Goal: Task Accomplishment & Management: Complete application form

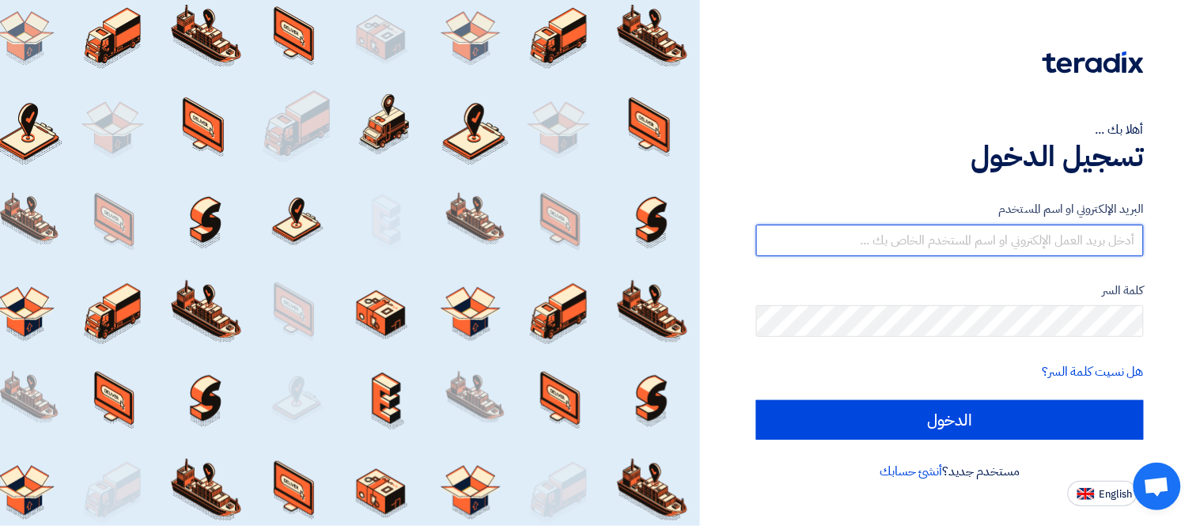
click at [904, 241] on input "text" at bounding box center [950, 241] width 388 height 32
type input "[PERSON_NAME][EMAIL_ADDRESS][PERSON_NAME][DOMAIN_NAME]"
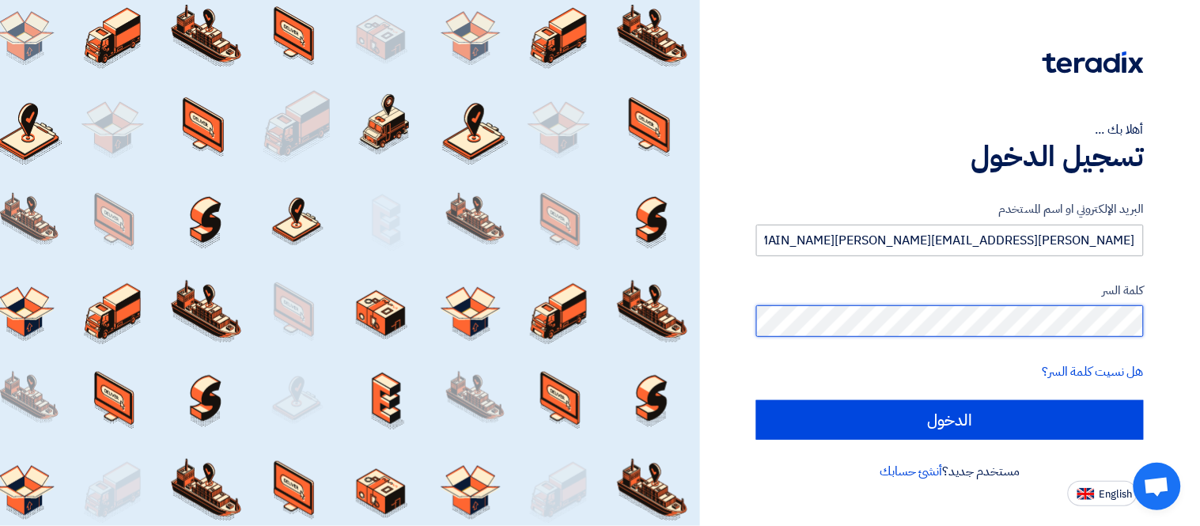
click at [756, 400] on input "الدخول" at bounding box center [950, 420] width 388 height 40
type input "Sign in"
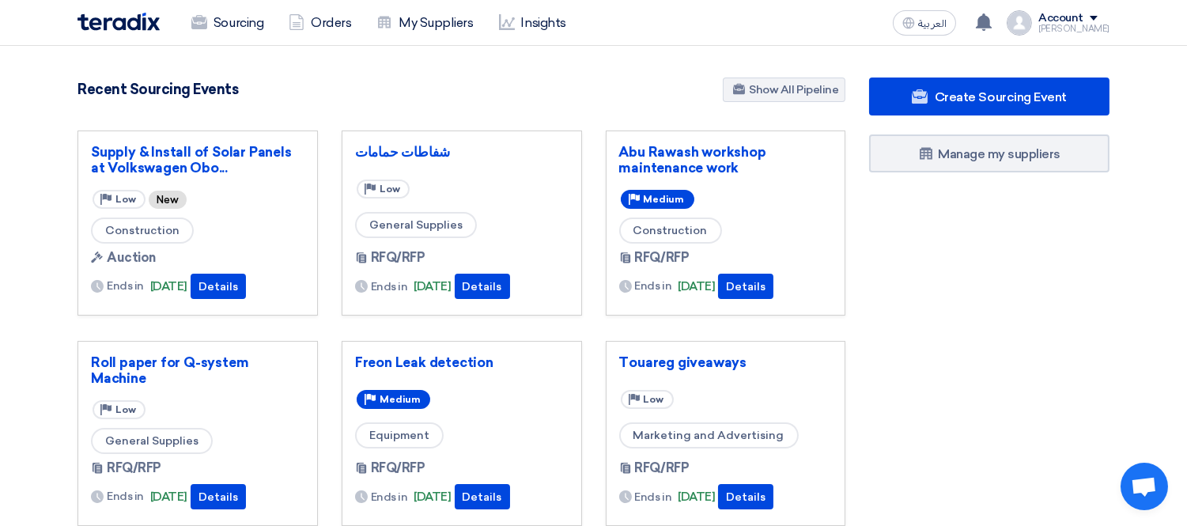
click at [1115, 289] on div "Create Sourcing Event Manage my suppliers" at bounding box center [990, 439] width 264 height 722
click at [468, 73] on section "890 RFx remaining 9 Auctions remaining Create Sourcing Event" at bounding box center [593, 445] width 1187 height 798
click at [1125, 310] on section "890 RFx remaining 9 Auctions remaining Create Sourcing Event" at bounding box center [593, 445] width 1187 height 798
click at [385, 154] on link "شفاطات حمامات" at bounding box center [462, 152] width 214 height 16
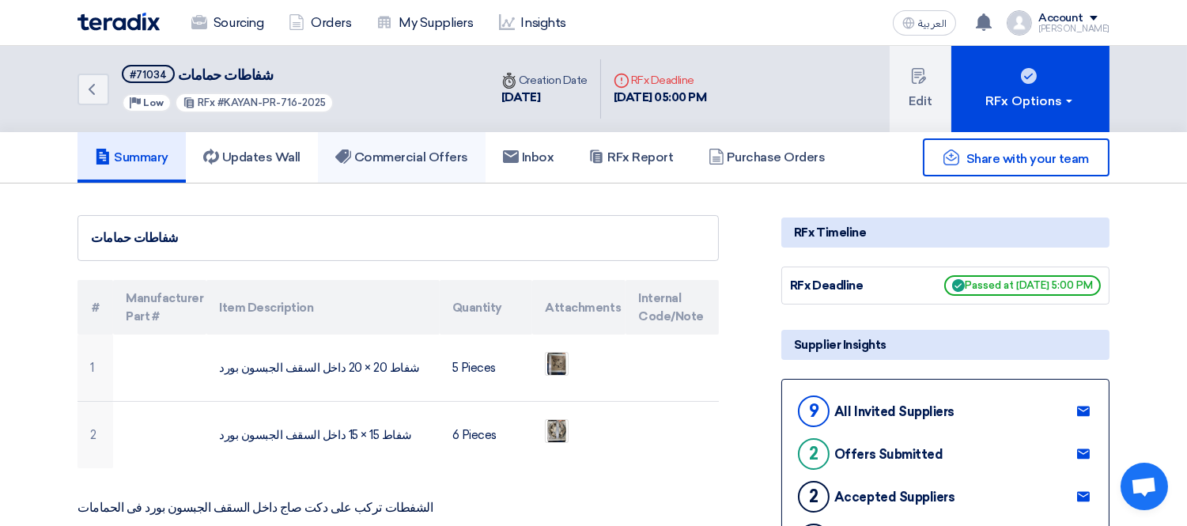
click at [401, 156] on h5 "Commercial Offers" at bounding box center [401, 158] width 133 height 16
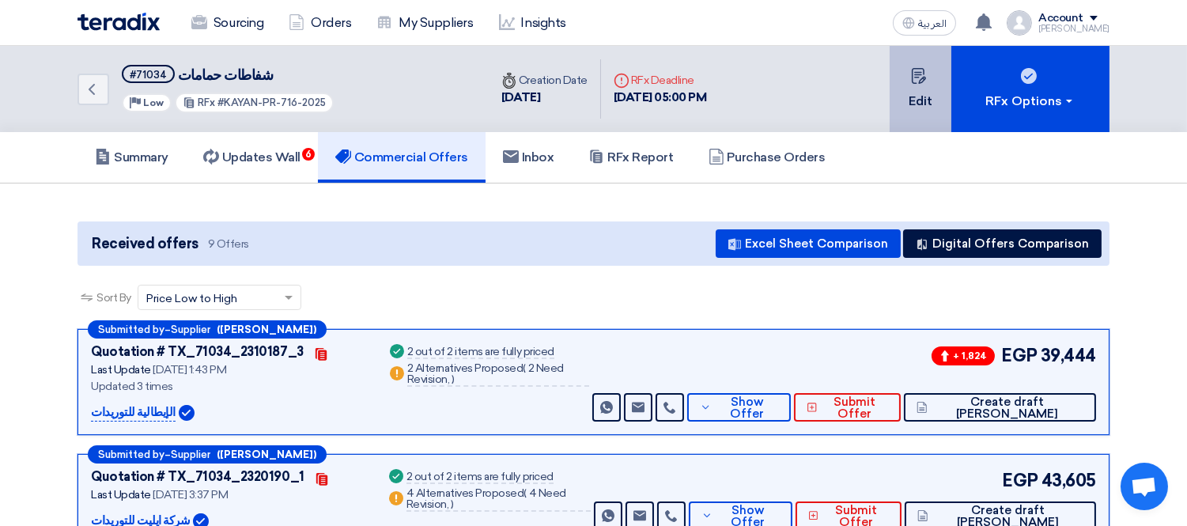
click at [922, 68] on use at bounding box center [918, 76] width 14 height 16
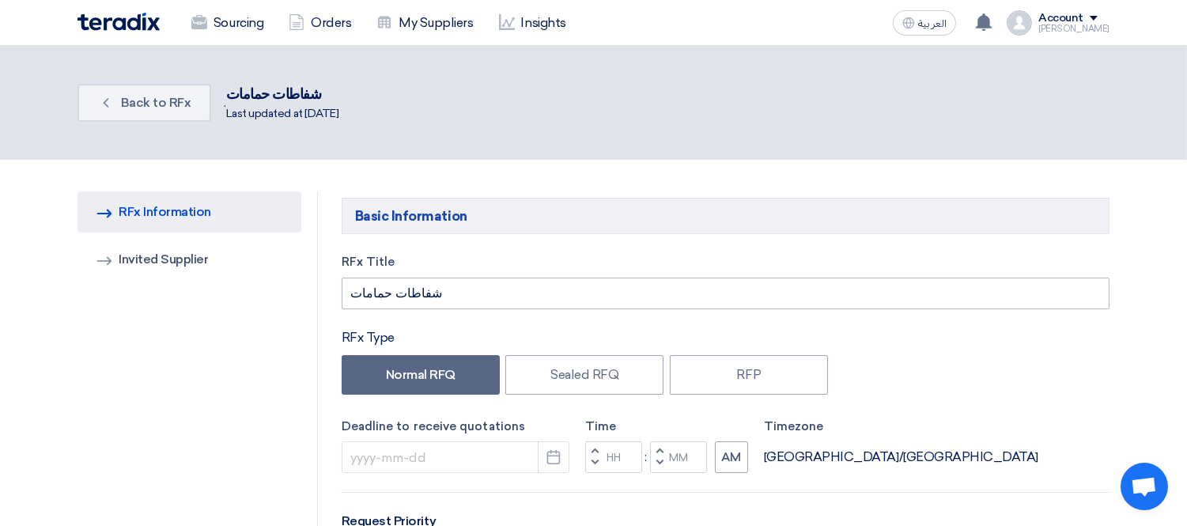
type input "[DATE]"
type input "05"
type input "00"
click at [547, 455] on icon "Pick a date" at bounding box center [554, 457] width 16 height 16
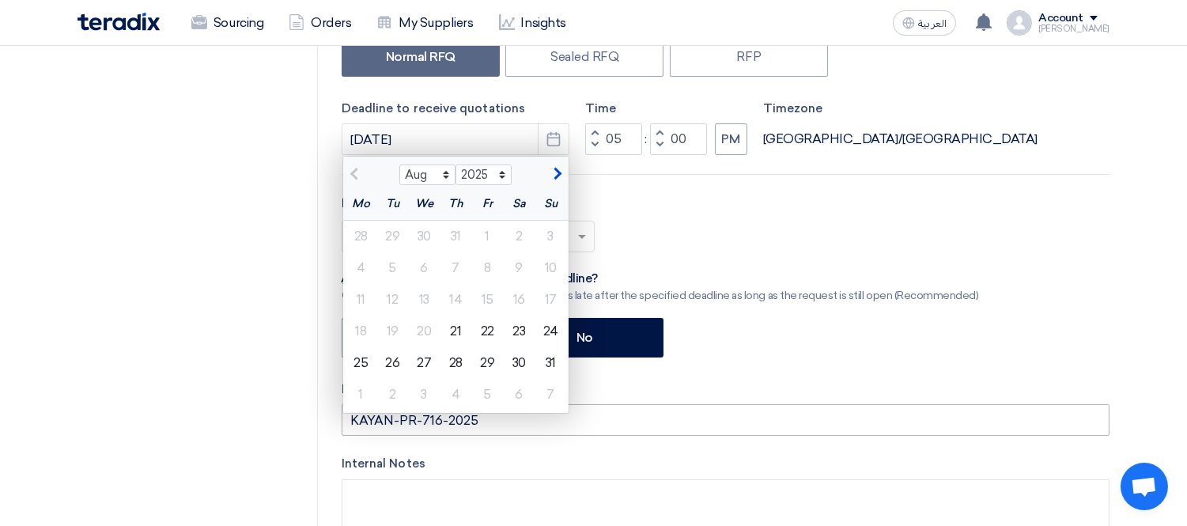
scroll to position [351, 0]
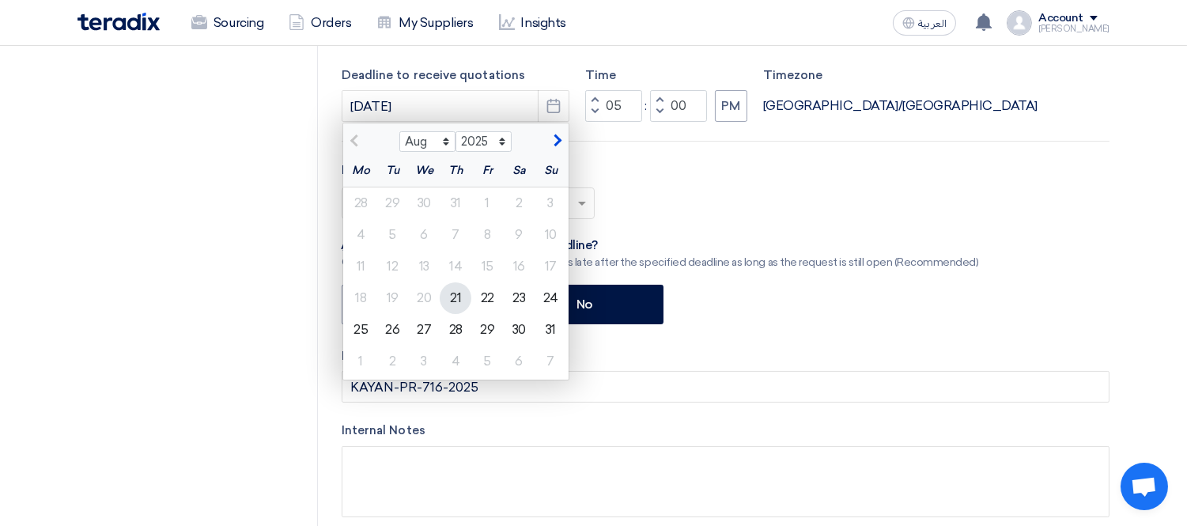
click at [453, 295] on div "21" at bounding box center [456, 298] width 32 height 32
type input "[DATE]"
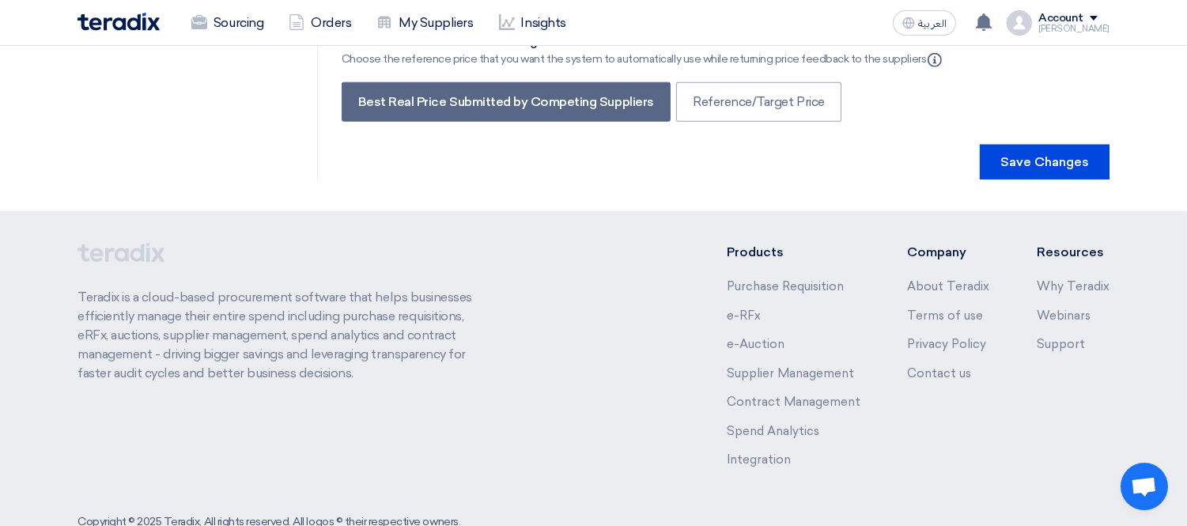
scroll to position [3036, 0]
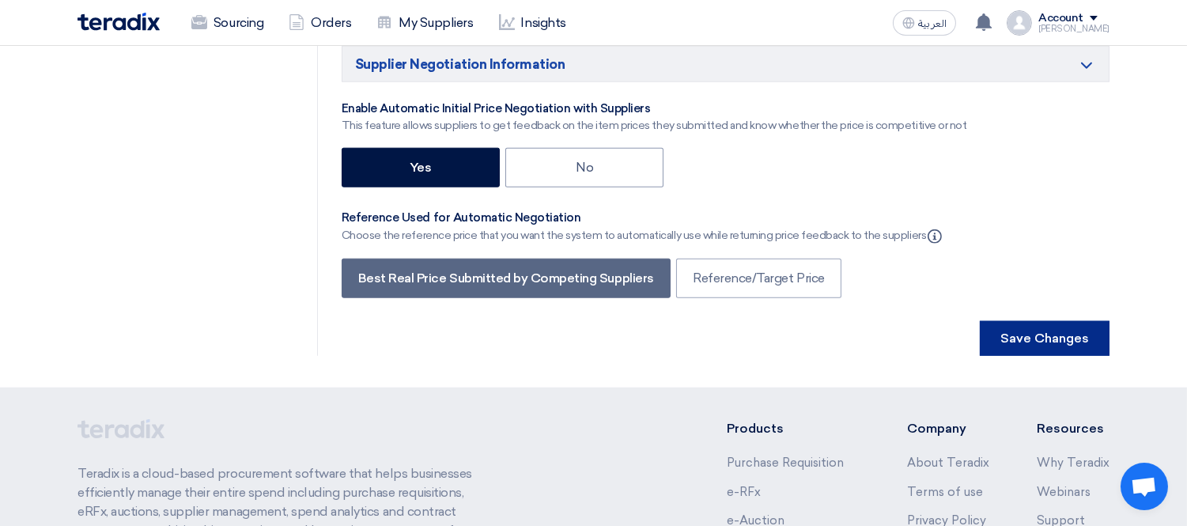
click at [1033, 321] on button "Save Changes" at bounding box center [1045, 338] width 130 height 35
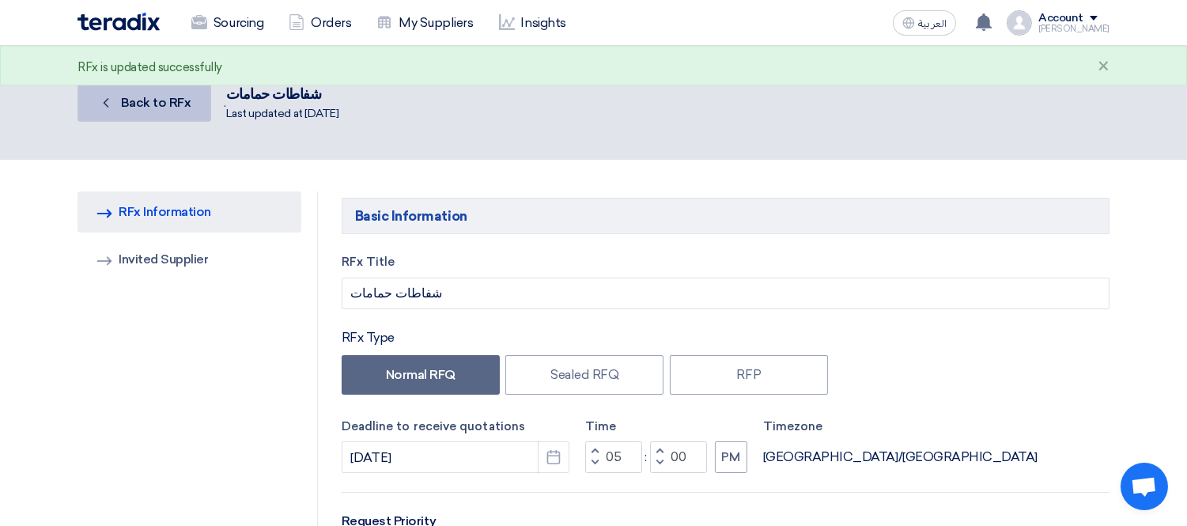
click at [130, 104] on span "Back to RFx" at bounding box center [156, 102] width 70 height 15
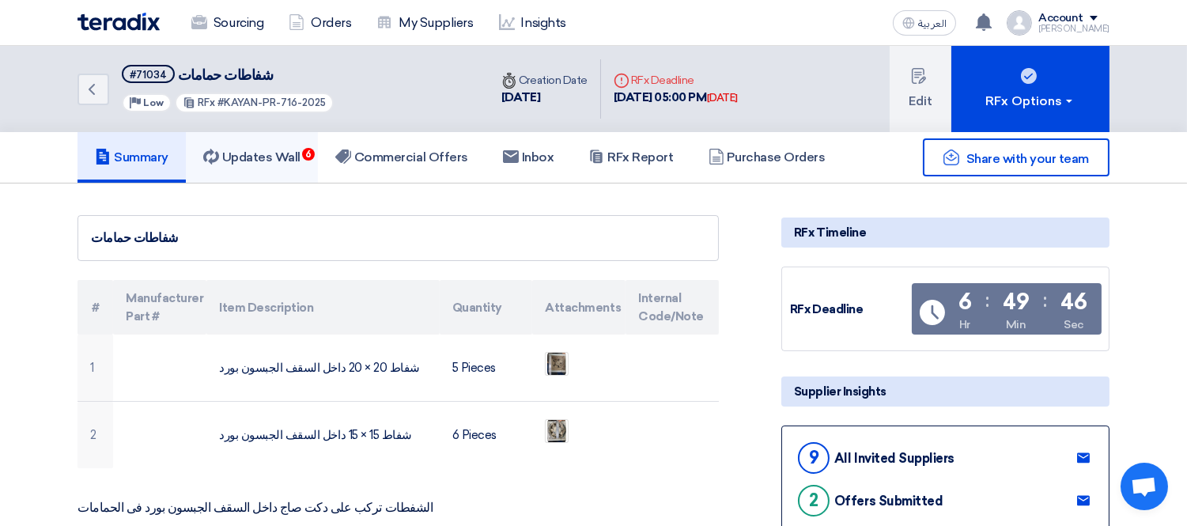
click at [256, 150] on h5 "Updates Wall 6" at bounding box center [251, 158] width 97 height 16
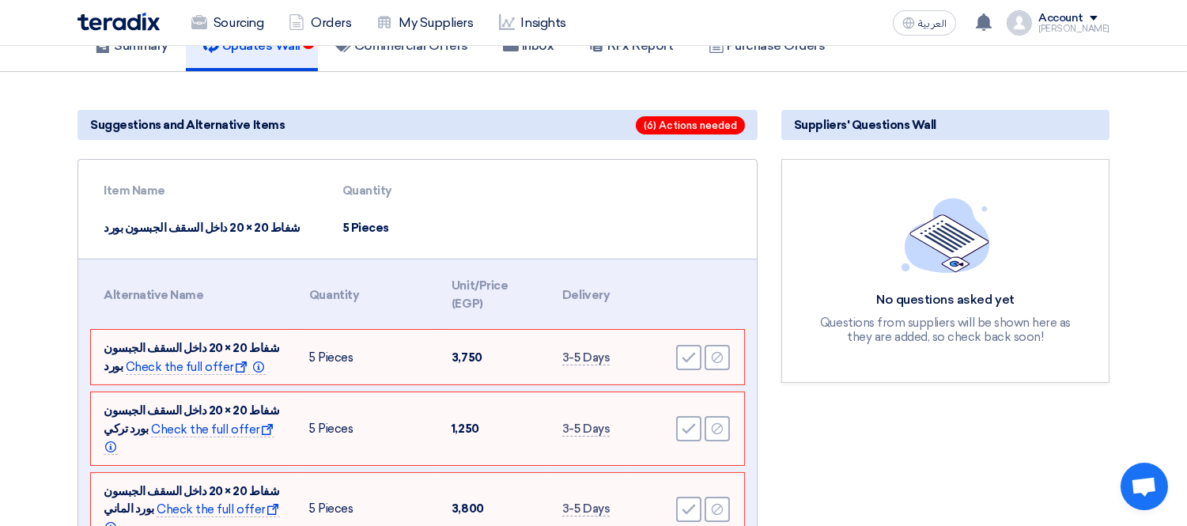
scroll to position [176, 0]
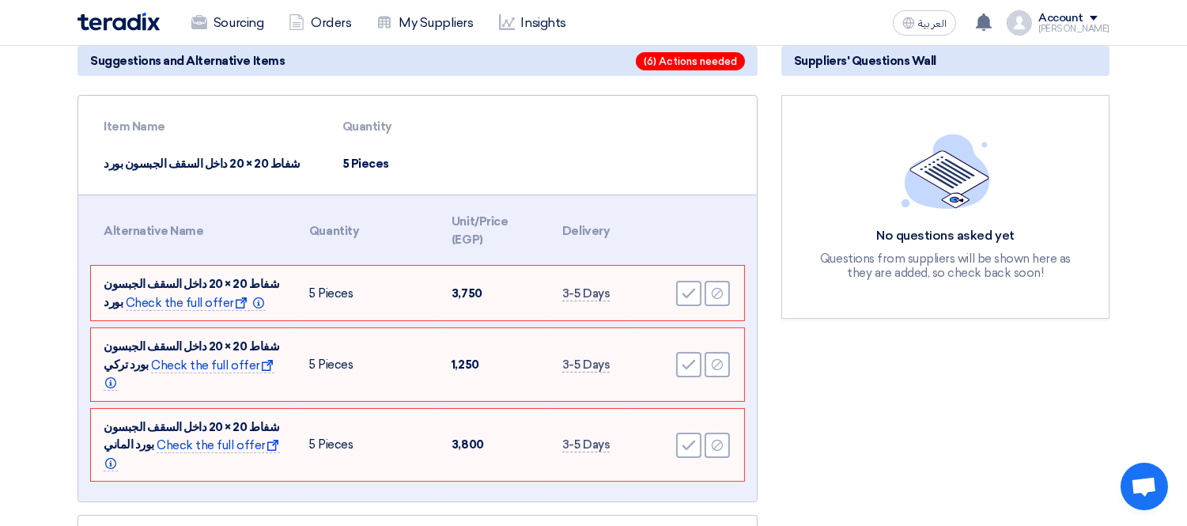
click at [40, 377] on section "Suggestions and Alternative Items (6) Actions needed Item Name Quantity شفاط 20…" at bounding box center [593, 487] width 1187 height 959
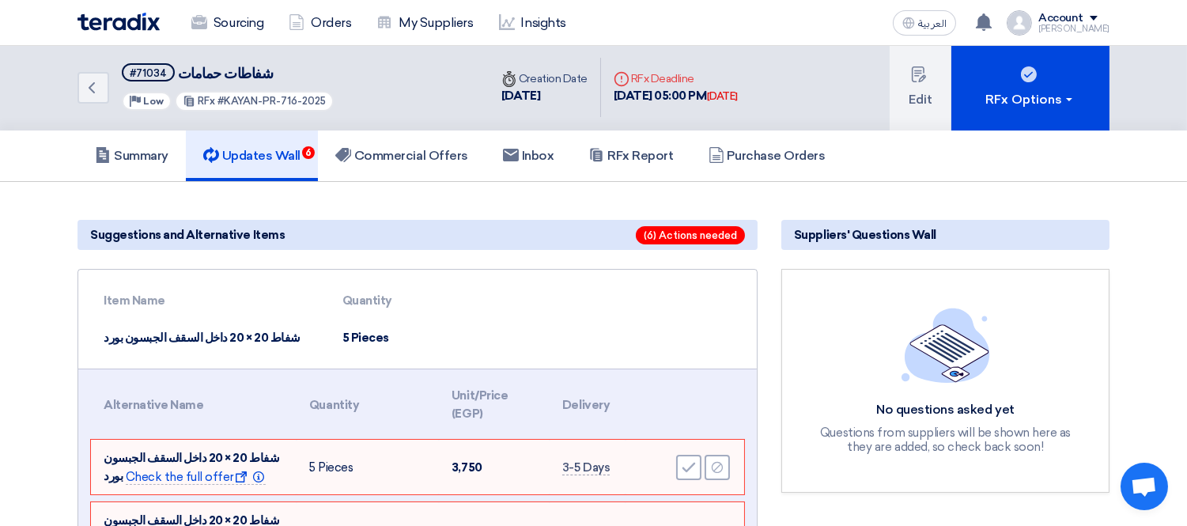
scroll to position [0, 0]
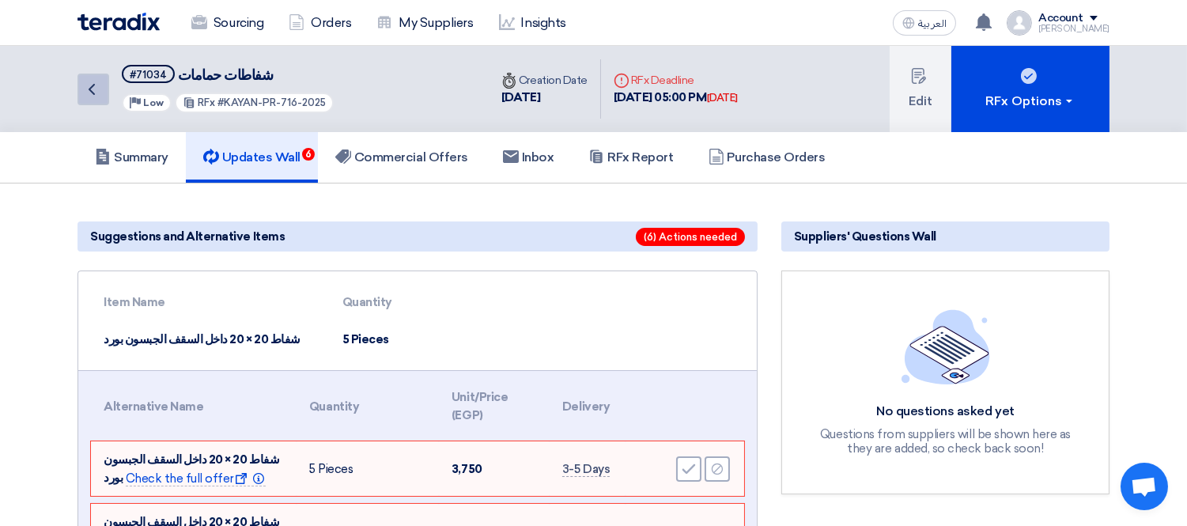
click at [95, 83] on icon "Back" at bounding box center [91, 89] width 19 height 19
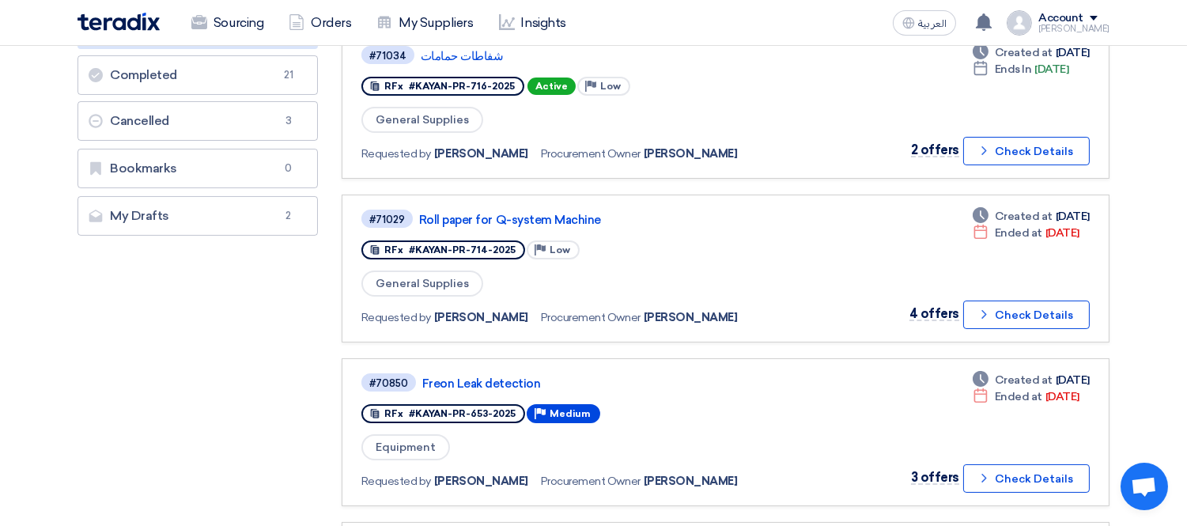
scroll to position [351, 0]
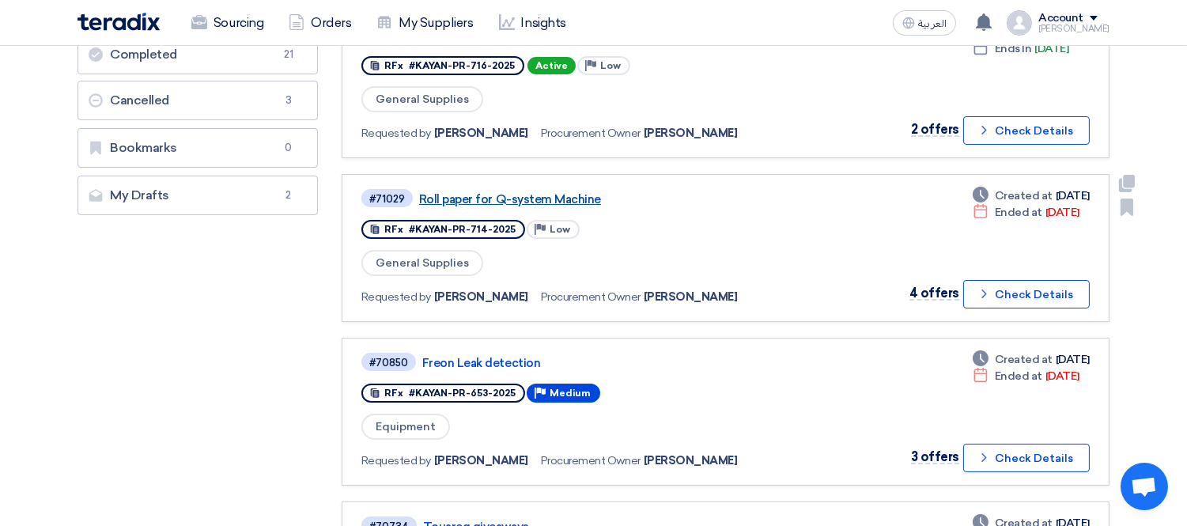
click at [524, 192] on link "Roll paper for Q-system Machine" at bounding box center [617, 199] width 396 height 14
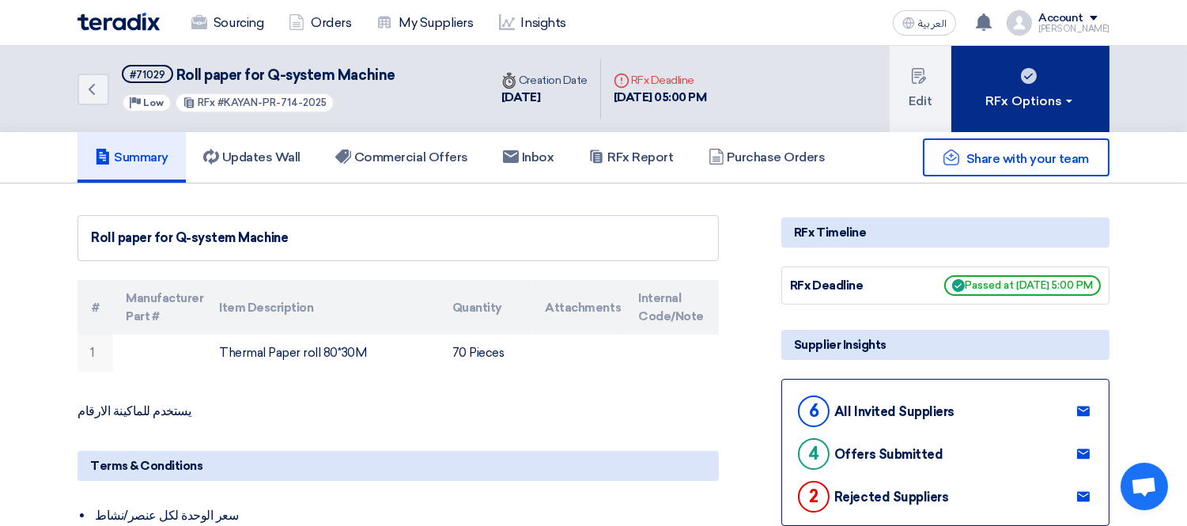
click at [1058, 85] on button "RFx Options" at bounding box center [1031, 89] width 158 height 86
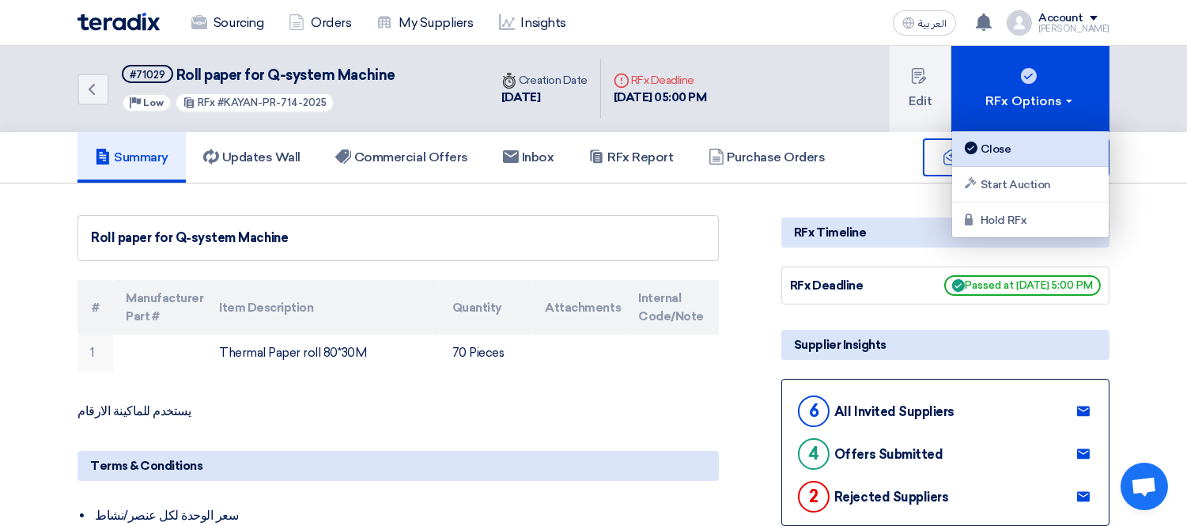
click at [1020, 148] on div "Close" at bounding box center [1031, 148] width 138 height 19
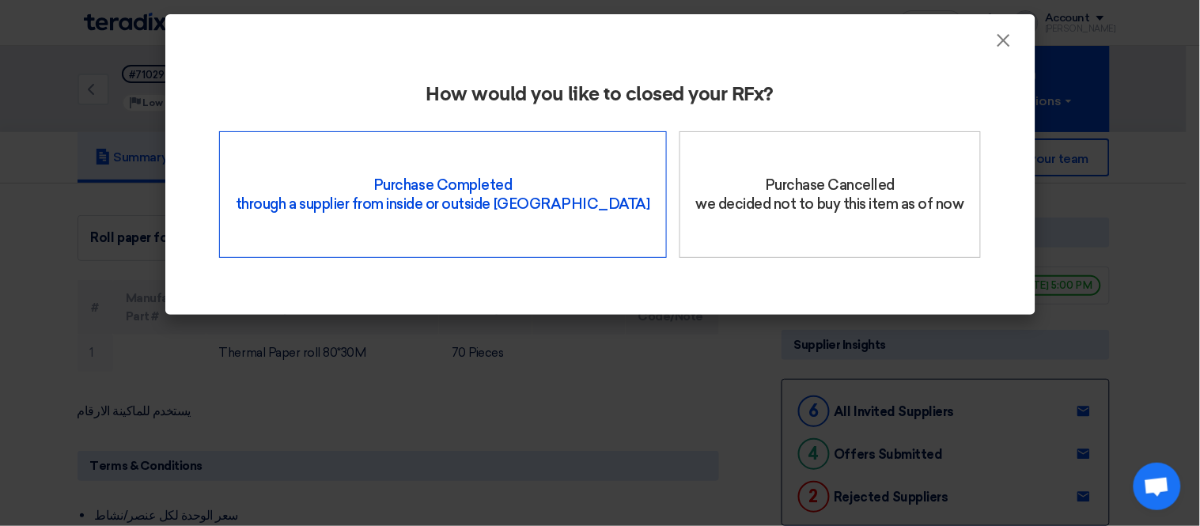
click at [397, 195] on div "Purchase Completed through a supplier from inside or outside Teradix" at bounding box center [443, 194] width 448 height 127
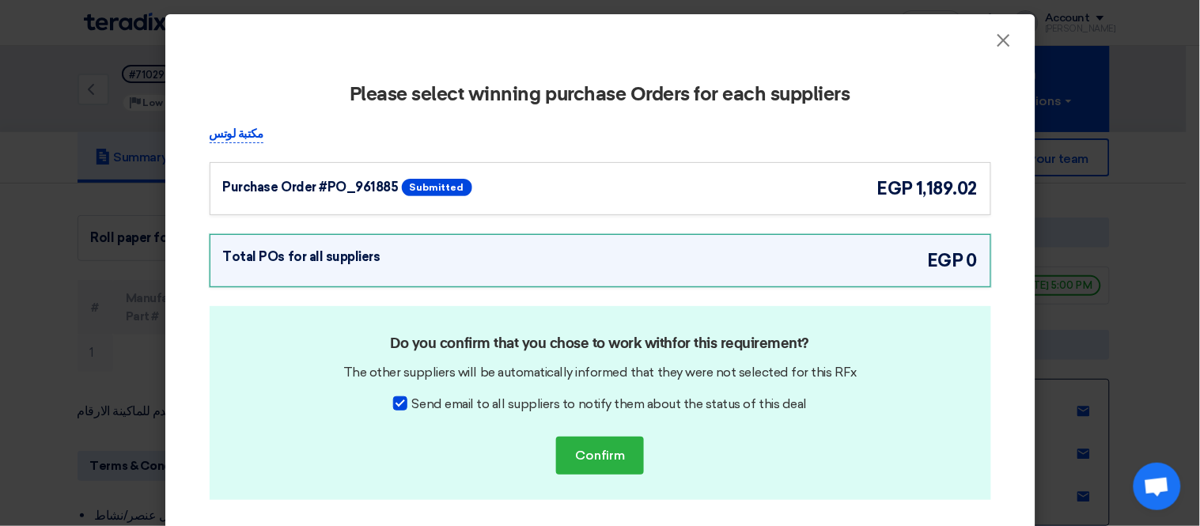
click at [746, 172] on div "Purchase Order #PO_961885 Submitted egp 1,189.02" at bounding box center [601, 188] width 782 height 53
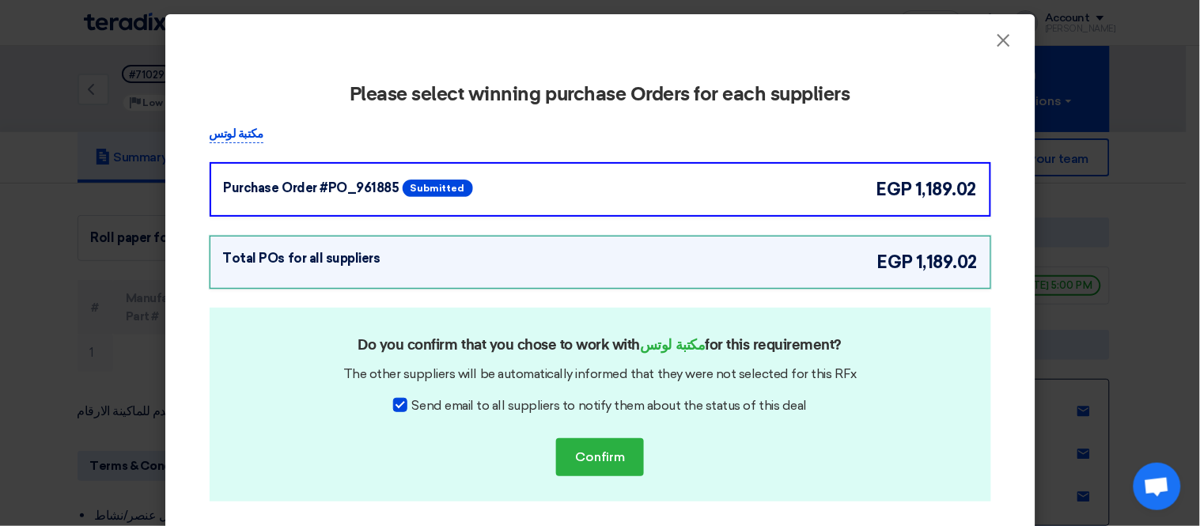
scroll to position [46, 0]
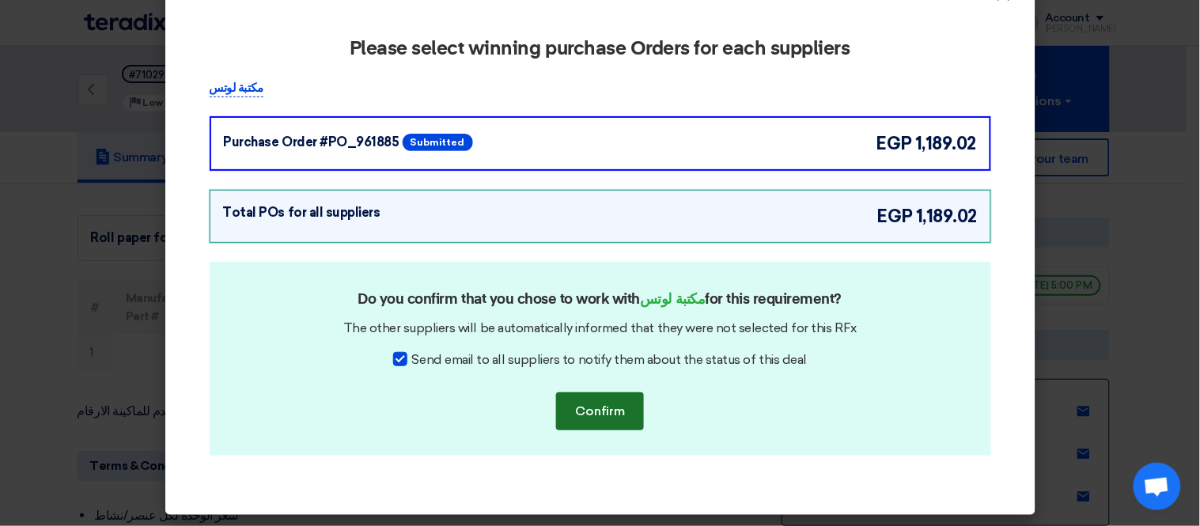
click at [600, 401] on button "Confirm" at bounding box center [600, 411] width 88 height 38
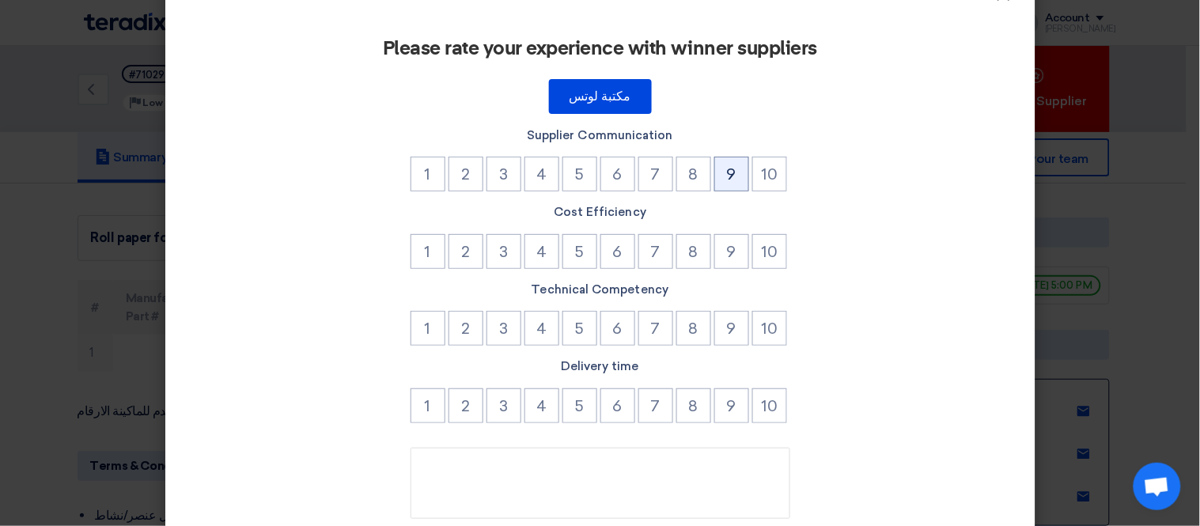
click at [729, 170] on button "9" at bounding box center [731, 174] width 35 height 35
click at [728, 250] on button "9" at bounding box center [731, 251] width 35 height 35
click at [728, 329] on button "9" at bounding box center [731, 328] width 35 height 35
click at [689, 321] on button "8" at bounding box center [693, 328] width 35 height 35
click at [730, 403] on button "9" at bounding box center [731, 405] width 35 height 35
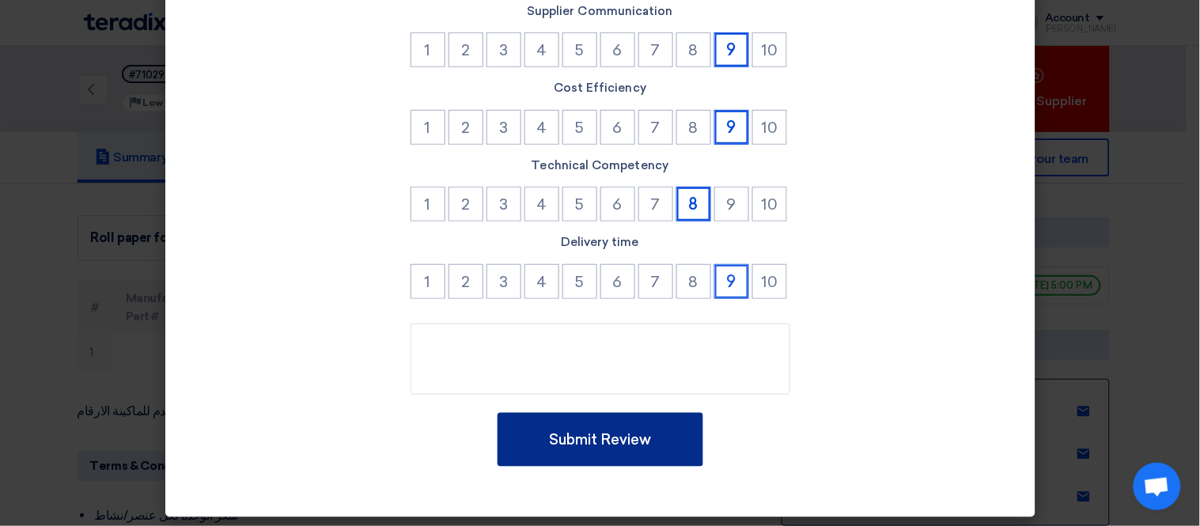
scroll to position [172, 0]
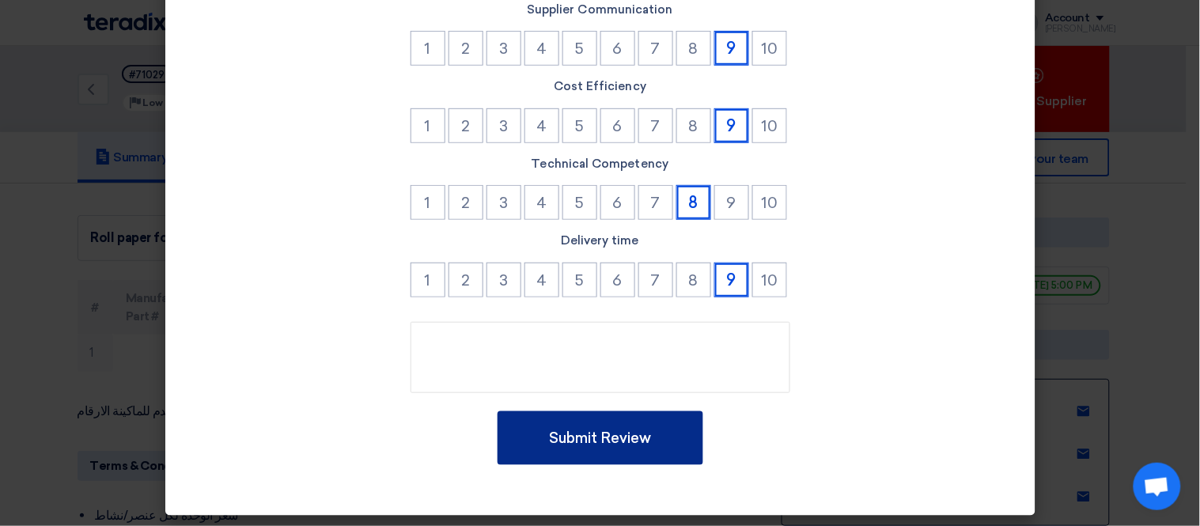
click at [642, 425] on button "Submit Review" at bounding box center [601, 438] width 206 height 54
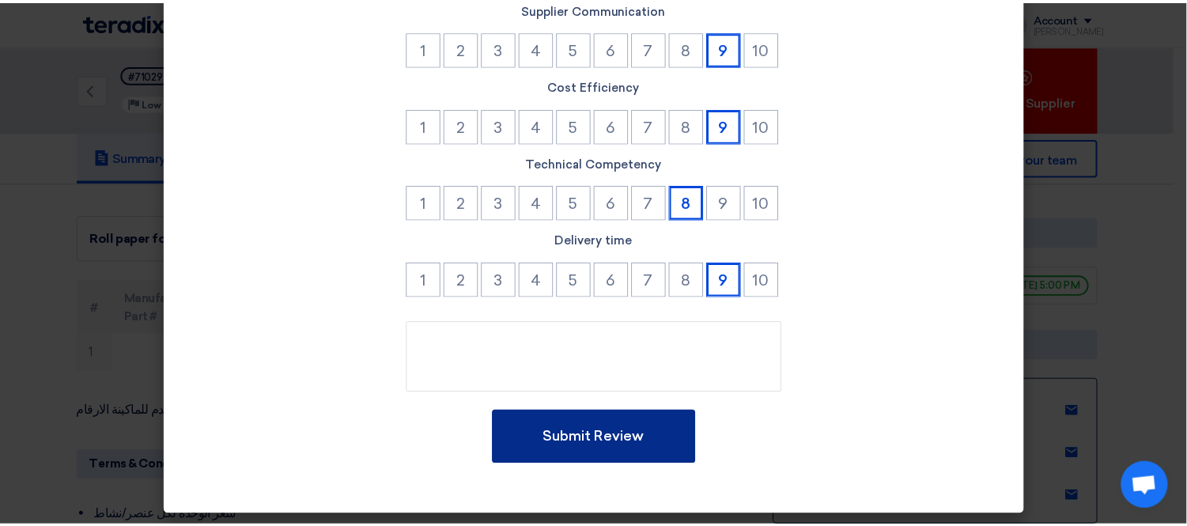
scroll to position [0, 0]
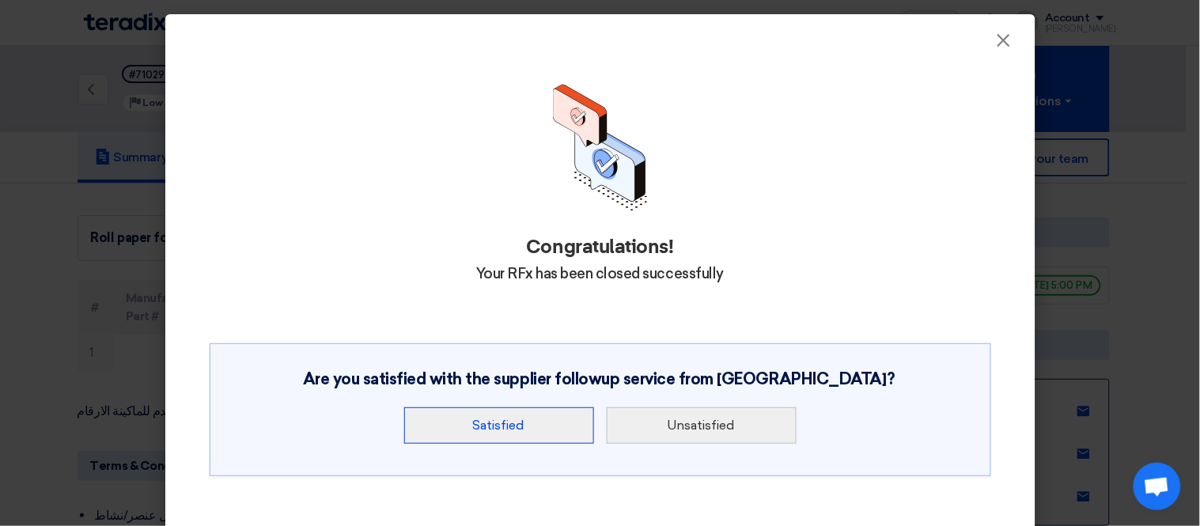
click at [515, 416] on button "Satisfied" at bounding box center [499, 425] width 190 height 36
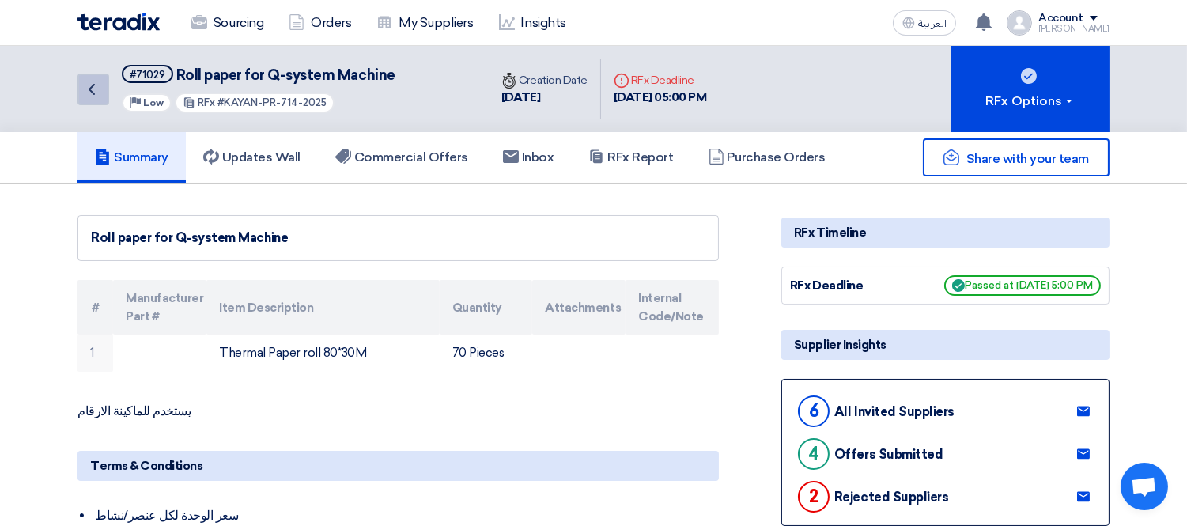
click at [99, 77] on link "Back" at bounding box center [94, 90] width 32 height 32
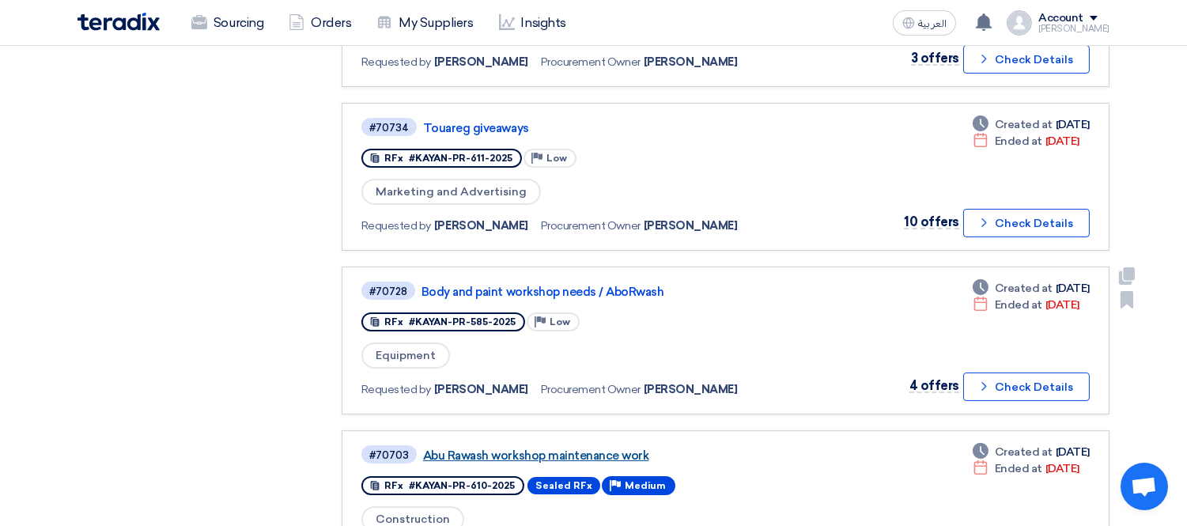
scroll to position [702, 0]
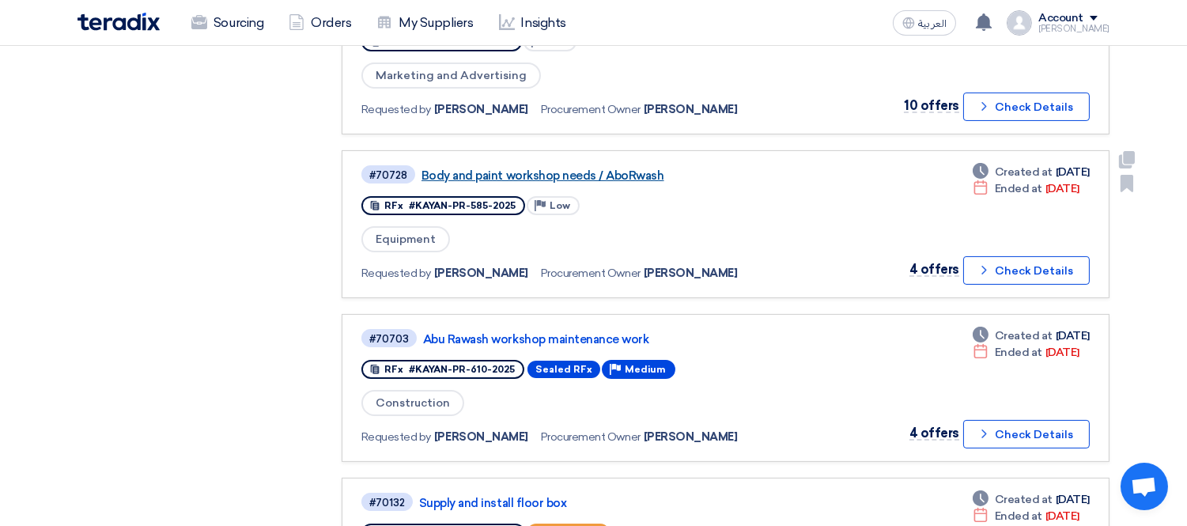
click at [628, 168] on link "Body and paint workshop needs / AboRwash" at bounding box center [620, 175] width 396 height 14
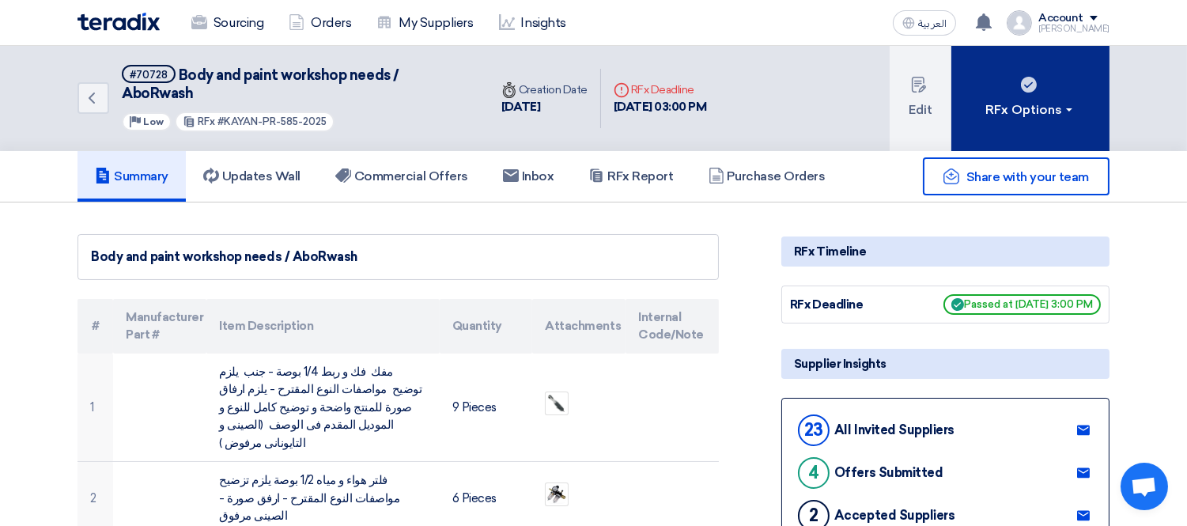
click at [1036, 85] on use at bounding box center [1029, 85] width 16 height 16
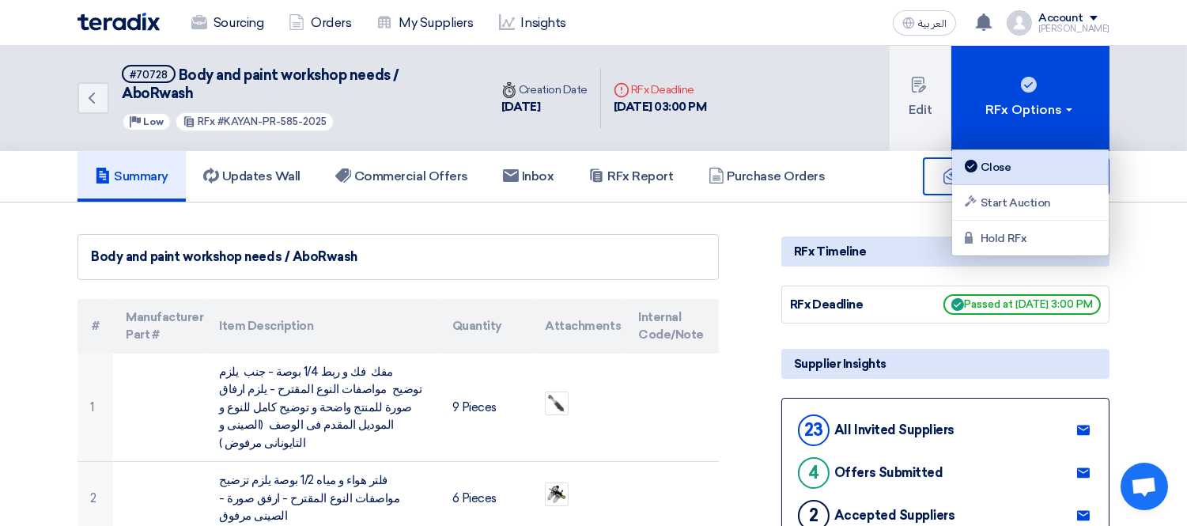
click at [1016, 160] on div "Close" at bounding box center [1031, 166] width 138 height 19
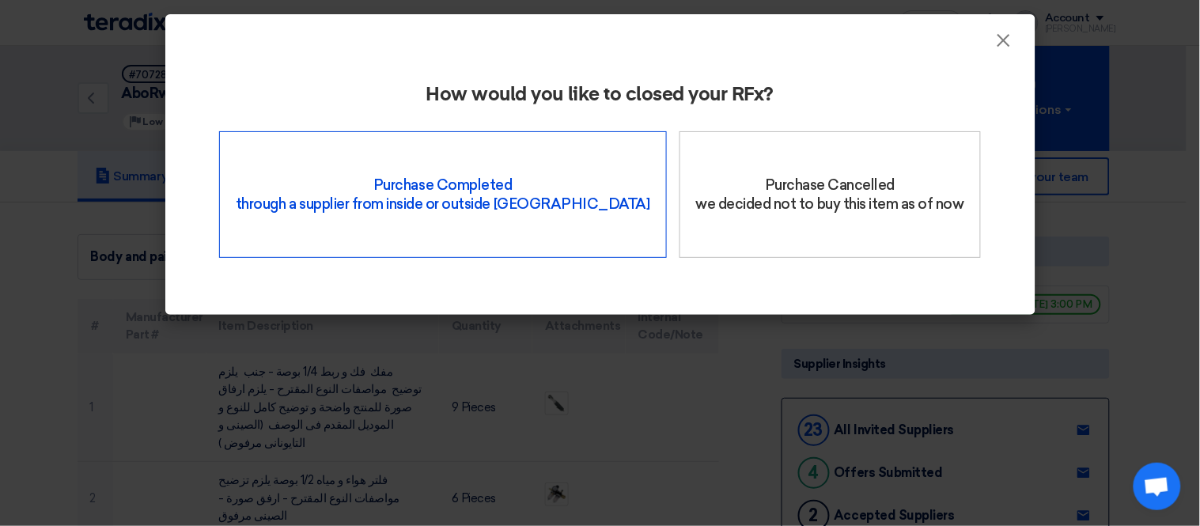
click at [432, 186] on div "Purchase Completed through a supplier from inside or outside Teradix" at bounding box center [443, 194] width 448 height 127
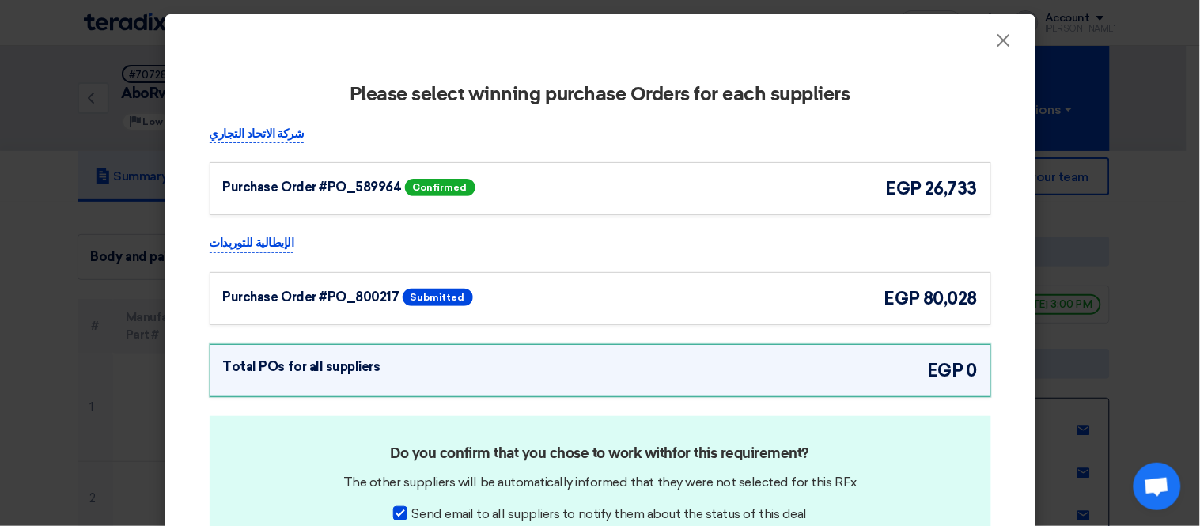
click at [508, 187] on div "Purchase Order #PO_589964 Confirmed" at bounding box center [377, 188] width 309 height 24
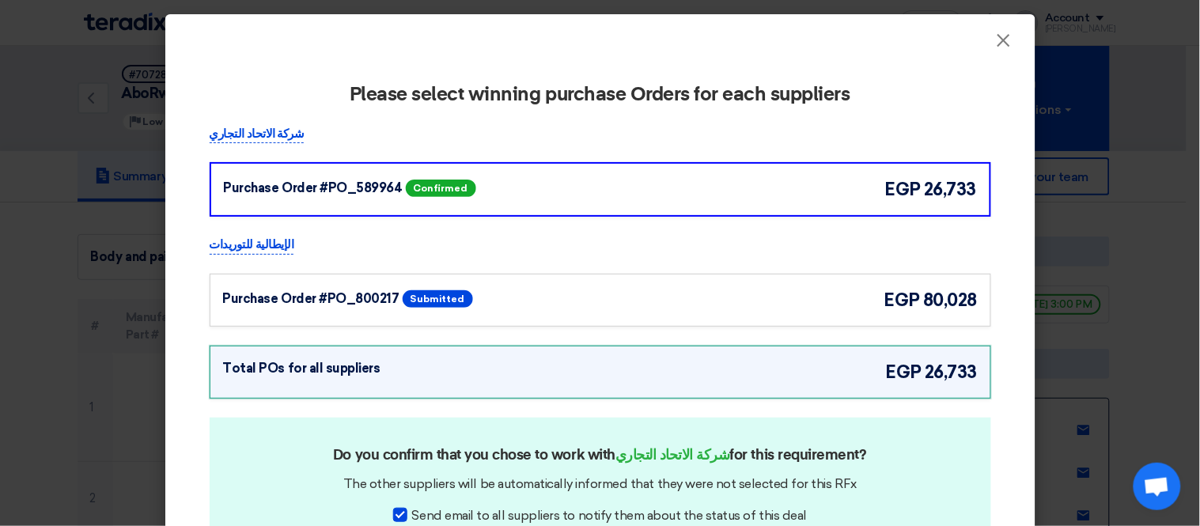
click at [570, 287] on div "Purchase Order #PO_800217 Submitted egp 80,028" at bounding box center [600, 300] width 755 height 26
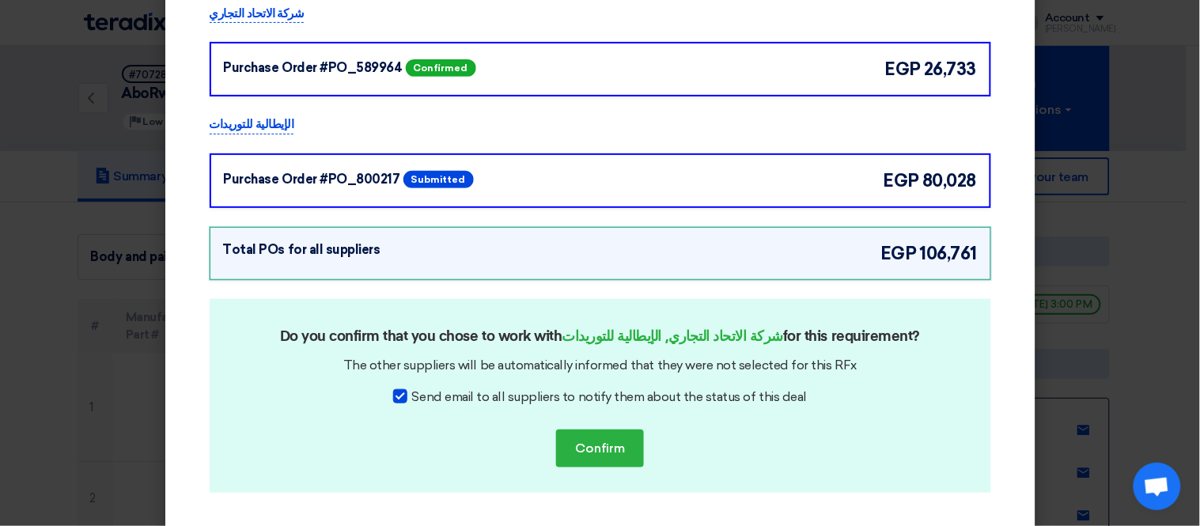
scroll to position [156, 0]
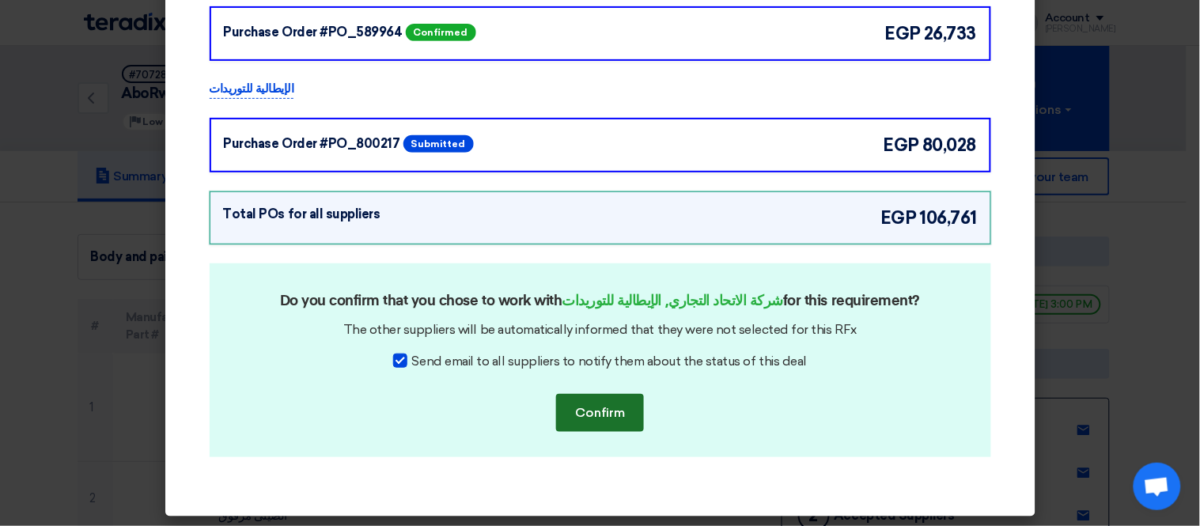
click at [601, 406] on button "Confirm" at bounding box center [600, 413] width 88 height 38
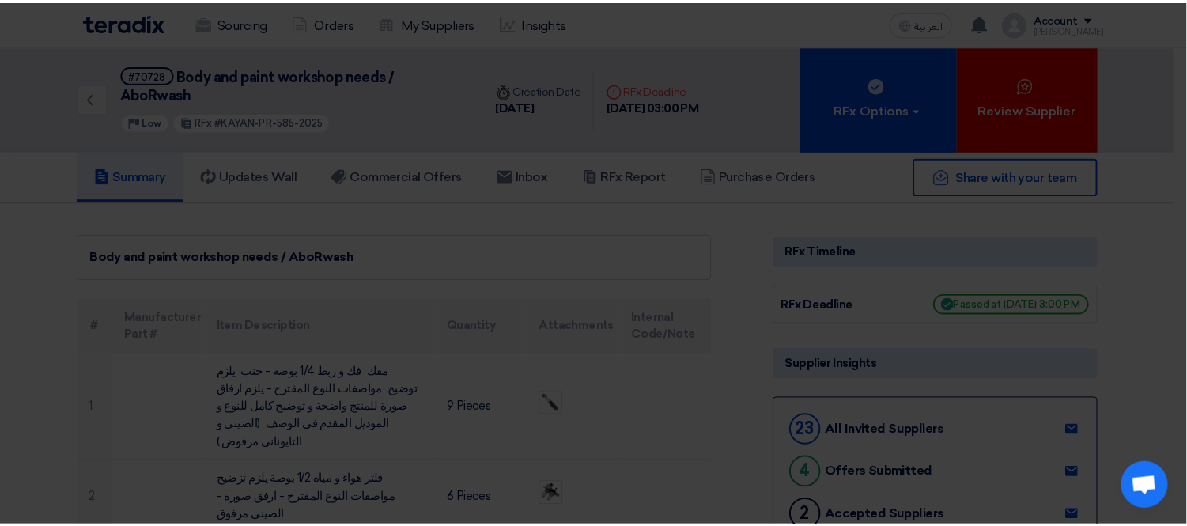
scroll to position [0, 0]
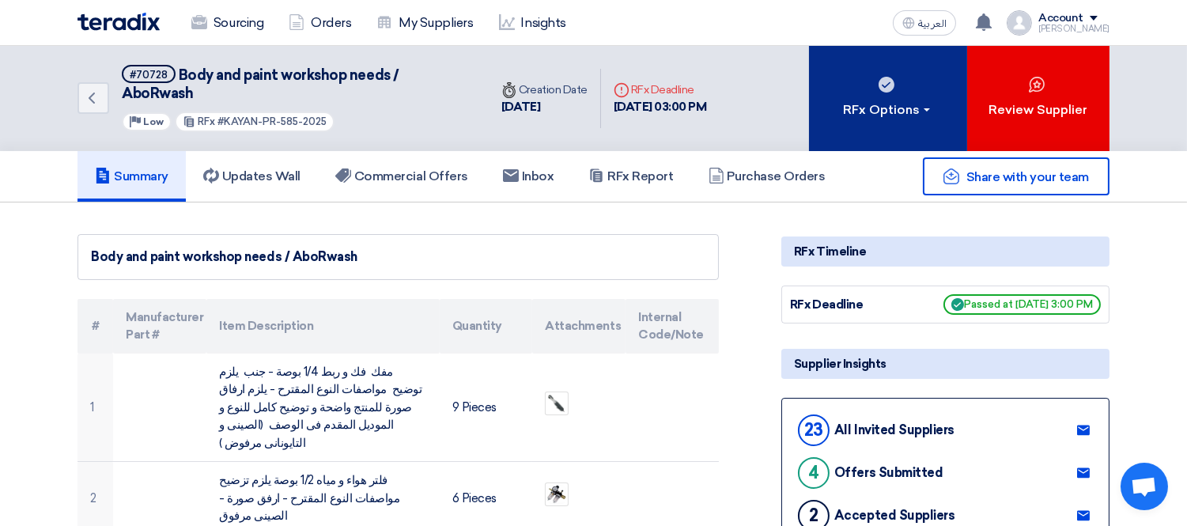
click at [891, 101] on div "RFx Options" at bounding box center [888, 109] width 89 height 19
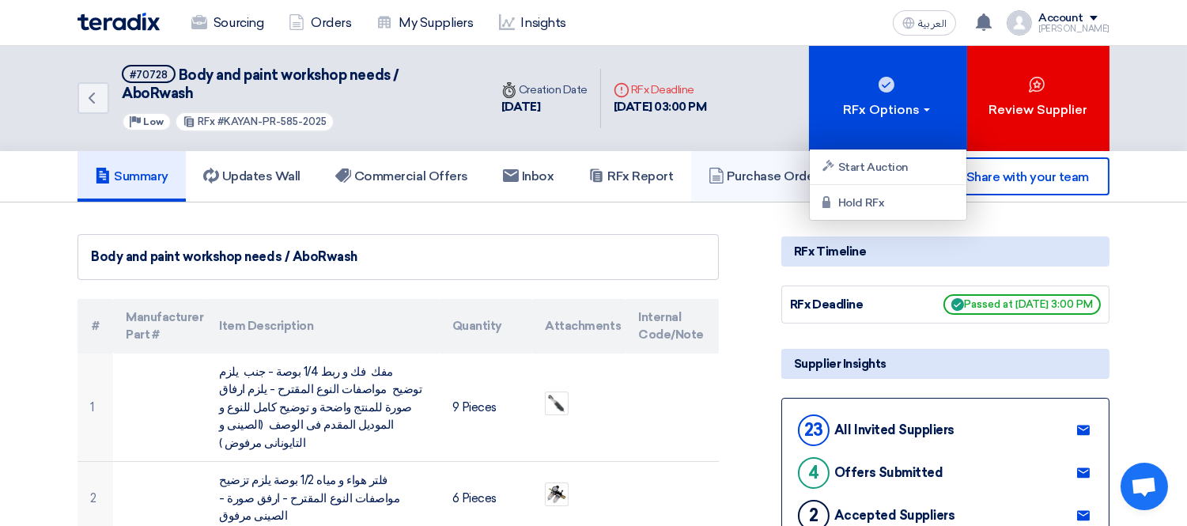
click at [759, 191] on link "Purchase Orders" at bounding box center [767, 176] width 152 height 51
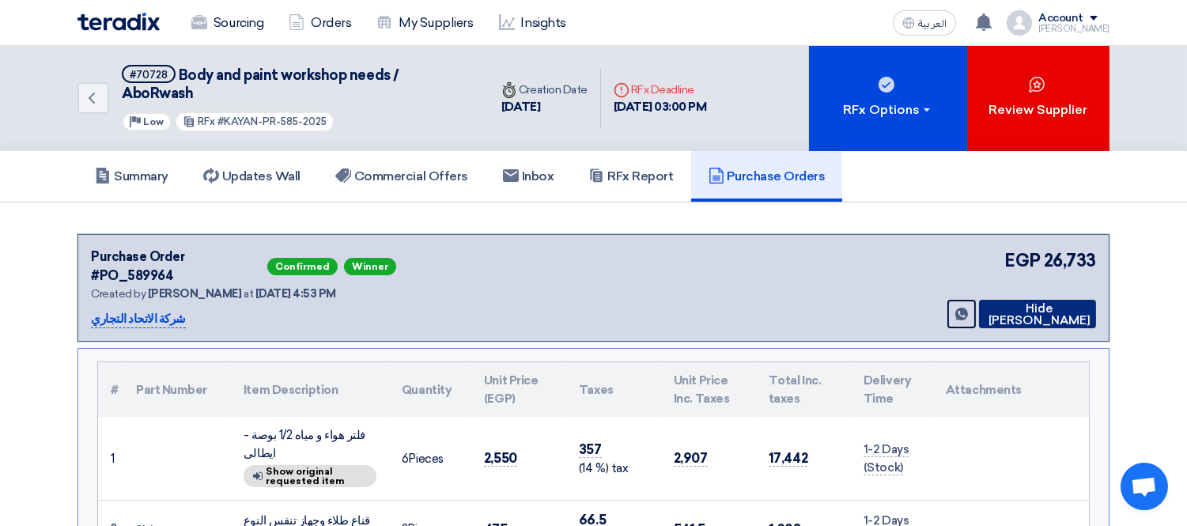
click at [1025, 300] on button "Hide [PERSON_NAME]" at bounding box center [1037, 314] width 117 height 28
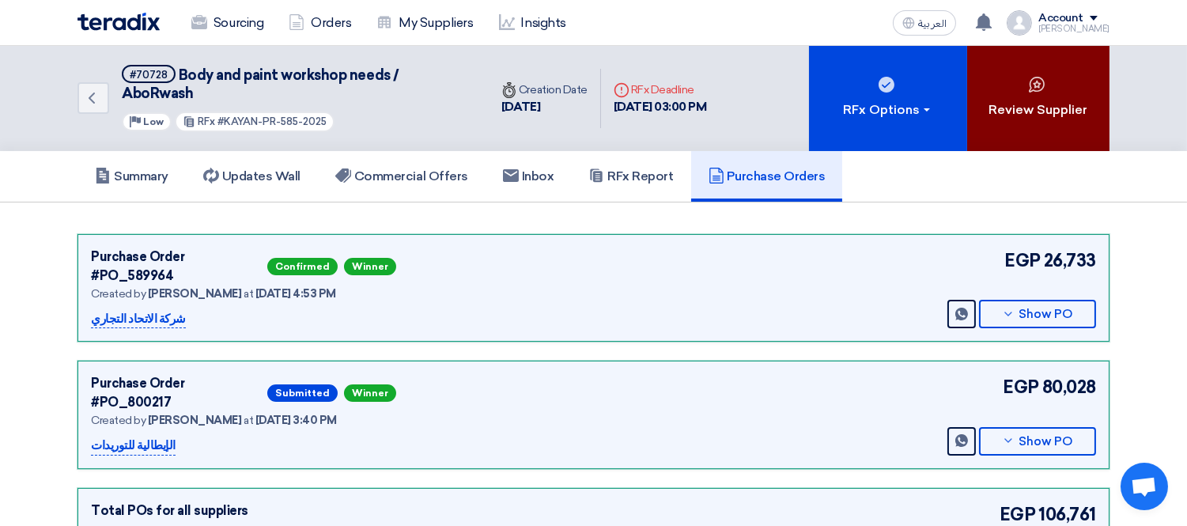
click at [1033, 60] on button "Review Supplier" at bounding box center [1038, 98] width 142 height 105
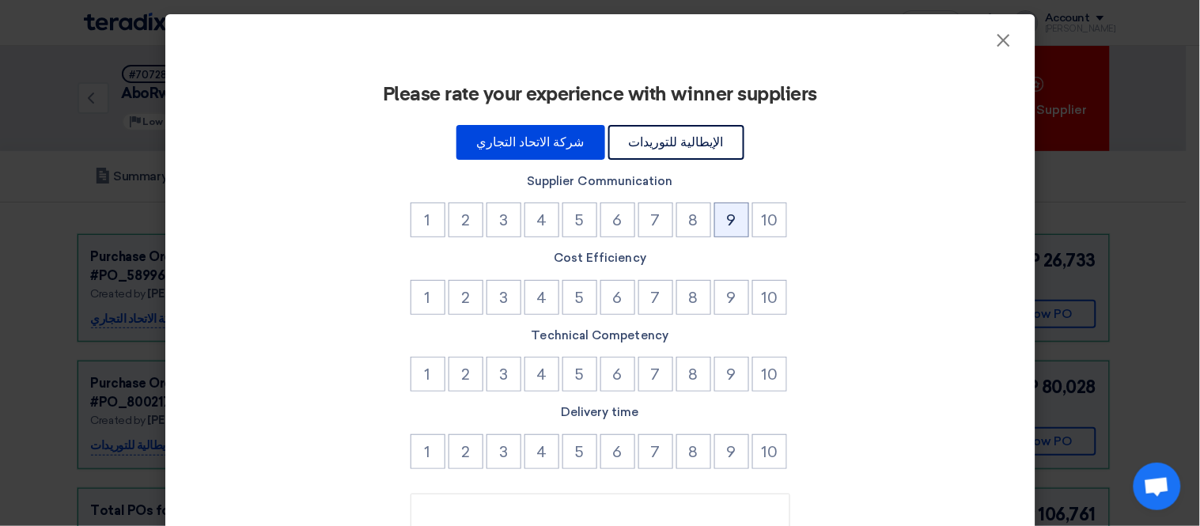
click at [729, 214] on button "9" at bounding box center [731, 220] width 35 height 35
click at [722, 301] on button "9" at bounding box center [731, 297] width 35 height 35
click at [726, 369] on button "9" at bounding box center [731, 374] width 35 height 35
click at [734, 456] on button "9" at bounding box center [731, 451] width 35 height 35
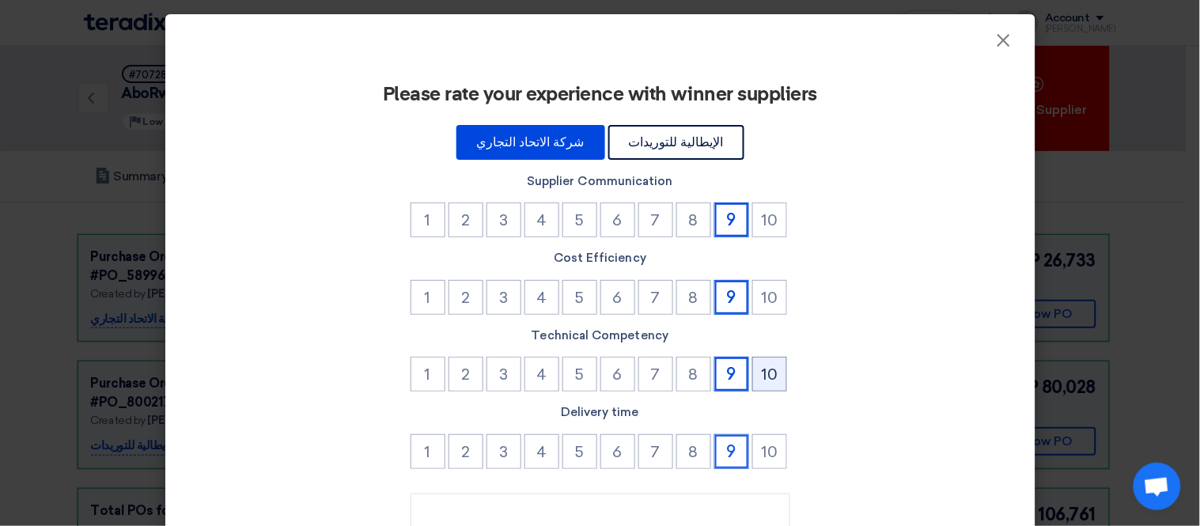
scroll to position [172, 0]
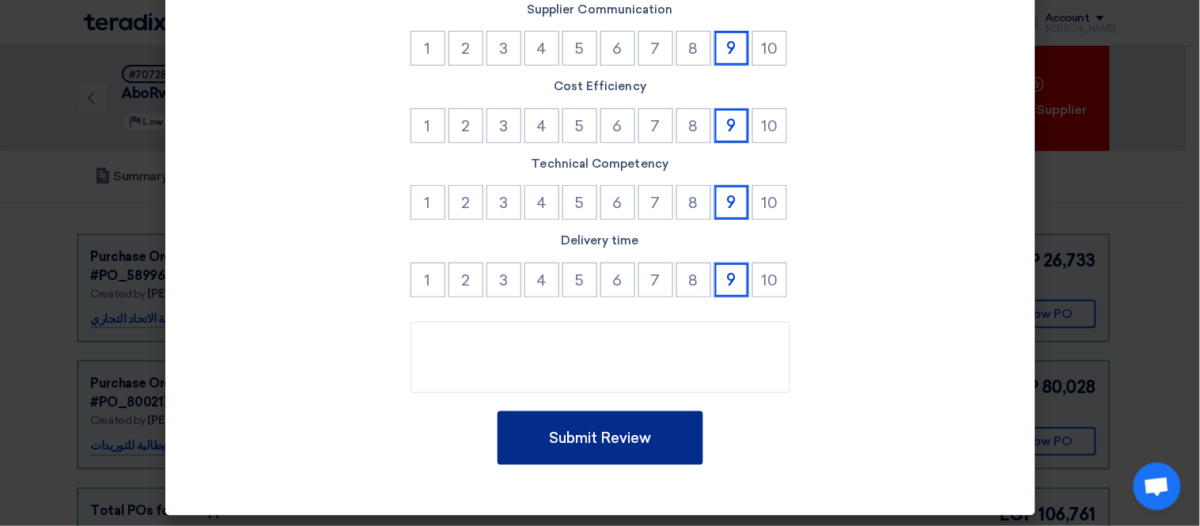
click at [657, 416] on button "Submit Review" at bounding box center [601, 438] width 206 height 54
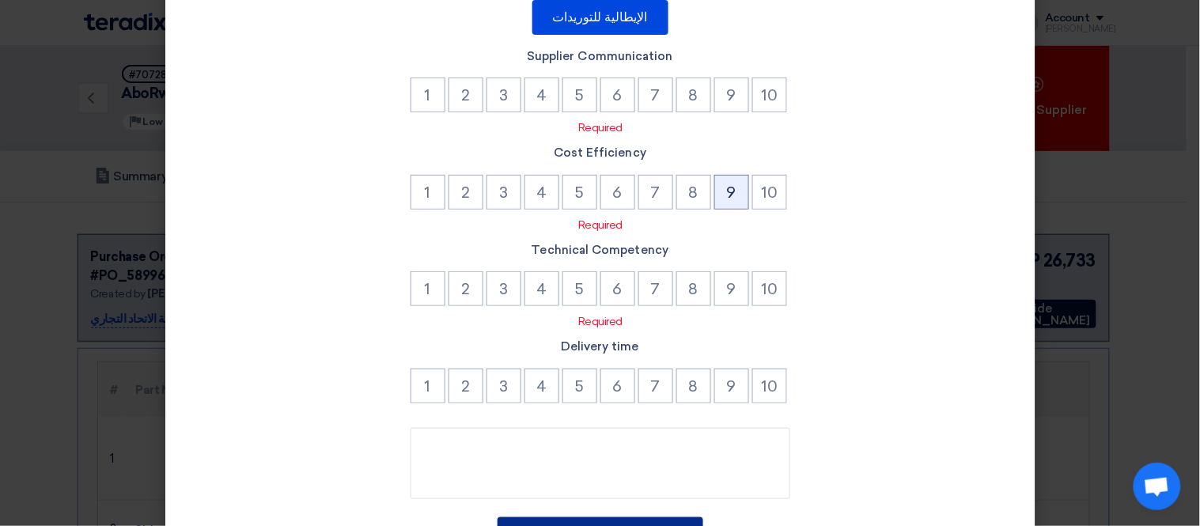
scroll to position [0, 0]
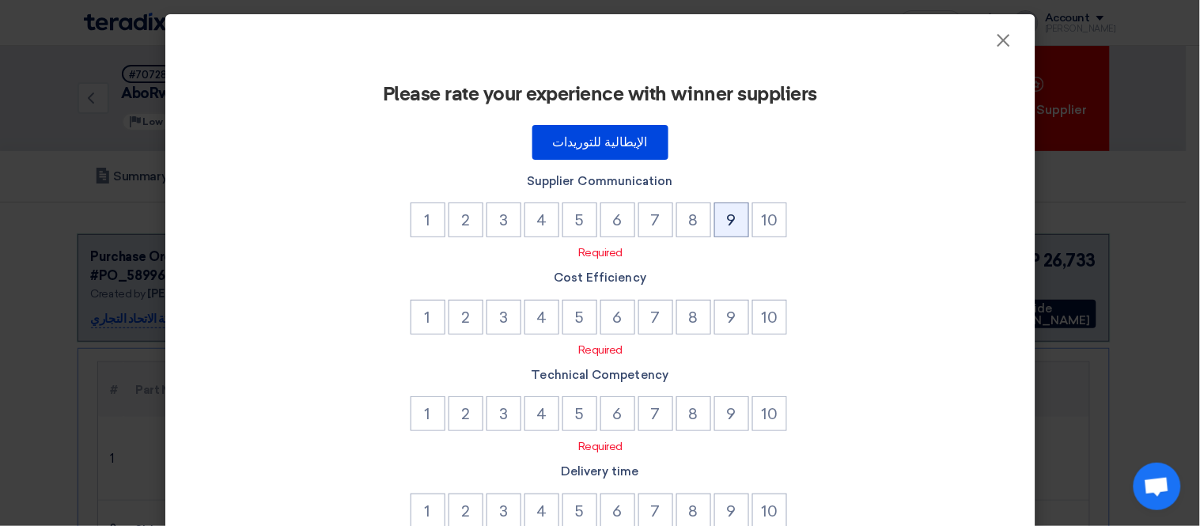
click at [725, 218] on button "9" at bounding box center [731, 220] width 35 height 35
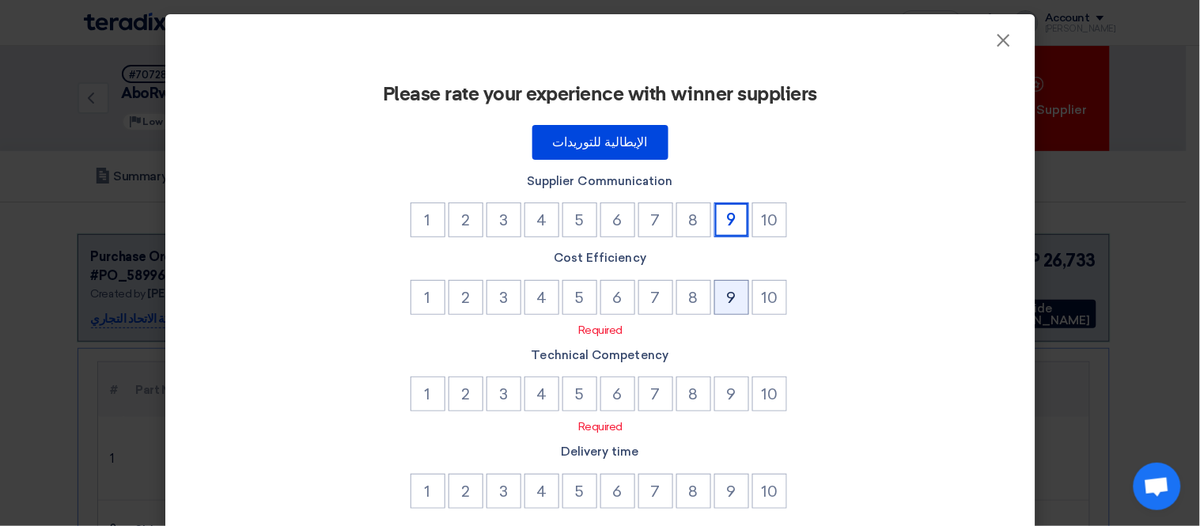
click at [715, 290] on button "9" at bounding box center [731, 297] width 35 height 35
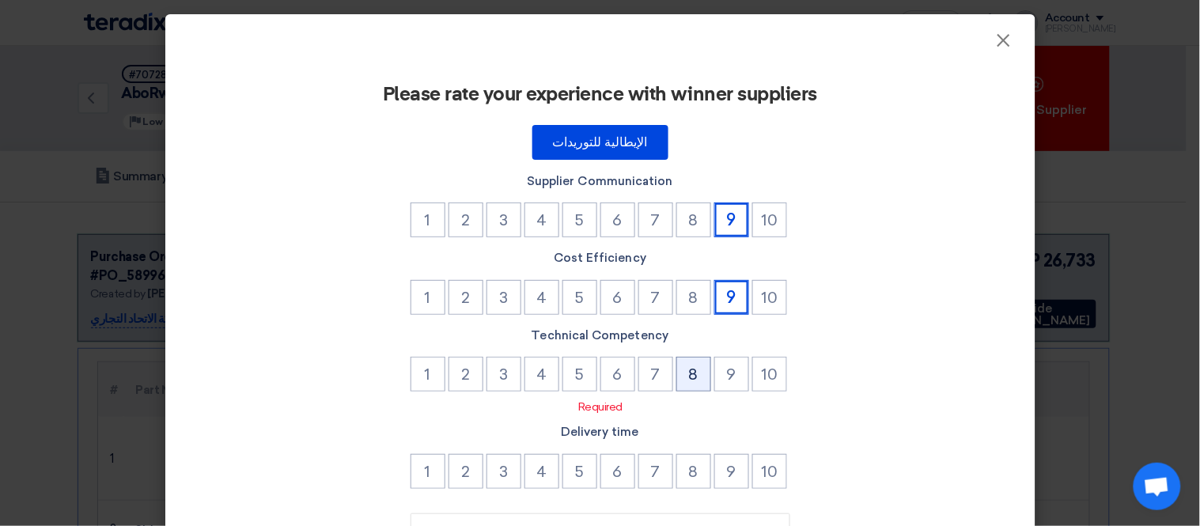
click at [689, 372] on button "8" at bounding box center [693, 374] width 35 height 35
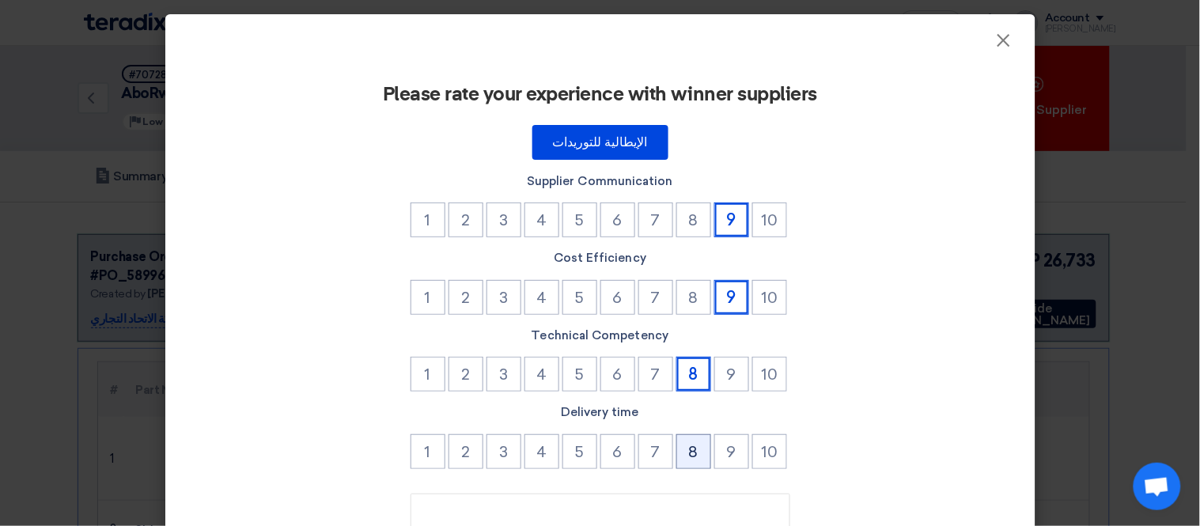
click at [694, 441] on button "8" at bounding box center [693, 451] width 35 height 35
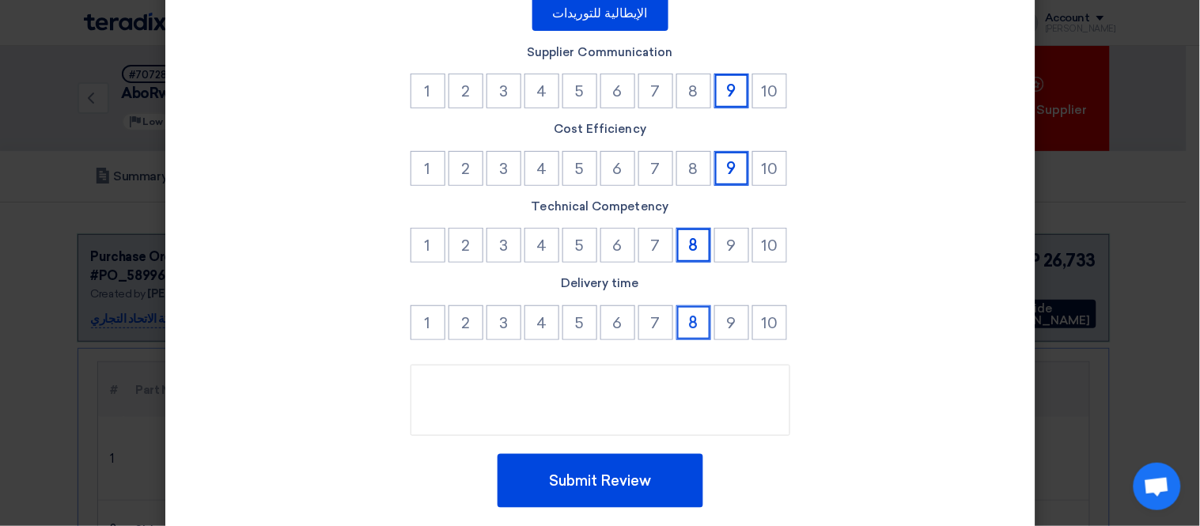
scroll to position [172, 0]
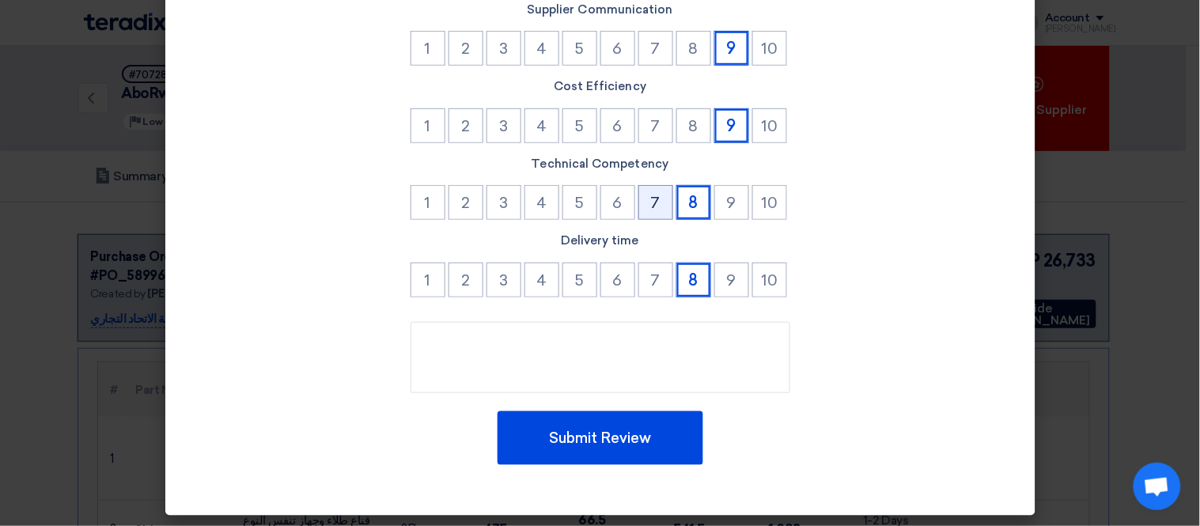
click at [658, 195] on button "7" at bounding box center [655, 202] width 35 height 35
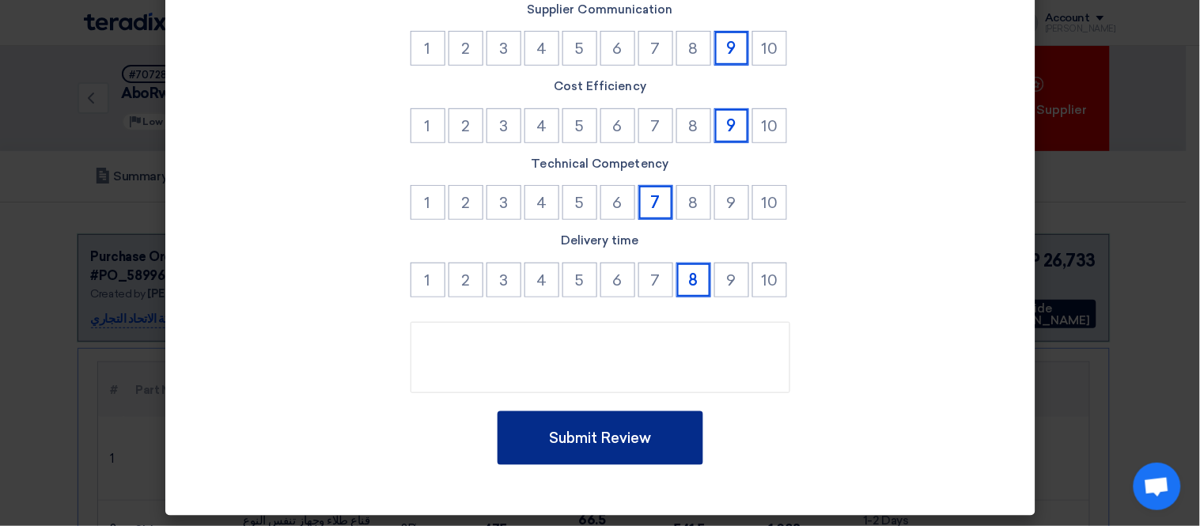
click at [645, 428] on button "Submit Review" at bounding box center [601, 438] width 206 height 54
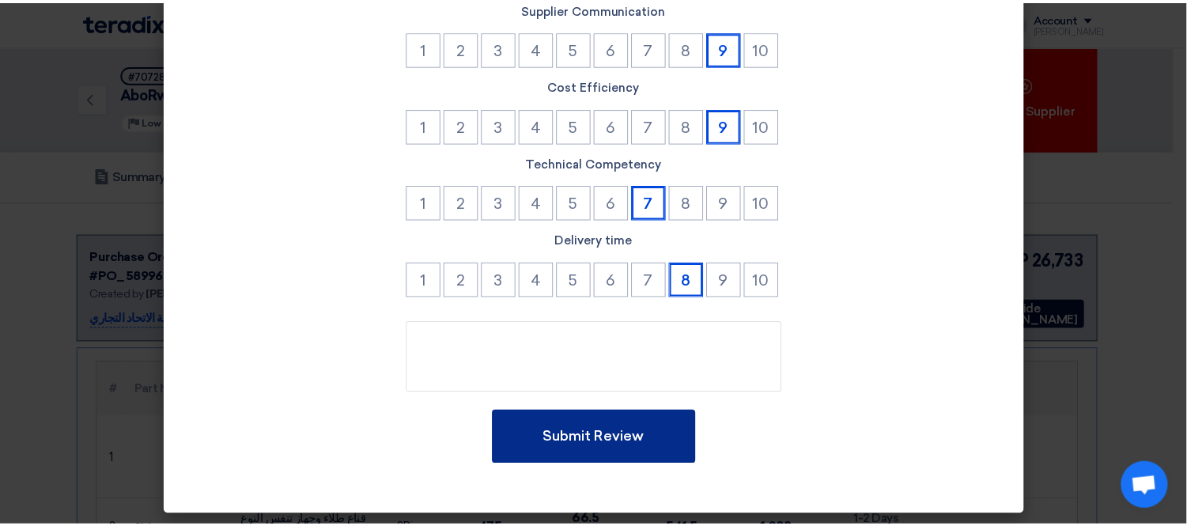
scroll to position [33, 0]
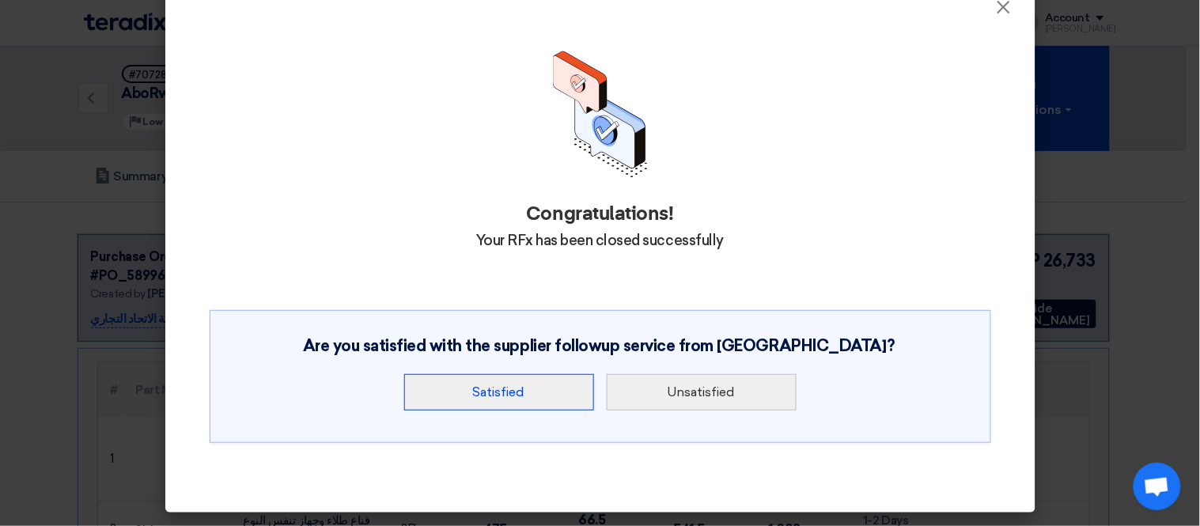
click at [524, 392] on button "Satisfied" at bounding box center [499, 392] width 190 height 36
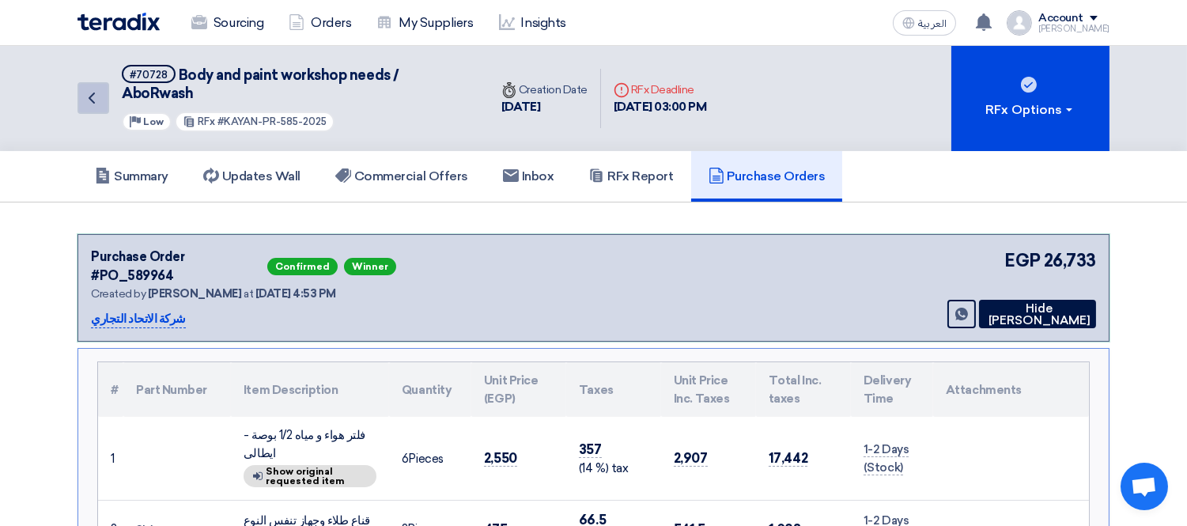
click at [103, 85] on link "Back" at bounding box center [94, 98] width 32 height 32
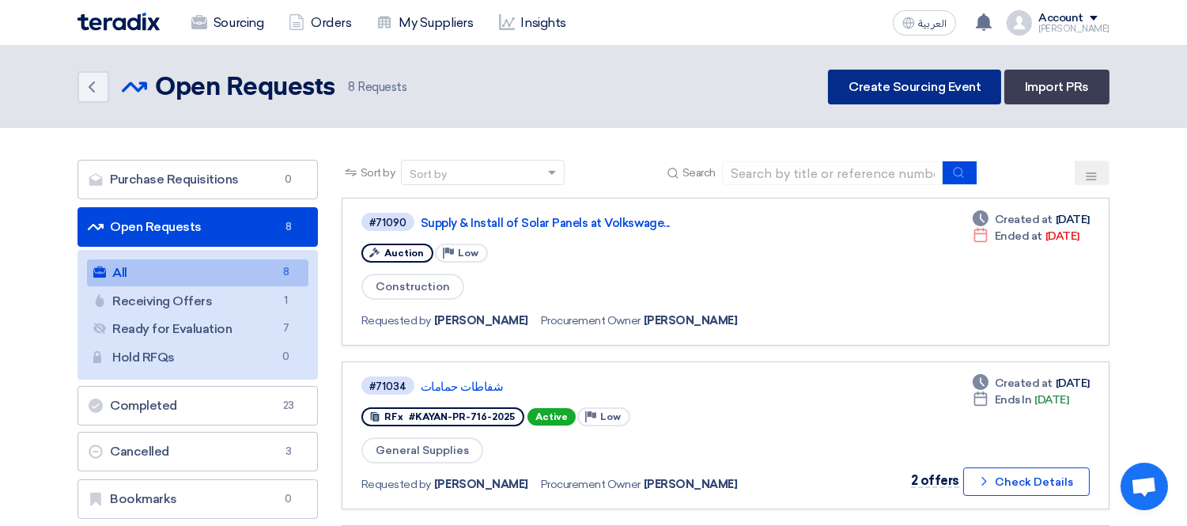
click at [935, 82] on link "Create Sourcing Event" at bounding box center [914, 87] width 173 height 35
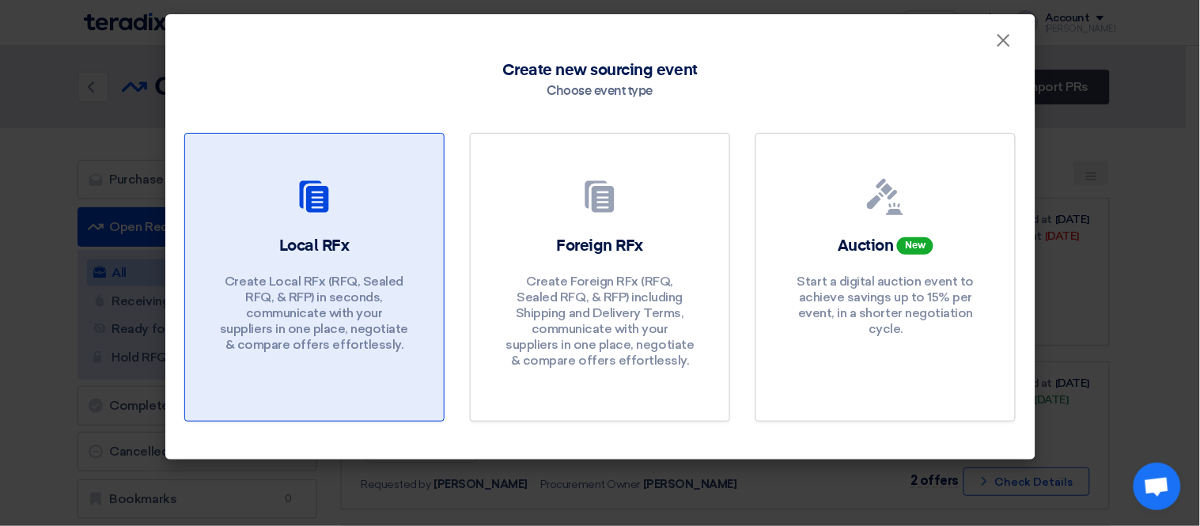
click at [301, 261] on div "Local RFx Create Local RFx (RFQ, Sealed RFQ, & RFP) in seconds, communicate wit…" at bounding box center [314, 298] width 221 height 126
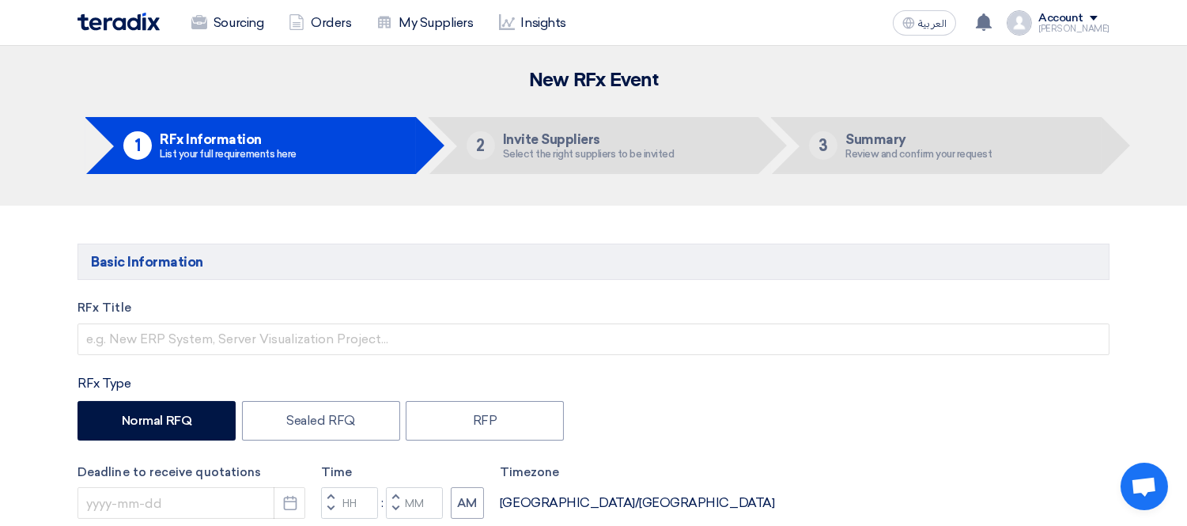
scroll to position [176, 0]
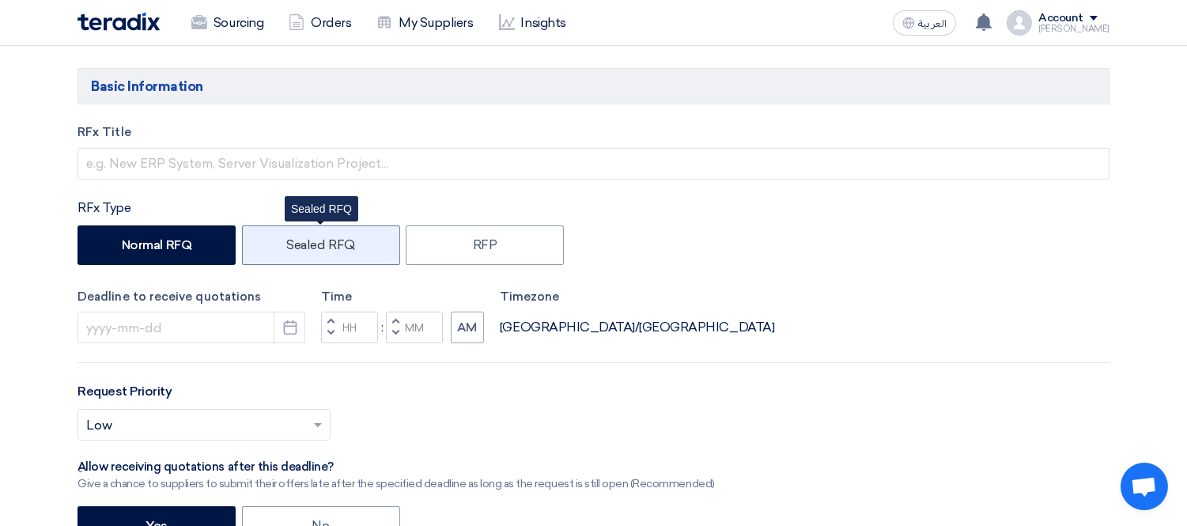
click at [309, 251] on label "Sealed RFQ" at bounding box center [321, 245] width 158 height 40
click at [297, 249] on input "Sealed RFQ" at bounding box center [291, 244] width 10 height 10
radio input "true"
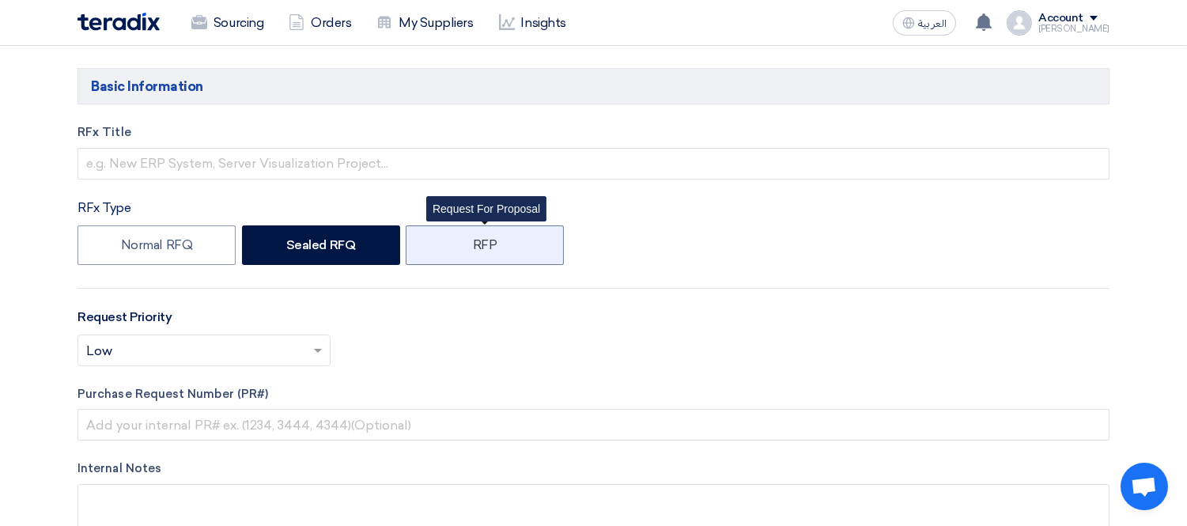
click at [445, 241] on label "RFP" at bounding box center [485, 245] width 158 height 40
click at [473, 241] on input "RFP" at bounding box center [478, 244] width 10 height 10
radio input "true"
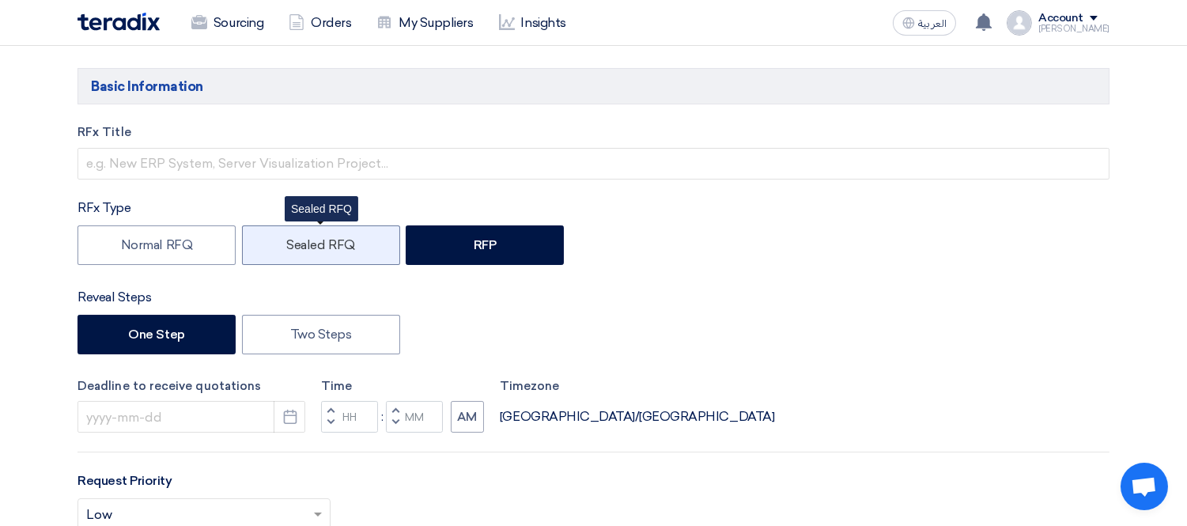
click at [344, 246] on label "Sealed RFQ" at bounding box center [321, 245] width 158 height 40
click at [297, 246] on input "Sealed RFQ" at bounding box center [291, 244] width 10 height 10
radio input "true"
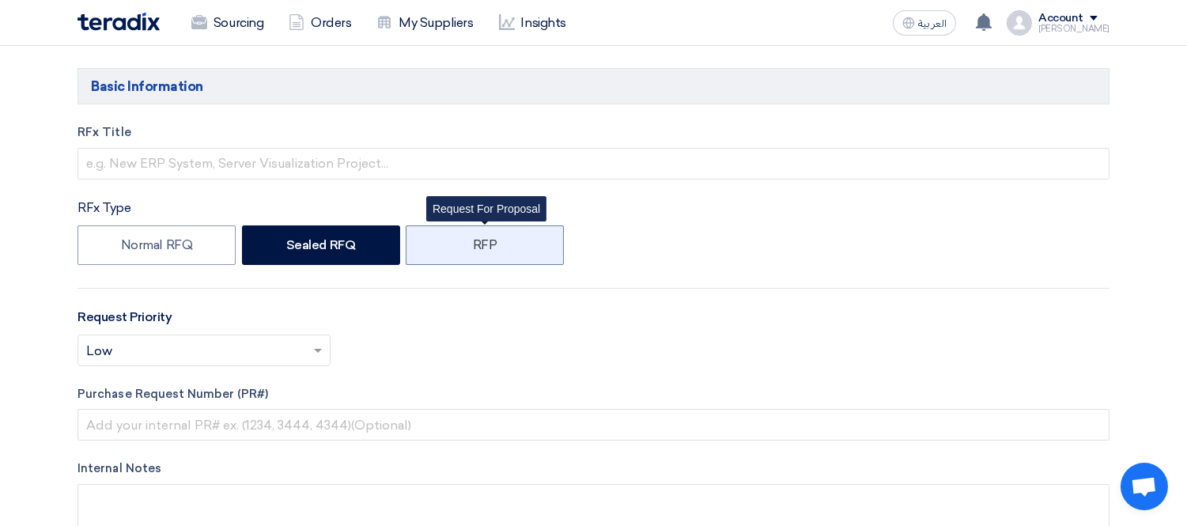
click at [493, 248] on label "RFP" at bounding box center [485, 245] width 158 height 40
click at [483, 248] on input "RFP" at bounding box center [478, 244] width 10 height 10
radio input "true"
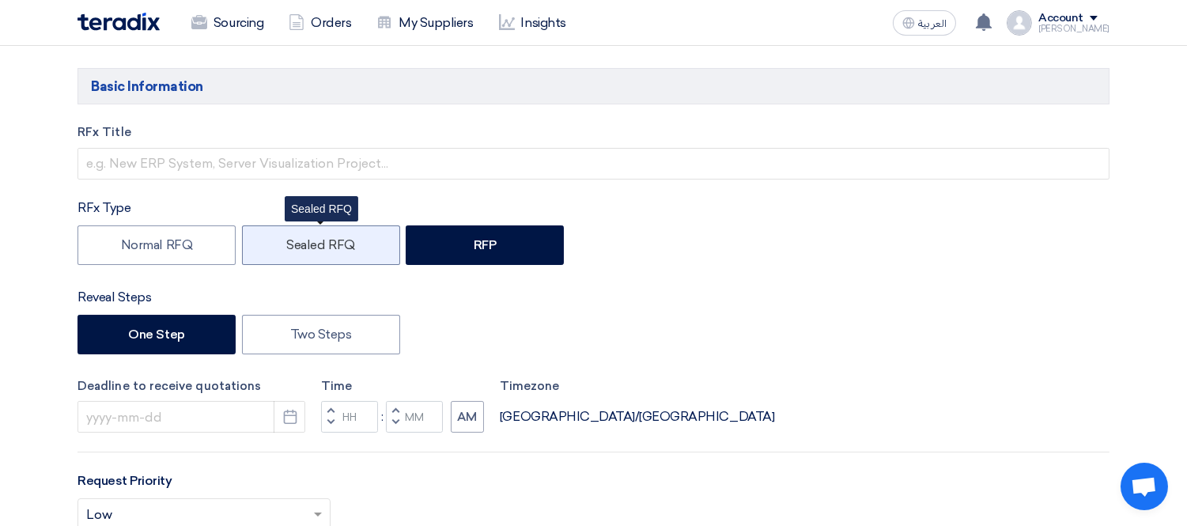
click at [328, 262] on label "Sealed RFQ" at bounding box center [321, 245] width 158 height 40
click at [297, 249] on input "Sealed RFQ" at bounding box center [291, 244] width 10 height 10
radio input "true"
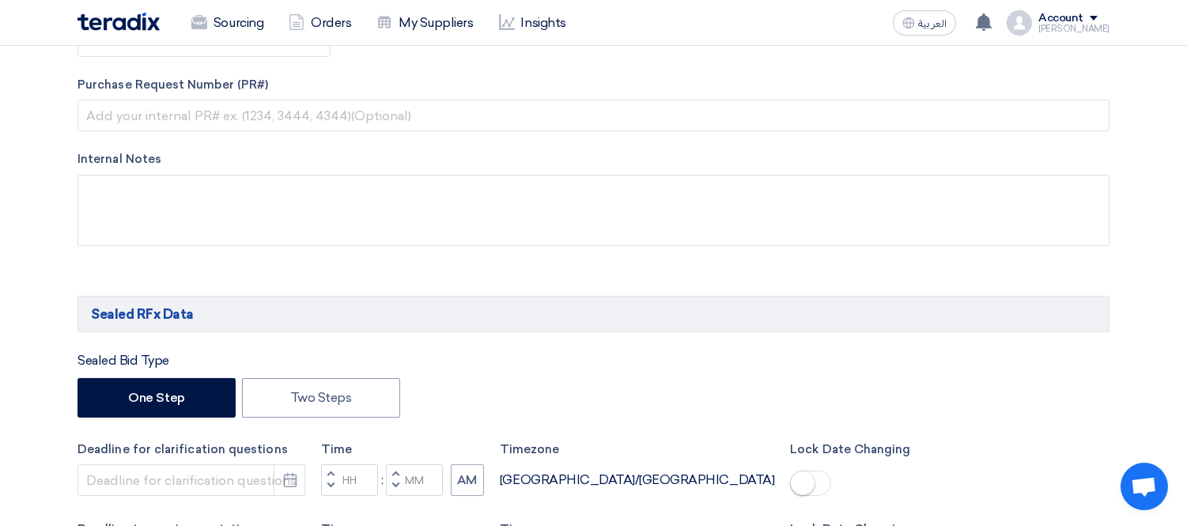
scroll to position [527, 0]
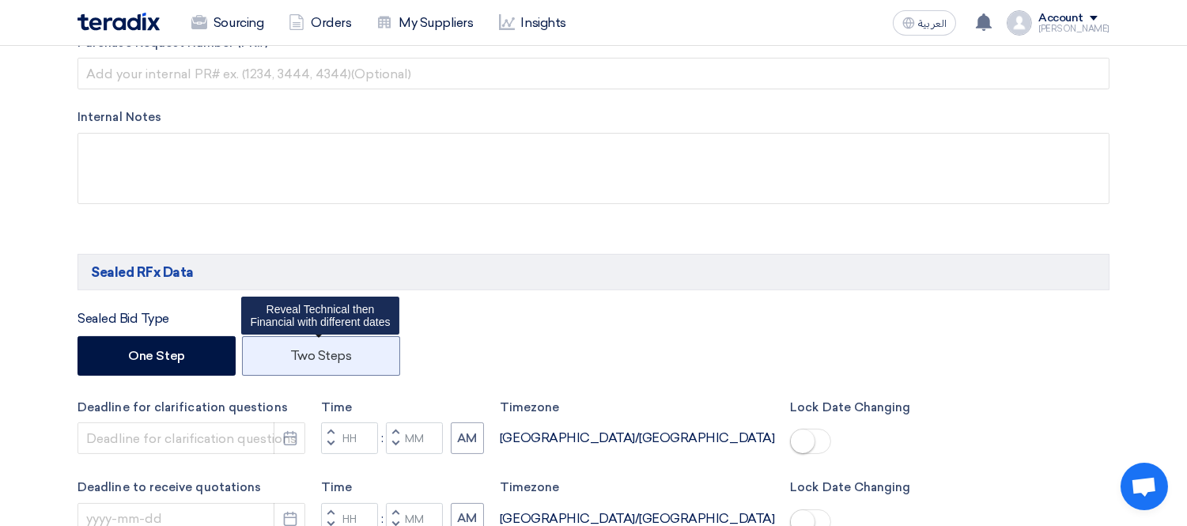
click at [318, 345] on label "Two Steps" at bounding box center [321, 356] width 158 height 40
click at [301, 350] on input "Two Steps" at bounding box center [295, 355] width 10 height 10
radio input "true"
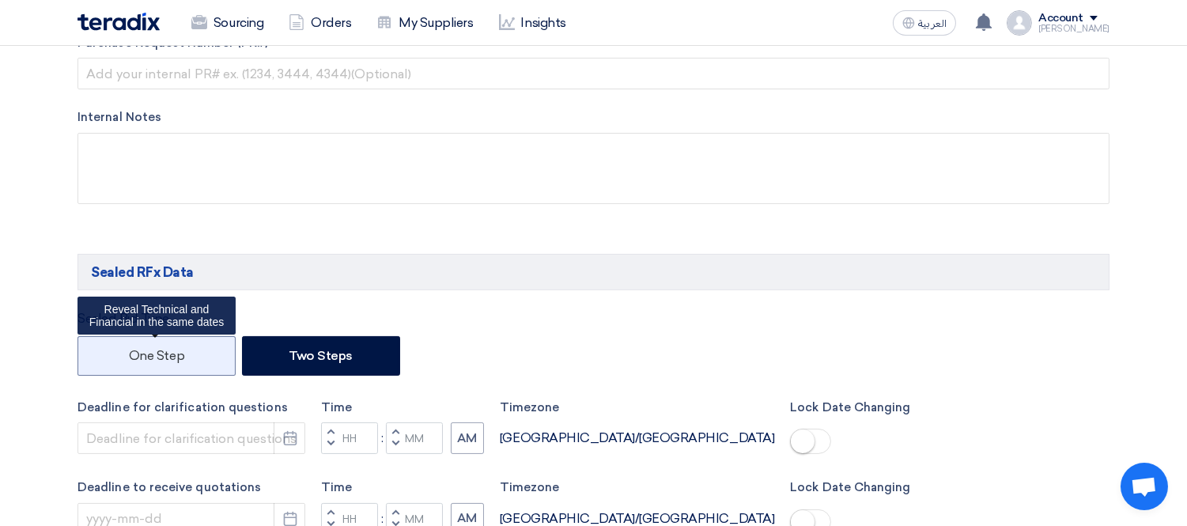
click at [187, 346] on label "One Step" at bounding box center [157, 356] width 158 height 40
click at [139, 350] on input "One Step" at bounding box center [134, 355] width 10 height 10
radio input "true"
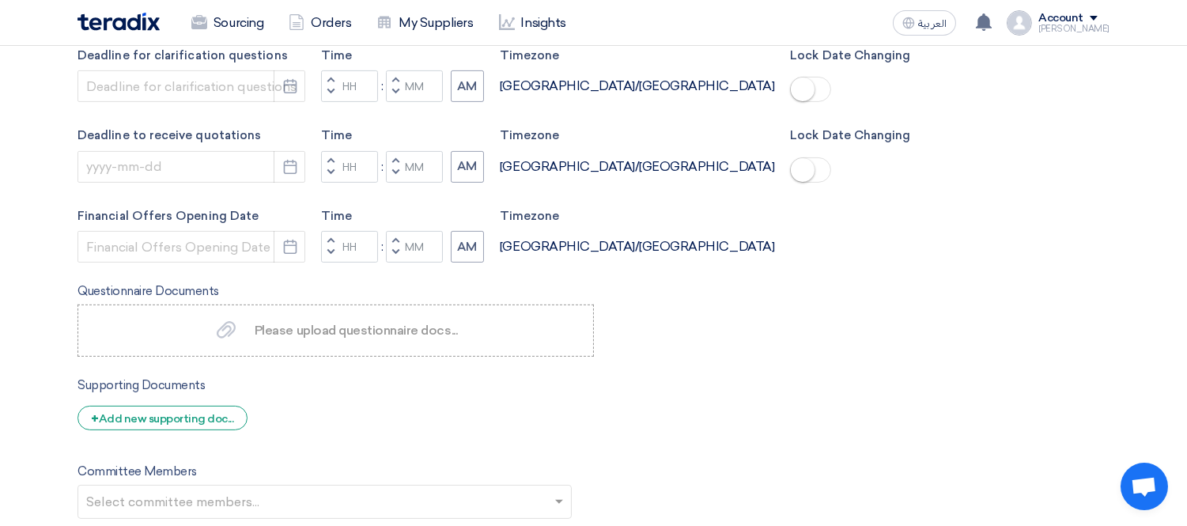
scroll to position [702, 0]
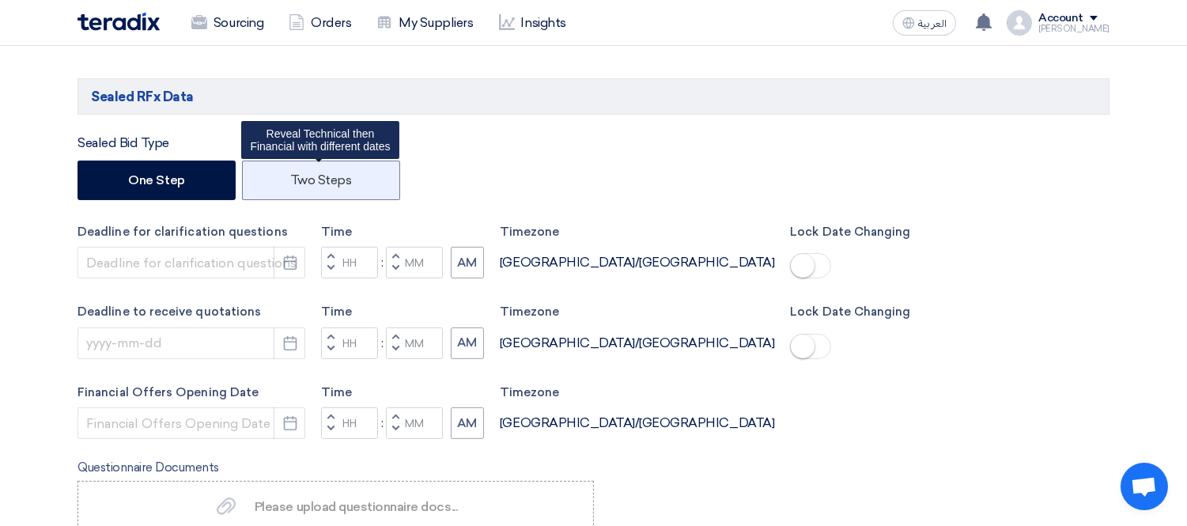
click at [346, 172] on label "Two Steps" at bounding box center [321, 181] width 158 height 40
click at [301, 174] on input "Two Steps" at bounding box center [295, 179] width 10 height 10
radio input "true"
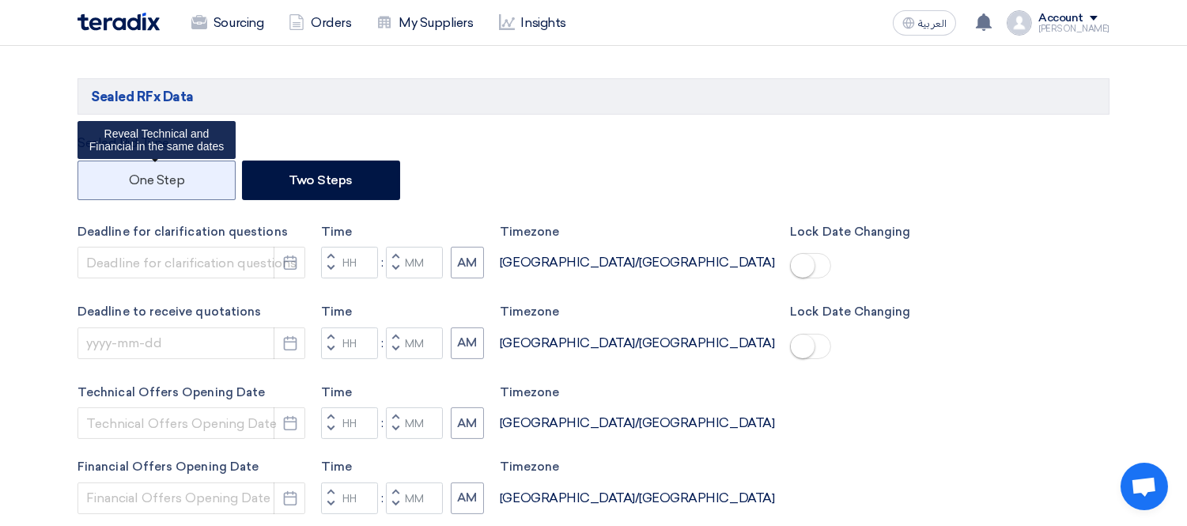
click at [172, 183] on label "One Step" at bounding box center [157, 181] width 158 height 40
click at [139, 183] on input "One Step" at bounding box center [134, 179] width 10 height 10
radio input "true"
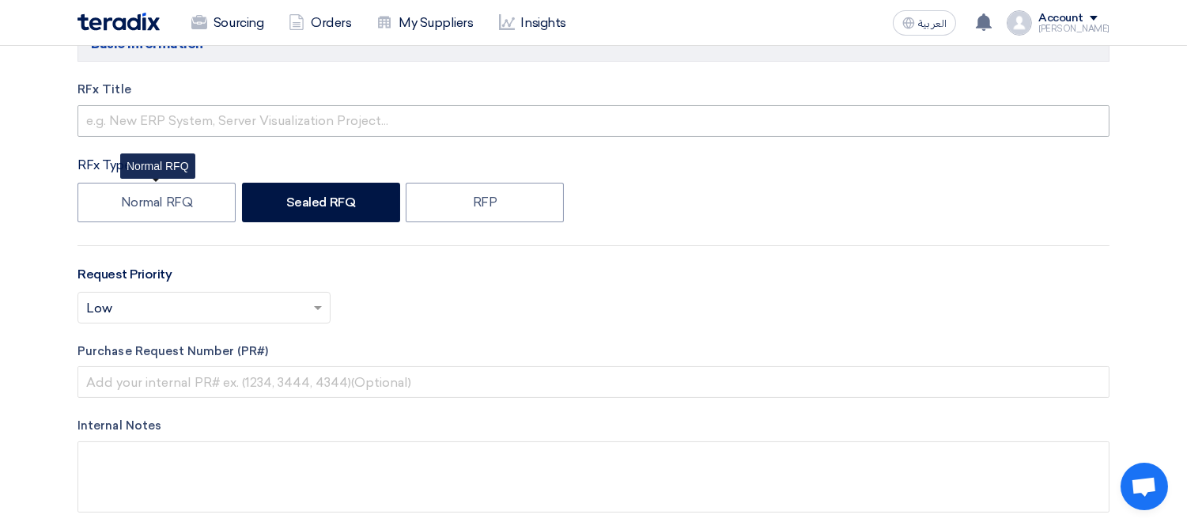
scroll to position [176, 0]
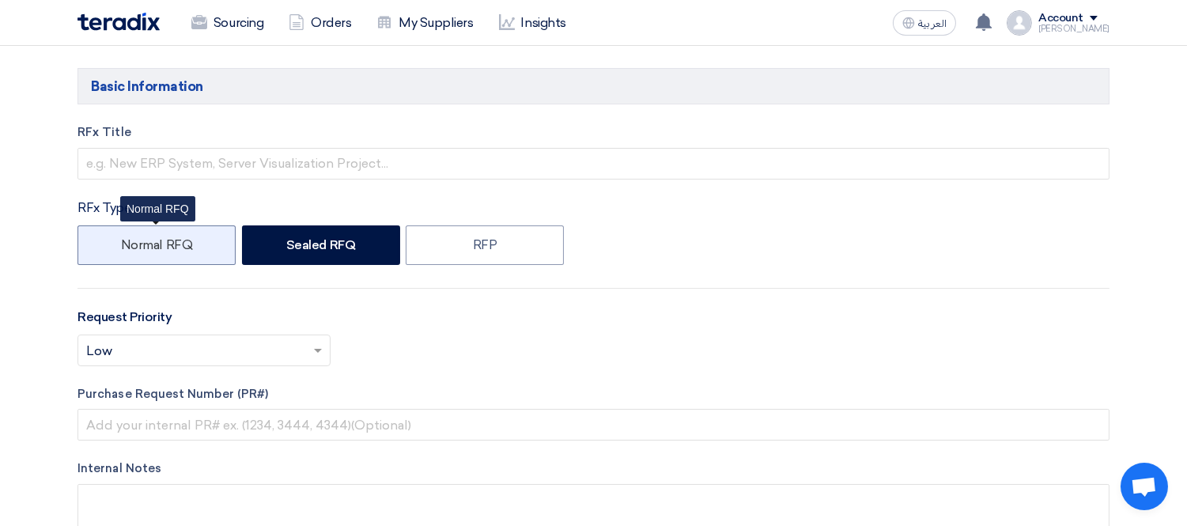
click at [162, 240] on label "Normal RFQ" at bounding box center [157, 245] width 158 height 40
click at [131, 240] on input "Normal RFQ" at bounding box center [126, 244] width 10 height 10
radio input "true"
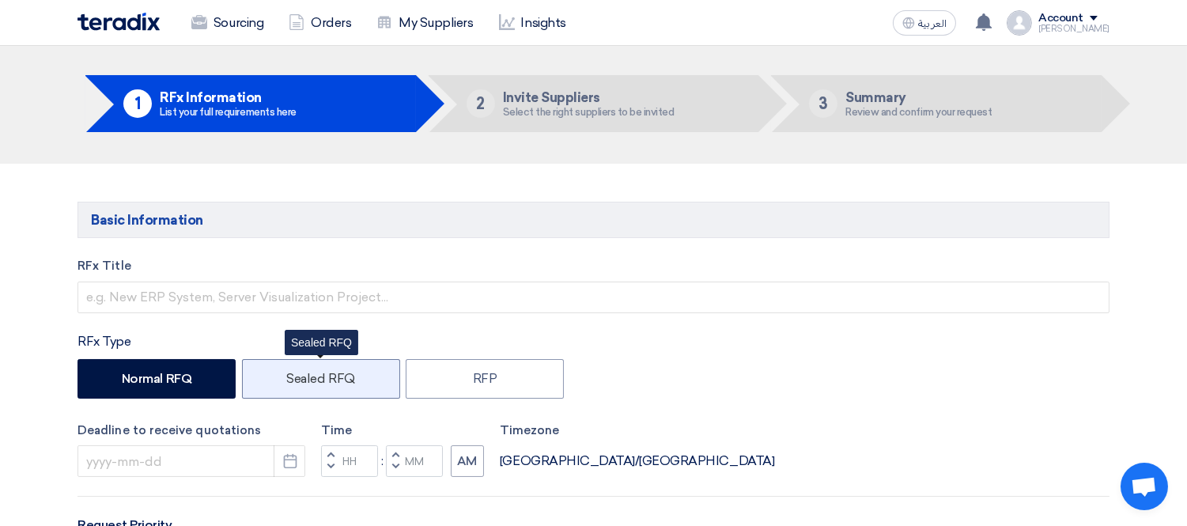
scroll to position [0, 0]
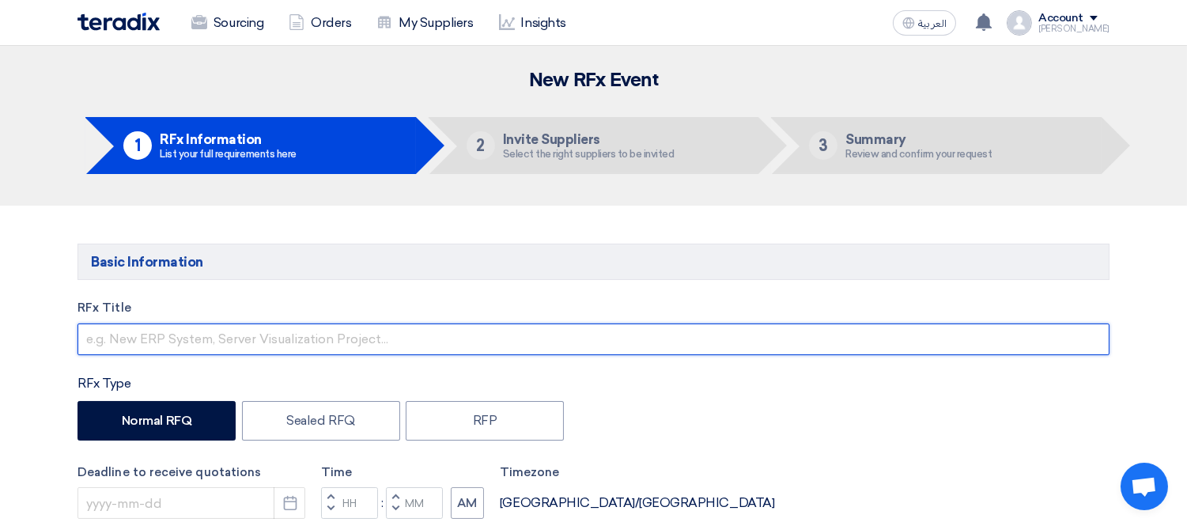
click at [160, 332] on input "text" at bounding box center [594, 340] width 1032 height 32
type input "ف"
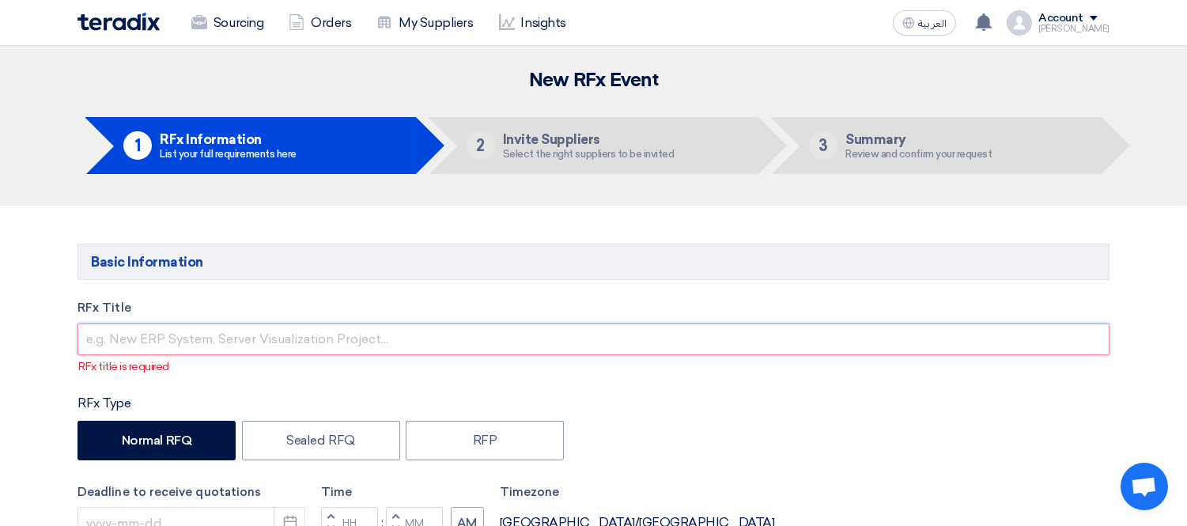
click at [160, 331] on input "text" at bounding box center [594, 340] width 1032 height 32
paste input "the new Tayron event from VOLKSWAGEN"
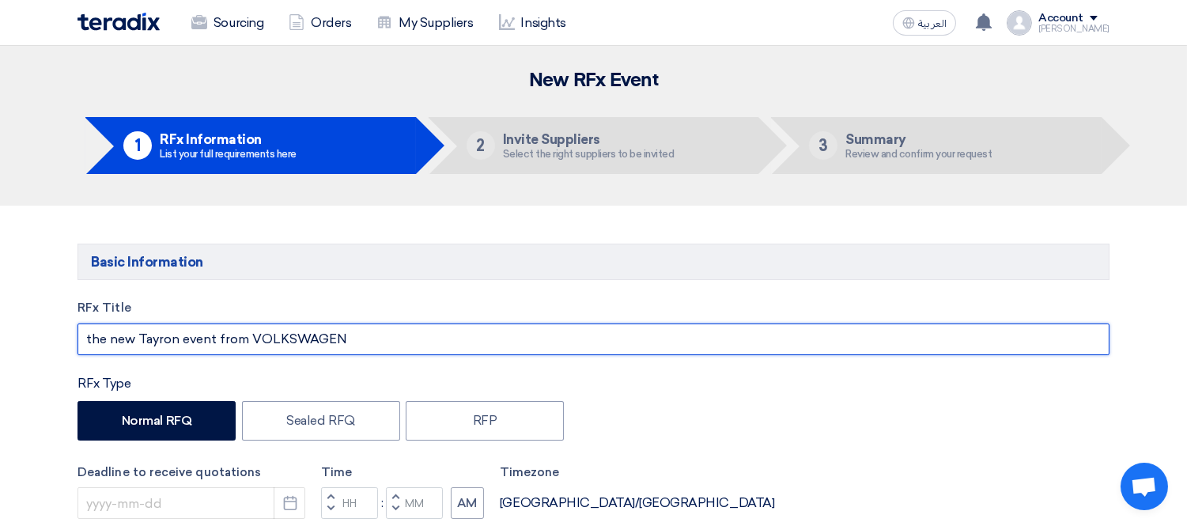
click at [315, 337] on input "the new Tayron event from VOLKSWAGEN" at bounding box center [594, 340] width 1032 height 32
type input "the new Tayron event from VOLKSWAGEN"
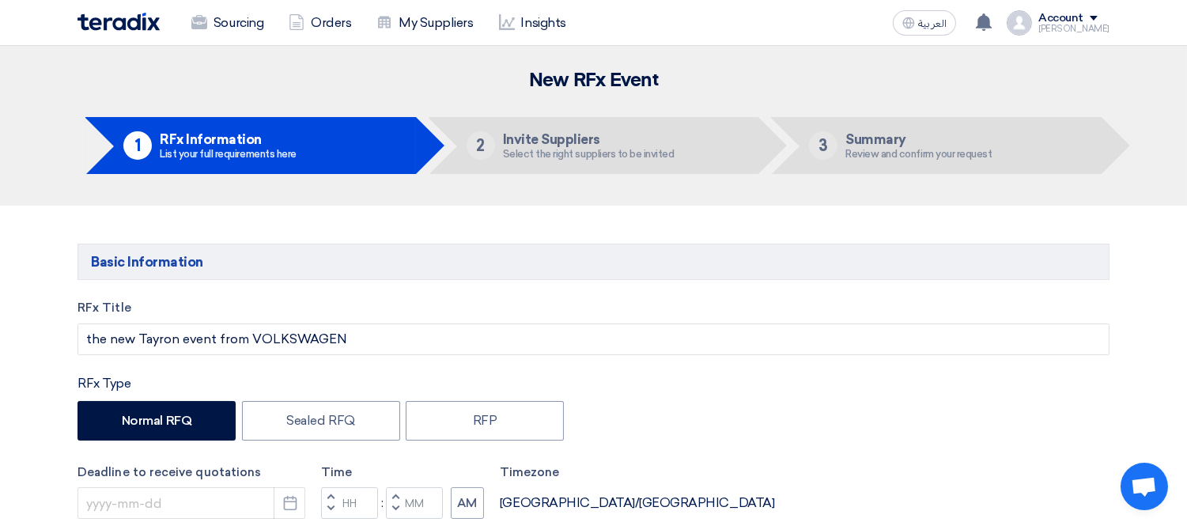
click at [147, 413] on label "Normal RFQ" at bounding box center [157, 421] width 158 height 40
click at [132, 415] on input "Normal RFQ" at bounding box center [127, 420] width 10 height 10
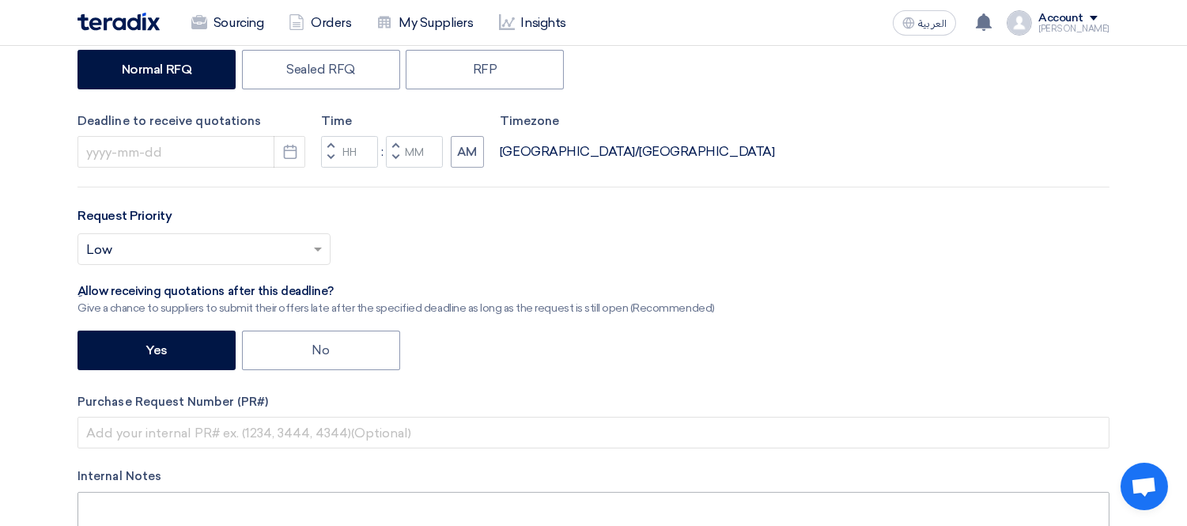
scroll to position [176, 0]
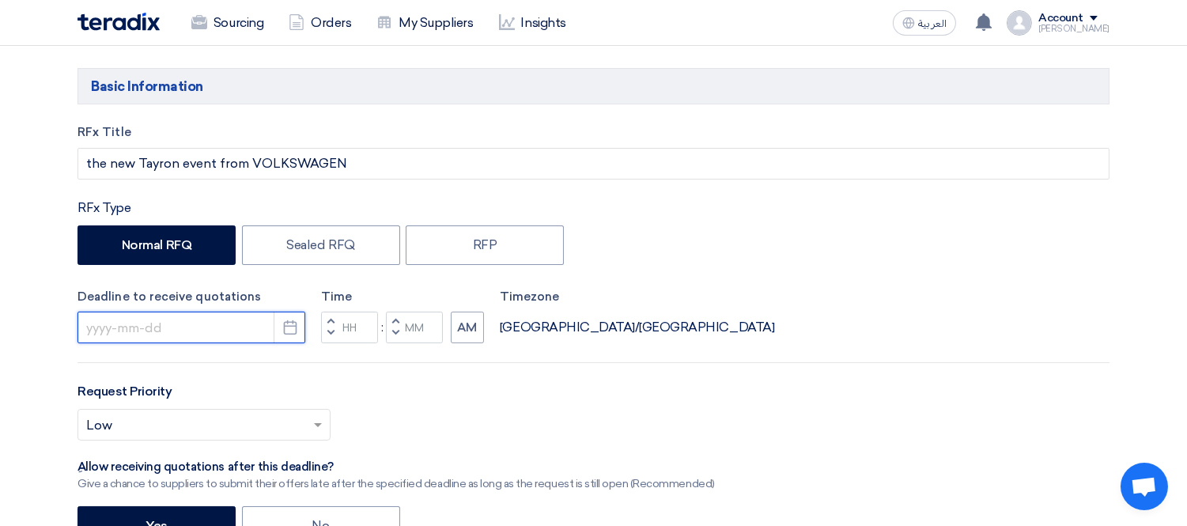
click at [184, 333] on input at bounding box center [192, 328] width 228 height 32
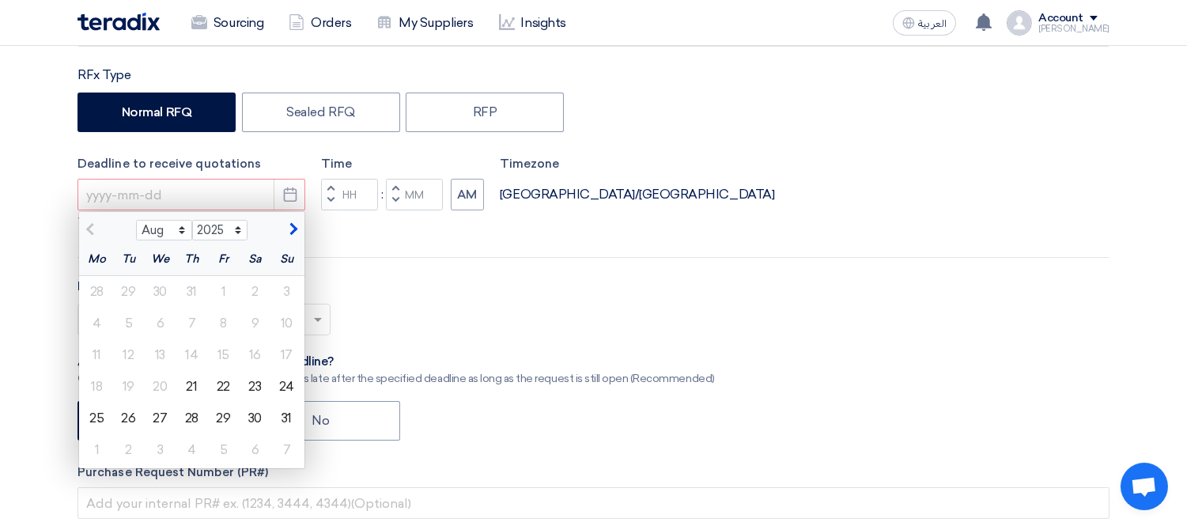
scroll to position [351, 0]
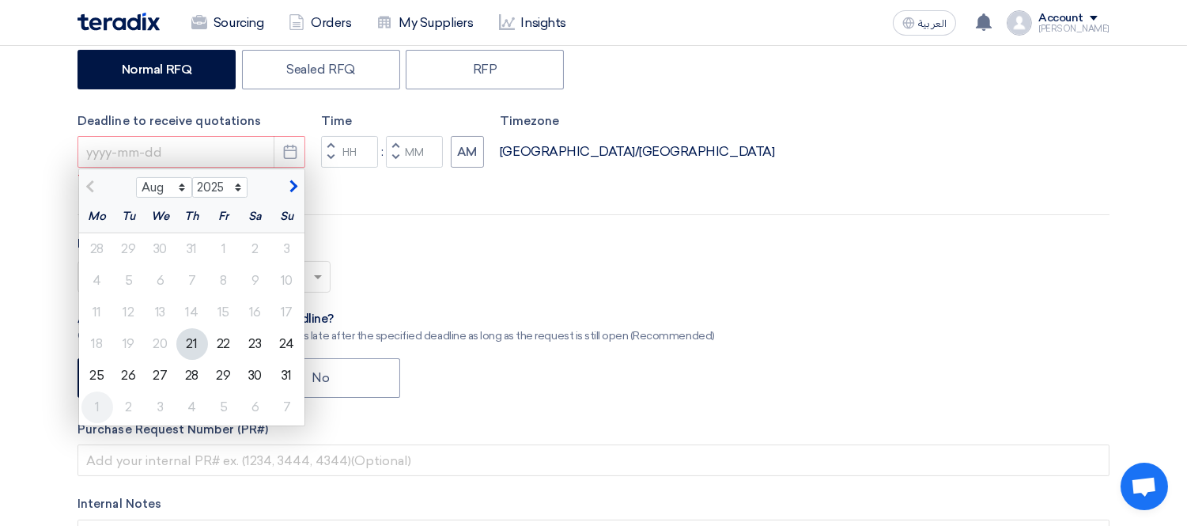
click at [93, 406] on div "1" at bounding box center [97, 408] width 32 height 32
type input "[DATE]"
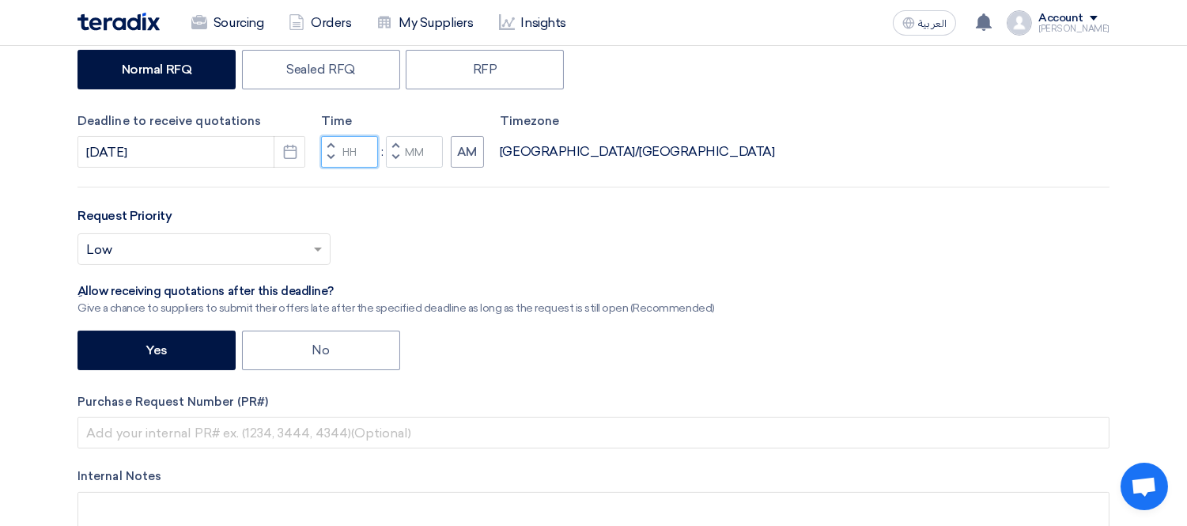
click at [357, 148] on input "Hours" at bounding box center [349, 152] width 57 height 32
type input "12"
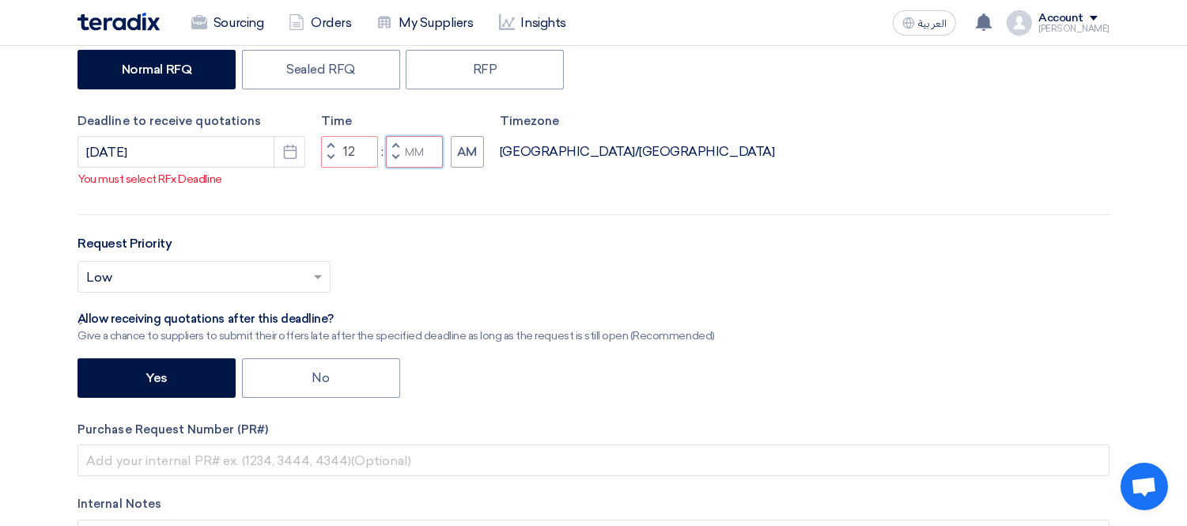
click at [419, 146] on input "Minutes" at bounding box center [414, 152] width 57 height 32
type input "00"
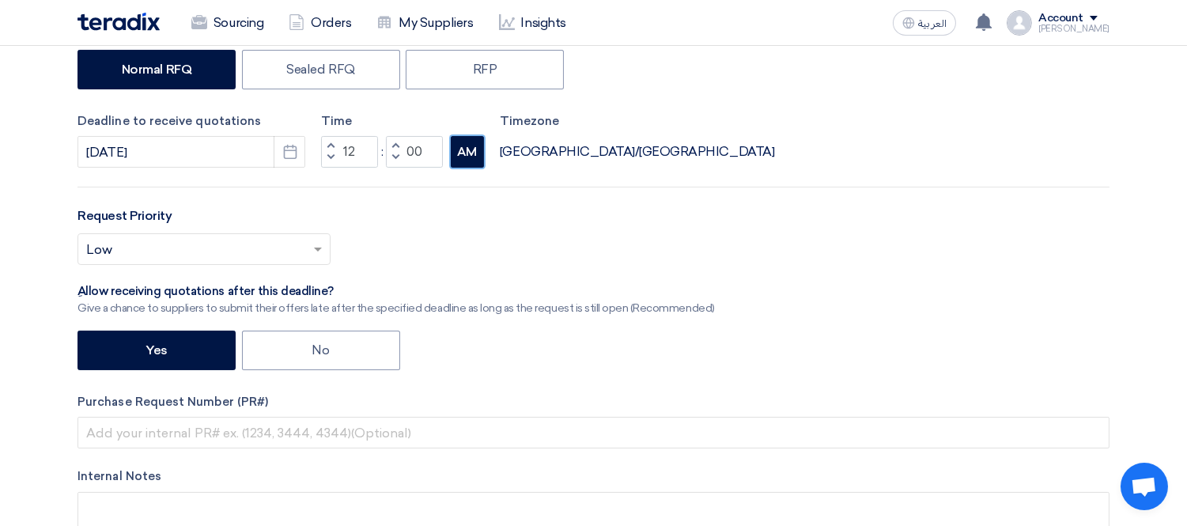
click at [463, 146] on button "AM" at bounding box center [467, 152] width 33 height 32
click at [265, 259] on input "text" at bounding box center [196, 251] width 220 height 26
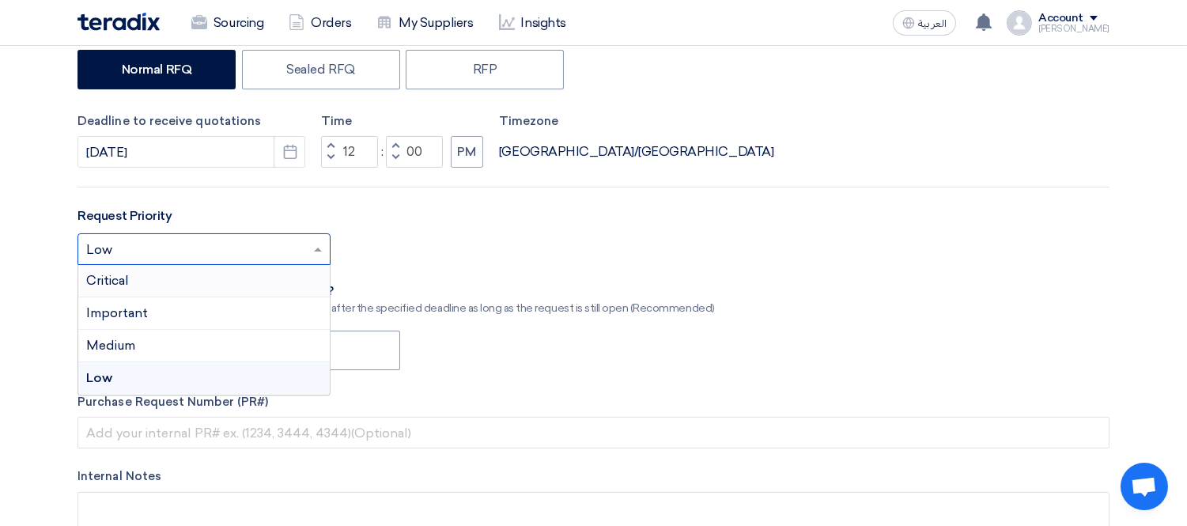
click at [167, 273] on div "Critical" at bounding box center [204, 281] width 252 height 32
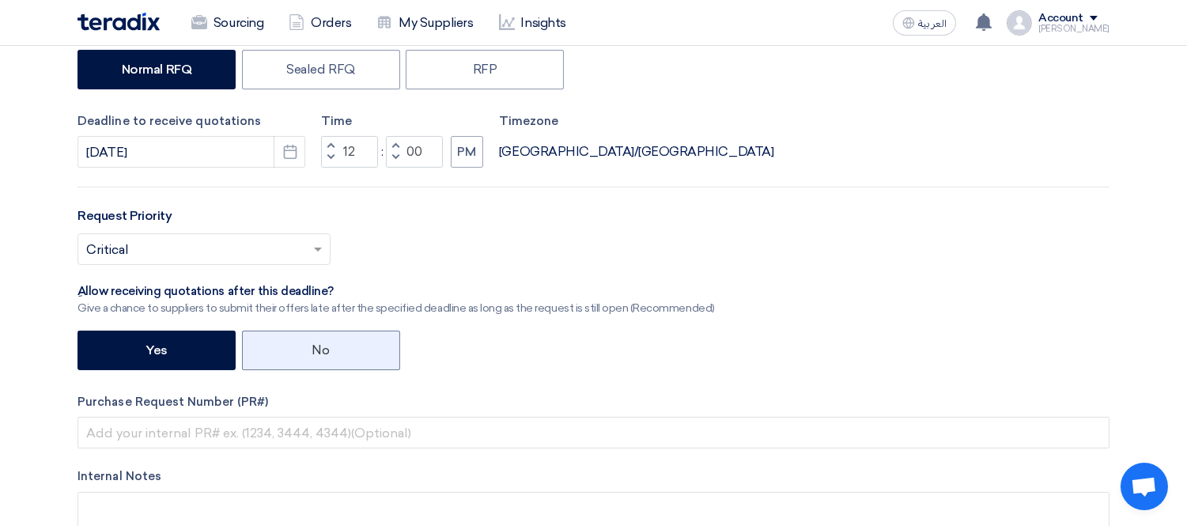
click at [293, 352] on label "No" at bounding box center [321, 351] width 158 height 40
click at [312, 352] on input "No" at bounding box center [317, 349] width 10 height 10
radio input "true"
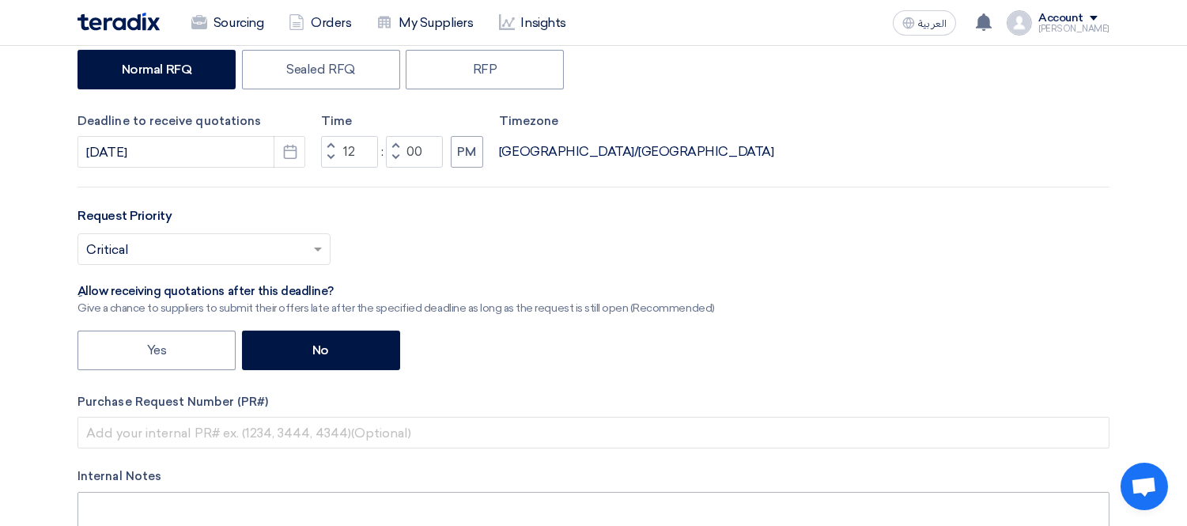
scroll to position [527, 0]
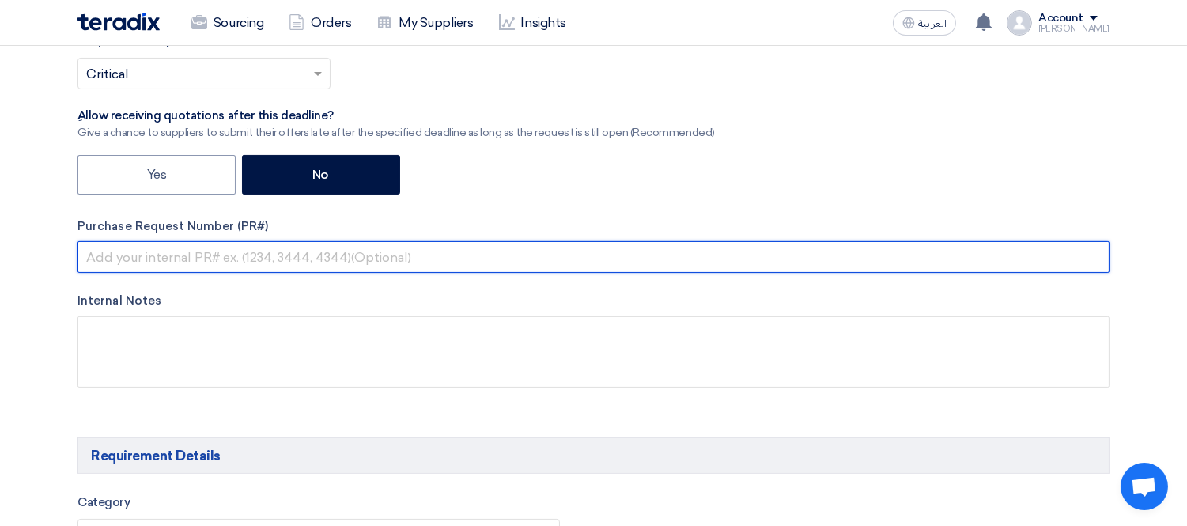
click at [165, 256] on input "text" at bounding box center [594, 257] width 1032 height 32
paste input "KAYAN-PR-744-2025"
type input "KAYAN-PR-744-2025"
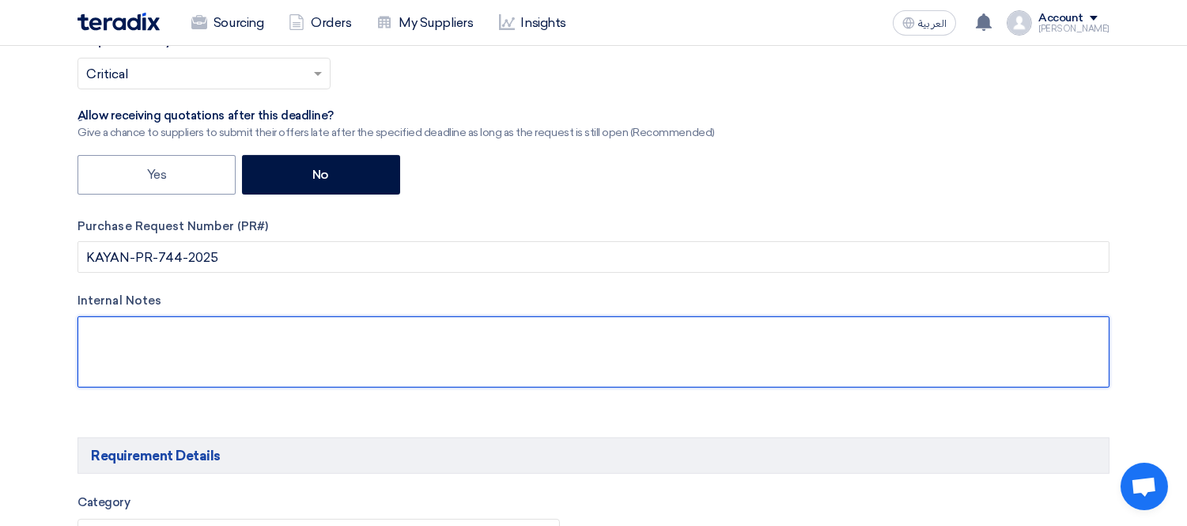
click at [199, 338] on textarea at bounding box center [594, 351] width 1032 height 71
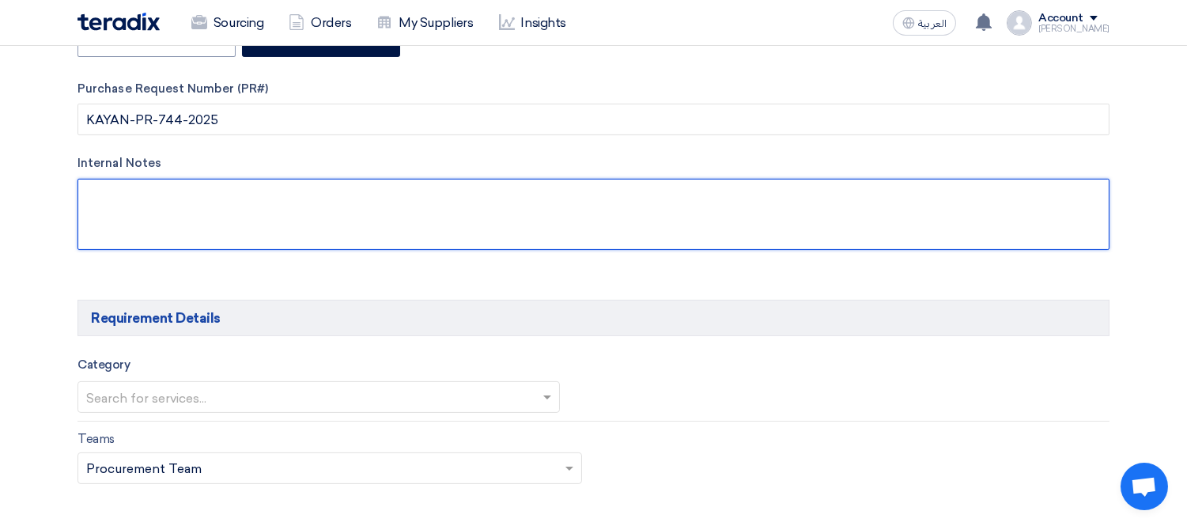
scroll to position [702, 0]
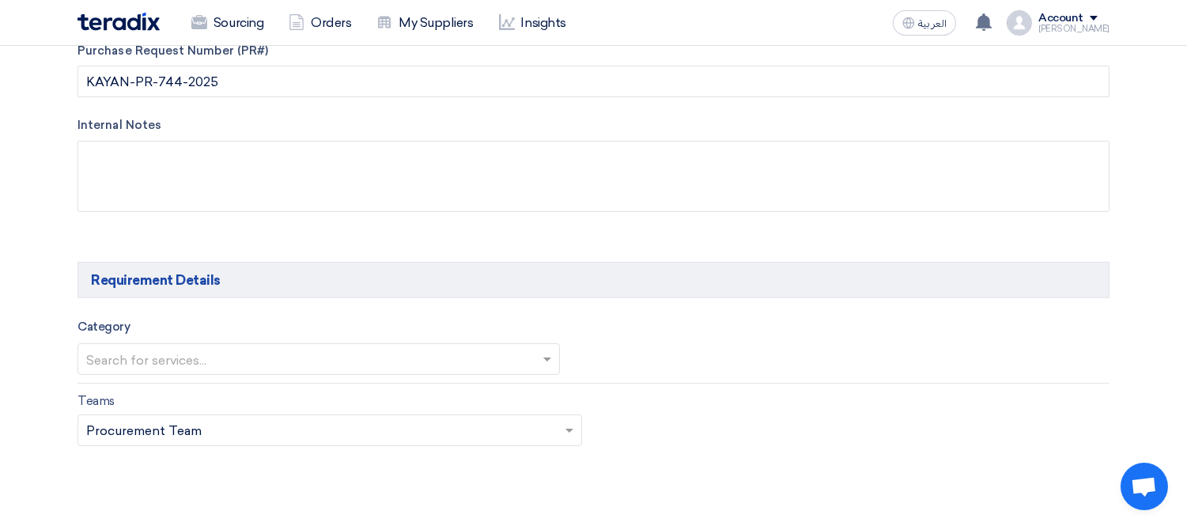
click at [167, 362] on input "text" at bounding box center [310, 361] width 449 height 26
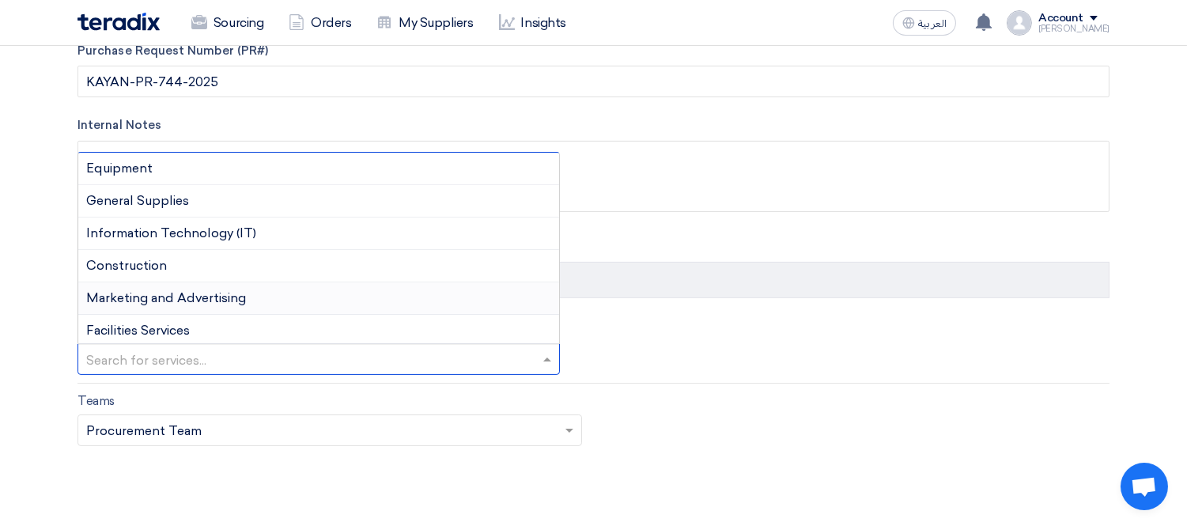
click at [198, 303] on span "Marketing and Advertising" at bounding box center [166, 297] width 160 height 15
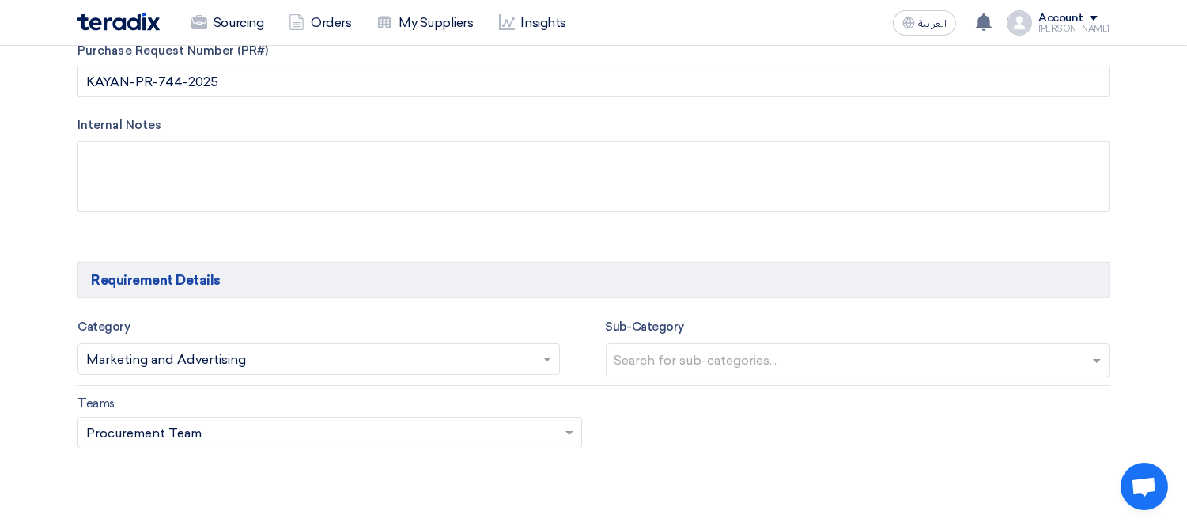
click at [718, 358] on input "text" at bounding box center [860, 362] width 491 height 26
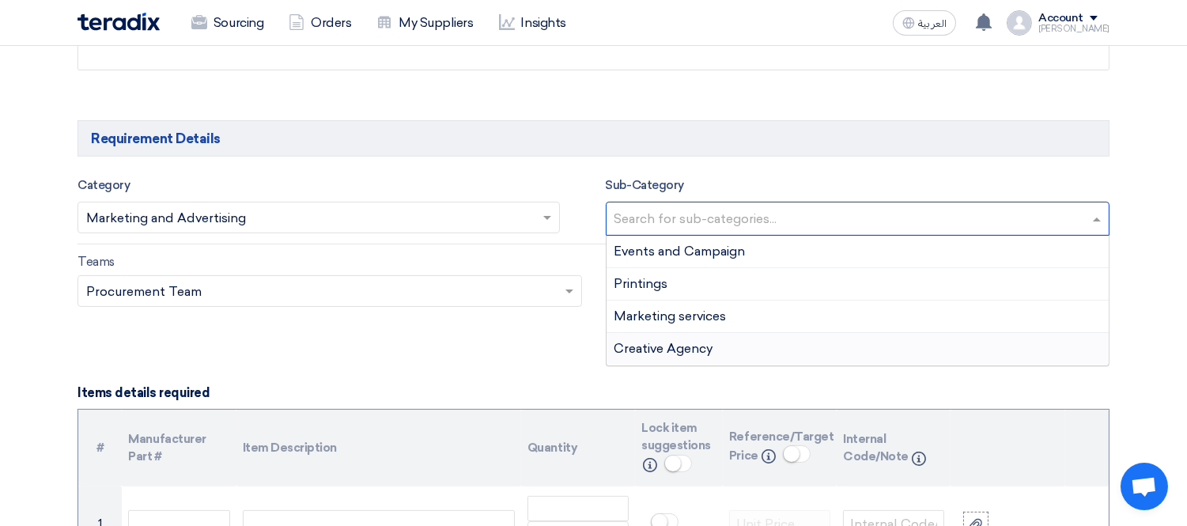
scroll to position [879, 0]
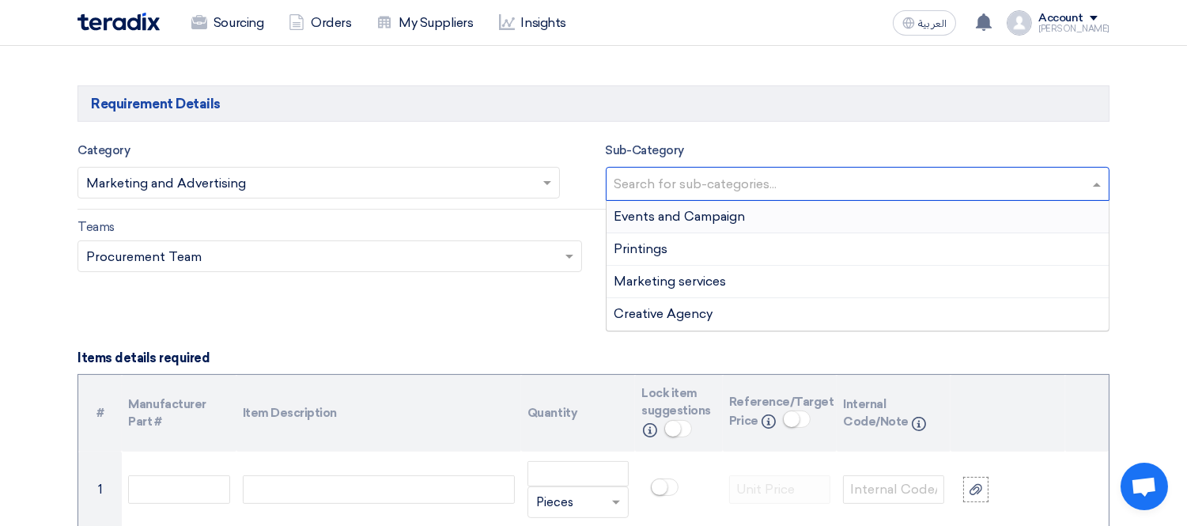
click at [782, 216] on div "Events and Campaign" at bounding box center [858, 217] width 503 height 32
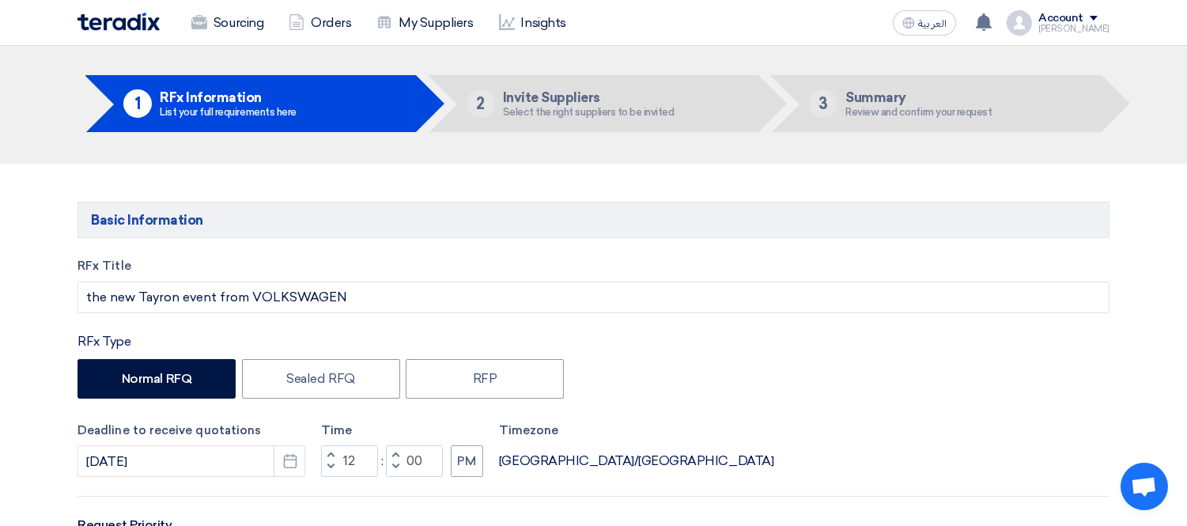
scroll to position [0, 0]
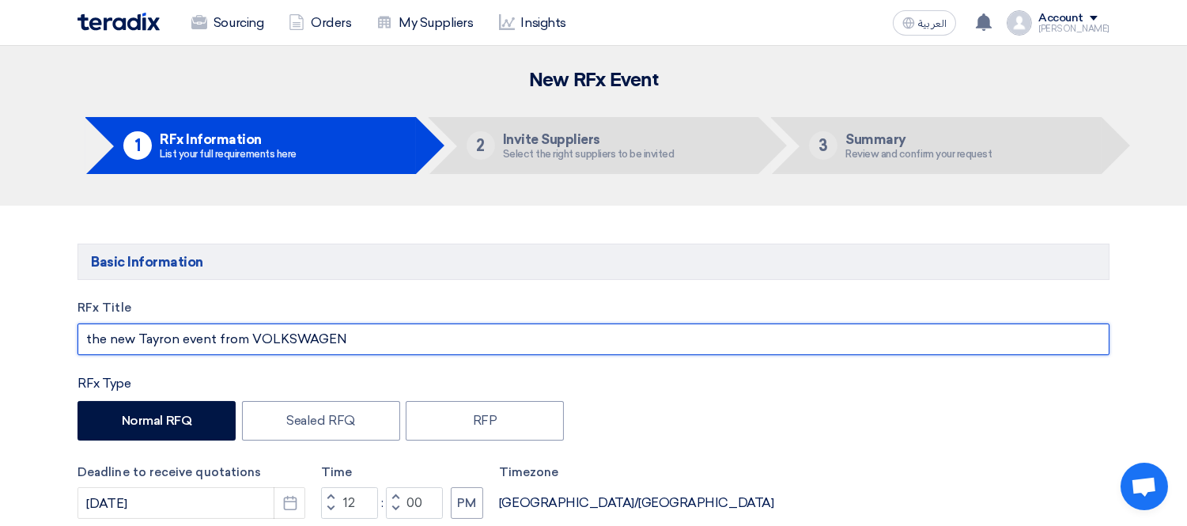
click at [195, 341] on input "the new Tayron event from VOLKSWAGEN" at bounding box center [594, 340] width 1032 height 32
paste input "Launch Event"
type input "the new Tayron Launch Event from VOLKSWAGEN"
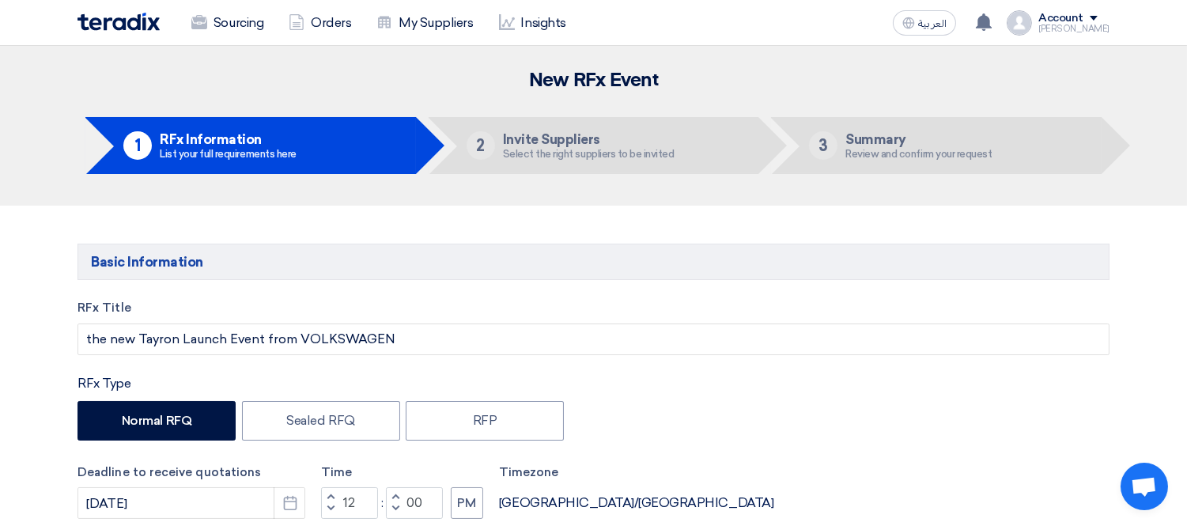
click at [786, 406] on div "Normal RFQ Sealed RFQ RFP" at bounding box center [594, 423] width 1032 height 44
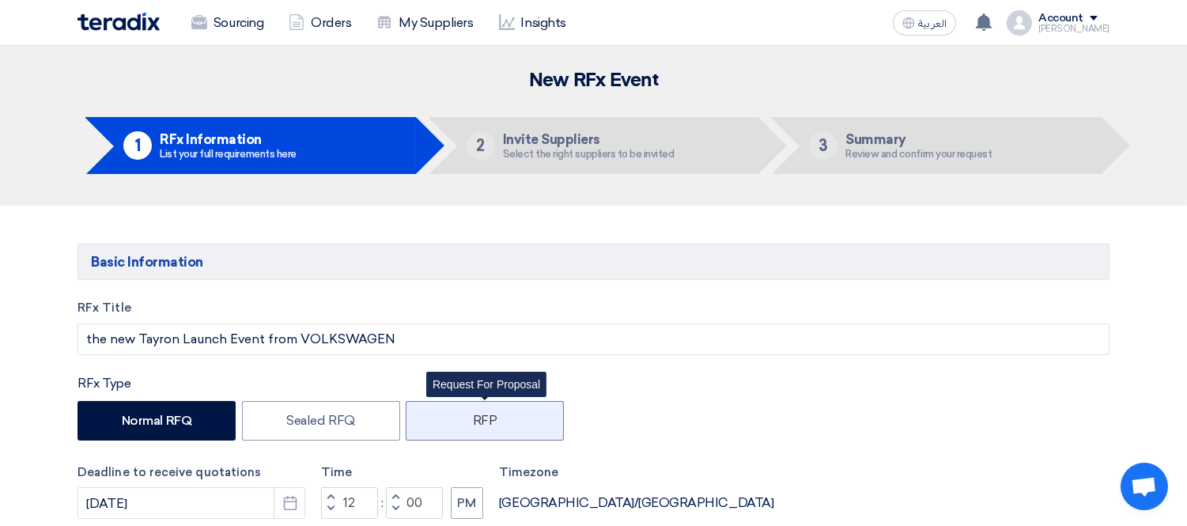
click at [509, 417] on label "RFP" at bounding box center [485, 421] width 158 height 40
click at [483, 417] on input "RFP" at bounding box center [478, 420] width 10 height 10
radio input "true"
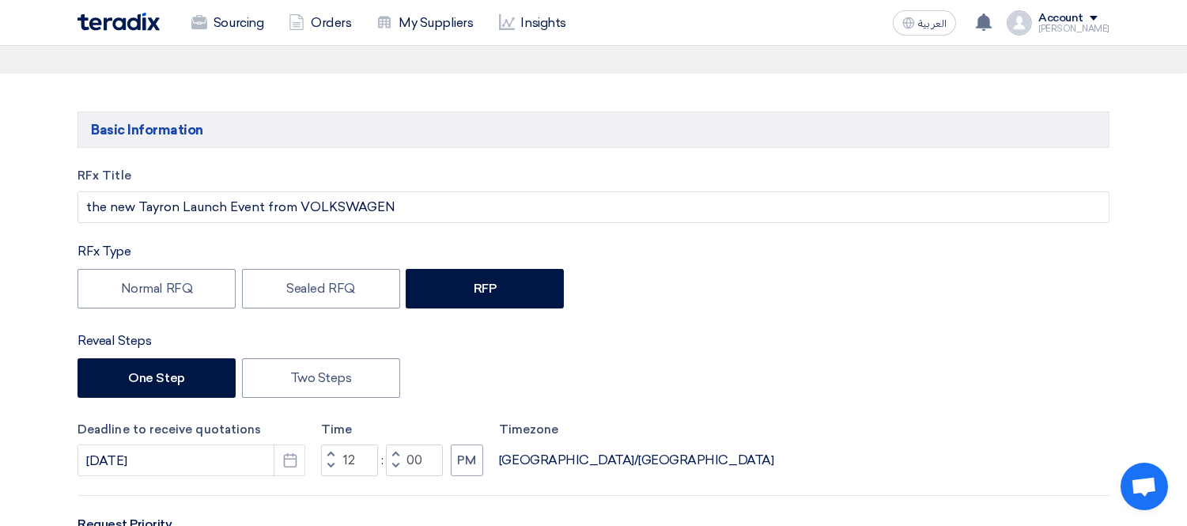
scroll to position [176, 0]
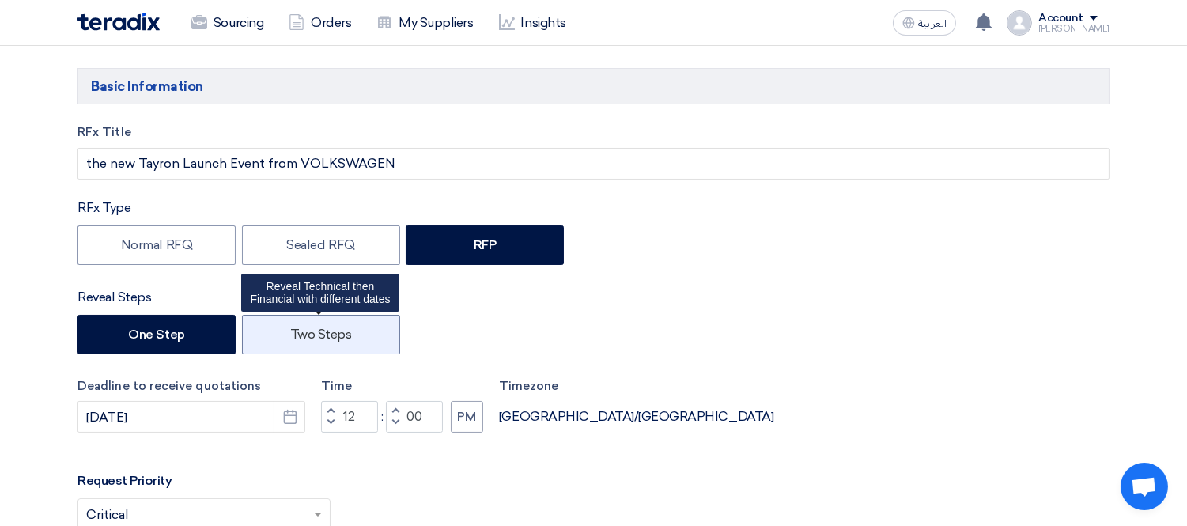
click at [321, 342] on label "Two Steps" at bounding box center [321, 335] width 158 height 40
click at [301, 339] on input "Two Steps" at bounding box center [295, 333] width 10 height 10
radio input "true"
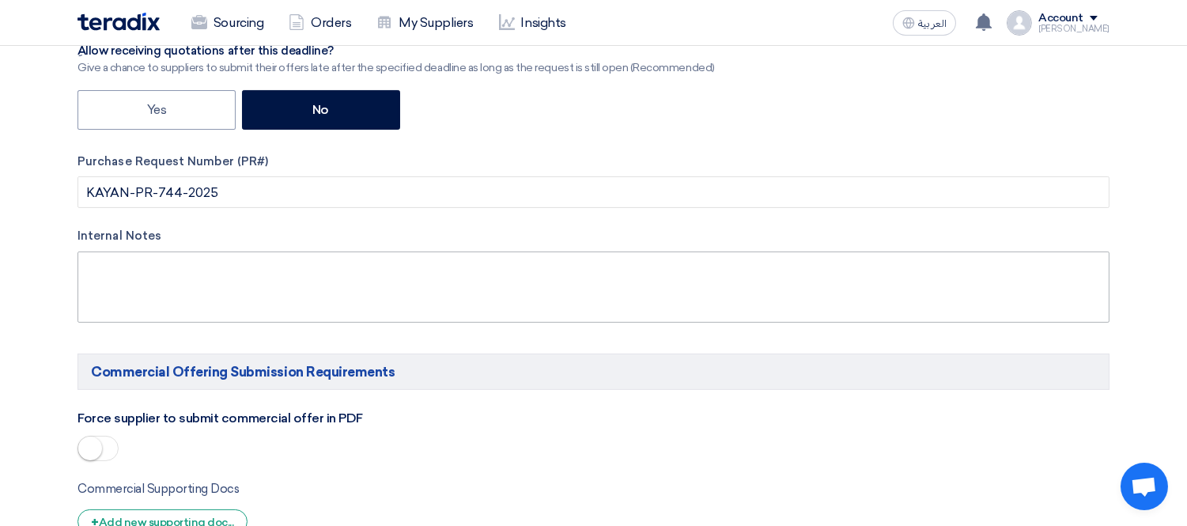
scroll to position [702, 0]
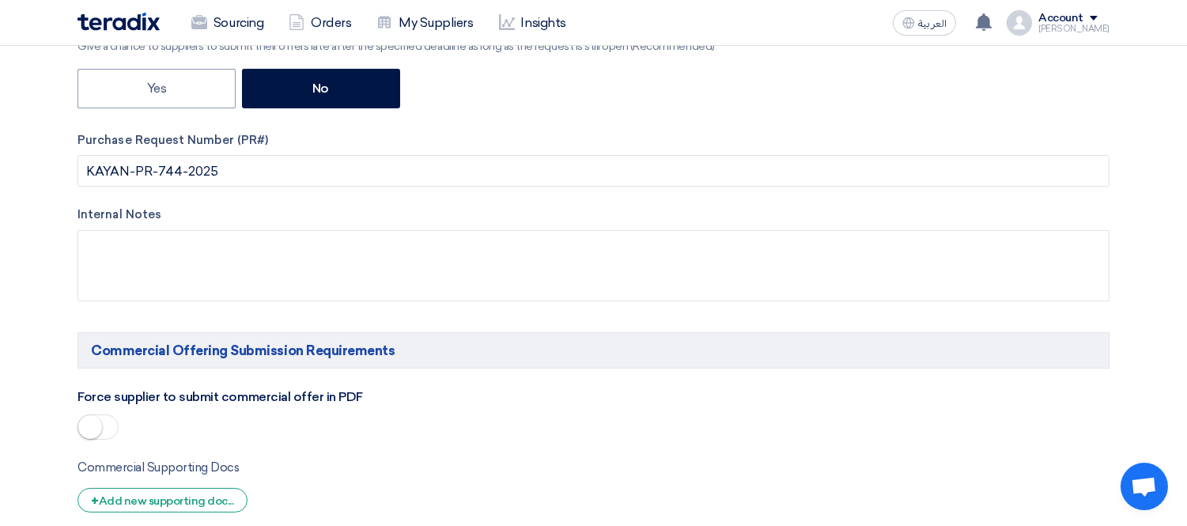
click at [88, 418] on small at bounding box center [90, 427] width 24 height 24
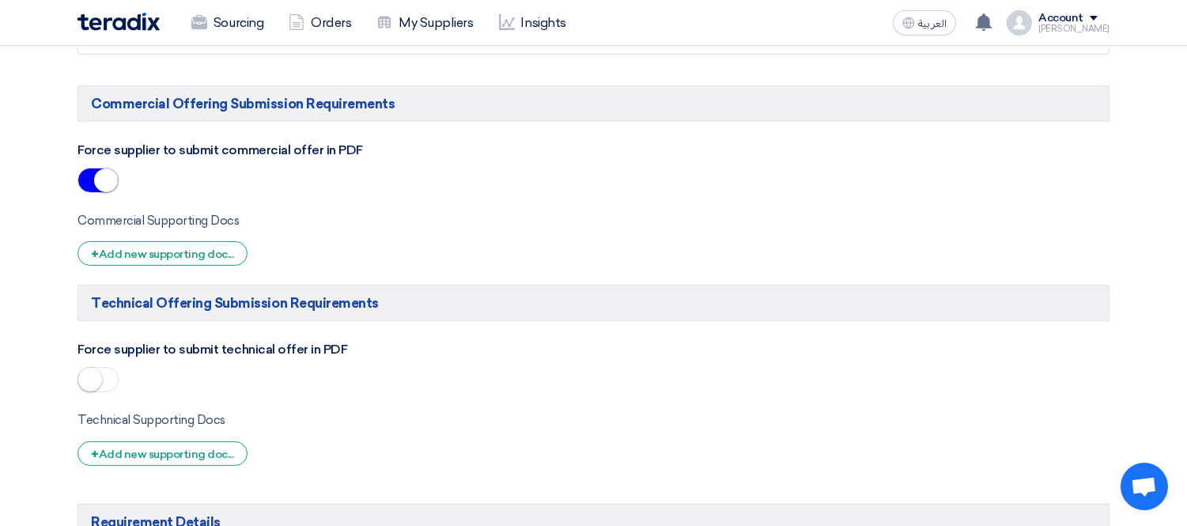
scroll to position [930, 0]
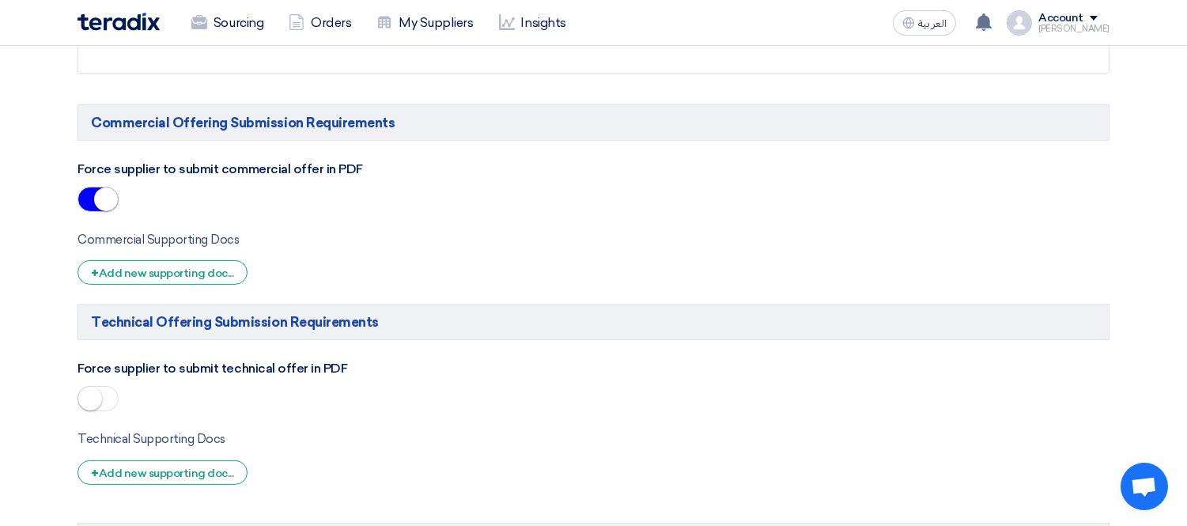
click at [93, 393] on small at bounding box center [90, 399] width 24 height 24
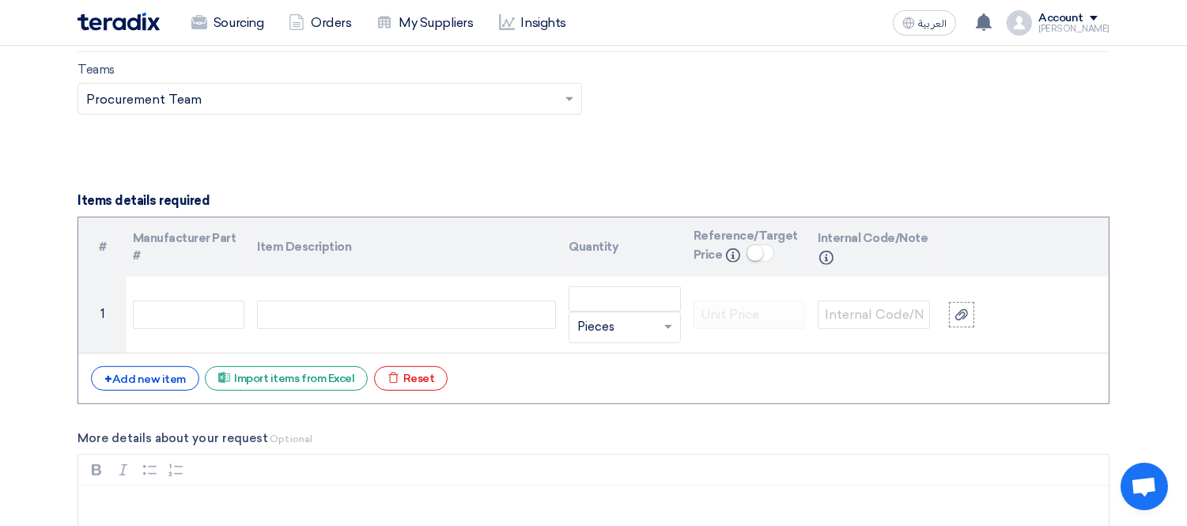
scroll to position [1565, 0]
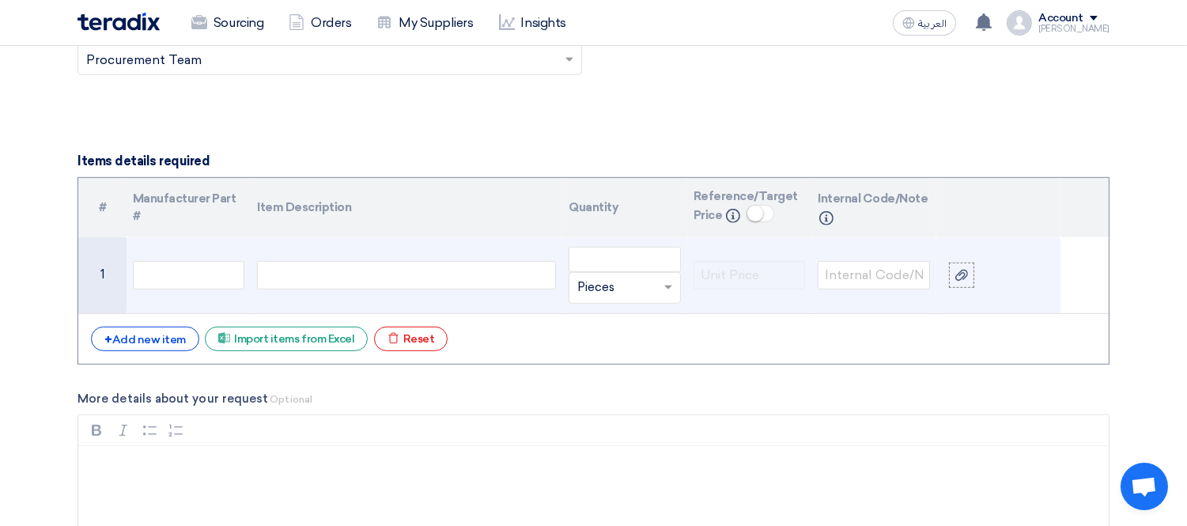
click at [430, 278] on div at bounding box center [406, 275] width 299 height 28
click at [586, 286] on input "text" at bounding box center [615, 287] width 76 height 25
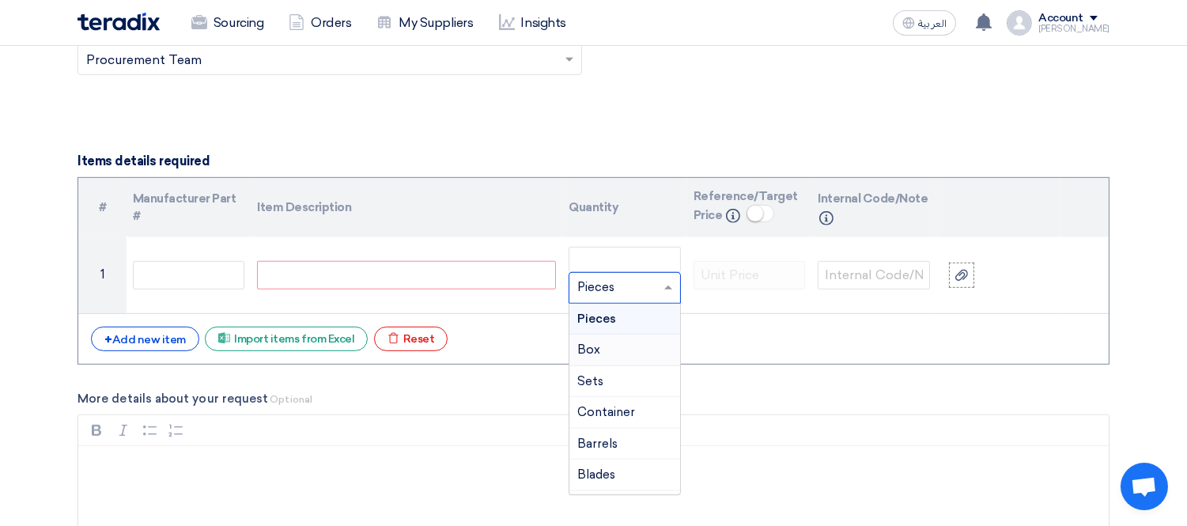
click at [684, 96] on form "Basic Information RFx Title the new Tayron Launch Event from VOLKSWAGEN RFx Typ…" at bounding box center [594, 16] width 1032 height 2675
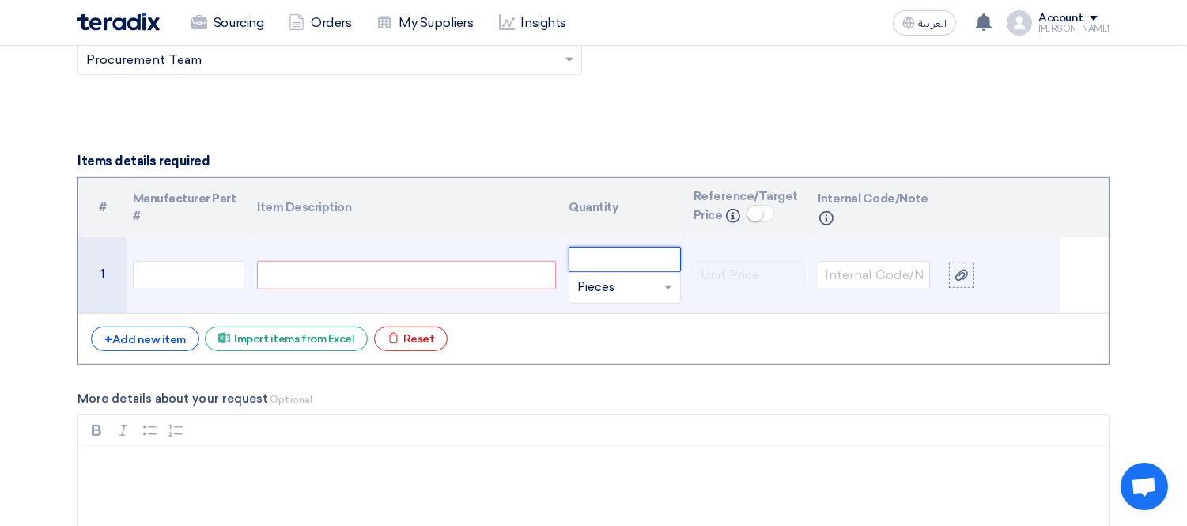
click at [608, 259] on input "number" at bounding box center [625, 259] width 112 height 25
click at [610, 257] on input "number" at bounding box center [625, 259] width 112 height 25
click at [665, 289] on span at bounding box center [669, 289] width 8 height 6
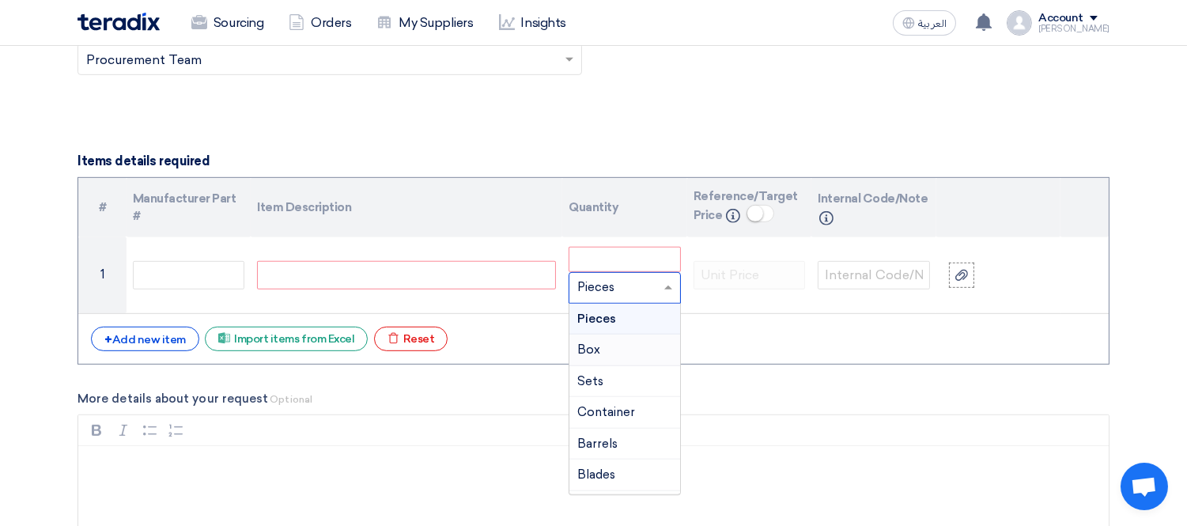
click at [761, 151] on form "Basic Information RFx Title the new Tayron Launch Event from VOLKSWAGEN RFx Typ…" at bounding box center [594, 16] width 1032 height 2675
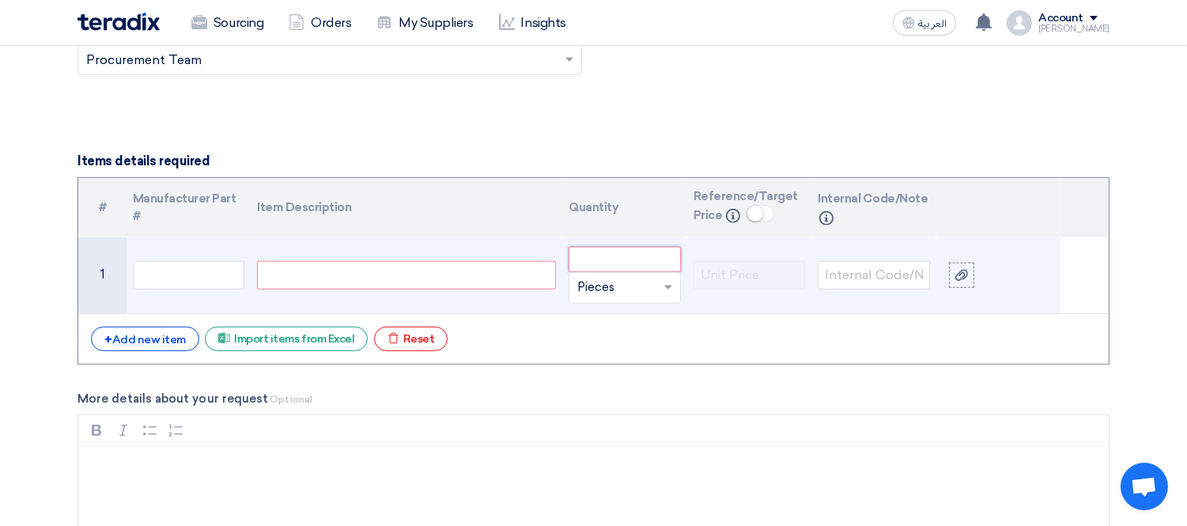
click at [610, 257] on input "number" at bounding box center [625, 259] width 112 height 25
click at [638, 287] on input "text" at bounding box center [615, 287] width 76 height 25
type input "lumpsum"
click at [617, 317] on span "Add type..." at bounding box center [602, 319] width 51 height 11
click at [631, 251] on input "number" at bounding box center [625, 259] width 112 height 25
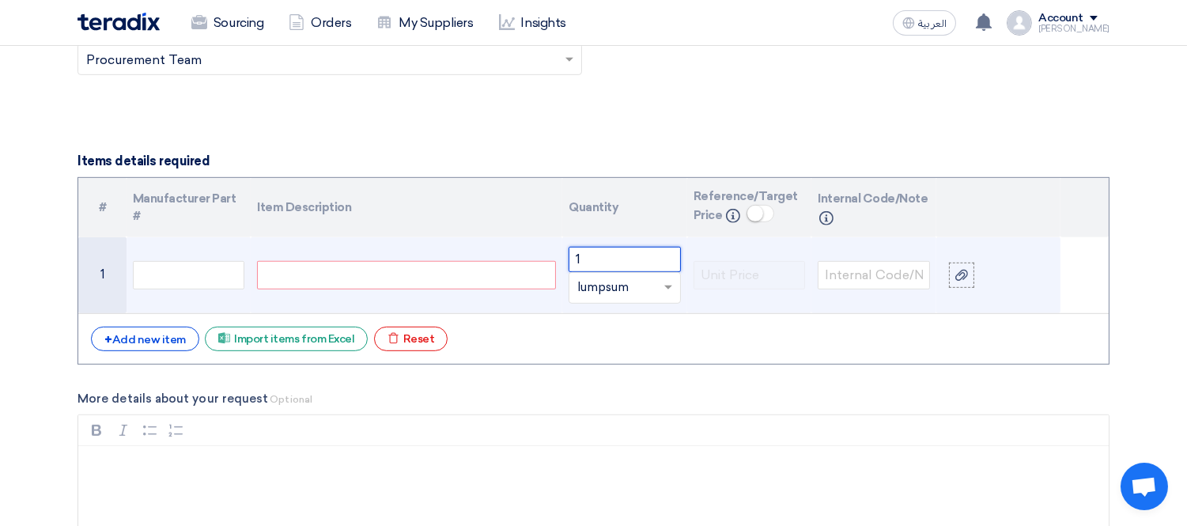
type input "1"
click at [444, 274] on div at bounding box center [406, 275] width 299 height 28
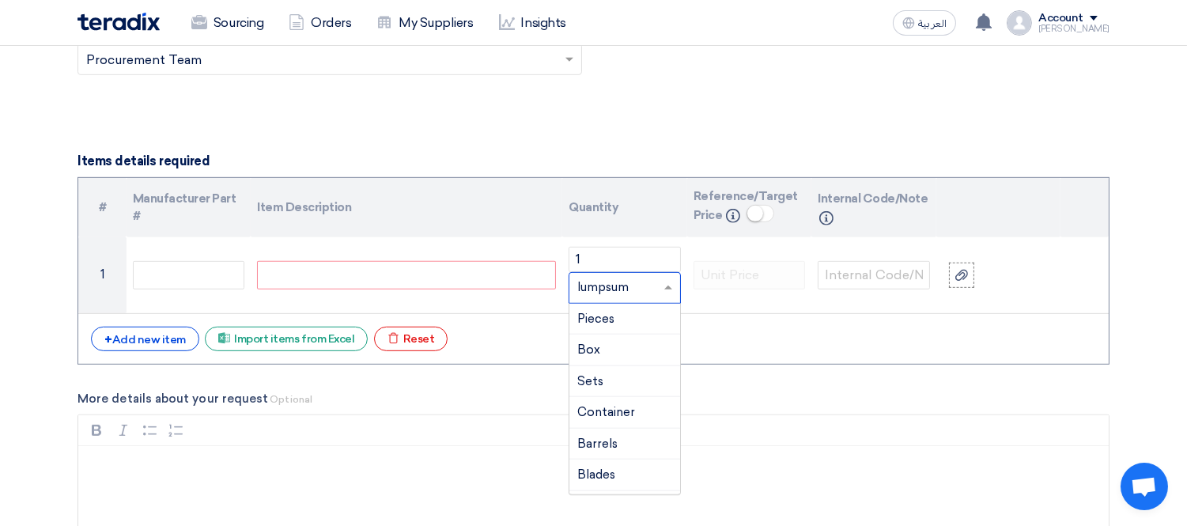
click at [663, 288] on span at bounding box center [671, 287] width 20 height 18
click at [408, 278] on div at bounding box center [406, 275] width 299 height 28
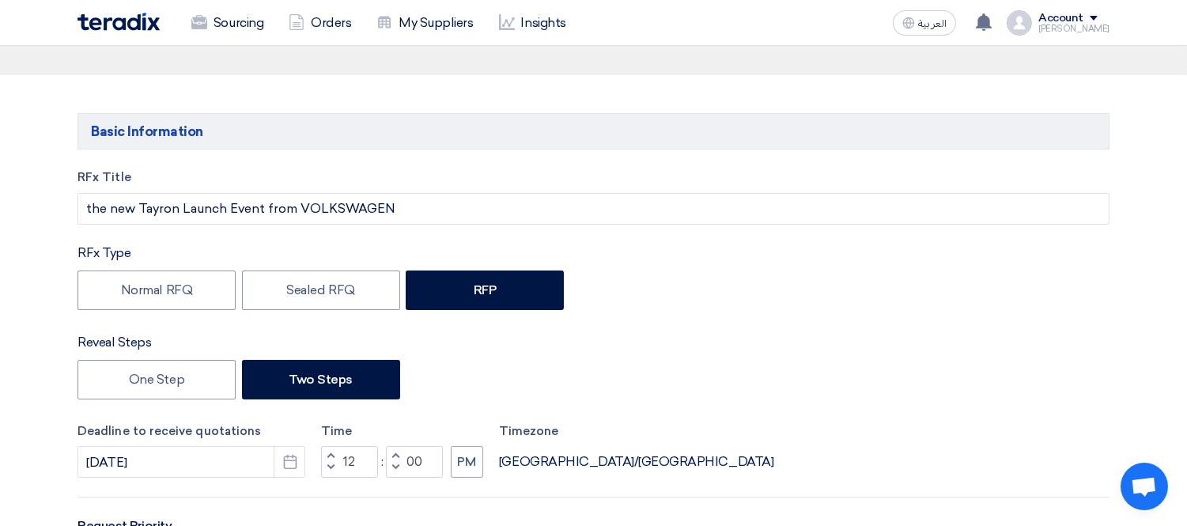
scroll to position [77, 0]
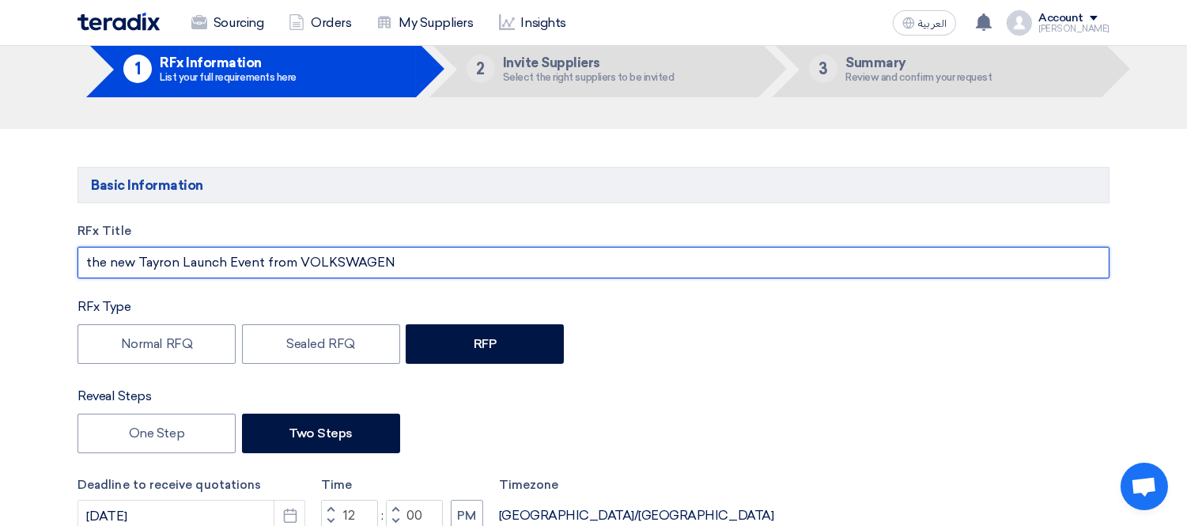
click at [280, 258] on input "the new Tayron Launch Event from VOLKSWAGEN" at bounding box center [594, 263] width 1032 height 32
click at [320, 263] on input "the new Tayron Launch Event VOLKSWAGEN" at bounding box center [594, 263] width 1032 height 32
click at [85, 263] on input "the new Tayron Launch Event VOLKSWAGEN" at bounding box center [594, 263] width 1032 height 32
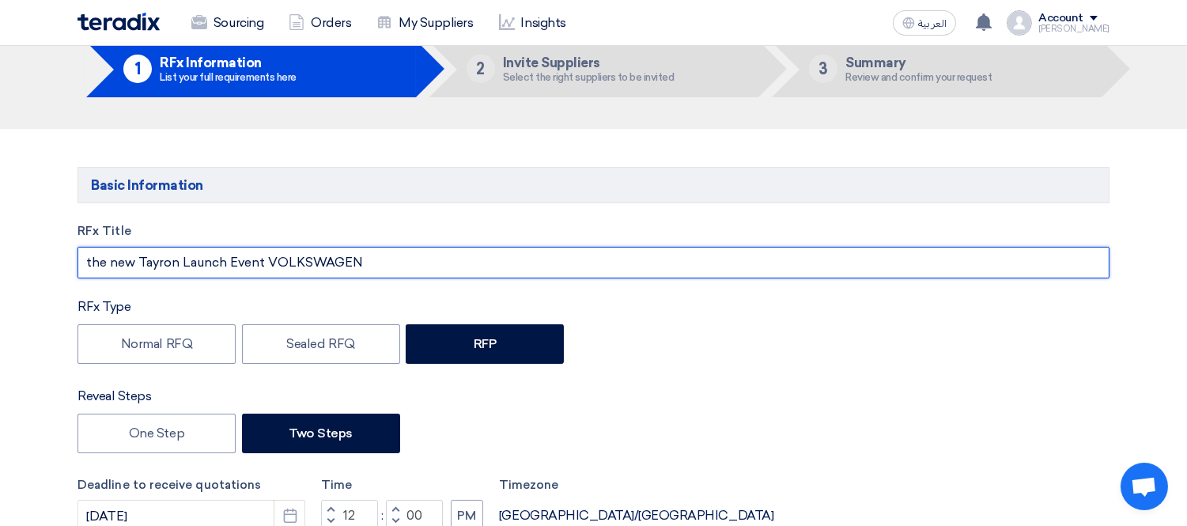
paste input "VOLKSWAGEN"
click at [182, 261] on input "VOLKSWAGENthe new Tayron Launch Event VOLKSWAGEN" at bounding box center [594, 263] width 1032 height 32
click at [192, 263] on input "VOLKSWAGENthe new Tayron Launch Event VOLKSWAGEN" at bounding box center [594, 263] width 1032 height 32
drag, startPoint x: 202, startPoint y: 261, endPoint x: 180, endPoint y: 257, distance: 21.7
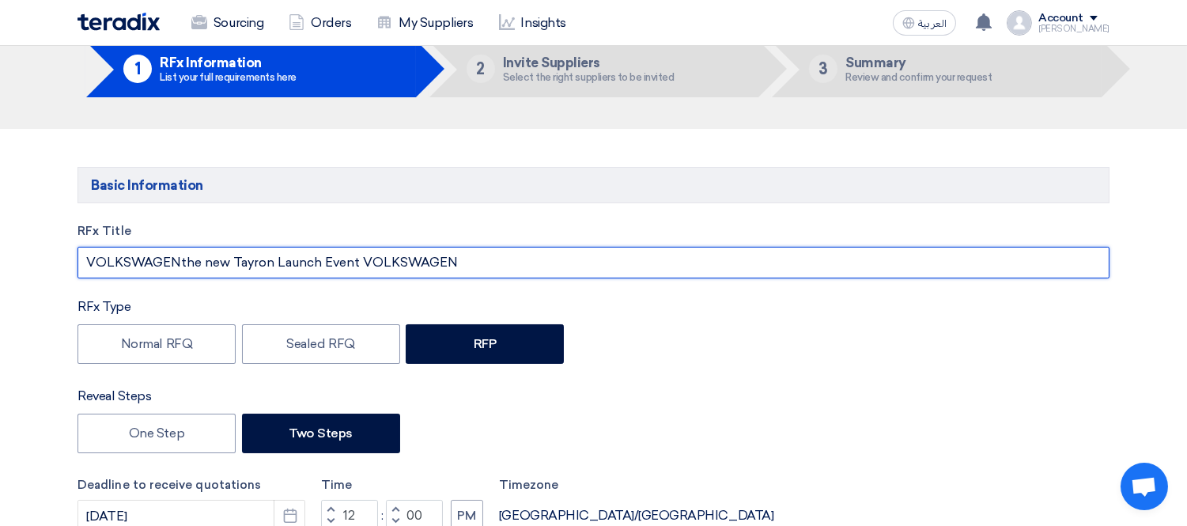
click at [180, 257] on input "VOLKSWAGENthe new Tayron Launch Event VOLKSWAGEN" at bounding box center [594, 263] width 1032 height 32
click at [393, 267] on input "VOLKSWAGEN new Tayron Launch Event VOLKSWAGEN" at bounding box center [594, 263] width 1032 height 32
click at [297, 261] on input "VOLKSWAGEN new Tayron Launch Event" at bounding box center [594, 263] width 1032 height 32
click at [119, 258] on input "VOLKSWAGEN new Tayron Launching Event" at bounding box center [594, 263] width 1032 height 32
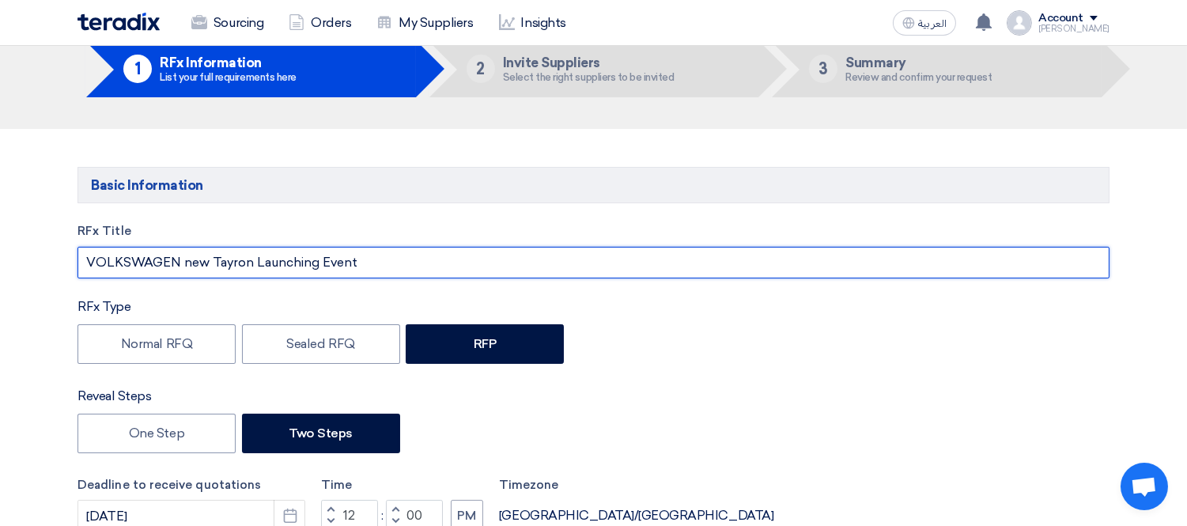
click at [119, 258] on input "VOLKSWAGEN new Tayron Launching Event" at bounding box center [594, 263] width 1032 height 32
type input "VOLKSWAGEN new Tayron Launching Event"
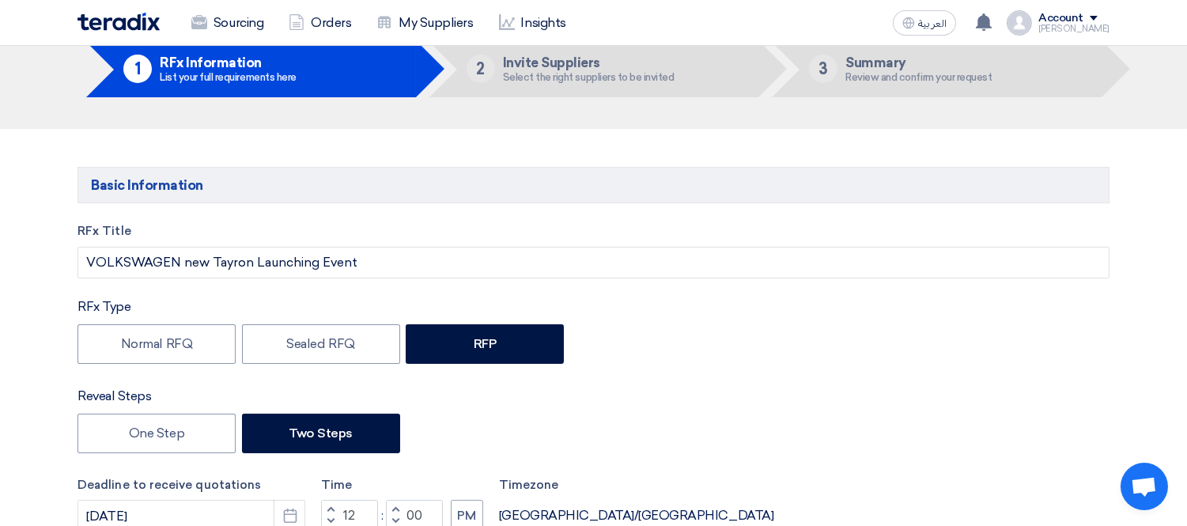
click at [718, 322] on div "RFx Type Normal RFQ Sealed RFQ RFP" at bounding box center [594, 332] width 1032 height 70
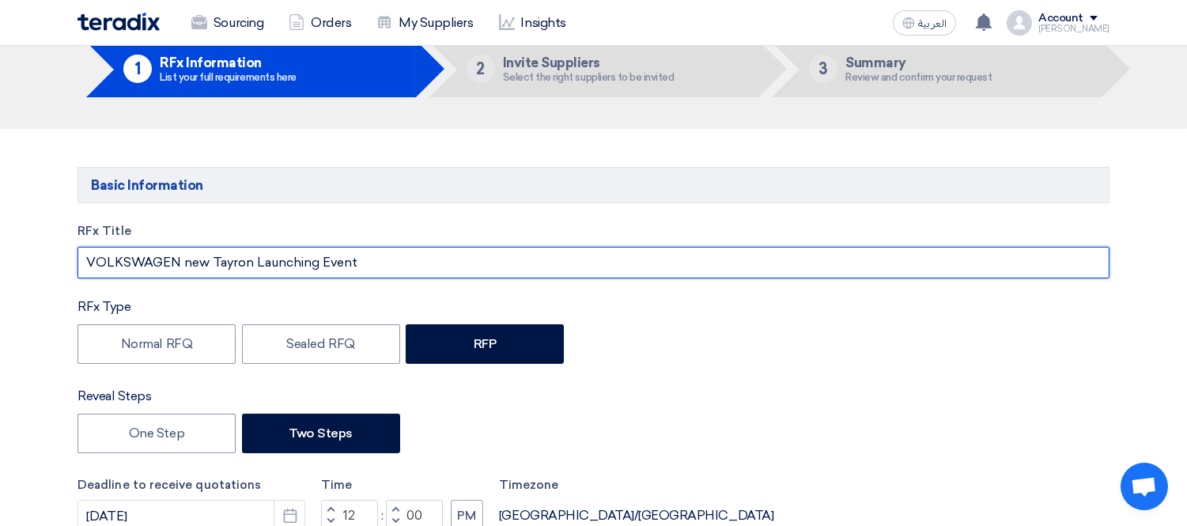
drag, startPoint x: 392, startPoint y: 267, endPoint x: 0, endPoint y: 246, distance: 392.1
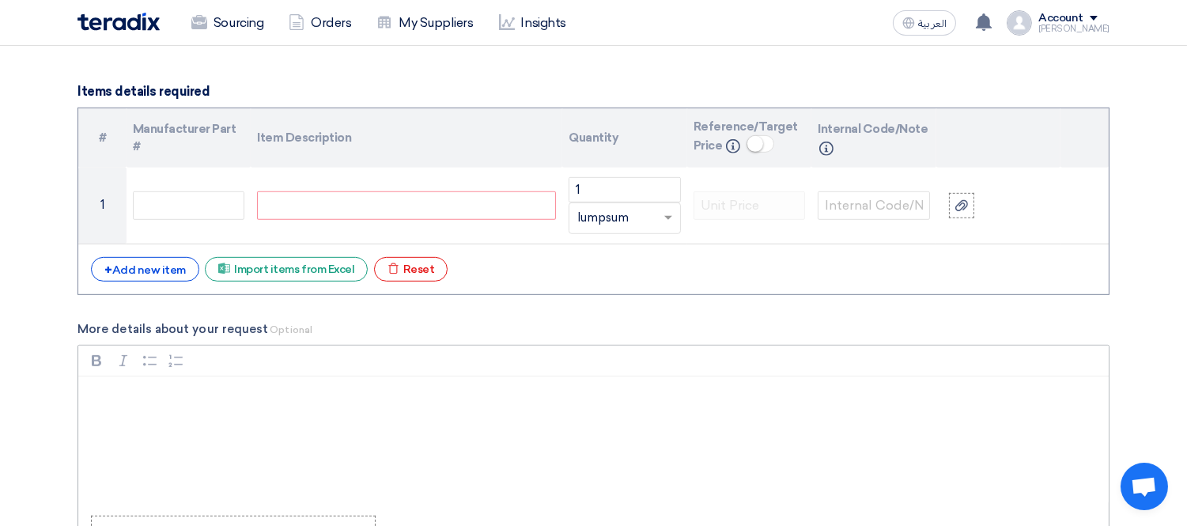
scroll to position [1758, 0]
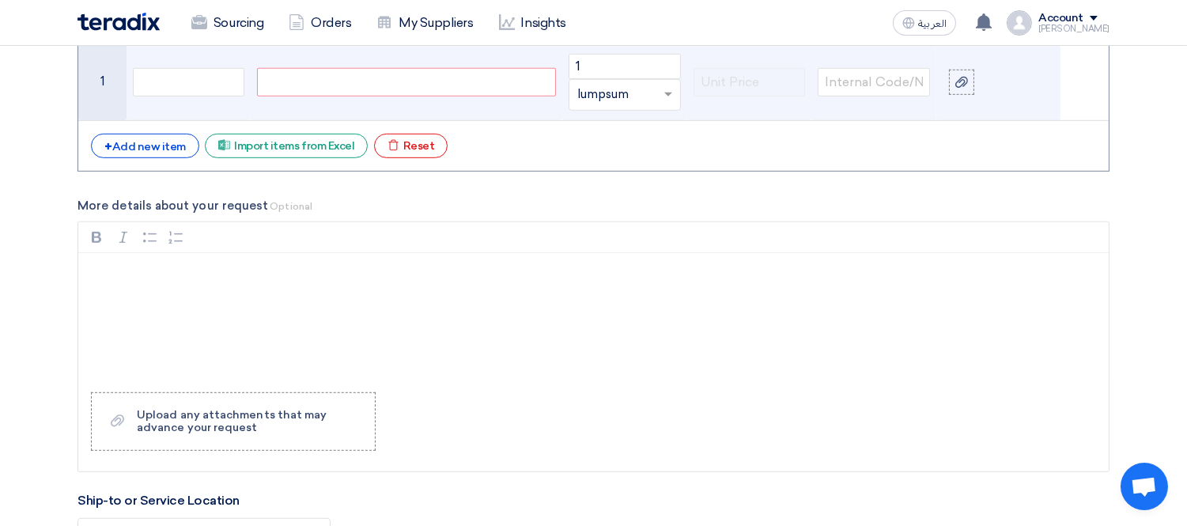
click at [309, 84] on div at bounding box center [406, 82] width 299 height 28
paste div
click at [960, 75] on div at bounding box center [962, 82] width 16 height 18
click at [0, 0] on input "file" at bounding box center [0, 0] width 0 height 0
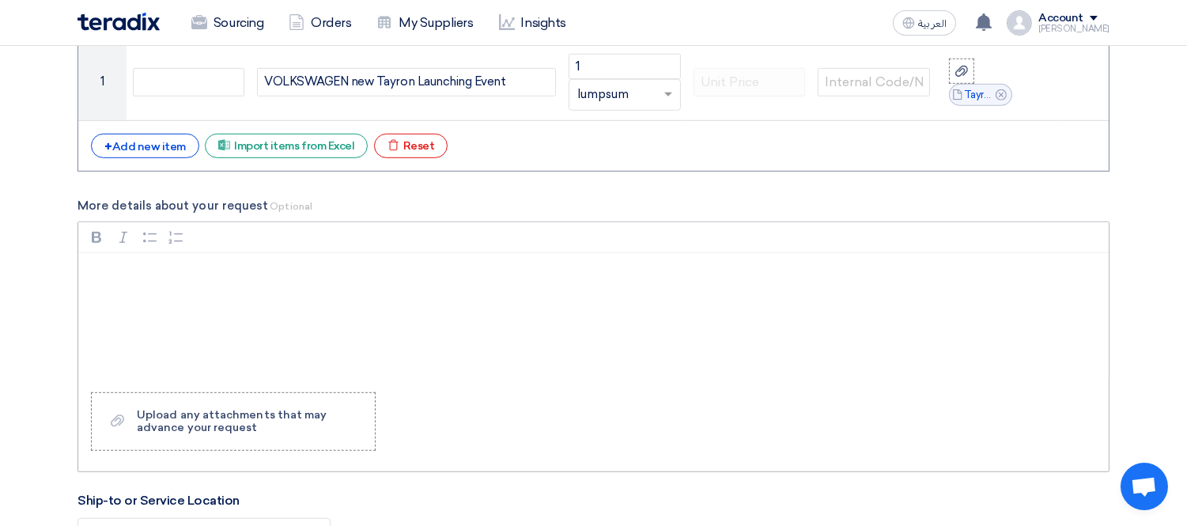
click at [253, 274] on p "Rich Text Editor, main" at bounding box center [599, 273] width 1004 height 19
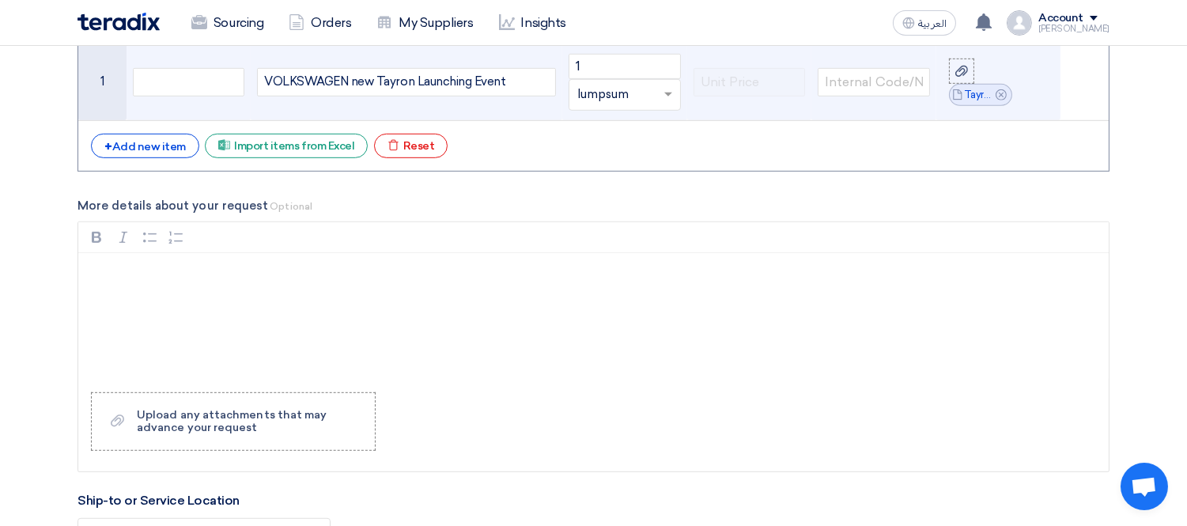
click at [534, 82] on div "VOLKSWAGEN new Tayron Launching Event" at bounding box center [406, 82] width 299 height 28
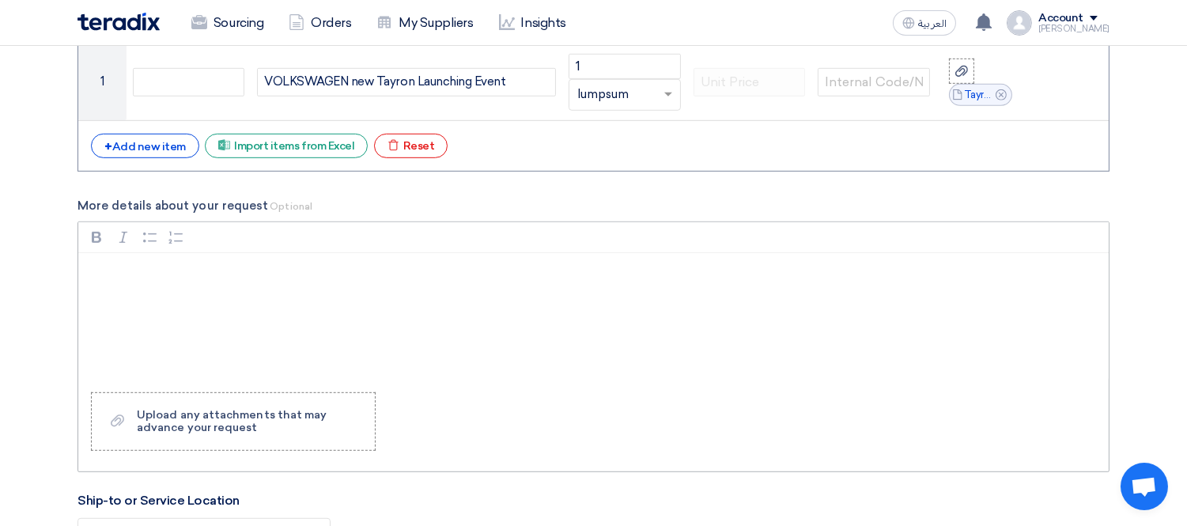
click at [144, 275] on p "Rich Text Editor, main" at bounding box center [599, 273] width 1004 height 19
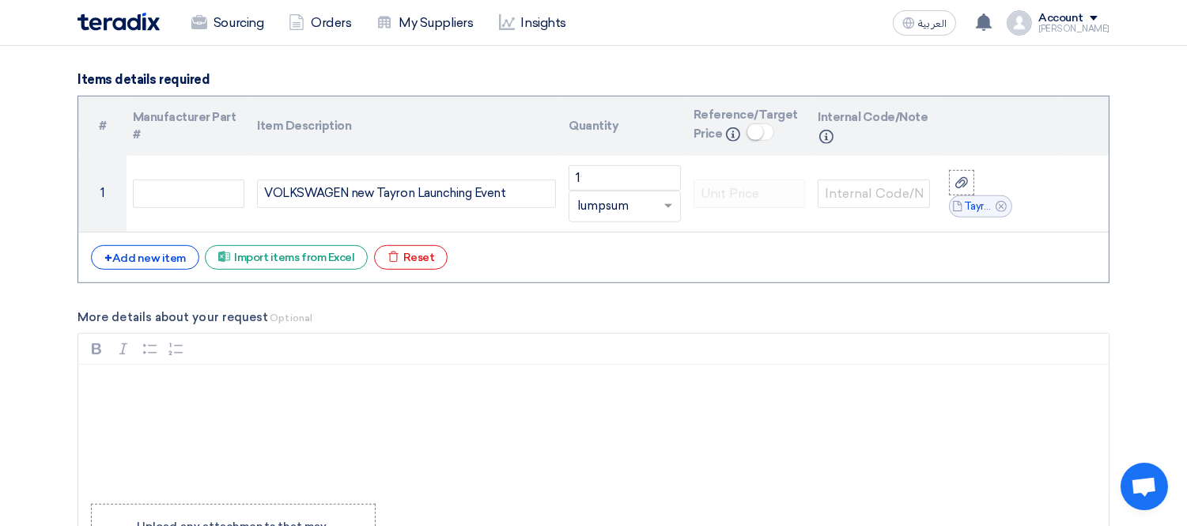
scroll to position [1717, 0]
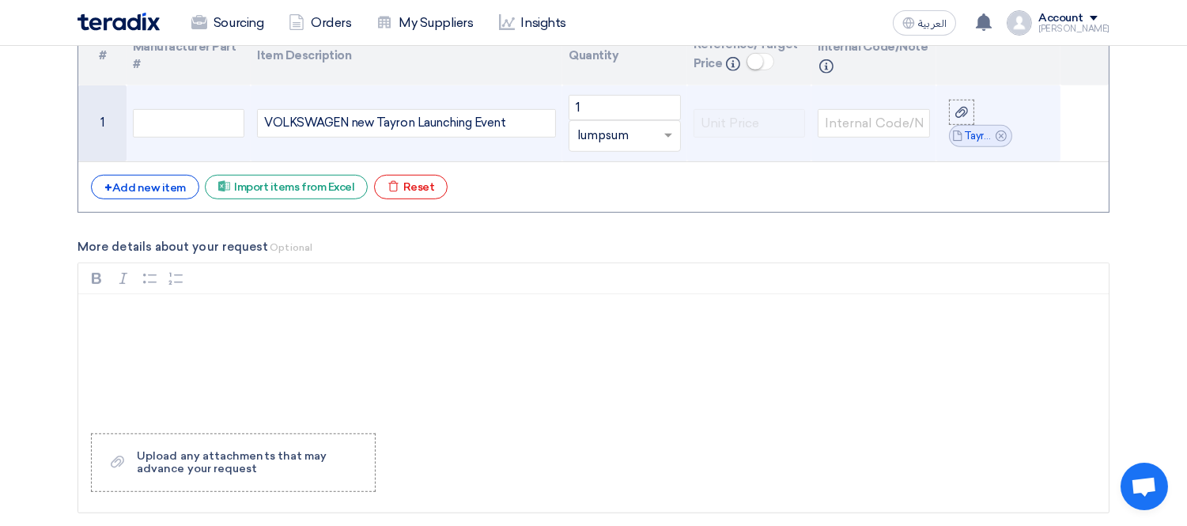
click at [543, 119] on div "VOLKSWAGEN new Tayron Launching Event" at bounding box center [406, 123] width 299 height 28
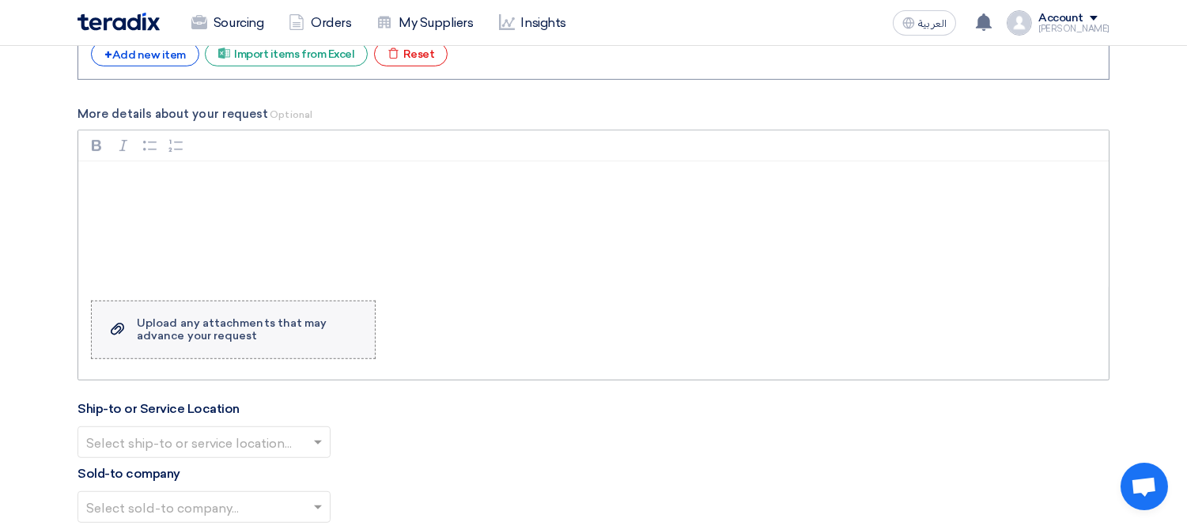
scroll to position [1892, 0]
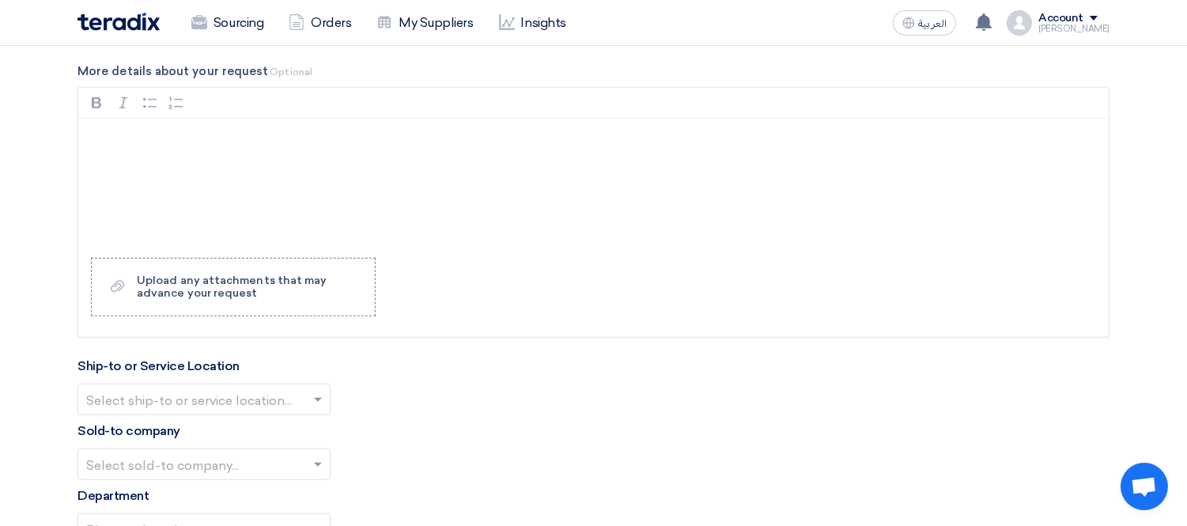
click at [248, 394] on input "text" at bounding box center [196, 401] width 220 height 26
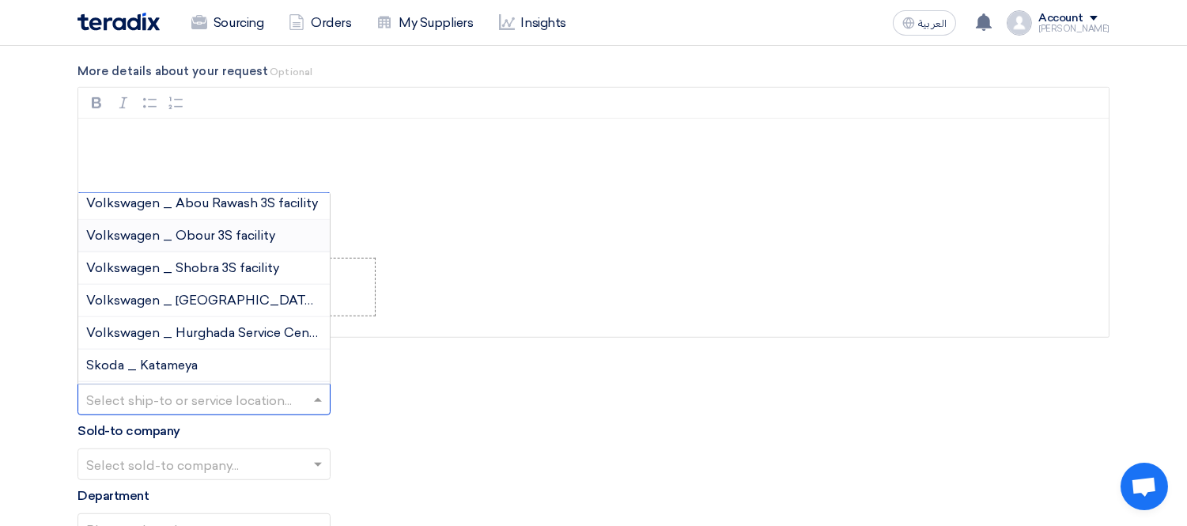
scroll to position [0, 0]
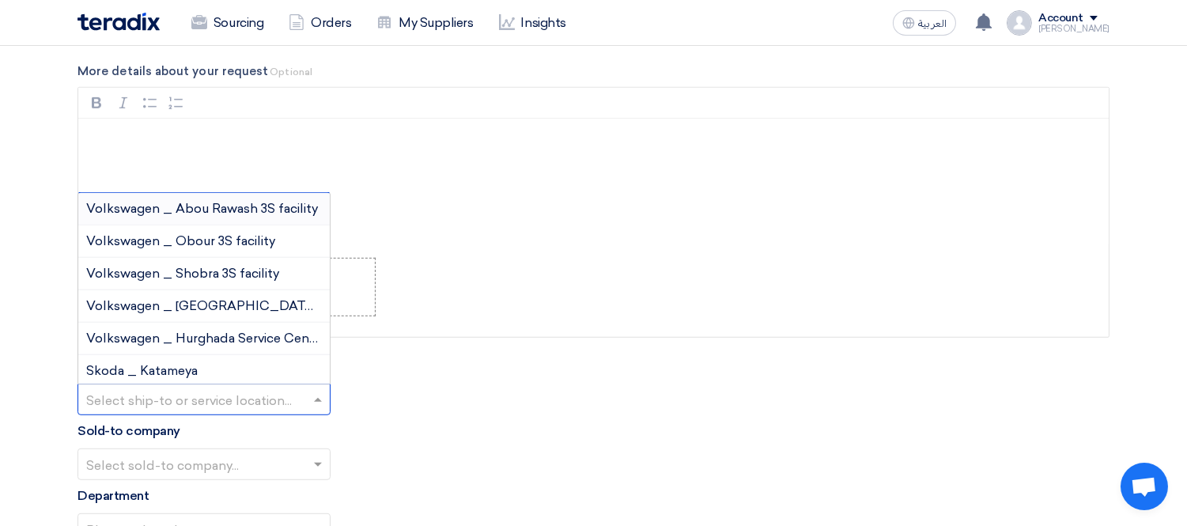
click at [263, 206] on span "Volkswagen _ Abou Rawash 3S facility" at bounding box center [202, 208] width 232 height 15
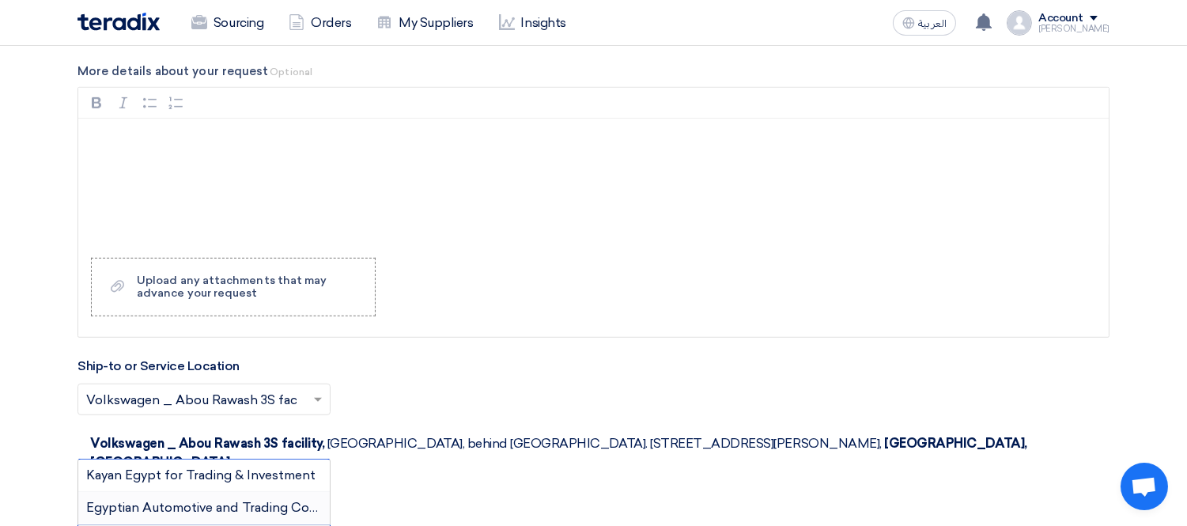
click at [210, 500] on span "Egyptian Automotive and Trading Company" at bounding box center [217, 507] width 263 height 15
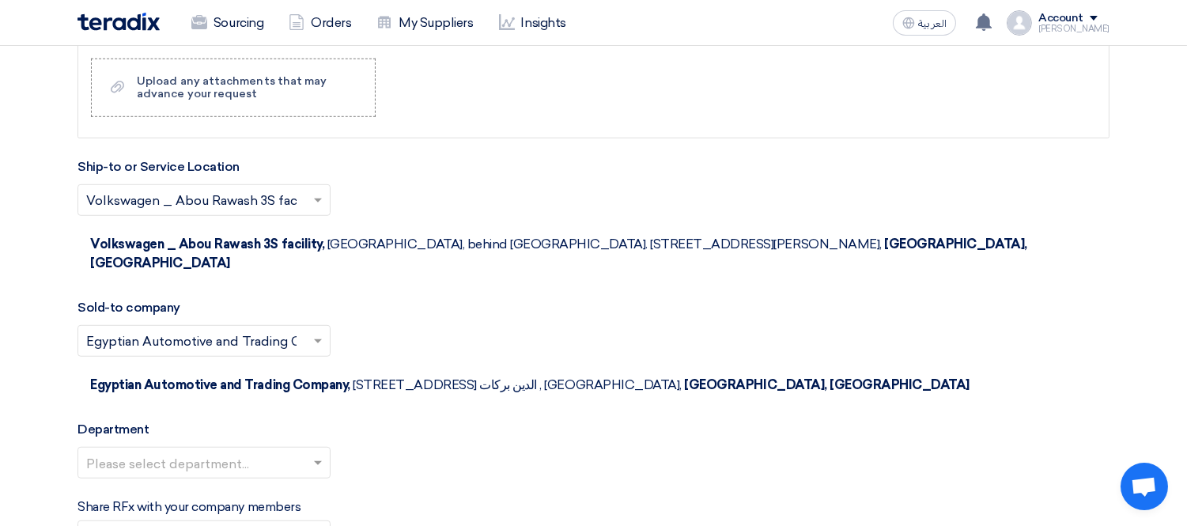
scroll to position [2180, 0]
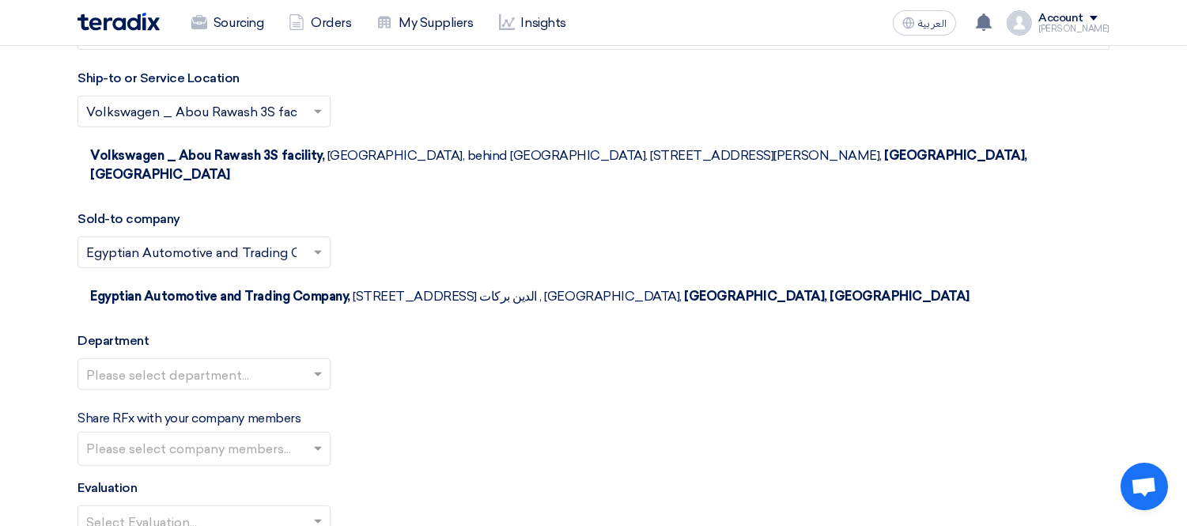
drag, startPoint x: 956, startPoint y: 318, endPoint x: 940, endPoint y: 312, distance: 17.0
click at [956, 409] on div "Share RFx with your company members Please select company members..." at bounding box center [594, 437] width 1032 height 57
click at [99, 362] on input "text" at bounding box center [196, 375] width 220 height 26
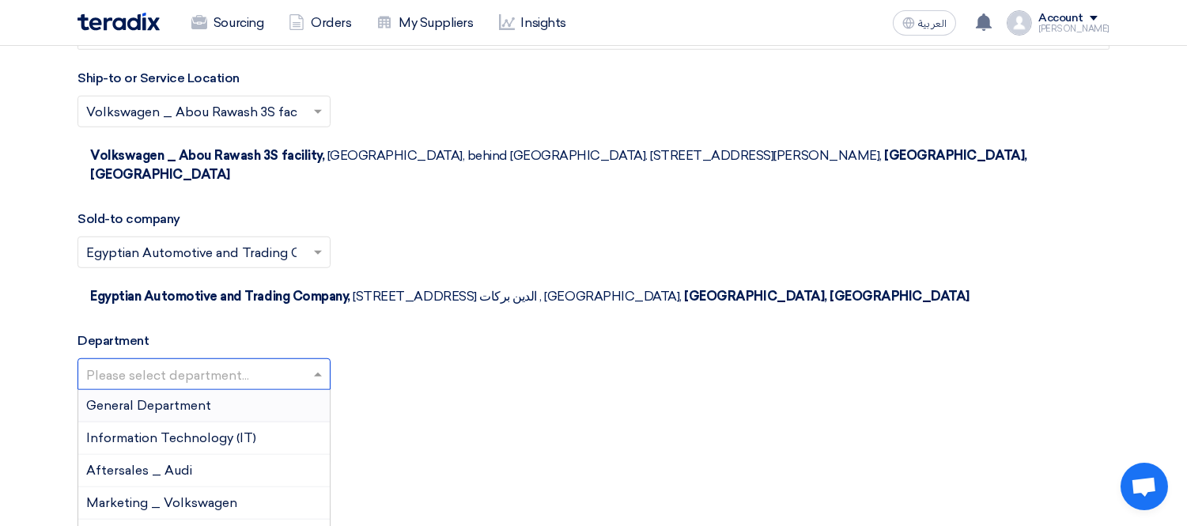
click at [192, 398] on span "General Department" at bounding box center [148, 405] width 125 height 15
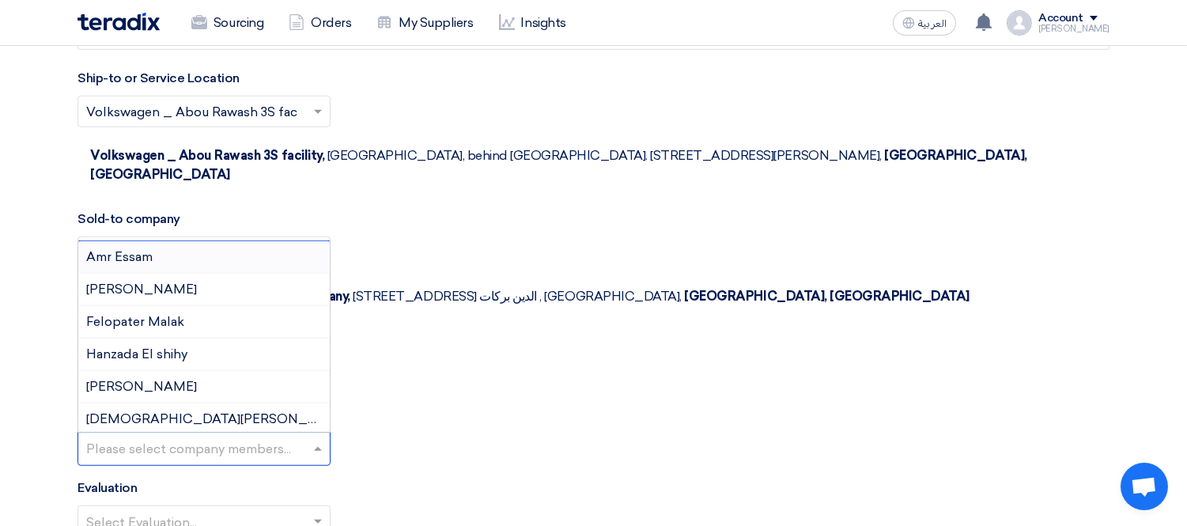
click at [193, 437] on input "text" at bounding box center [206, 450] width 240 height 26
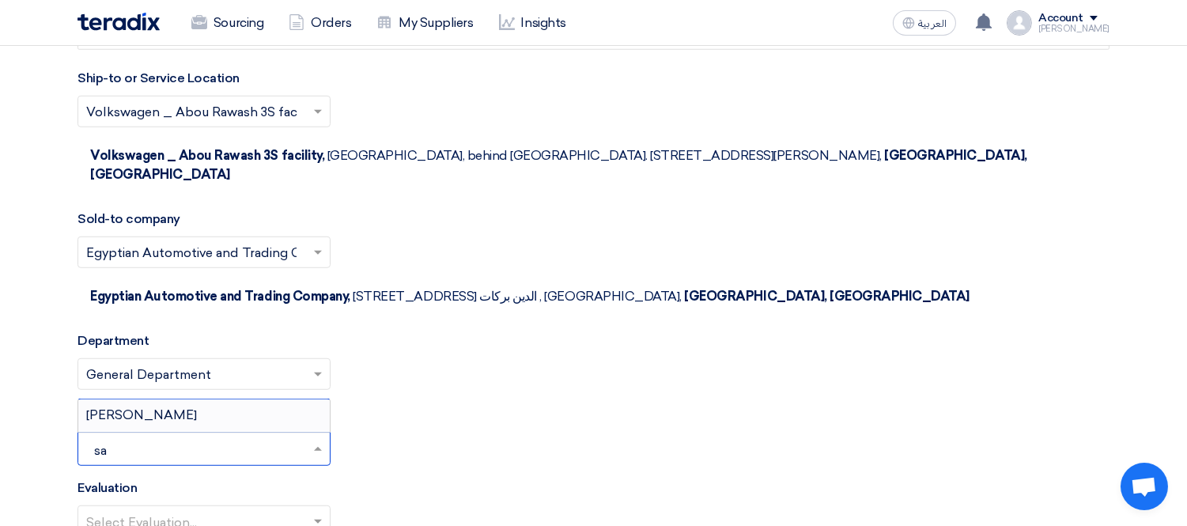
type input "s"
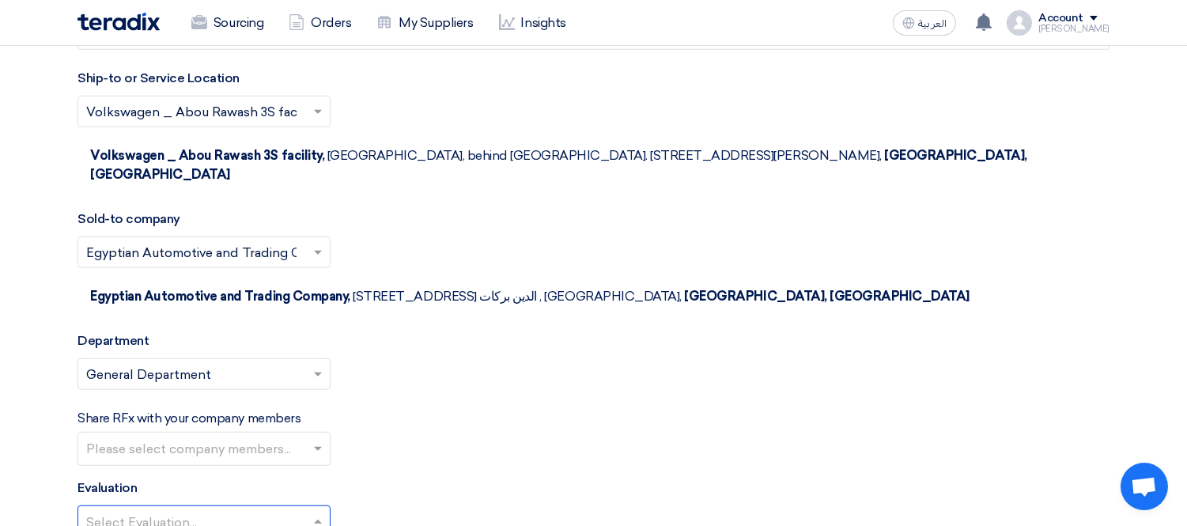
click at [172, 509] on input "text" at bounding box center [196, 522] width 220 height 26
click at [461, 505] on div "Select Evaluation..." at bounding box center [594, 527] width 1032 height 44
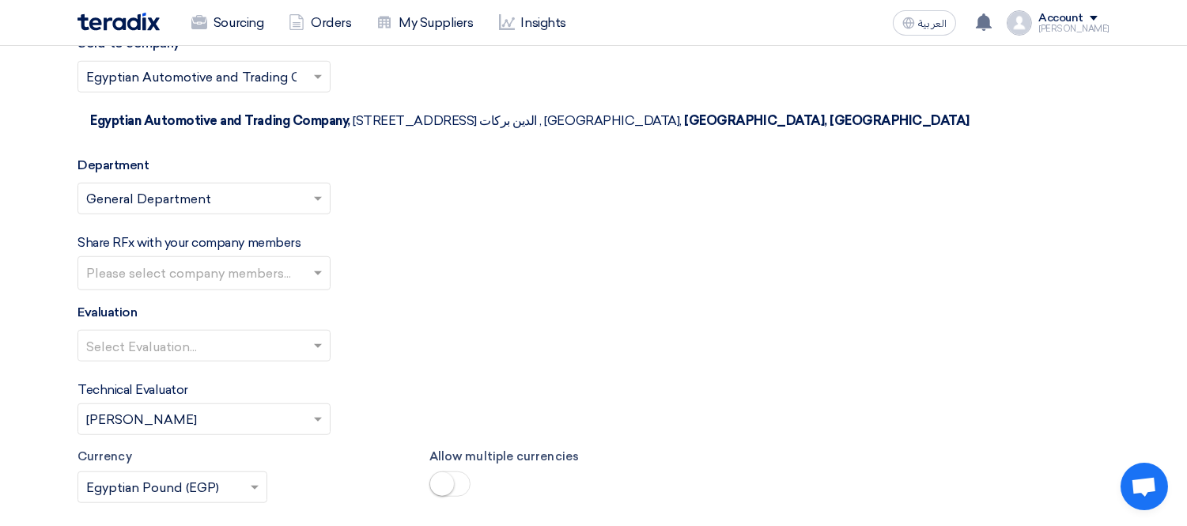
click at [212, 334] on input "text" at bounding box center [196, 347] width 220 height 26
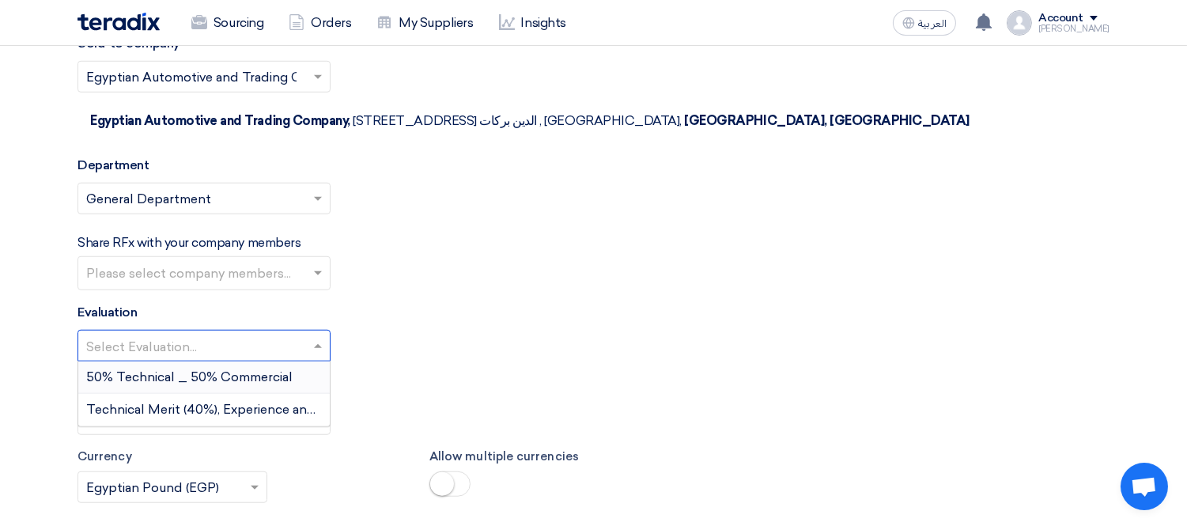
click at [215, 369] on span "50% Technical _ 50% Commercial" at bounding box center [189, 376] width 206 height 15
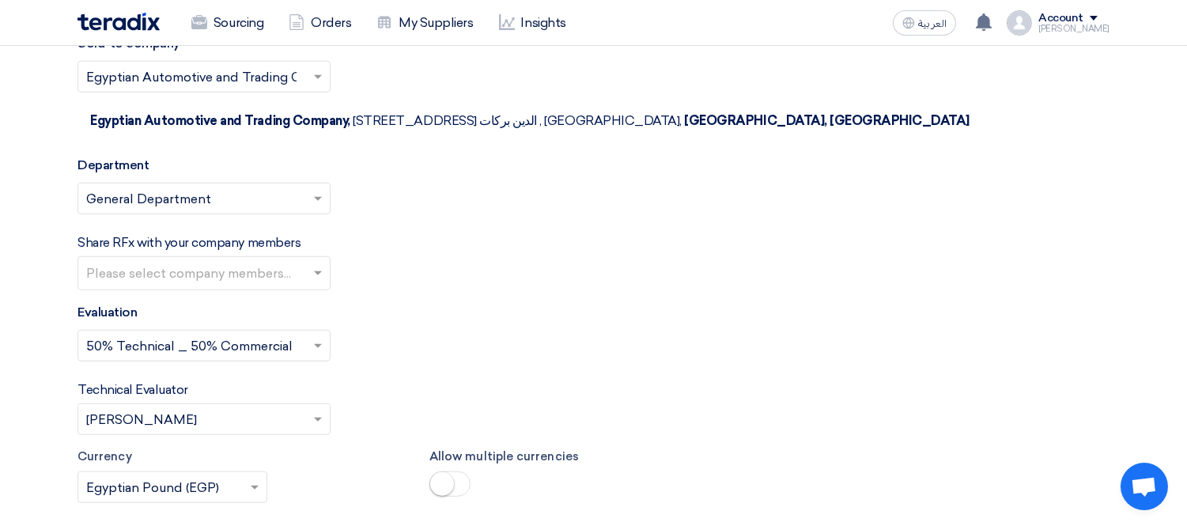
click at [253, 407] on input "text" at bounding box center [196, 420] width 220 height 26
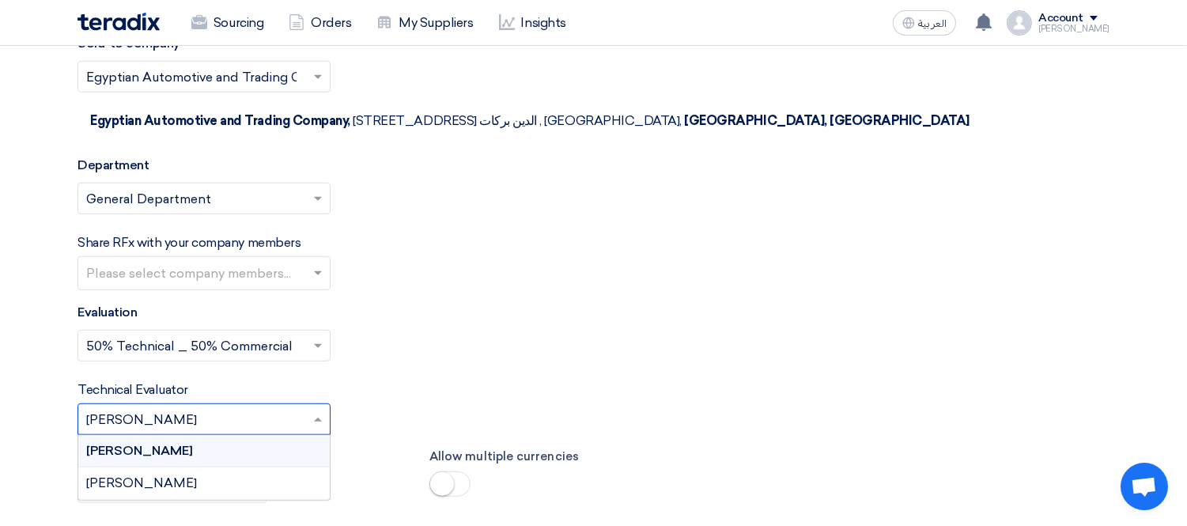
click at [253, 407] on input "text" at bounding box center [196, 420] width 220 height 26
click at [470, 330] on div "Select Evaluation... × 50% Technical _ 50% Commercial ×" at bounding box center [594, 352] width 1032 height 44
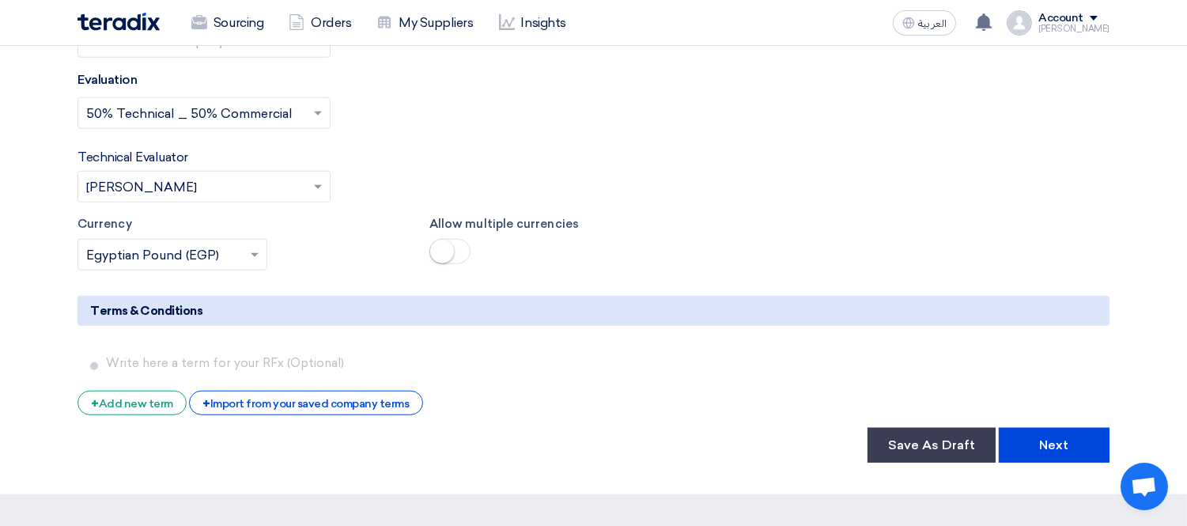
scroll to position [2642, 0]
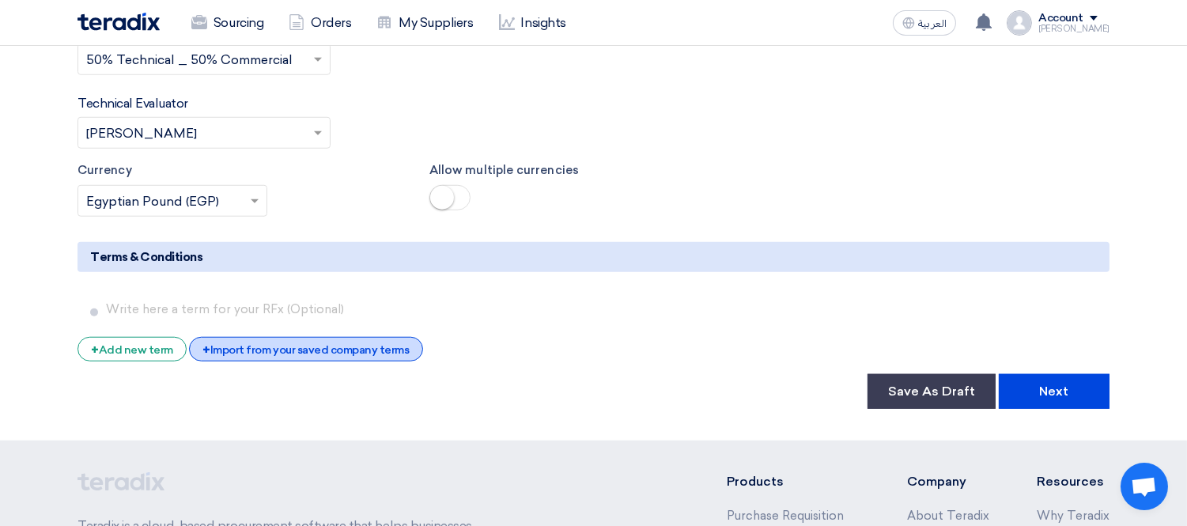
click at [274, 337] on div "+ Import from your saved company terms" at bounding box center [305, 349] width 233 height 25
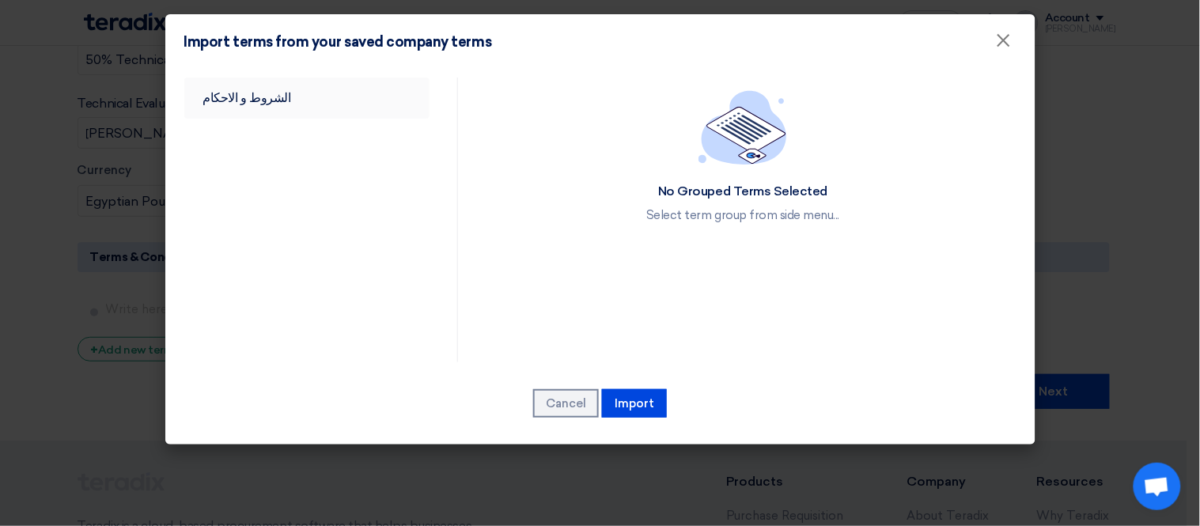
click at [256, 91] on link "الشروط و الاحكام" at bounding box center [307, 98] width 246 height 41
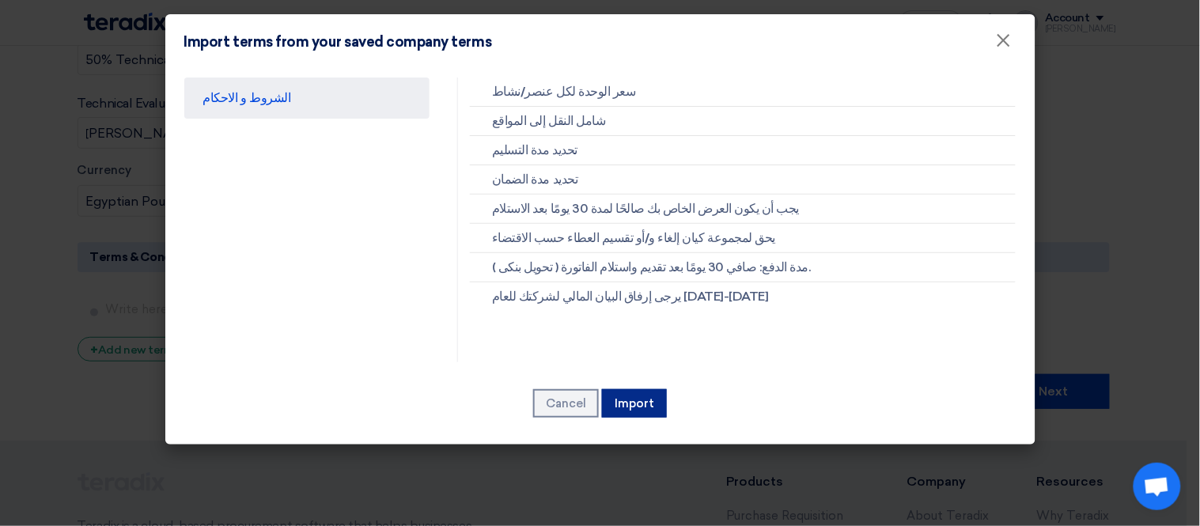
click at [654, 396] on button "Import" at bounding box center [634, 403] width 65 height 28
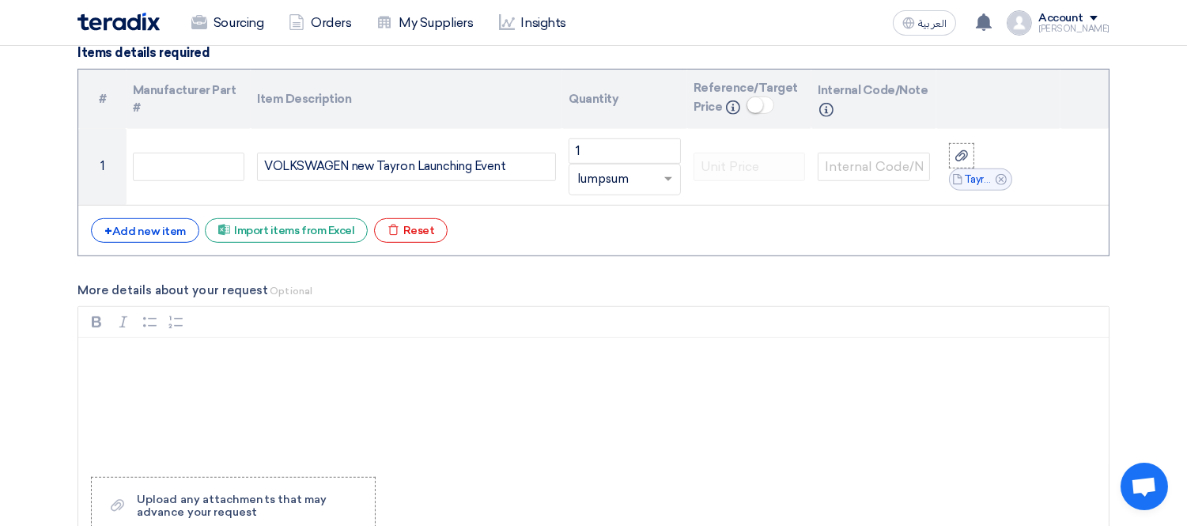
scroll to position [1712, 0]
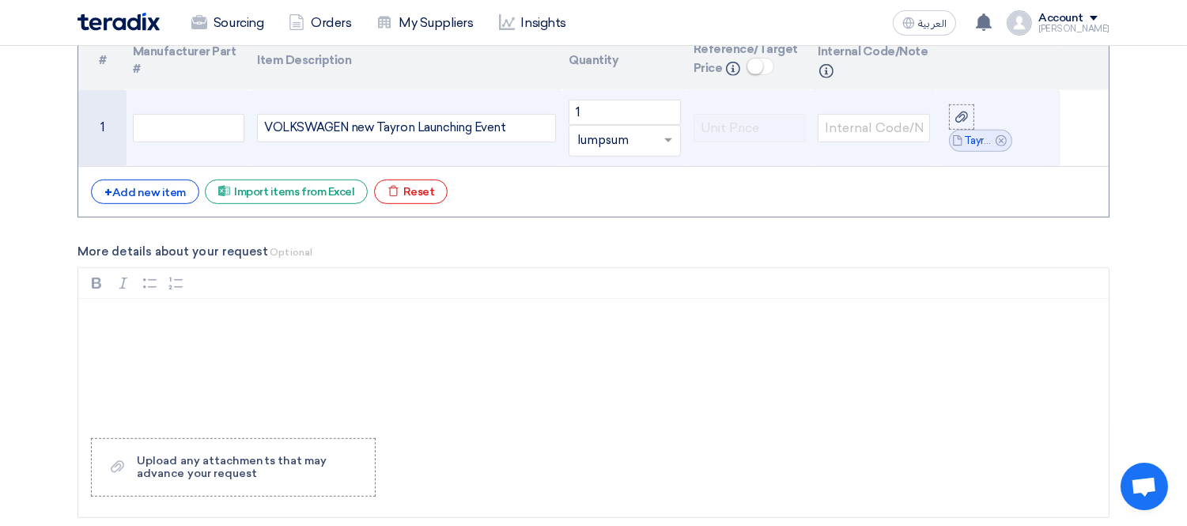
click at [522, 131] on div "VOLKSWAGEN new Tayron Launching Event" at bounding box center [406, 128] width 299 height 28
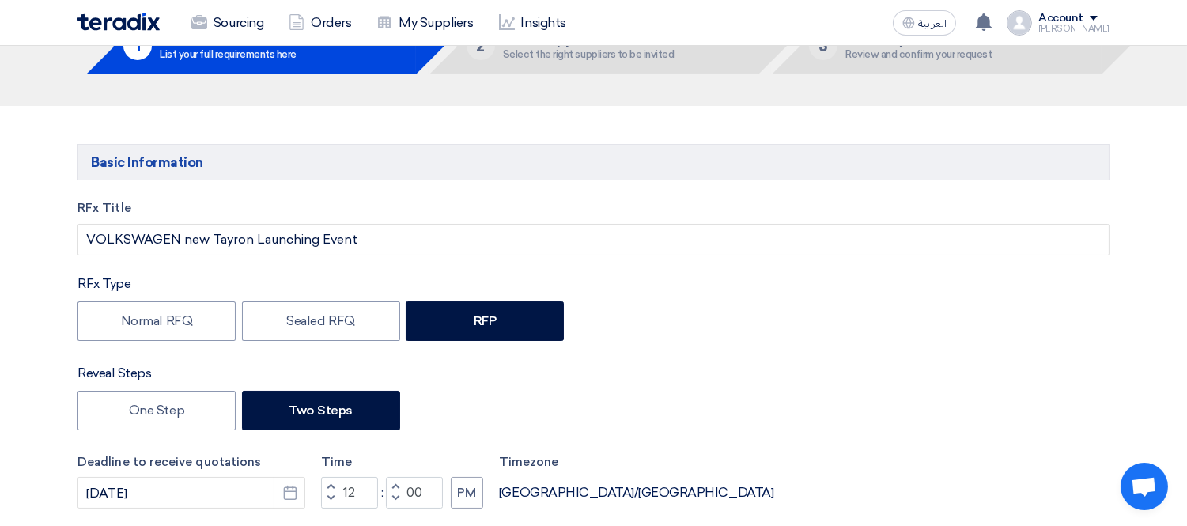
scroll to position [0, 0]
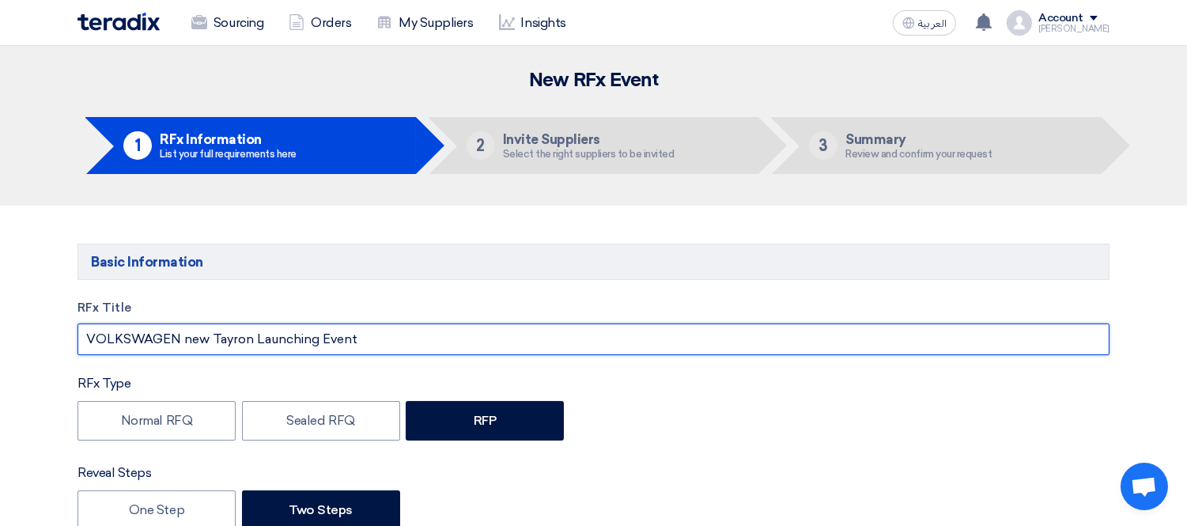
click at [427, 337] on input "VOLKSWAGEN new Tayron Launching Event" at bounding box center [594, 340] width 1032 height 32
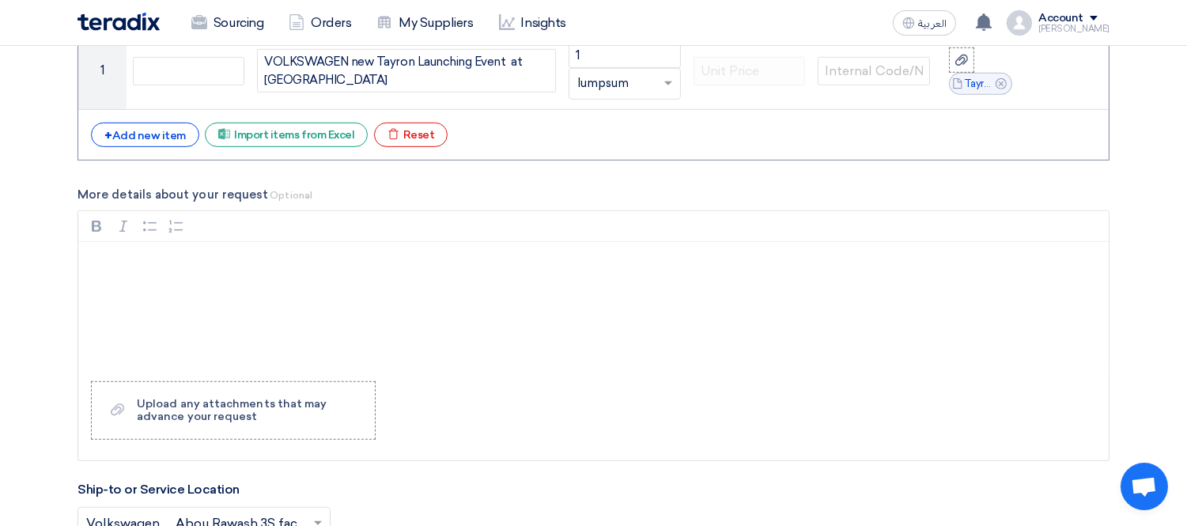
scroll to position [1775, 0]
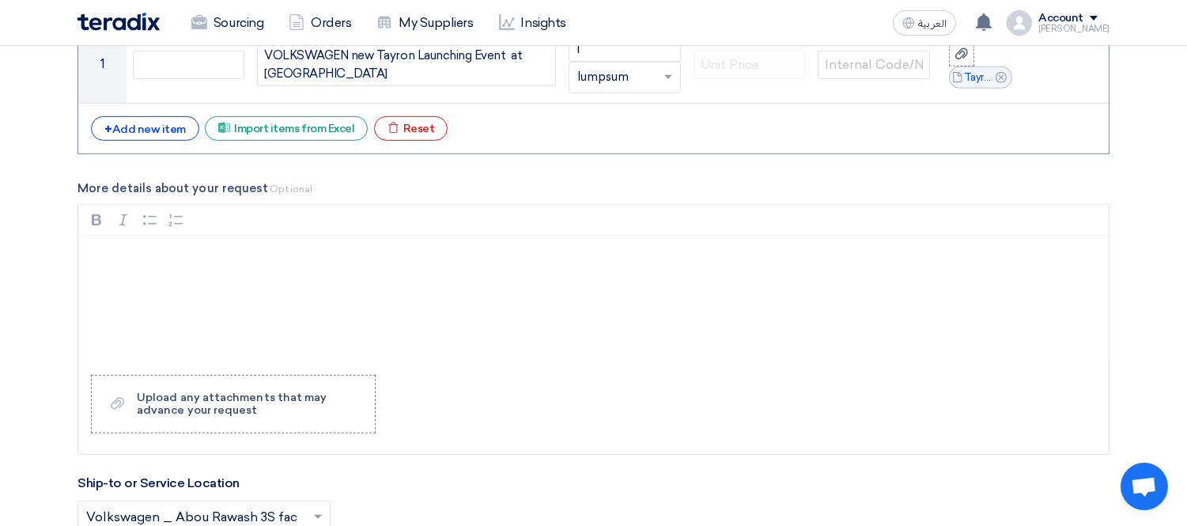
type input "VOLKSWAGEN new Tayron Launching Event at [GEOGRAPHIC_DATA]"
click at [28, 267] on section "Basic Information RFx Title VOLKSWAGEN new Tayron Launching Event at [GEOGRAPHI…" at bounding box center [593, 2] width 1187 height 3143
click at [157, 261] on p "Rich Text Editor, main" at bounding box center [599, 256] width 1004 height 19
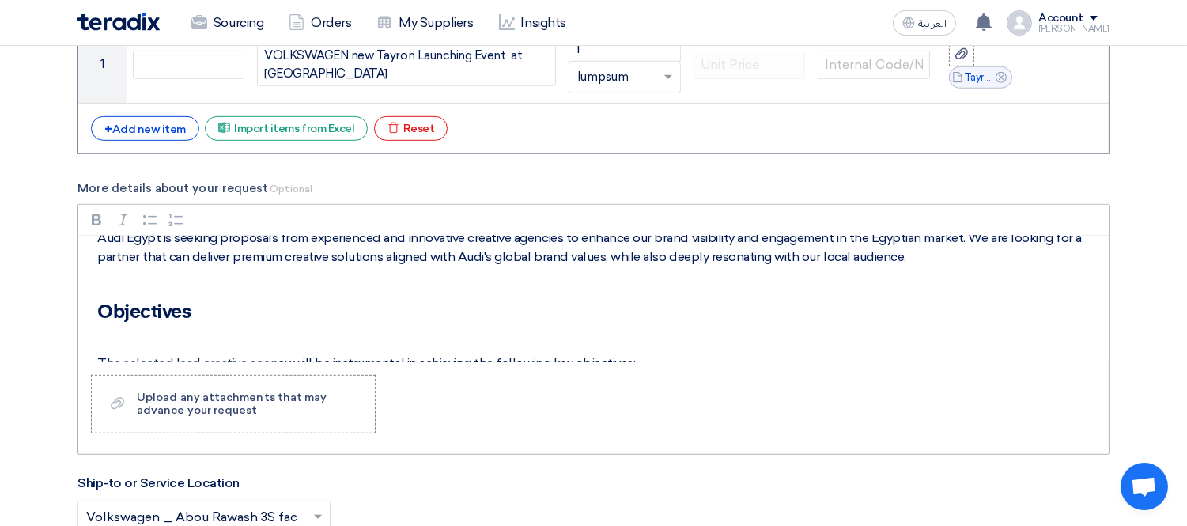
scroll to position [0, 0]
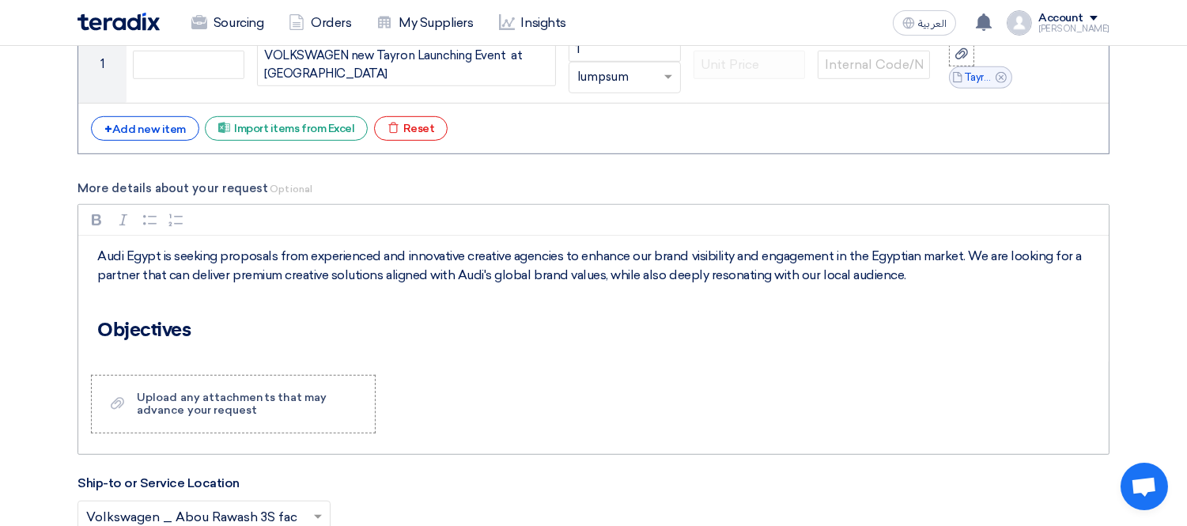
click at [115, 254] on p "Audi Egypt is seeking proposals from experienced and innovative creative agenci…" at bounding box center [599, 266] width 1004 height 38
click at [335, 298] on p "Rich Text Editor, main" at bounding box center [599, 302] width 1004 height 19
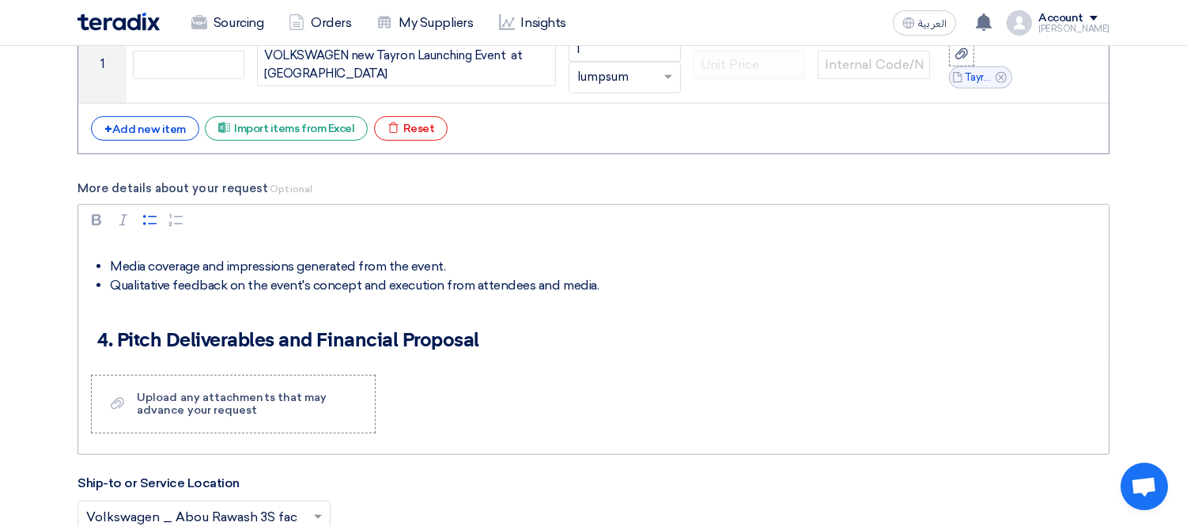
scroll to position [1441, 0]
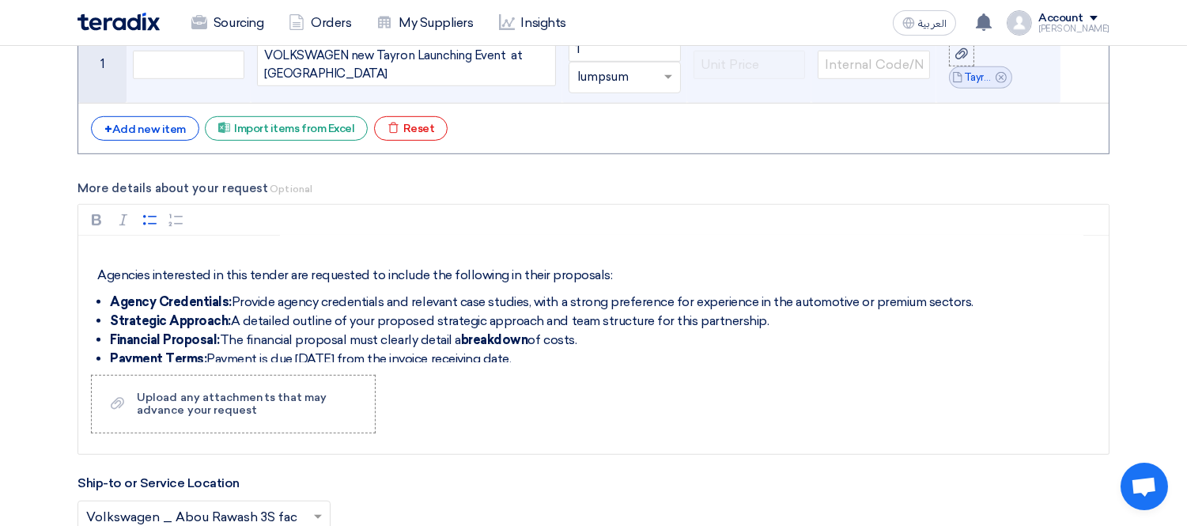
click at [548, 69] on div "VOLKSWAGEN new Tayron Launching Event at [GEOGRAPHIC_DATA]" at bounding box center [406, 65] width 299 height 44
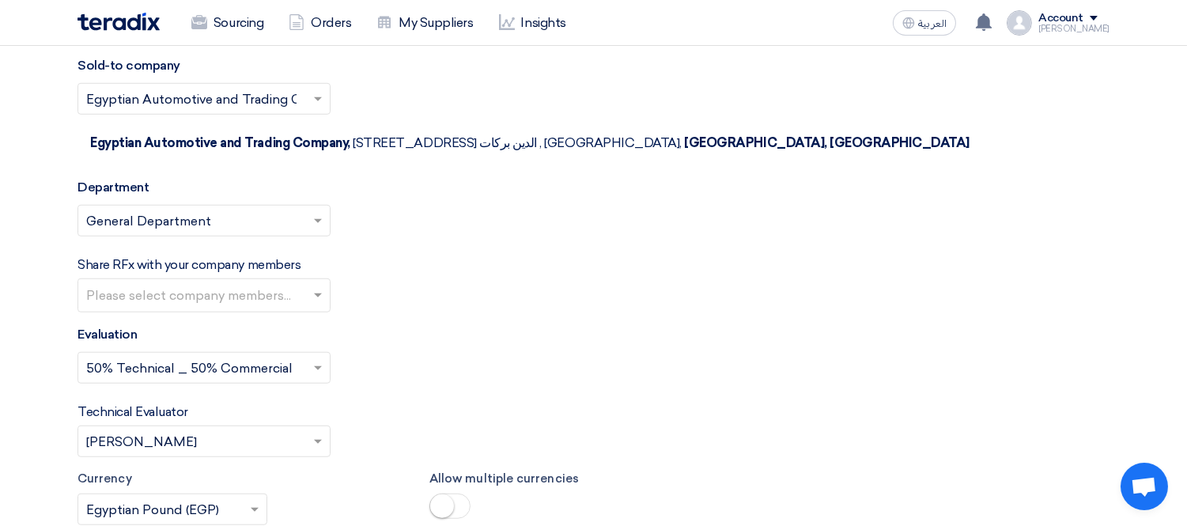
scroll to position [2346, 0]
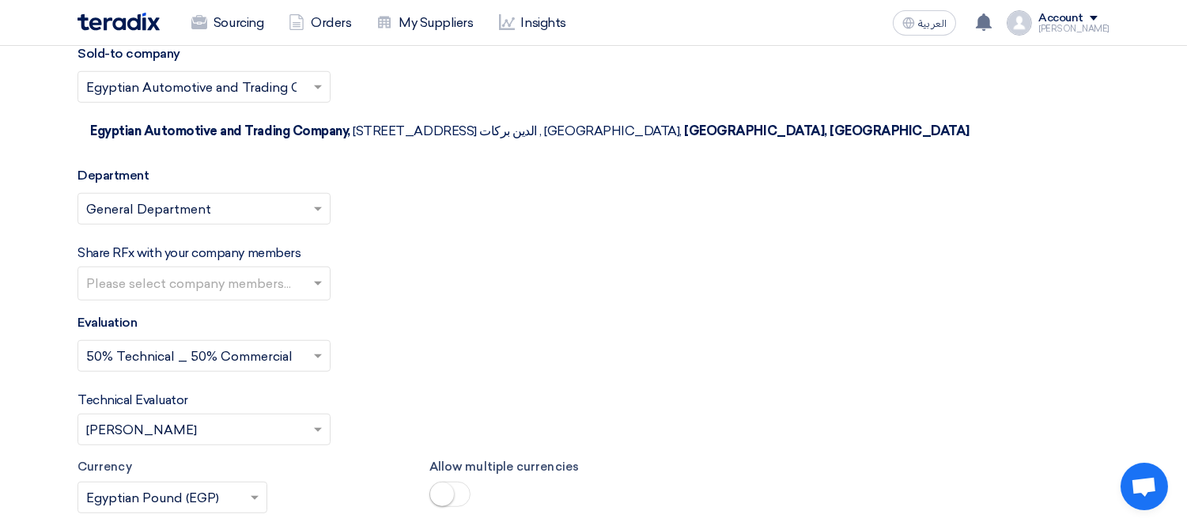
click at [1070, 391] on div "Technical Evaluator Please Select RFx evaluator... × [PERSON_NAME] ×" at bounding box center [594, 418] width 1032 height 55
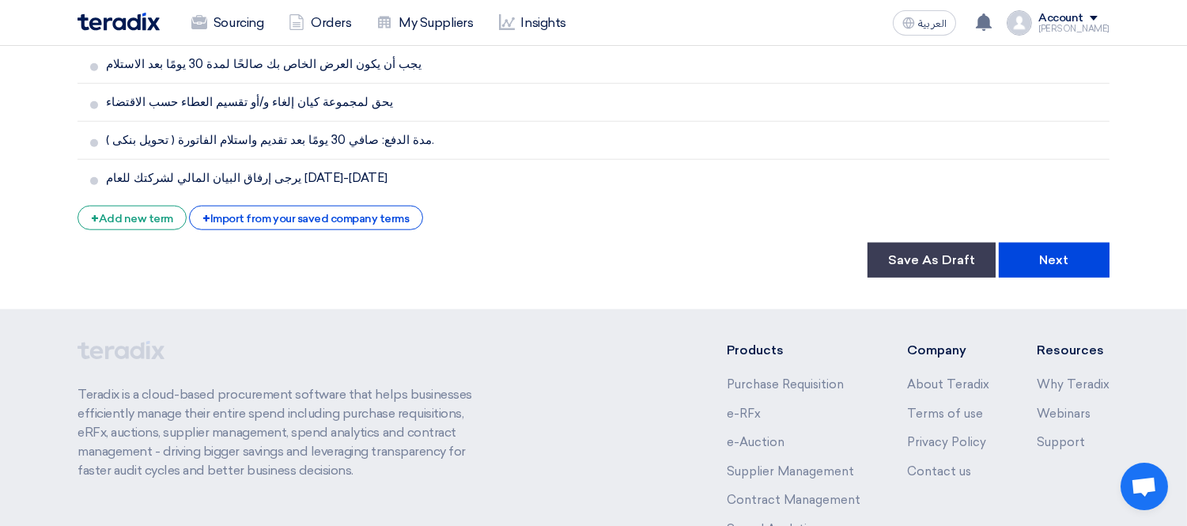
scroll to position [3051, 0]
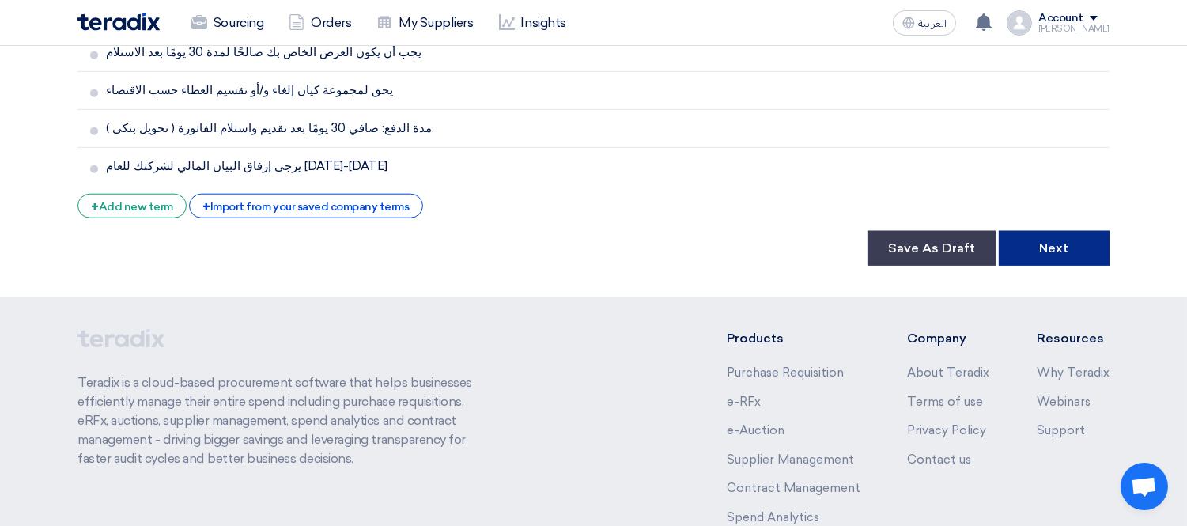
click at [1031, 231] on button "Next" at bounding box center [1054, 248] width 111 height 35
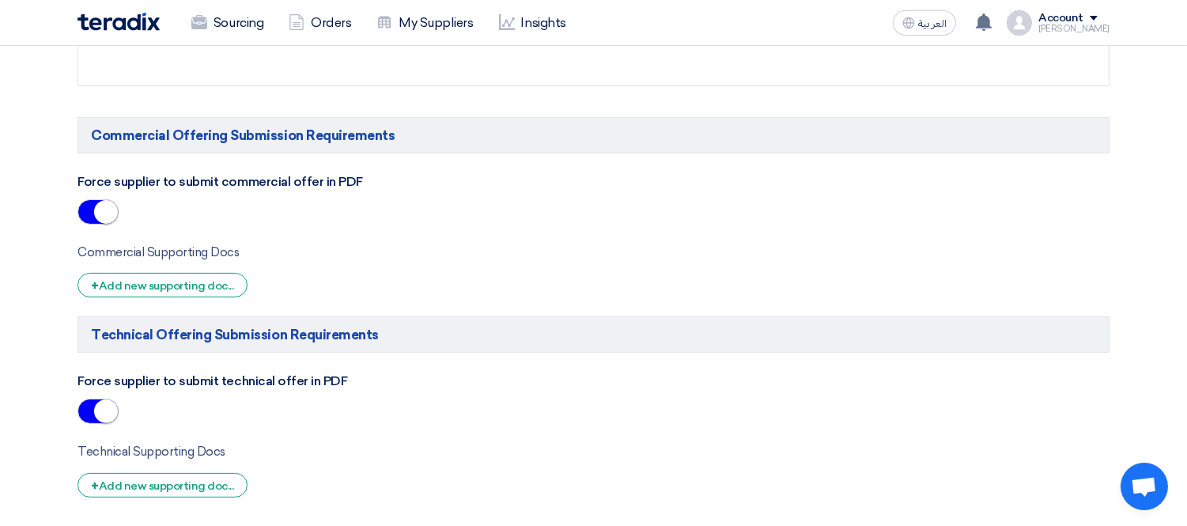
scroll to position [962, 0]
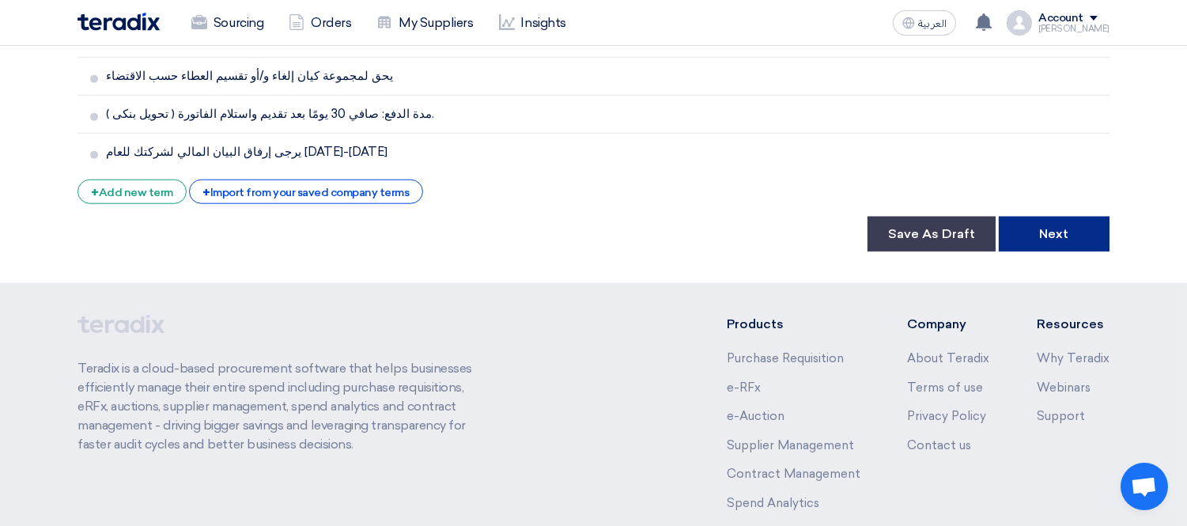
click at [1093, 217] on button "Next" at bounding box center [1054, 234] width 111 height 35
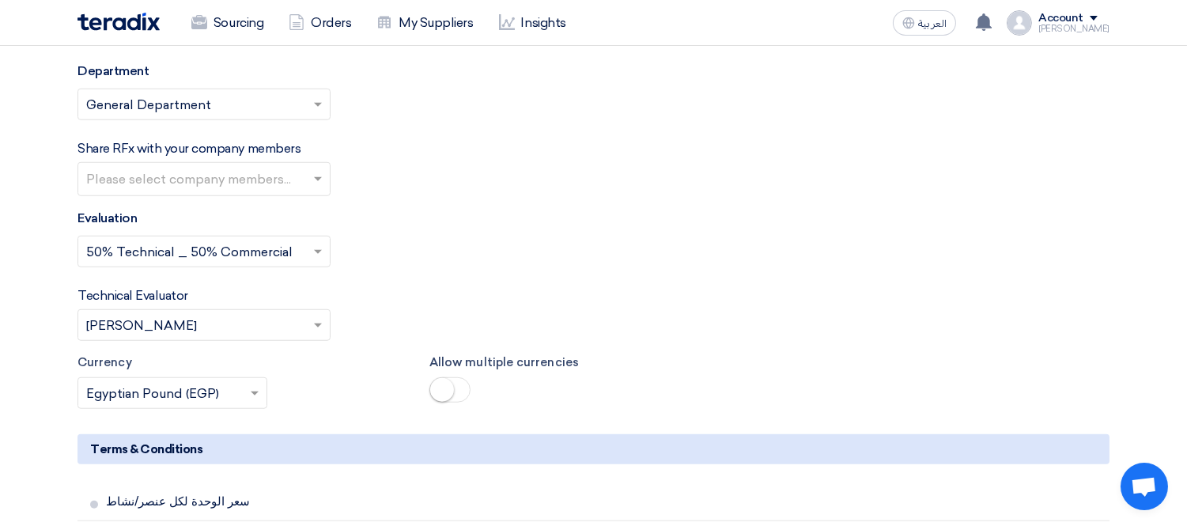
scroll to position [2413, 0]
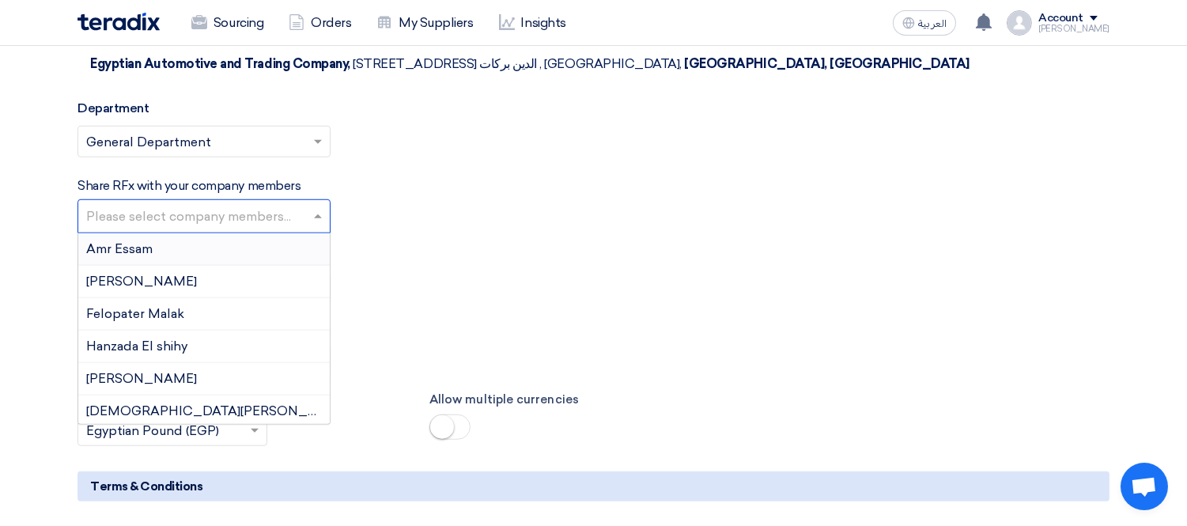
click at [184, 205] on input "text" at bounding box center [206, 218] width 240 height 26
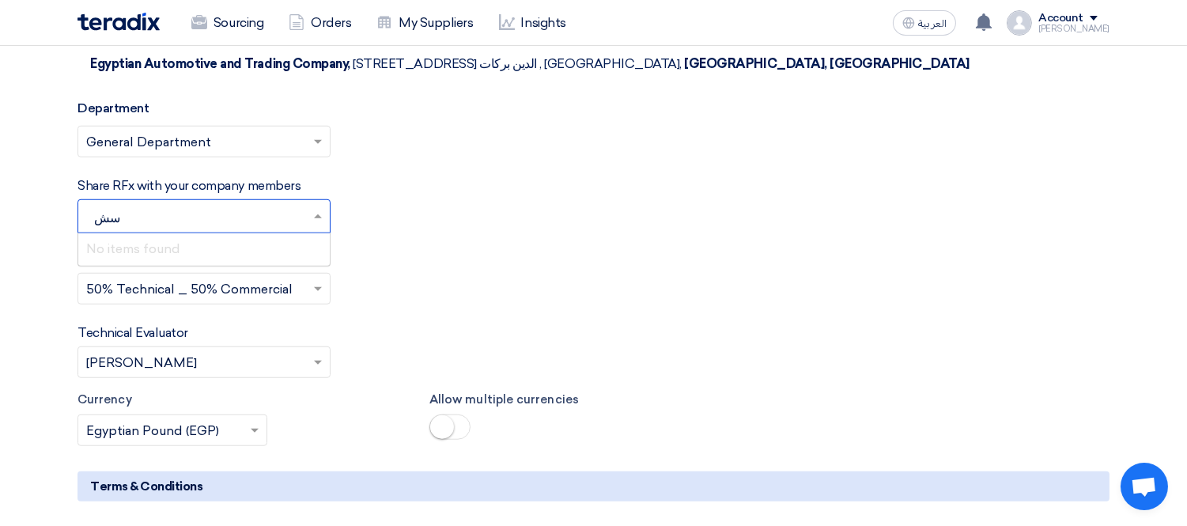
type input "س"
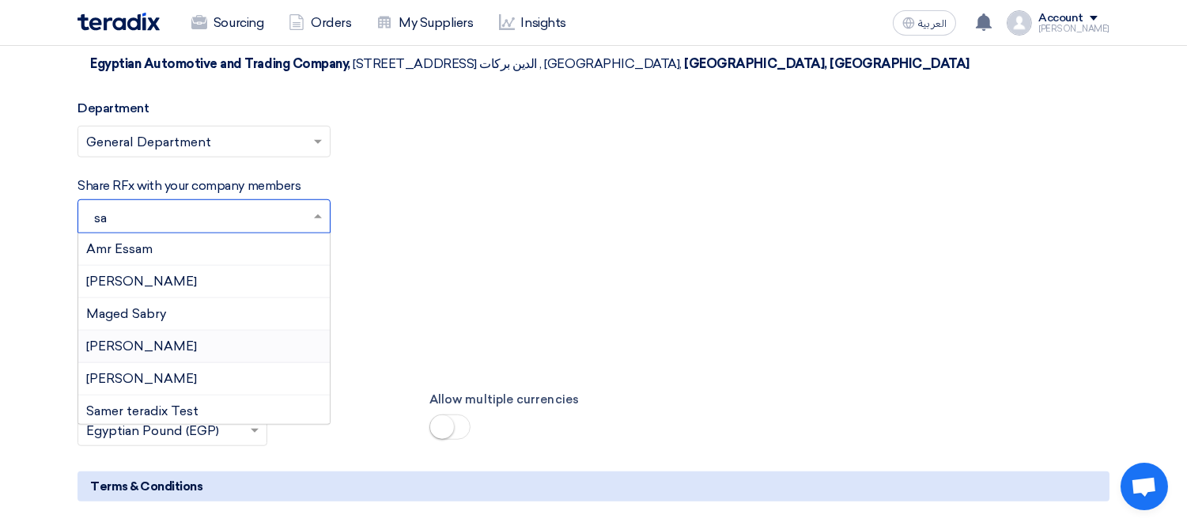
scroll to position [3, 0]
type input "s"
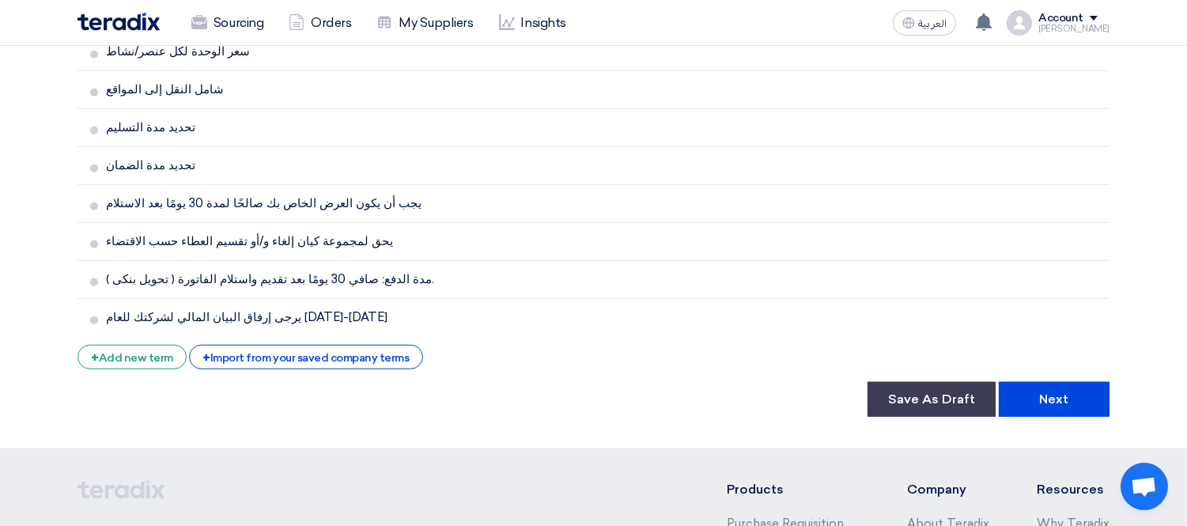
scroll to position [3085, 0]
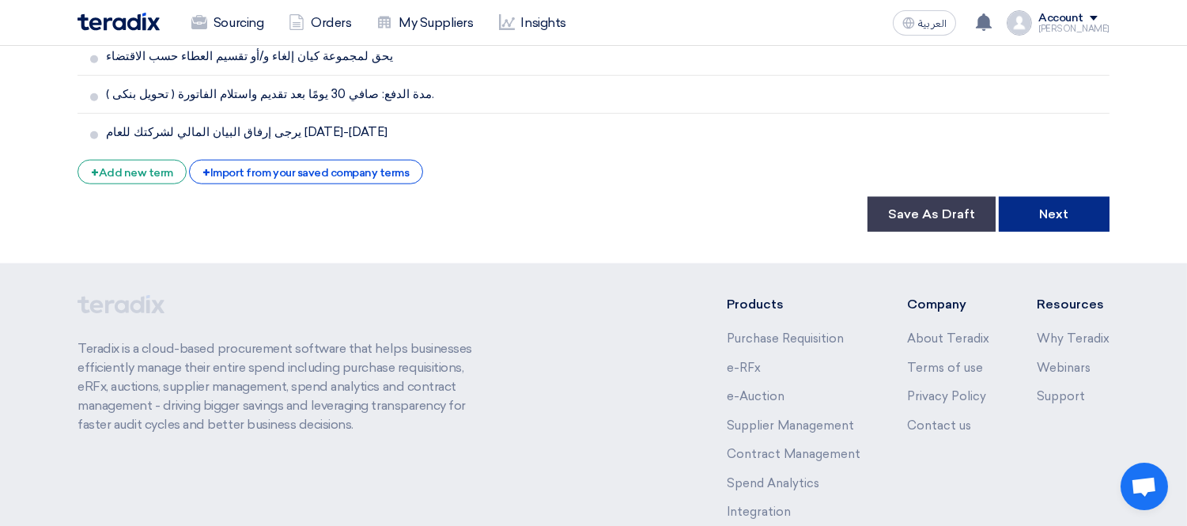
click at [1078, 197] on button "Next" at bounding box center [1054, 214] width 111 height 35
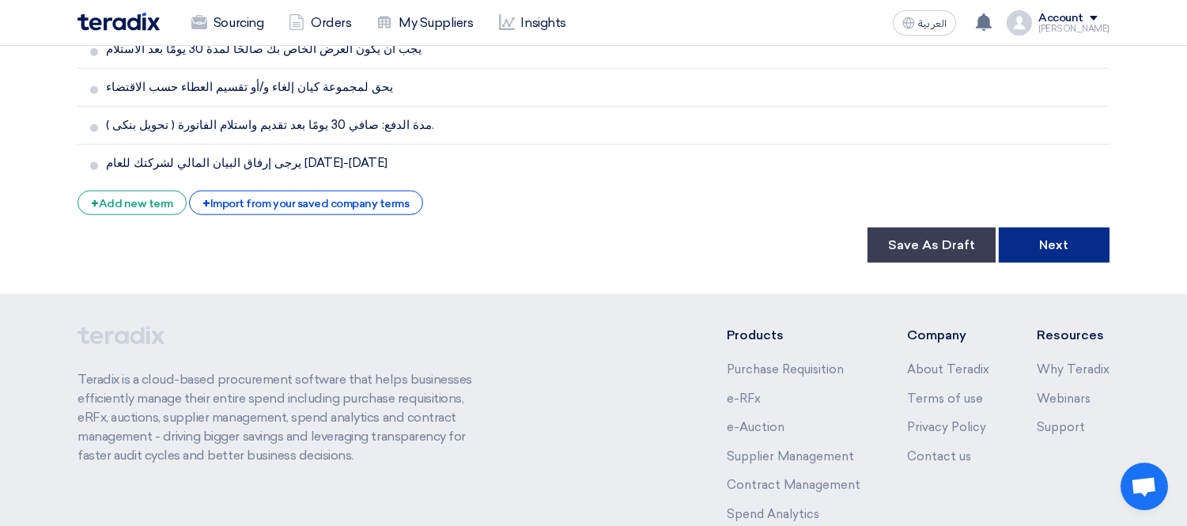
scroll to position [3071, 0]
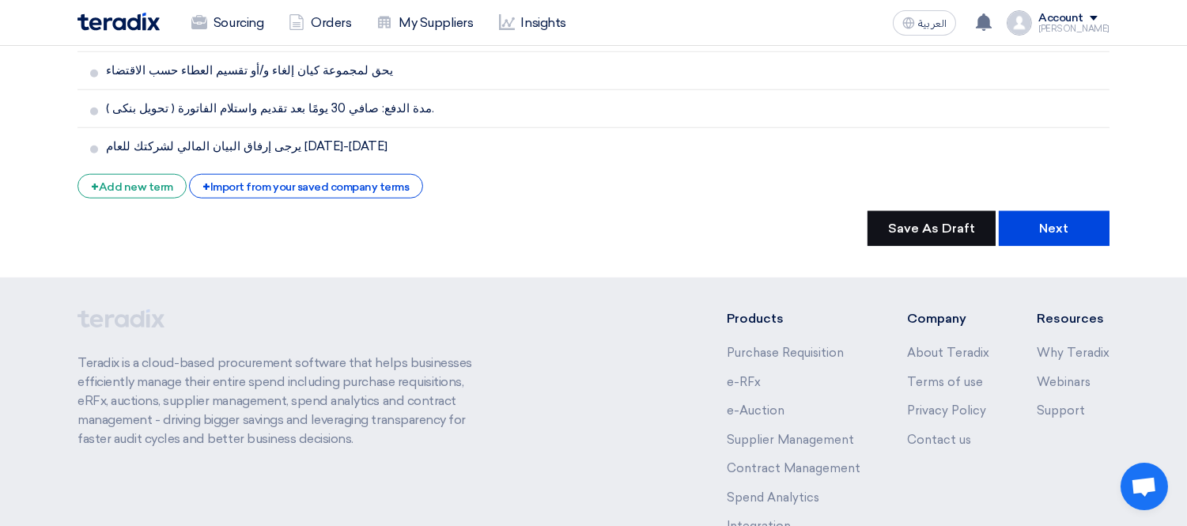
click at [922, 211] on button "Save As Draft" at bounding box center [932, 228] width 128 height 35
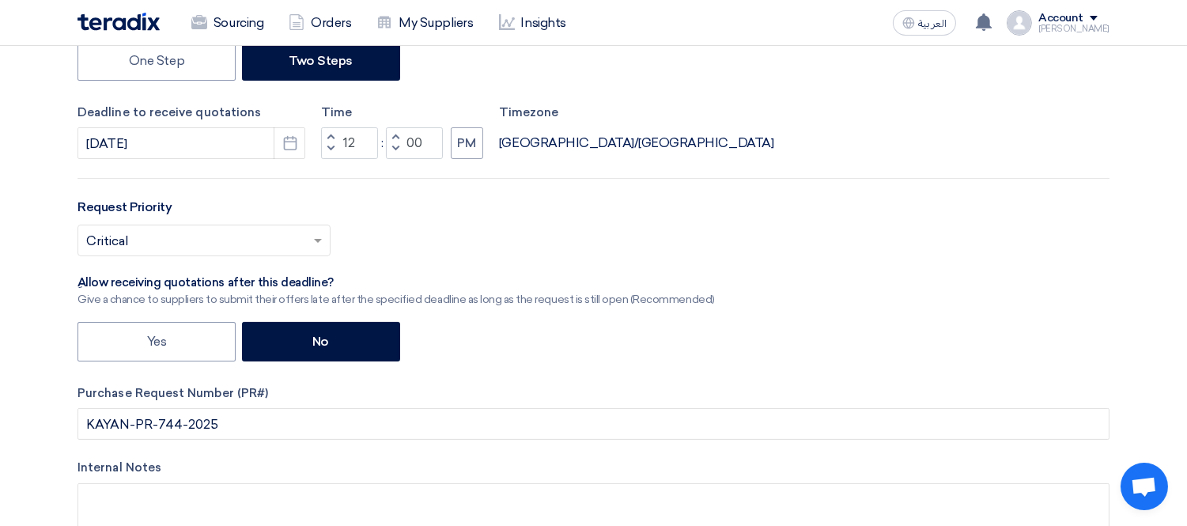
scroll to position [0, 0]
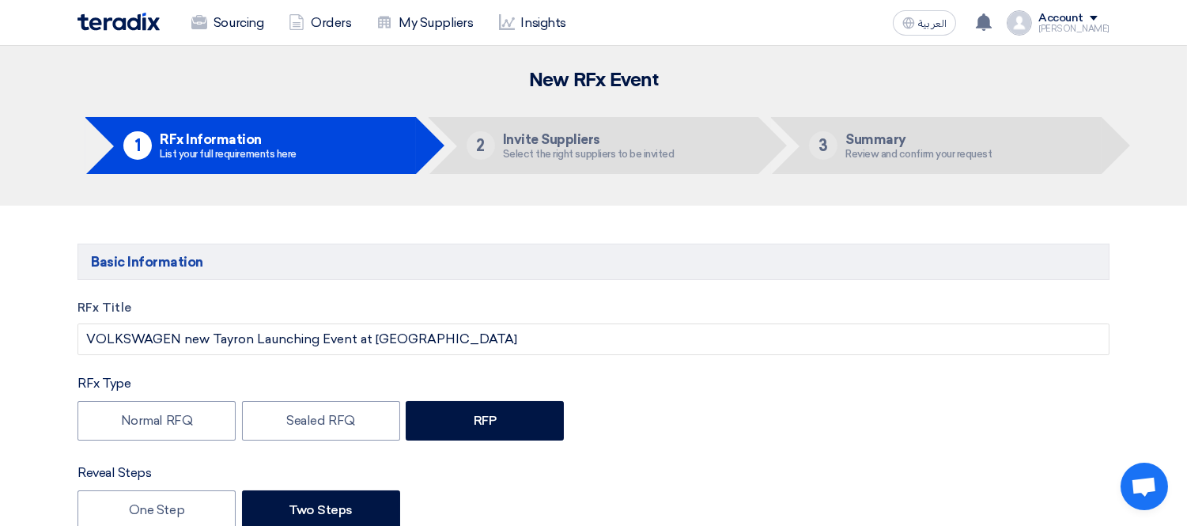
click at [140, 19] on img at bounding box center [119, 22] width 82 height 18
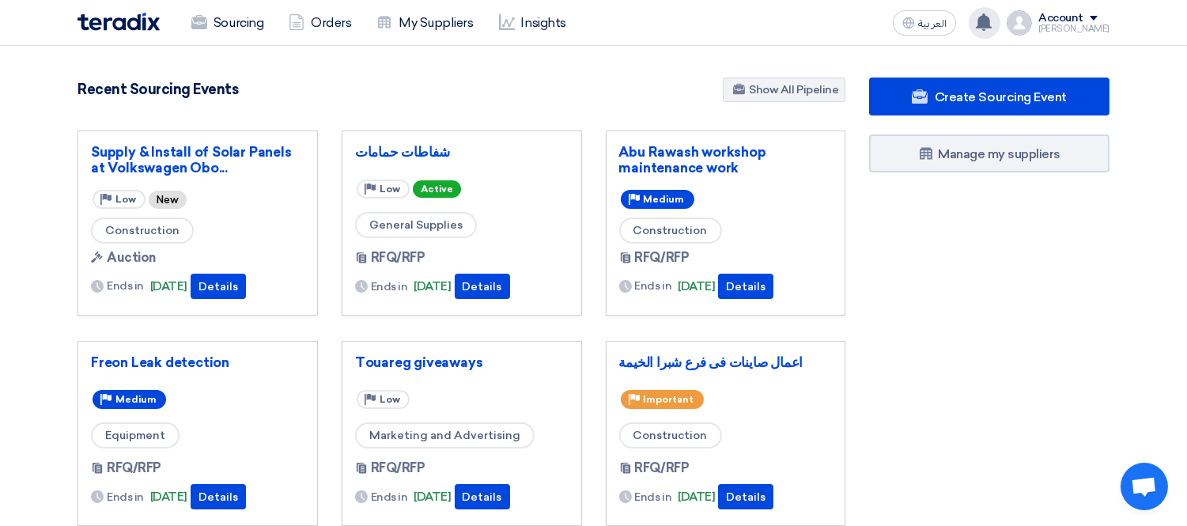
click at [992, 18] on use at bounding box center [984, 21] width 16 height 17
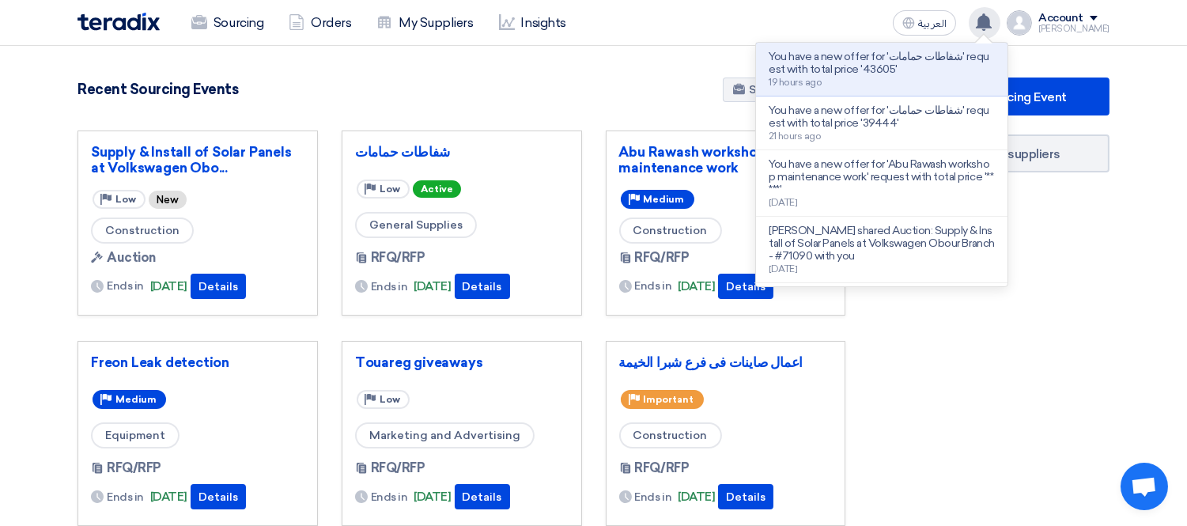
click at [992, 18] on use at bounding box center [984, 21] width 16 height 17
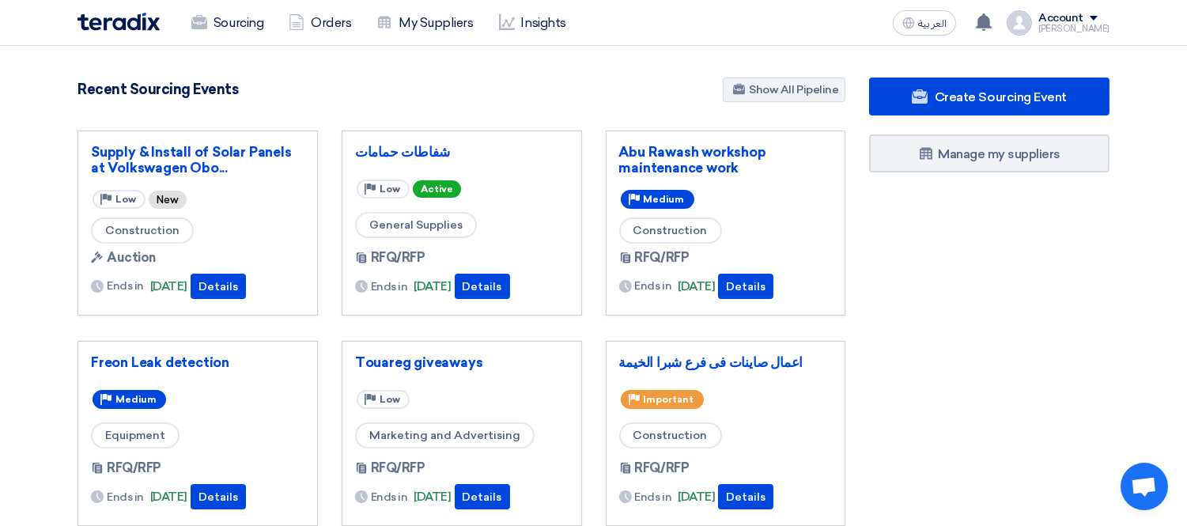
click at [533, 103] on div "Recent Sourcing Events Show All Pipeline" at bounding box center [462, 92] width 768 height 28
click at [717, 153] on link "Abu Rawash workshop maintenance work" at bounding box center [726, 160] width 214 height 32
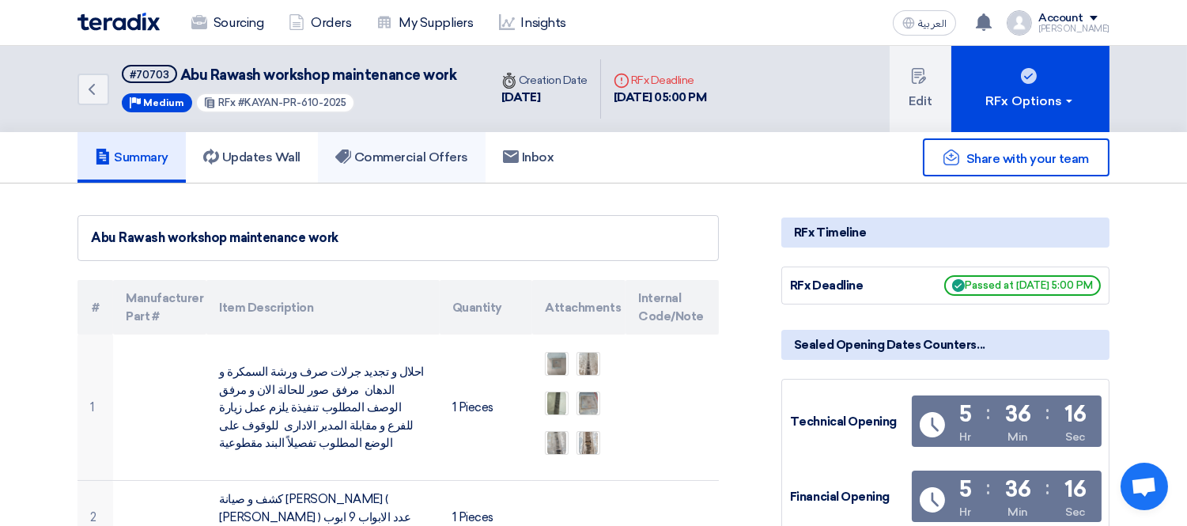
click at [417, 145] on link "Commercial Offers" at bounding box center [402, 157] width 168 height 51
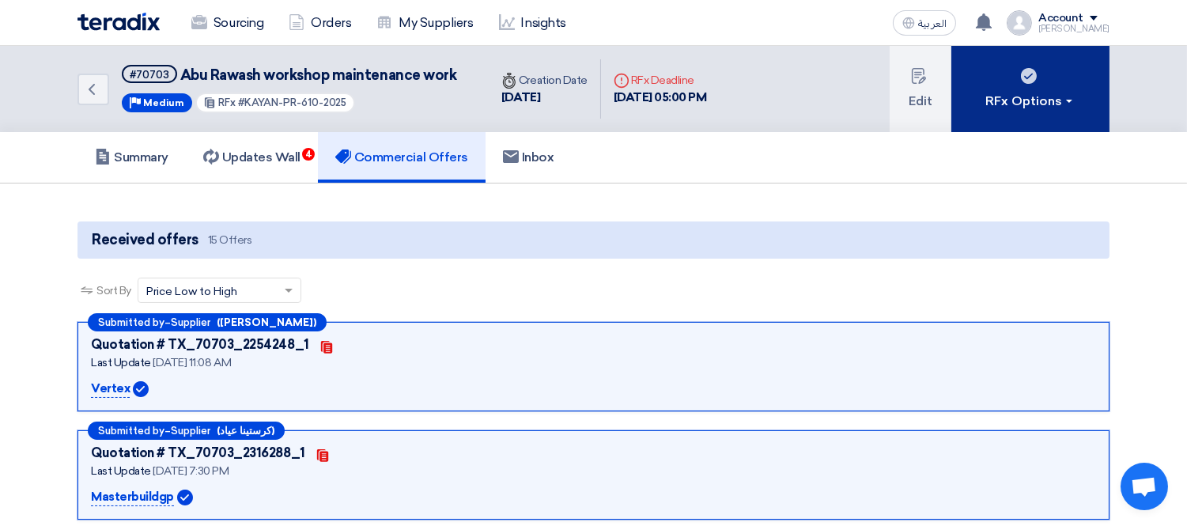
click at [1062, 104] on div "RFx Options" at bounding box center [1030, 101] width 89 height 19
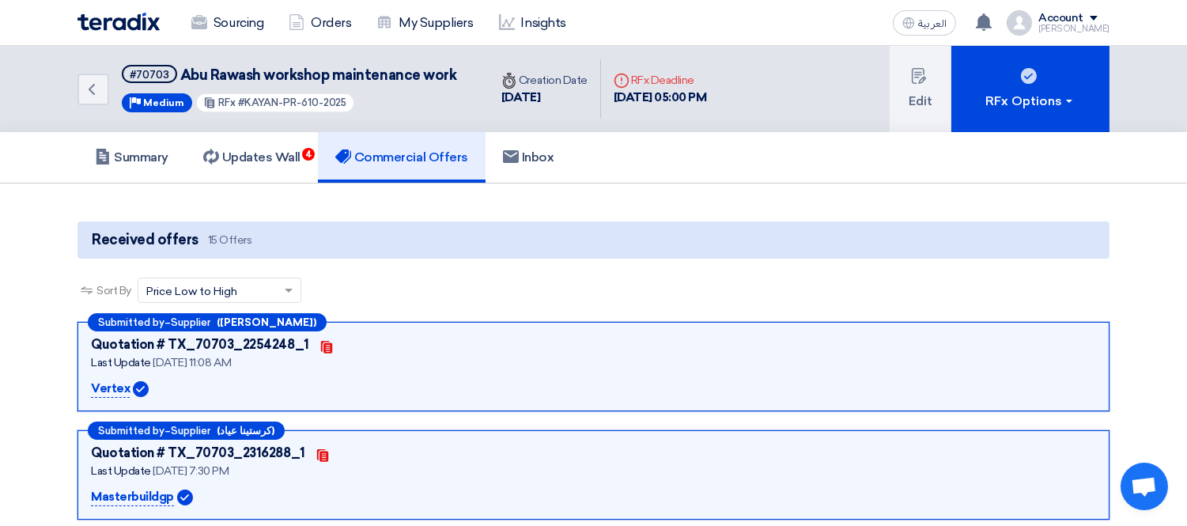
click at [199, 379] on div "Vertex" at bounding box center [245, 388] width 309 height 19
click at [123, 150] on h5 "Summary" at bounding box center [132, 158] width 74 height 16
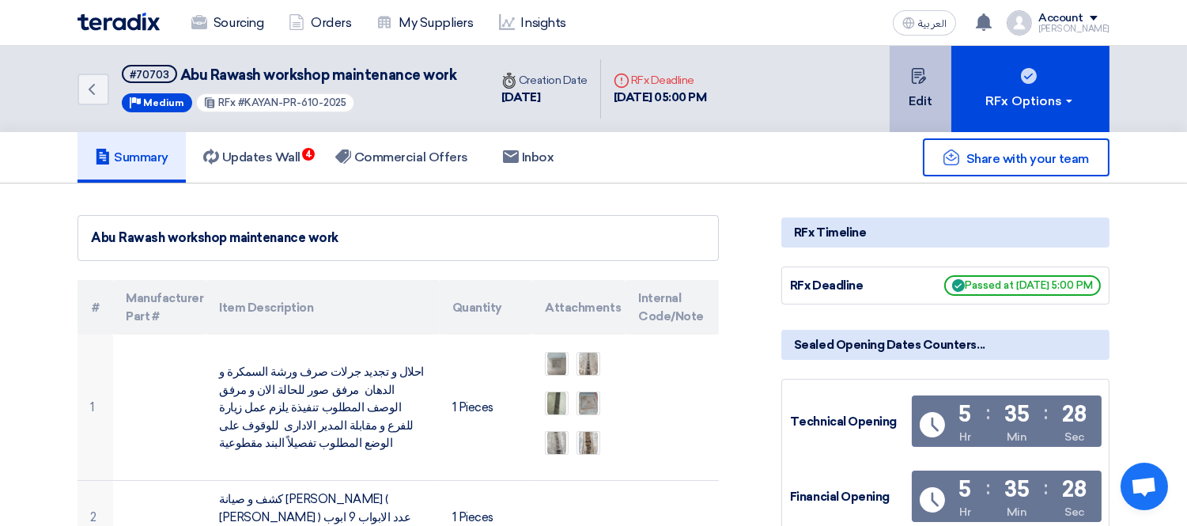
click at [906, 104] on button "Edit" at bounding box center [921, 89] width 62 height 86
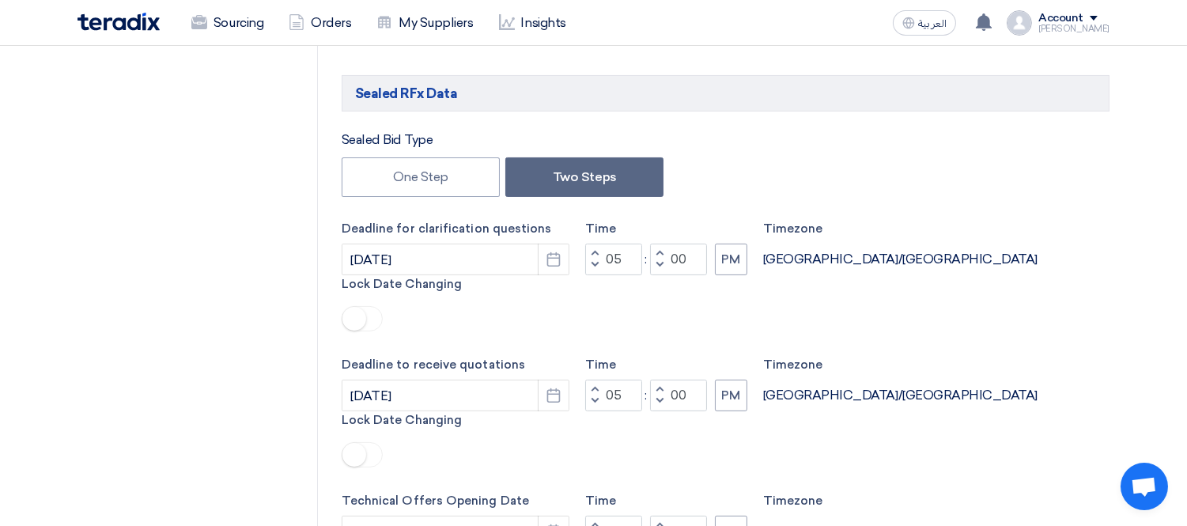
scroll to position [702, 0]
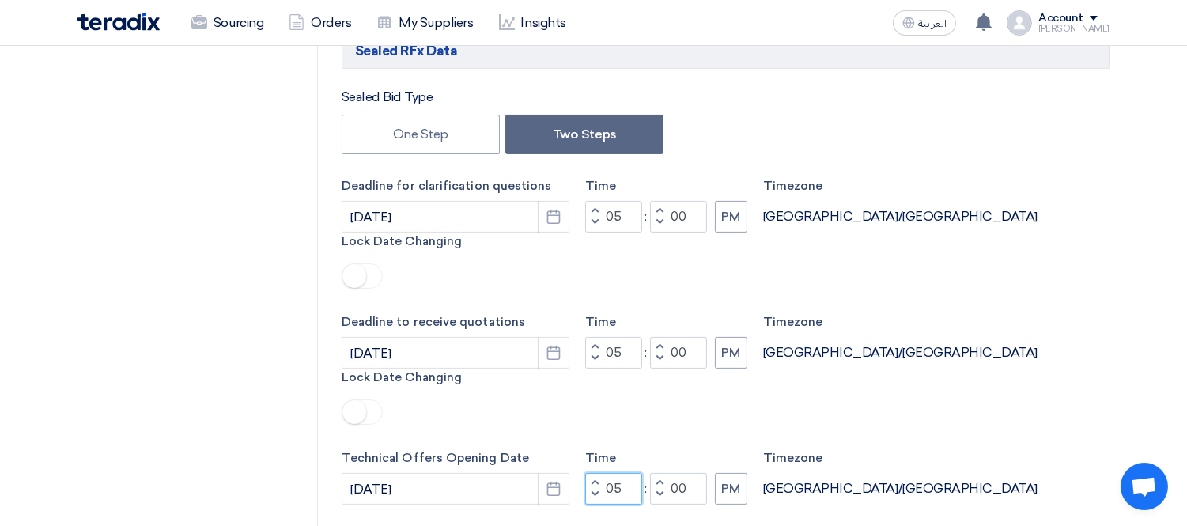
drag, startPoint x: 628, startPoint y: 377, endPoint x: 613, endPoint y: 372, distance: 16.0
click at [613, 473] on input "05" at bounding box center [613, 489] width 57 height 32
type input "0"
type input "12"
drag, startPoint x: 627, startPoint y: 452, endPoint x: 589, endPoint y: 443, distance: 39.7
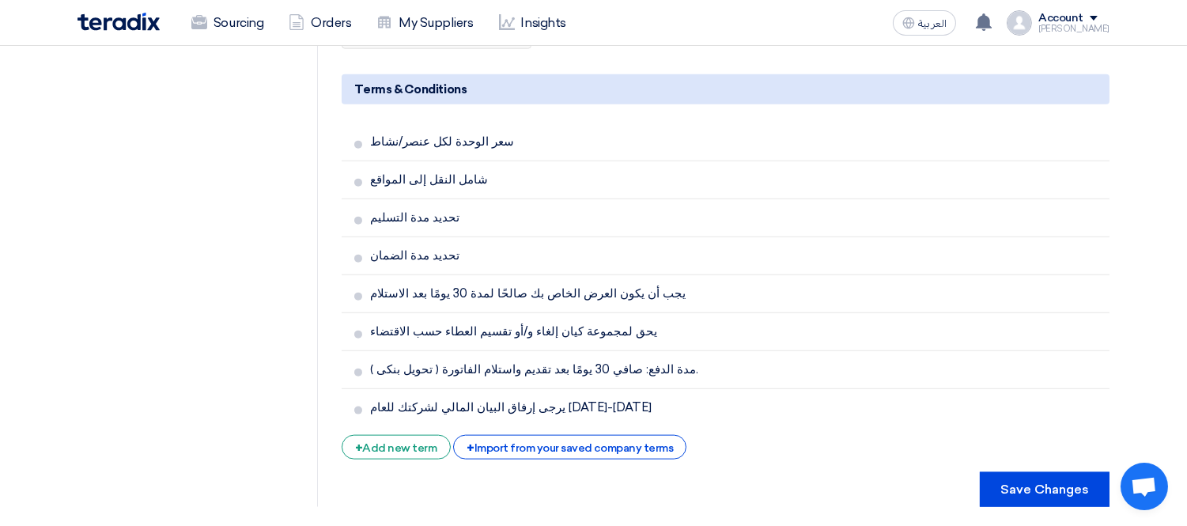
scroll to position [3664, 0]
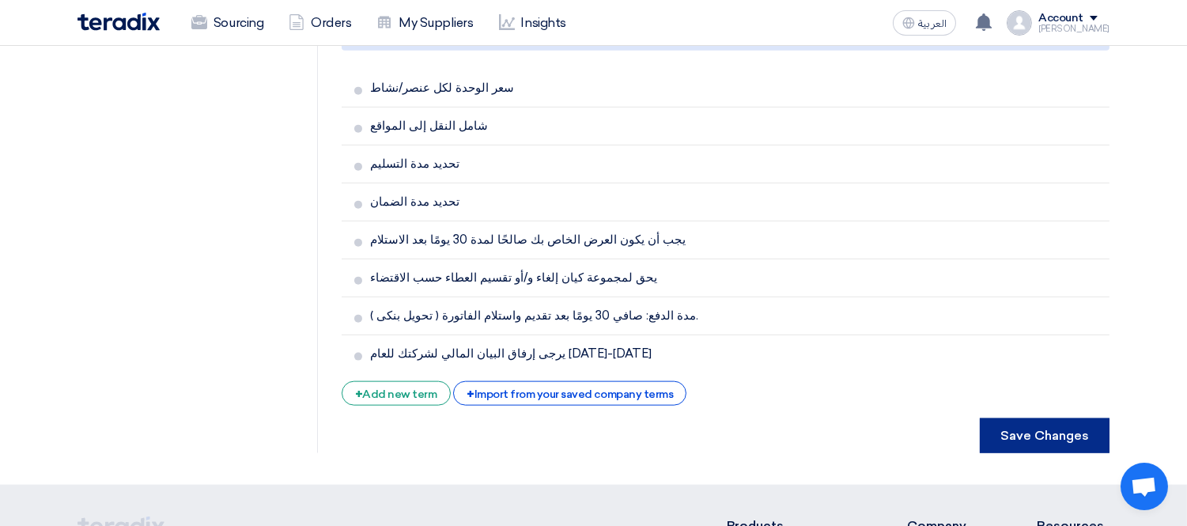
type input "12"
click at [1079, 418] on button "Save Changes" at bounding box center [1045, 435] width 130 height 35
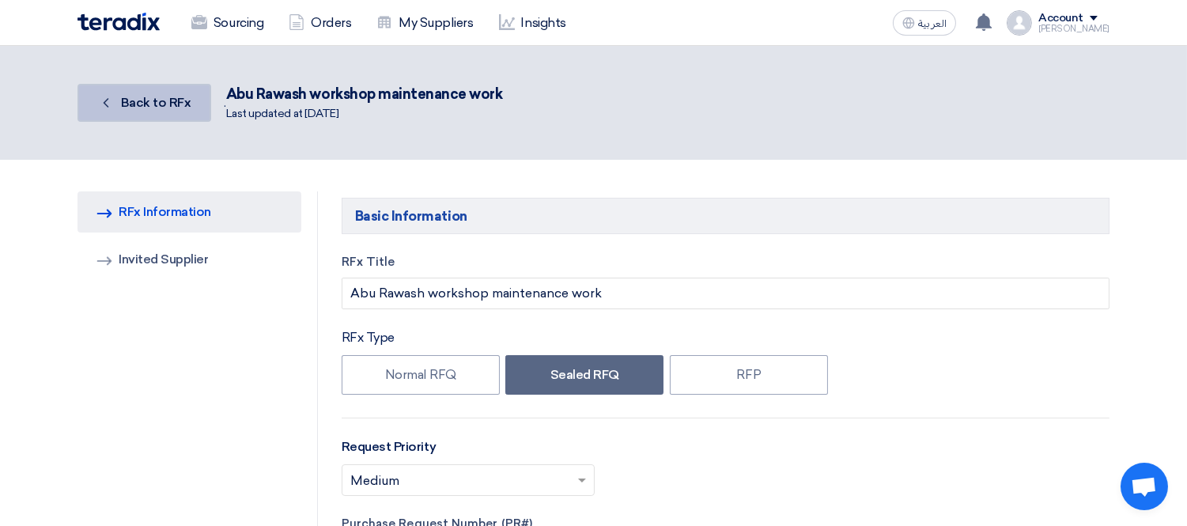
click at [135, 95] on span "Back to RFx" at bounding box center [156, 102] width 70 height 15
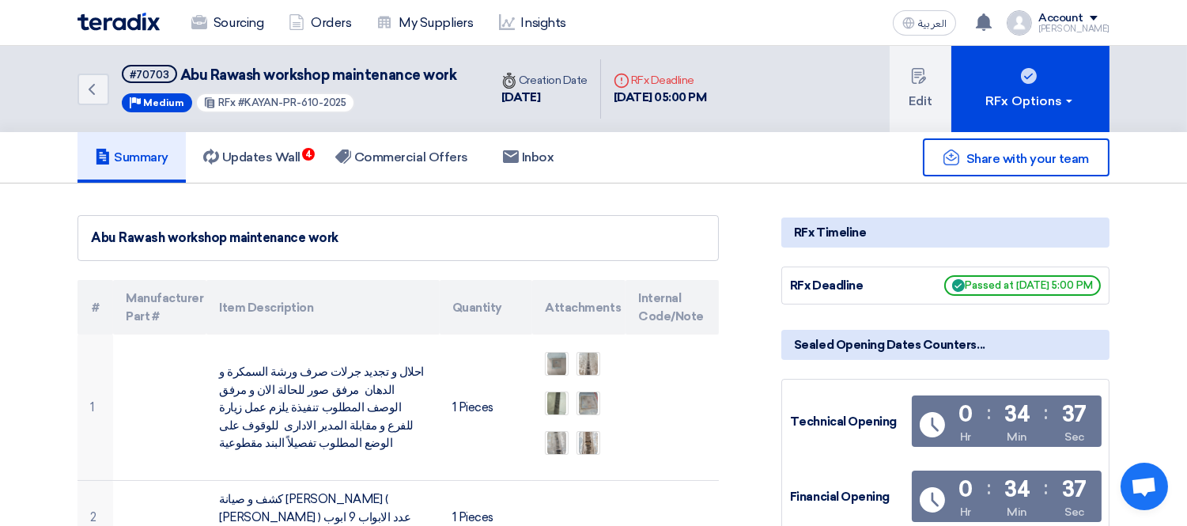
click at [132, 20] on img at bounding box center [119, 22] width 82 height 18
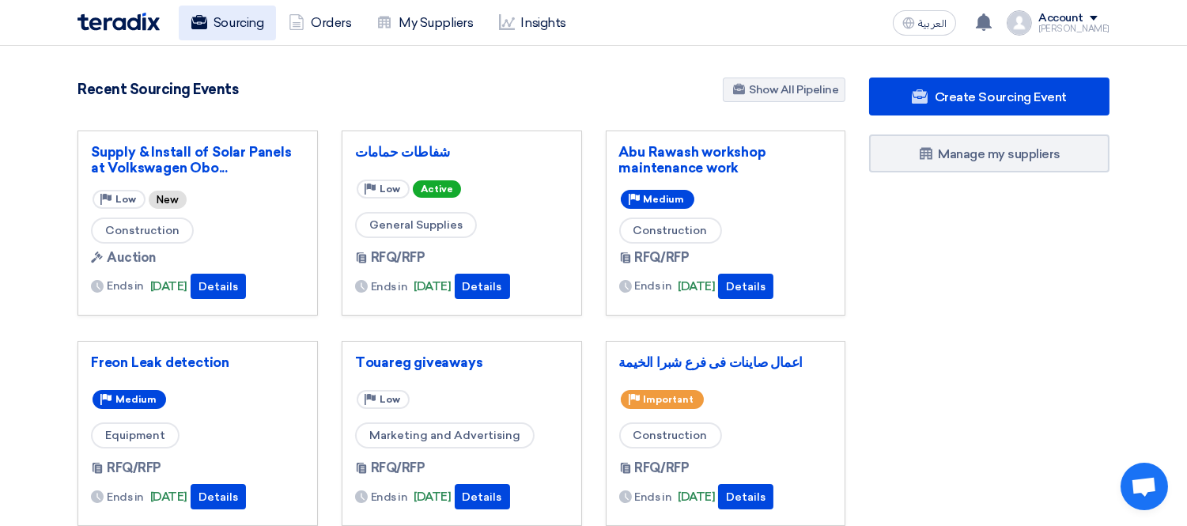
click at [252, 24] on link "Sourcing" at bounding box center [227, 23] width 97 height 35
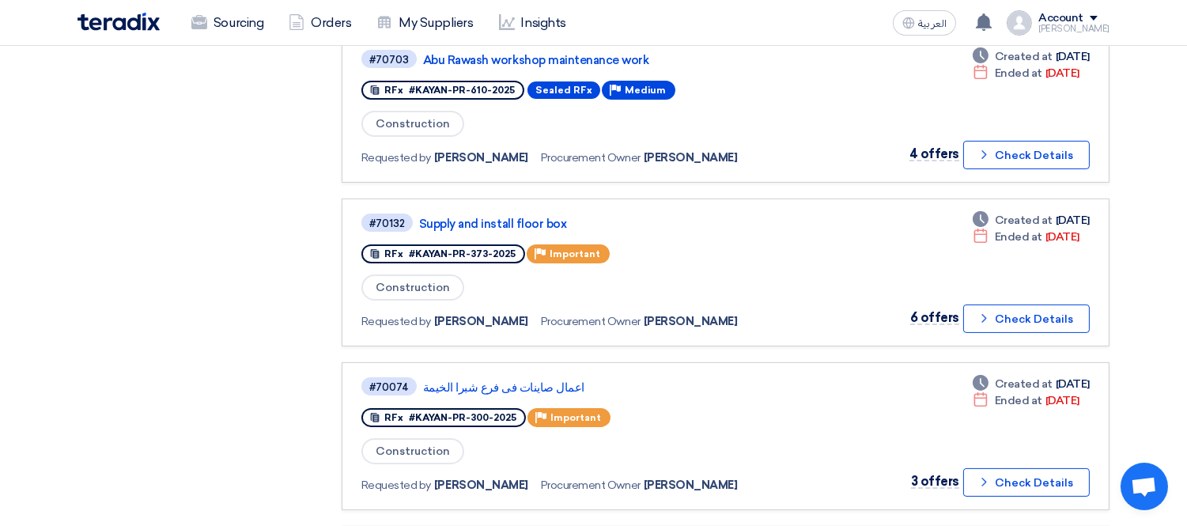
scroll to position [765, 0]
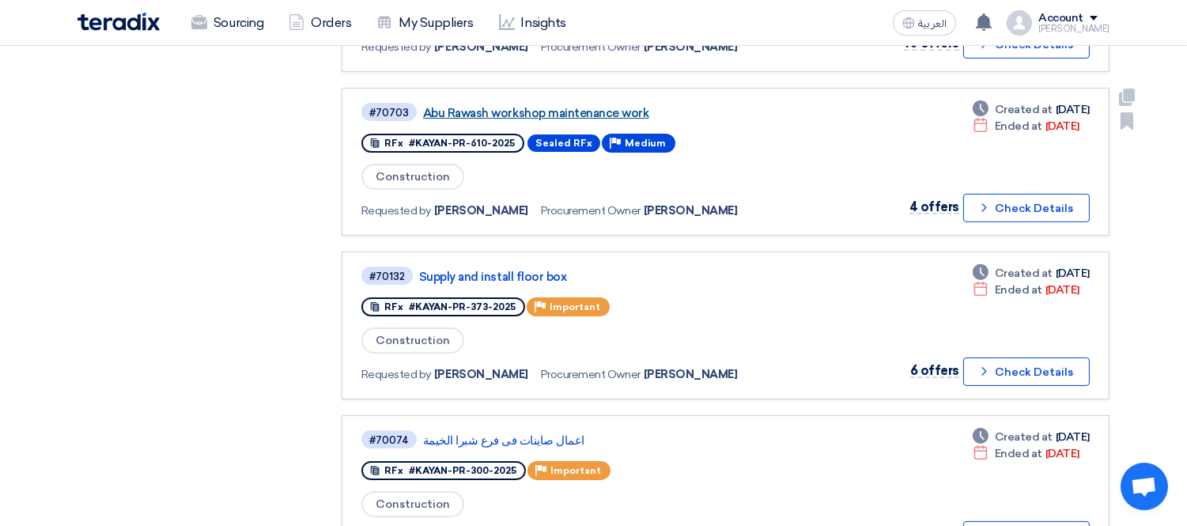
click at [514, 106] on link "Abu Rawash workshop maintenance work" at bounding box center [621, 113] width 396 height 14
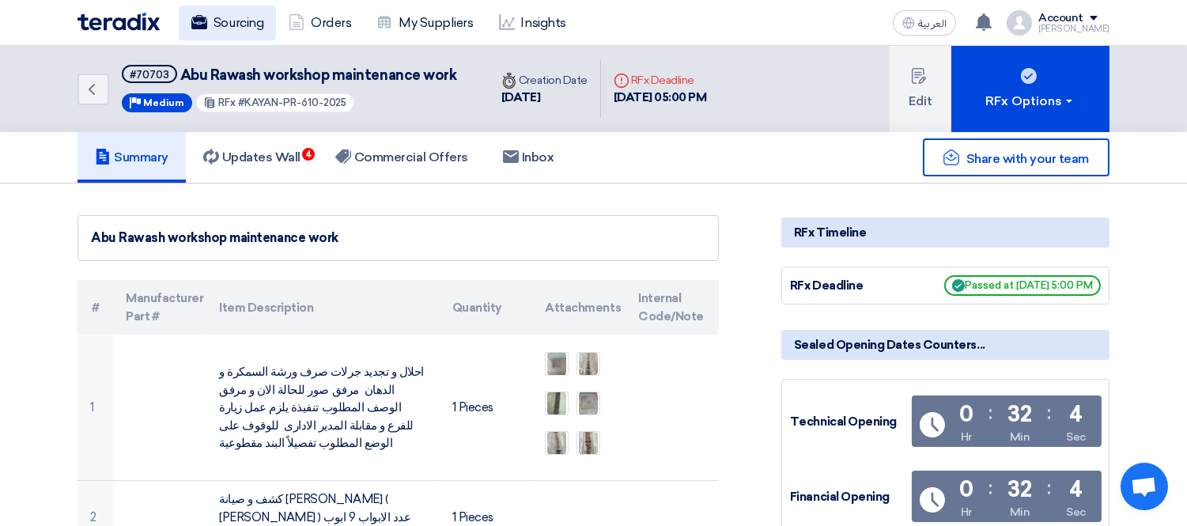
click at [222, 28] on link "Sourcing" at bounding box center [227, 23] width 97 height 35
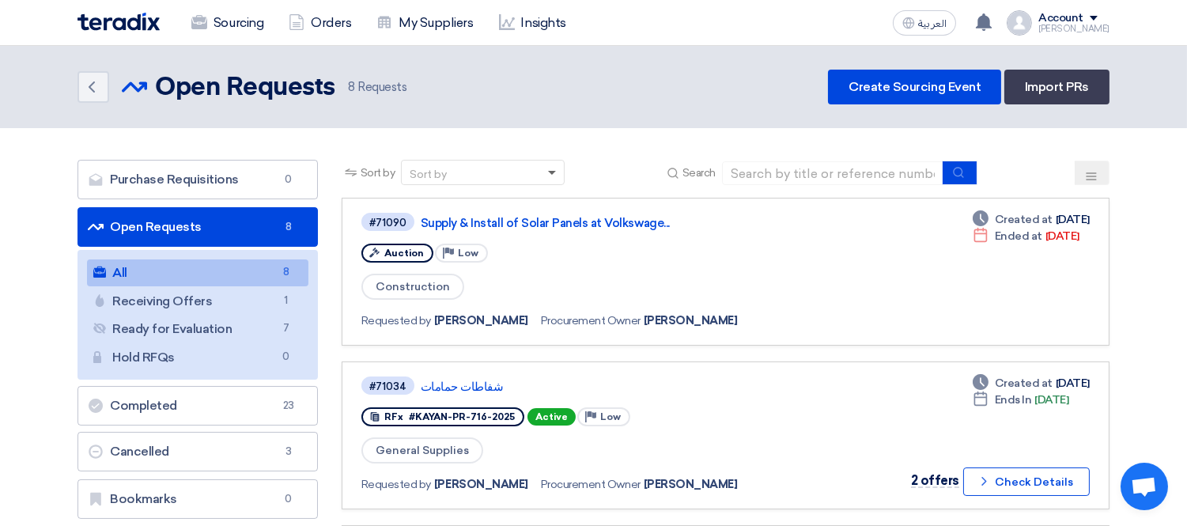
click at [555, 171] on span at bounding box center [552, 174] width 8 height 6
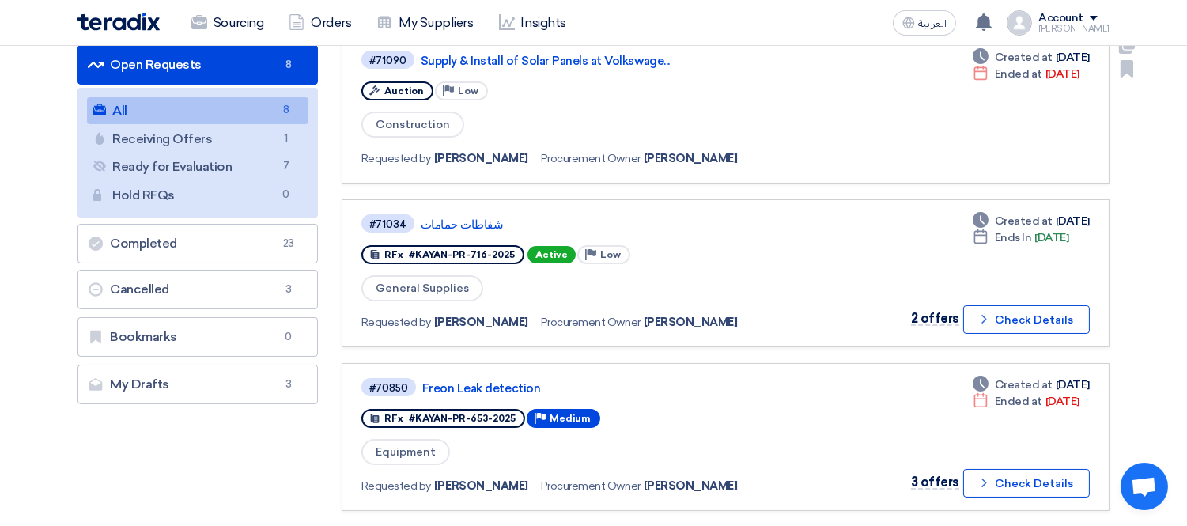
scroll to position [163, 0]
click at [468, 217] on link "شفاطات حمامات" at bounding box center [619, 224] width 396 height 14
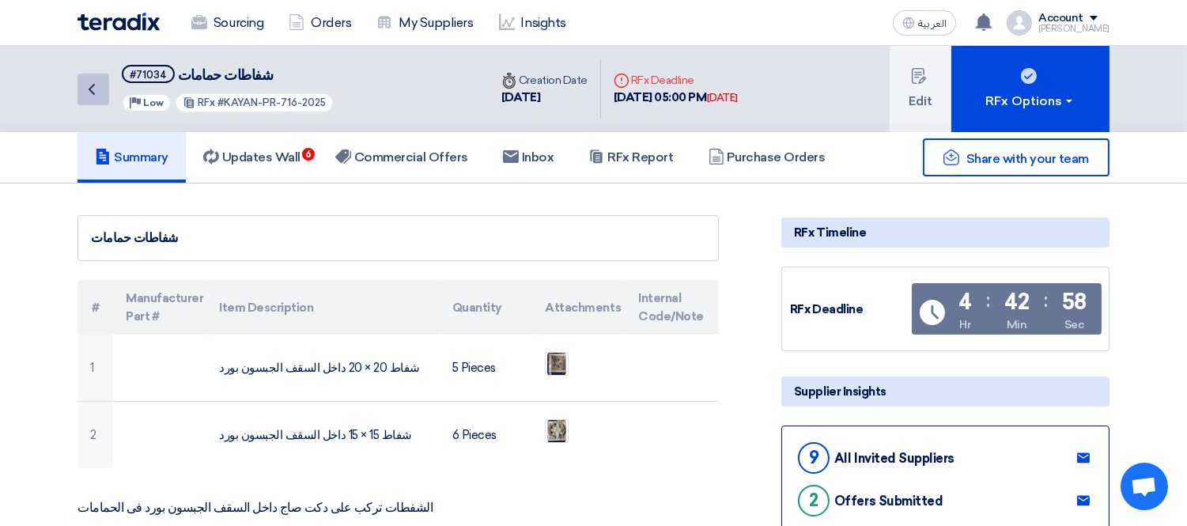
click at [100, 93] on link "Back" at bounding box center [94, 90] width 32 height 32
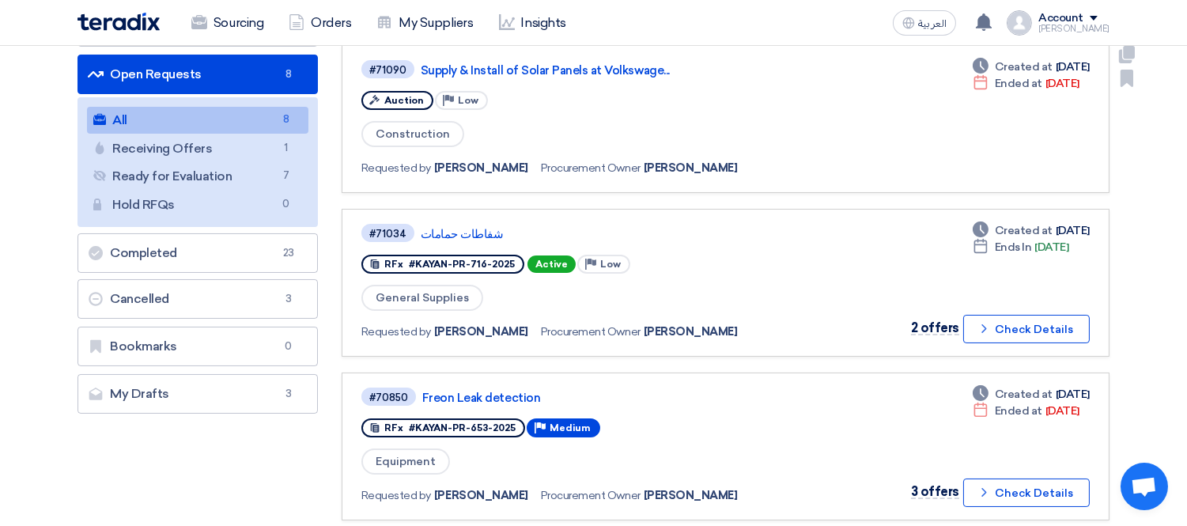
scroll to position [160, 0]
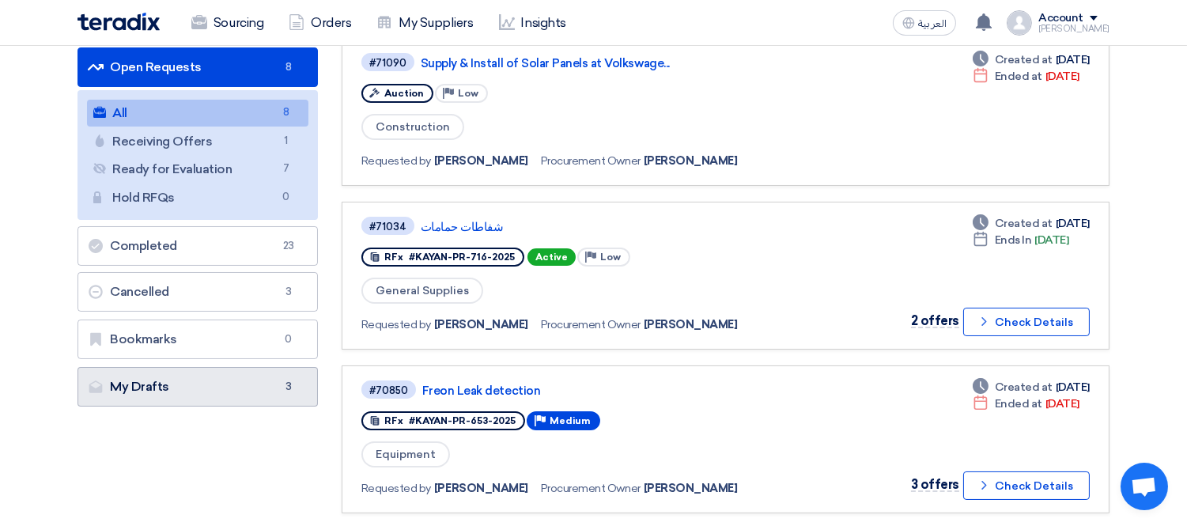
click at [218, 382] on link "My Drafts My Drafts 3" at bounding box center [198, 387] width 240 height 40
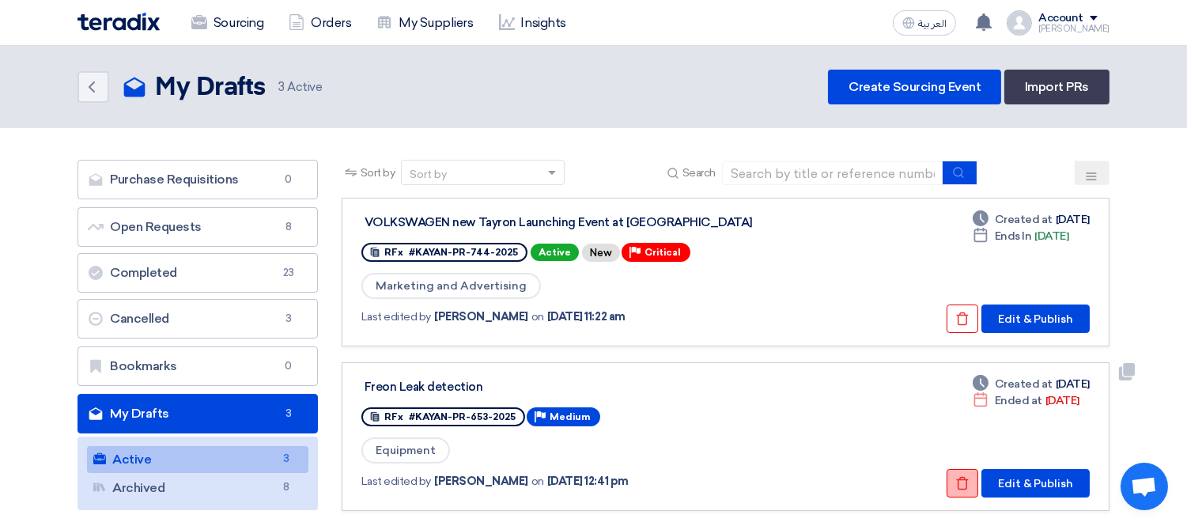
click at [960, 481] on use at bounding box center [963, 483] width 12 height 13
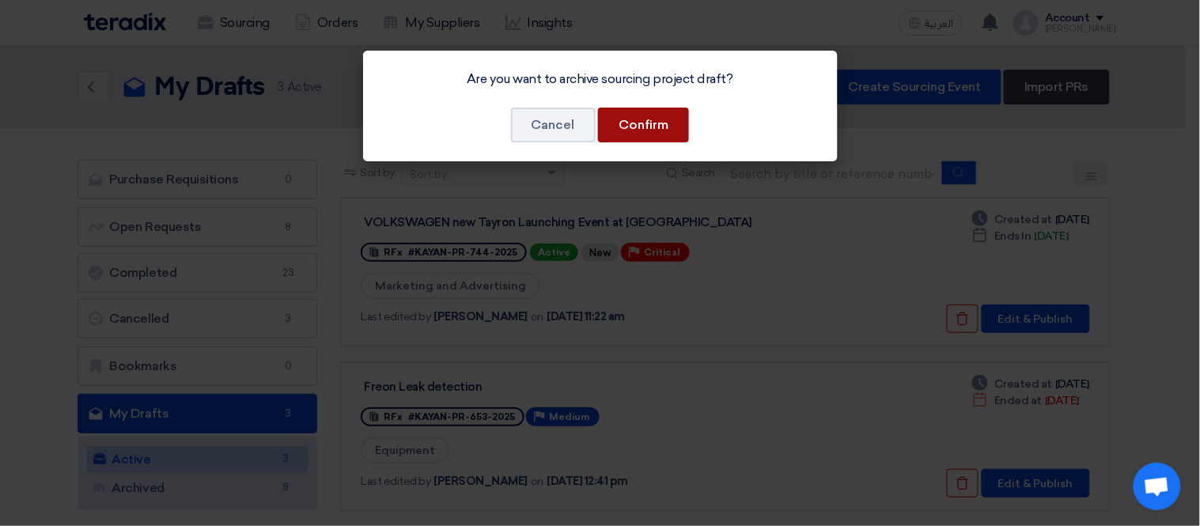
click at [634, 117] on button "Confirm" at bounding box center [643, 125] width 91 height 35
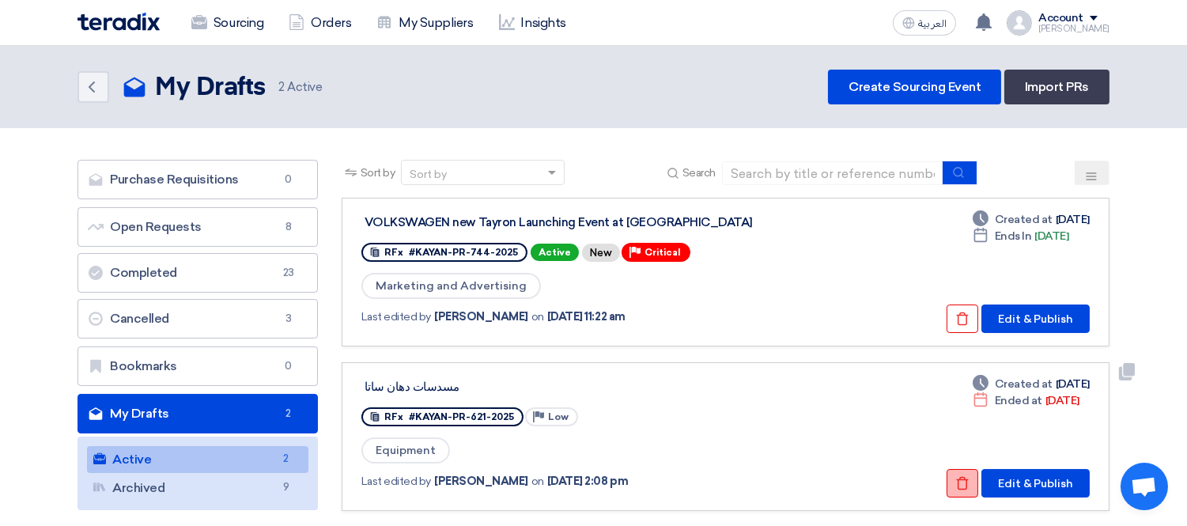
click at [960, 479] on use at bounding box center [963, 483] width 12 height 13
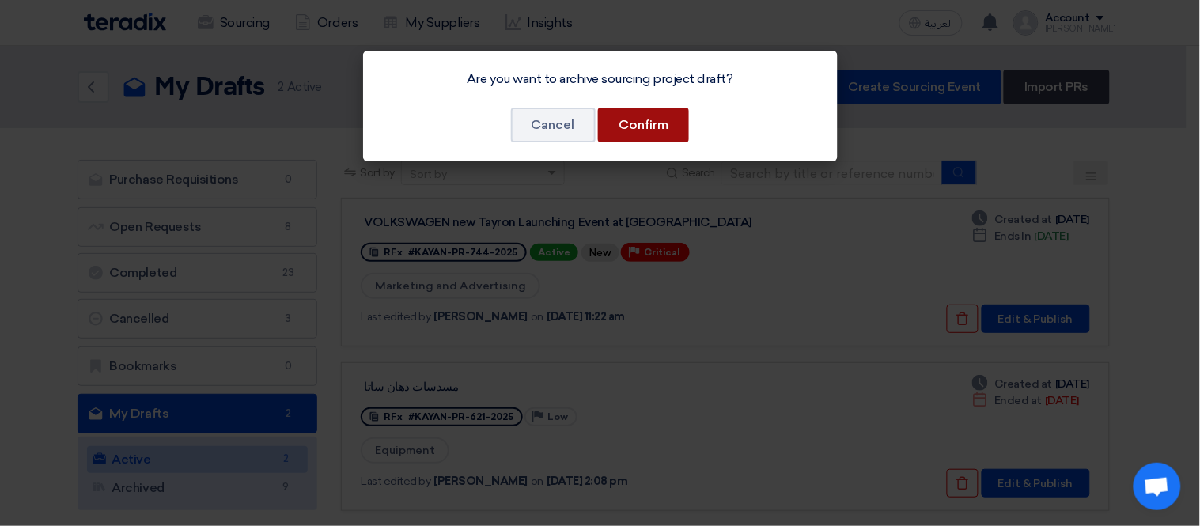
click at [649, 119] on button "Confirm" at bounding box center [643, 125] width 91 height 35
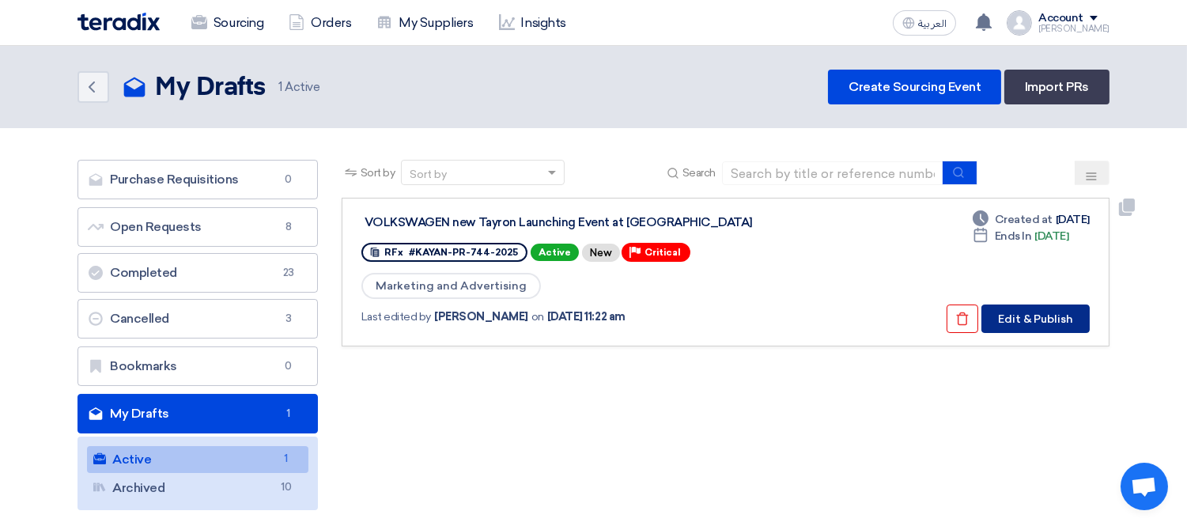
click at [1047, 314] on button "Edit & Publish" at bounding box center [1036, 319] width 108 height 28
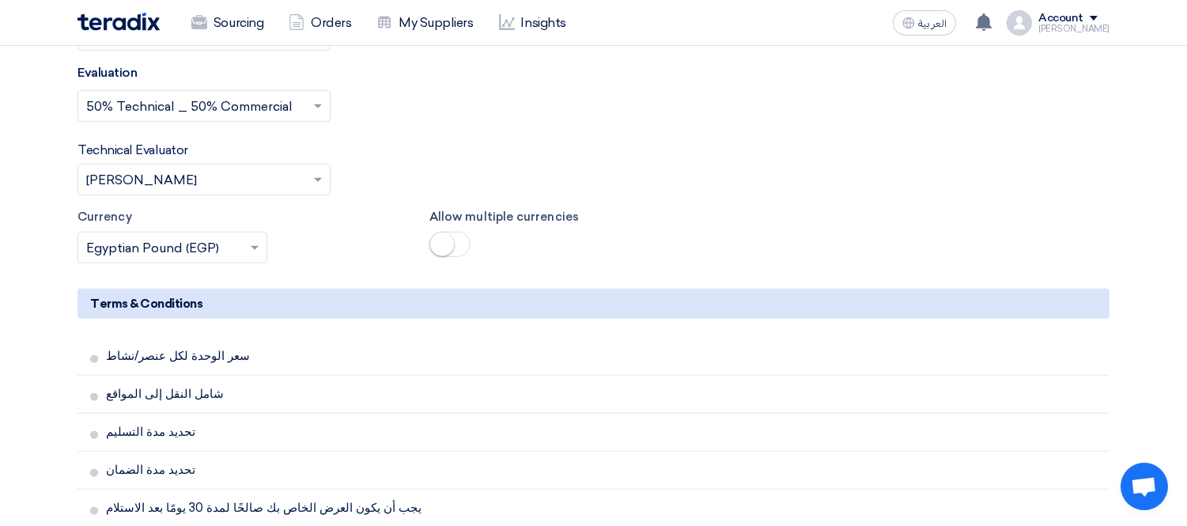
scroll to position [3085, 0]
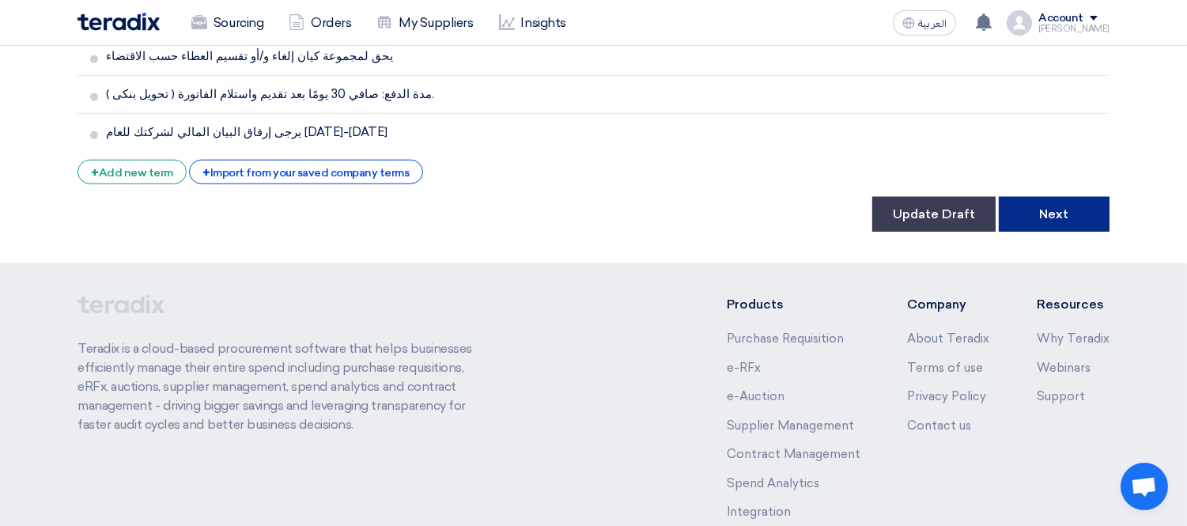
click at [1057, 197] on button "Next" at bounding box center [1054, 214] width 111 height 35
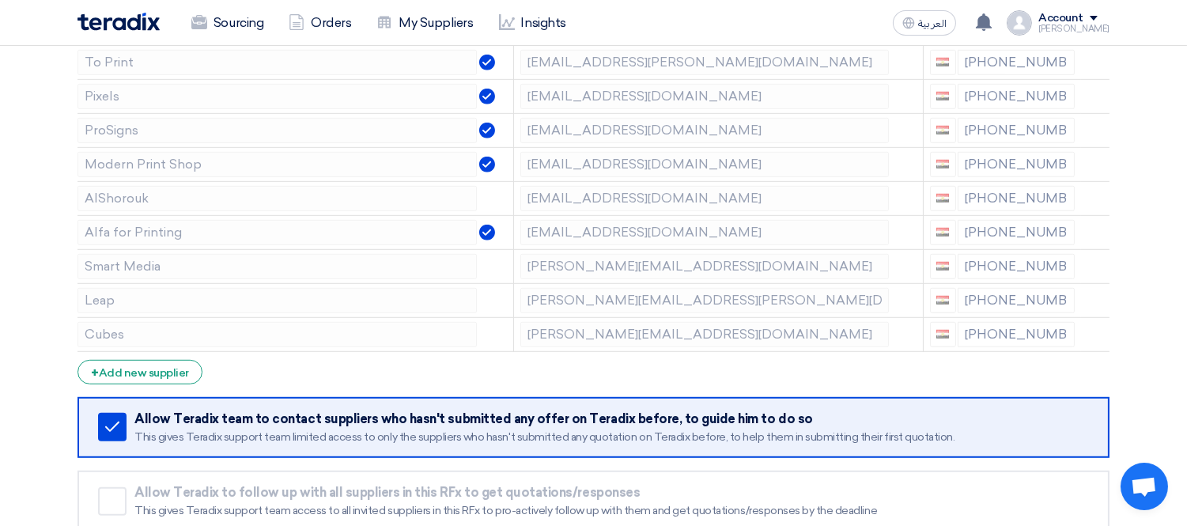
scroll to position [1741, 0]
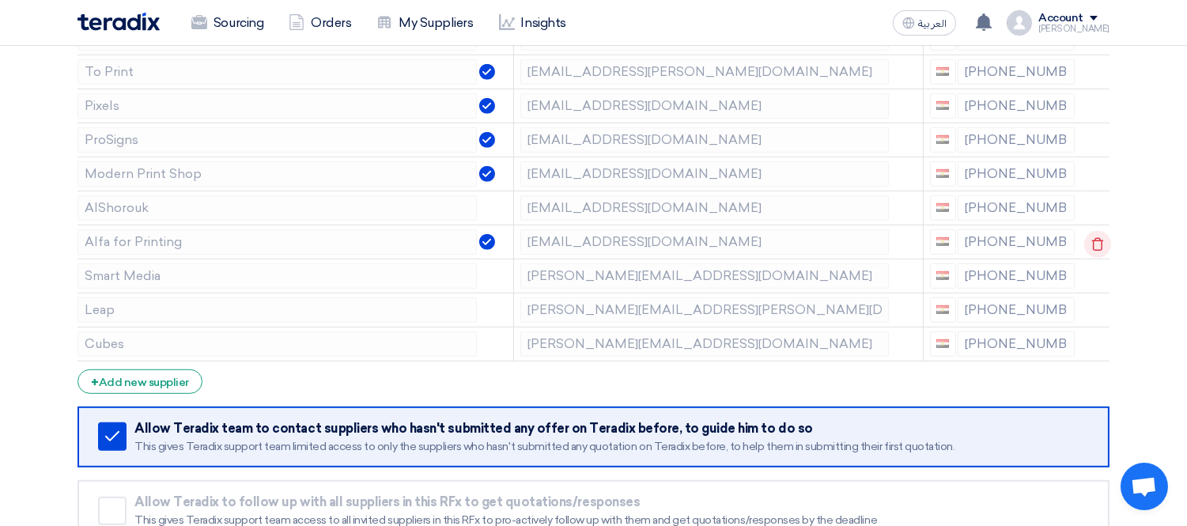
click at [1092, 242] on icon at bounding box center [1098, 244] width 27 height 27
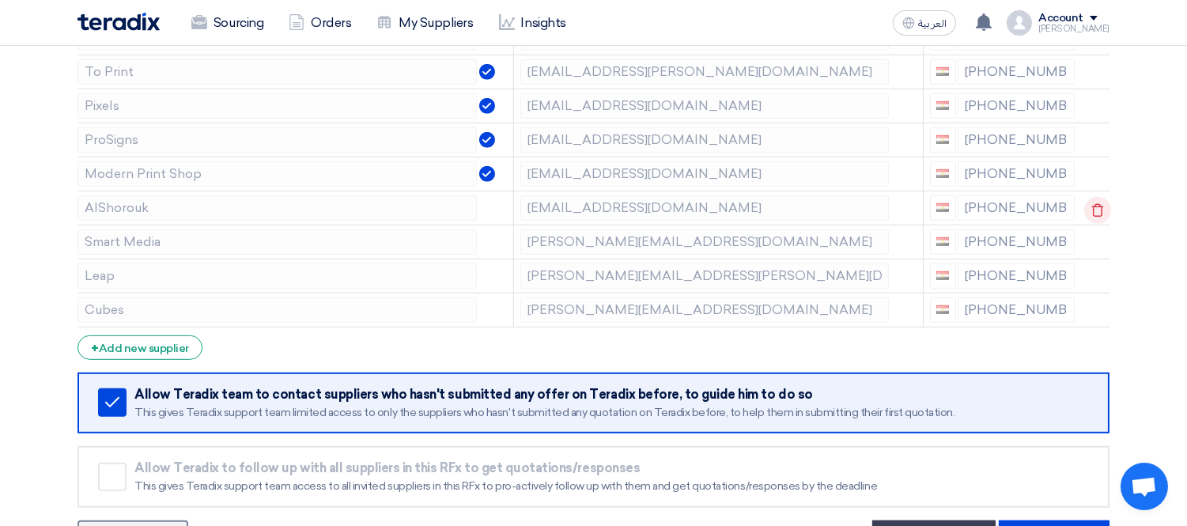
click at [1100, 204] on icon at bounding box center [1098, 210] width 27 height 27
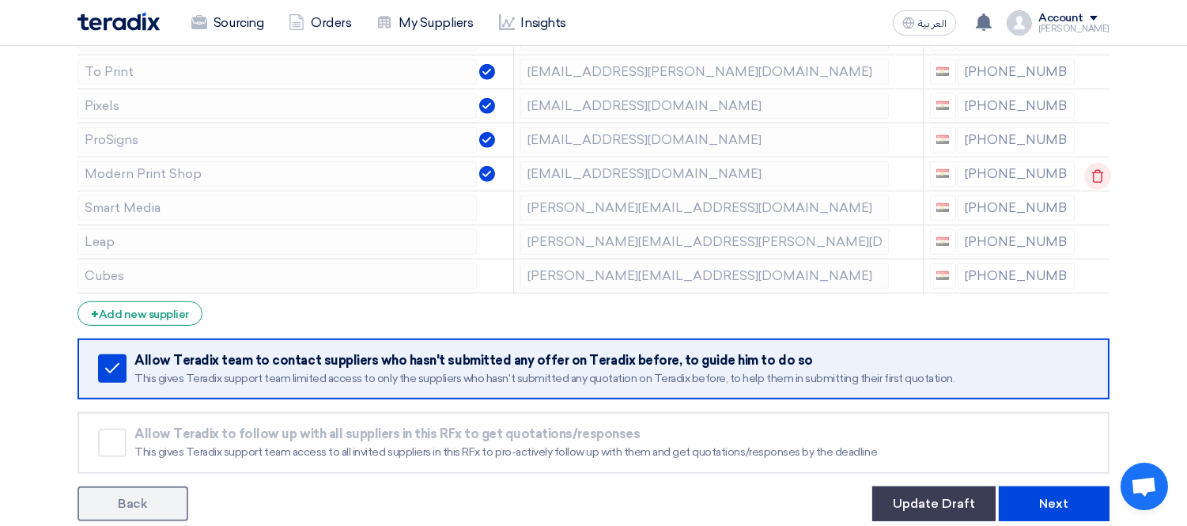
click at [1095, 170] on icon at bounding box center [1098, 176] width 27 height 27
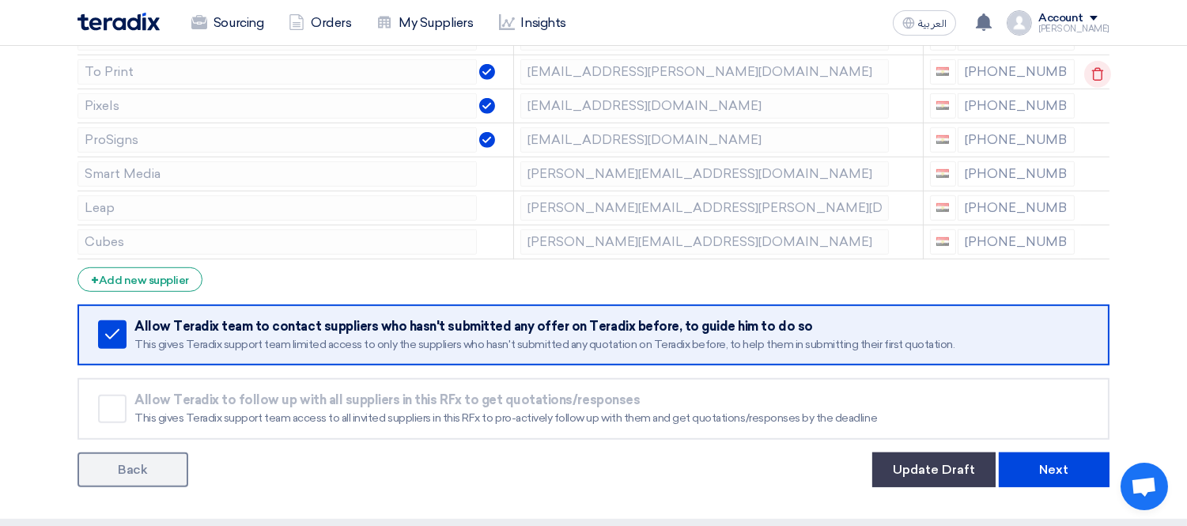
click at [1097, 73] on use at bounding box center [1098, 73] width 12 height 13
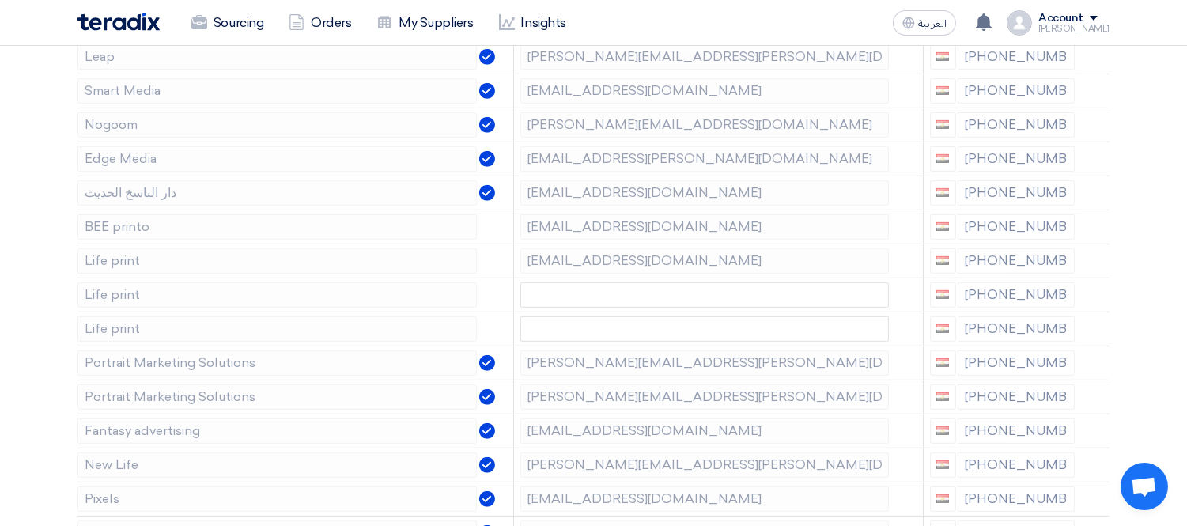
scroll to position [1327, 0]
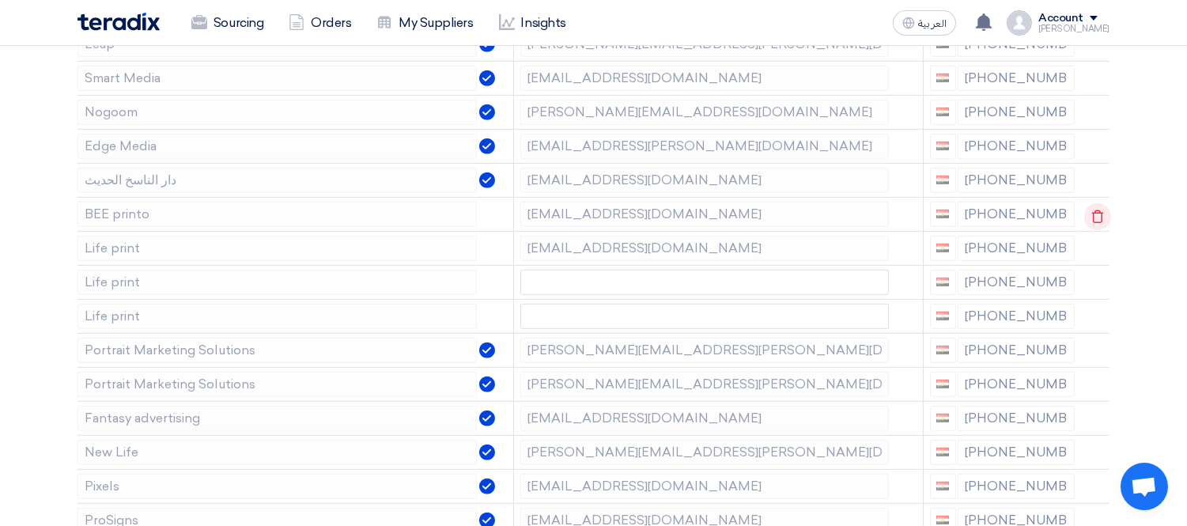
click at [1096, 208] on icon at bounding box center [1098, 216] width 27 height 27
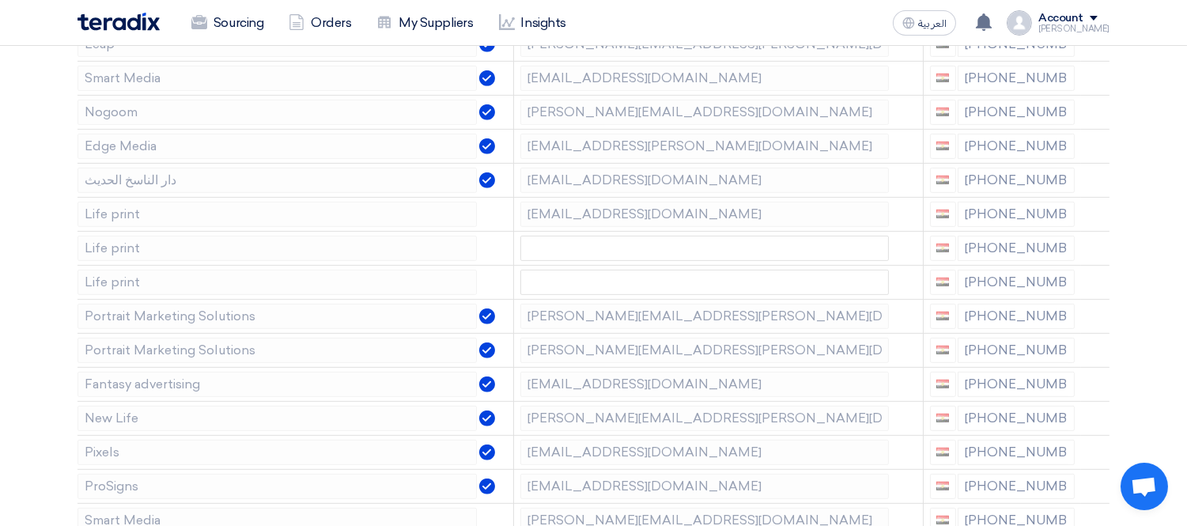
click at [0, 0] on icon at bounding box center [0, 0] width 0 height 0
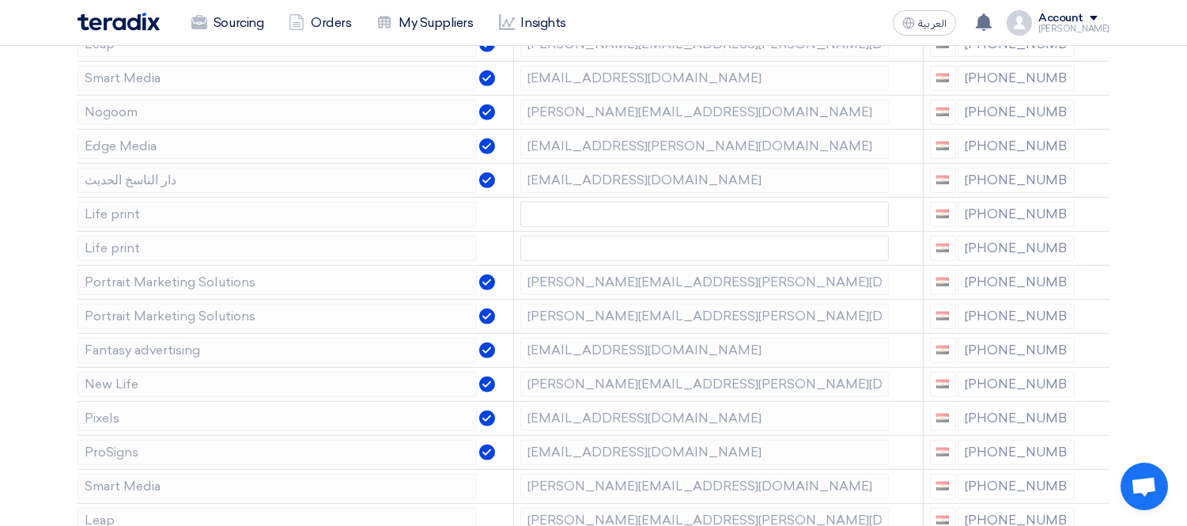
click at [0, 0] on icon at bounding box center [0, 0] width 0 height 0
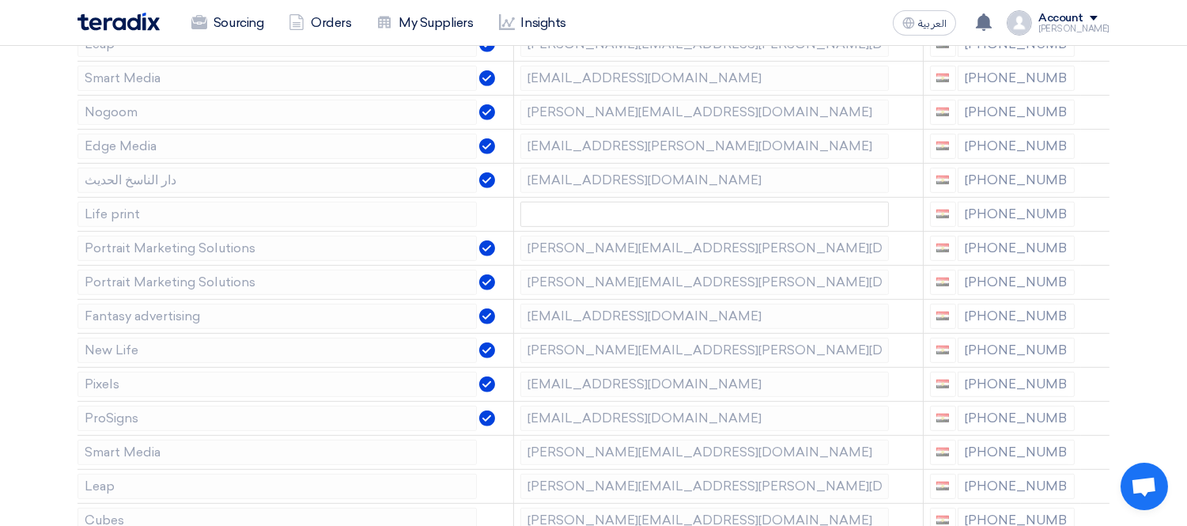
click at [0, 0] on icon at bounding box center [0, 0] width 0 height 0
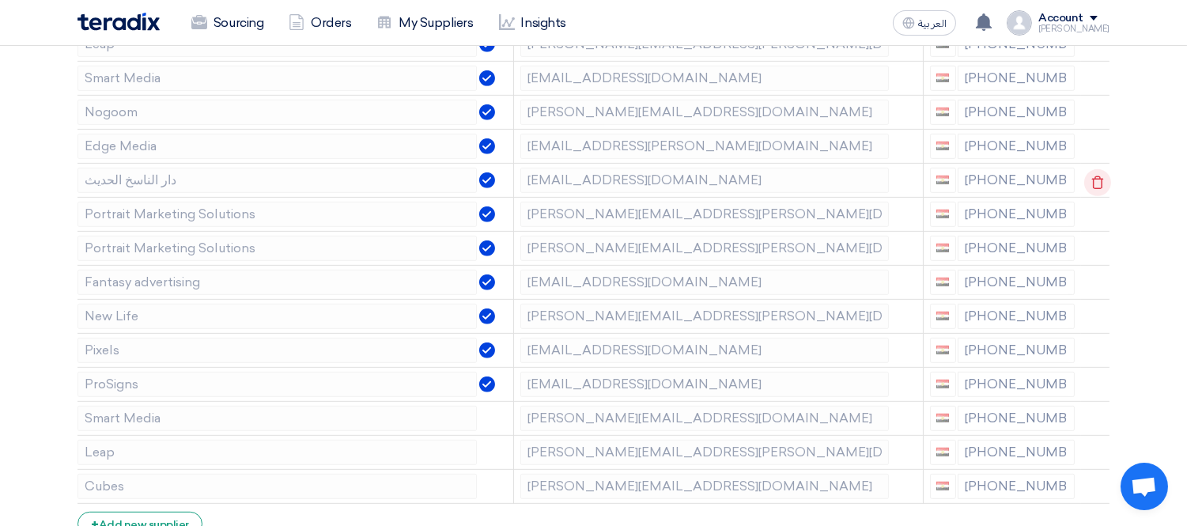
click at [1092, 176] on icon at bounding box center [1098, 182] width 27 height 27
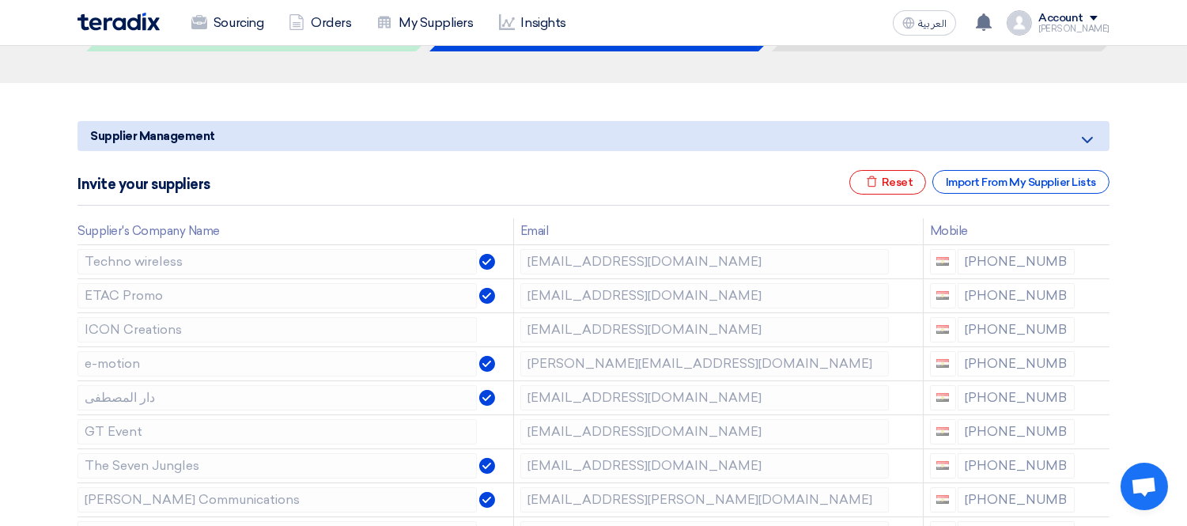
scroll to position [136, 0]
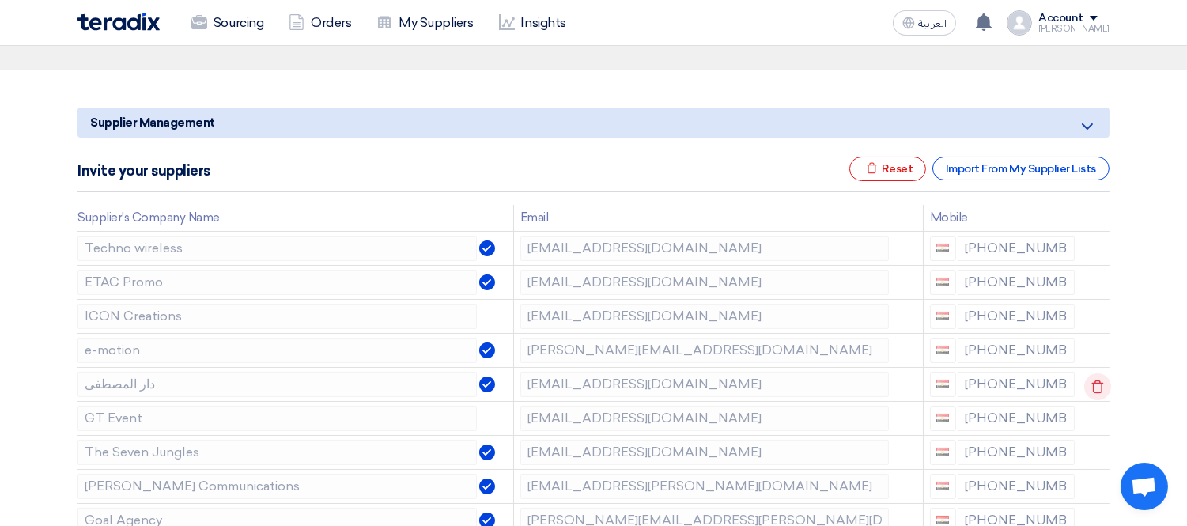
click at [1094, 381] on icon at bounding box center [1098, 386] width 27 height 27
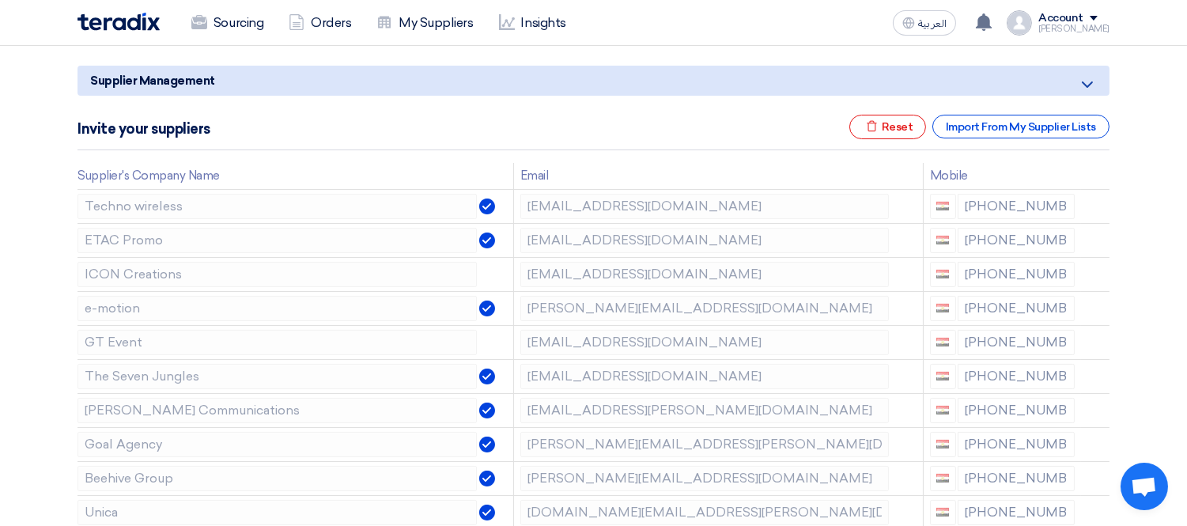
scroll to position [199, 0]
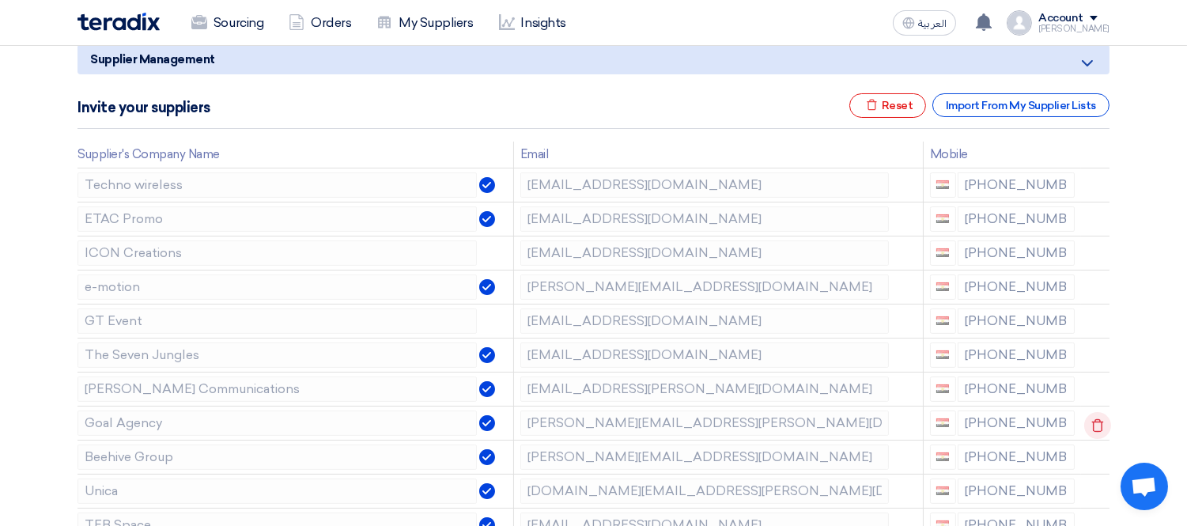
click at [1100, 425] on icon at bounding box center [1098, 425] width 27 height 27
click at [1093, 422] on use at bounding box center [1098, 424] width 12 height 13
click at [1100, 420] on icon at bounding box center [1098, 425] width 27 height 27
click at [1098, 418] on icon at bounding box center [1098, 425] width 27 height 27
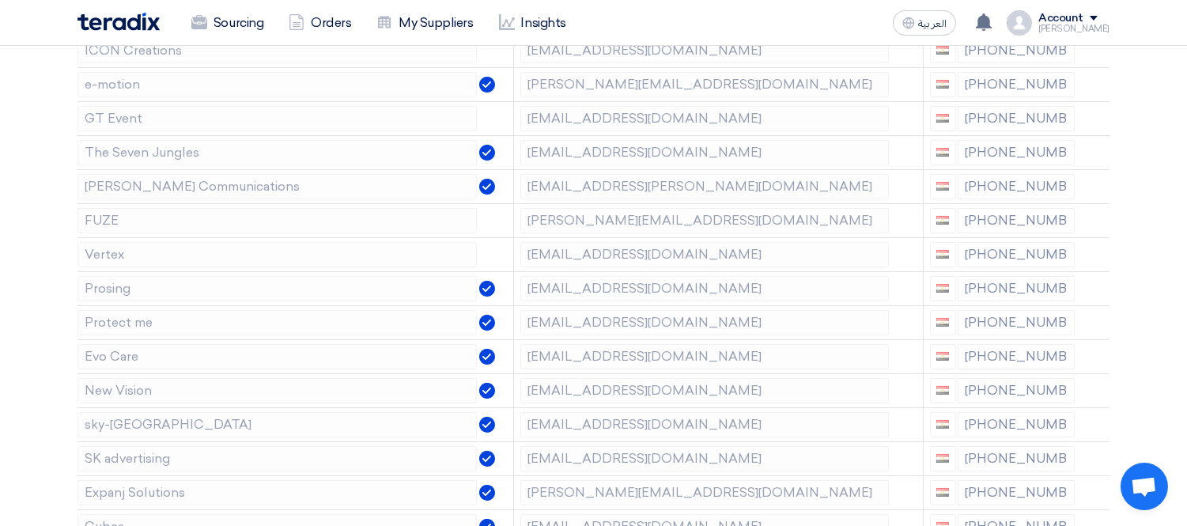
scroll to position [422, 0]
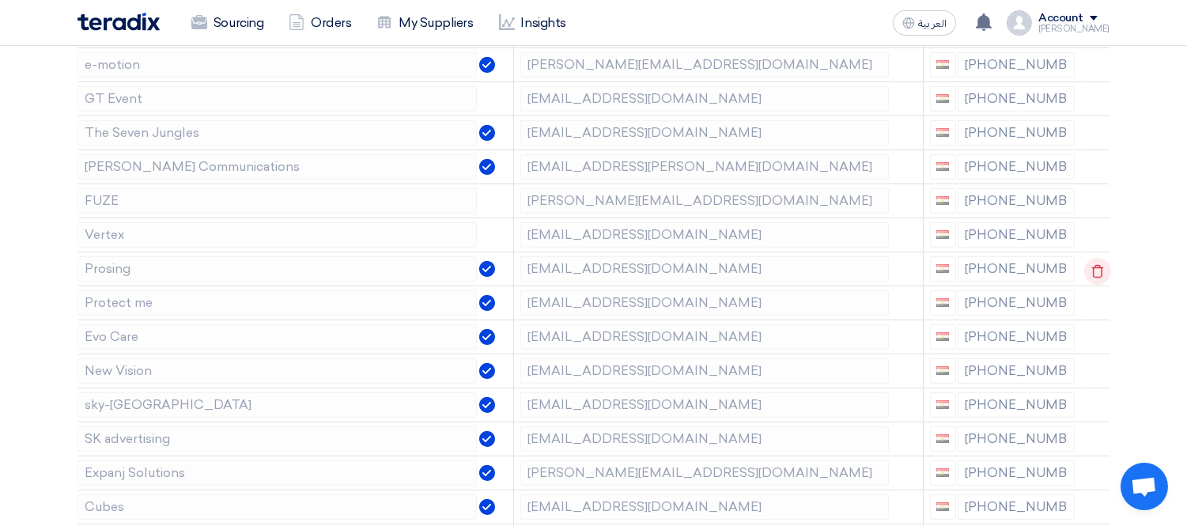
click at [1092, 270] on icon at bounding box center [1098, 271] width 27 height 27
click at [1096, 270] on icon at bounding box center [1098, 271] width 27 height 27
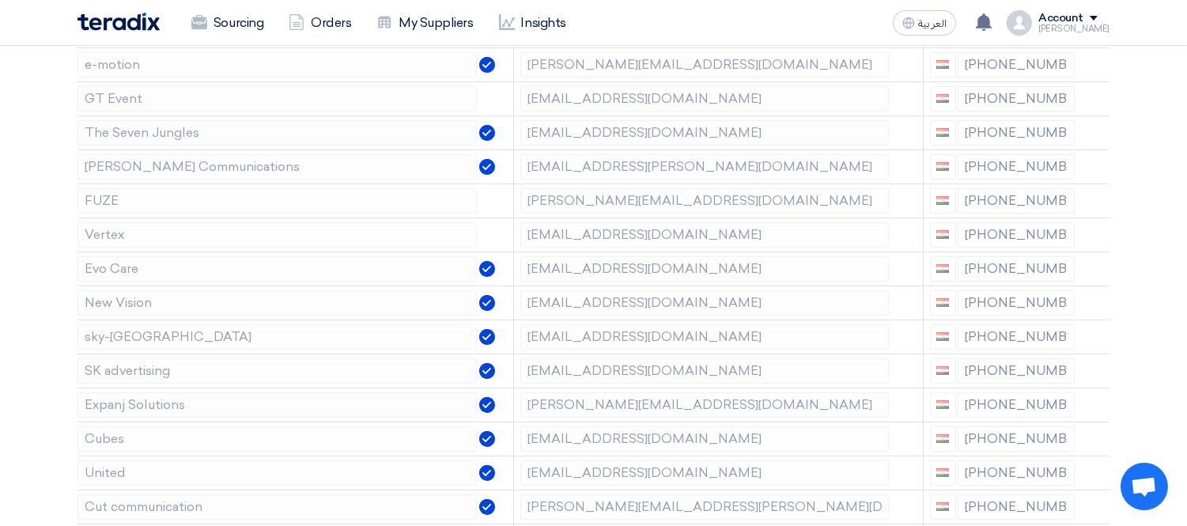
click at [0, 0] on icon at bounding box center [0, 0] width 0 height 0
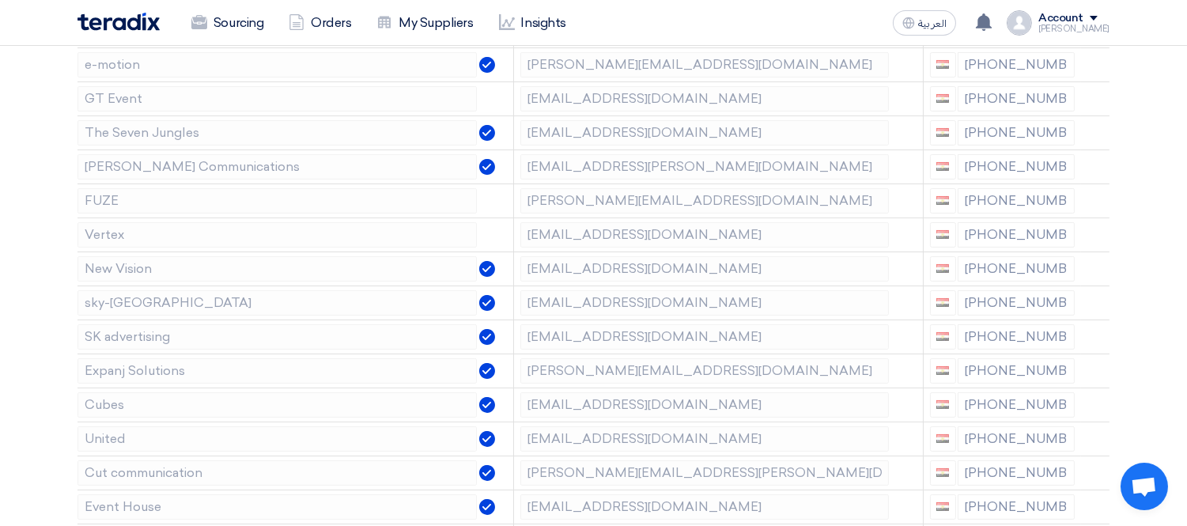
click at [0, 0] on icon at bounding box center [0, 0] width 0 height 0
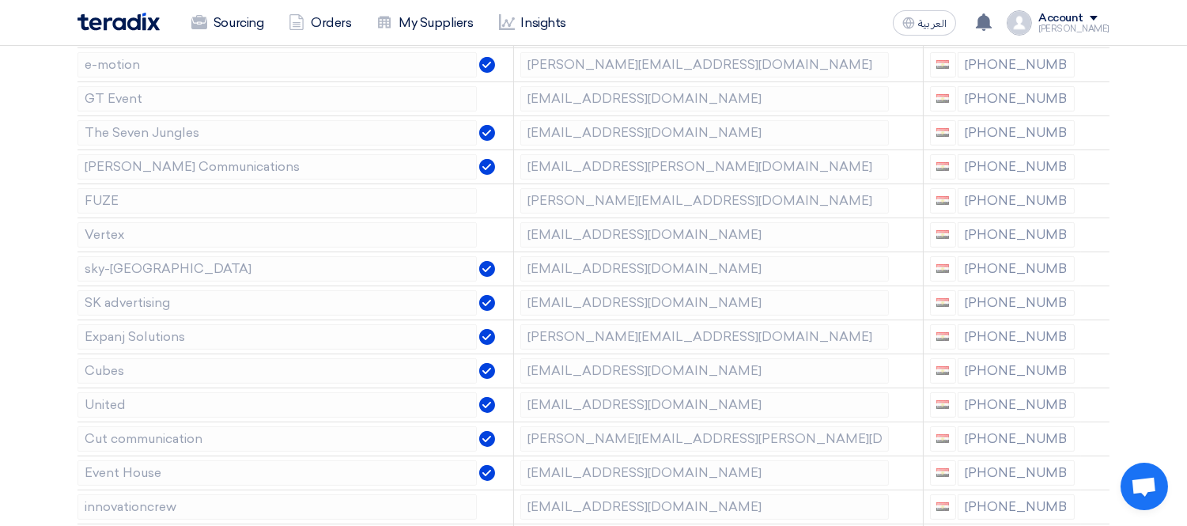
click at [0, 0] on icon at bounding box center [0, 0] width 0 height 0
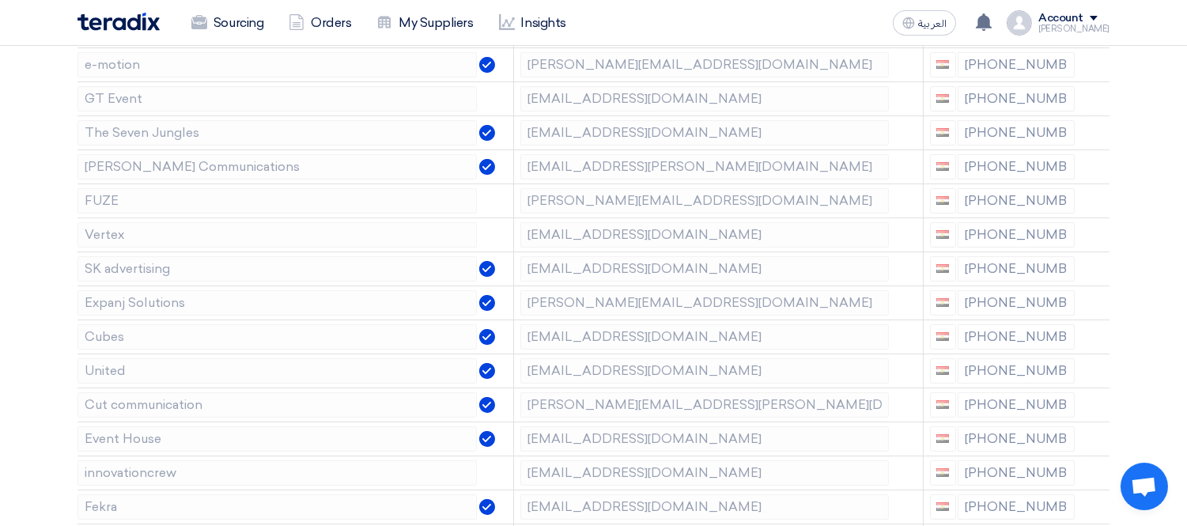
click at [0, 0] on icon at bounding box center [0, 0] width 0 height 0
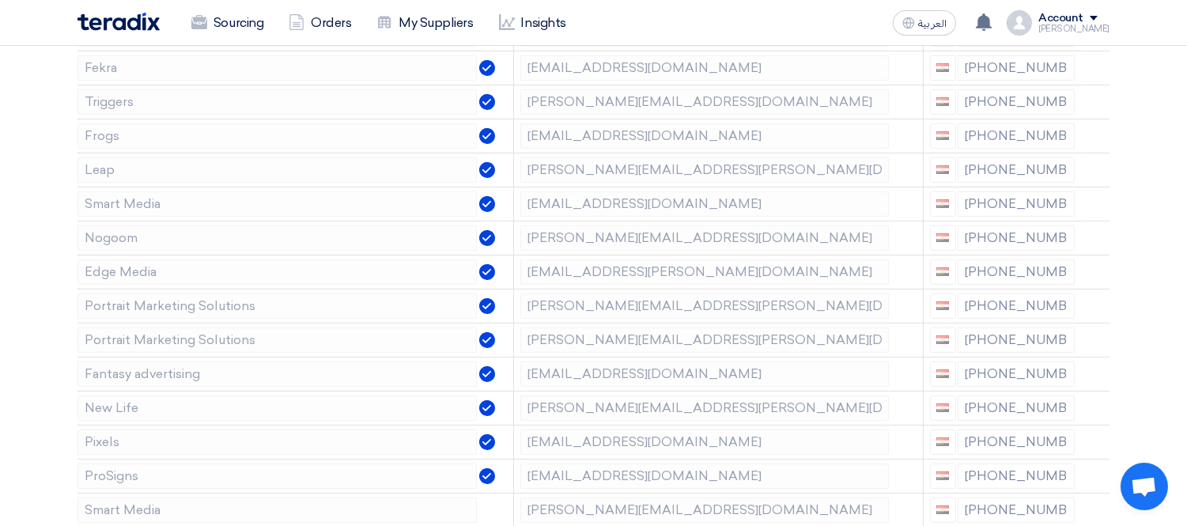
scroll to position [820, 0]
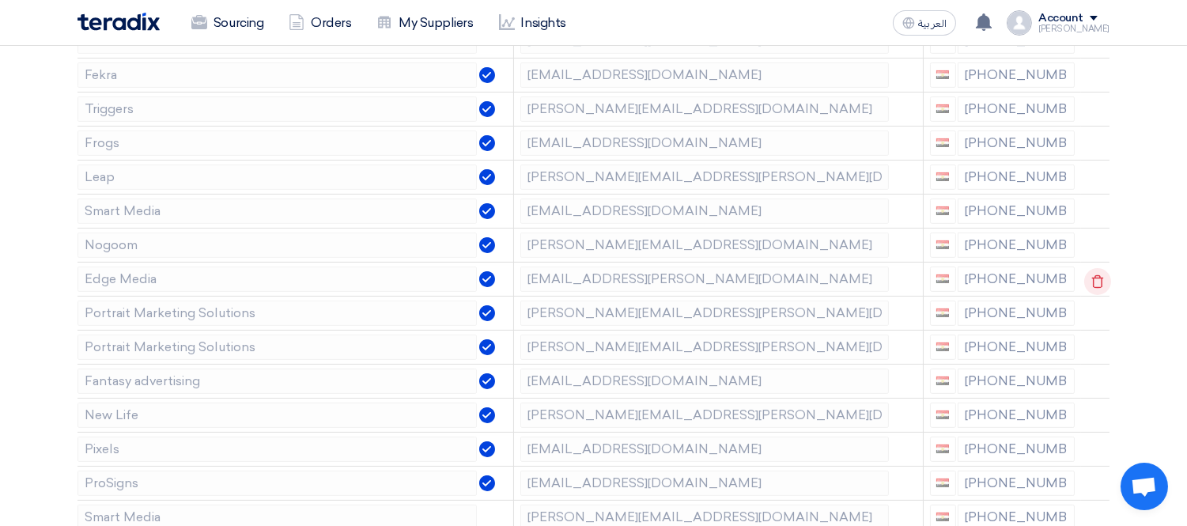
click at [1100, 275] on icon at bounding box center [1098, 281] width 27 height 27
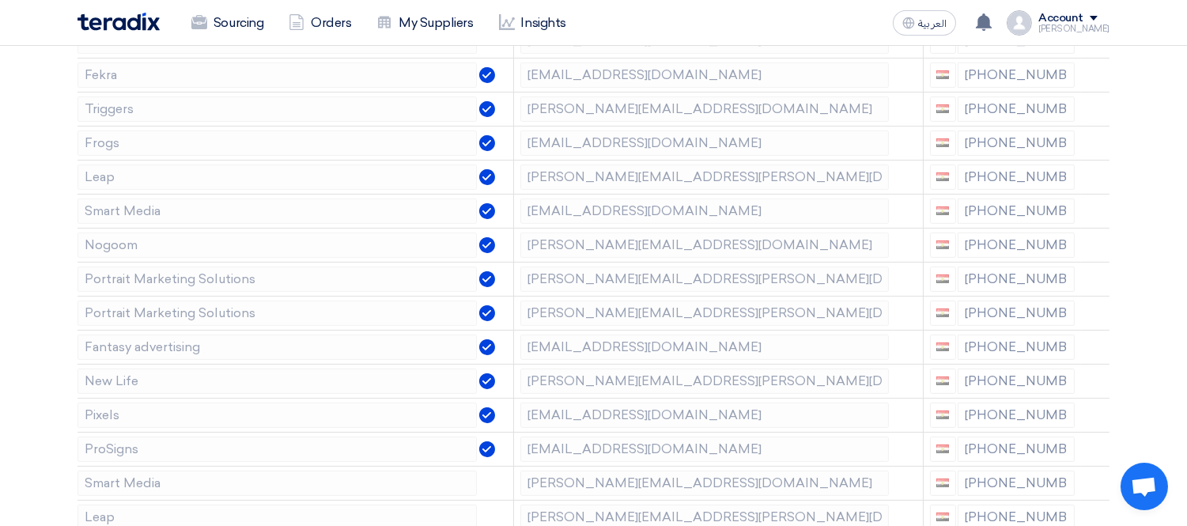
click at [0, 0] on icon at bounding box center [0, 0] width 0 height 0
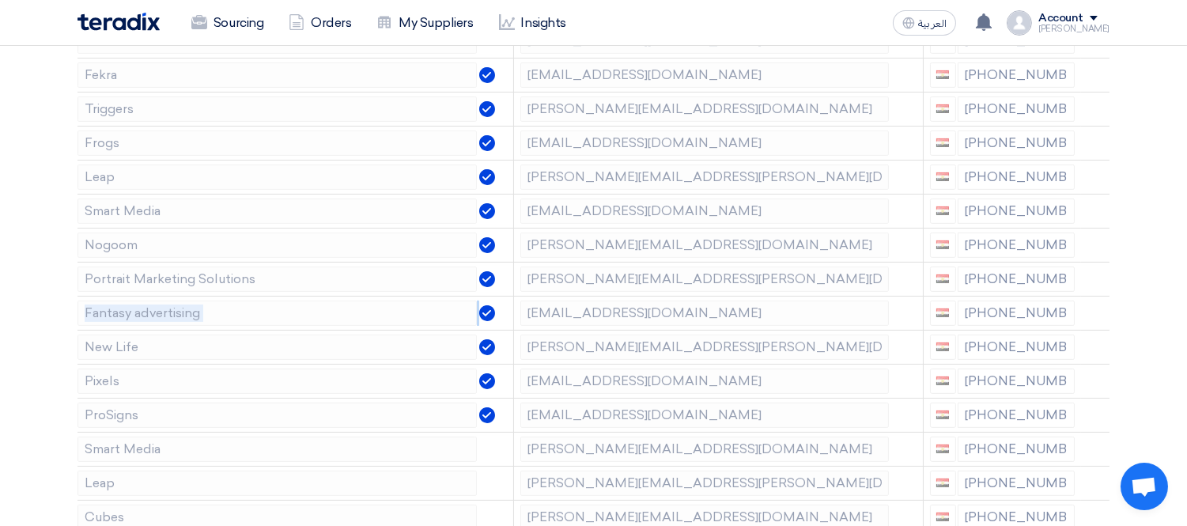
click at [0, 0] on icon at bounding box center [0, 0] width 0 height 0
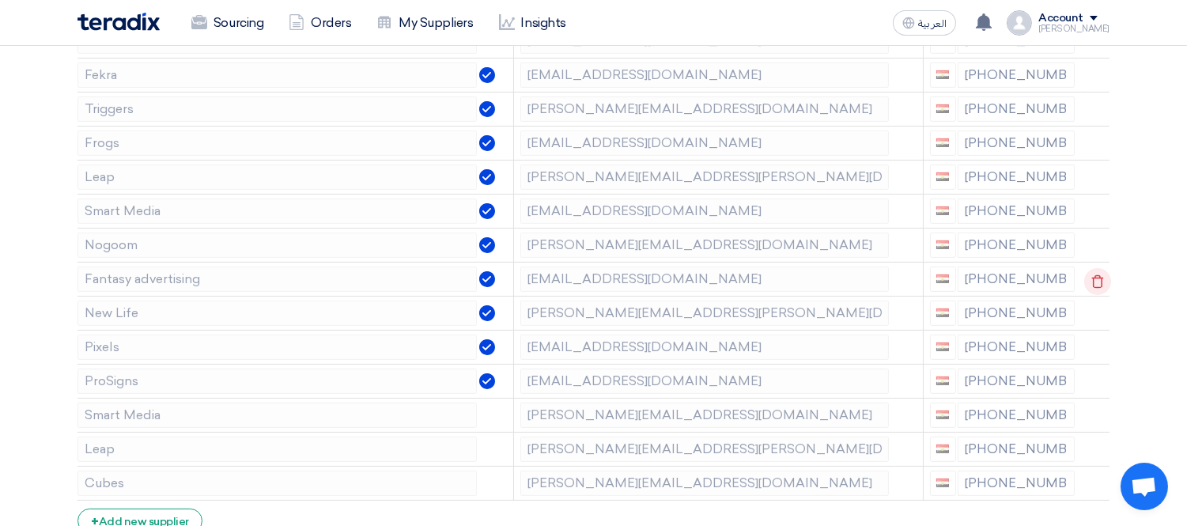
click at [1097, 275] on use at bounding box center [1098, 281] width 12 height 13
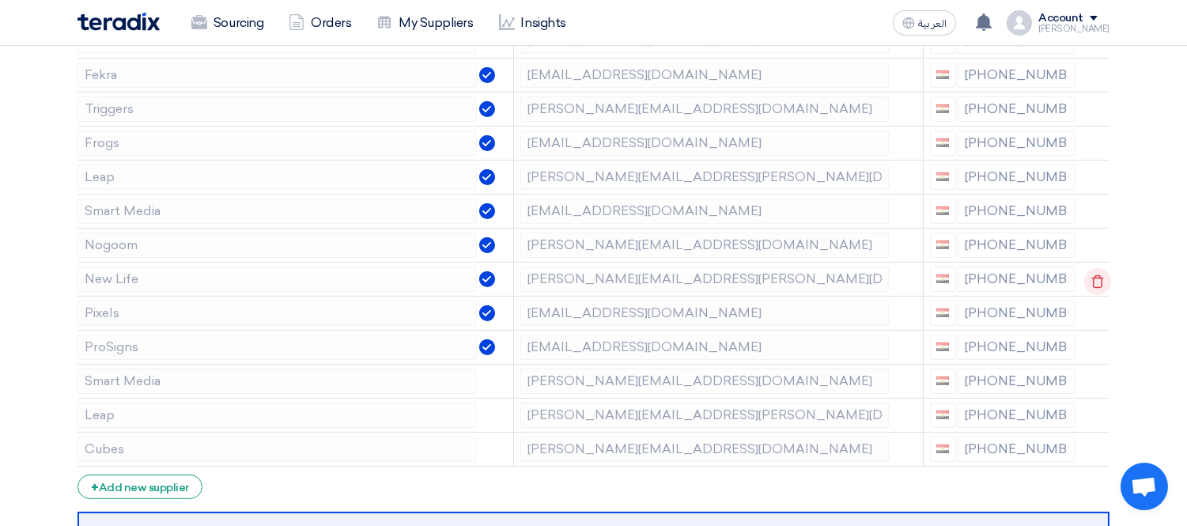
click at [1097, 275] on use at bounding box center [1098, 281] width 12 height 13
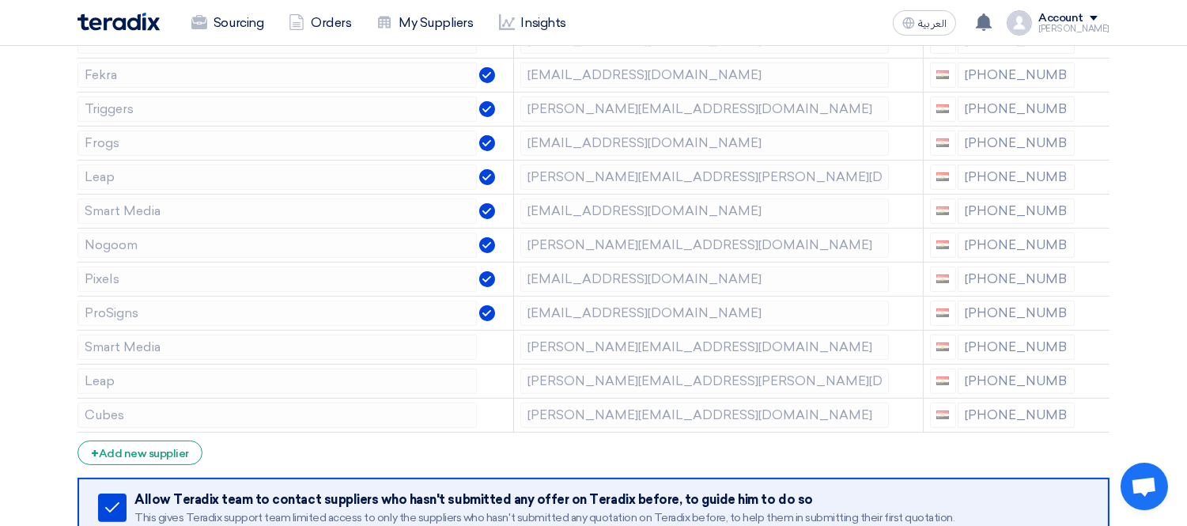
click at [0, 0] on use at bounding box center [0, 0] width 0 height 0
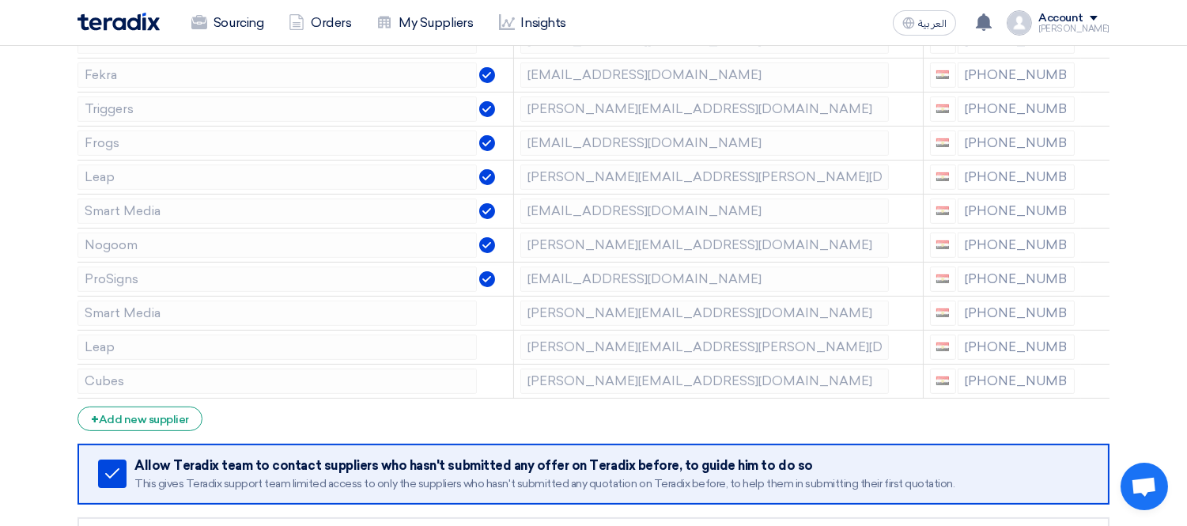
click at [0, 0] on use at bounding box center [0, 0] width 0 height 0
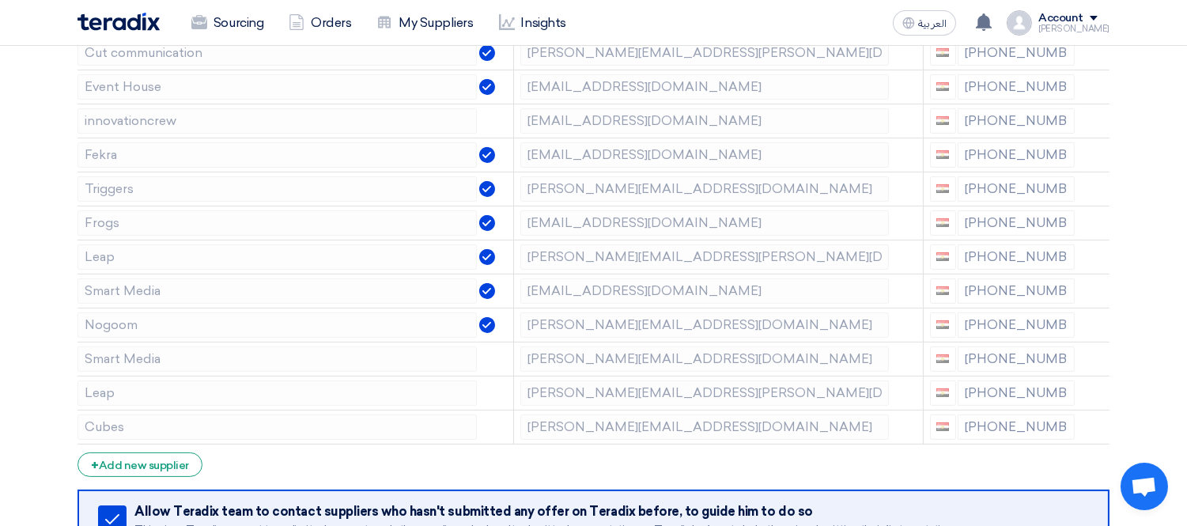
scroll to position [736, 0]
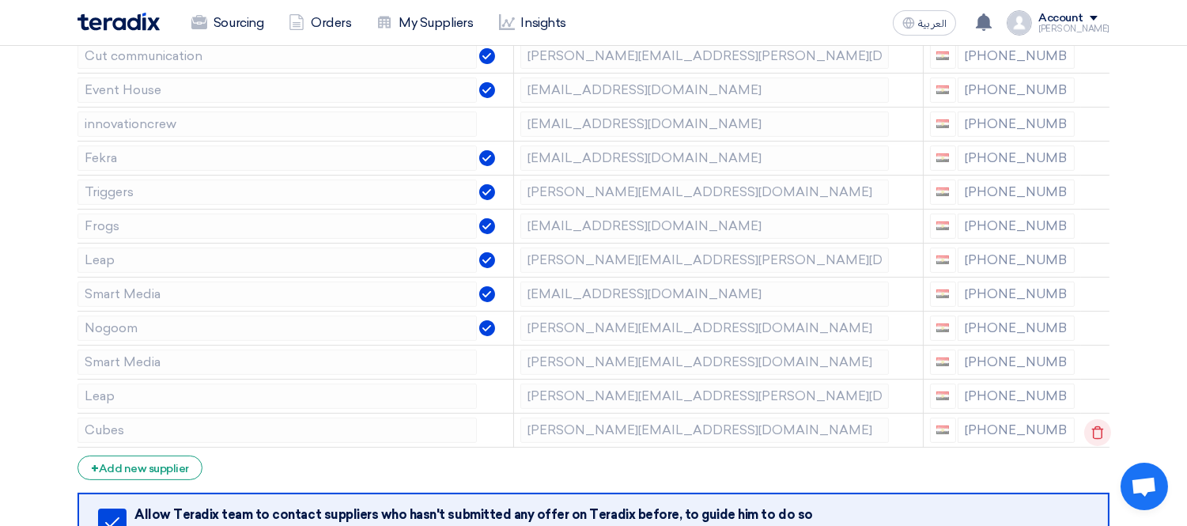
click at [1097, 431] on icon at bounding box center [1098, 432] width 27 height 27
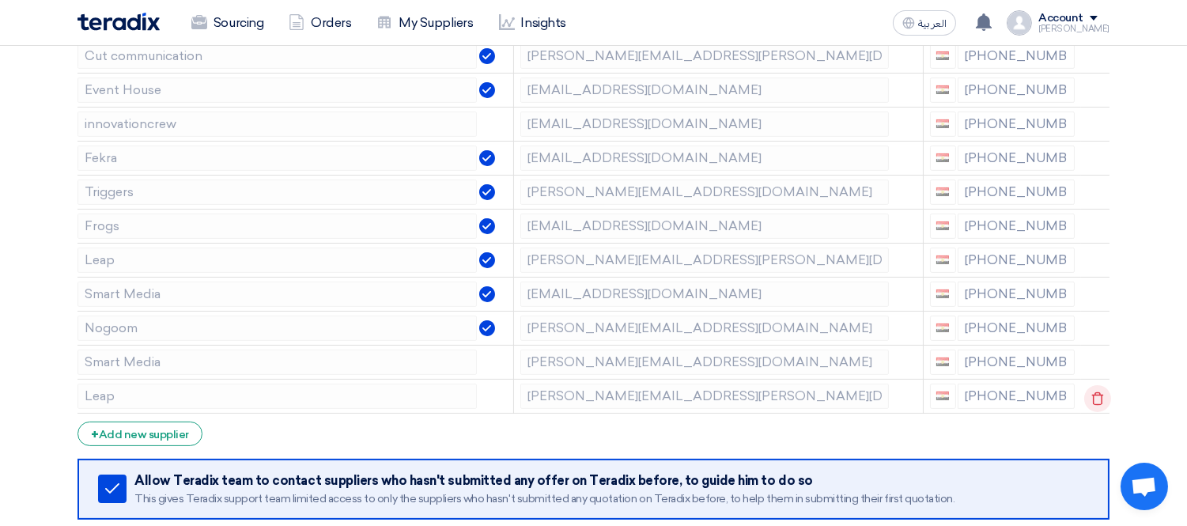
click at [1100, 396] on use at bounding box center [1098, 398] width 12 height 13
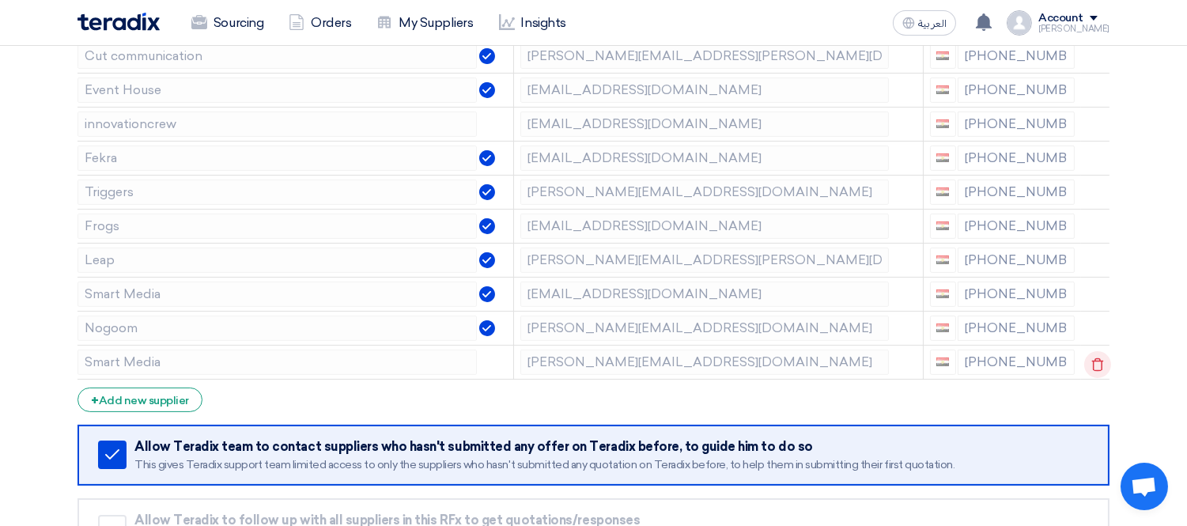
click at [1102, 362] on icon at bounding box center [1098, 364] width 27 height 27
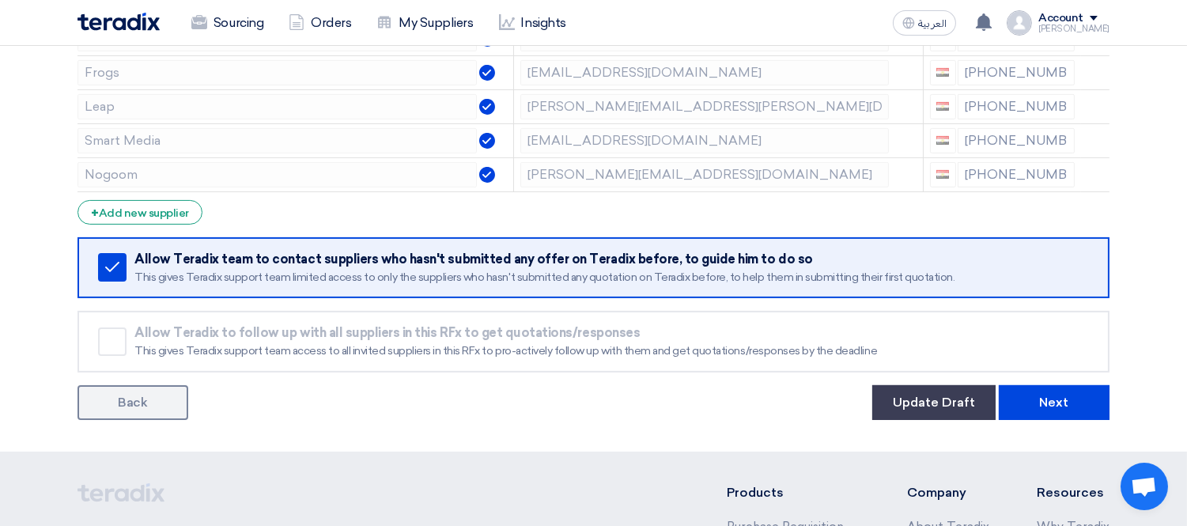
scroll to position [1169, 0]
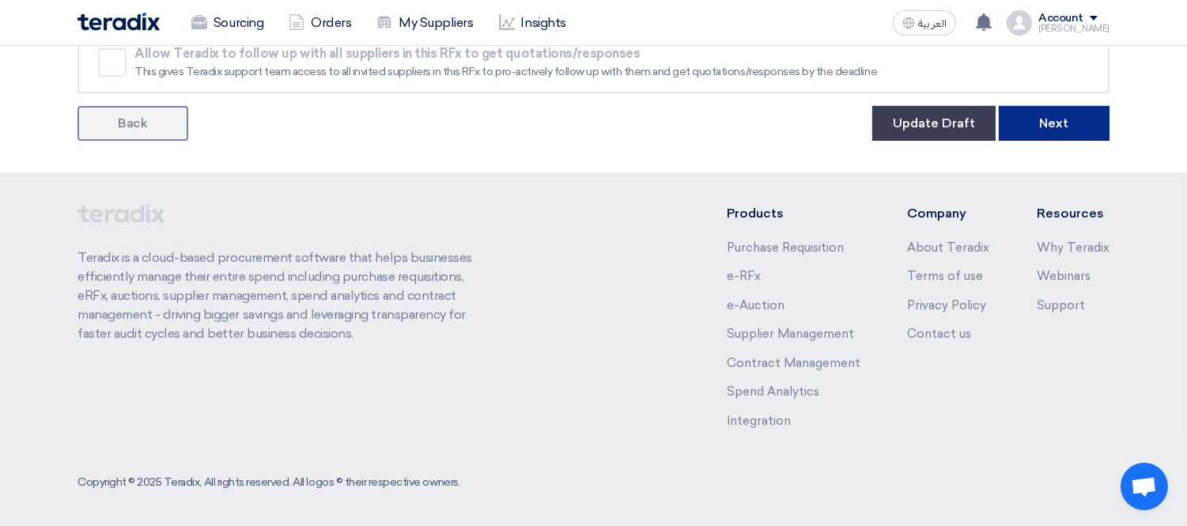
click at [1071, 114] on button "Next" at bounding box center [1054, 123] width 111 height 35
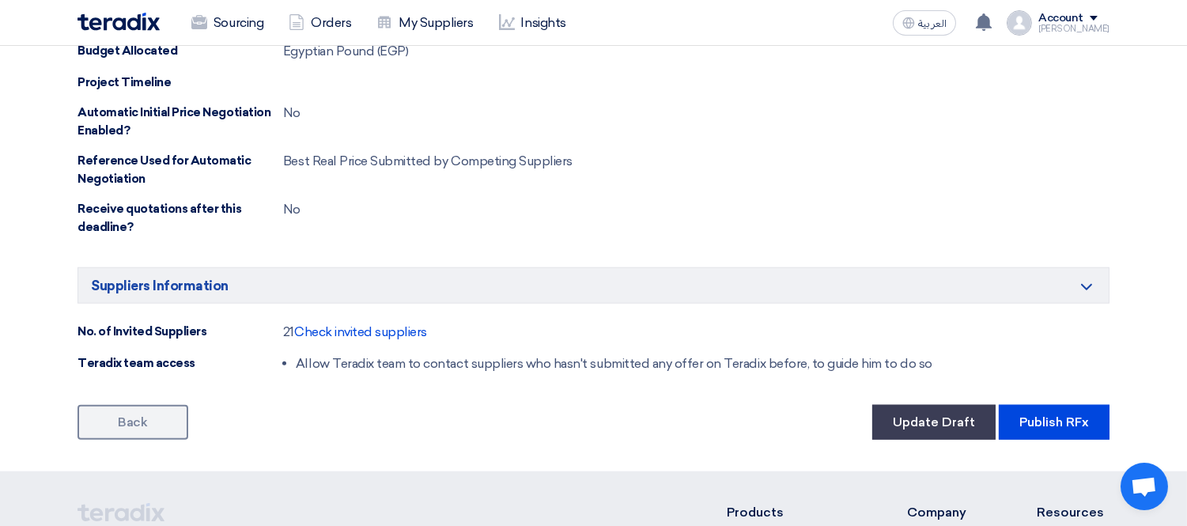
scroll to position [2971, 0]
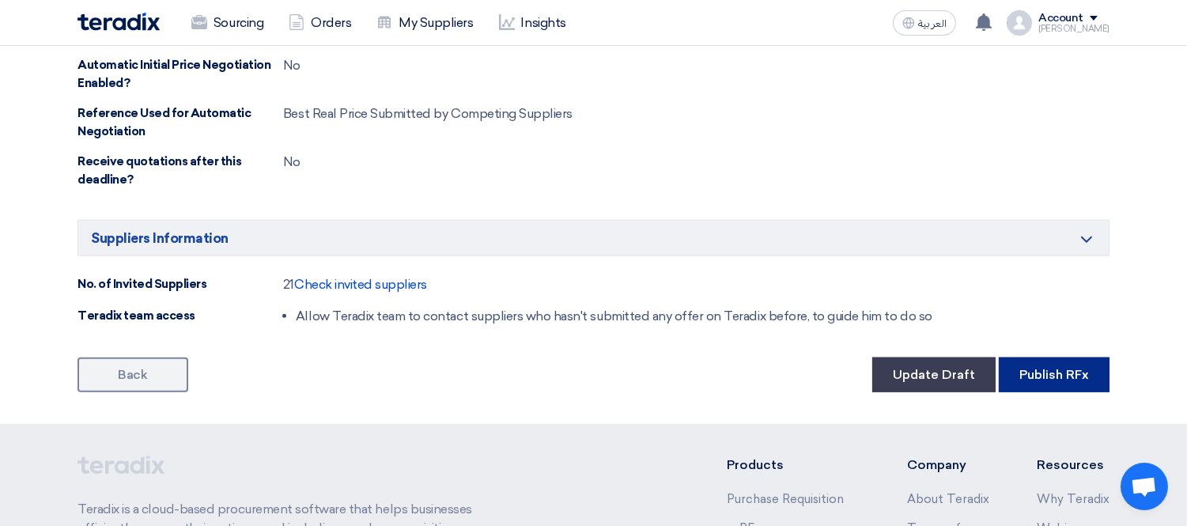
click at [1070, 378] on button "Publish RFx" at bounding box center [1054, 375] width 111 height 35
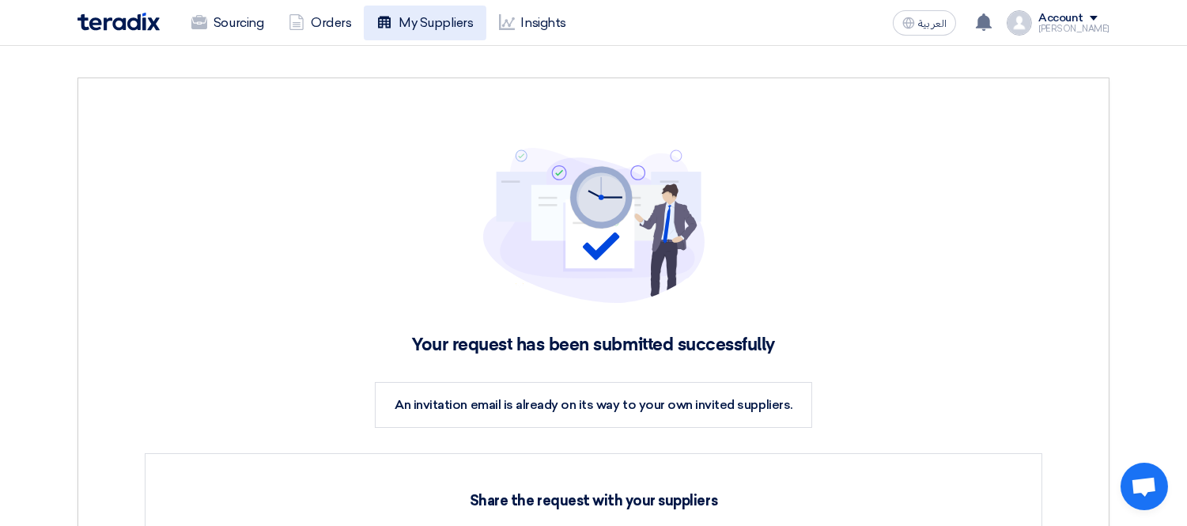
click at [452, 25] on link "My Suppliers" at bounding box center [425, 23] width 122 height 35
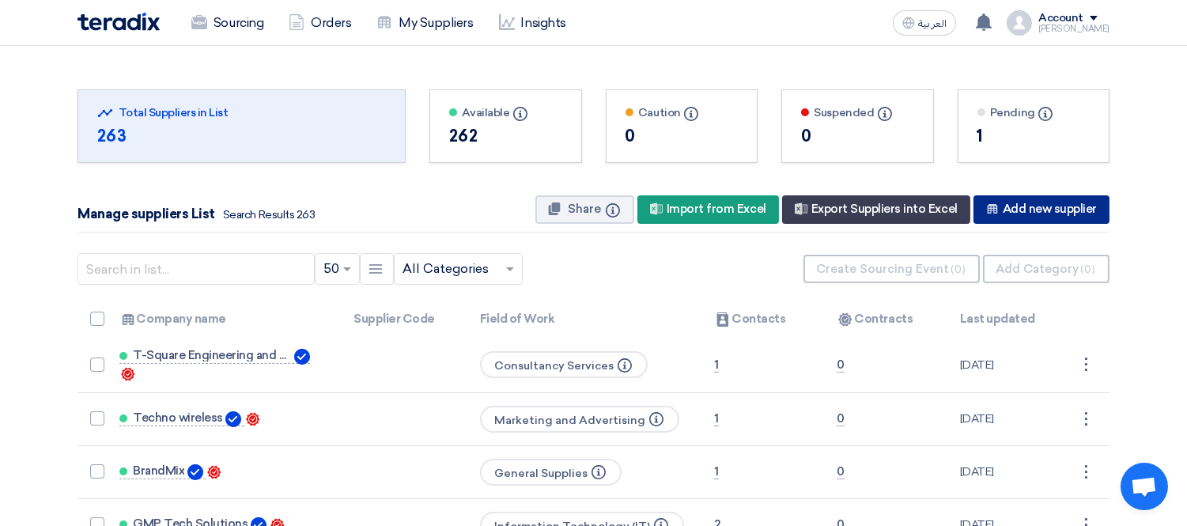
click at [1005, 218] on div "New Supplier Add new supplier" at bounding box center [1042, 209] width 136 height 28
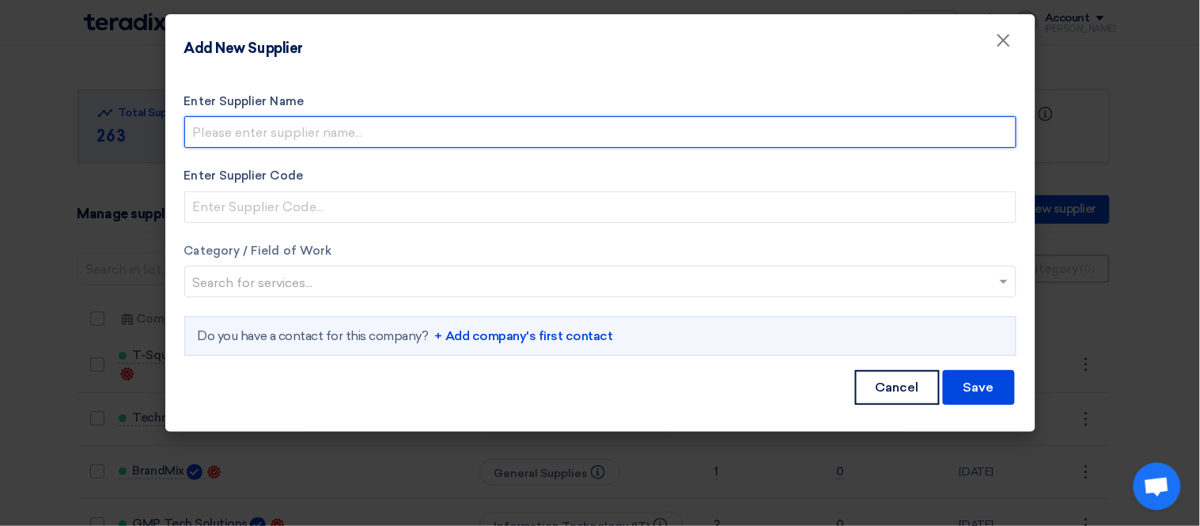
click at [244, 123] on input "Enter Supplier Name" at bounding box center [600, 132] width 832 height 32
paste input "Shayae Communication"
type input "Shayae Communication"
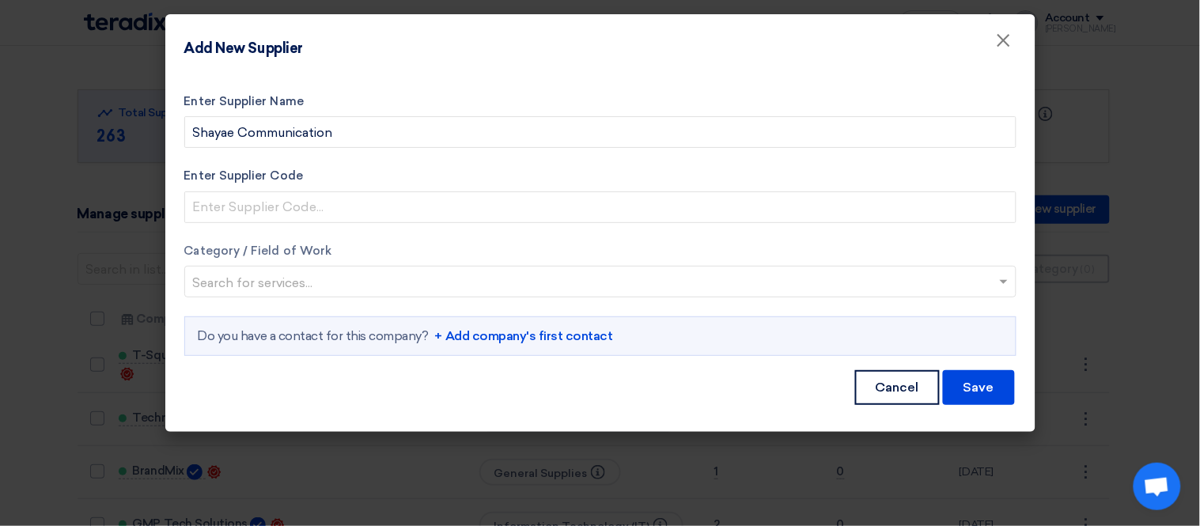
click at [261, 275] on input "text" at bounding box center [592, 284] width 799 height 26
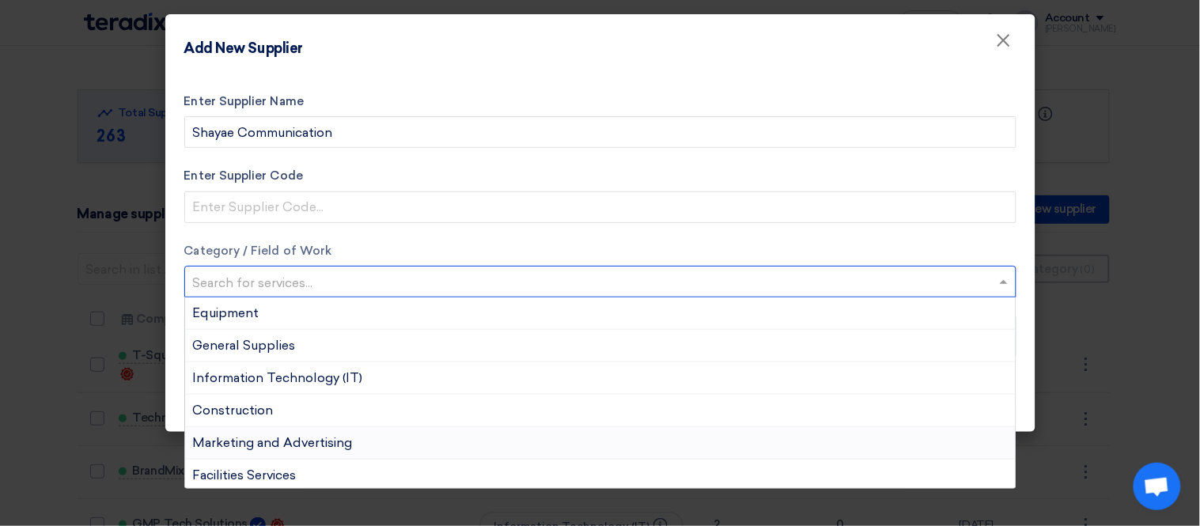
click at [353, 444] on div "Marketing and Advertising" at bounding box center [600, 443] width 831 height 32
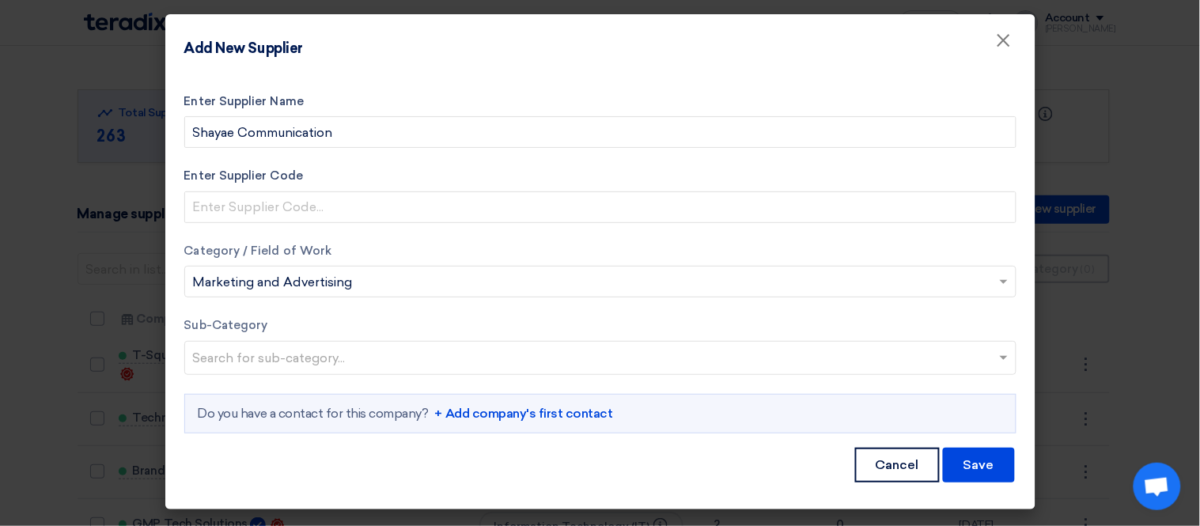
click at [361, 351] on input "text" at bounding box center [602, 359] width 819 height 26
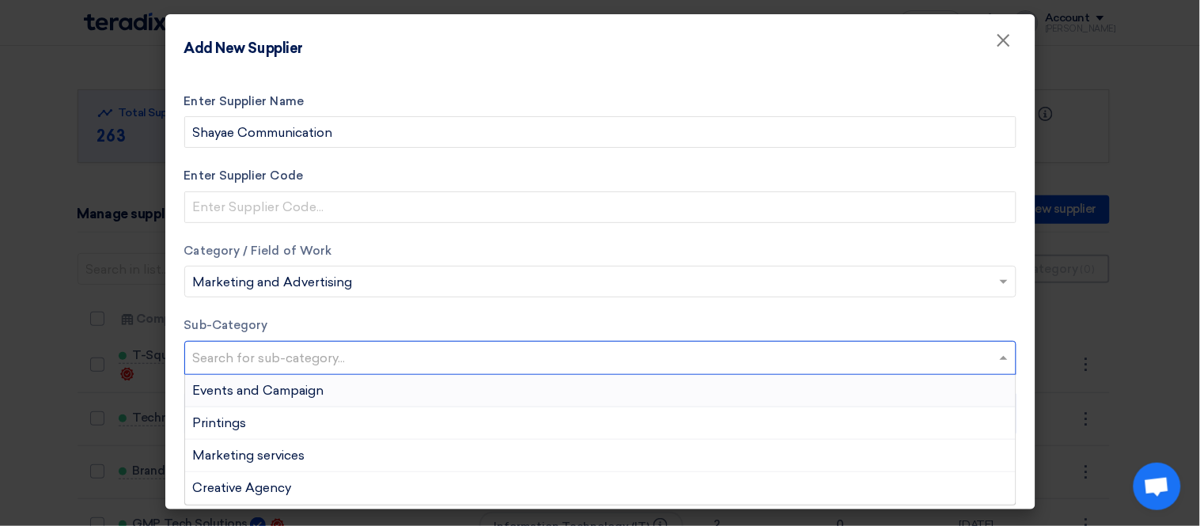
click at [319, 385] on span "Events and Campaign" at bounding box center [258, 390] width 131 height 15
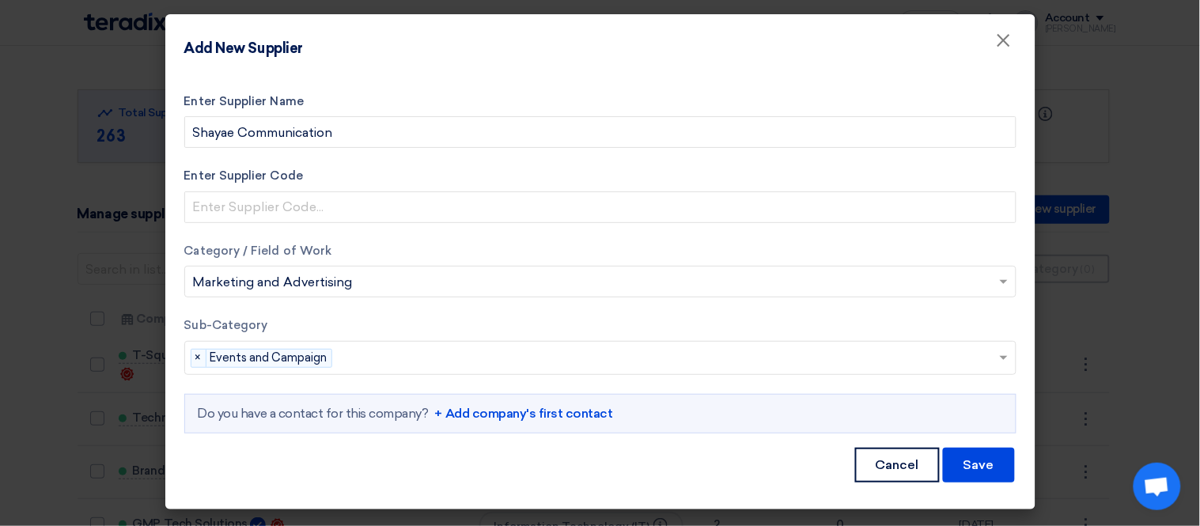
click at [549, 415] on link "+ Add company's first contact" at bounding box center [524, 413] width 178 height 19
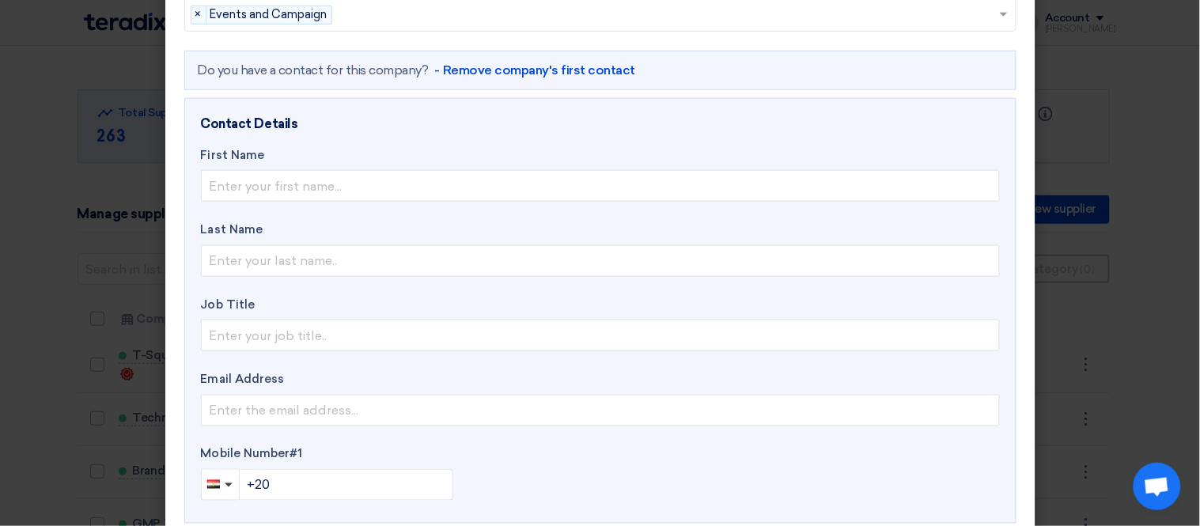
scroll to position [351, 0]
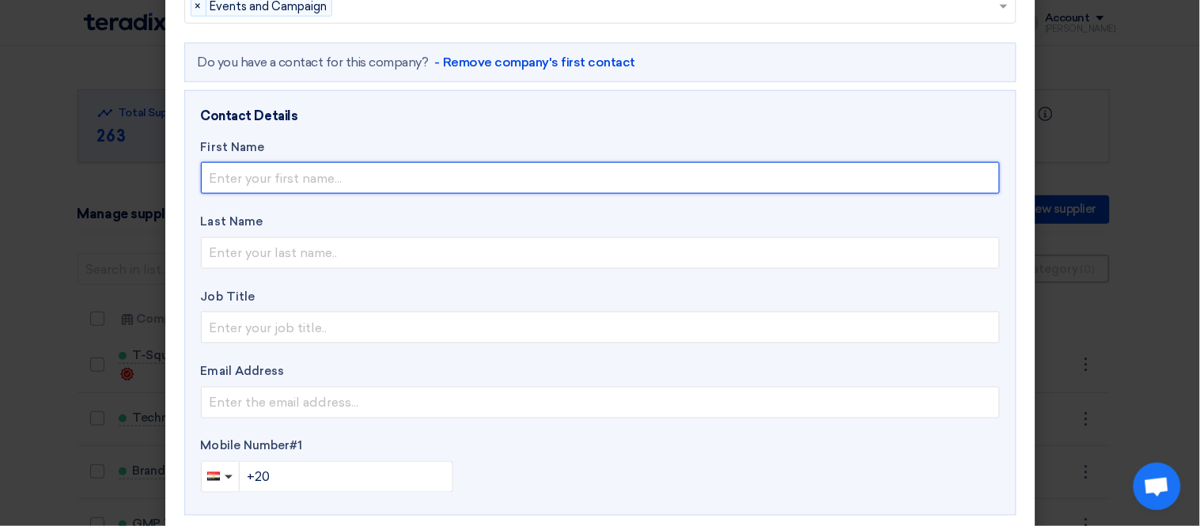
click at [290, 177] on input "text" at bounding box center [600, 178] width 799 height 32
type input "ِ"
type input "[PERSON_NAME]"
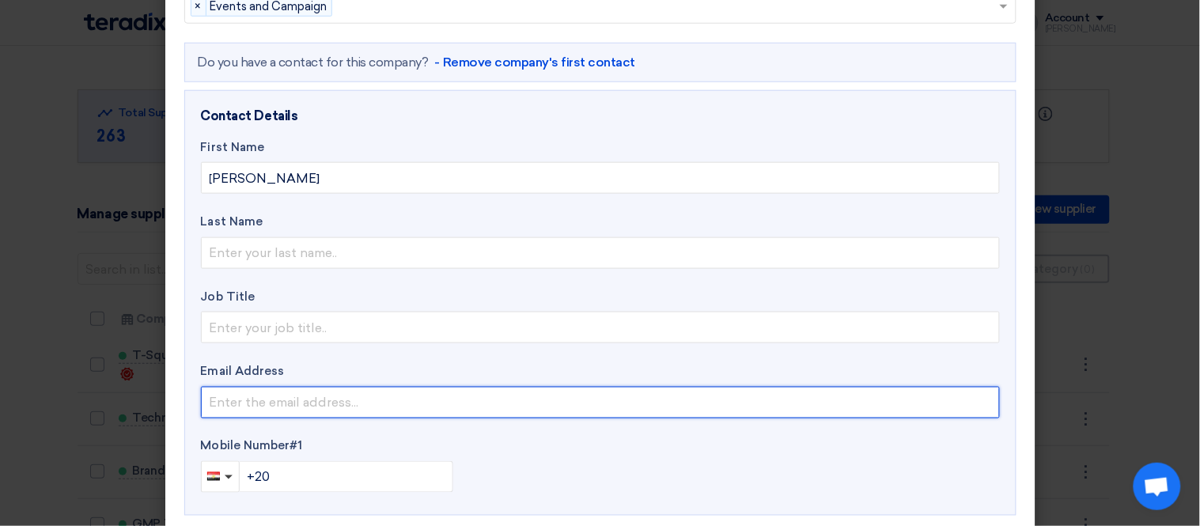
click at [286, 397] on input "email" at bounding box center [600, 403] width 799 height 32
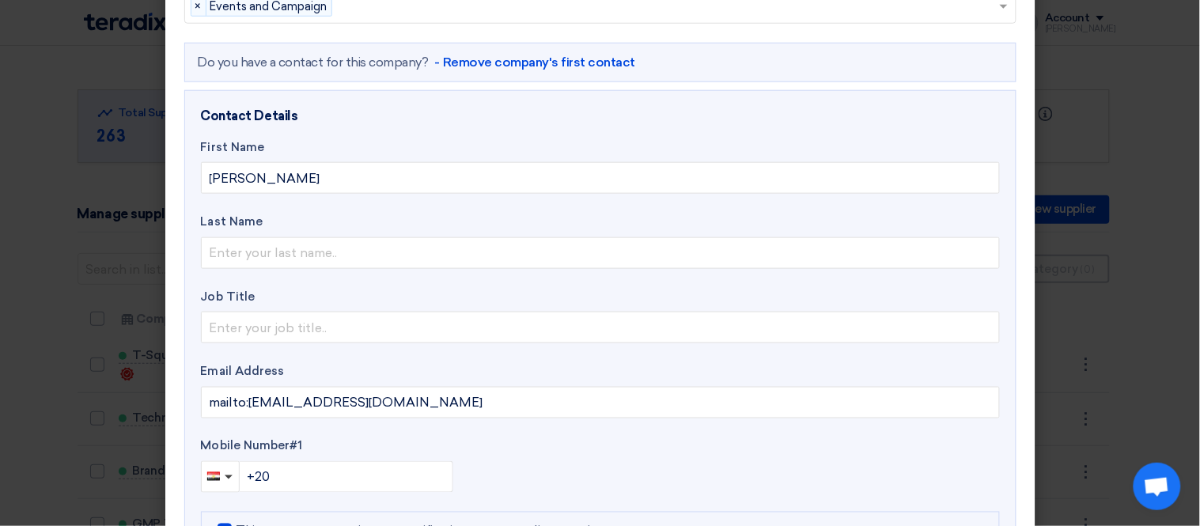
click at [467, 437] on label "Mobile Number #1" at bounding box center [600, 446] width 799 height 18
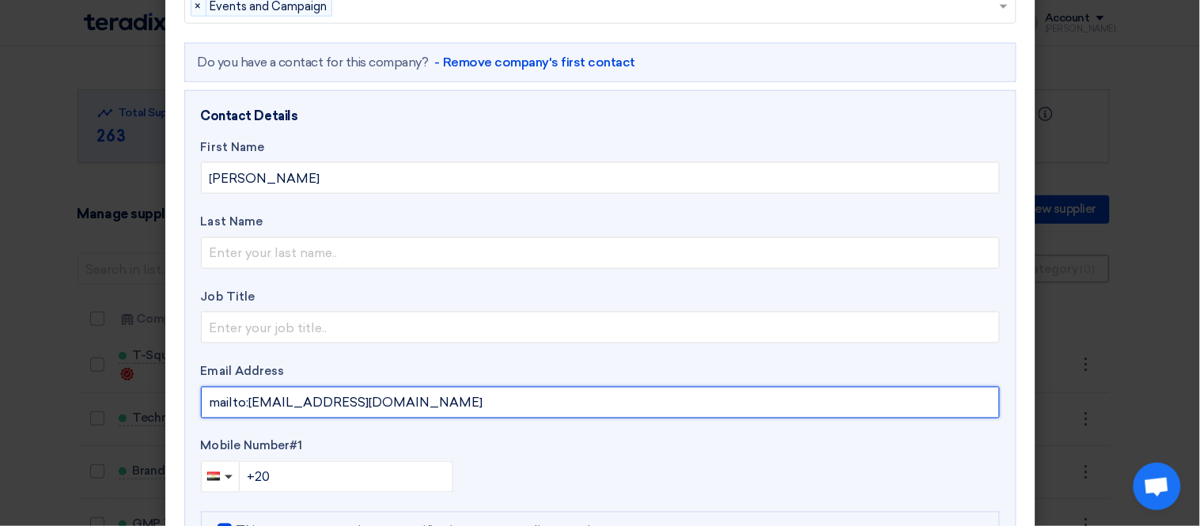
click at [244, 401] on input "mailto:[EMAIL_ADDRESS][DOMAIN_NAME]" at bounding box center [600, 403] width 799 height 32
type input "[EMAIL_ADDRESS][DOMAIN_NAME]"
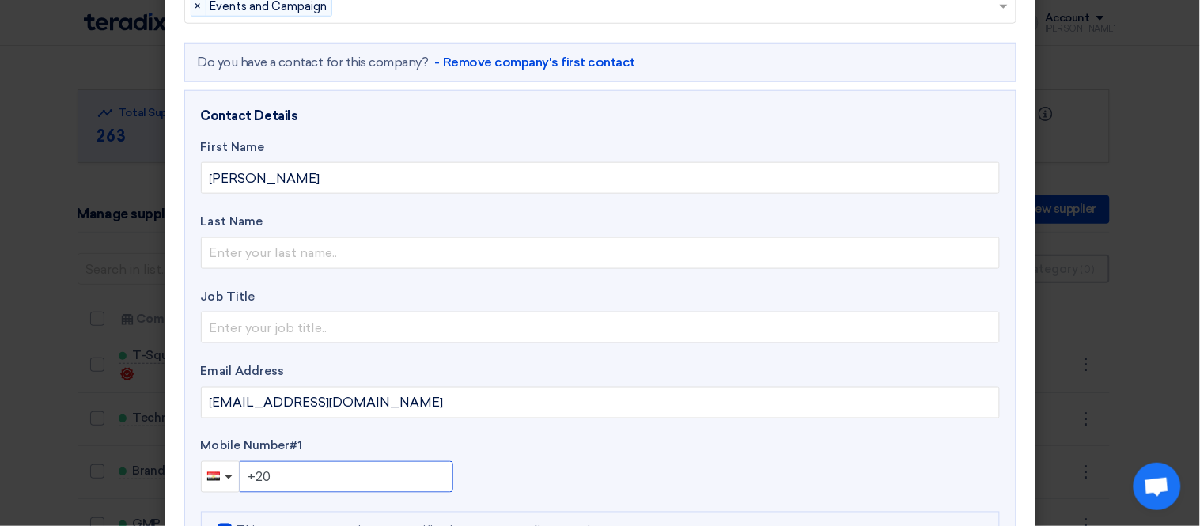
click at [326, 468] on input "+20" at bounding box center [347, 477] width 214 height 32
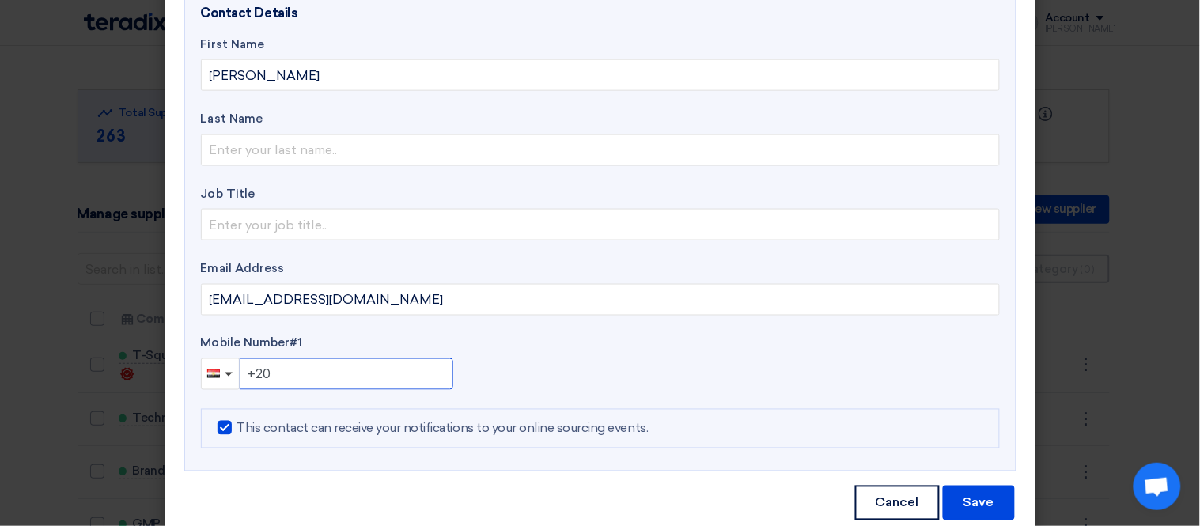
scroll to position [487, 0]
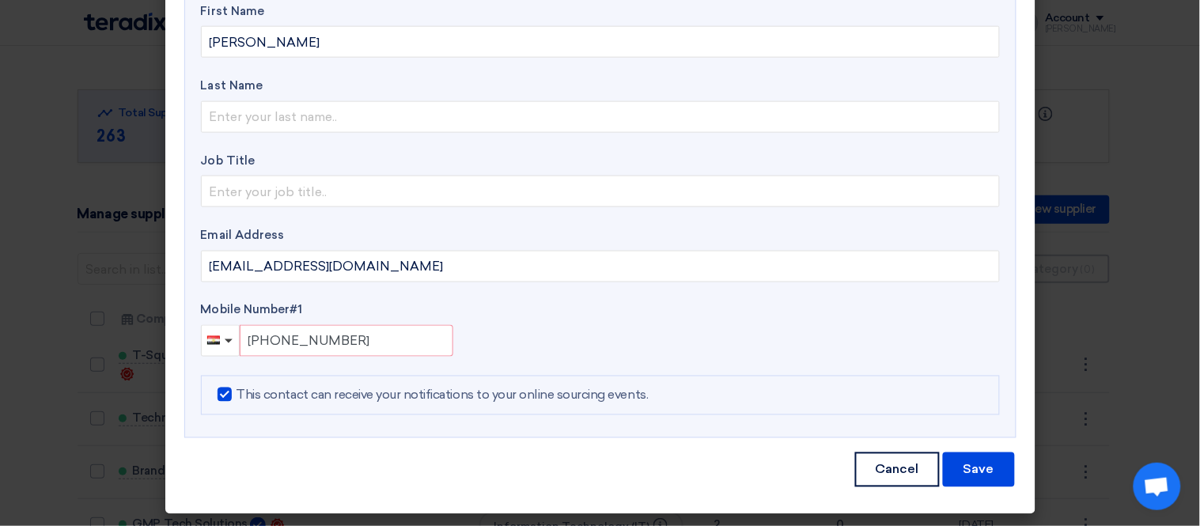
type input "[PHONE_NUMBER]"
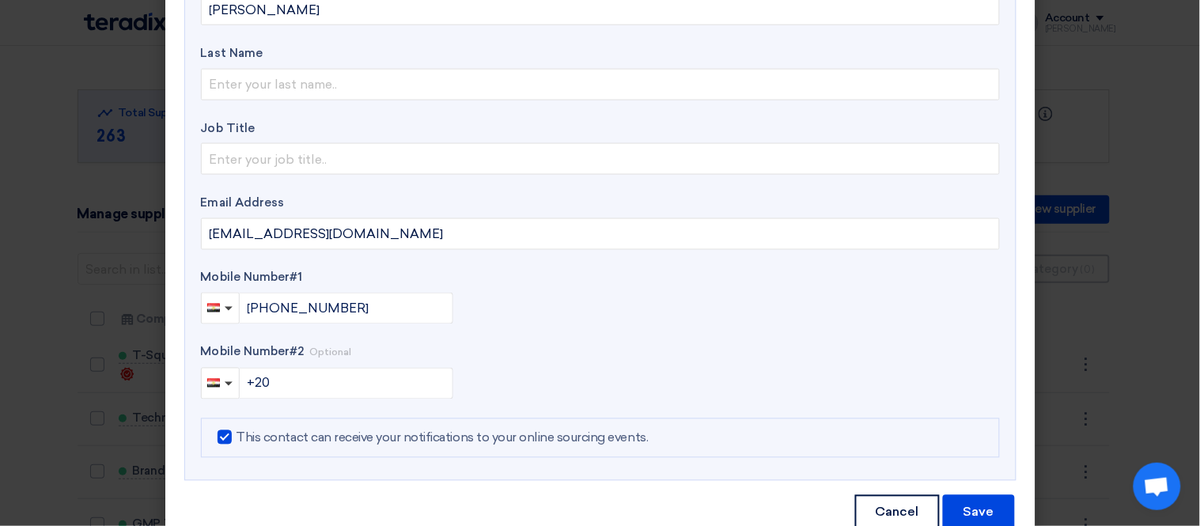
scroll to position [562, 0]
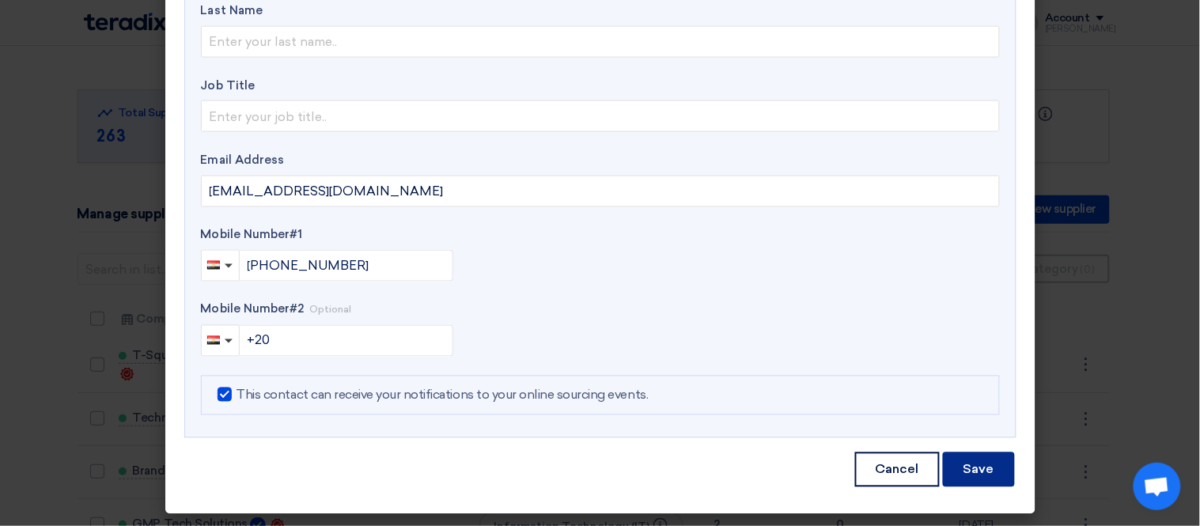
click at [965, 460] on button "Save" at bounding box center [979, 469] width 72 height 35
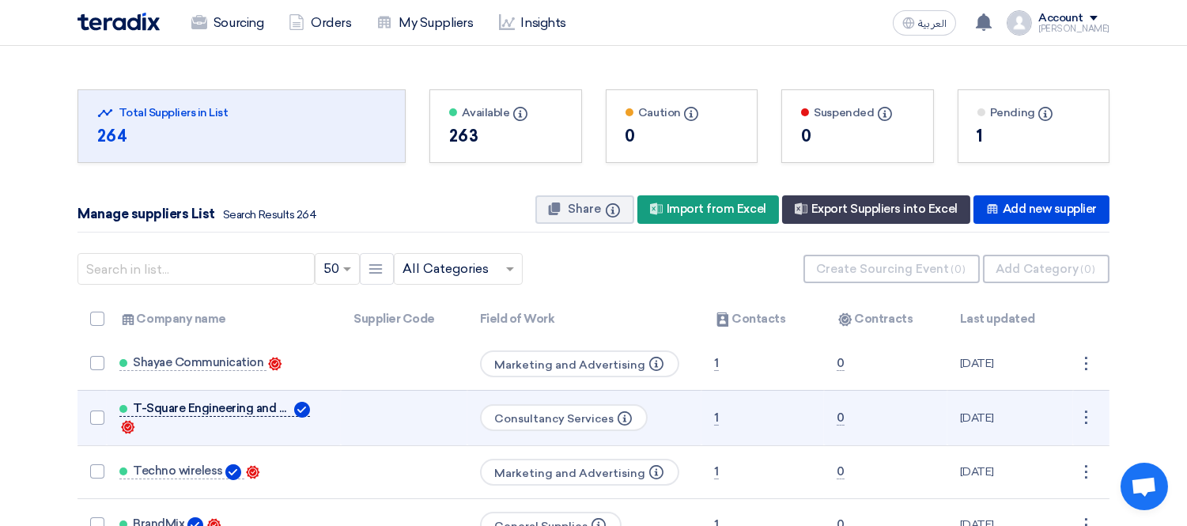
click at [256, 407] on span "T-Square Engineering and Consultation Services" at bounding box center [212, 408] width 158 height 13
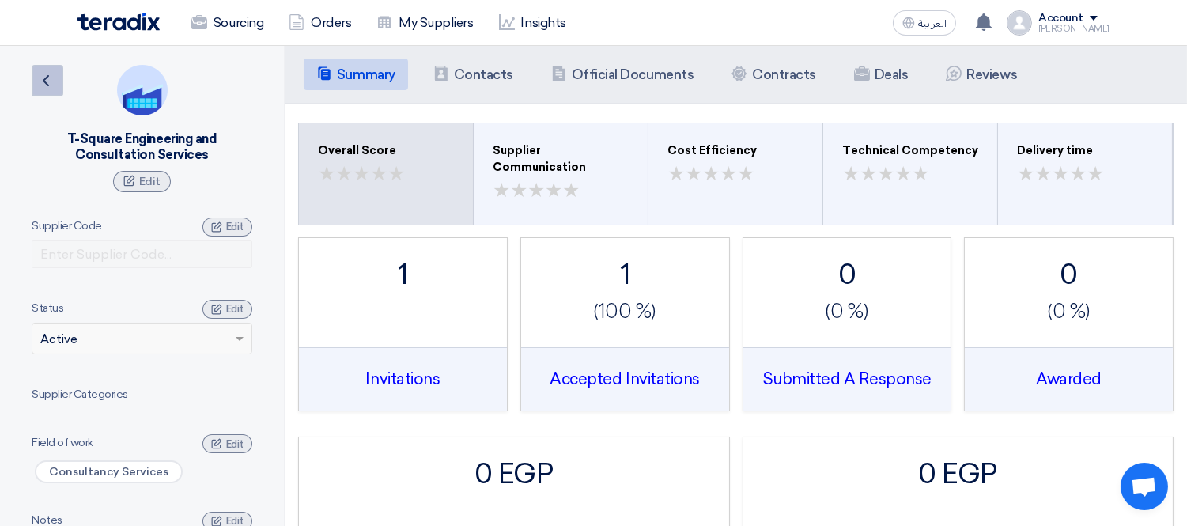
click at [44, 77] on icon "Back" at bounding box center [45, 80] width 19 height 19
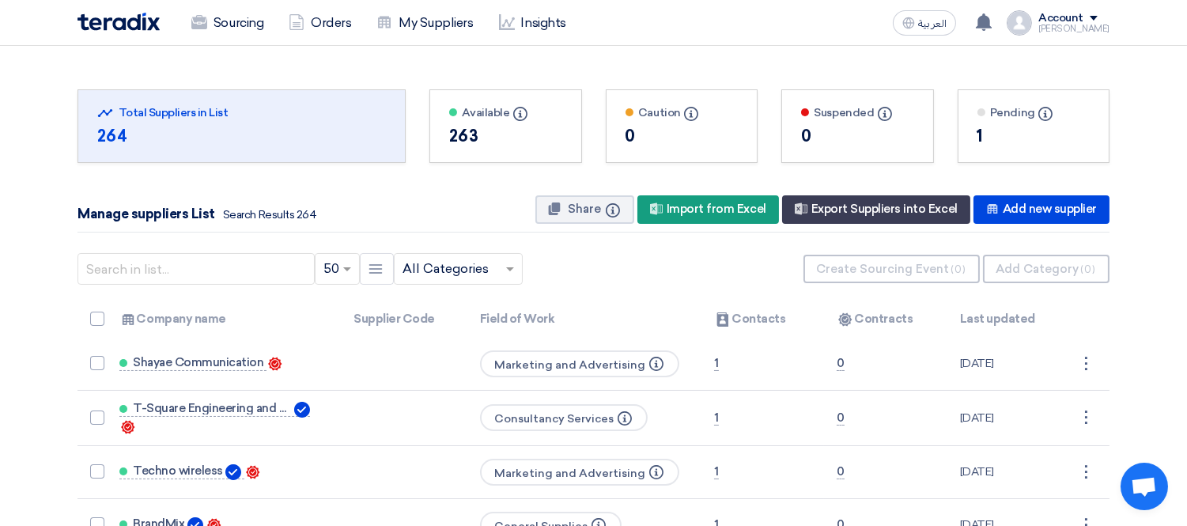
click at [1063, 194] on div "Manage suppliers List Search Results 264 Share Info New Supplier Import from Ex…" at bounding box center [594, 209] width 1032 height 45
click at [1056, 199] on div "New Supplier Add new supplier" at bounding box center [1042, 209] width 136 height 28
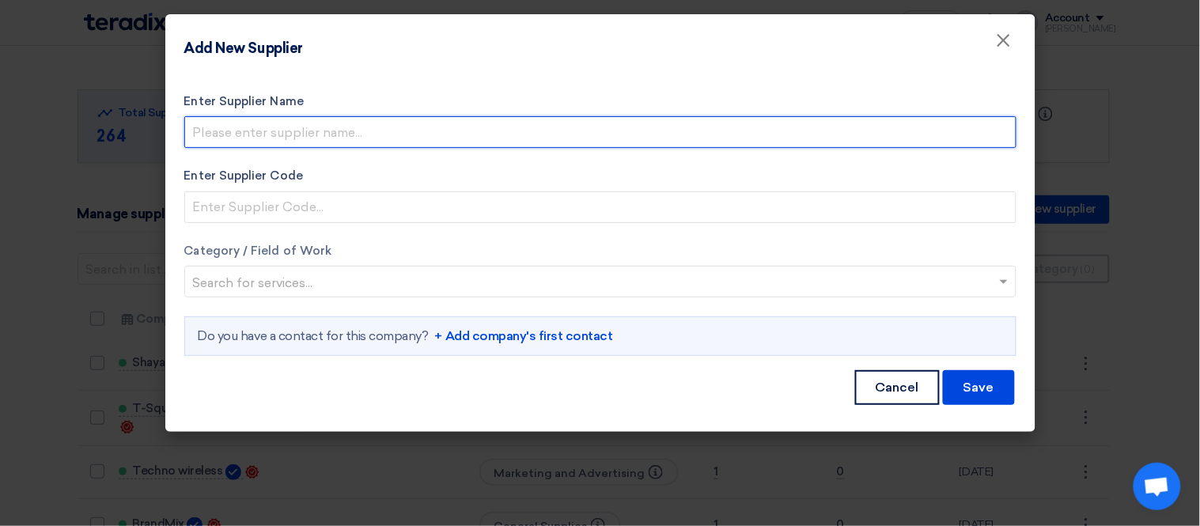
click at [460, 127] on input "Enter Supplier Name" at bounding box center [600, 132] width 832 height 32
paste input "Couch Potatoes"
type input "Couch Potatoes"
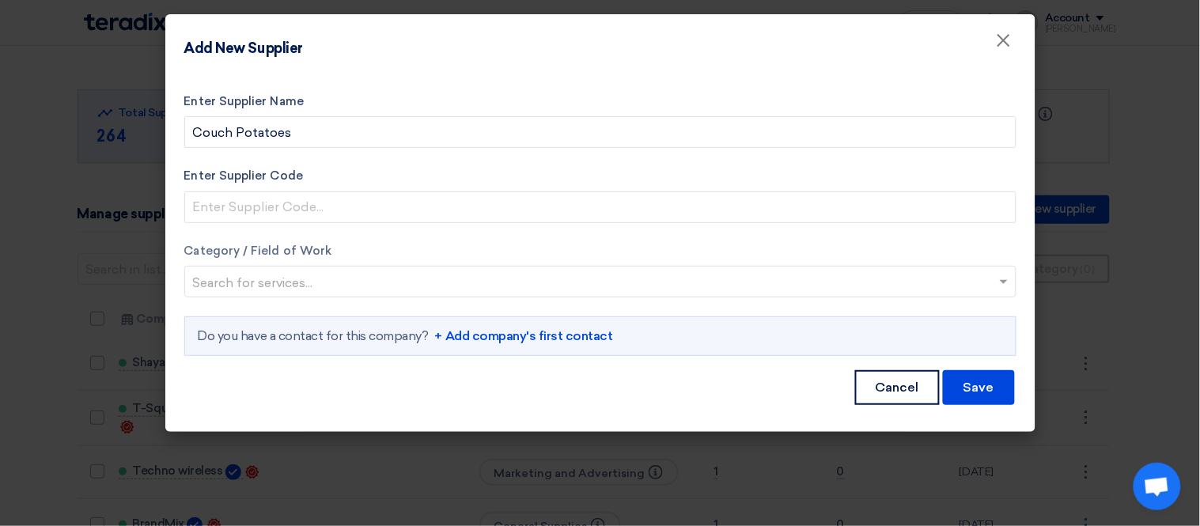
click at [278, 273] on input "text" at bounding box center [592, 284] width 799 height 26
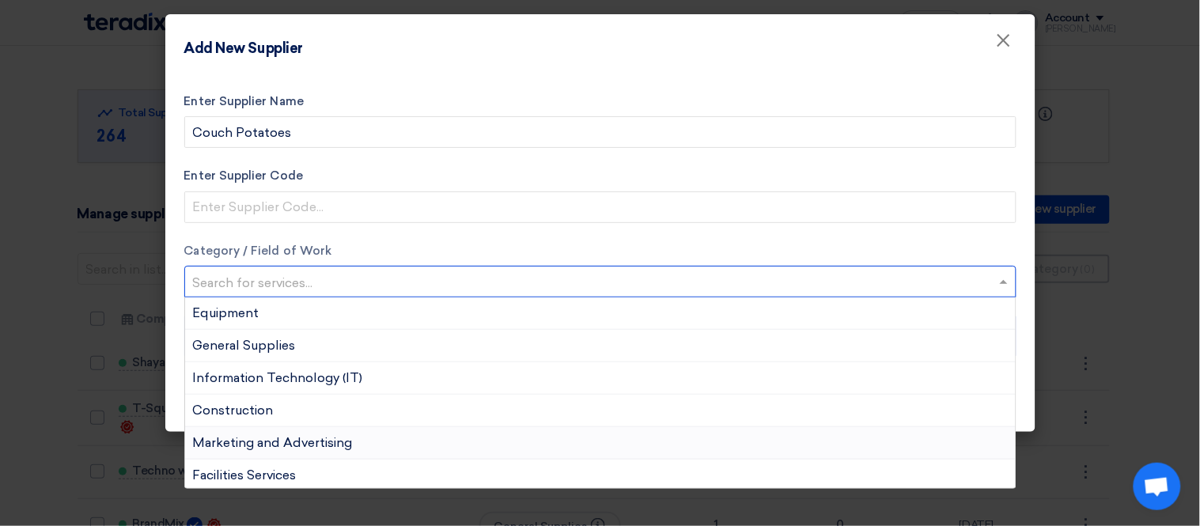
click at [305, 437] on span "Marketing and Advertising" at bounding box center [273, 442] width 160 height 15
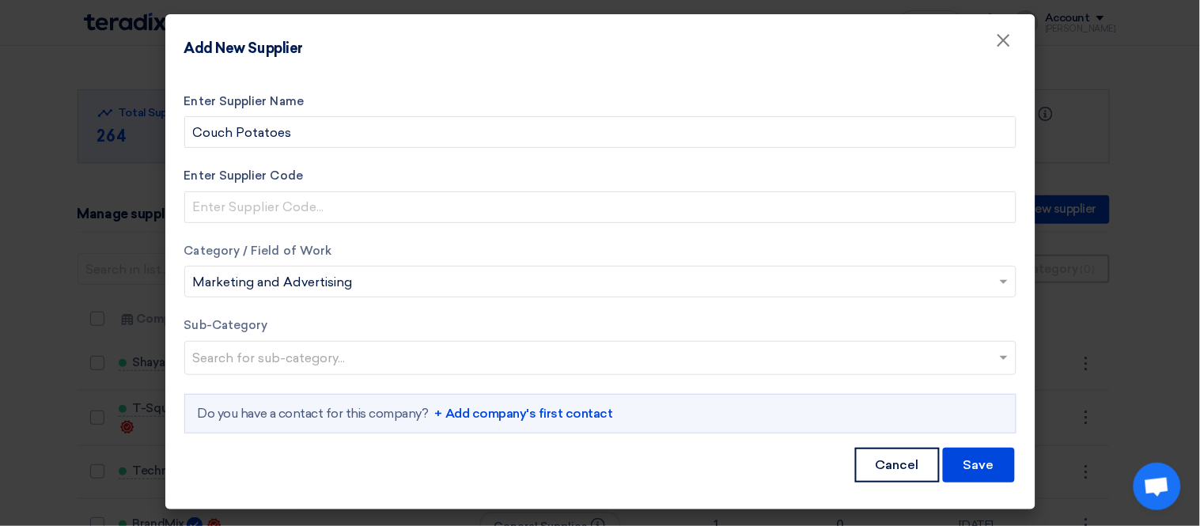
click at [386, 281] on input "text" at bounding box center [592, 284] width 799 height 26
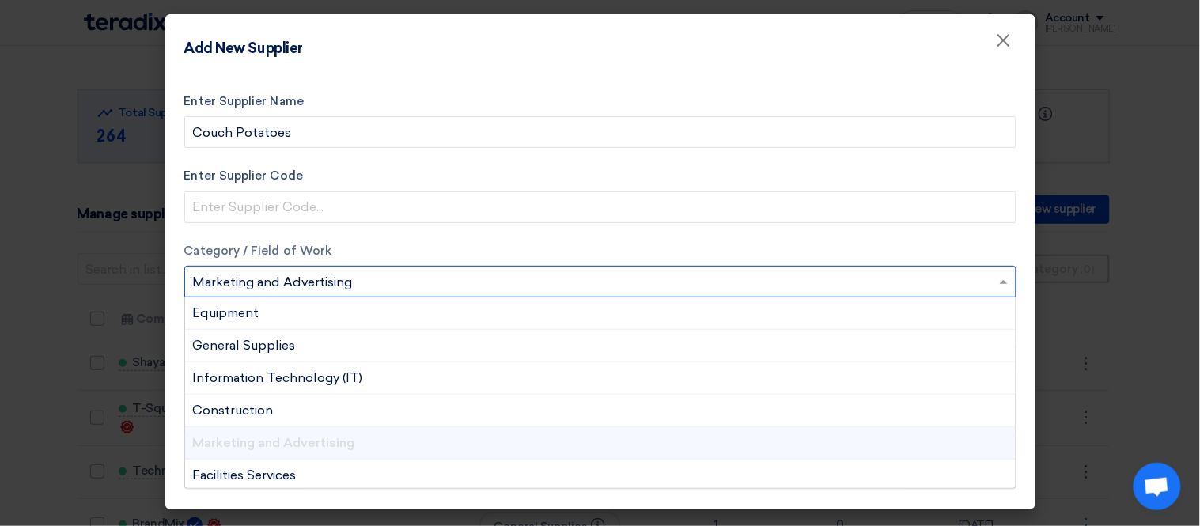
click at [386, 281] on input "text" at bounding box center [592, 284] width 799 height 26
click at [527, 242] on label "Category / Field of Work" at bounding box center [600, 251] width 832 height 18
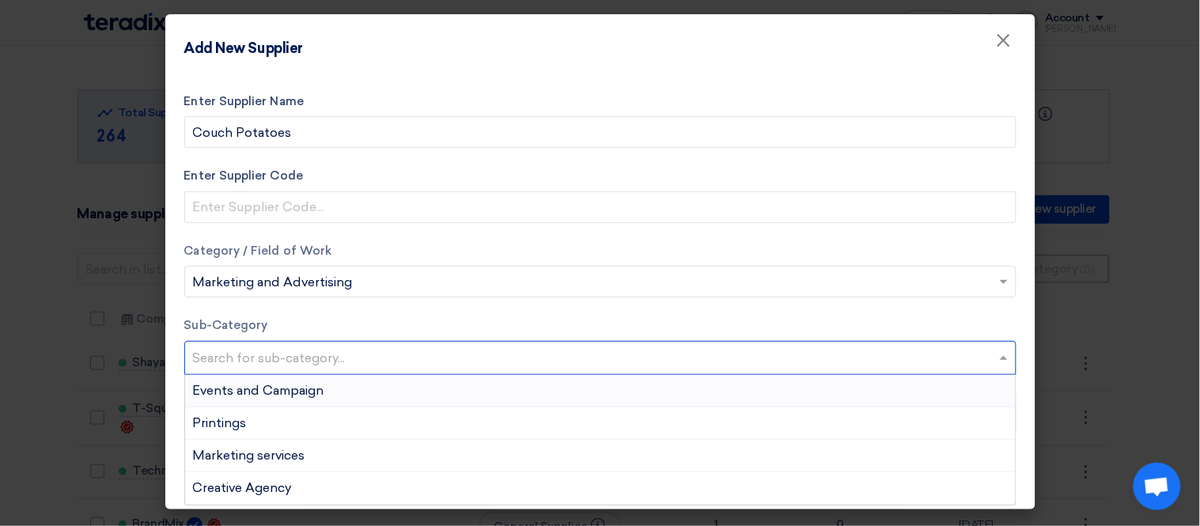
click at [358, 351] on input "text" at bounding box center [602, 359] width 819 height 26
click at [329, 396] on div "Events and Campaign" at bounding box center [600, 391] width 831 height 32
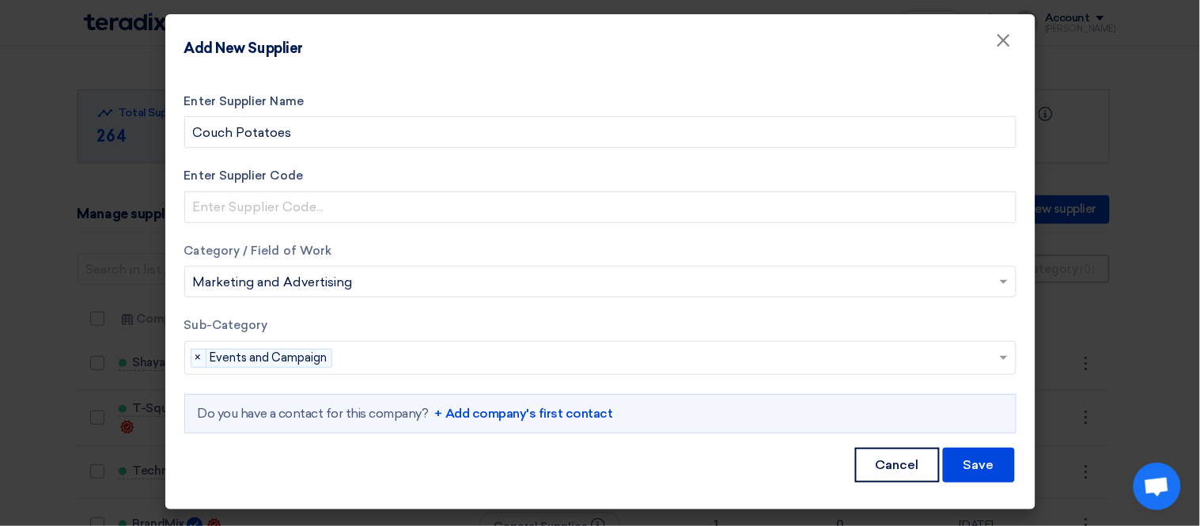
click at [510, 417] on link "+ Add company's first contact" at bounding box center [524, 413] width 178 height 19
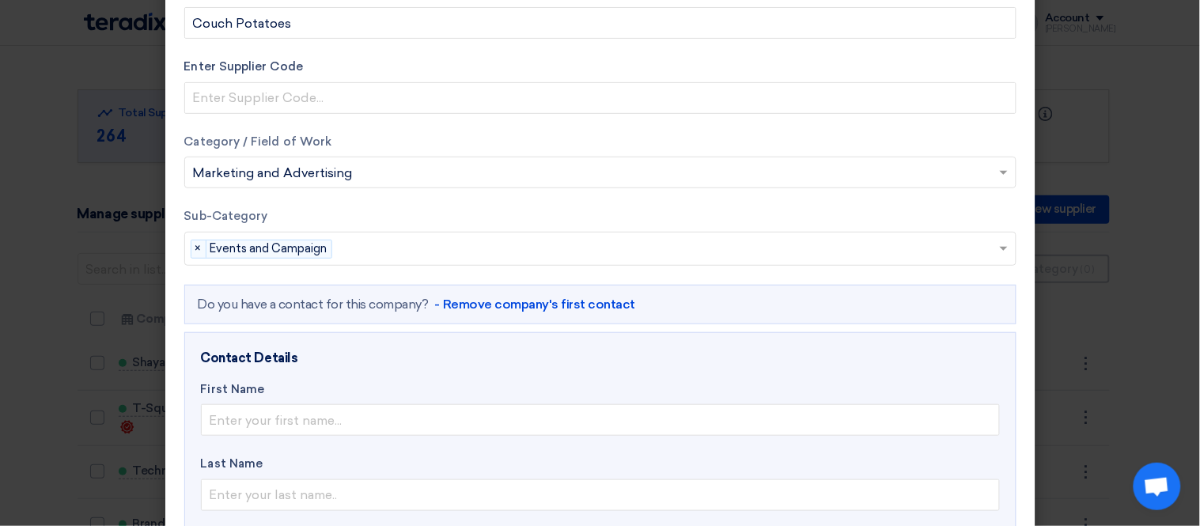
scroll to position [176, 0]
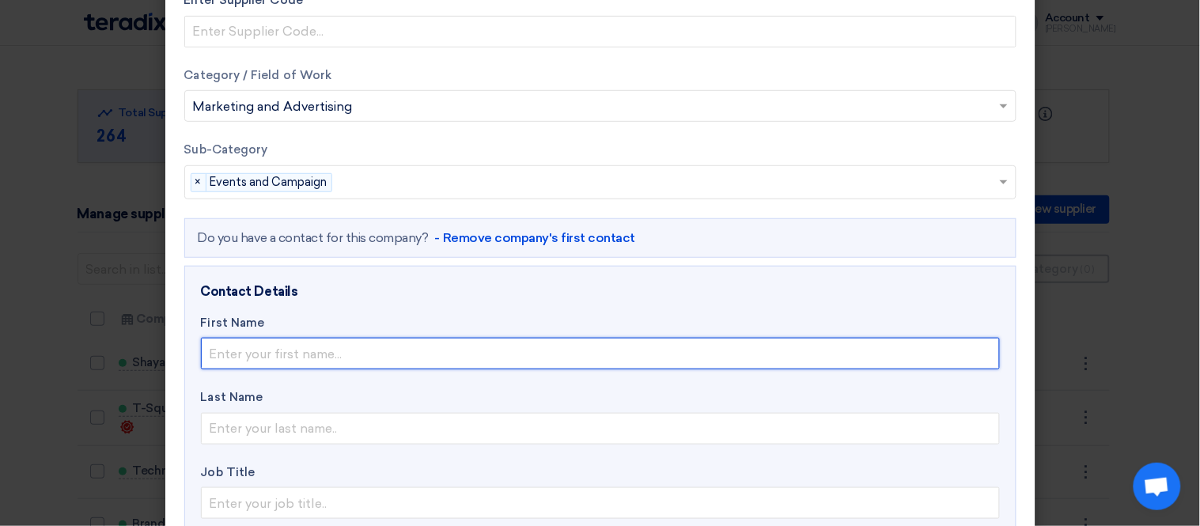
click at [282, 343] on input "text" at bounding box center [600, 354] width 799 height 32
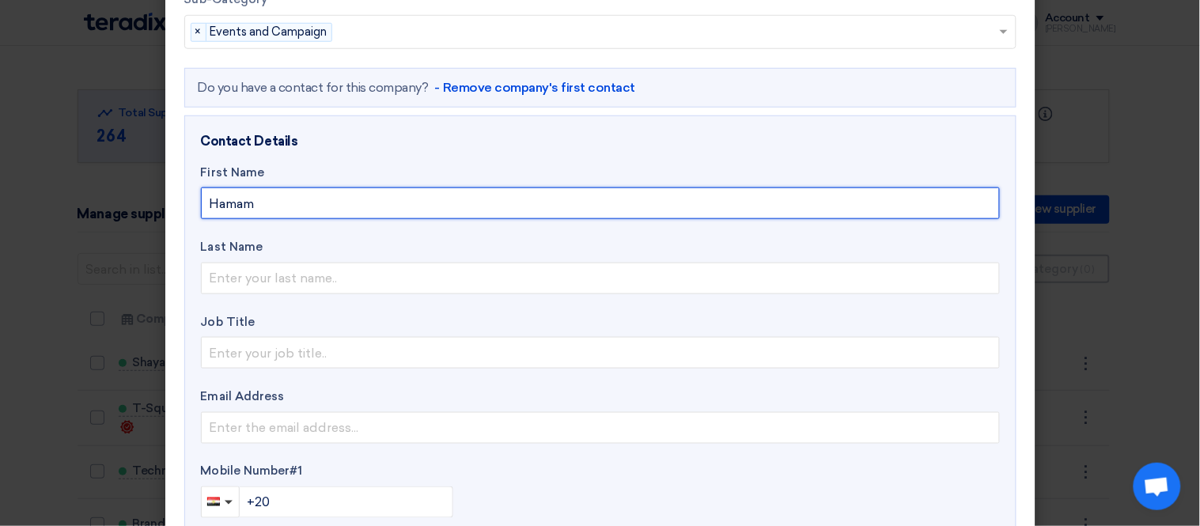
scroll to position [429, 0]
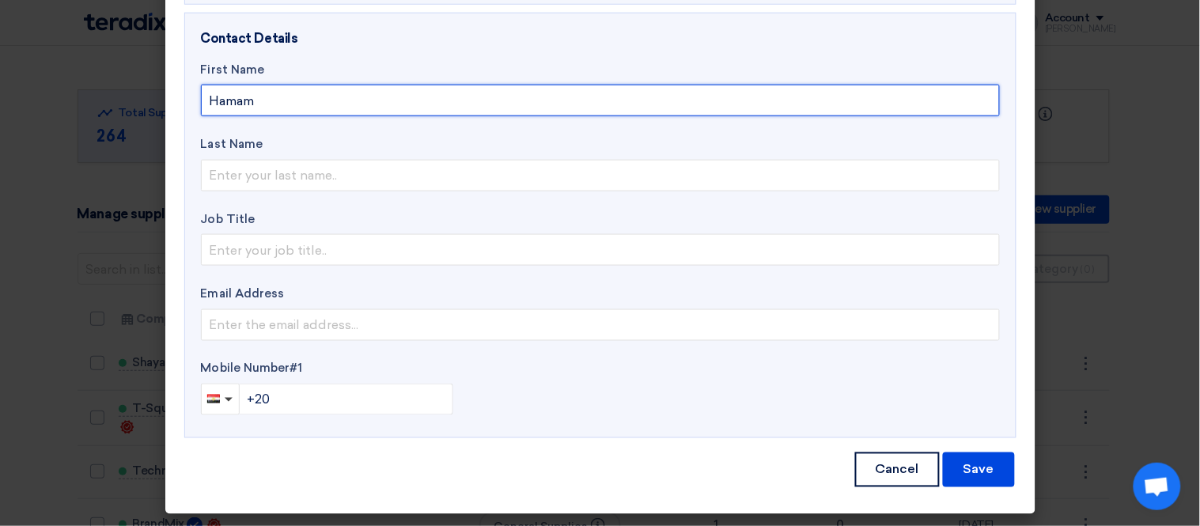
type input "Hamam"
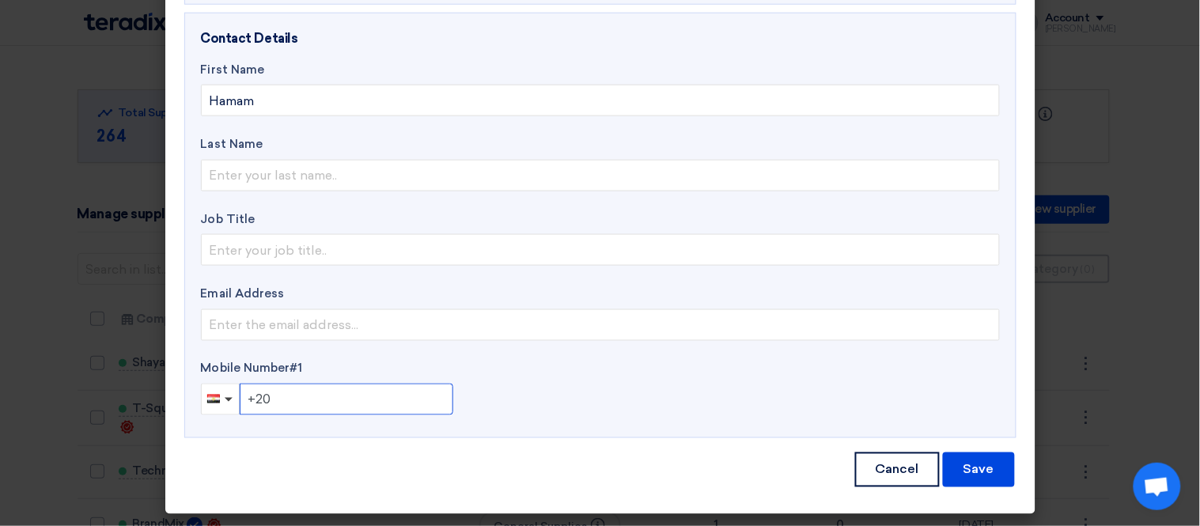
click at [302, 401] on input "+20" at bounding box center [347, 400] width 214 height 32
type input "[PHONE_NUMBER]"
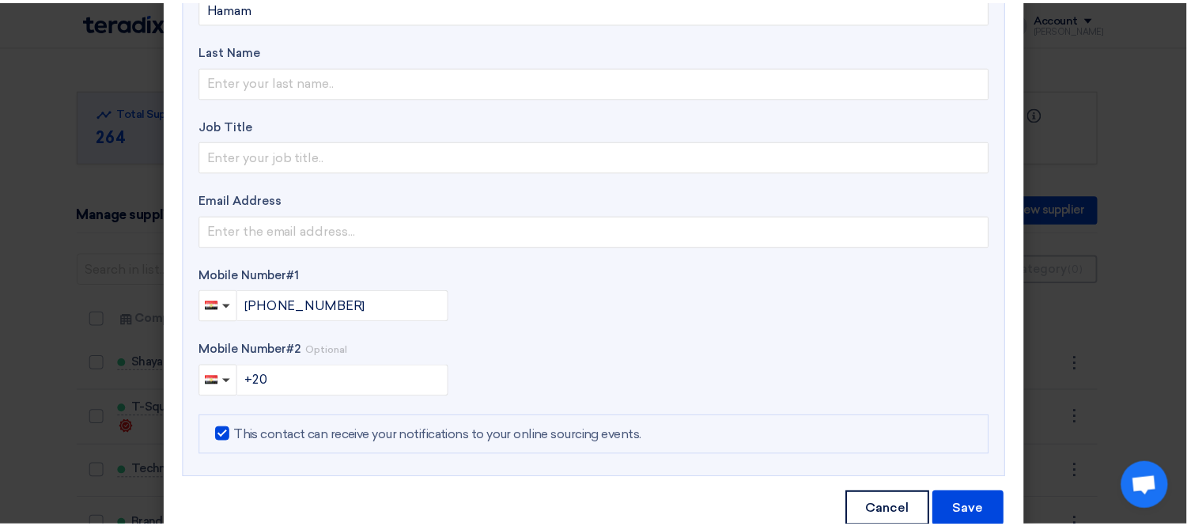
scroll to position [562, 0]
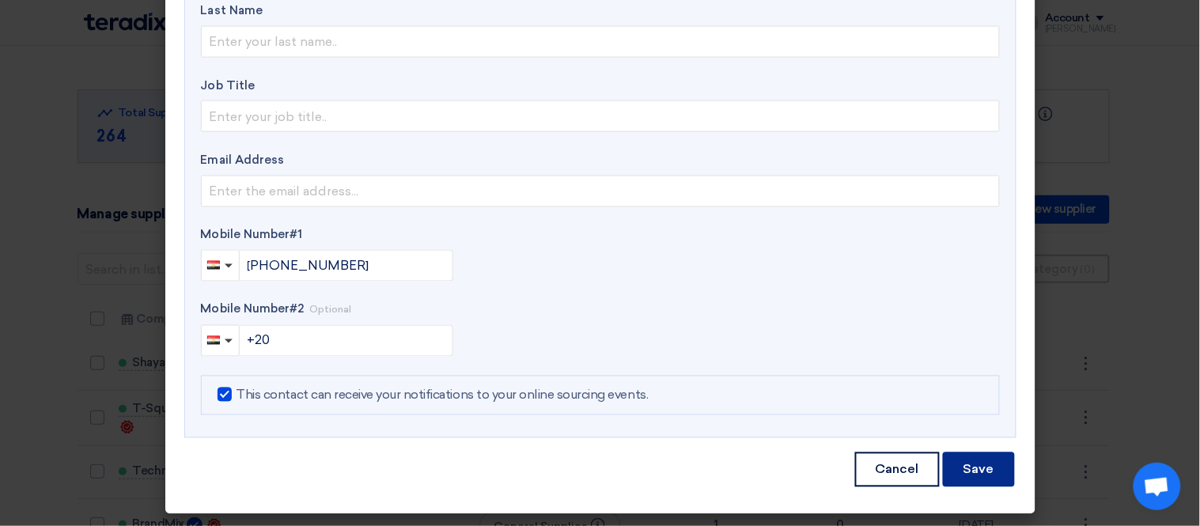
click at [982, 462] on button "Save" at bounding box center [979, 469] width 72 height 35
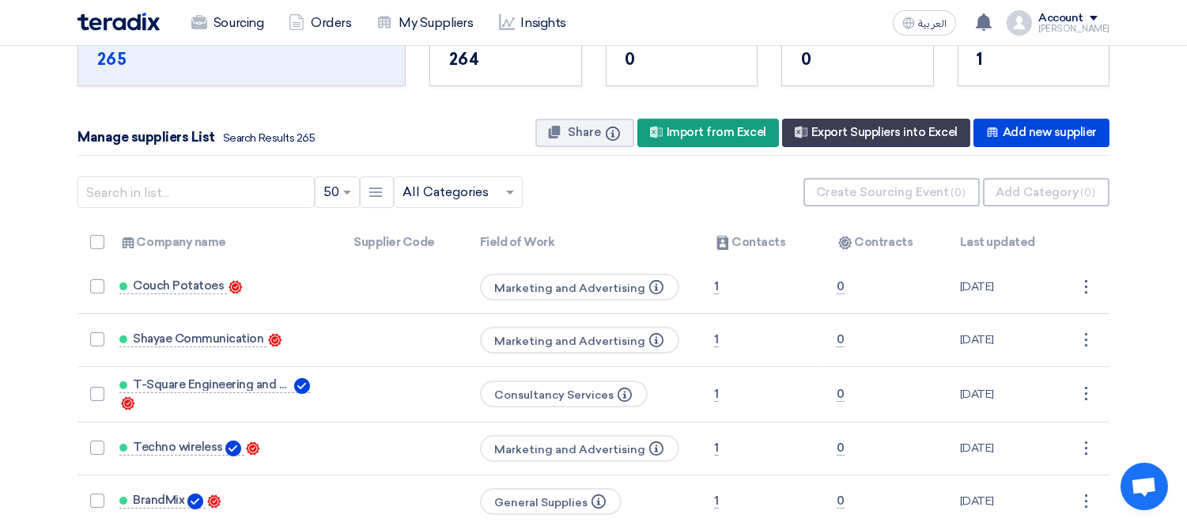
scroll to position [0, 0]
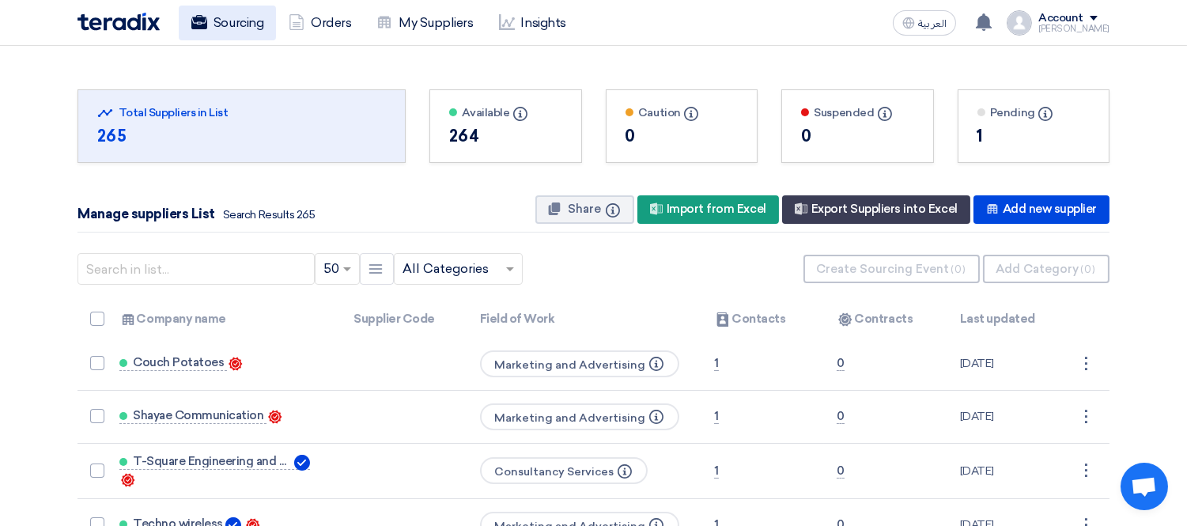
click at [251, 17] on link "Sourcing" at bounding box center [227, 23] width 97 height 35
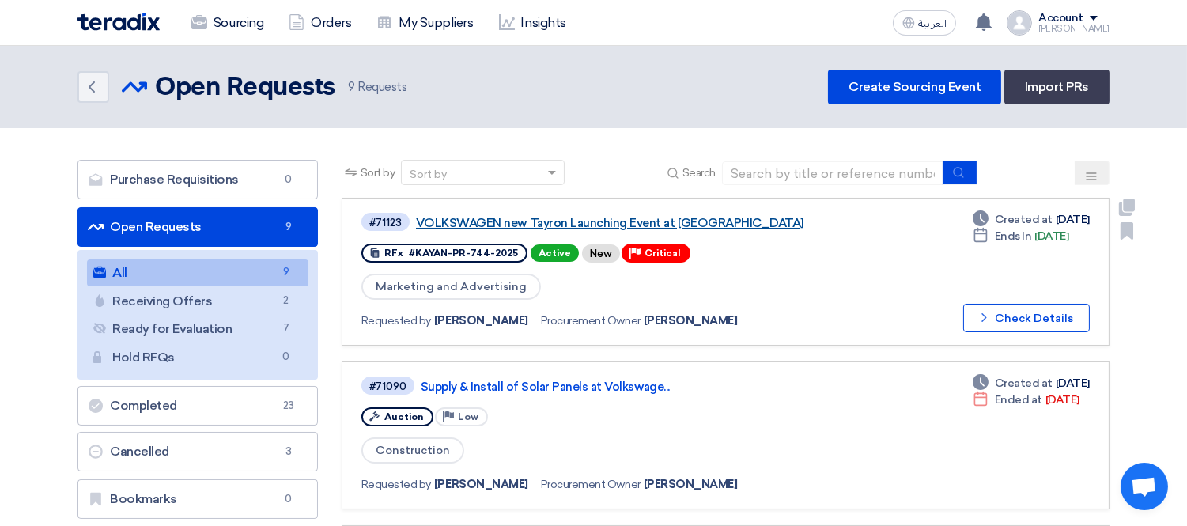
click at [535, 217] on link "VOLKSWAGEN new Tayron Launching Event at [GEOGRAPHIC_DATA]" at bounding box center [614, 223] width 396 height 14
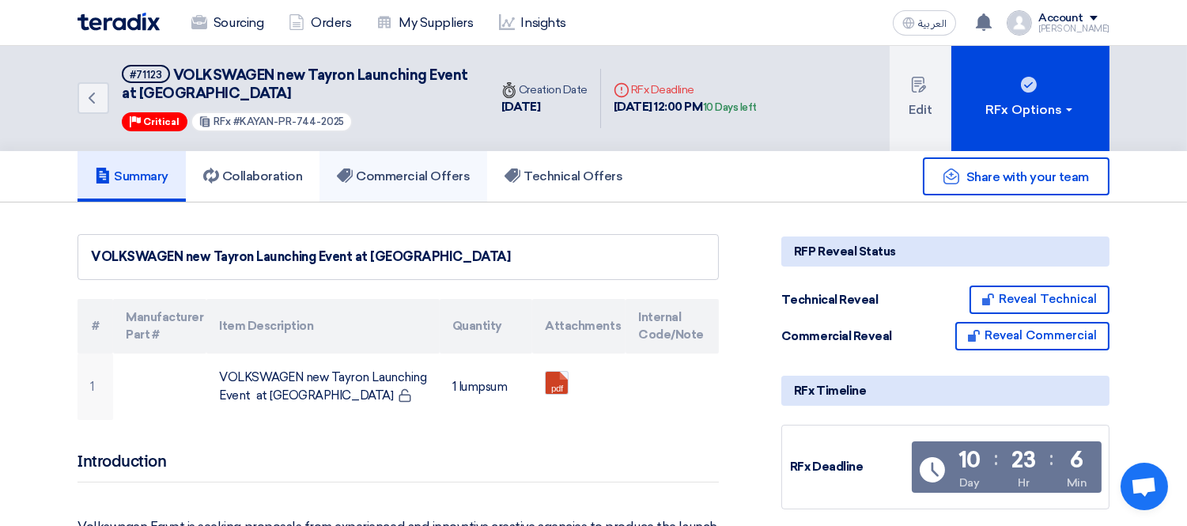
click at [411, 168] on h5 "Commercial Offers" at bounding box center [403, 176] width 133 height 16
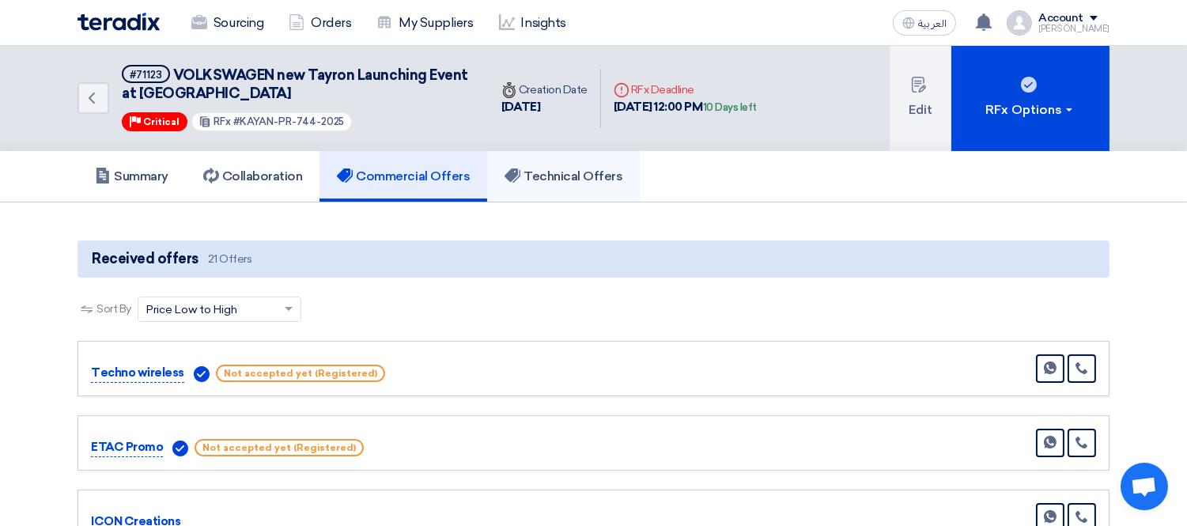
click at [555, 168] on h5 "Technical Offers" at bounding box center [564, 176] width 118 height 16
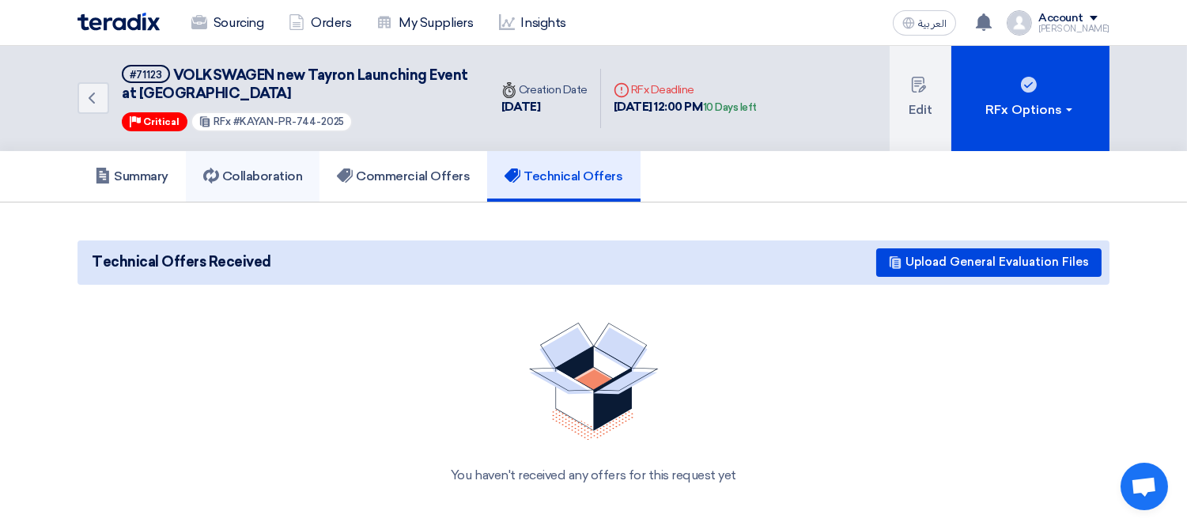
click at [246, 164] on link "Collaboration" at bounding box center [253, 176] width 134 height 51
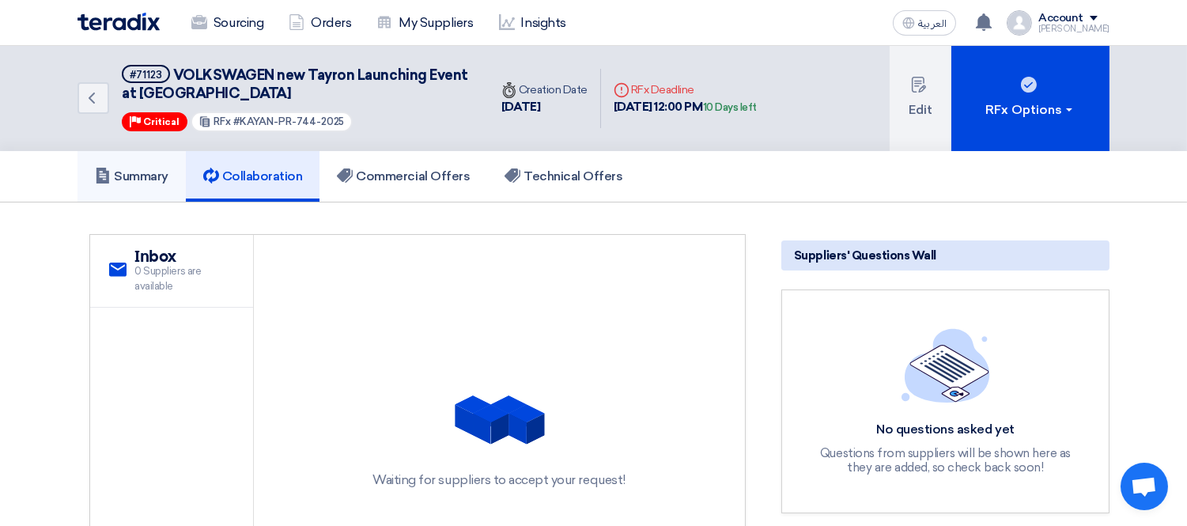
click at [143, 170] on h5 "Summary" at bounding box center [132, 176] width 74 height 16
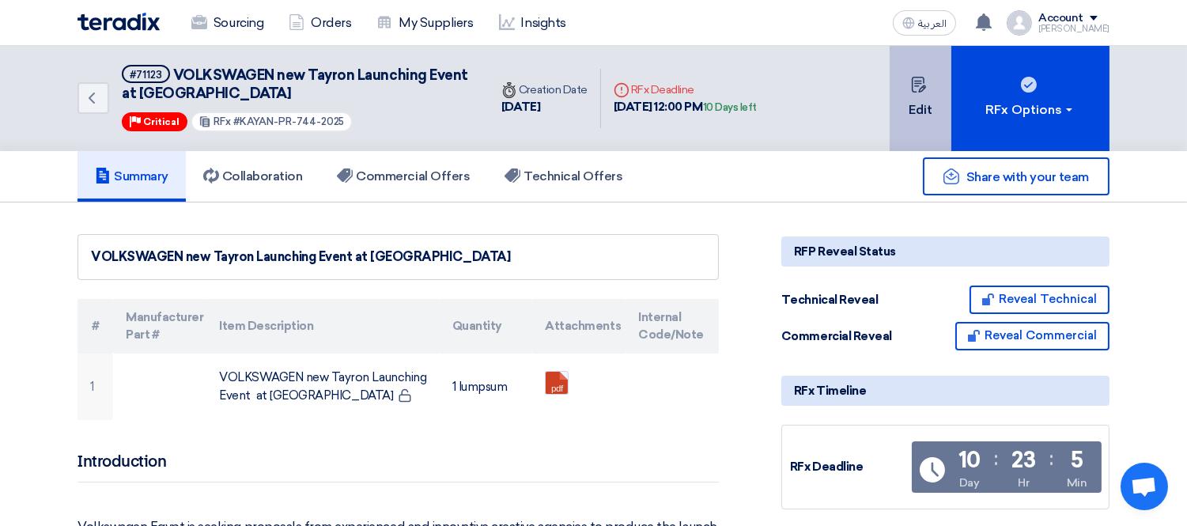
click at [923, 83] on icon at bounding box center [919, 85] width 16 height 16
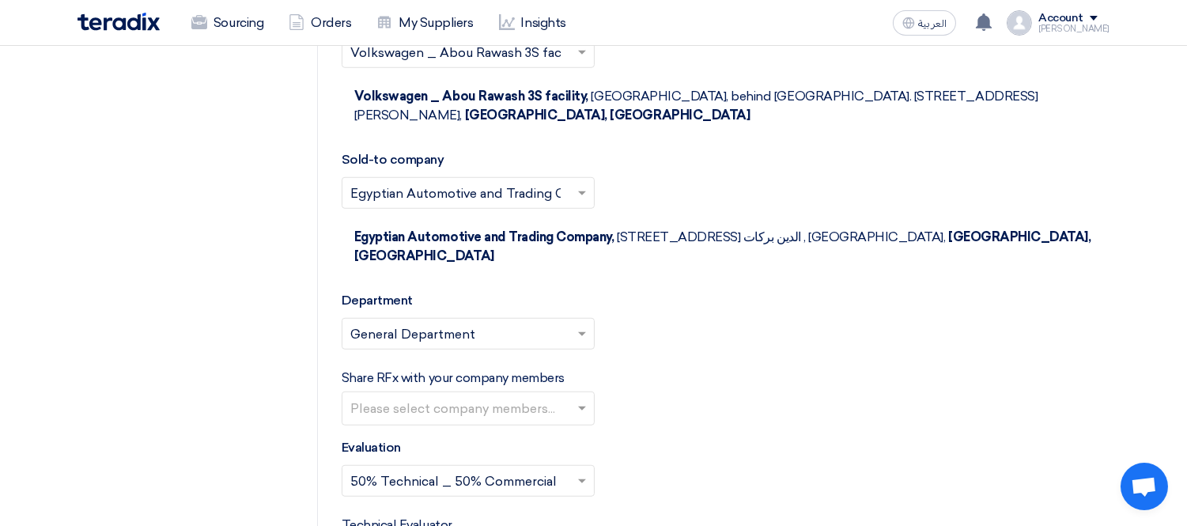
scroll to position [2221, 0]
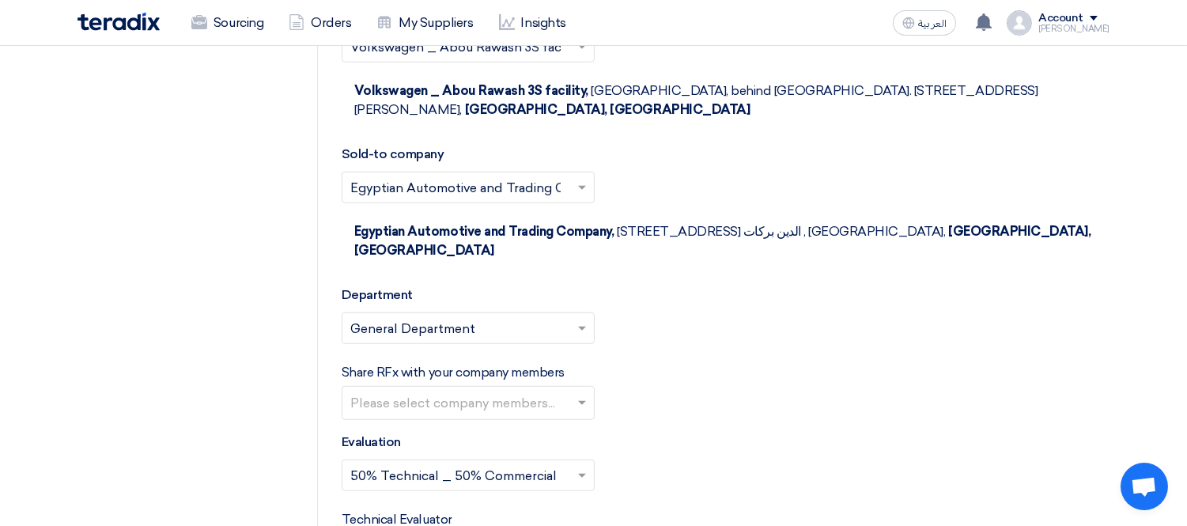
click at [520, 392] on input "text" at bounding box center [470, 405] width 240 height 26
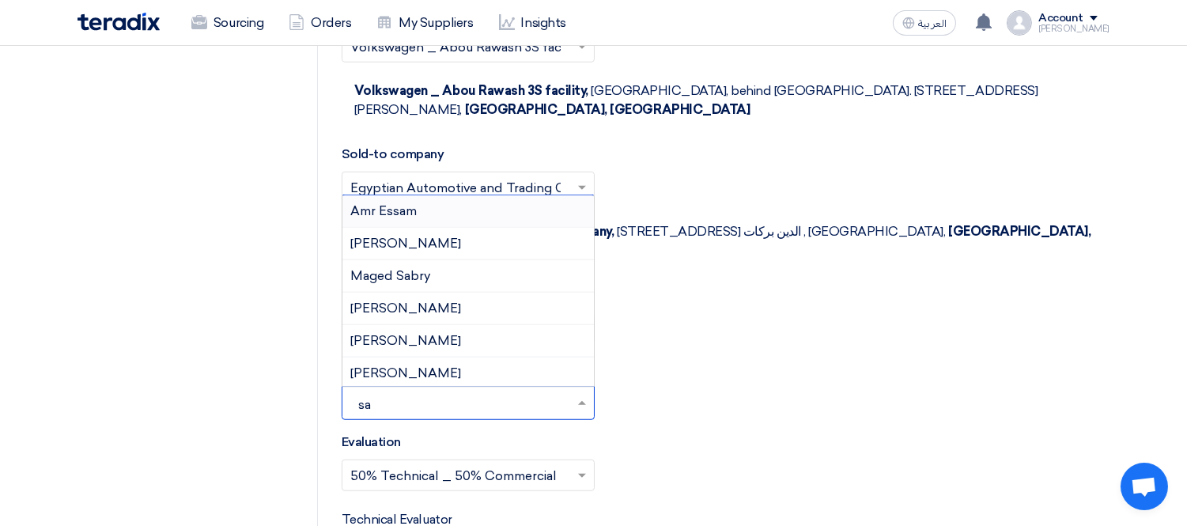
type input "sa"
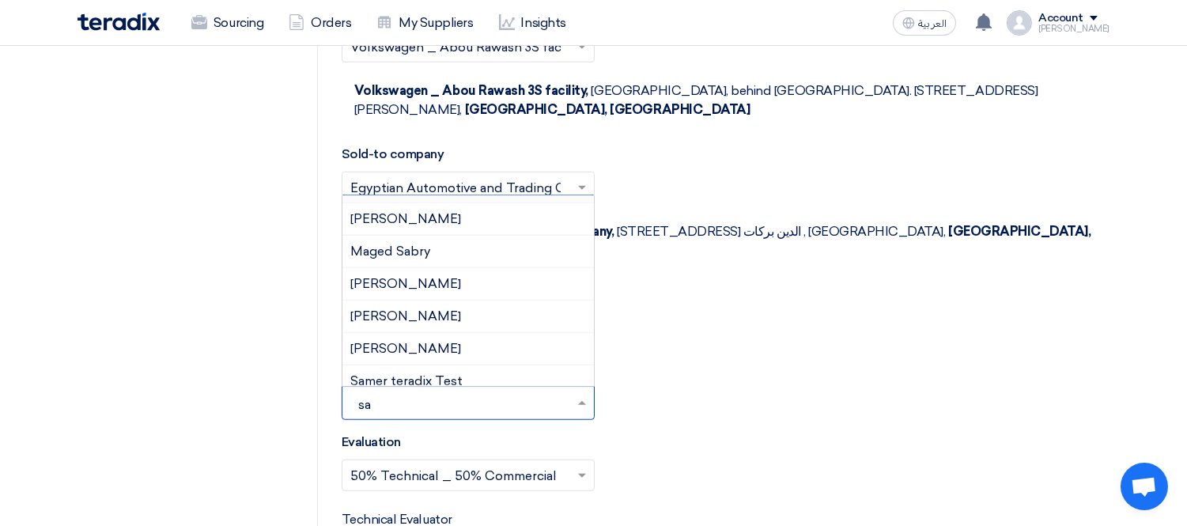
scroll to position [36, 0]
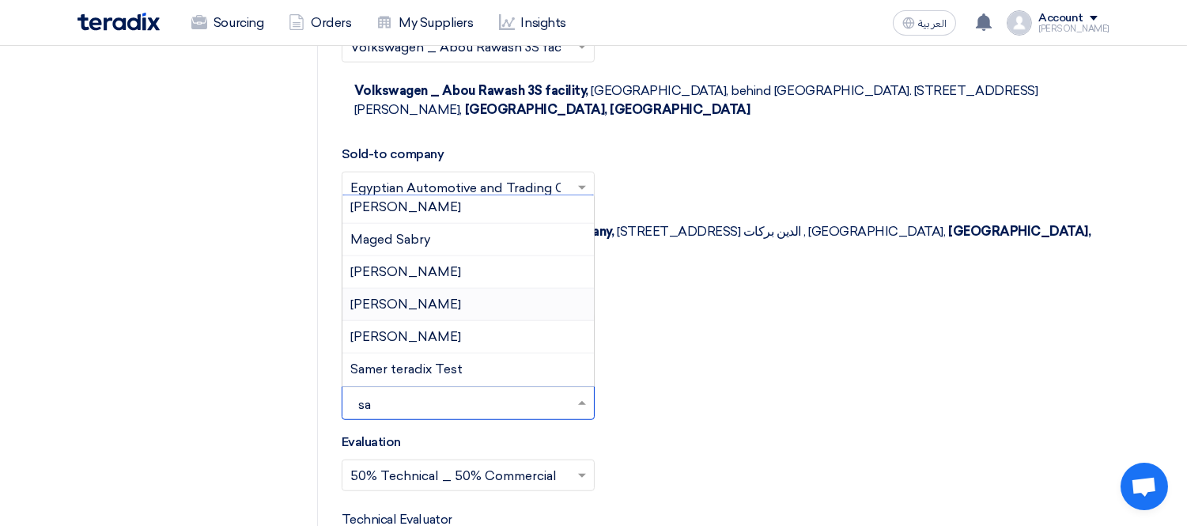
click at [479, 289] on div "[PERSON_NAME]" at bounding box center [469, 305] width 252 height 32
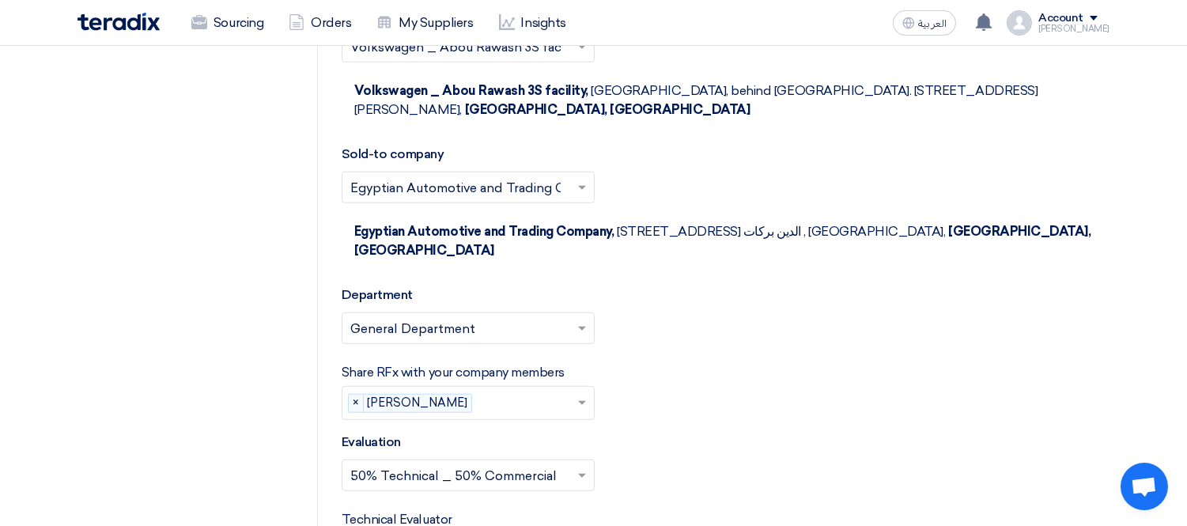
click at [729, 376] on div "Share RFx with your company members Please select company members... × Salma Gh…" at bounding box center [726, 391] width 768 height 57
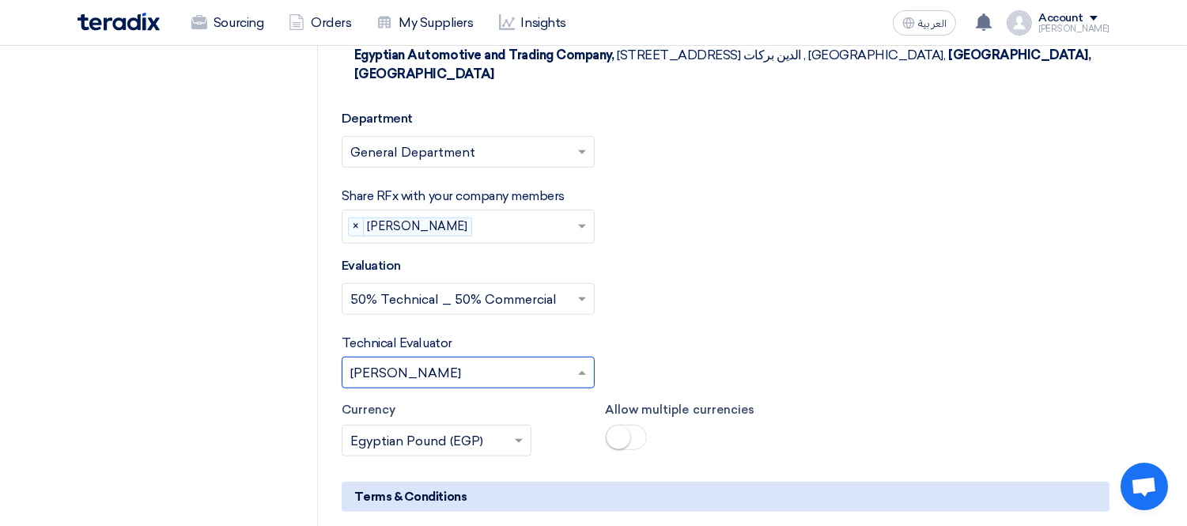
click at [508, 361] on input "text" at bounding box center [460, 374] width 220 height 26
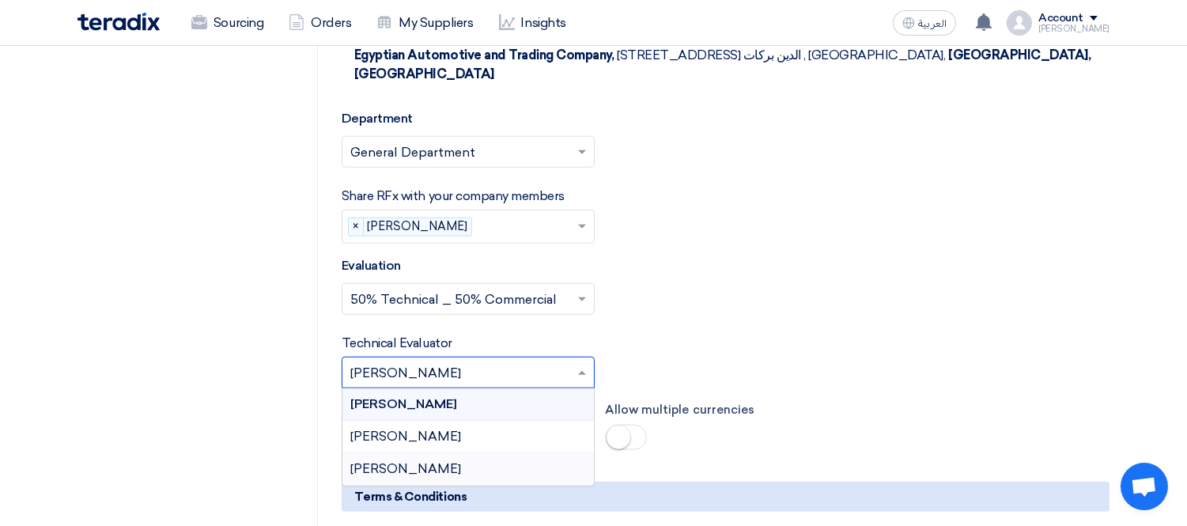
click at [468, 453] on div "[PERSON_NAME]" at bounding box center [469, 469] width 252 height 32
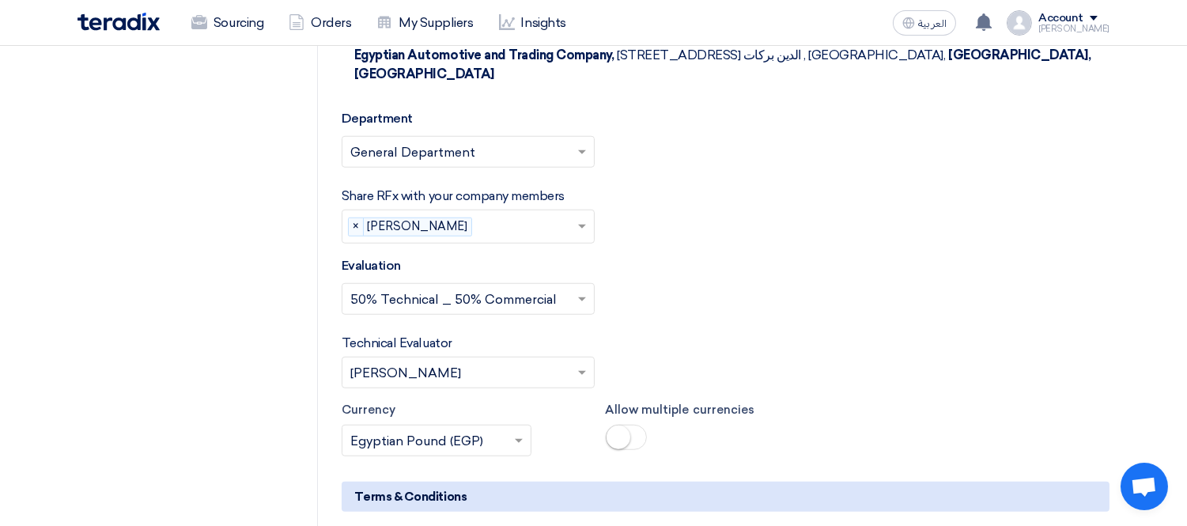
click at [965, 289] on div "Select Evaluation... × 50% Technical _ 50% Commercial ×" at bounding box center [726, 305] width 768 height 44
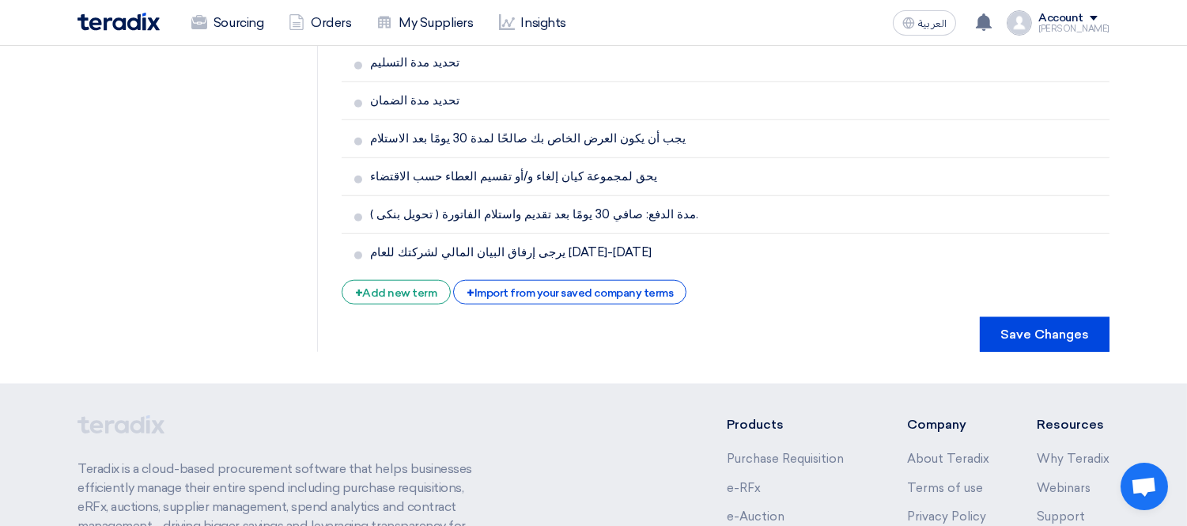
scroll to position [2979, 0]
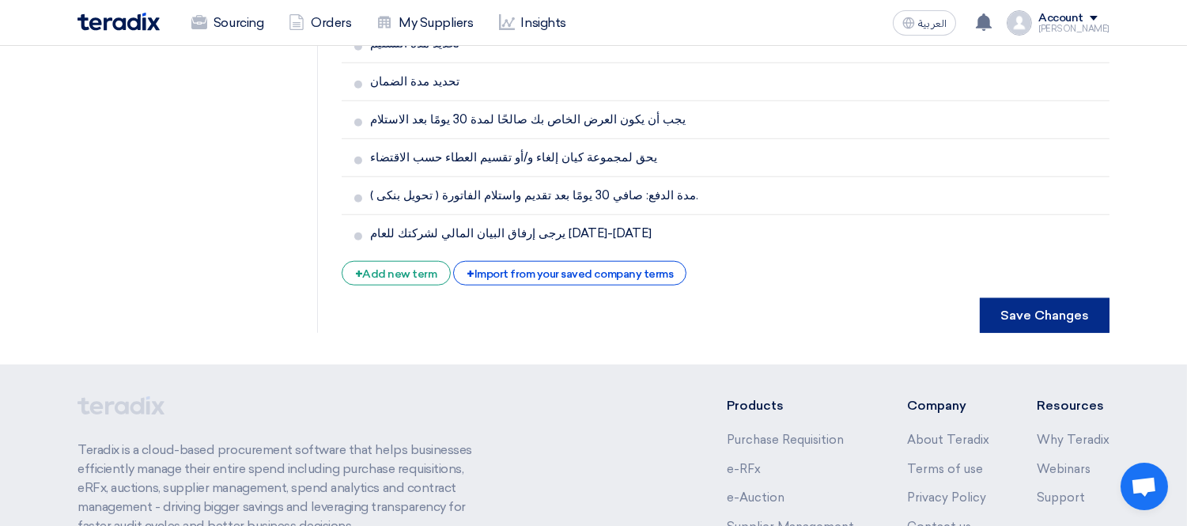
click at [1068, 298] on button "Save Changes" at bounding box center [1045, 315] width 130 height 35
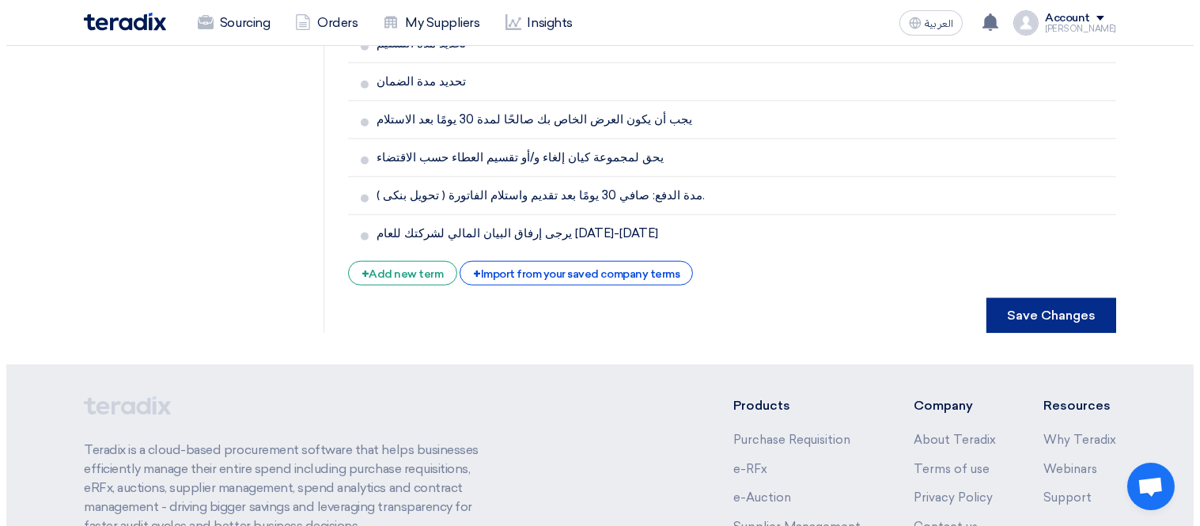
scroll to position [0, 0]
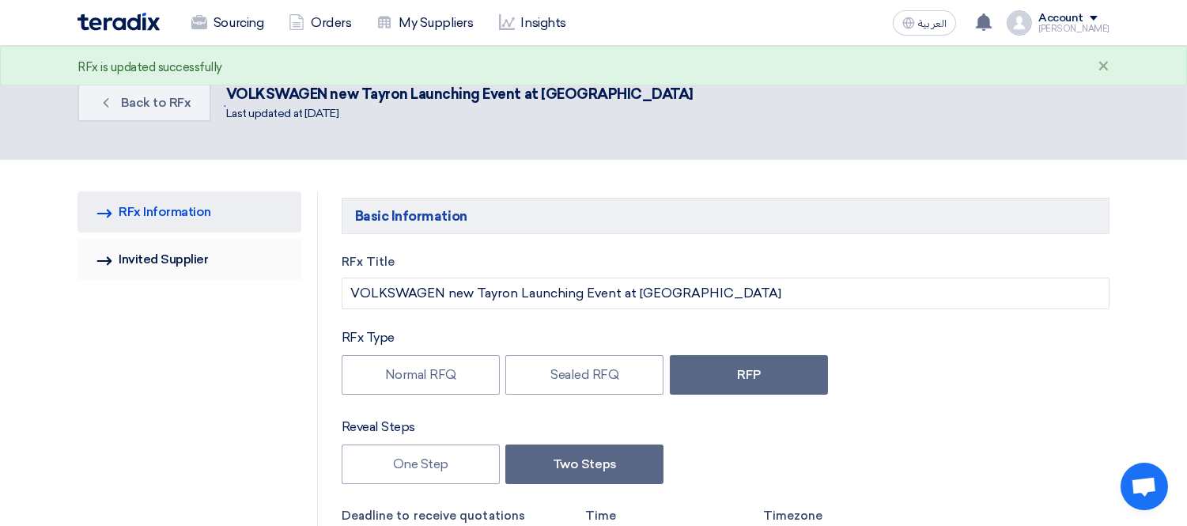
click at [164, 257] on link "Invited Suppliers Invited Supplier" at bounding box center [190, 259] width 224 height 41
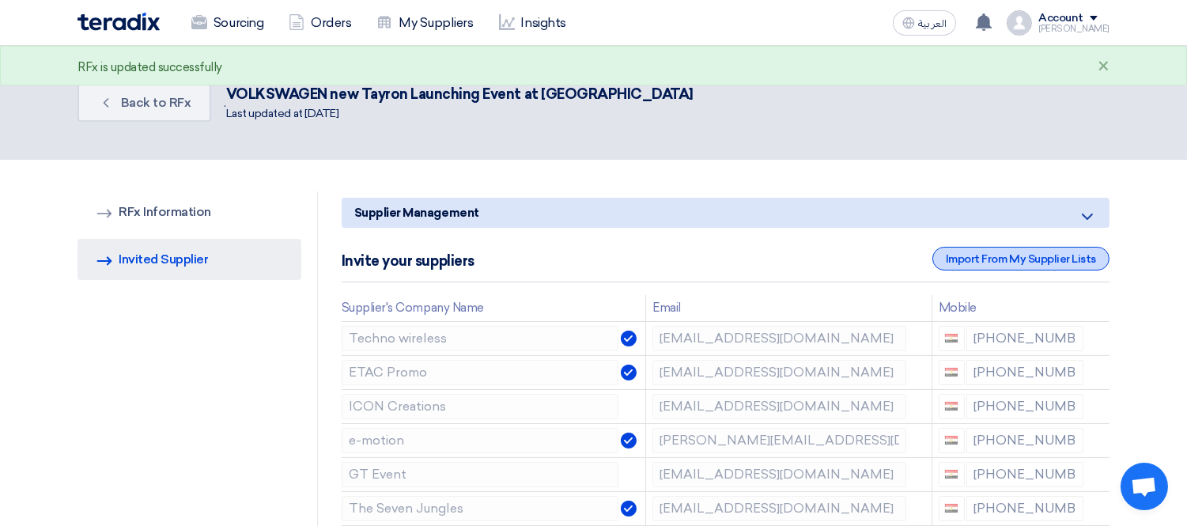
click at [984, 259] on div "Import From My Supplier Lists" at bounding box center [1021, 259] width 177 height 24
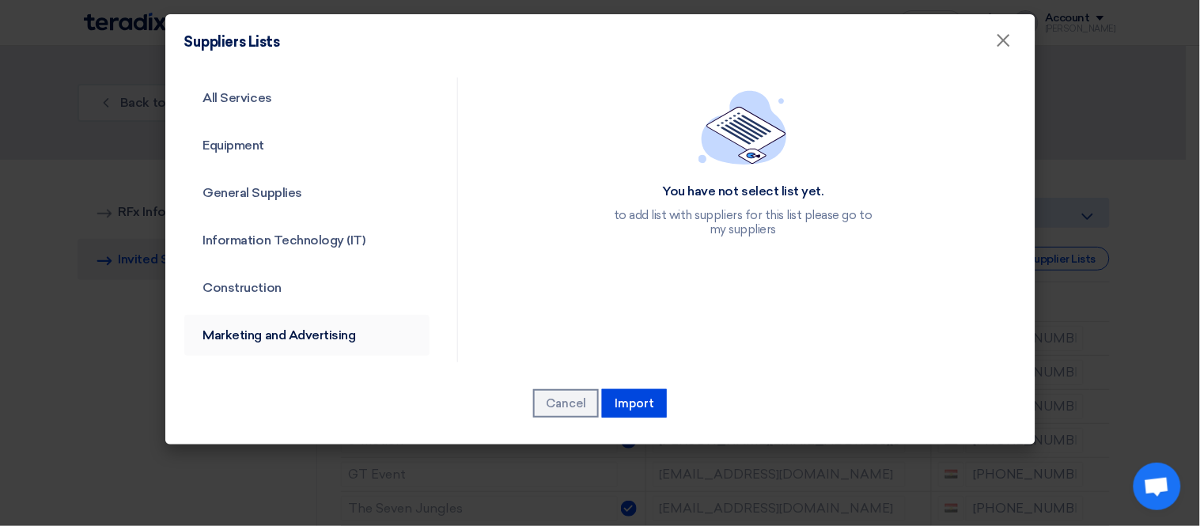
click at [288, 330] on link "Marketing and Advertising" at bounding box center [307, 335] width 246 height 41
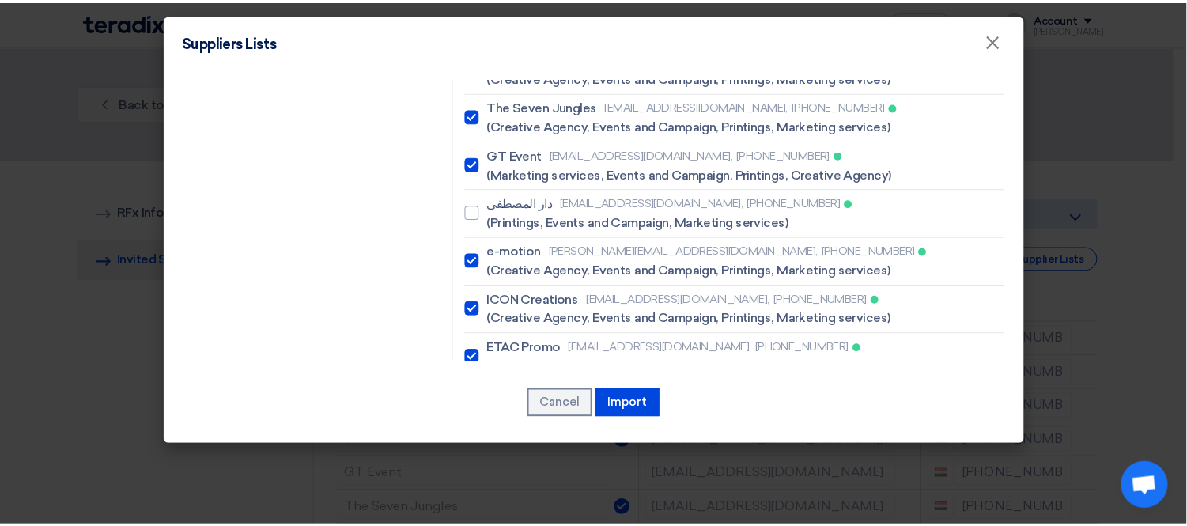
scroll to position [3889, 0]
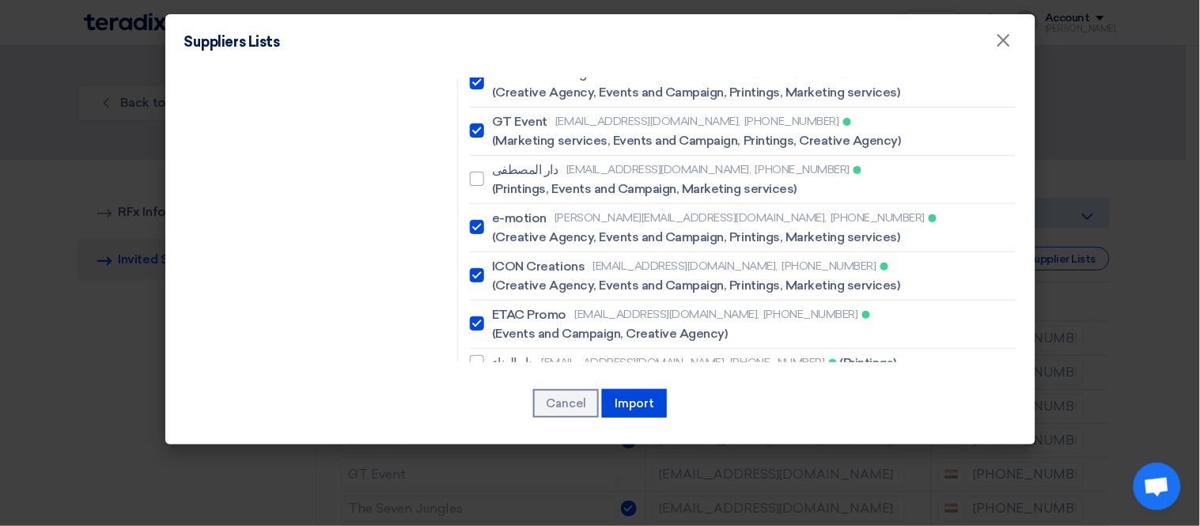
click at [470, 442] on div at bounding box center [477, 449] width 14 height 14
checkbox input "true"
click at [470, 481] on div at bounding box center [477, 488] width 14 height 14
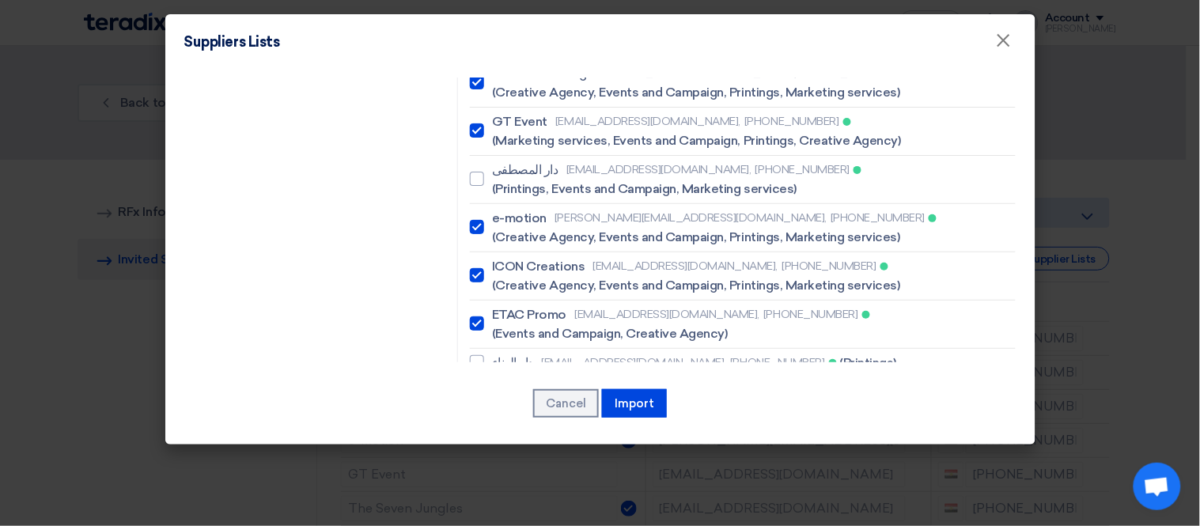
checkbox input "true"
click at [628, 407] on button "Import" at bounding box center [634, 403] width 65 height 28
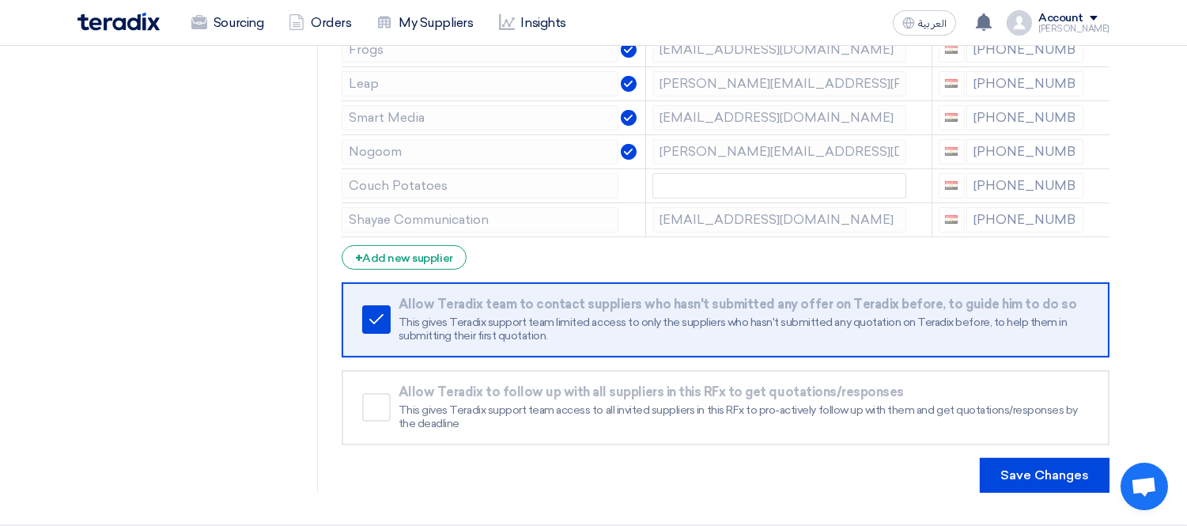
scroll to position [865, 0]
click at [1100, 191] on icon at bounding box center [1106, 190] width 27 height 27
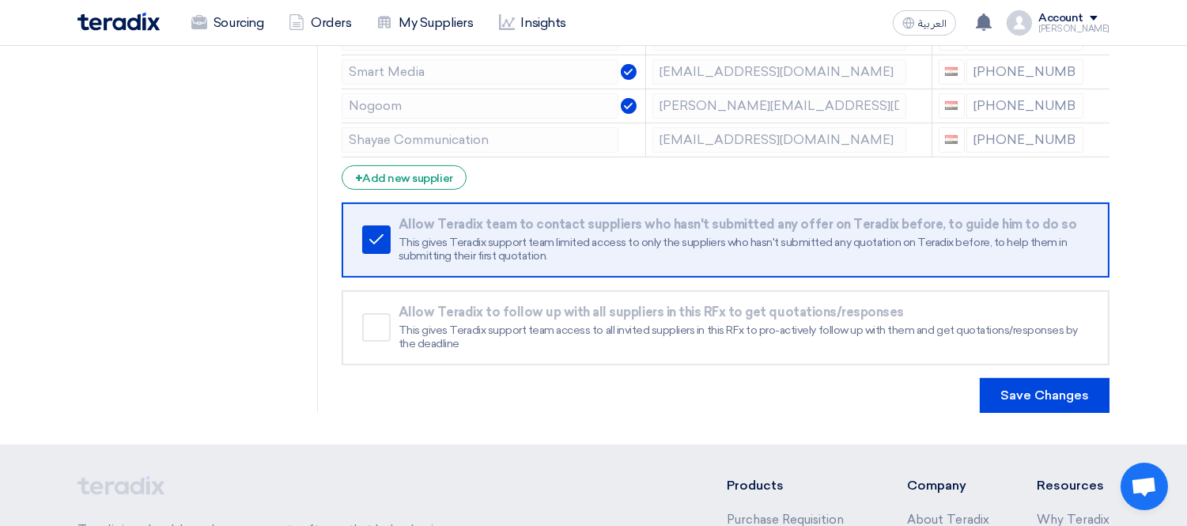
scroll to position [926, 0]
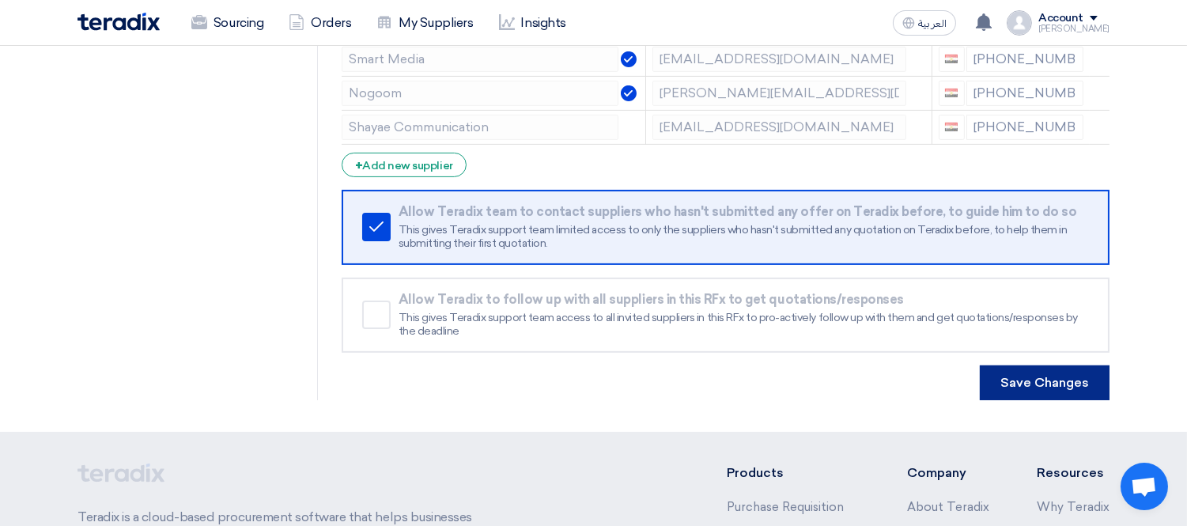
click at [1044, 370] on button "Save Changes" at bounding box center [1045, 382] width 130 height 35
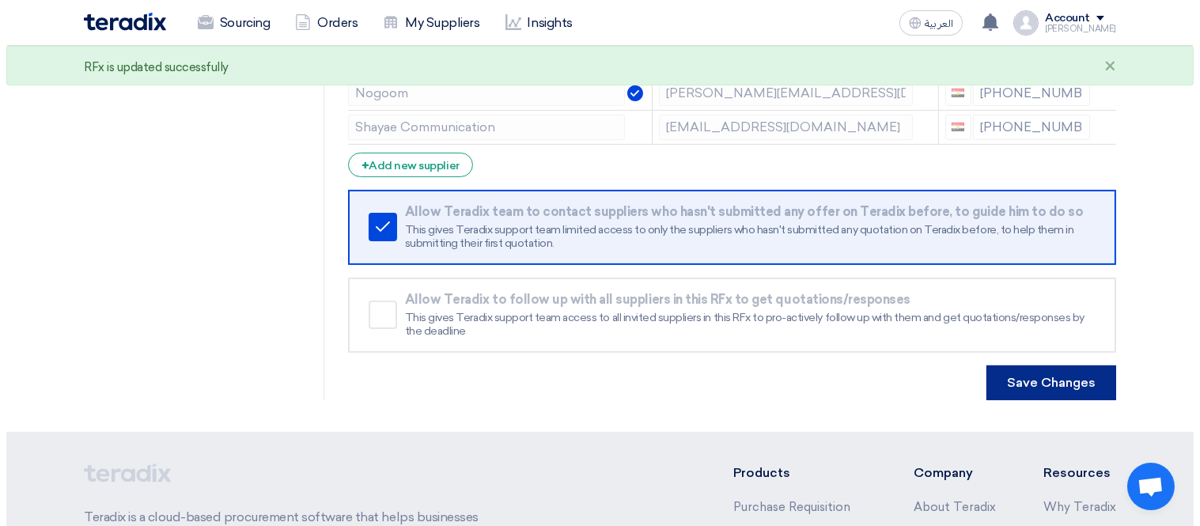
scroll to position [0, 0]
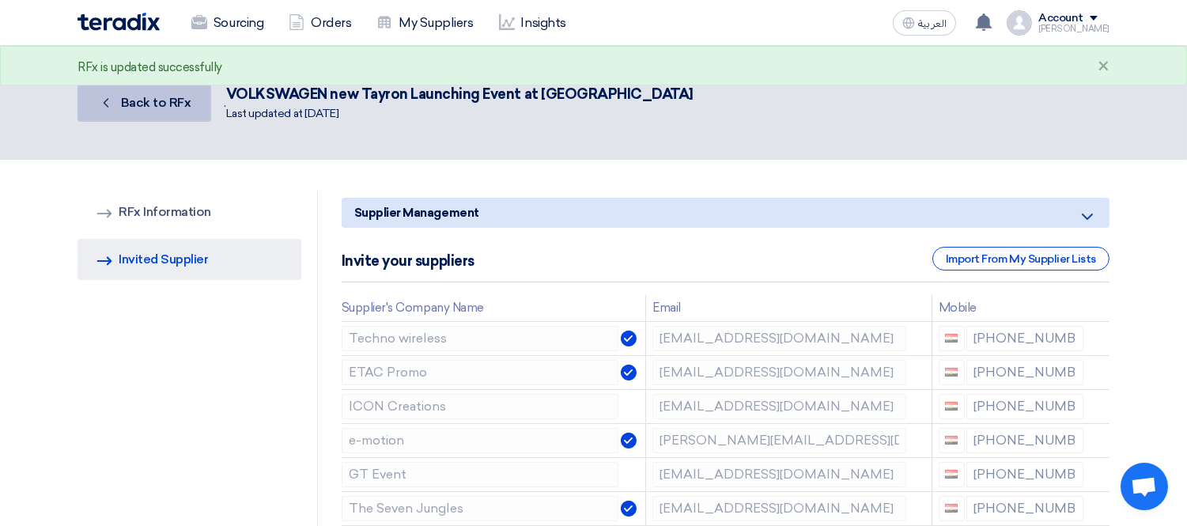
click at [150, 93] on link "Back Back to RFx" at bounding box center [145, 103] width 134 height 38
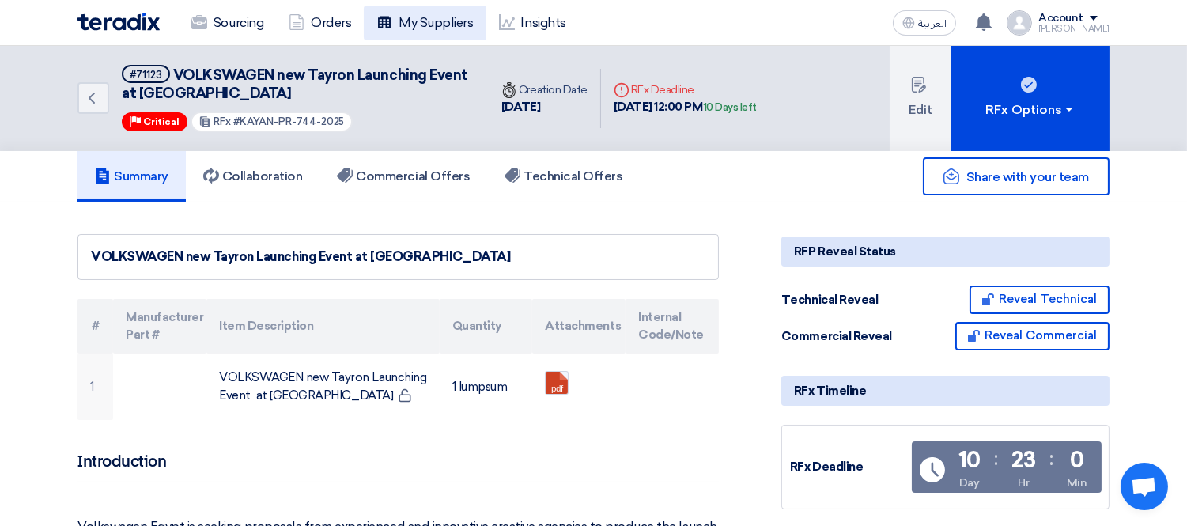
click at [414, 25] on link "My Suppliers" at bounding box center [425, 23] width 122 height 35
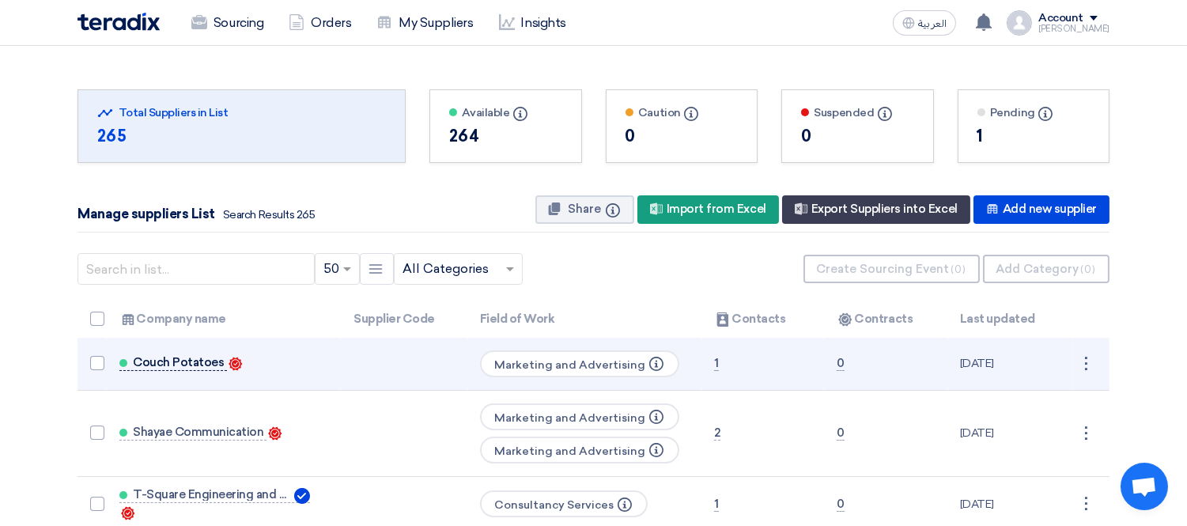
click at [187, 362] on span "Couch Potatoes" at bounding box center [178, 362] width 91 height 13
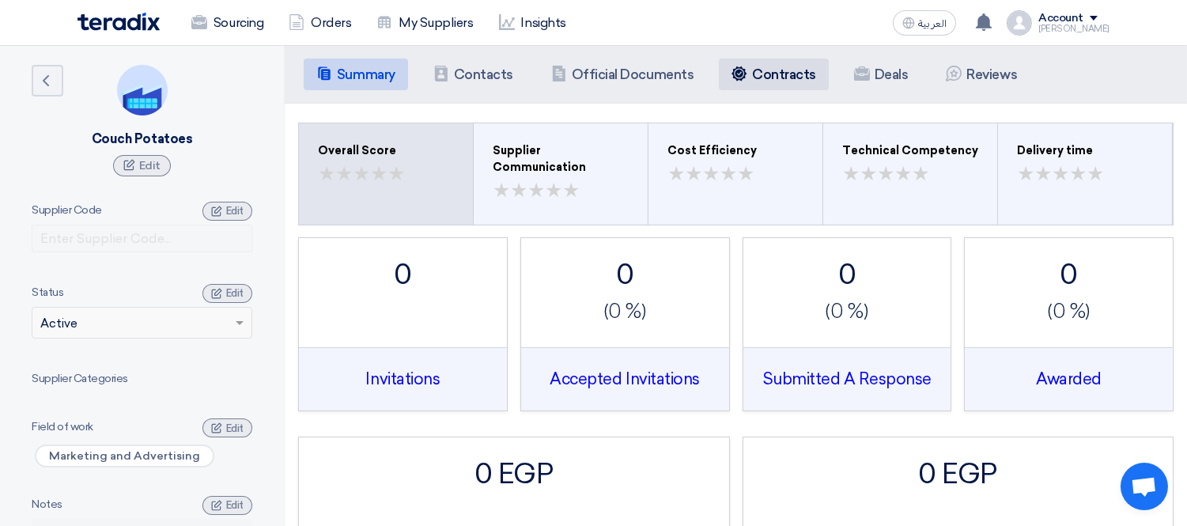
click at [784, 73] on h5 "Contracts" at bounding box center [784, 74] width 64 height 16
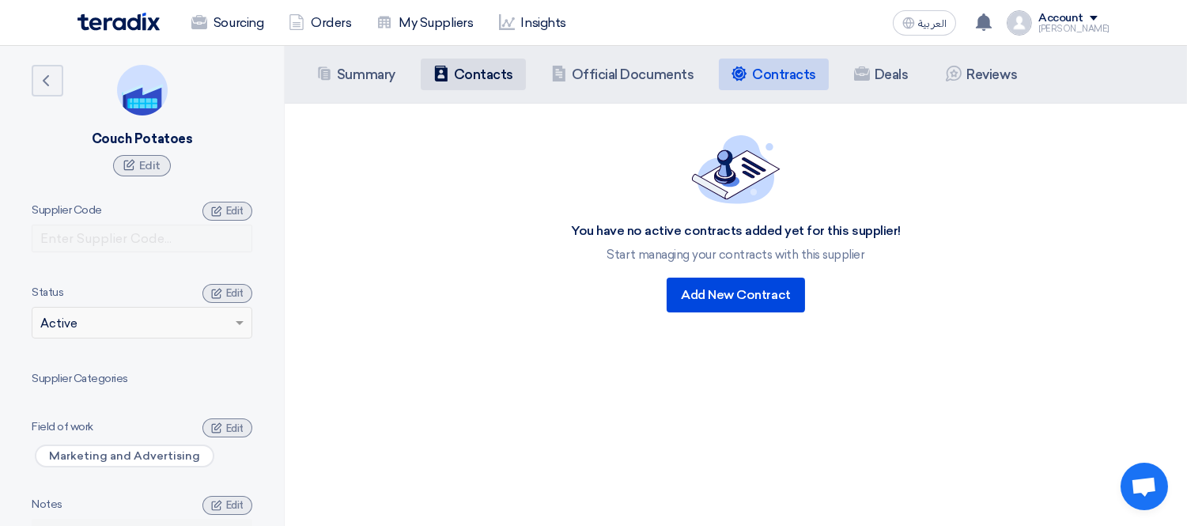
click at [489, 81] on h5 "Contacts" at bounding box center [483, 74] width 59 height 16
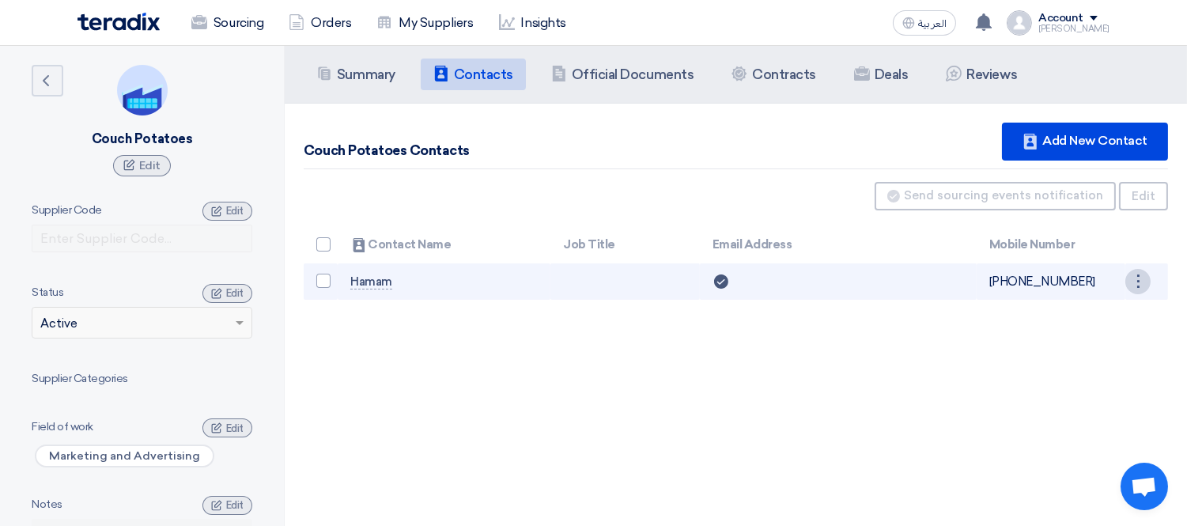
click at [1130, 272] on div "⋮" at bounding box center [1138, 281] width 25 height 25
click at [1100, 316] on link "Edit" at bounding box center [1112, 311] width 78 height 23
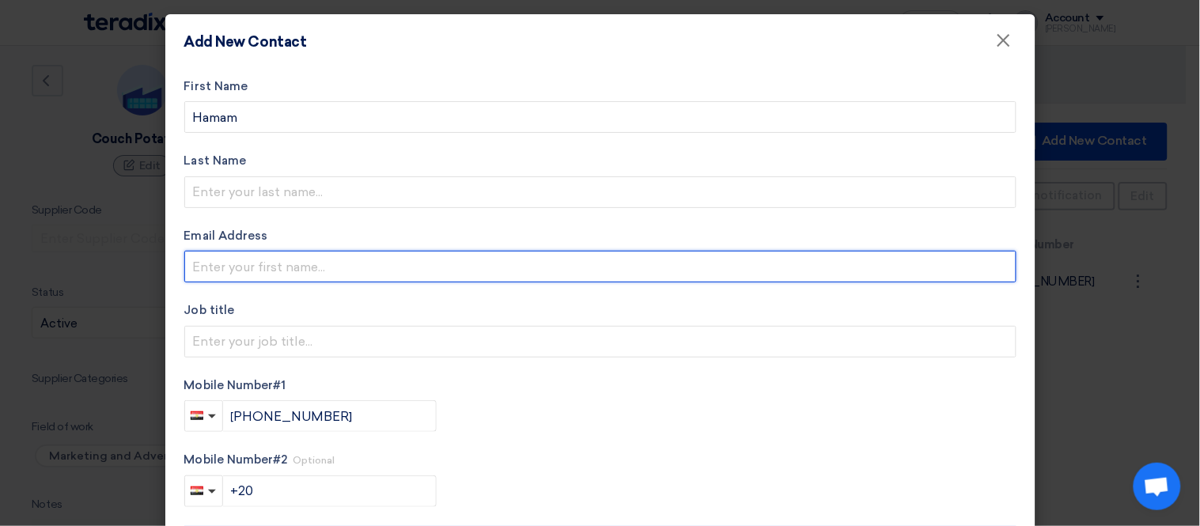
click at [296, 267] on input "email" at bounding box center [600, 267] width 832 height 32
type input "[EMAIL_ADDRESS][DOMAIN_NAME]"
drag, startPoint x: 411, startPoint y: 267, endPoint x: 75, endPoint y: 242, distance: 337.1
click at [75, 242] on modal-container "Add New Contact × First Name [GEOGRAPHIC_DATA] Last Name Email Address [EMAIL_A…" at bounding box center [600, 263] width 1200 height 526
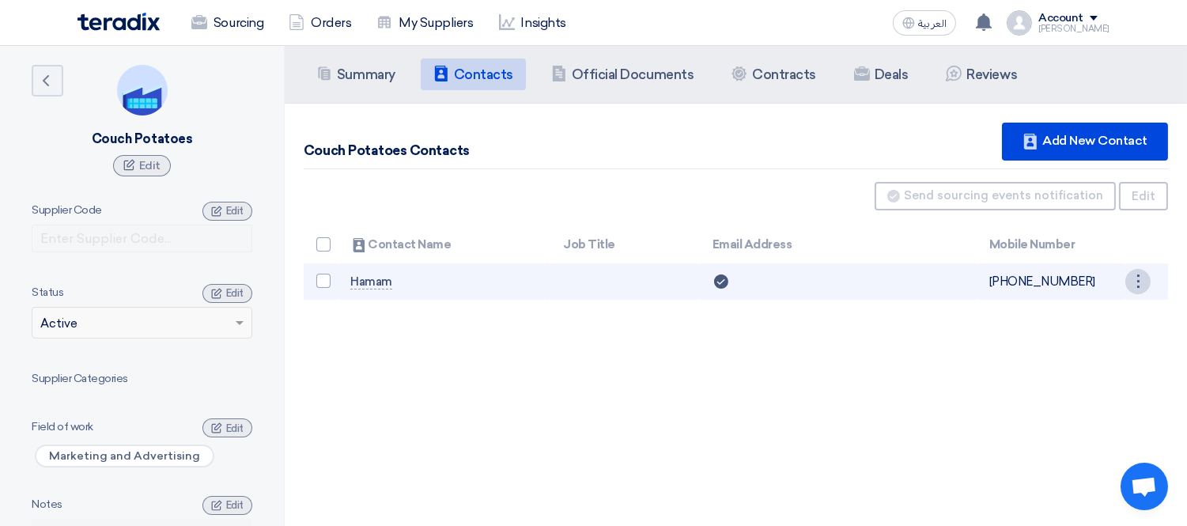
click at [1126, 274] on div "⋮" at bounding box center [1138, 281] width 25 height 25
click at [1104, 305] on link "Edit" at bounding box center [1112, 311] width 78 height 23
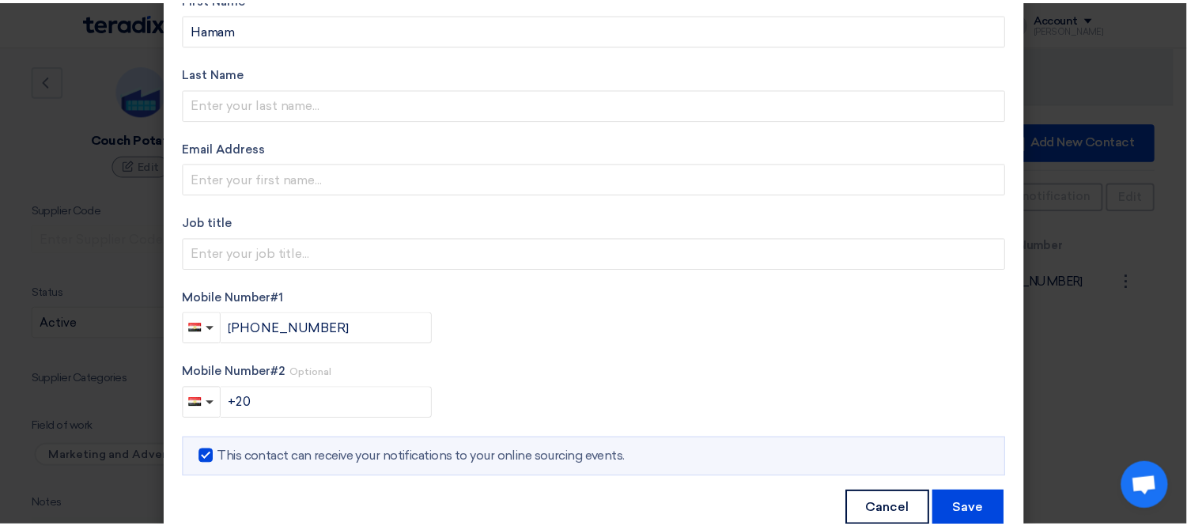
scroll to position [127, 0]
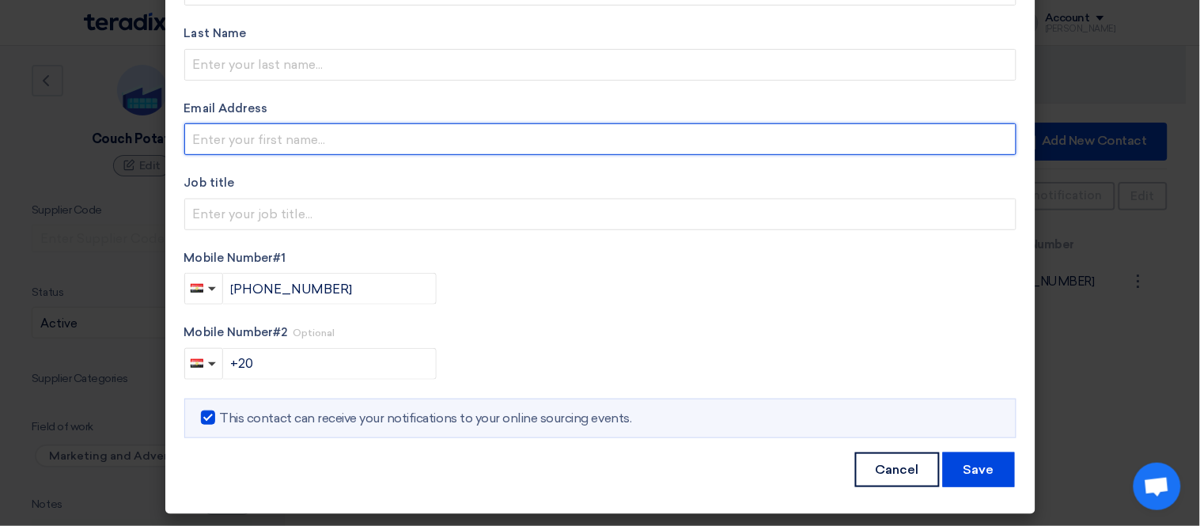
click at [258, 142] on input "email" at bounding box center [600, 139] width 832 height 32
paste input "[EMAIL_ADDRESS][DOMAIN_NAME]"
type input "[EMAIL_ADDRESS][DOMAIN_NAME]"
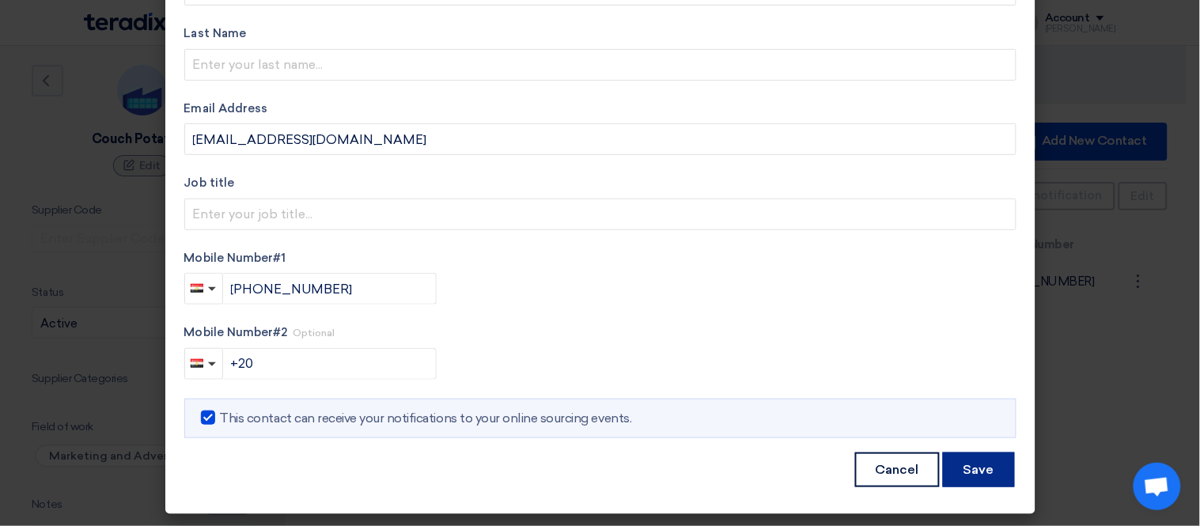
click at [964, 464] on button "Save" at bounding box center [979, 469] width 72 height 35
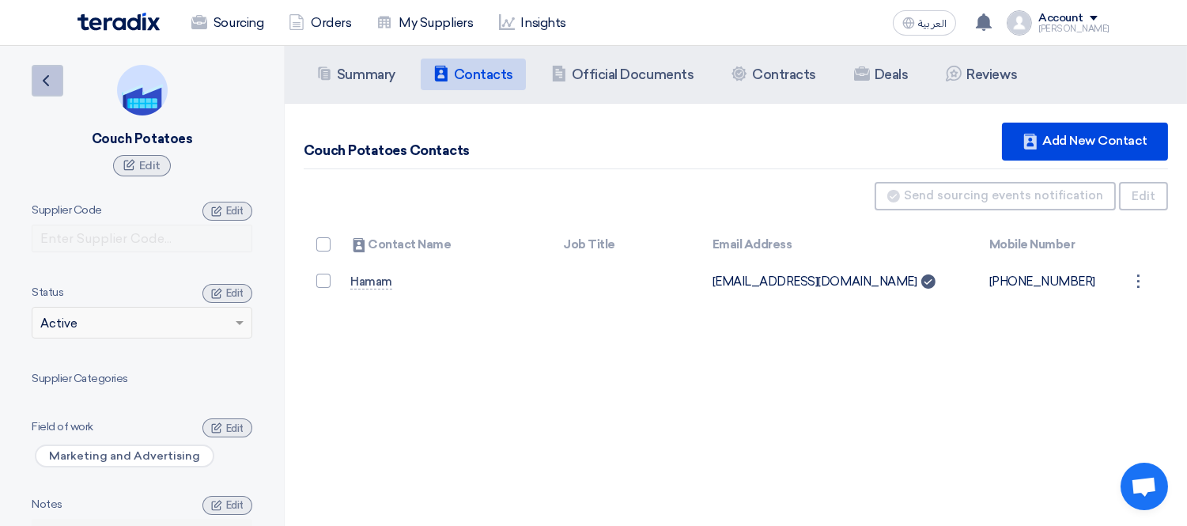
click at [42, 79] on icon "Back" at bounding box center [45, 80] width 19 height 19
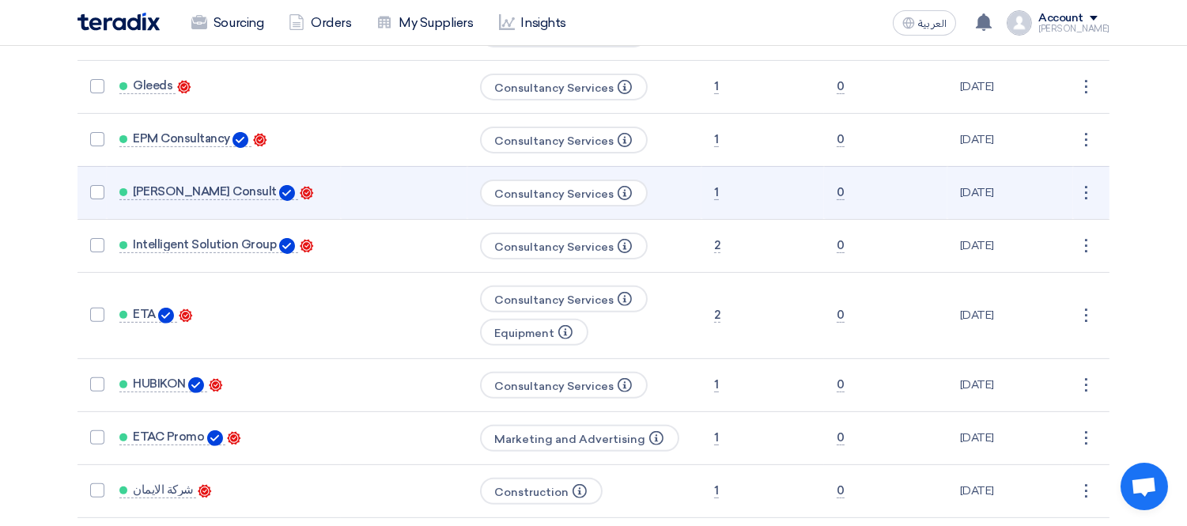
scroll to position [1230, 0]
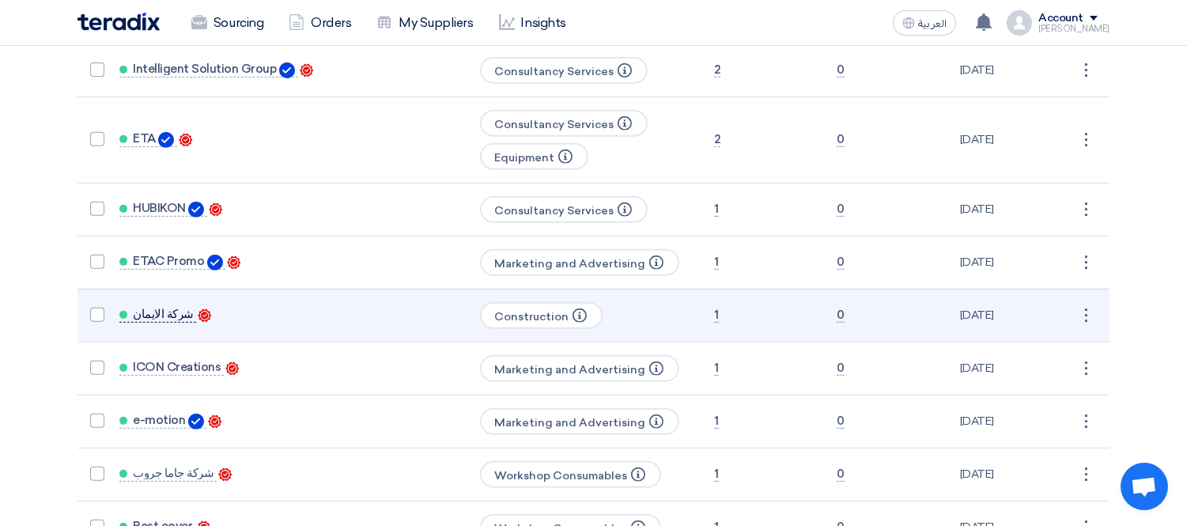
click at [155, 308] on span "شركة الايمان" at bounding box center [163, 314] width 61 height 13
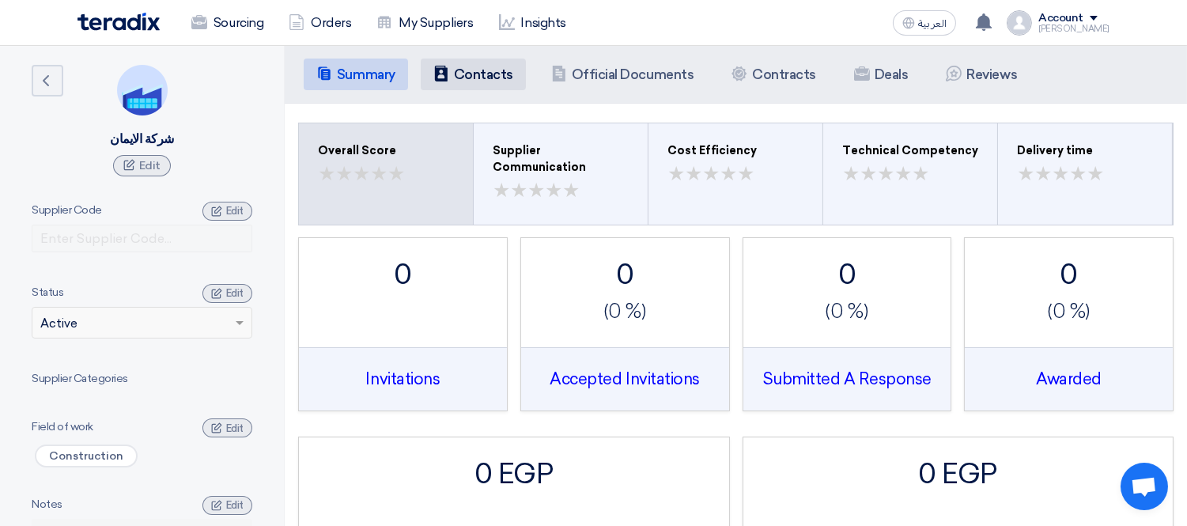
click at [487, 76] on h5 "Contacts" at bounding box center [483, 74] width 59 height 16
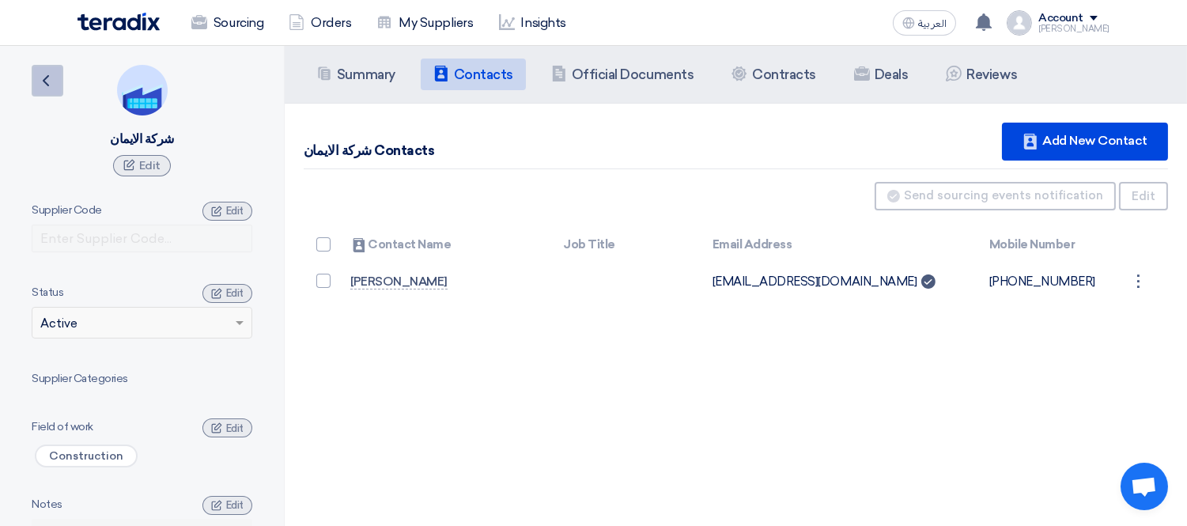
click at [48, 81] on icon "Back" at bounding box center [45, 80] width 19 height 19
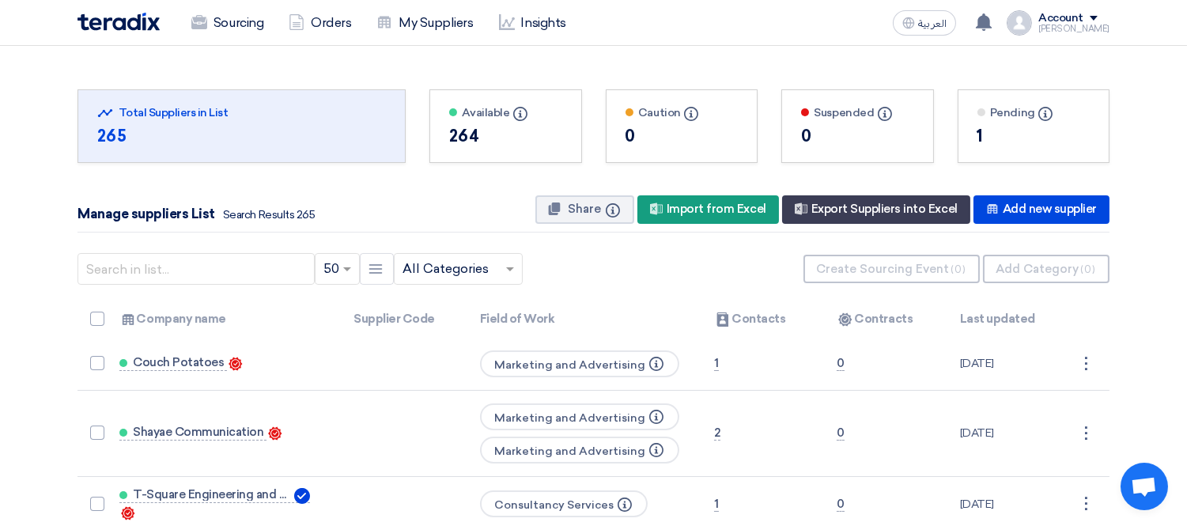
click at [990, 112] on div "Pending Info" at bounding box center [1034, 112] width 113 height 17
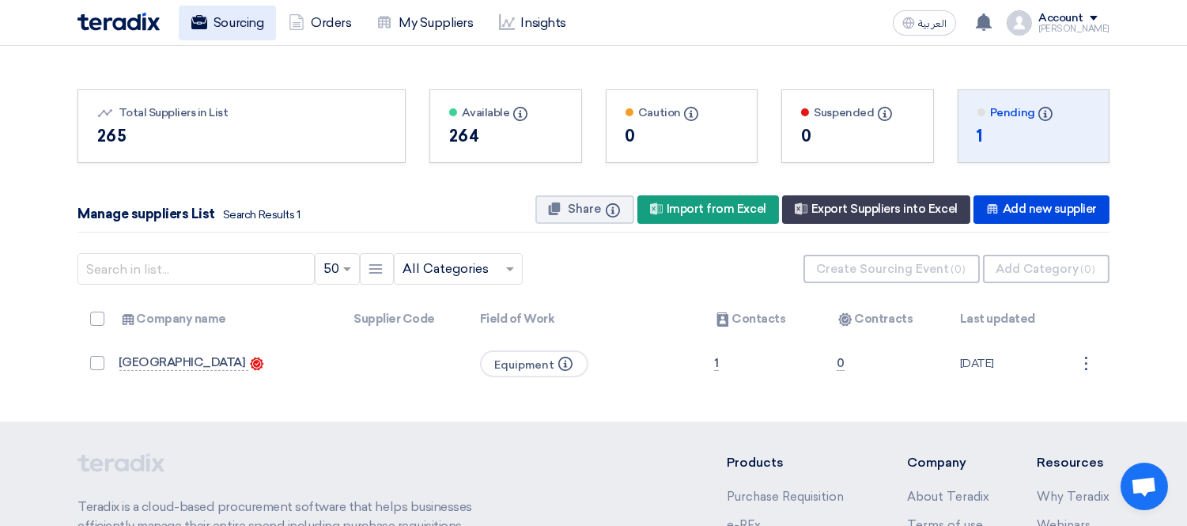
click at [238, 17] on link "Sourcing" at bounding box center [227, 23] width 97 height 35
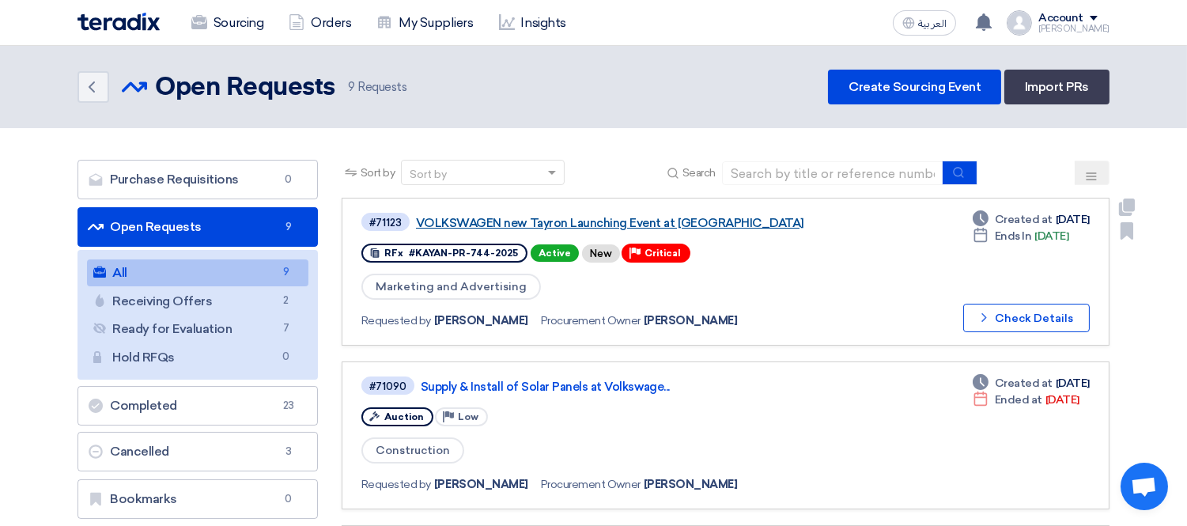
click at [548, 216] on link "VOLKSWAGEN new Tayron Launching Event at [GEOGRAPHIC_DATA]" at bounding box center [614, 223] width 396 height 14
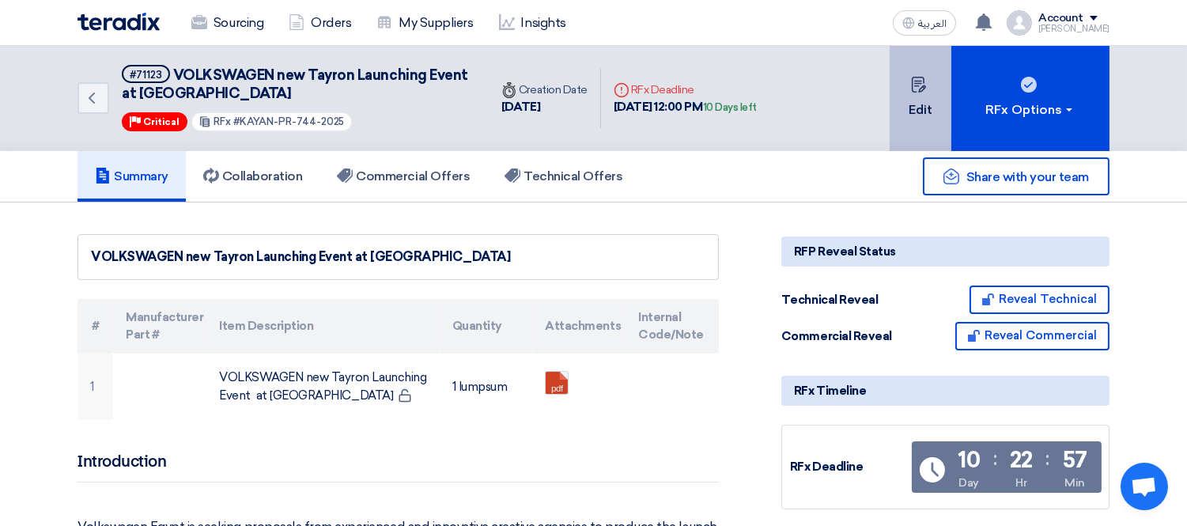
click at [928, 81] on button "Edit" at bounding box center [921, 98] width 62 height 105
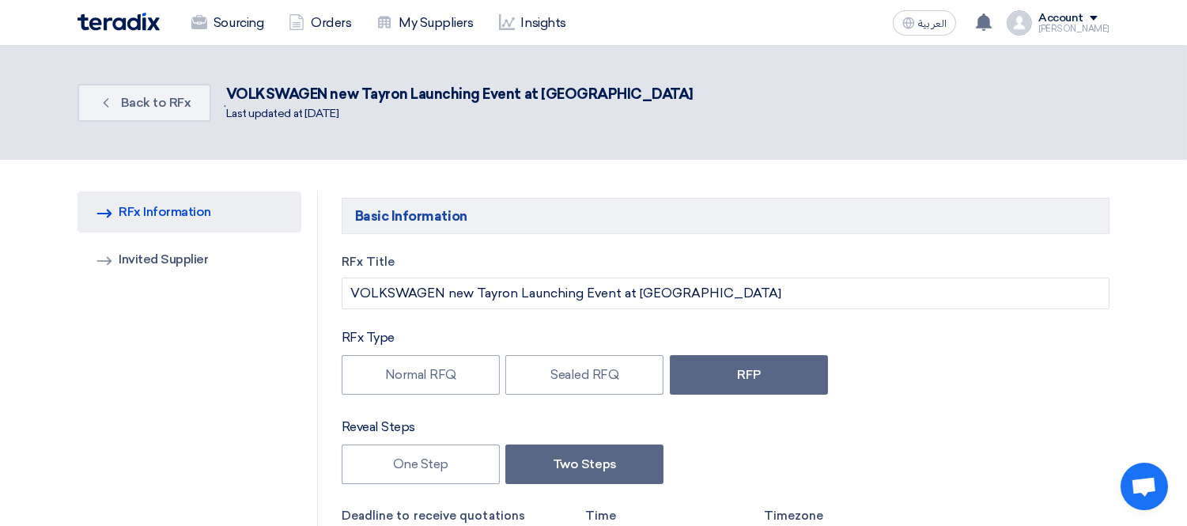
type input "[DATE]"
type input "12"
type input "00"
click at [171, 245] on link "Invited Suppliers Invited Supplier" at bounding box center [190, 259] width 224 height 41
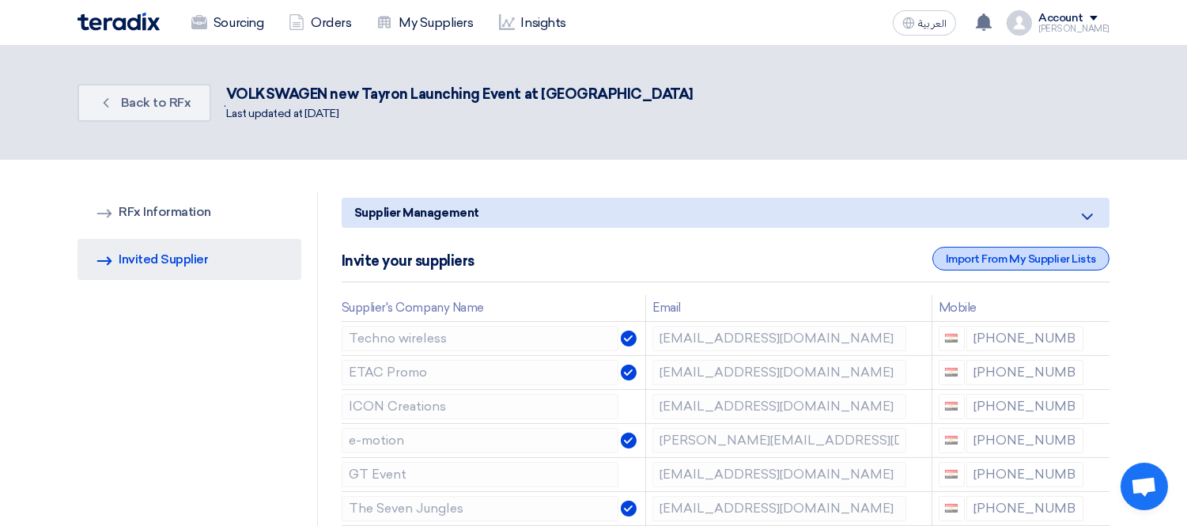
click at [1013, 249] on div "Import From My Supplier Lists" at bounding box center [1021, 259] width 177 height 24
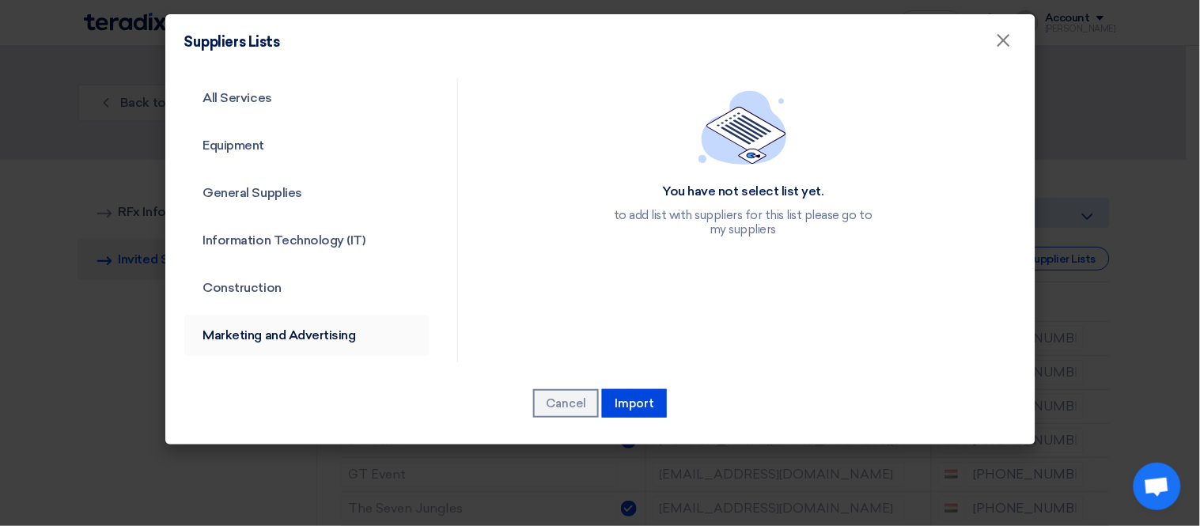
click at [286, 330] on link "Marketing and Advertising" at bounding box center [307, 335] width 246 height 41
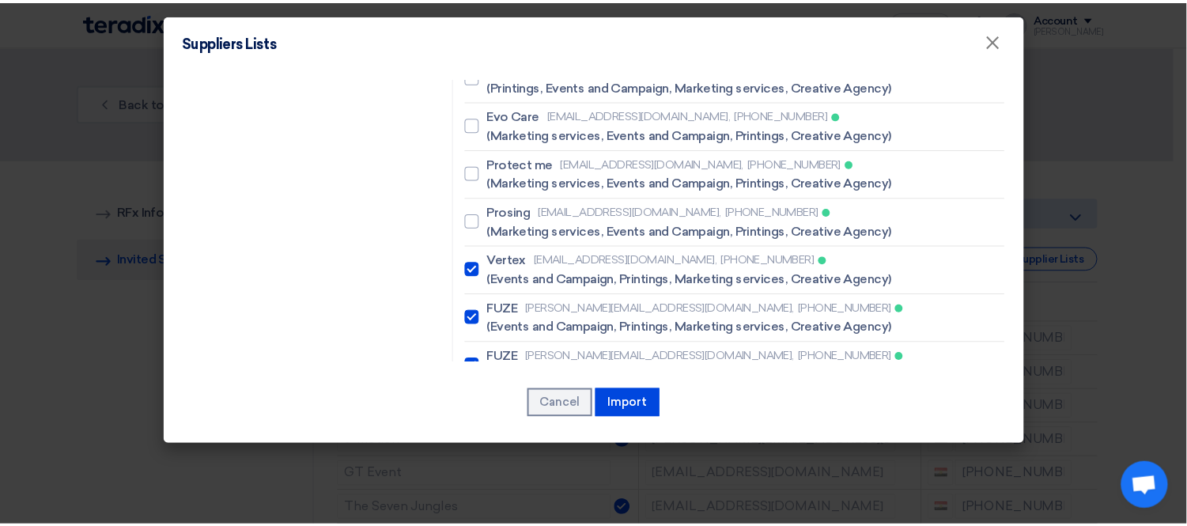
scroll to position [3918, 0]
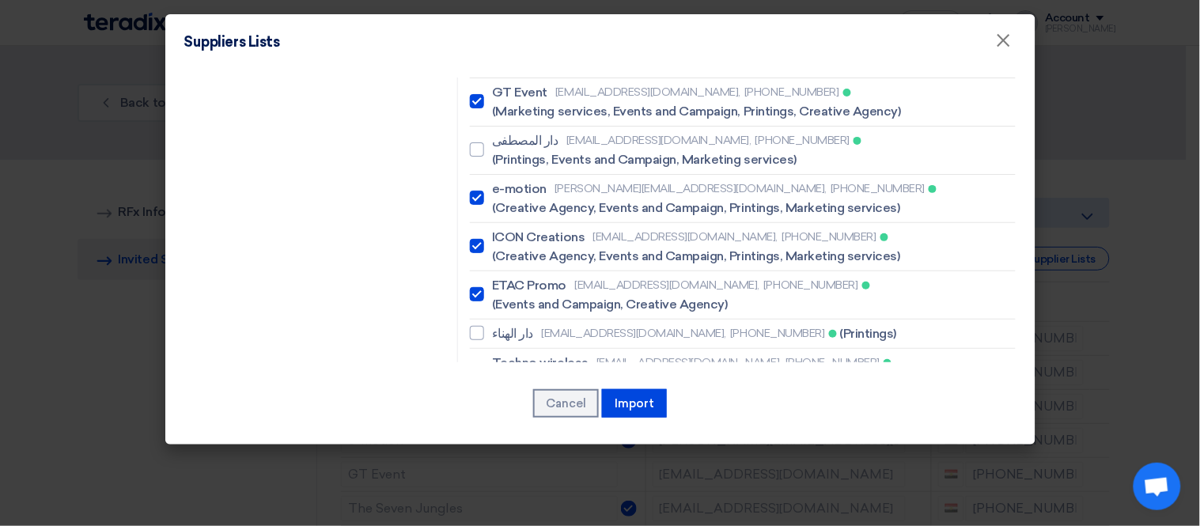
click at [476, 509] on div at bounding box center [477, 516] width 14 height 14
checkbox input "true"
click at [636, 403] on button "Import" at bounding box center [634, 403] width 65 height 28
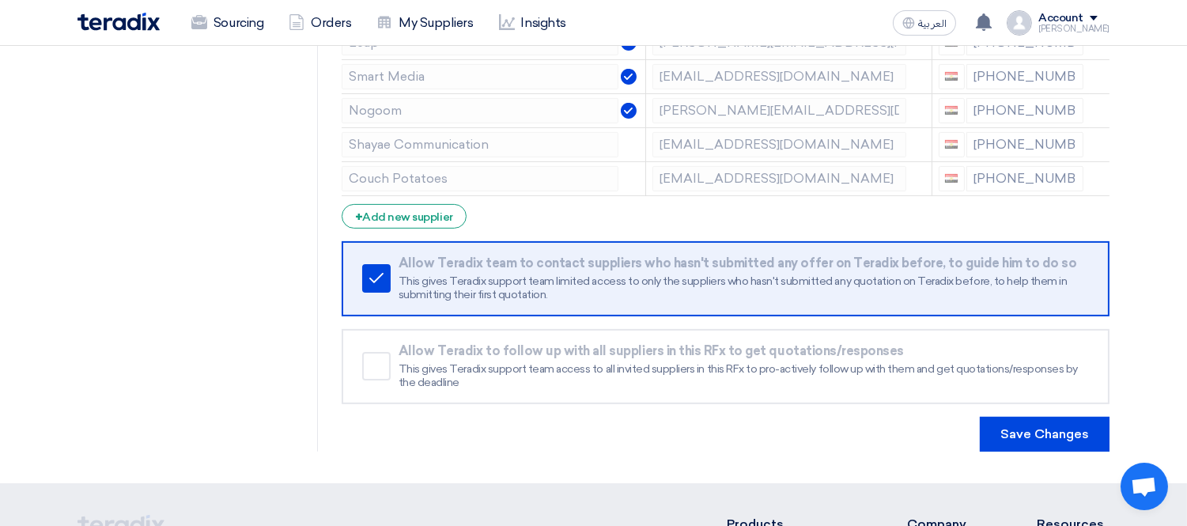
scroll to position [866, 0]
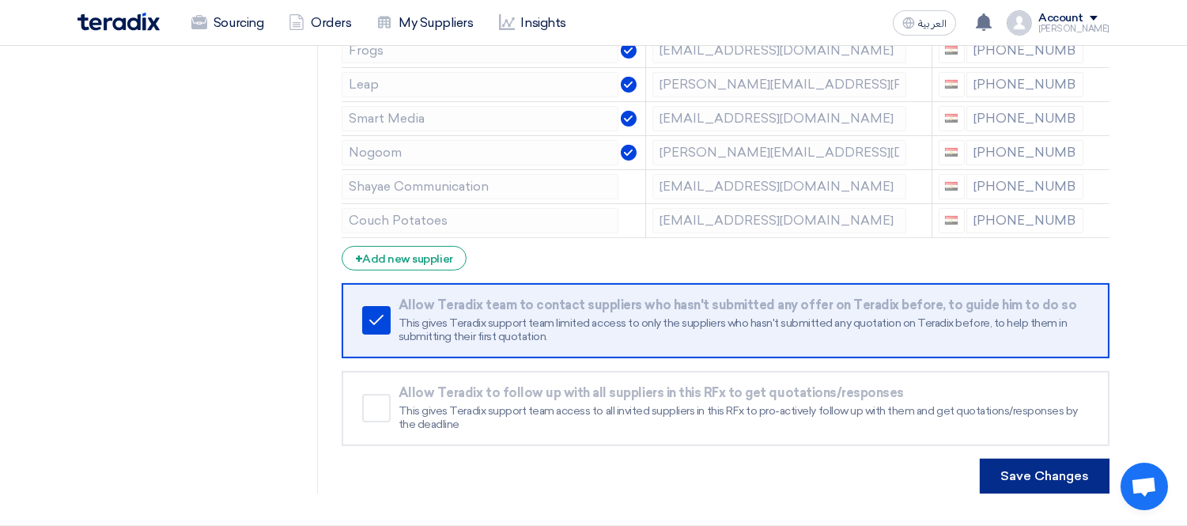
click at [1060, 467] on button "Save Changes" at bounding box center [1045, 476] width 130 height 35
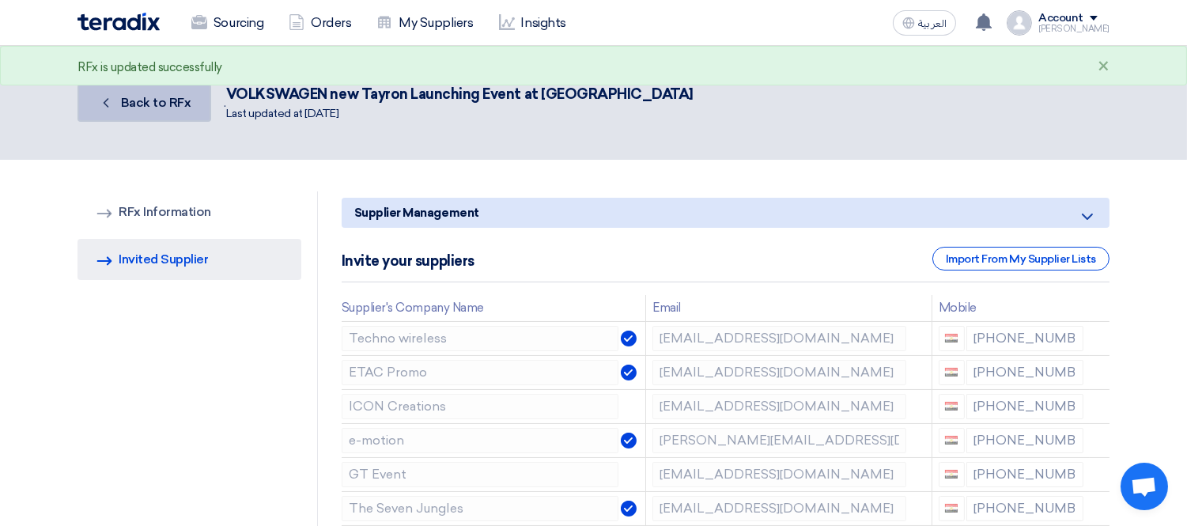
click at [120, 112] on link "Back Back to RFx" at bounding box center [145, 103] width 134 height 38
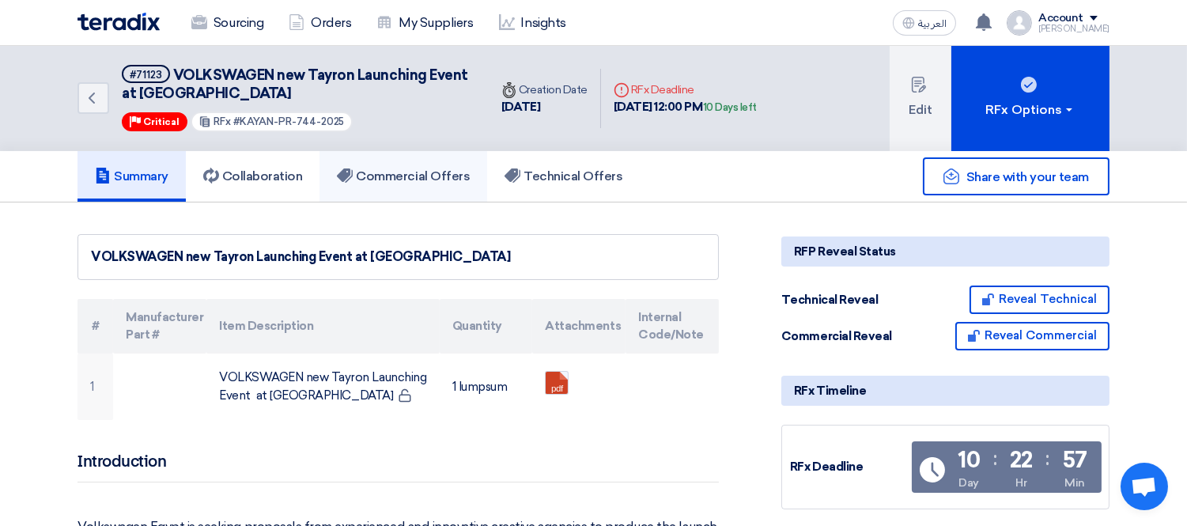
click at [381, 168] on h5 "Commercial Offers" at bounding box center [403, 176] width 133 height 16
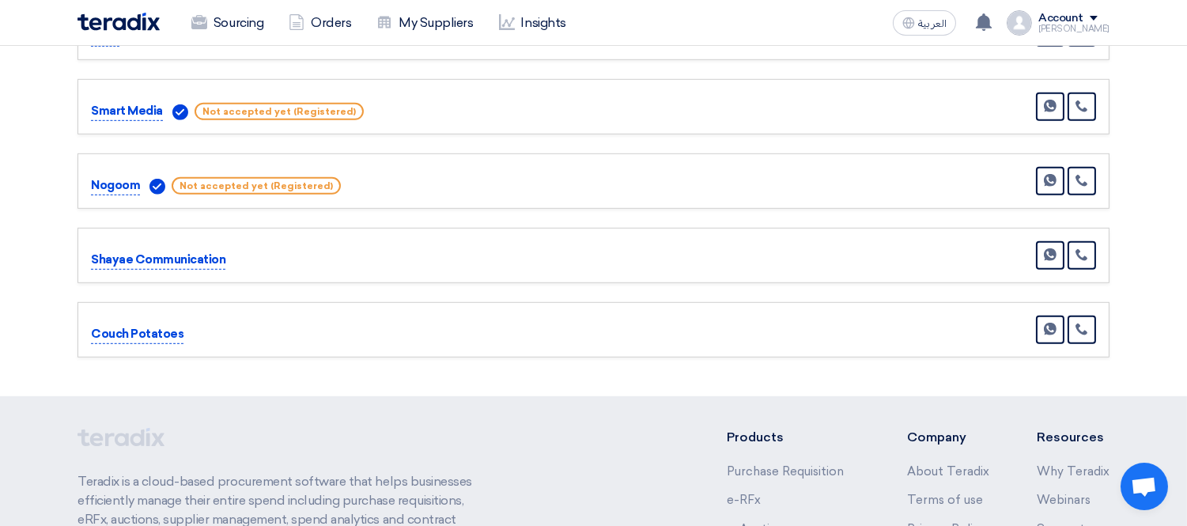
scroll to position [1788, 0]
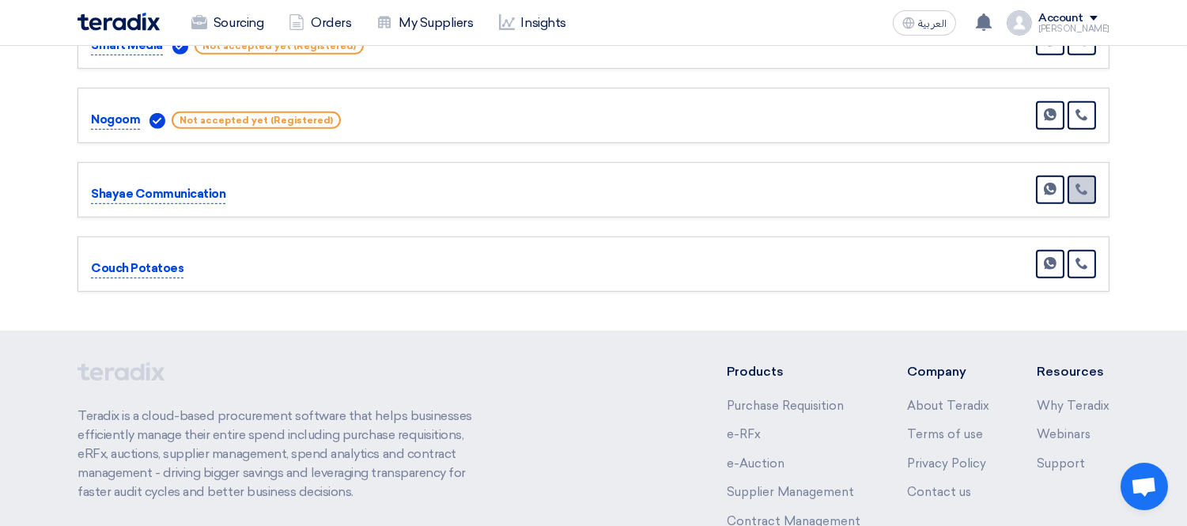
click at [1085, 176] on link at bounding box center [1082, 190] width 28 height 28
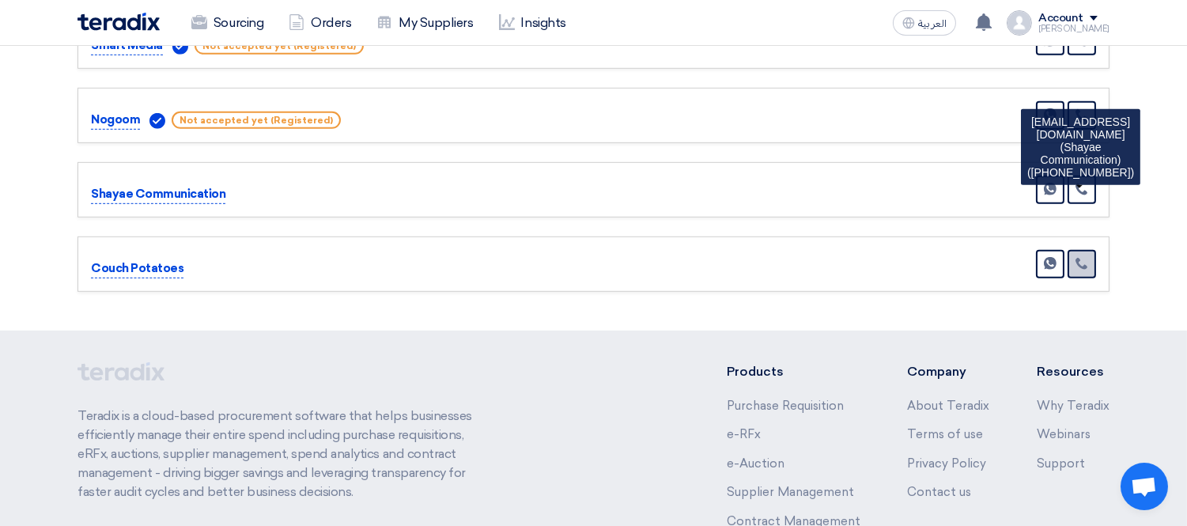
click at [1085, 250] on link at bounding box center [1082, 264] width 28 height 28
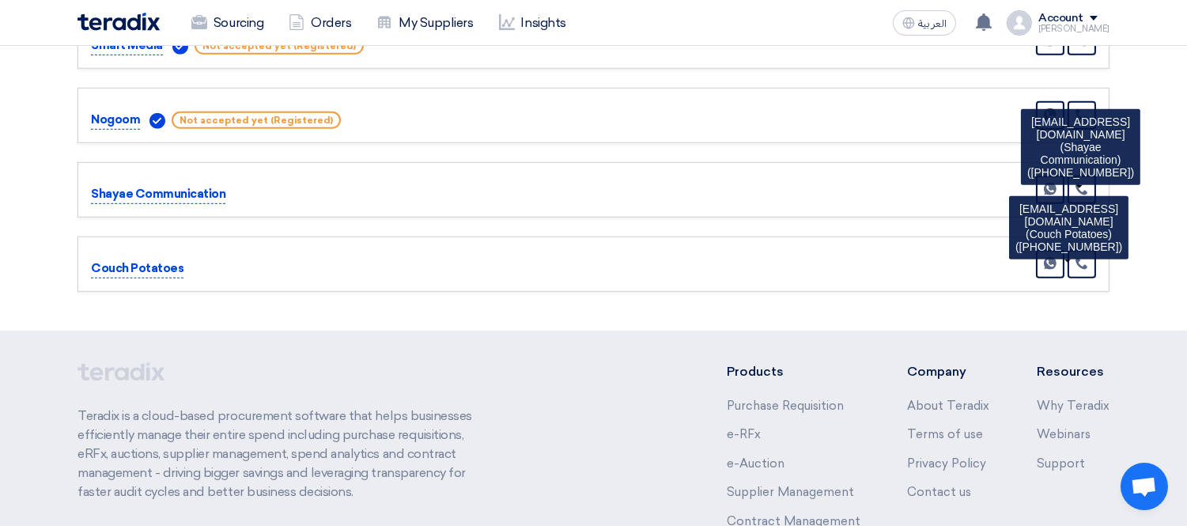
click at [1089, 257] on icon at bounding box center [1082, 263] width 13 height 13
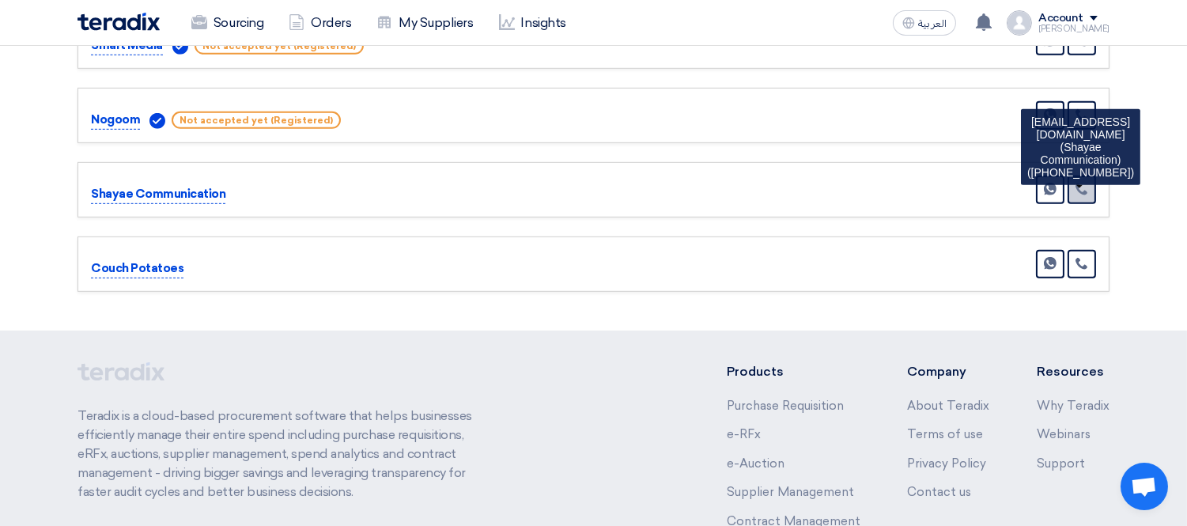
click at [1089, 183] on icon at bounding box center [1082, 189] width 13 height 13
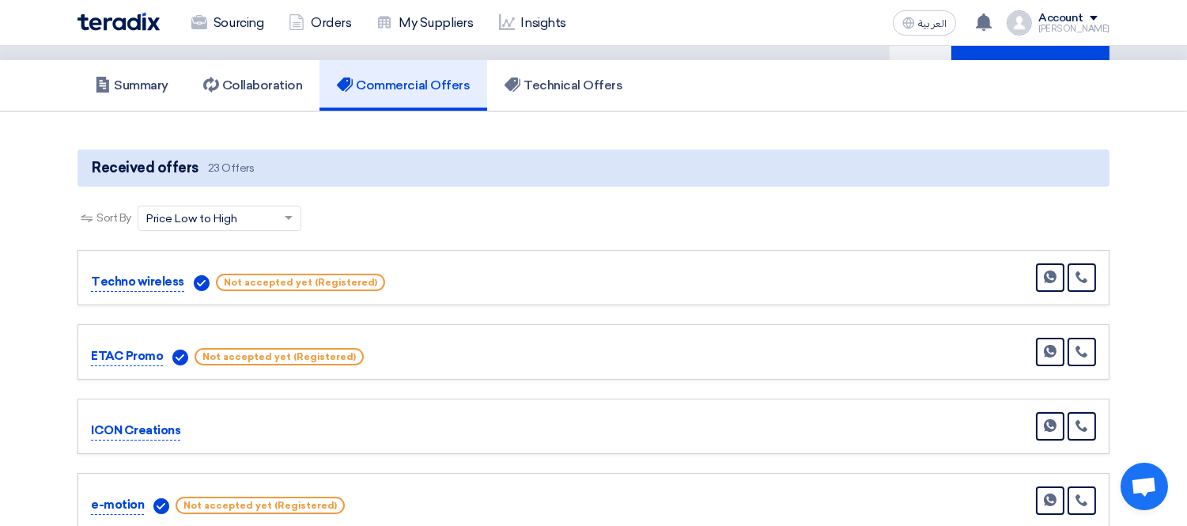
scroll to position [0, 0]
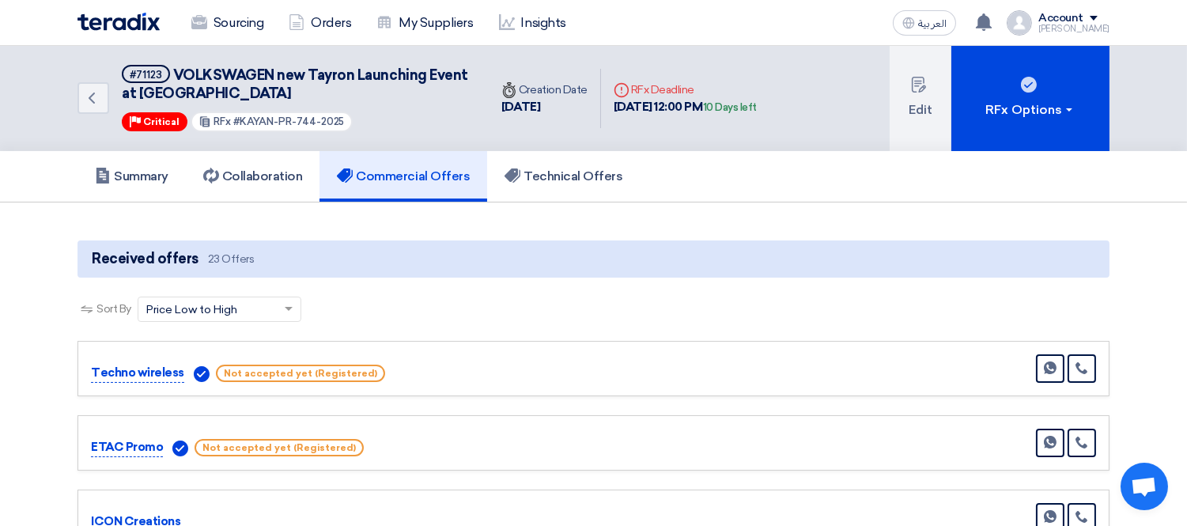
click at [144, 174] on h5 "Summary" at bounding box center [132, 176] width 74 height 16
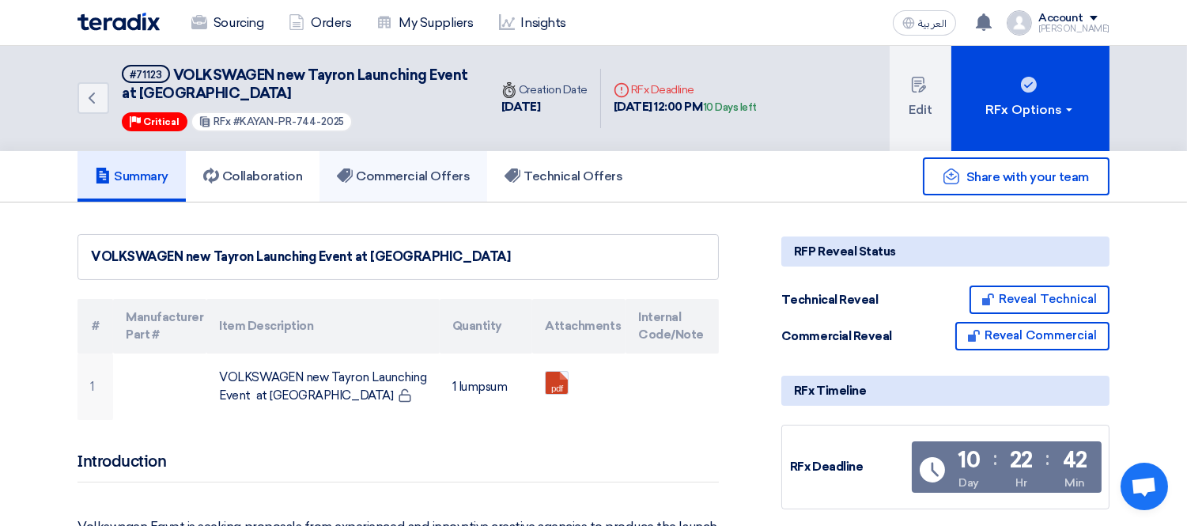
click at [407, 171] on h5 "Commercial Offers" at bounding box center [403, 176] width 133 height 16
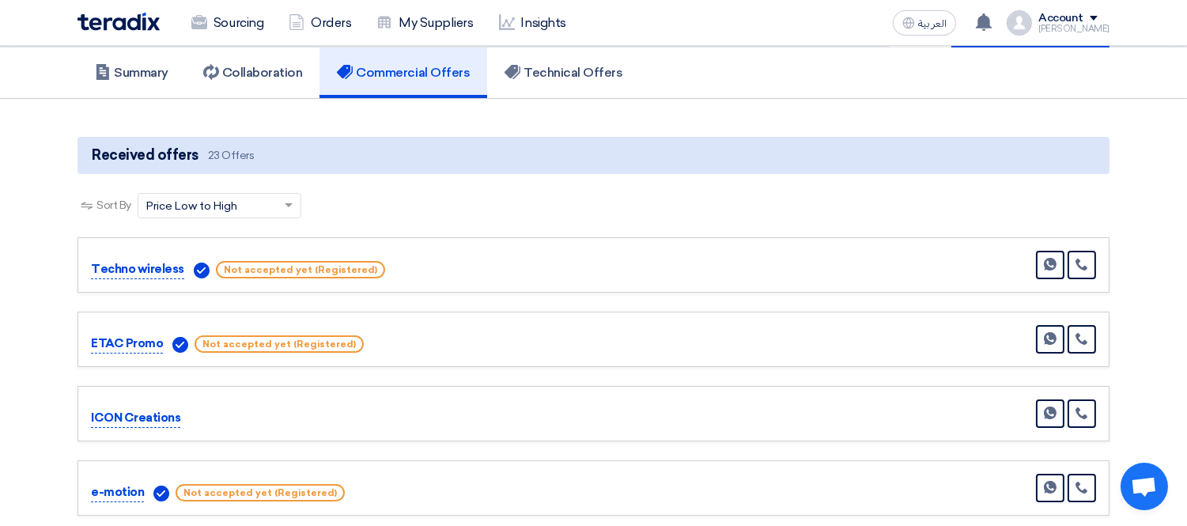
scroll to position [26, 0]
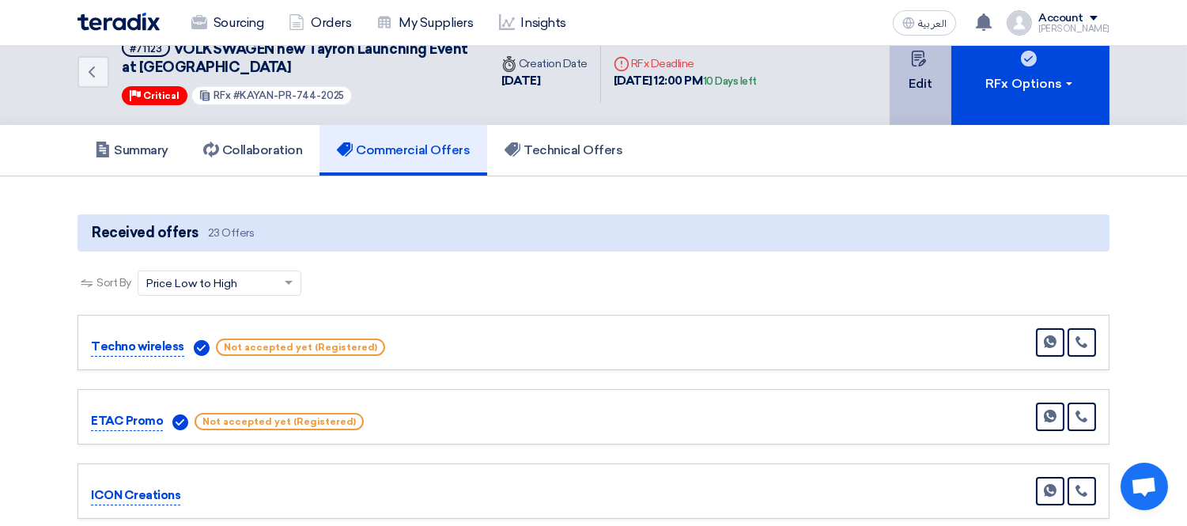
click at [918, 66] on button "Edit" at bounding box center [921, 72] width 62 height 105
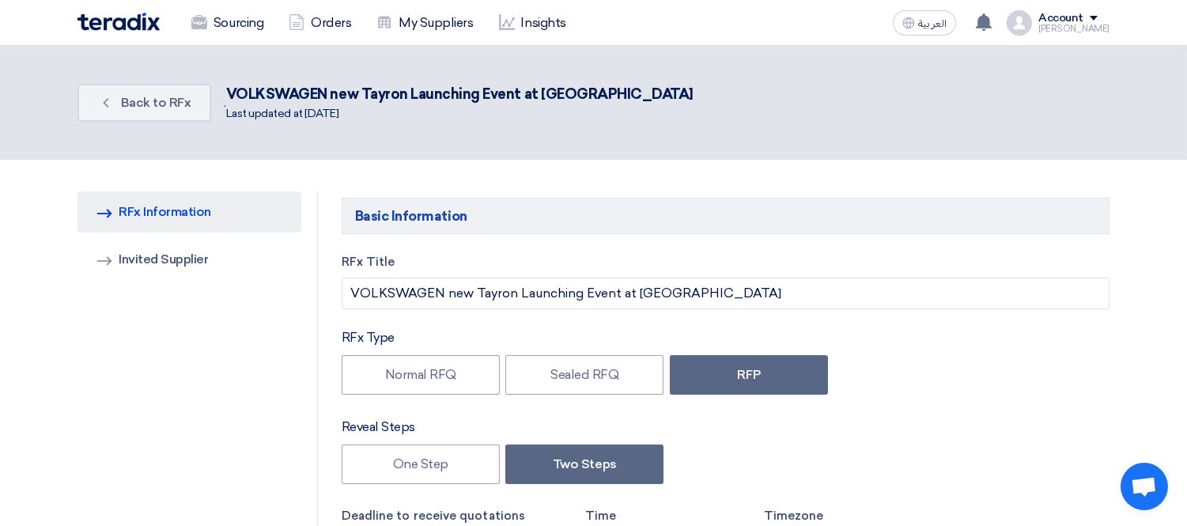
type input "[DATE]"
type input "12"
type input "00"
click at [151, 267] on link "Invited Suppliers Invited Supplier" at bounding box center [190, 259] width 224 height 41
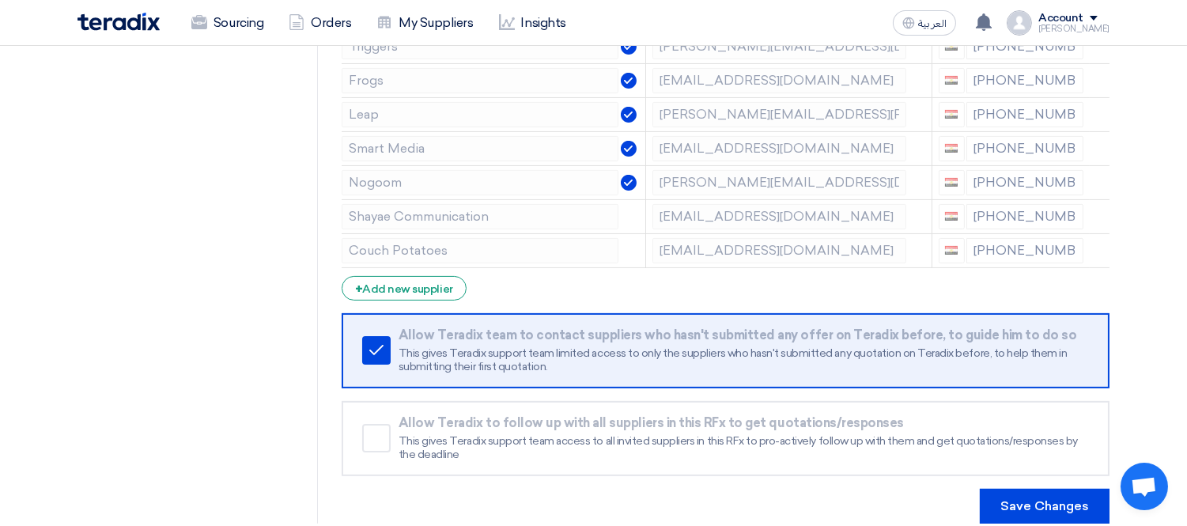
scroll to position [759, 0]
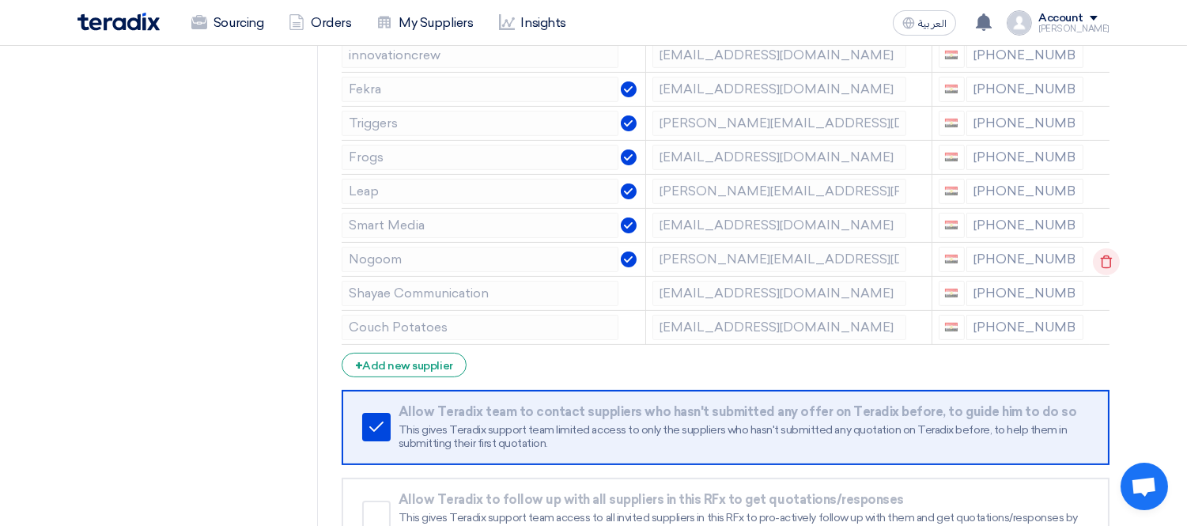
click at [1104, 263] on icon at bounding box center [1106, 261] width 27 height 27
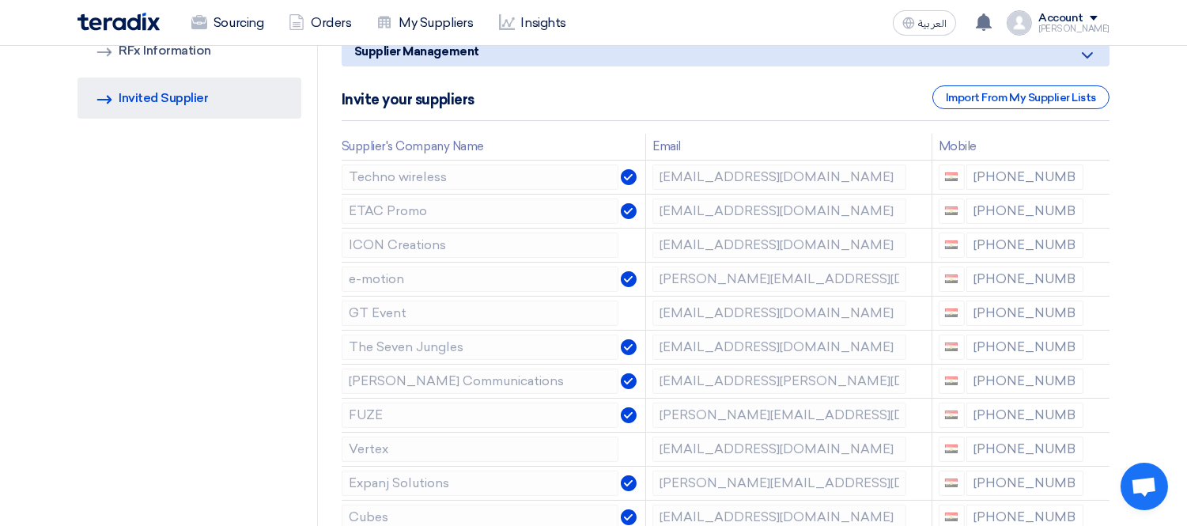
scroll to position [168, 0]
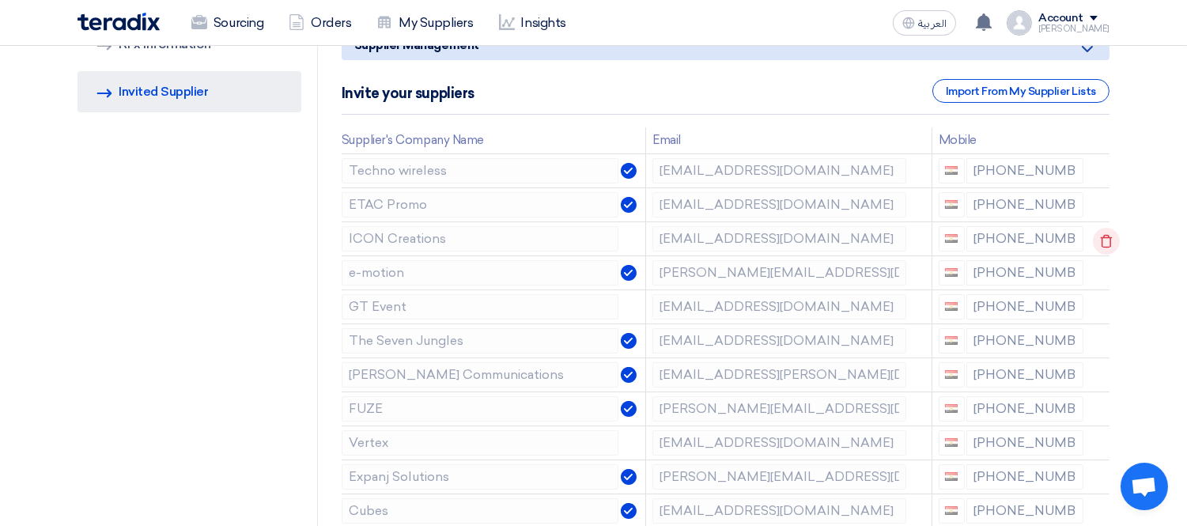
click at [1108, 234] on use at bounding box center [1107, 240] width 12 height 13
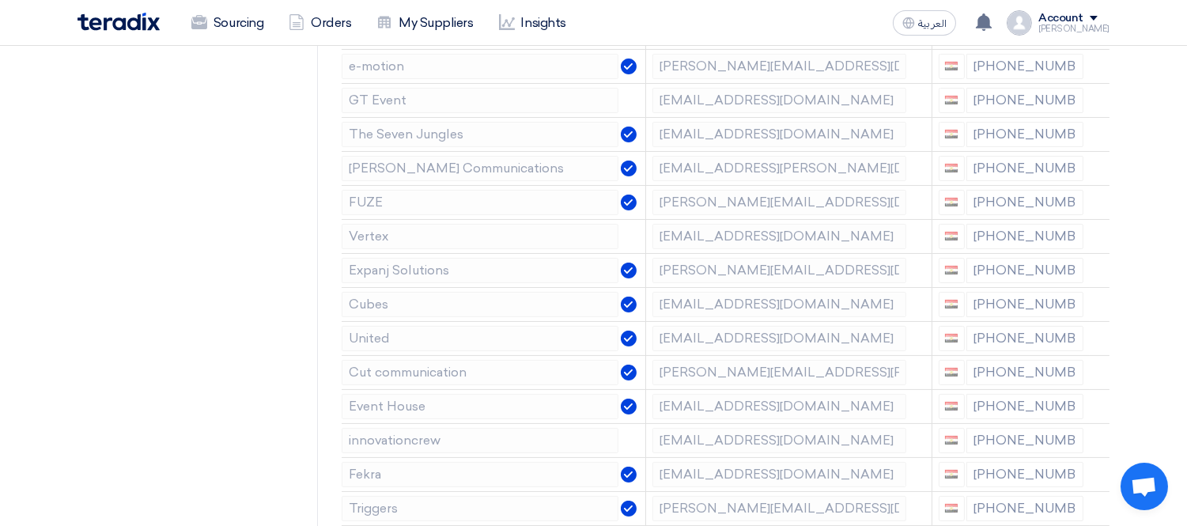
scroll to position [346, 0]
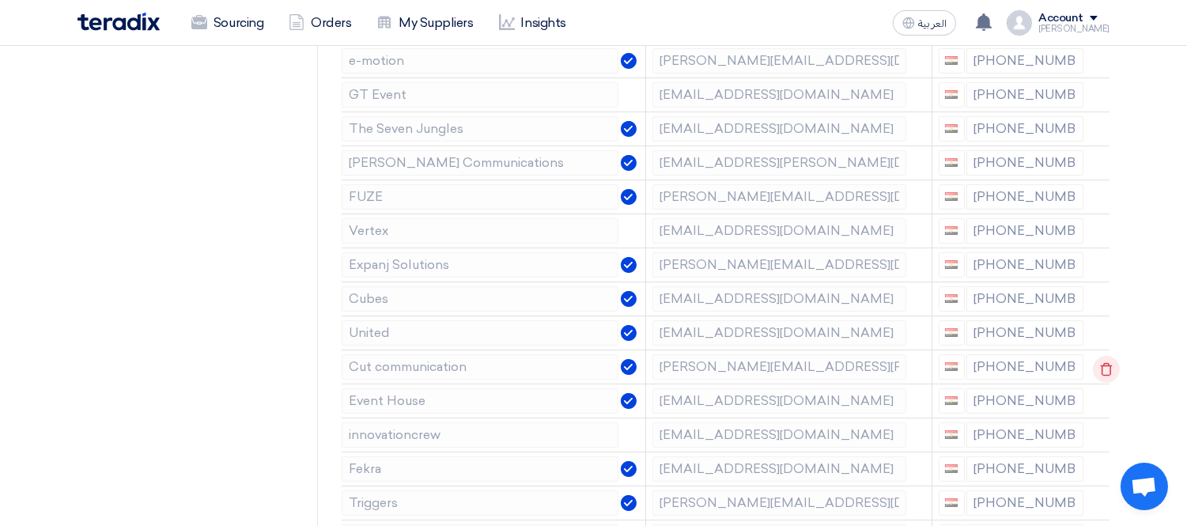
click at [1109, 360] on icon at bounding box center [1106, 369] width 27 height 27
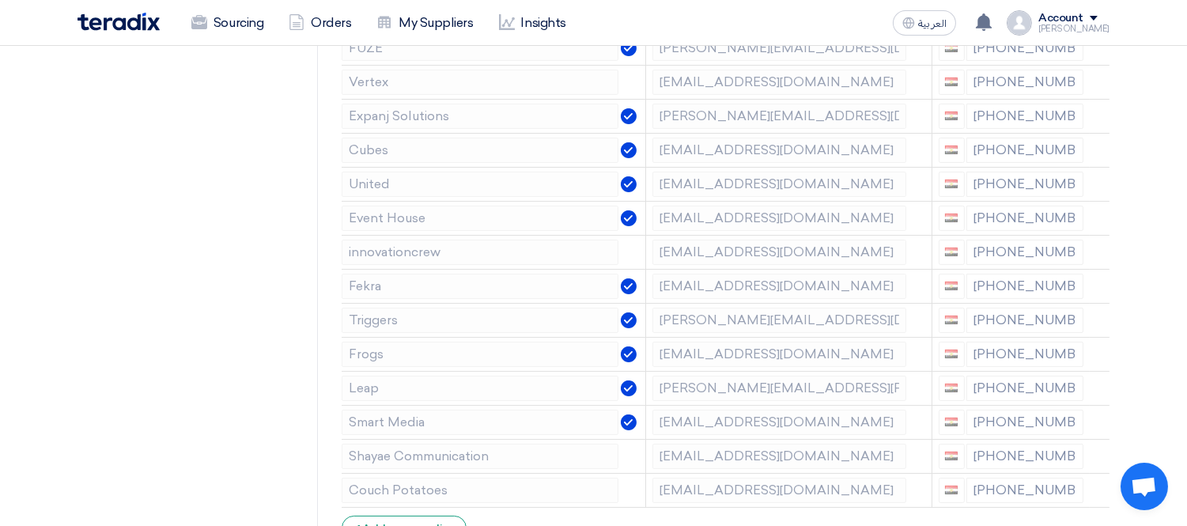
scroll to position [483, 0]
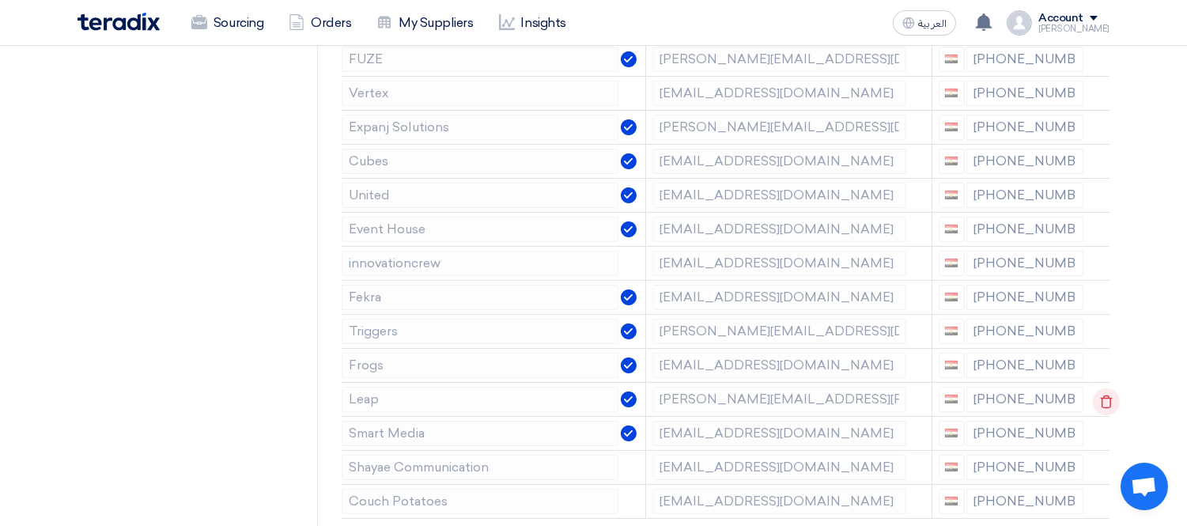
click at [1100, 398] on icon at bounding box center [1106, 401] width 27 height 27
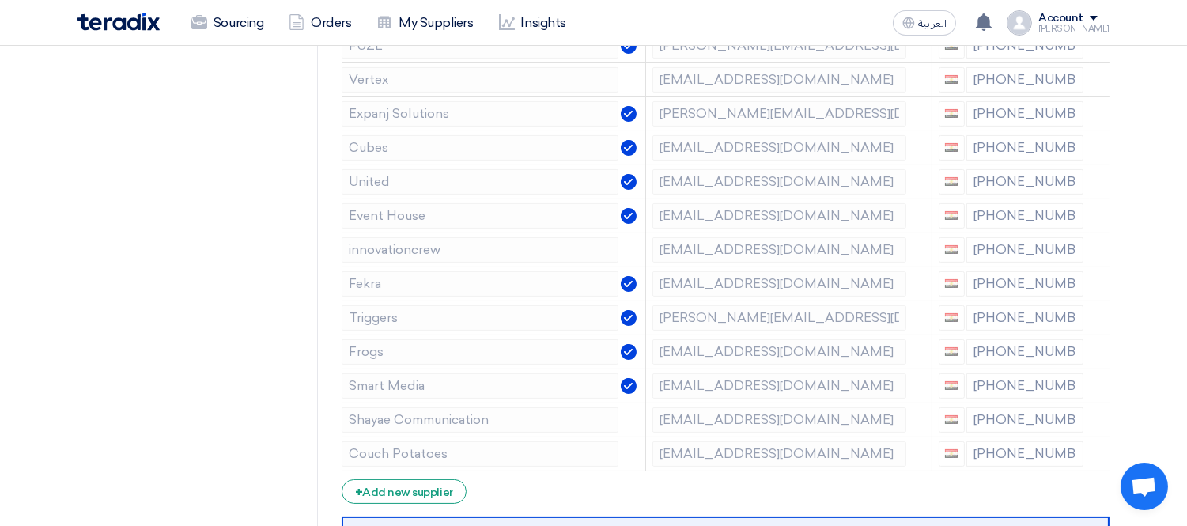
scroll to position [511, 0]
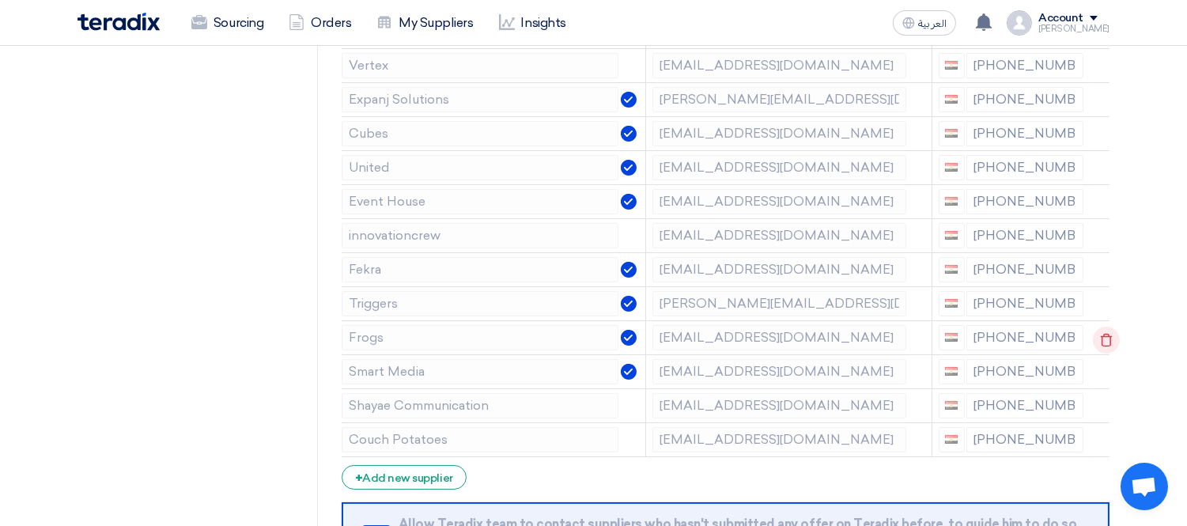
click at [1105, 331] on icon at bounding box center [1106, 340] width 27 height 27
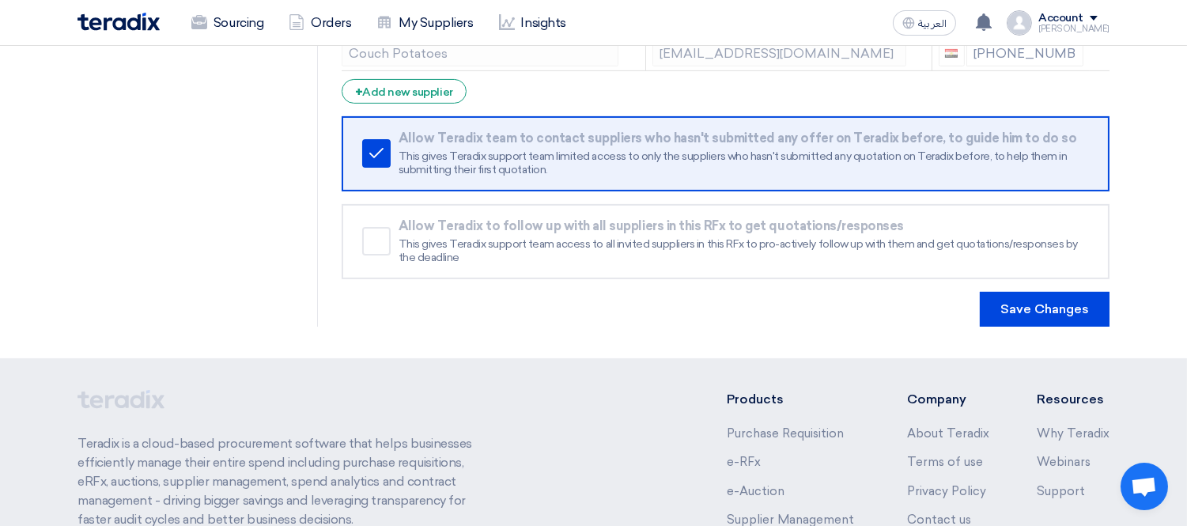
scroll to position [879, 0]
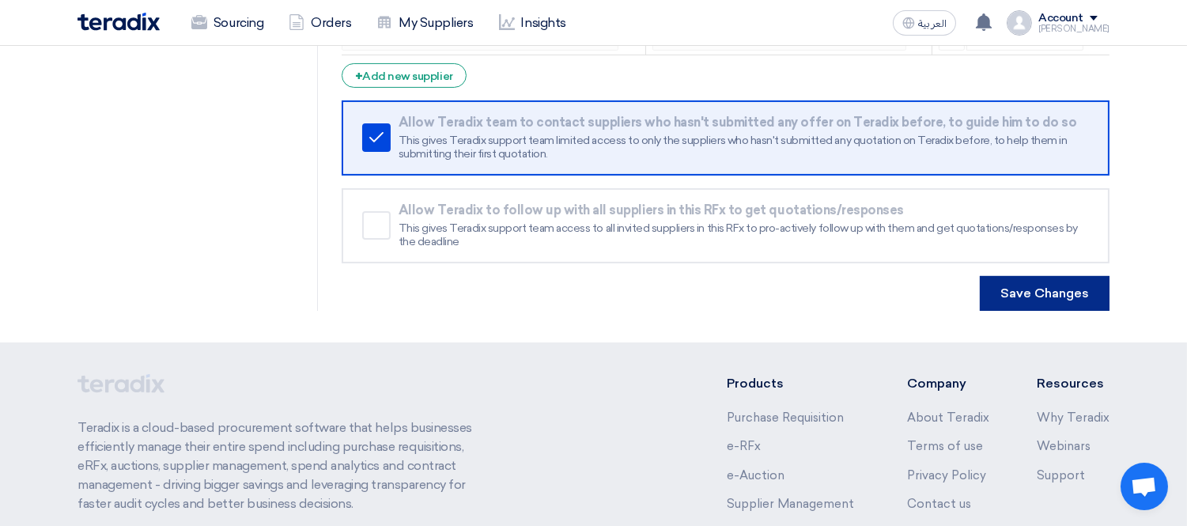
click at [1062, 293] on button "Save Changes" at bounding box center [1045, 293] width 130 height 35
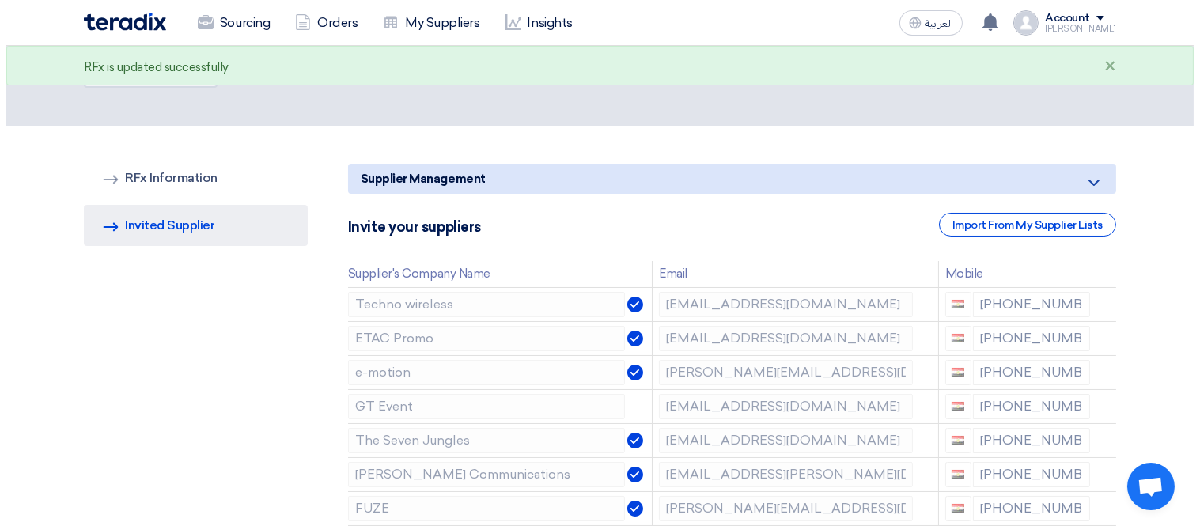
scroll to position [0, 0]
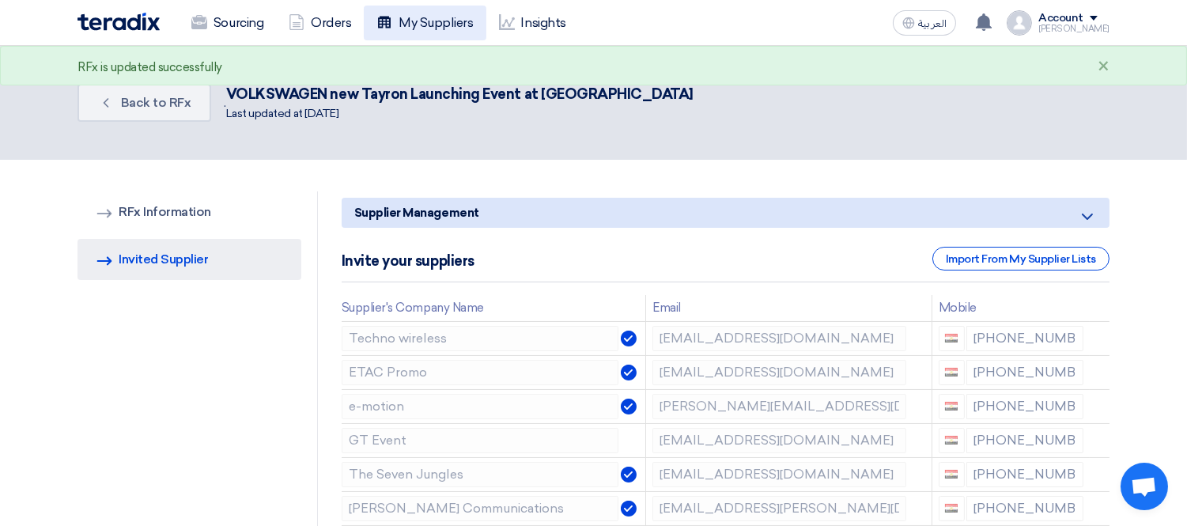
click at [416, 24] on link "My Suppliers" at bounding box center [425, 23] width 122 height 35
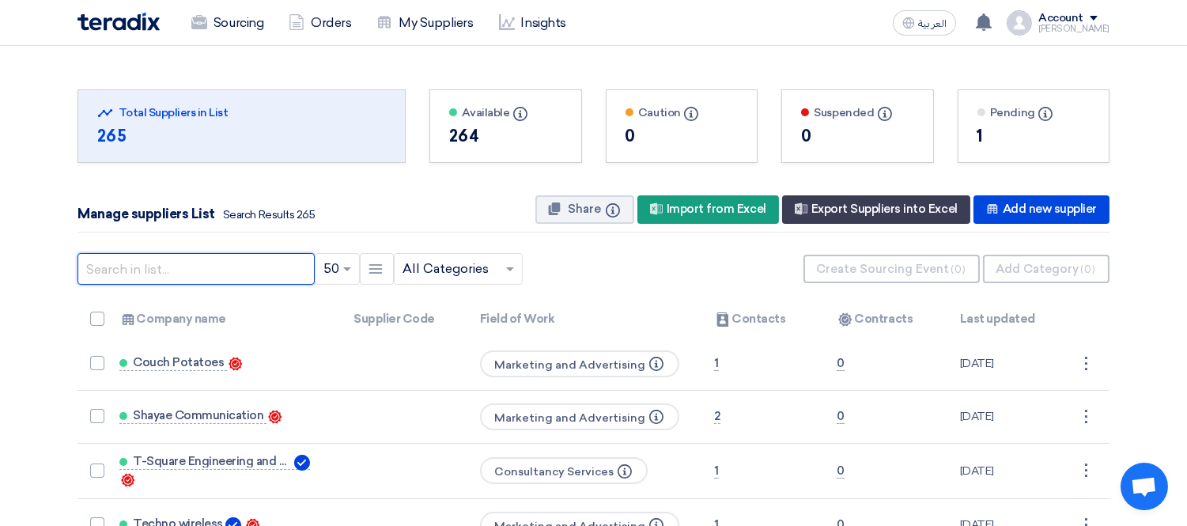
click at [188, 267] on input "text" at bounding box center [196, 269] width 237 height 32
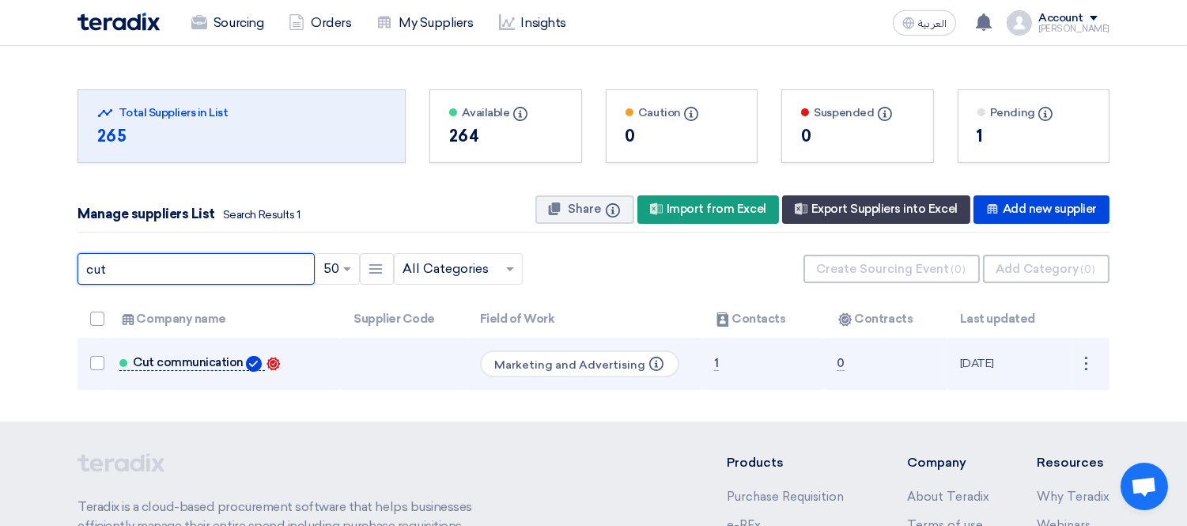
type input "cut"
click at [210, 364] on span "Cut communication" at bounding box center [188, 362] width 111 height 13
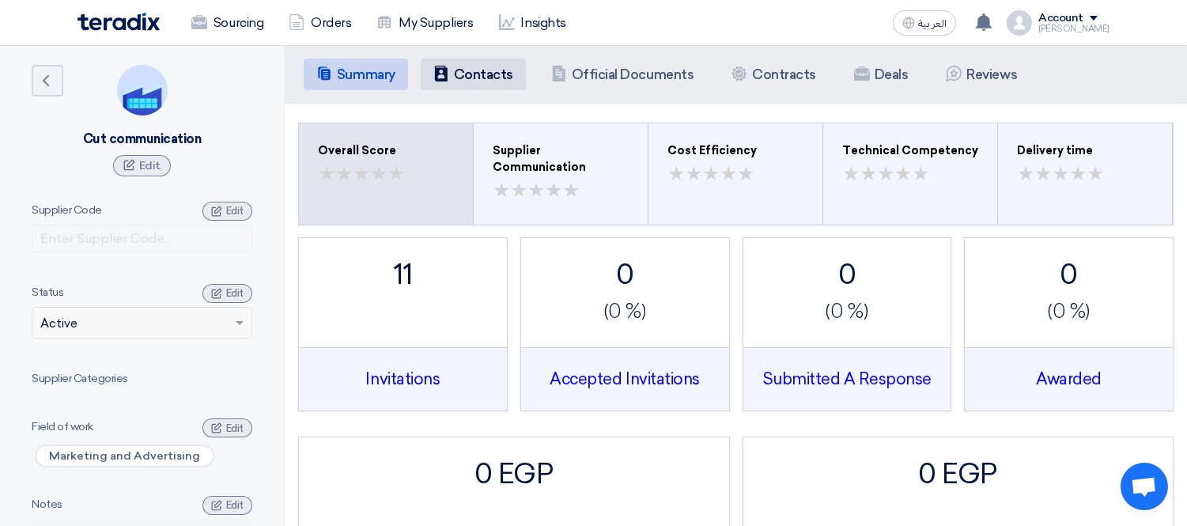
click at [468, 67] on h5 "Contacts" at bounding box center [483, 74] width 59 height 16
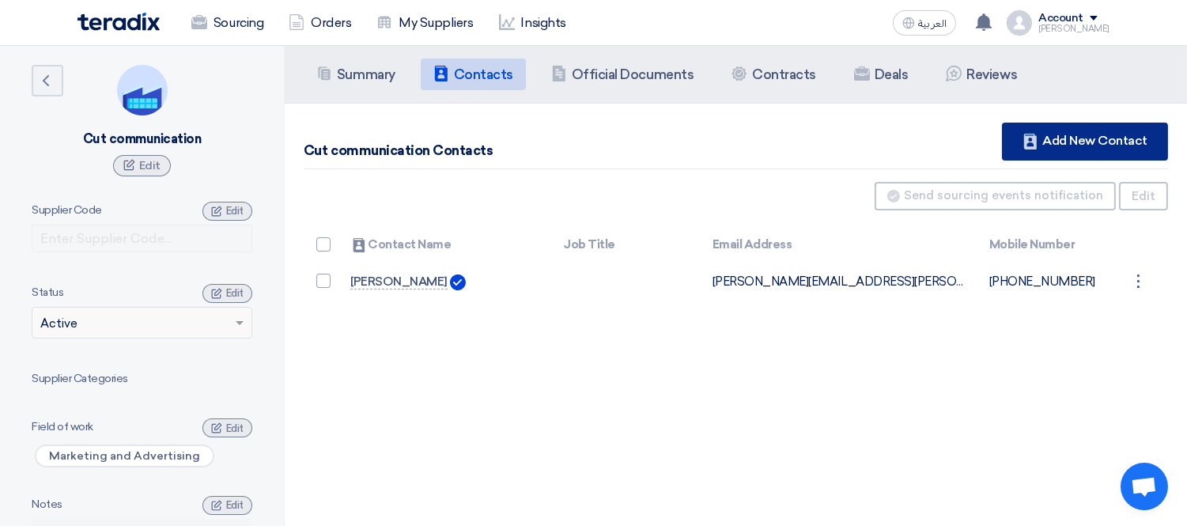
click at [1086, 138] on div "Contacts Add New Contact" at bounding box center [1085, 142] width 166 height 38
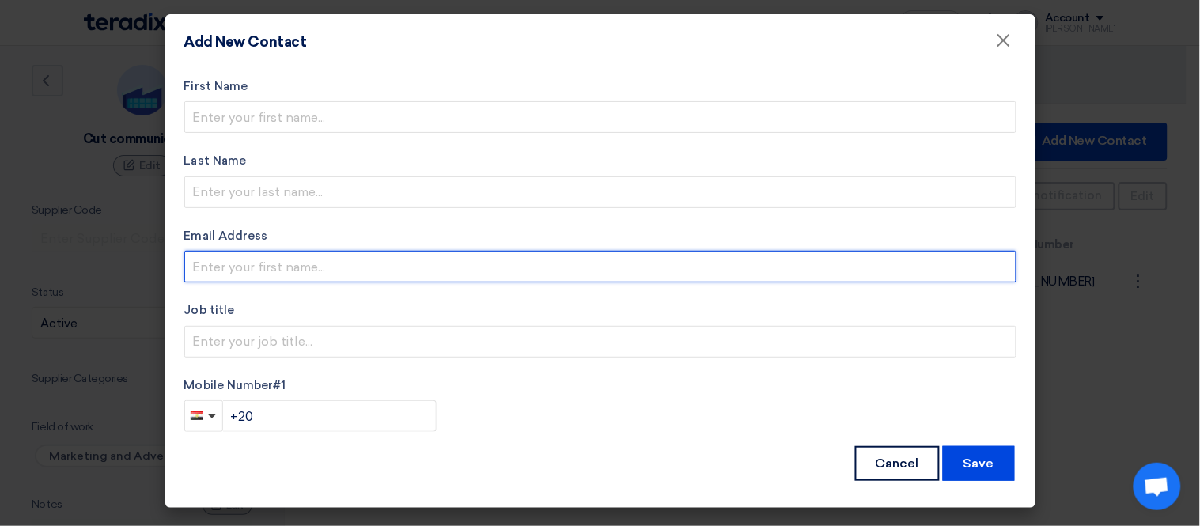
click at [373, 269] on input "email" at bounding box center [600, 267] width 832 height 32
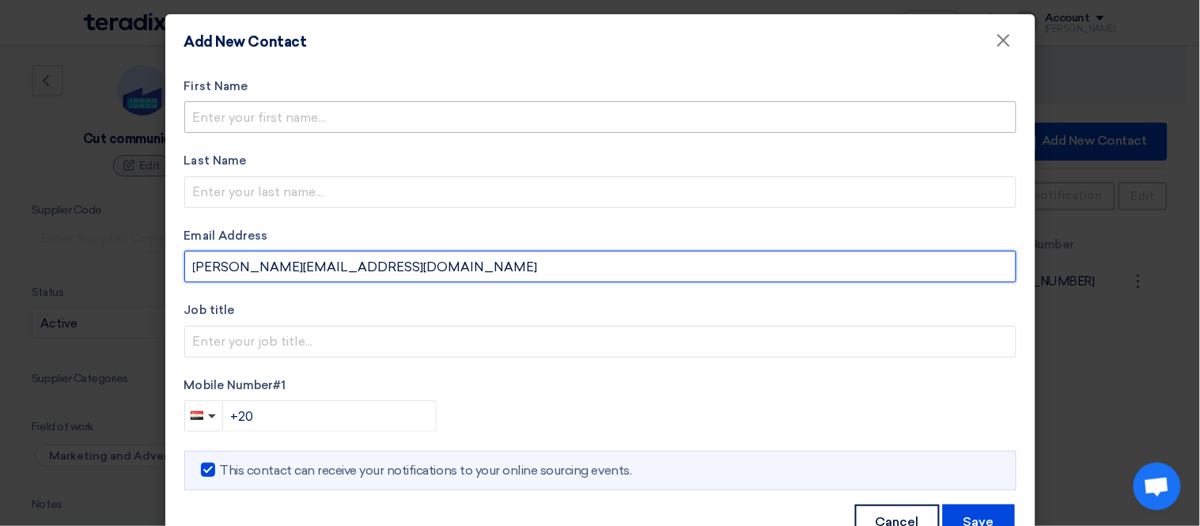
type input "[PERSON_NAME][EMAIL_ADDRESS][DOMAIN_NAME]"
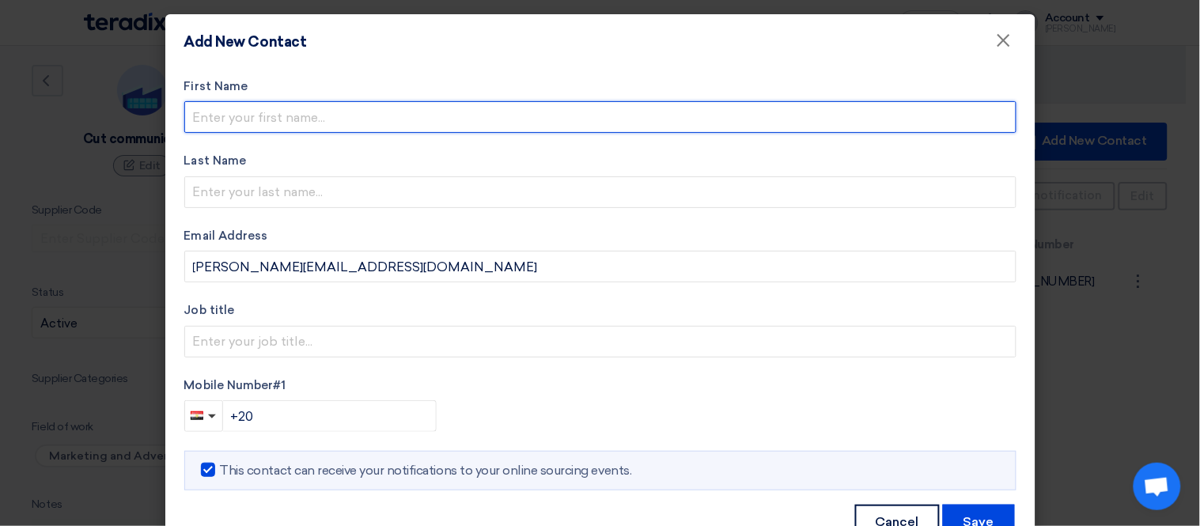
click at [222, 119] on input "text" at bounding box center [600, 117] width 832 height 32
type input "bashandy"
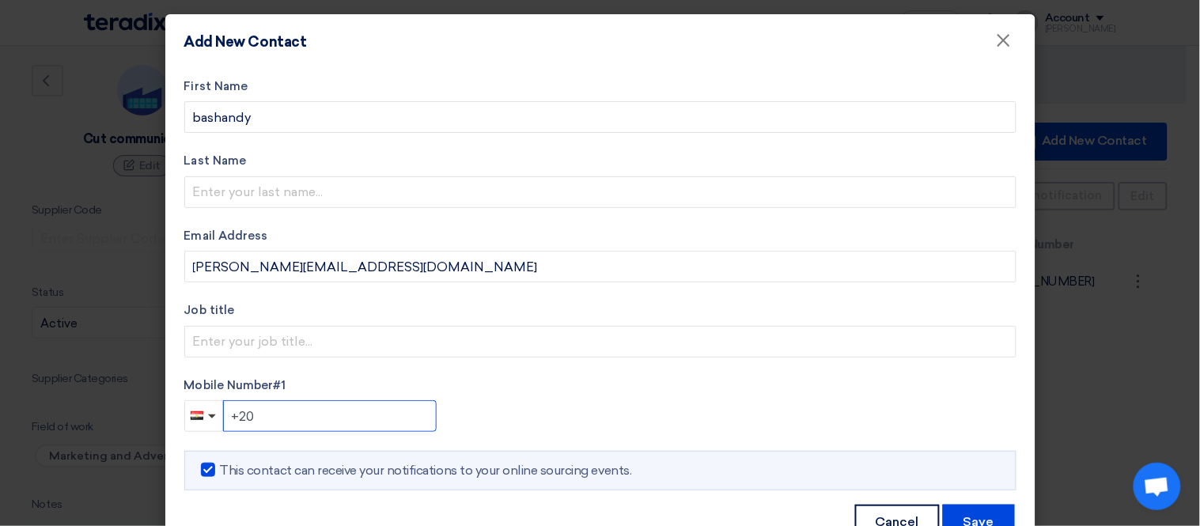
click at [285, 417] on input "+20" at bounding box center [330, 416] width 214 height 32
type input "[PHONE_NUMBER]"
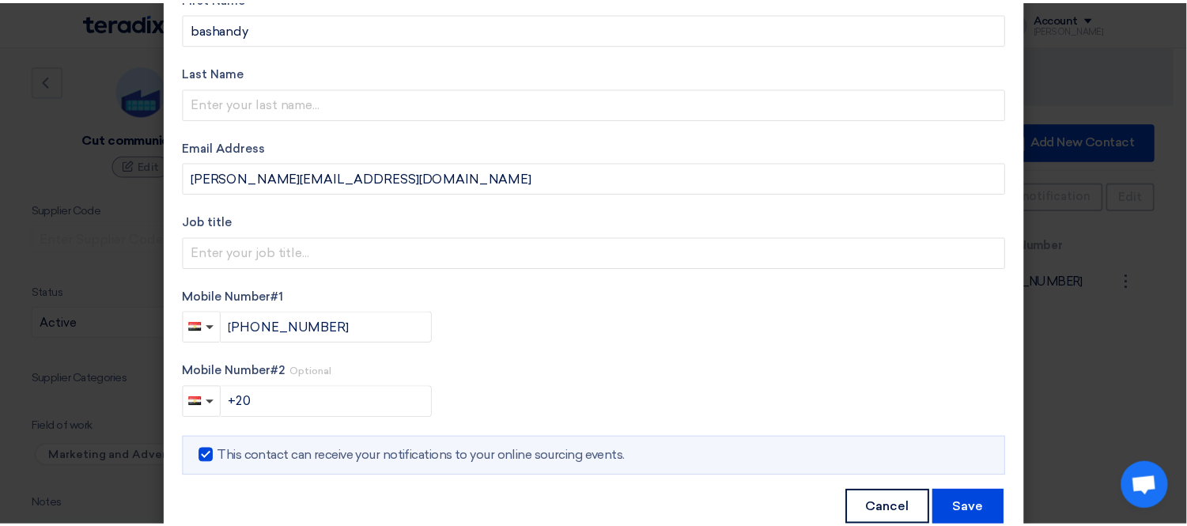
scroll to position [127, 0]
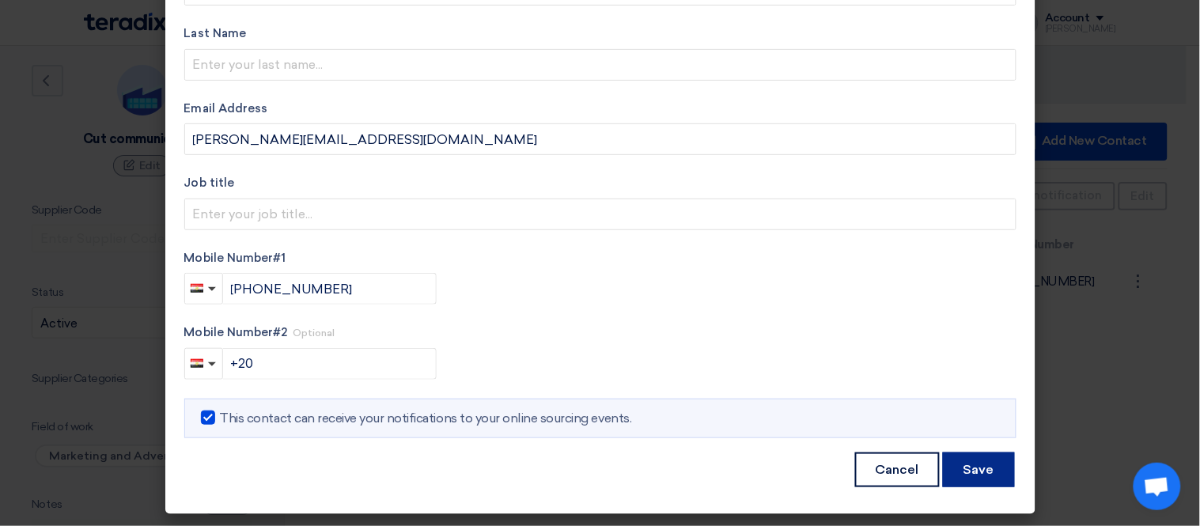
click at [977, 465] on button "Save" at bounding box center [979, 469] width 72 height 35
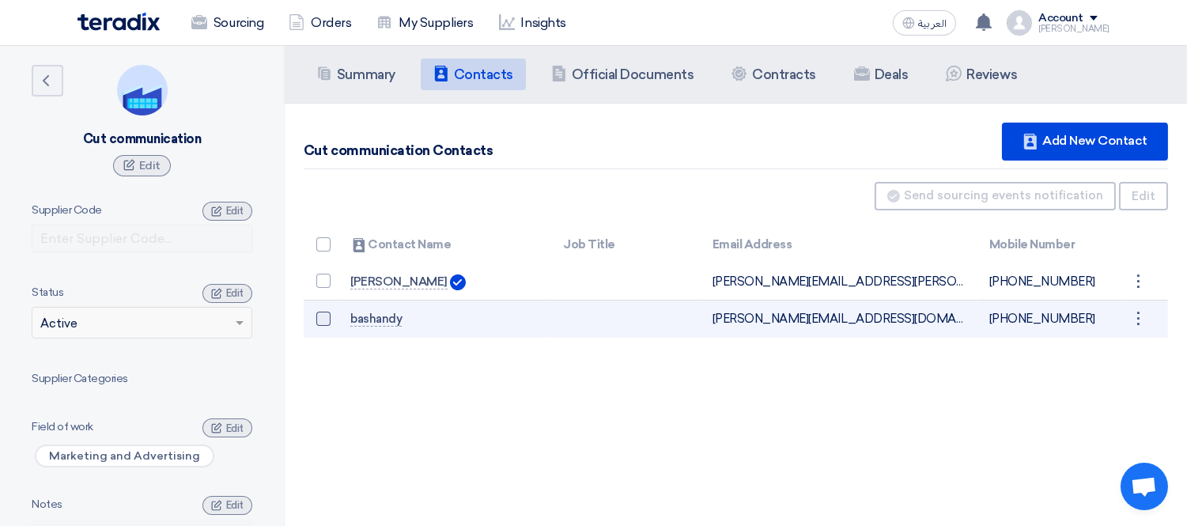
click at [316, 319] on span at bounding box center [323, 319] width 14 height 14
click at [335, 319] on input "checkbox" at bounding box center [340, 322] width 10 height 10
checkbox input "true"
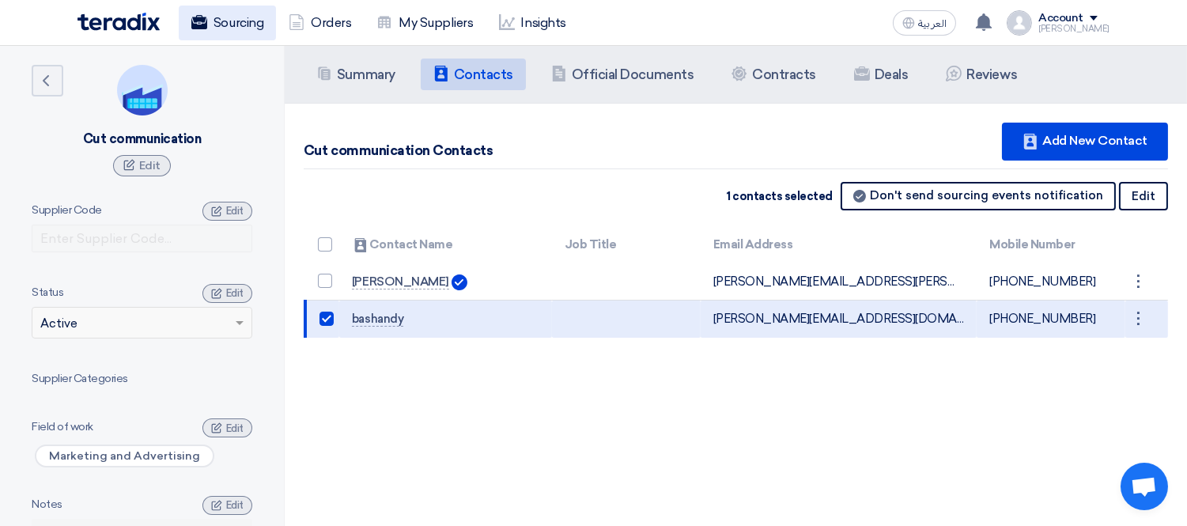
click at [250, 13] on link "Sourcing" at bounding box center [227, 23] width 97 height 35
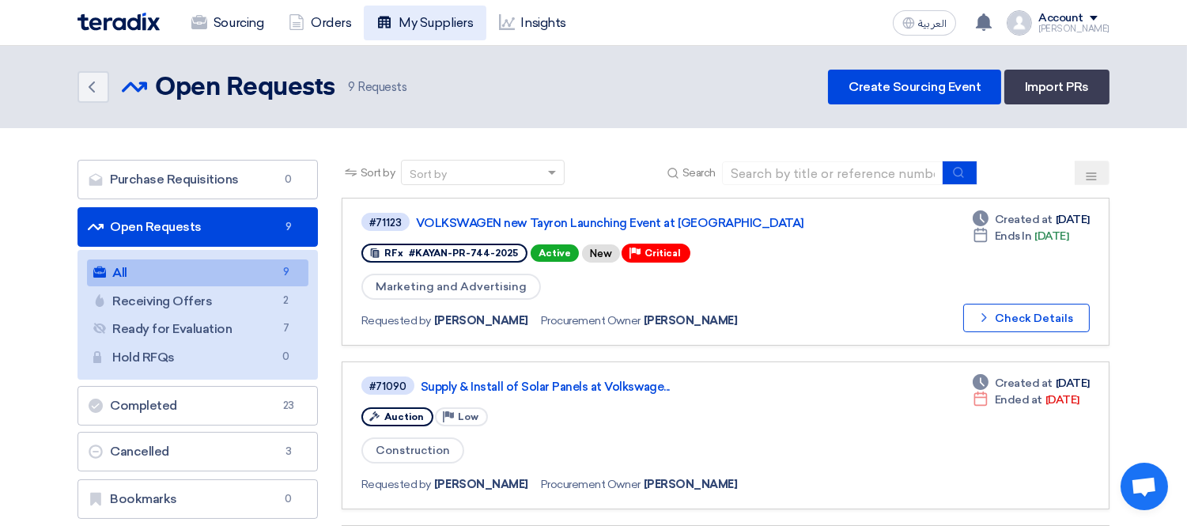
click at [404, 17] on link "My Suppliers" at bounding box center [425, 23] width 122 height 35
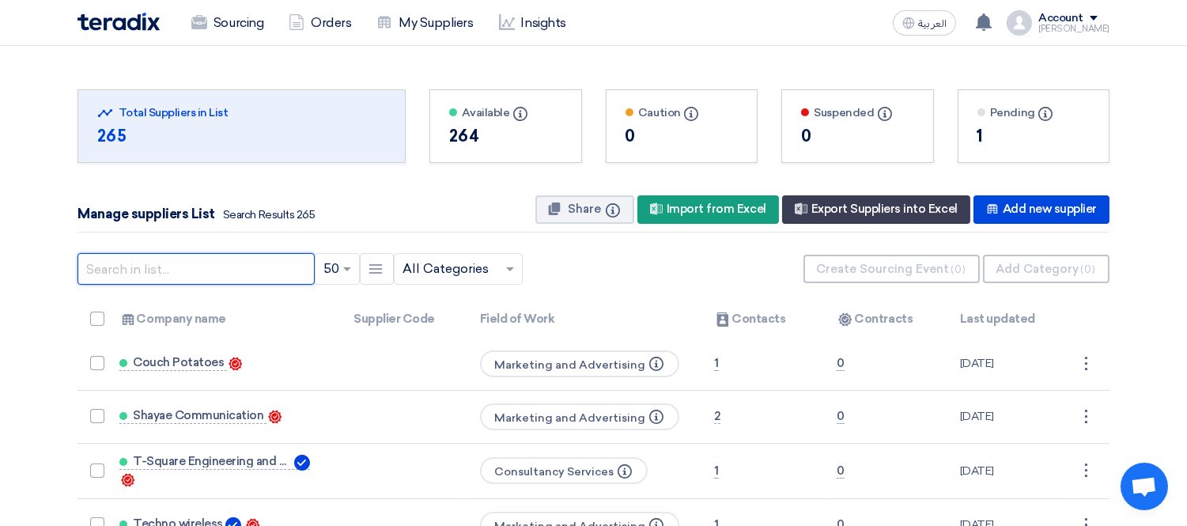
click at [182, 263] on input "text" at bounding box center [196, 269] width 237 height 32
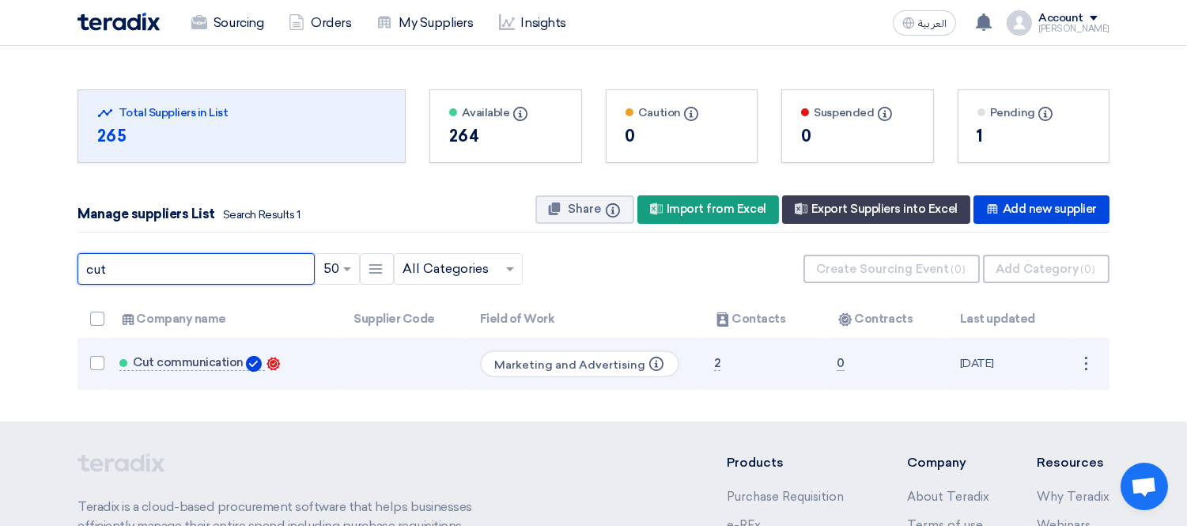
type input "cut"
click at [194, 353] on td "Cut communication Contacts" at bounding box center [224, 364] width 235 height 52
click at [206, 365] on span "Cut communication" at bounding box center [188, 362] width 111 height 13
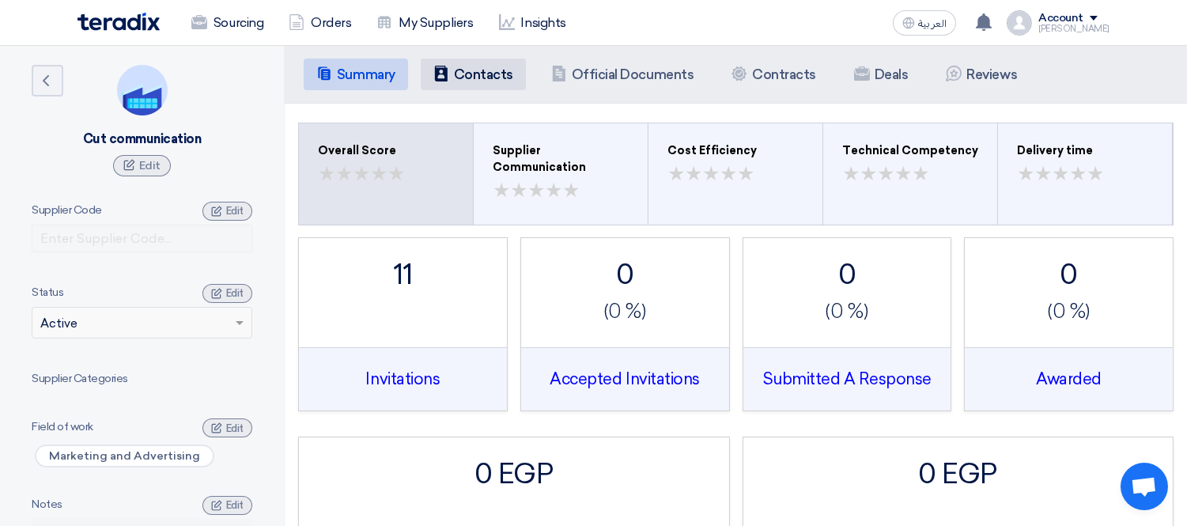
click at [478, 61] on li "Contacts Contacts" at bounding box center [473, 75] width 105 height 32
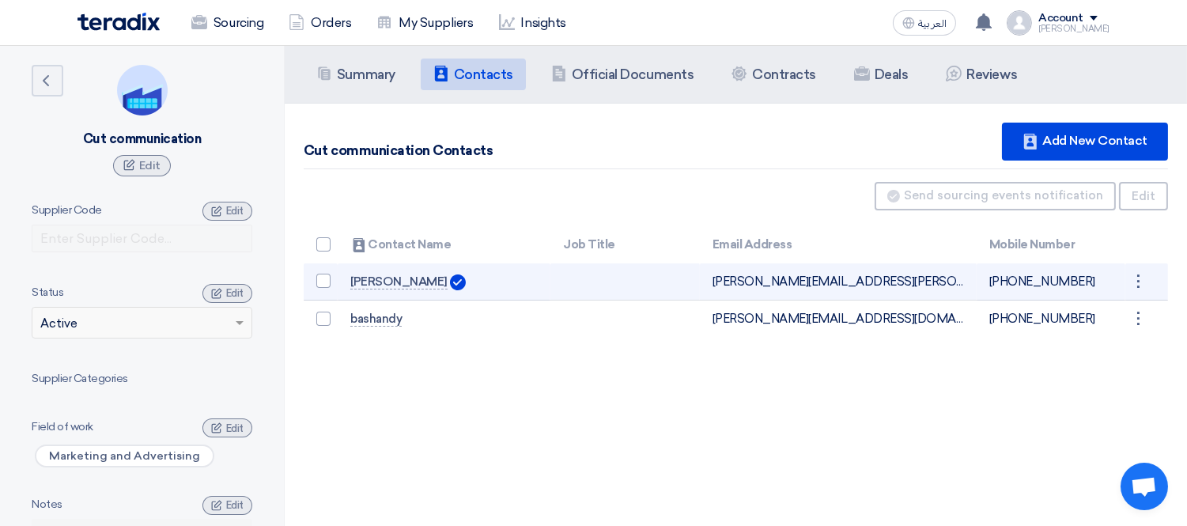
drag, startPoint x: 318, startPoint y: 318, endPoint x: 321, endPoint y: 297, distance: 20.8
click at [318, 319] on span at bounding box center [323, 319] width 14 height 14
click at [335, 319] on input "checkbox" at bounding box center [340, 322] width 10 height 10
checkbox input "true"
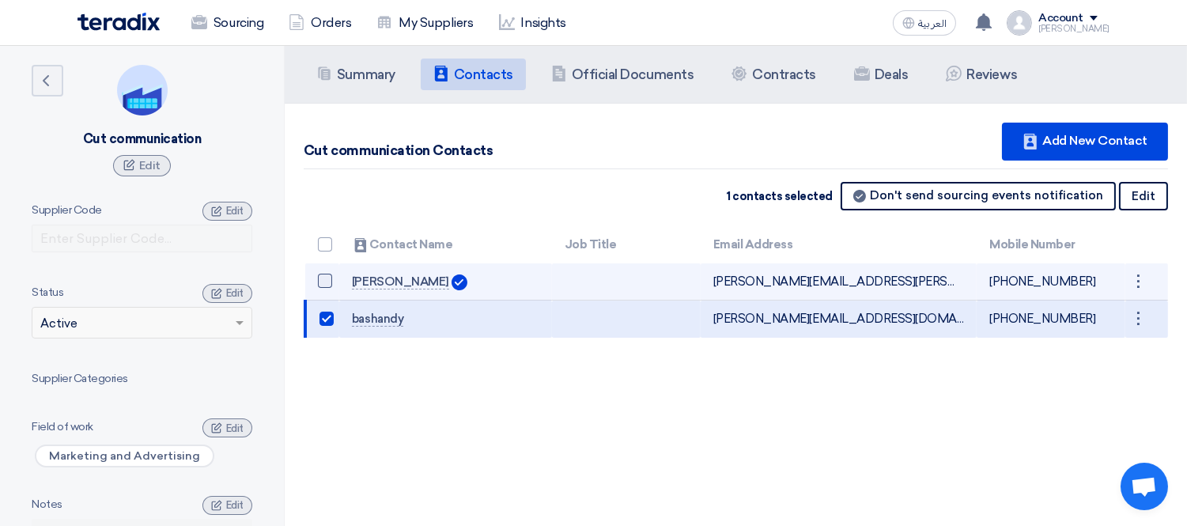
click at [320, 278] on span at bounding box center [325, 281] width 14 height 14
click at [337, 279] on input "checkbox" at bounding box center [342, 284] width 10 height 10
checkbox input "true"
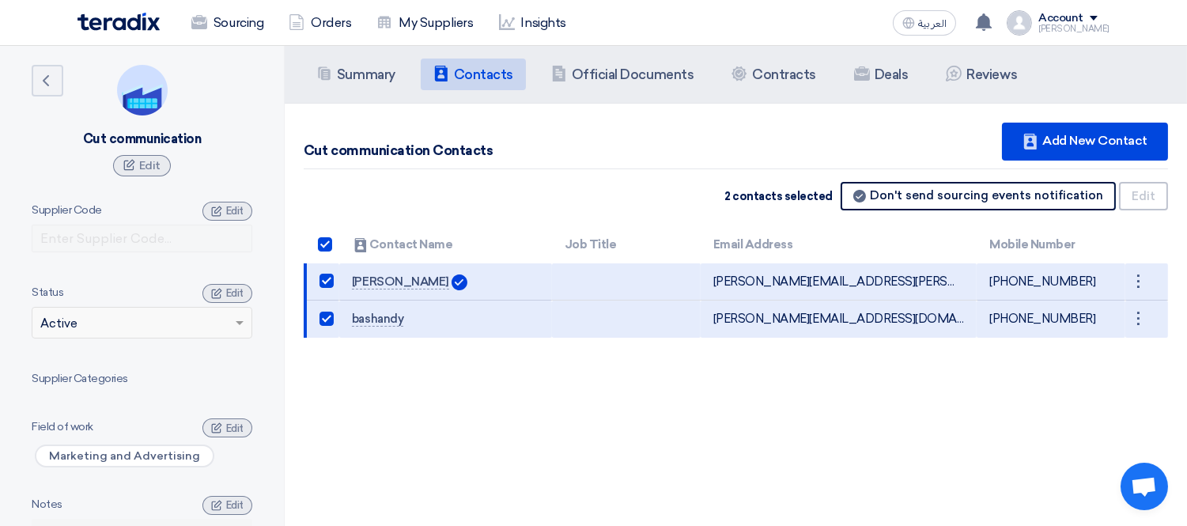
click at [320, 237] on span at bounding box center [325, 244] width 14 height 14
click at [337, 243] on input "checkbox" at bounding box center [342, 248] width 10 height 10
checkbox input "false"
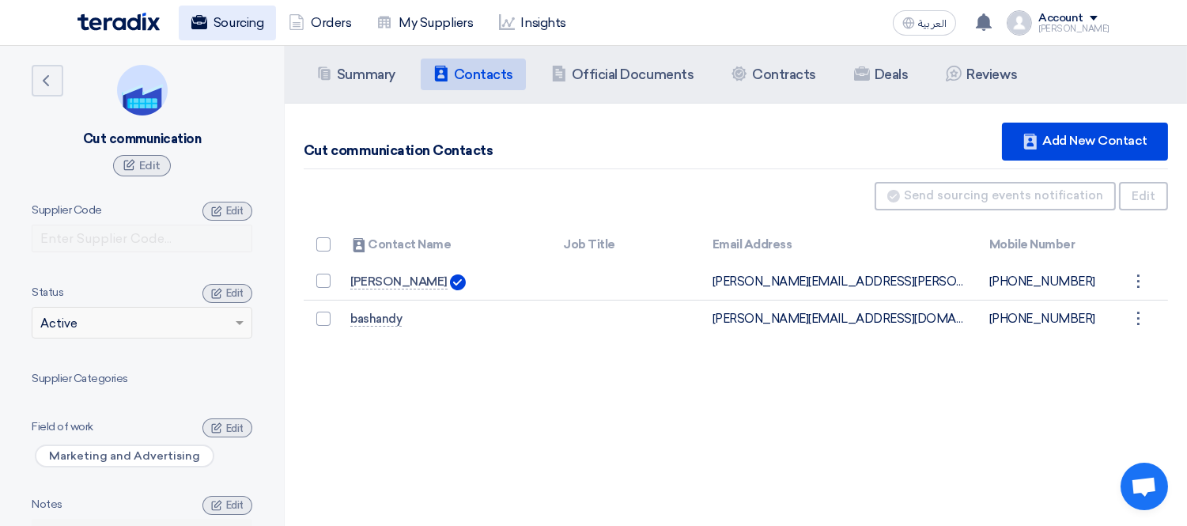
click at [259, 17] on link "Sourcing" at bounding box center [227, 23] width 97 height 35
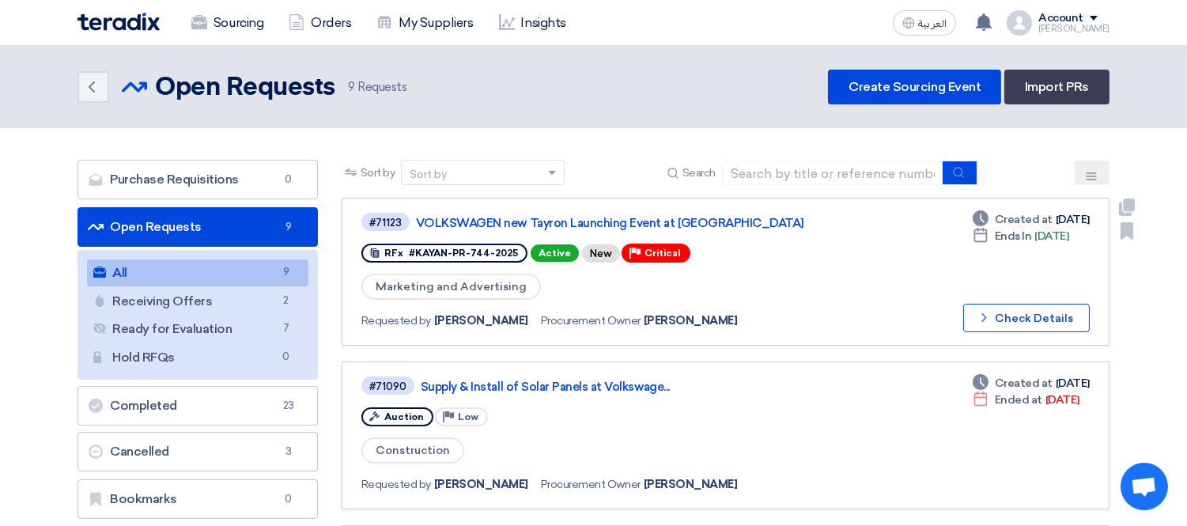
click at [585, 211] on div "#71123 VOLKSWAGEN new Tayron Launching Event at [GEOGRAPHIC_DATA]" at bounding box center [588, 221] width 453 height 21
click at [588, 216] on link "VOLKSWAGEN new Tayron Launching Event at [GEOGRAPHIC_DATA]" at bounding box center [614, 223] width 396 height 14
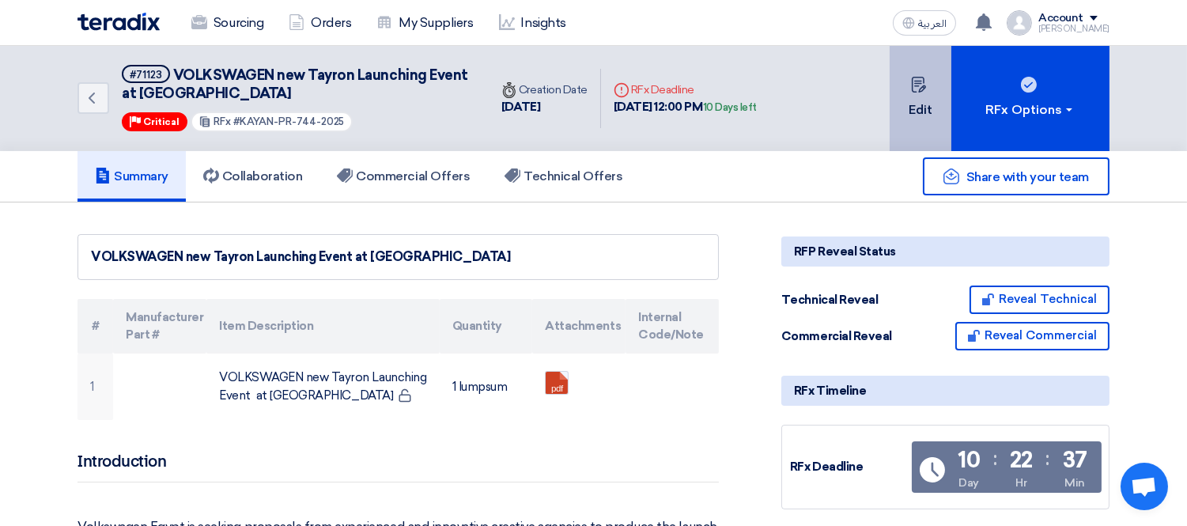
click at [908, 93] on button "Edit" at bounding box center [921, 98] width 62 height 105
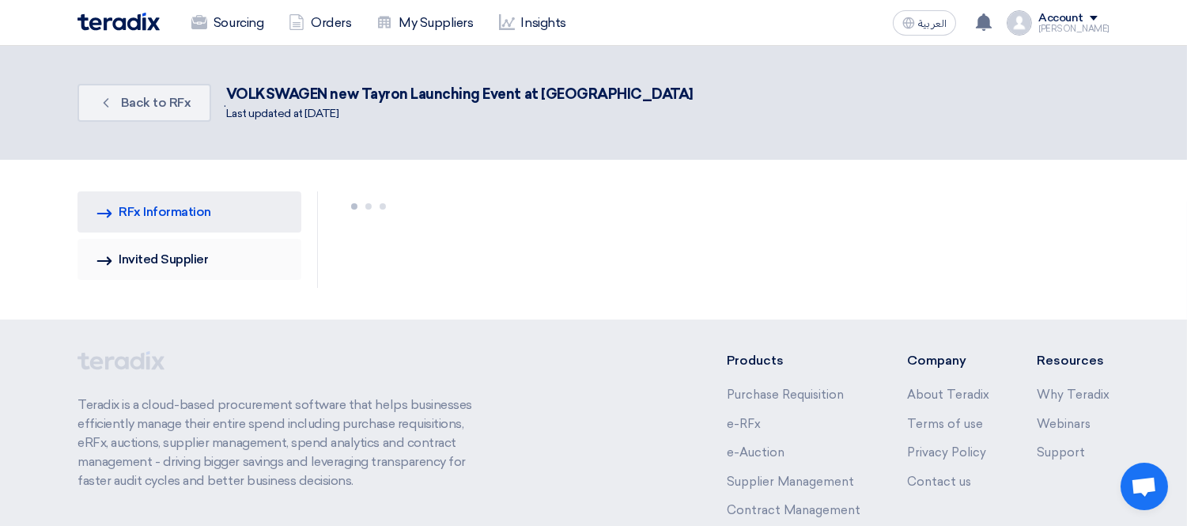
click at [175, 263] on link "Invited Suppliers Invited Supplier" at bounding box center [190, 259] width 224 height 41
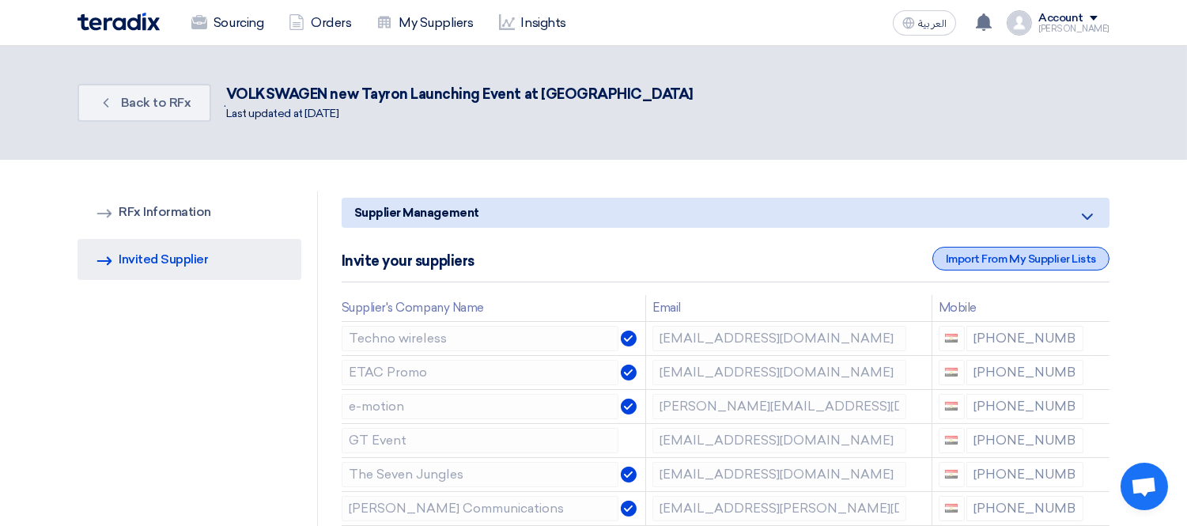
click at [1013, 257] on div "Import From My Supplier Lists" at bounding box center [1021, 259] width 177 height 24
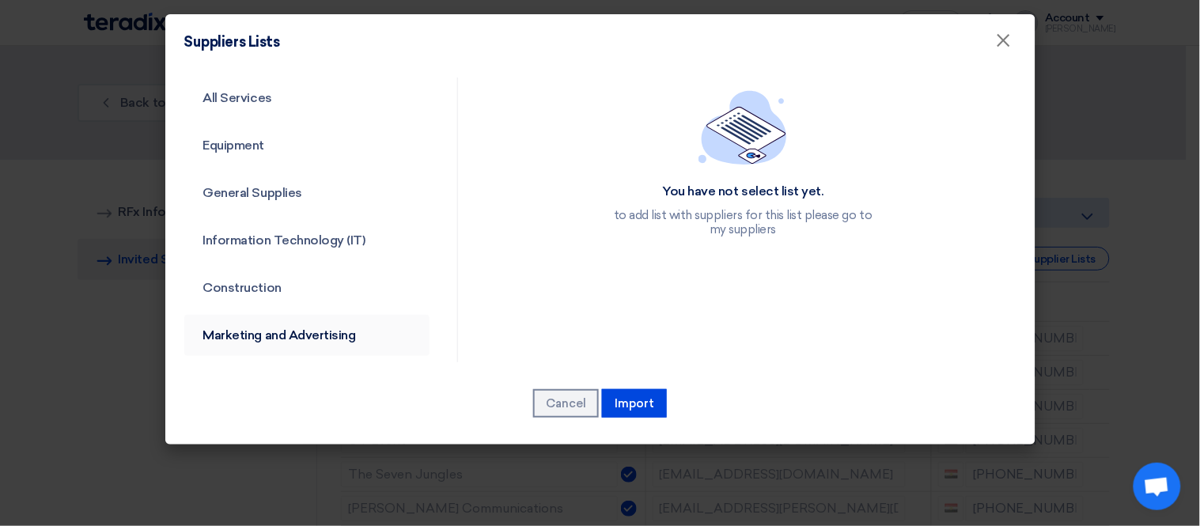
click at [286, 337] on link "Marketing and Advertising" at bounding box center [307, 335] width 246 height 41
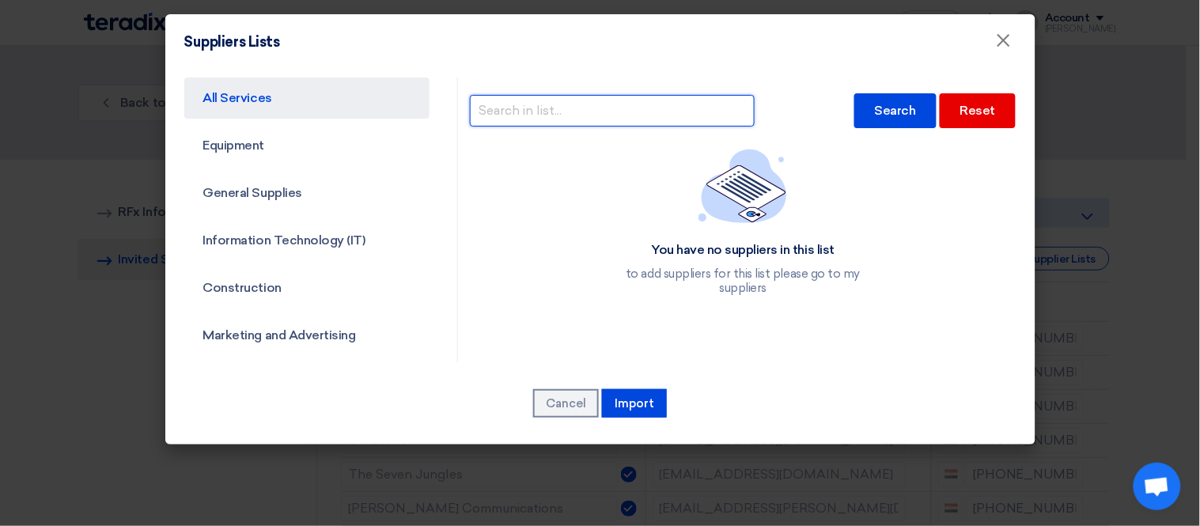
click at [562, 108] on input "text" at bounding box center [612, 111] width 285 height 32
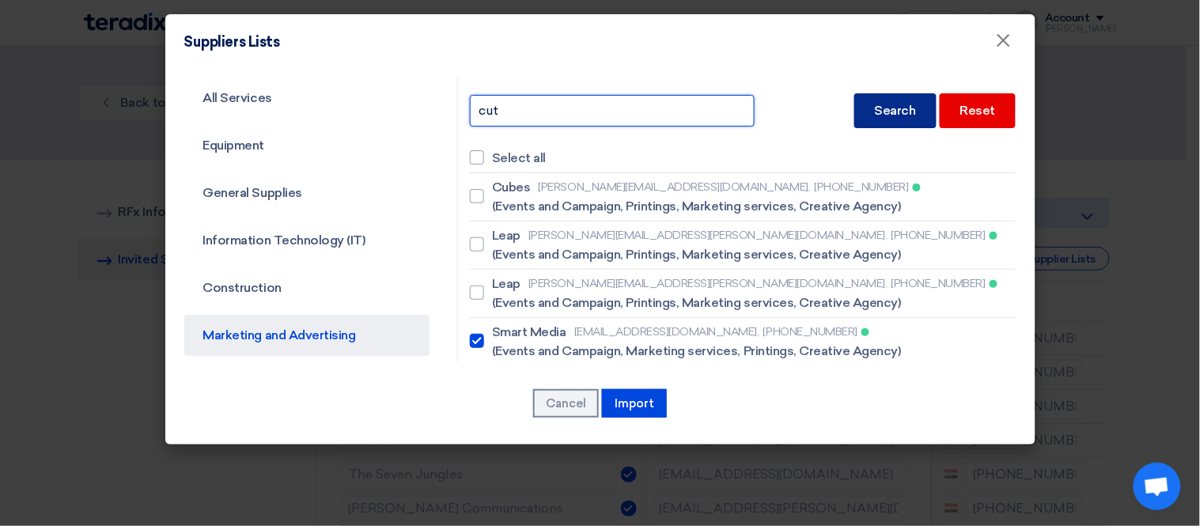
type input "cut"
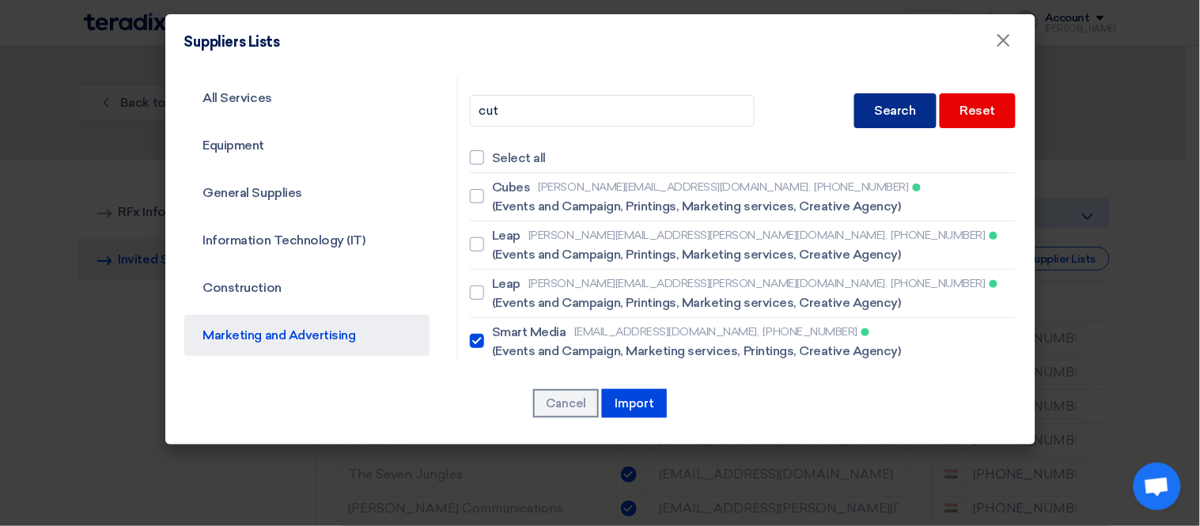
click at [905, 105] on div "Search" at bounding box center [895, 110] width 82 height 35
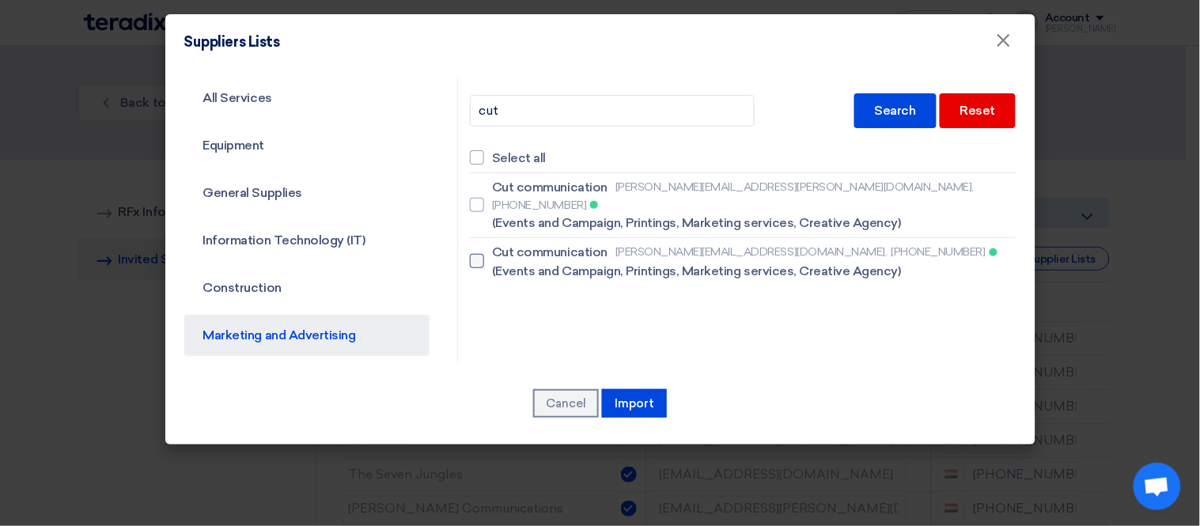
click at [473, 254] on div at bounding box center [477, 261] width 14 height 14
click at [492, 210] on input "Cut communication [PERSON_NAME][EMAIL_ADDRESS][DOMAIN_NAME], [PHONE_NUMBER] (Ev…" at bounding box center [497, 205] width 10 height 10
checkbox input "true"
click at [473, 199] on div at bounding box center [477, 205] width 14 height 14
click at [492, 200] on input "Cut communication [PERSON_NAME][EMAIL_ADDRESS][PERSON_NAME][DOMAIN_NAME], [PHON…" at bounding box center [497, 205] width 10 height 10
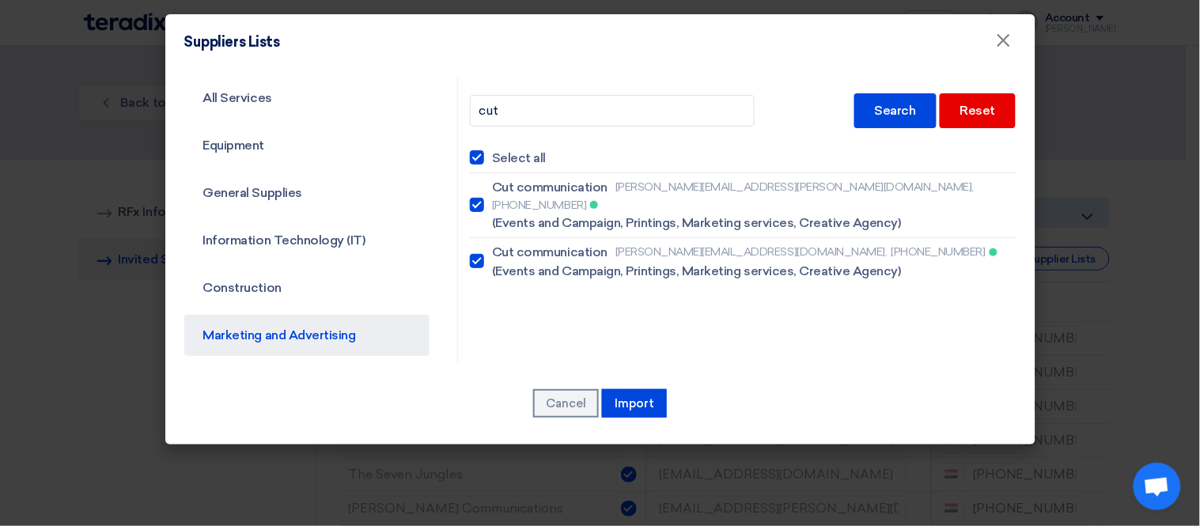
checkbox input "true"
click at [637, 403] on button "Import" at bounding box center [634, 403] width 65 height 28
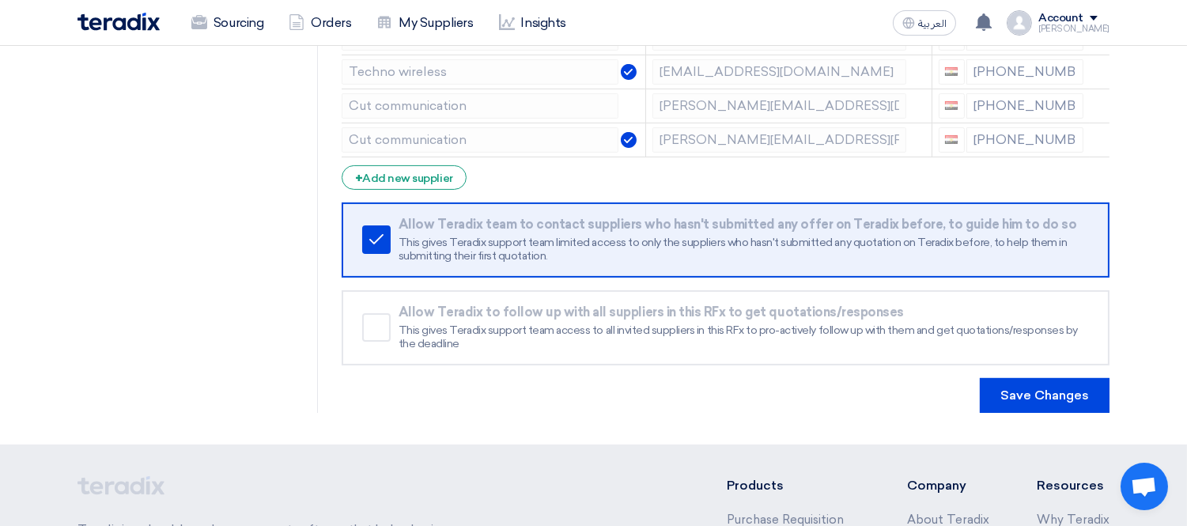
scroll to position [821, 0]
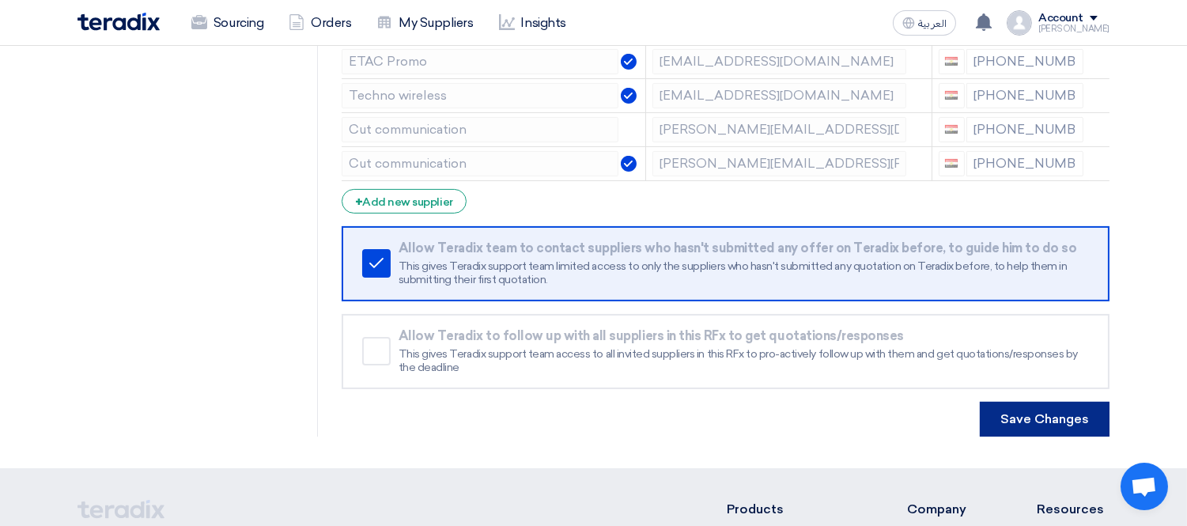
click at [1060, 402] on button "Save Changes" at bounding box center [1045, 419] width 130 height 35
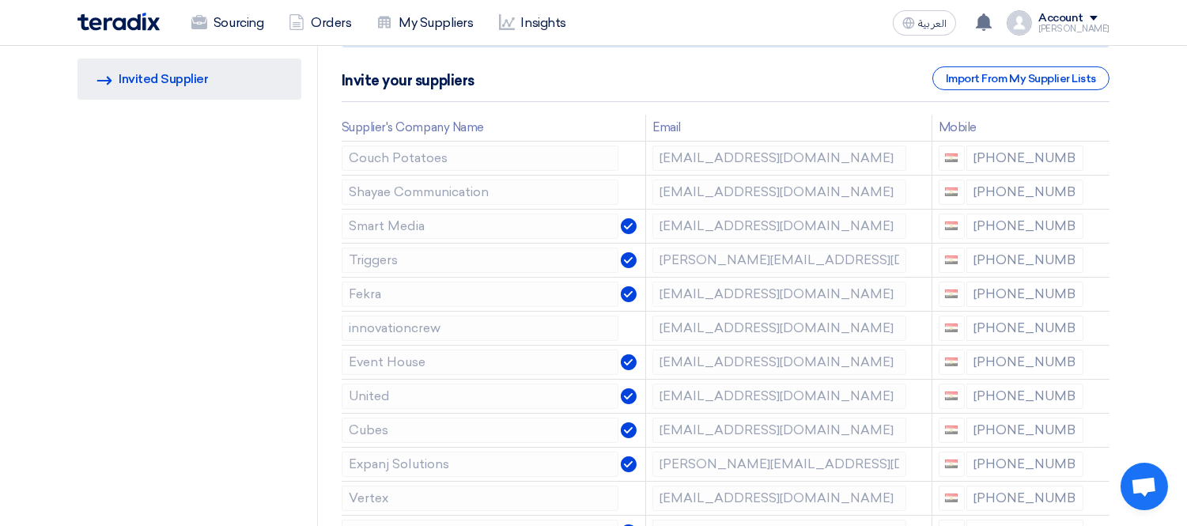
scroll to position [184, 0]
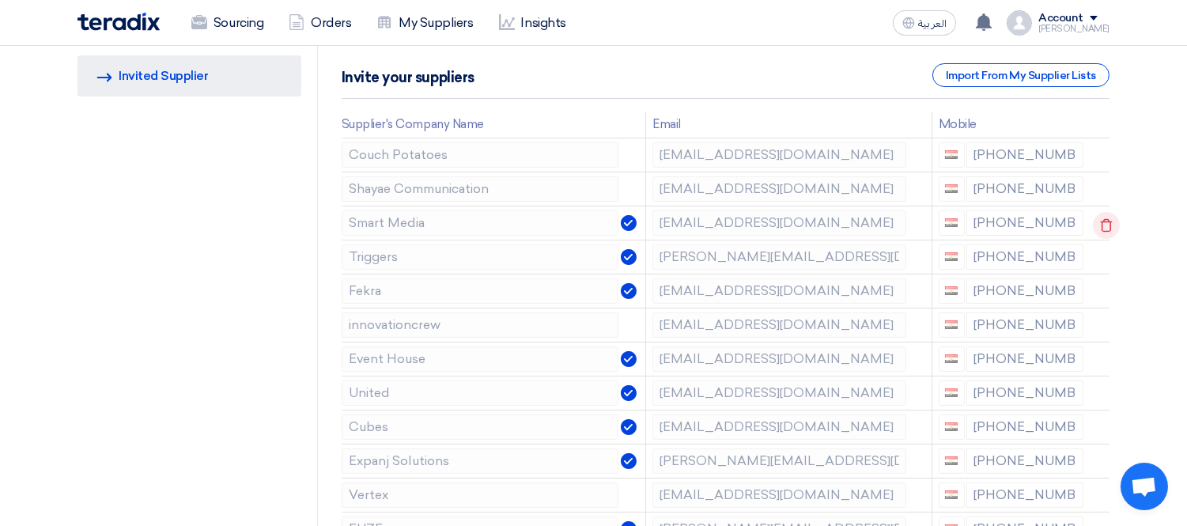
click at [1103, 214] on icon at bounding box center [1106, 225] width 27 height 27
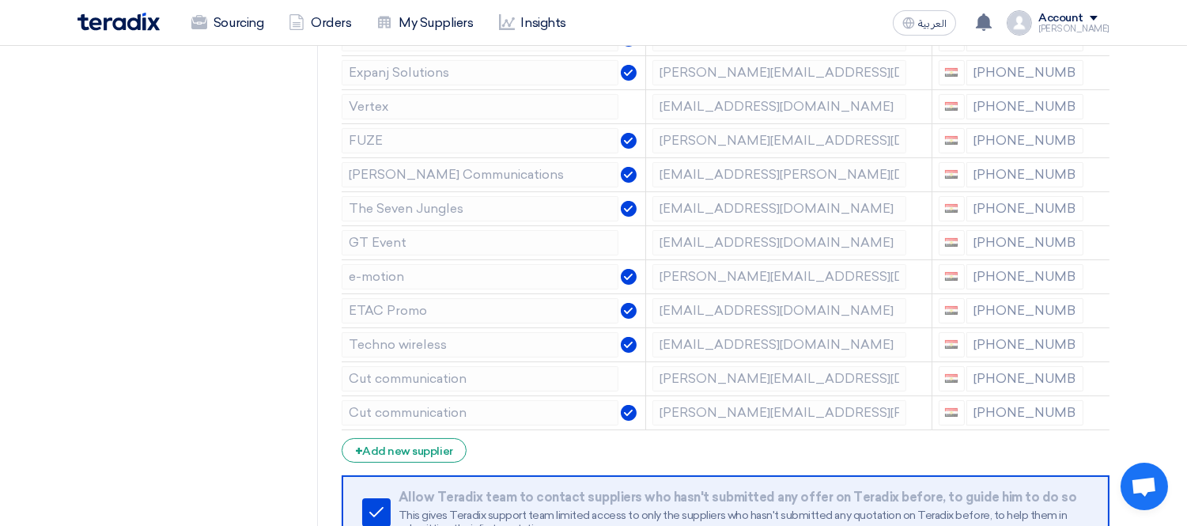
scroll to position [549, 0]
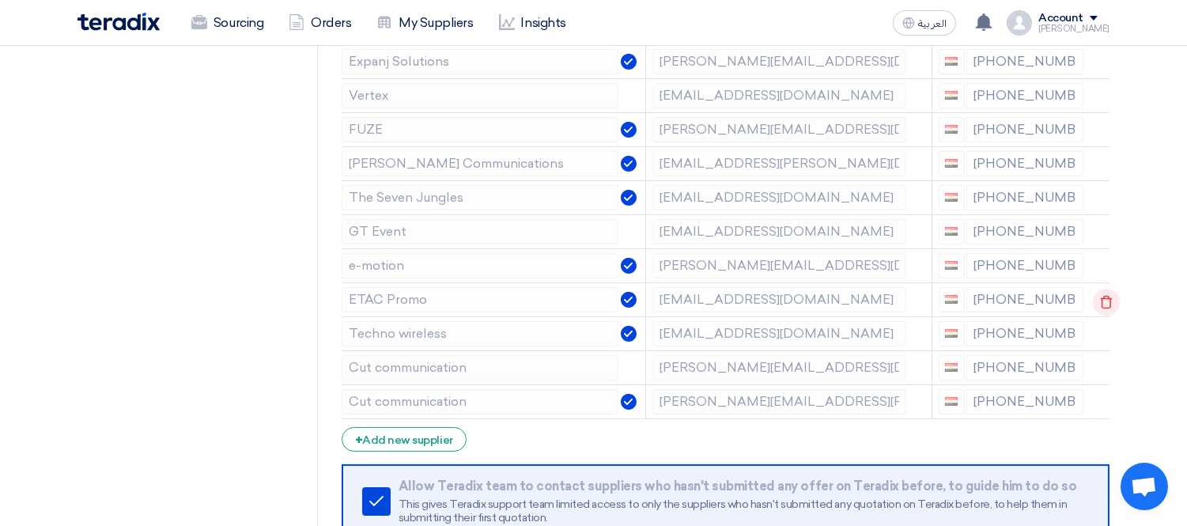
click at [1109, 294] on icon at bounding box center [1106, 302] width 27 height 27
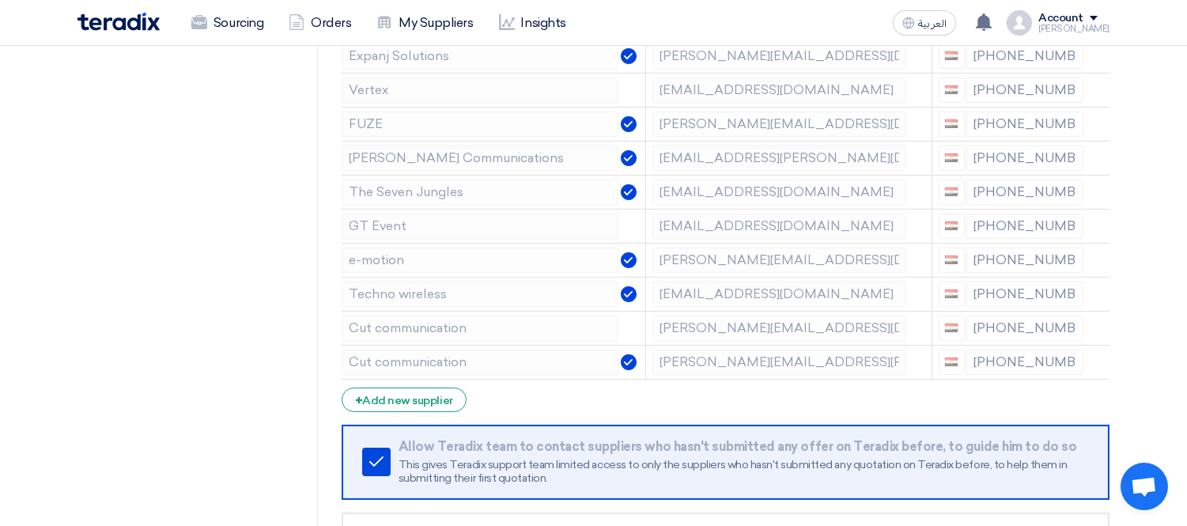
scroll to position [566, 0]
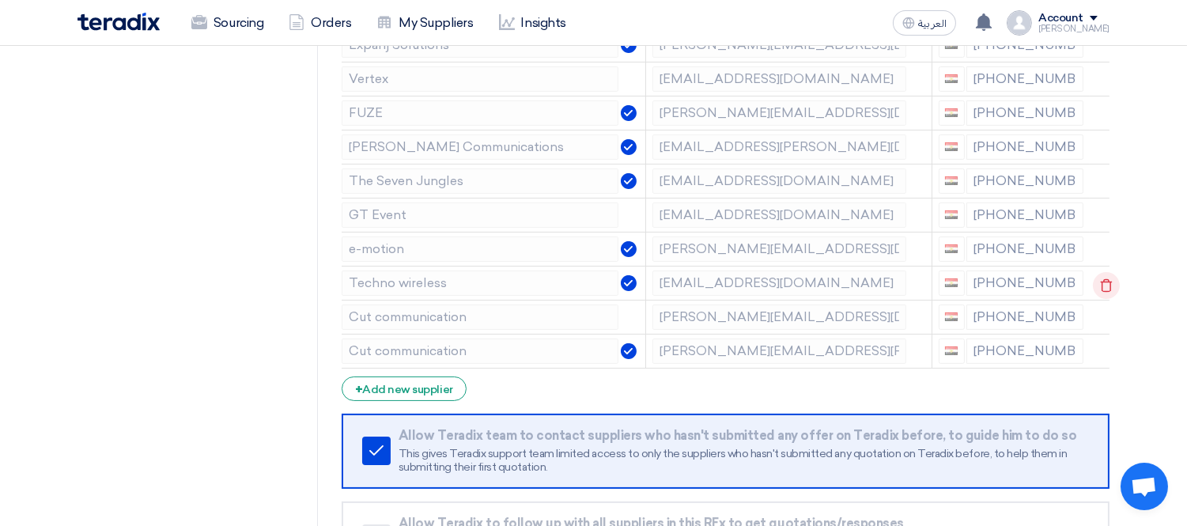
click at [1104, 280] on use at bounding box center [1107, 284] width 12 height 13
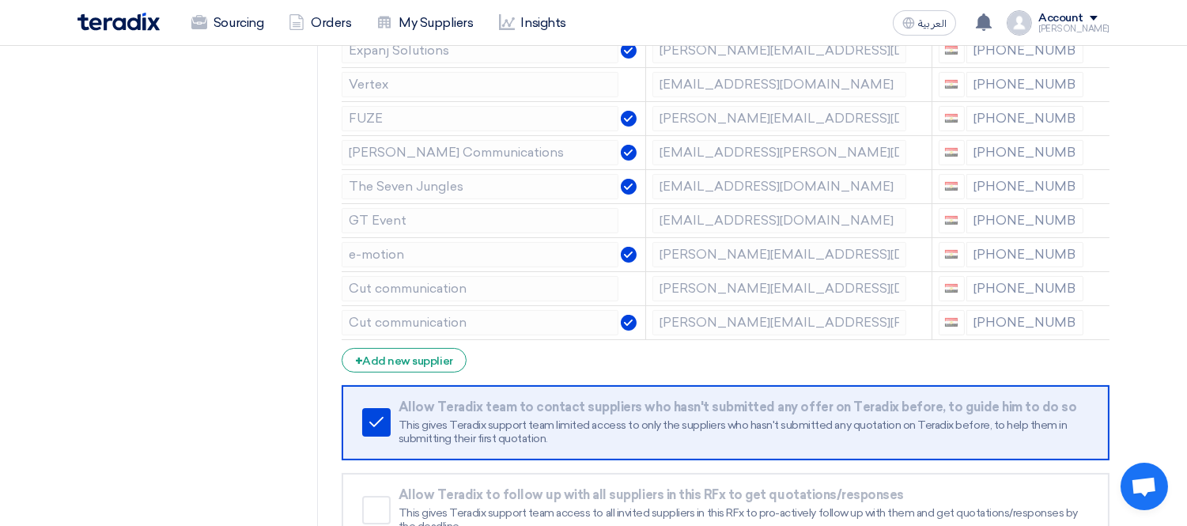
scroll to position [549, 0]
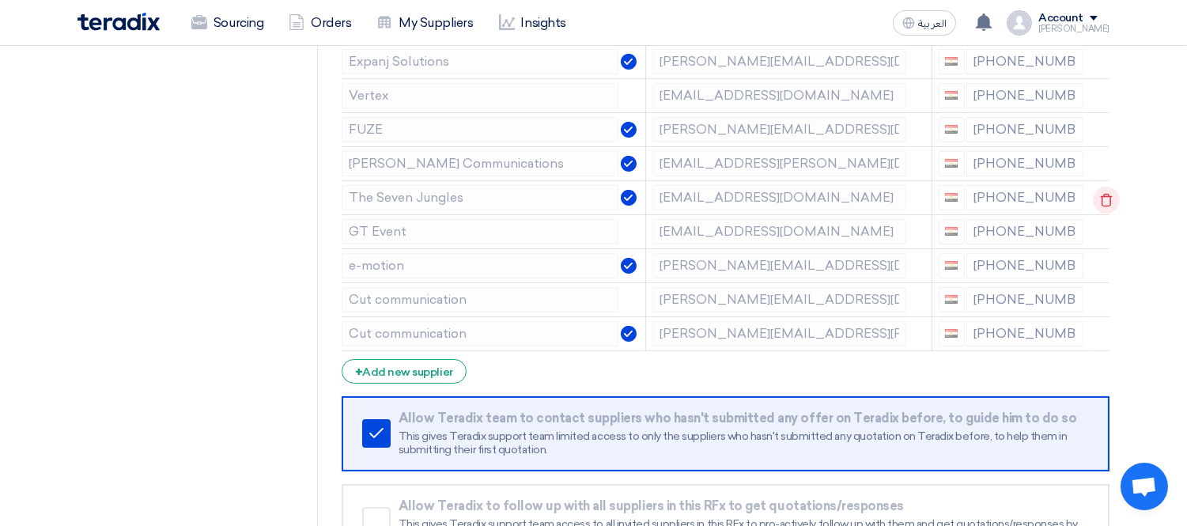
click at [1109, 198] on use at bounding box center [1107, 199] width 12 height 13
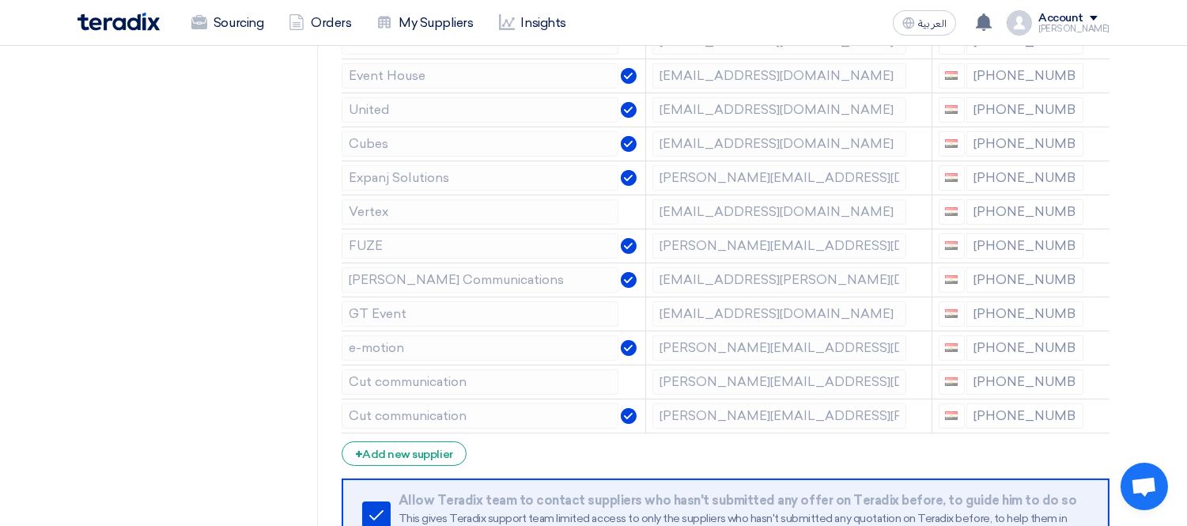
scroll to position [979, 0]
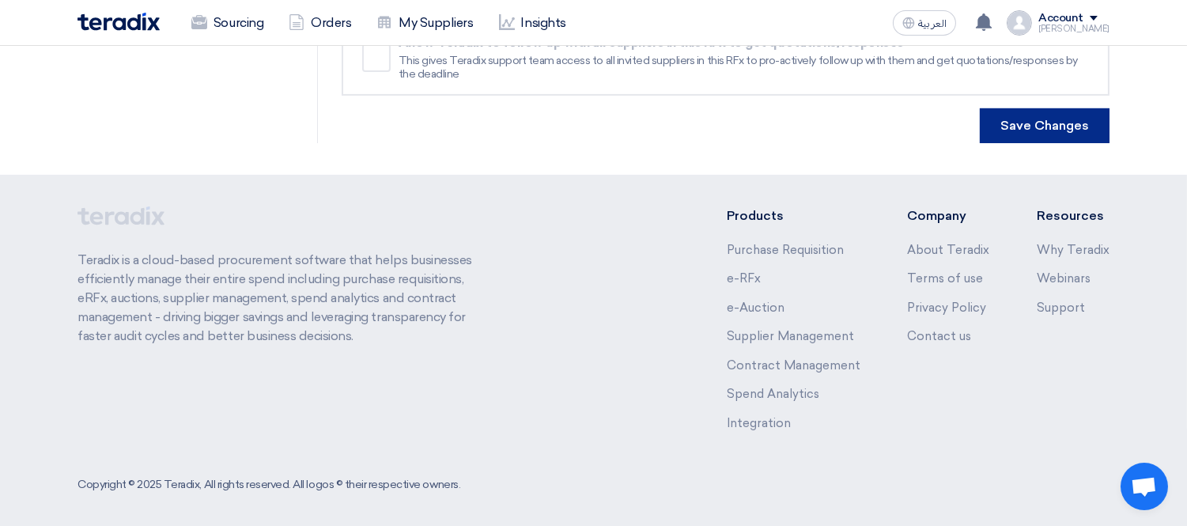
click at [1058, 111] on button "Save Changes" at bounding box center [1045, 125] width 130 height 35
click at [1085, 116] on button "Save Changes" at bounding box center [1045, 125] width 130 height 35
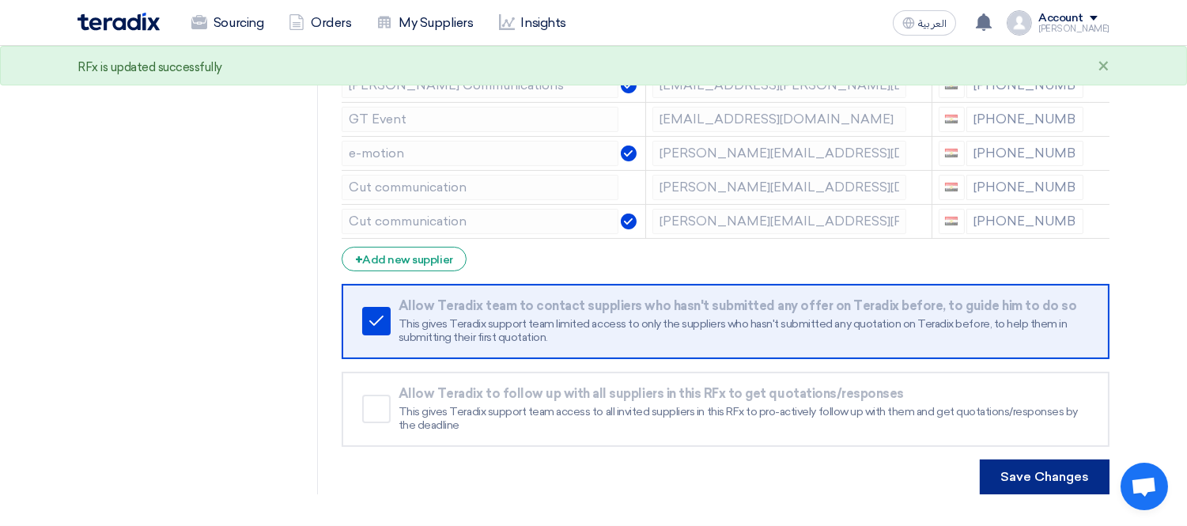
scroll to position [0, 0]
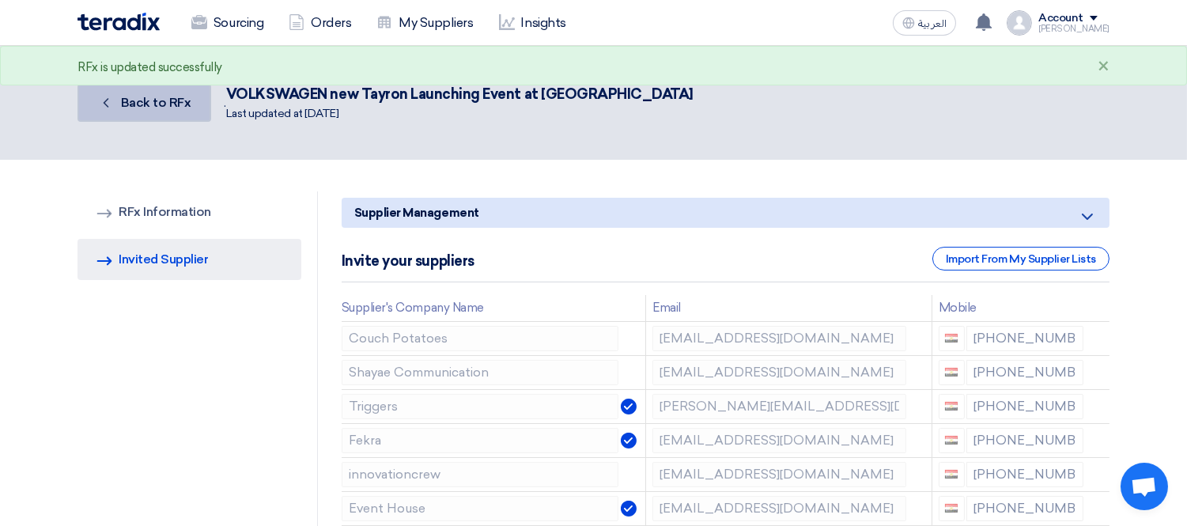
click at [144, 100] on span "Back to RFx" at bounding box center [156, 102] width 70 height 15
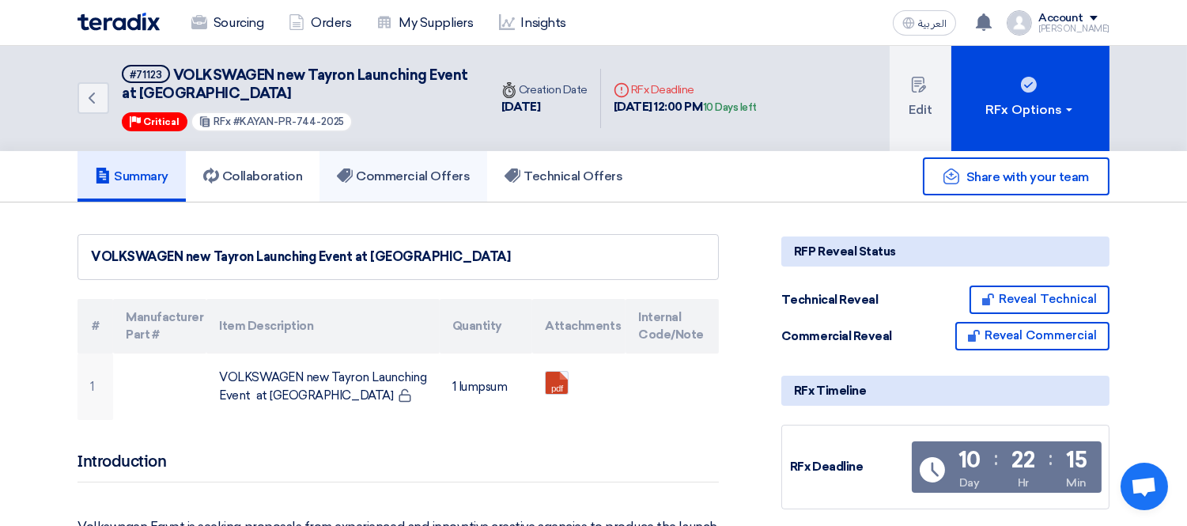
click at [409, 157] on link "Commercial Offers" at bounding box center [404, 176] width 168 height 51
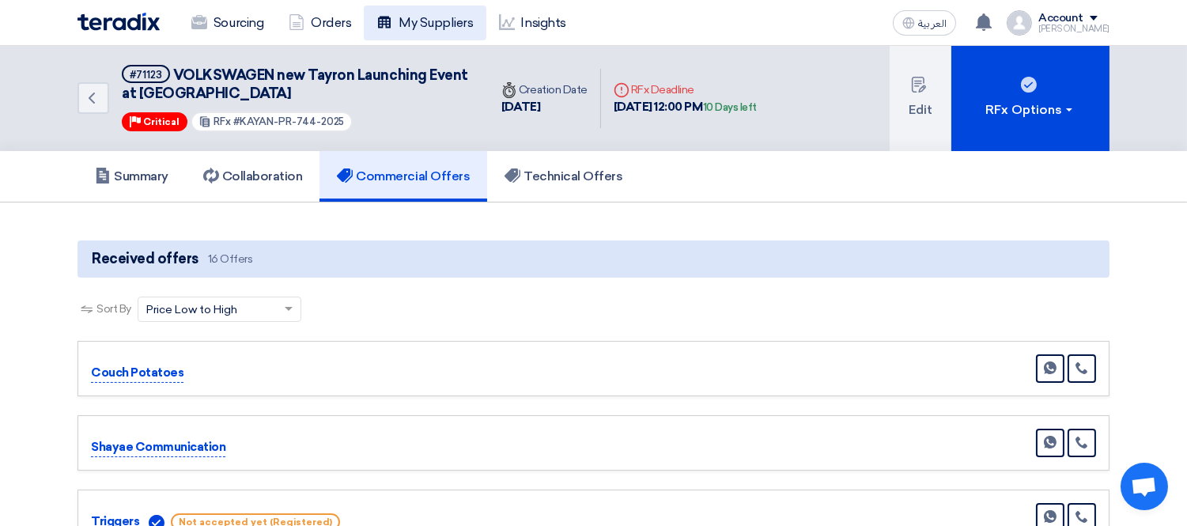
click at [441, 20] on link "My Suppliers" at bounding box center [425, 23] width 122 height 35
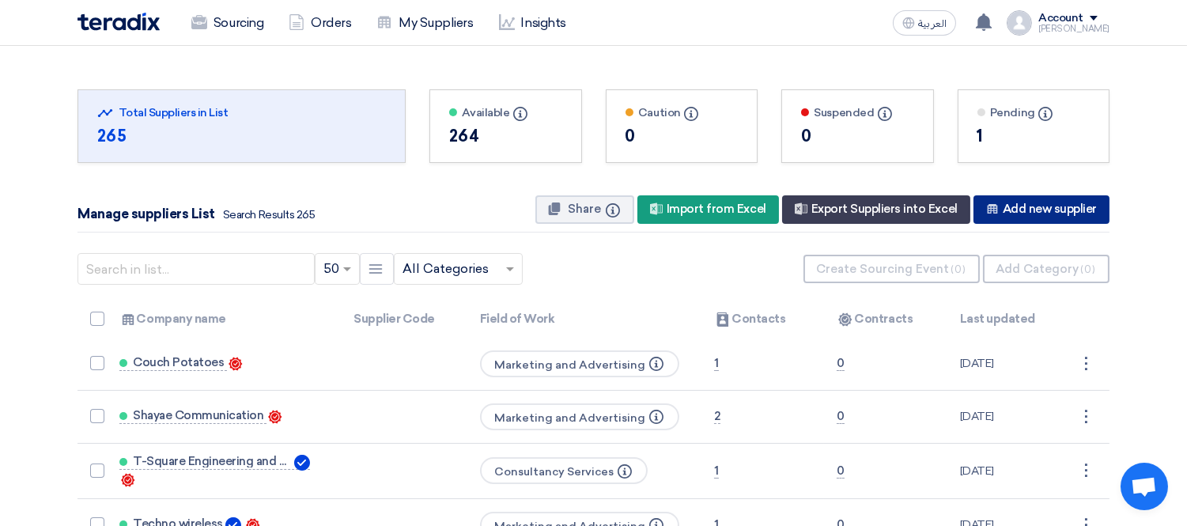
click at [1058, 199] on div "New Supplier Add new supplier" at bounding box center [1042, 209] width 136 height 28
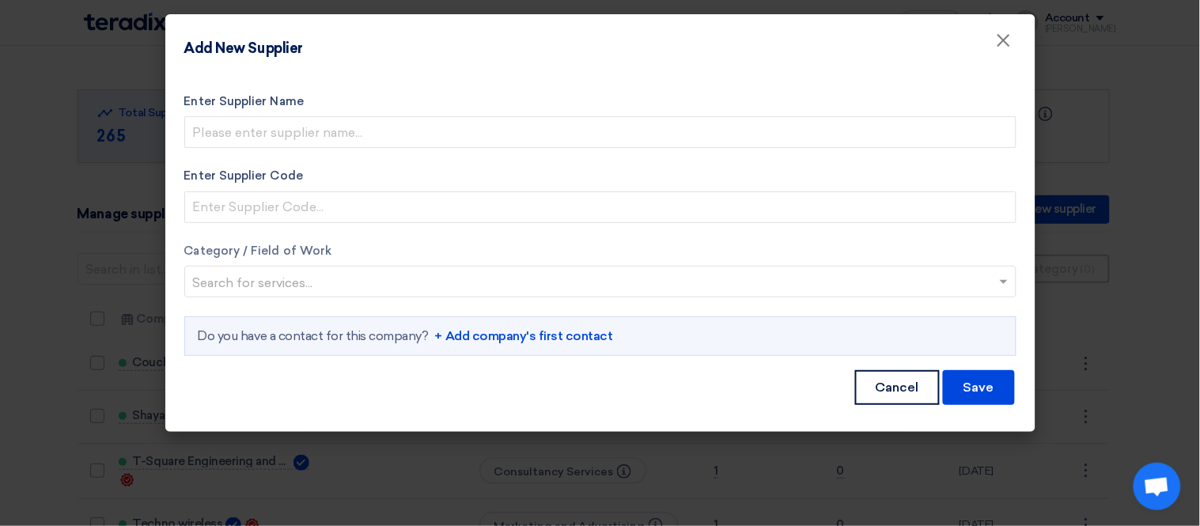
click at [38, 188] on modal-container "Add New Supplier × Enter Supplier Name Enter Supplier Code Category / Field of …" at bounding box center [600, 263] width 1200 height 526
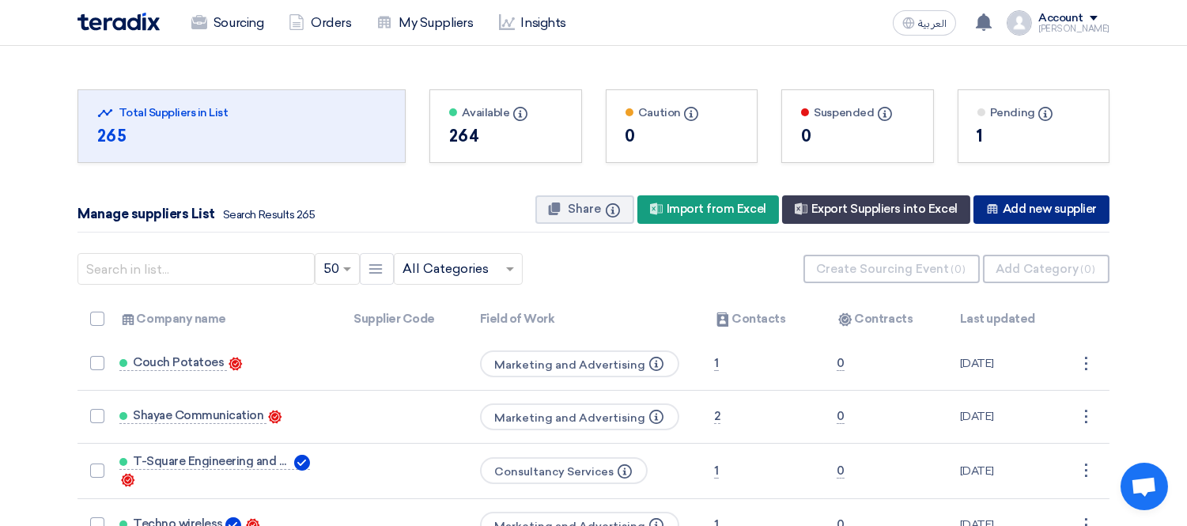
click at [1026, 200] on div "New Supplier Add new supplier" at bounding box center [1042, 209] width 136 height 28
click at [1032, 201] on div "New Supplier Add new supplier" at bounding box center [1042, 209] width 136 height 28
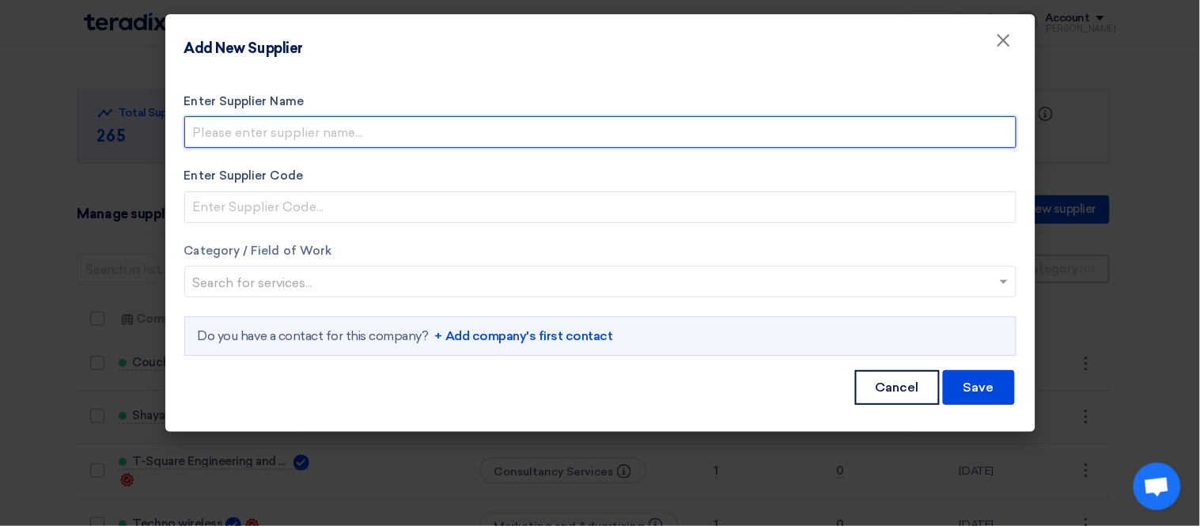
click at [231, 129] on input "Enter Supplier Name" at bounding box center [600, 132] width 832 height 32
type input "master piece ADV"
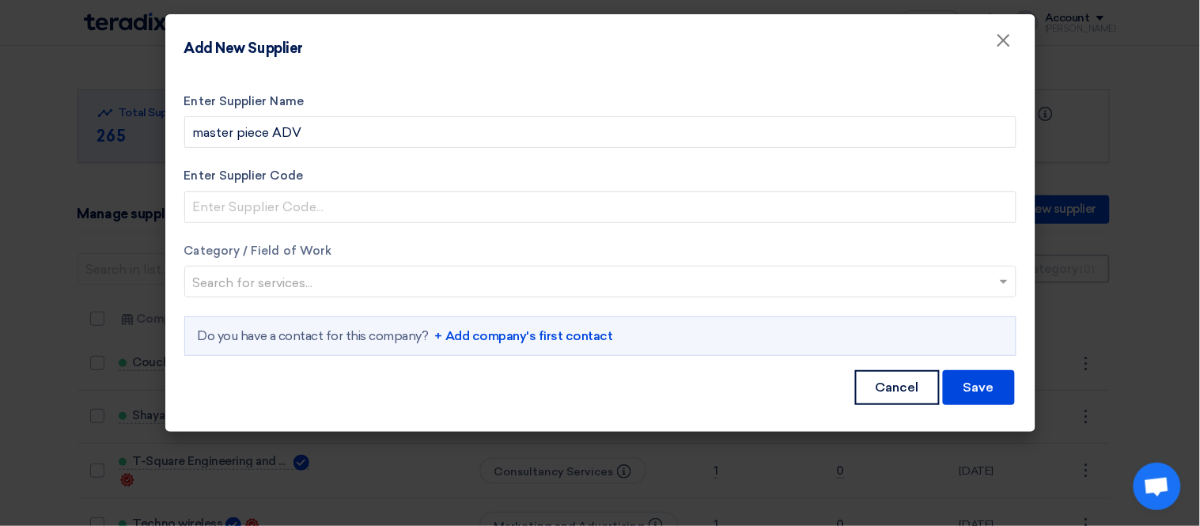
click at [279, 274] on input "text" at bounding box center [592, 284] width 799 height 26
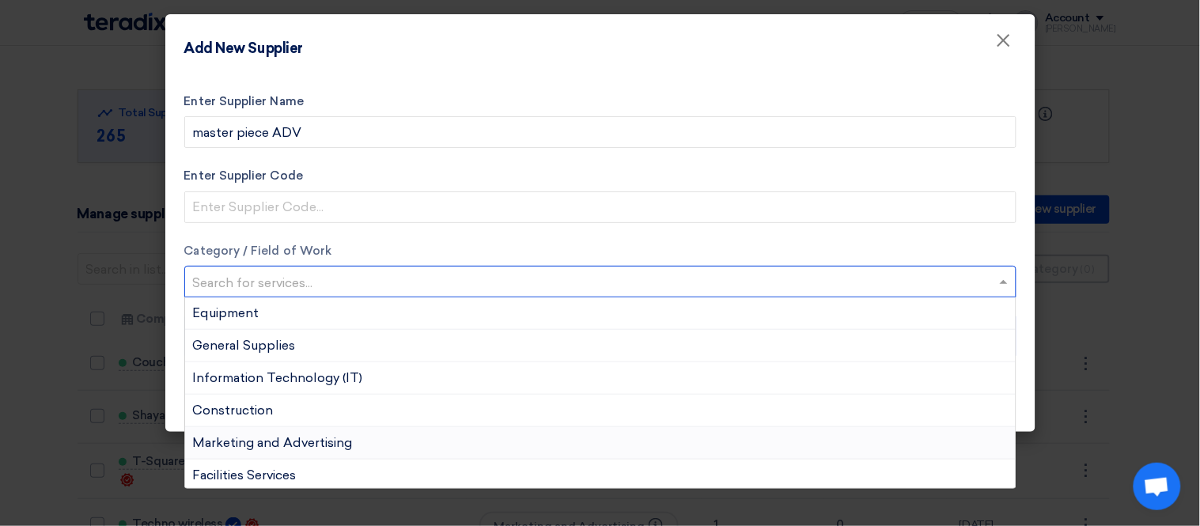
click at [375, 441] on div "Marketing and Advertising" at bounding box center [600, 443] width 831 height 32
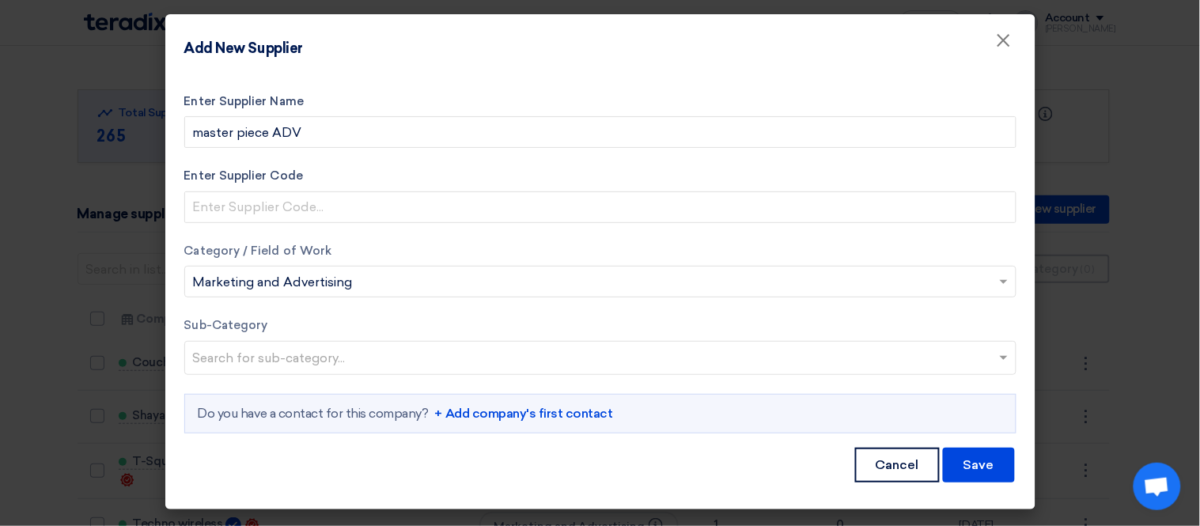
click at [377, 353] on input "text" at bounding box center [602, 359] width 819 height 26
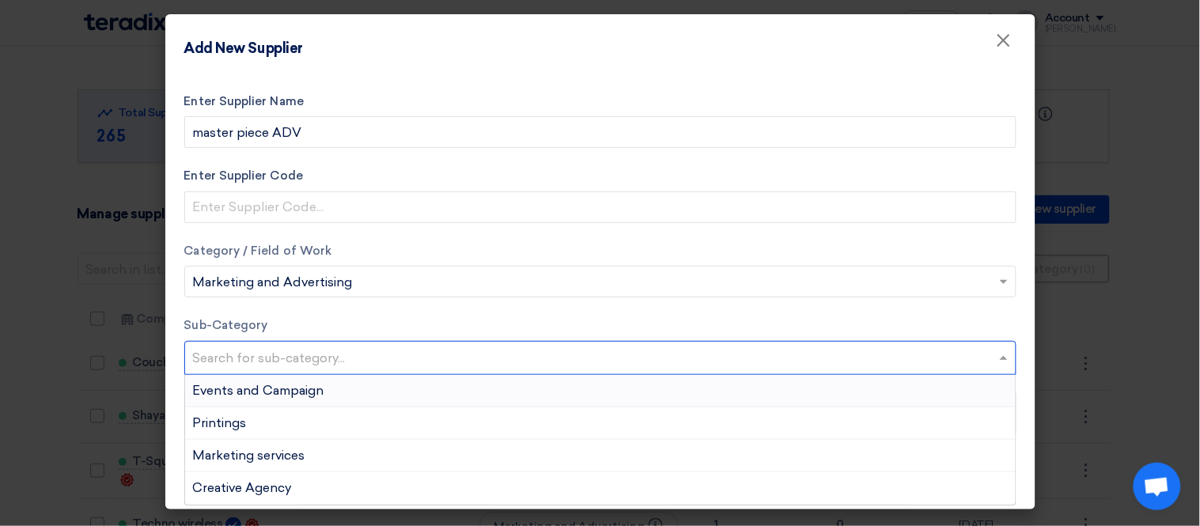
click at [364, 392] on div "Events and Campaign" at bounding box center [600, 391] width 831 height 32
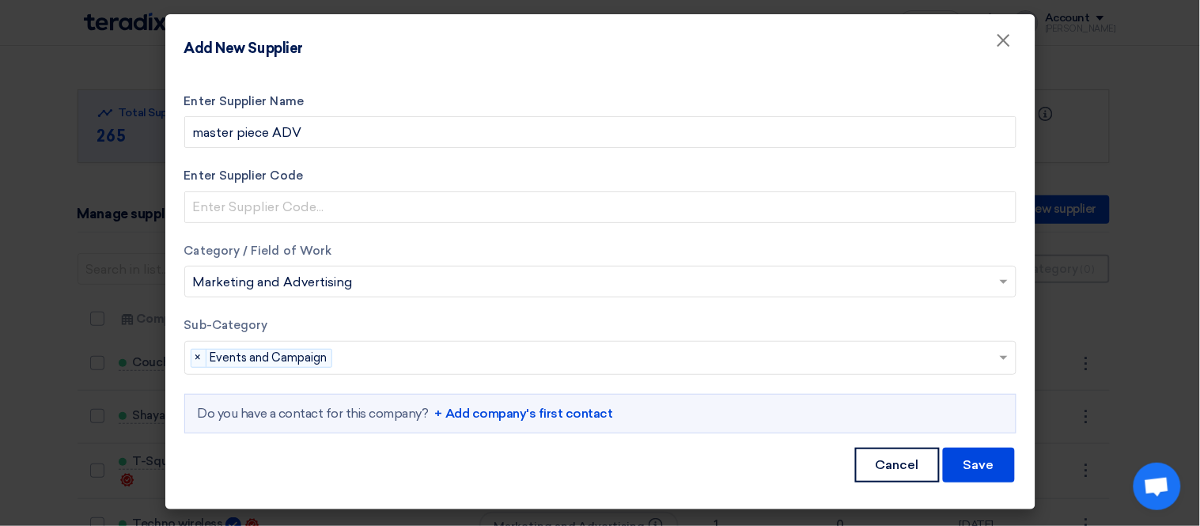
click at [570, 410] on link "+ Add company's first contact" at bounding box center [524, 413] width 178 height 19
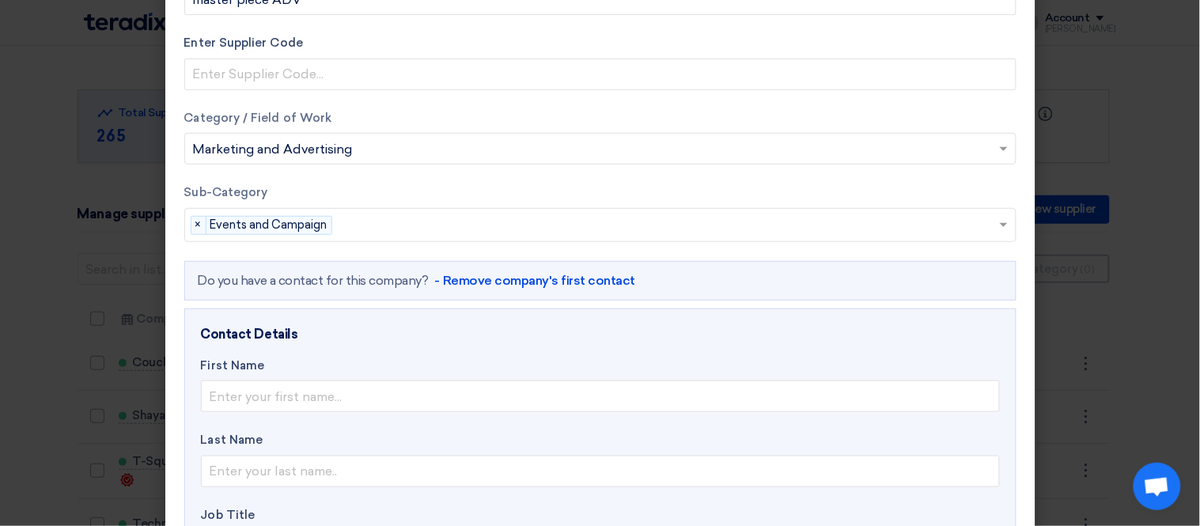
scroll to position [176, 0]
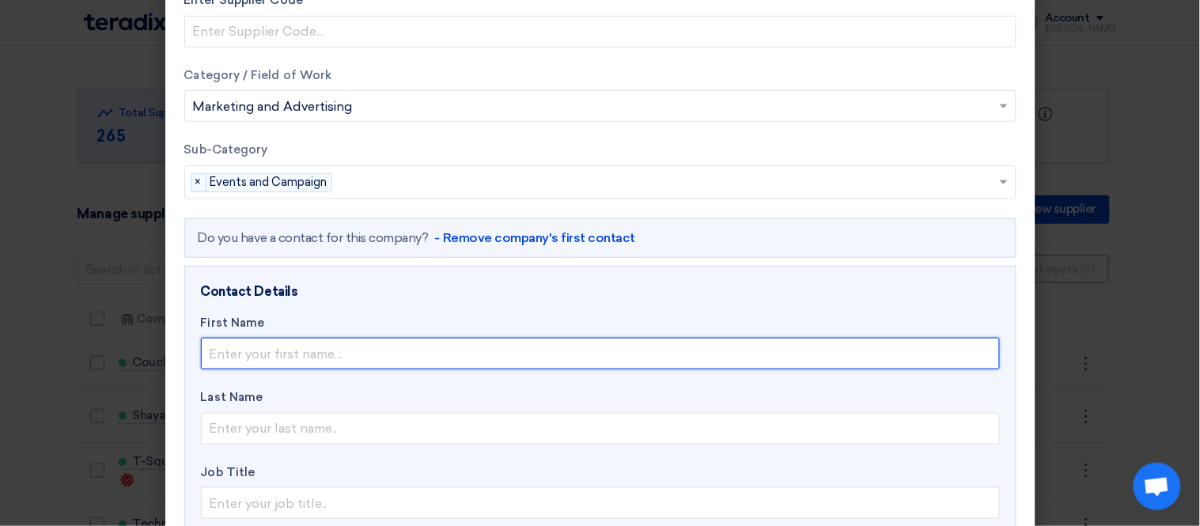
click at [322, 358] on input "text" at bounding box center [600, 354] width 799 height 32
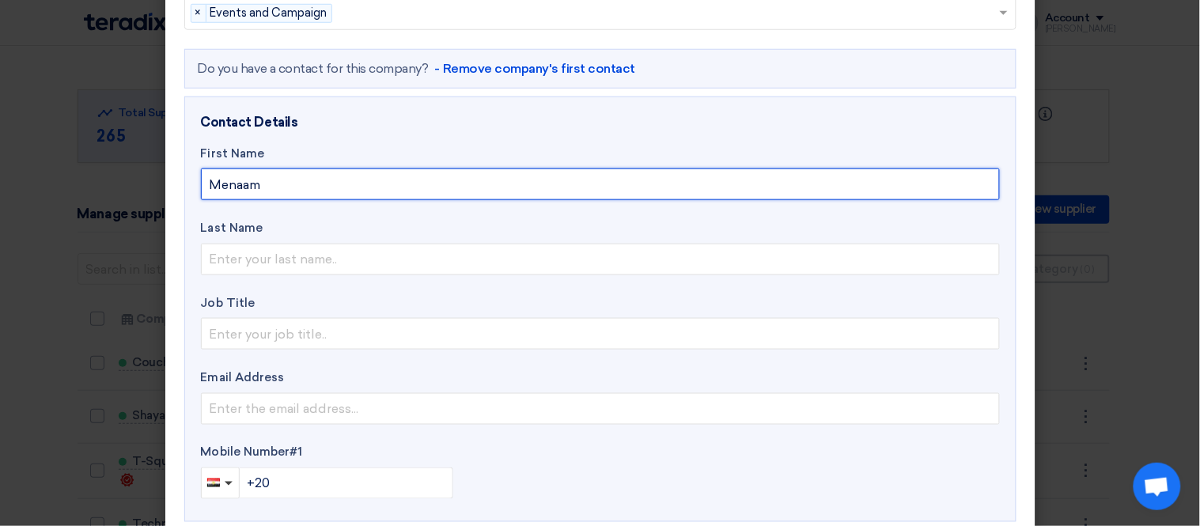
scroll to position [351, 0]
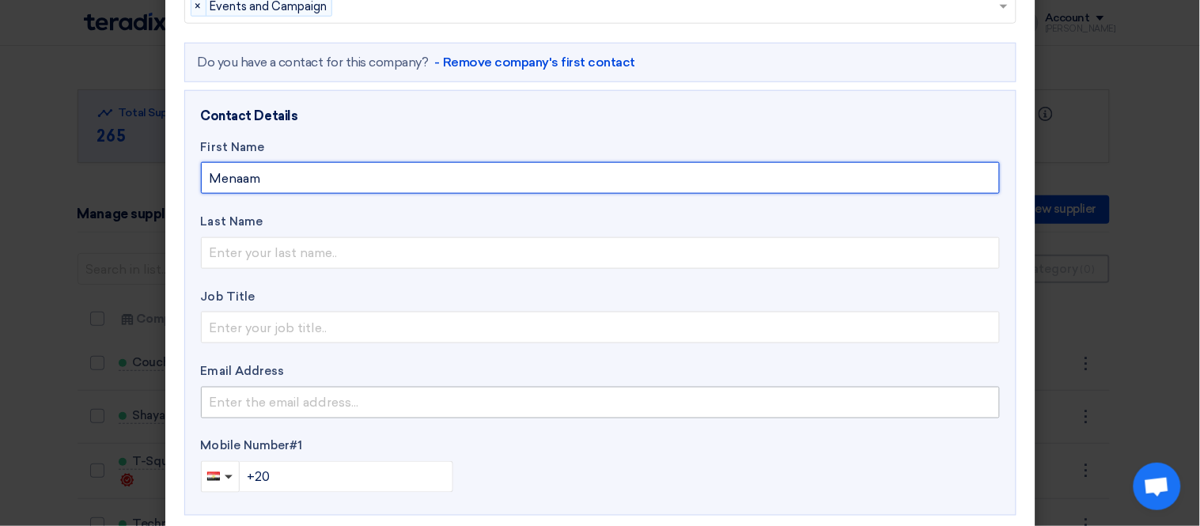
type input "Menaam"
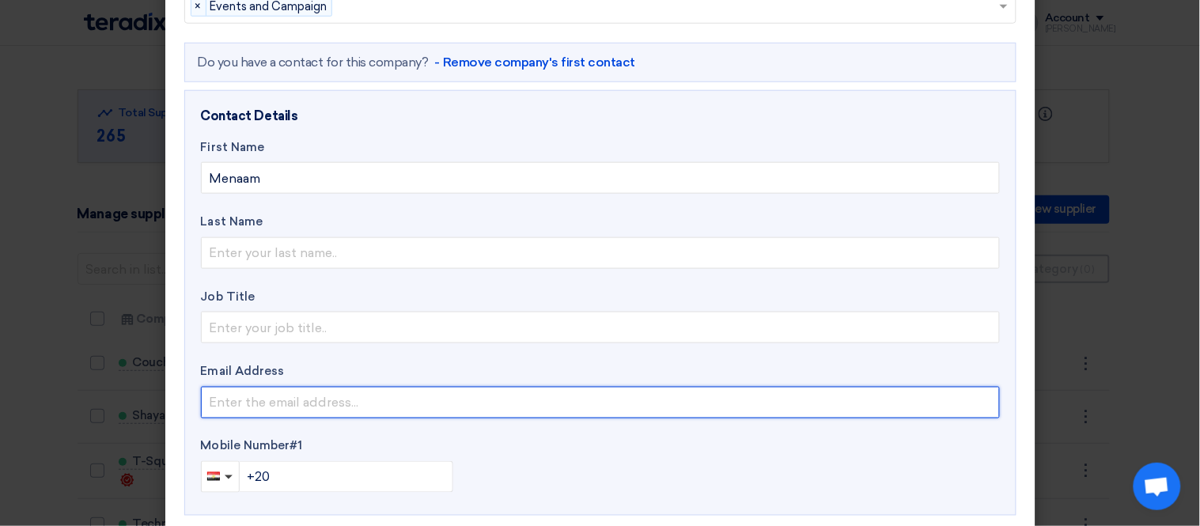
click at [285, 410] on input "email" at bounding box center [600, 403] width 799 height 32
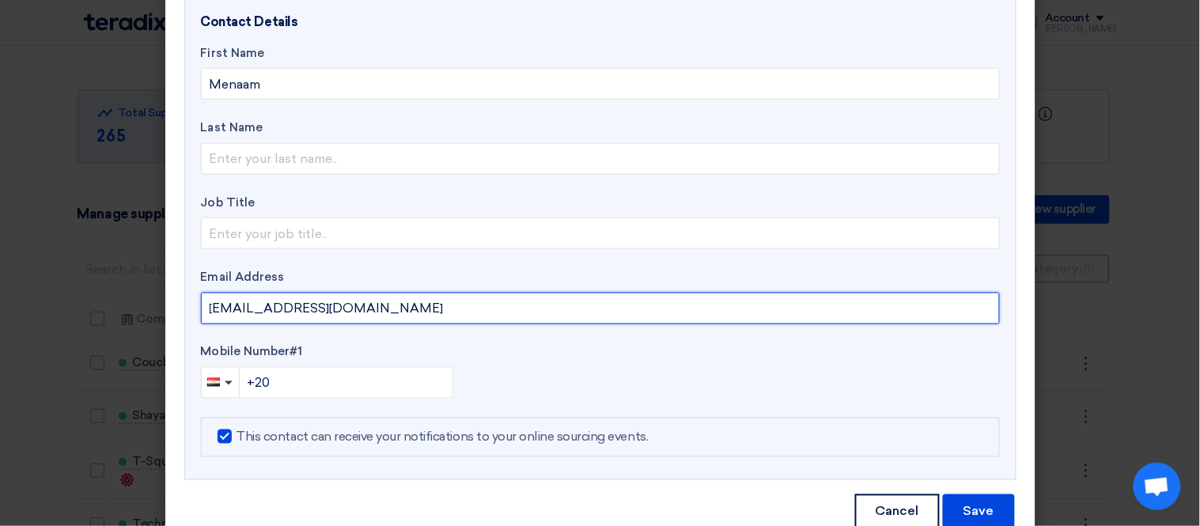
scroll to position [487, 0]
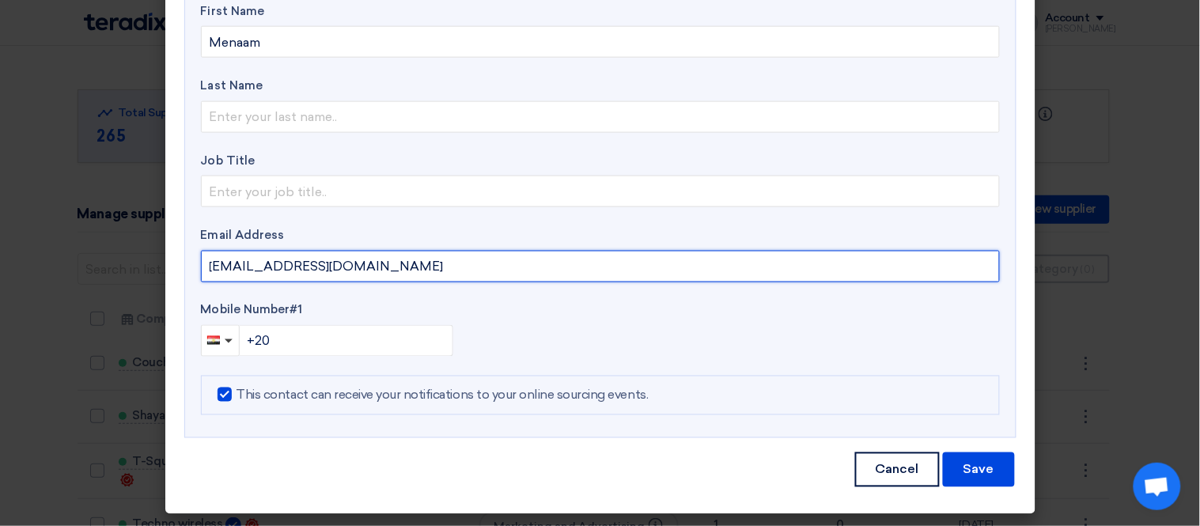
type input "[EMAIL_ADDRESS][DOMAIN_NAME]"
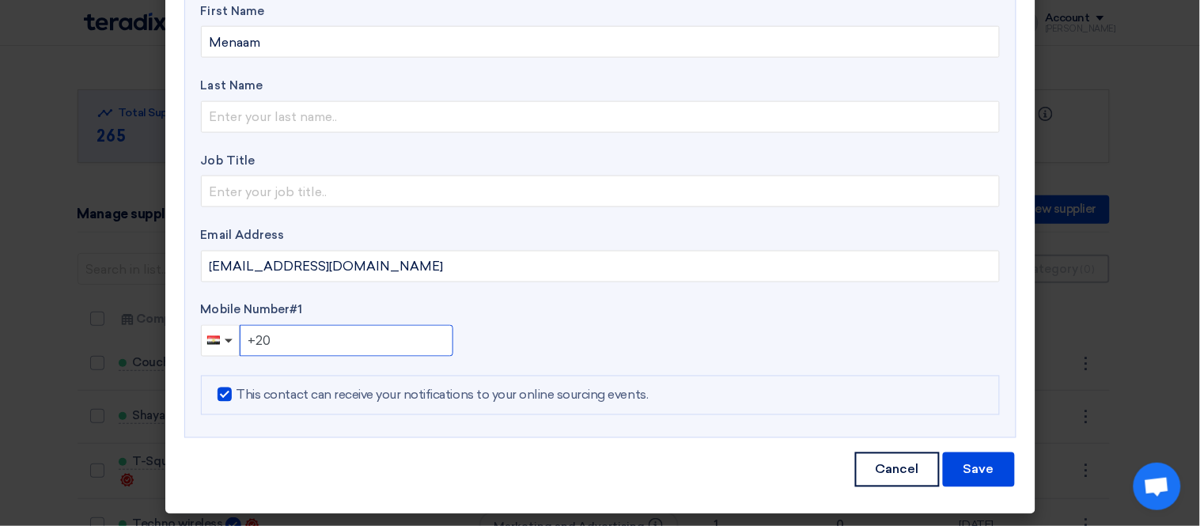
click at [337, 341] on input "+20" at bounding box center [347, 341] width 214 height 32
type input "[PHONE_NUMBER]"
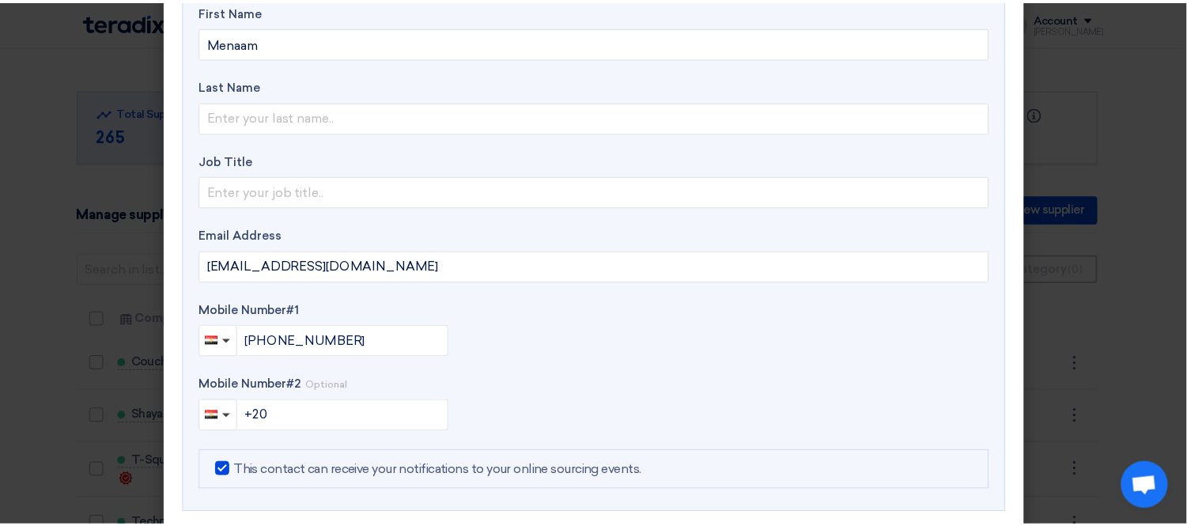
scroll to position [562, 0]
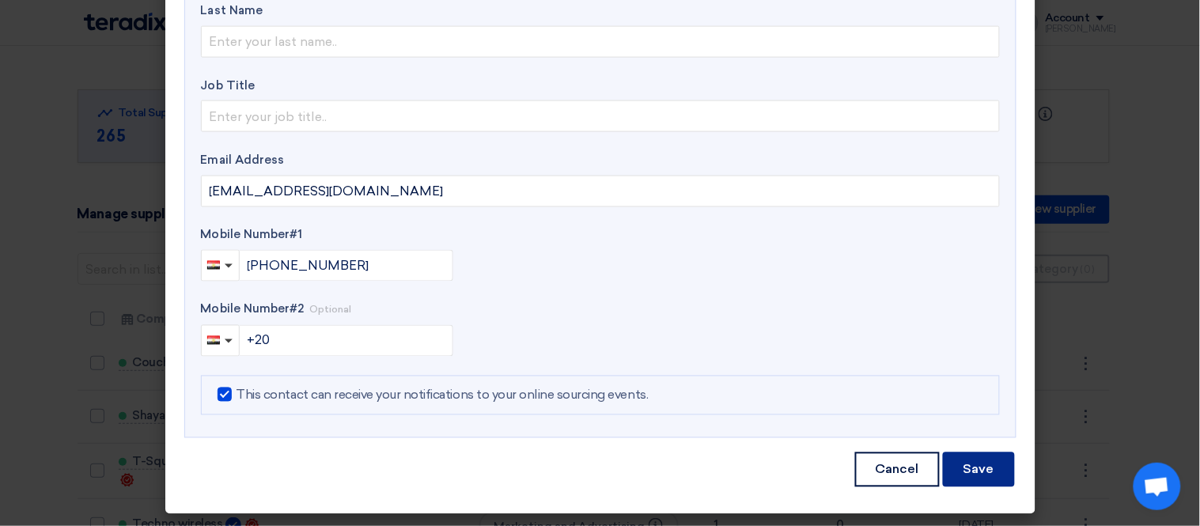
click at [970, 460] on button "Save" at bounding box center [979, 469] width 72 height 35
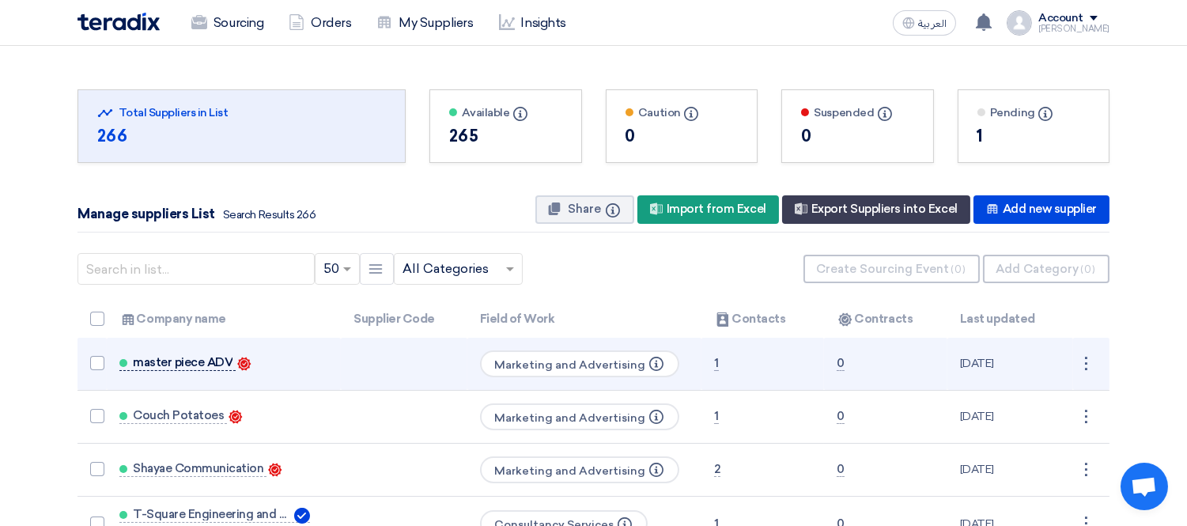
click at [194, 360] on span "master piece ADV" at bounding box center [183, 362] width 100 height 13
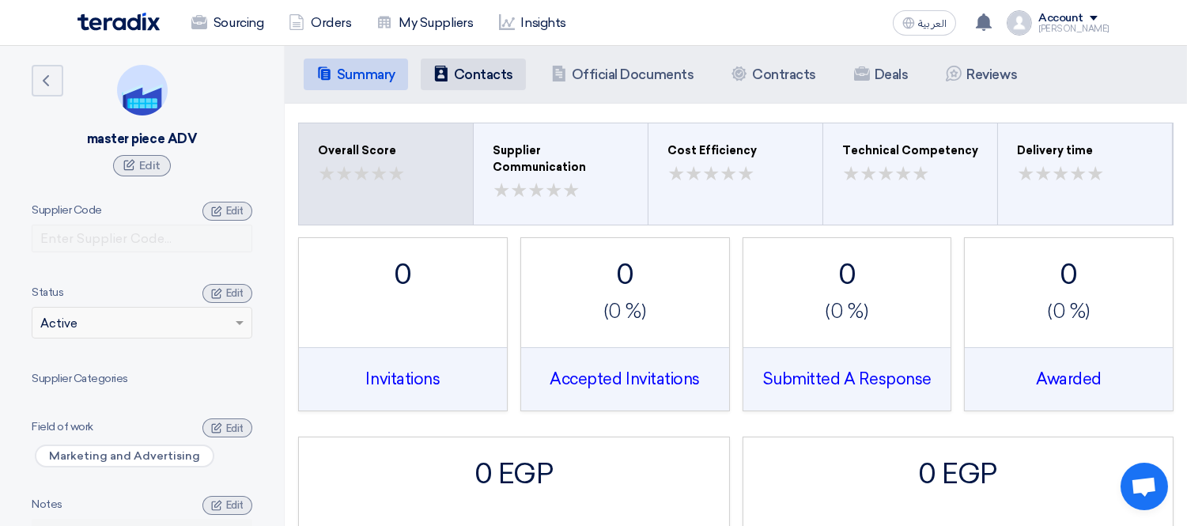
click at [503, 76] on h5 "Contacts" at bounding box center [483, 74] width 59 height 16
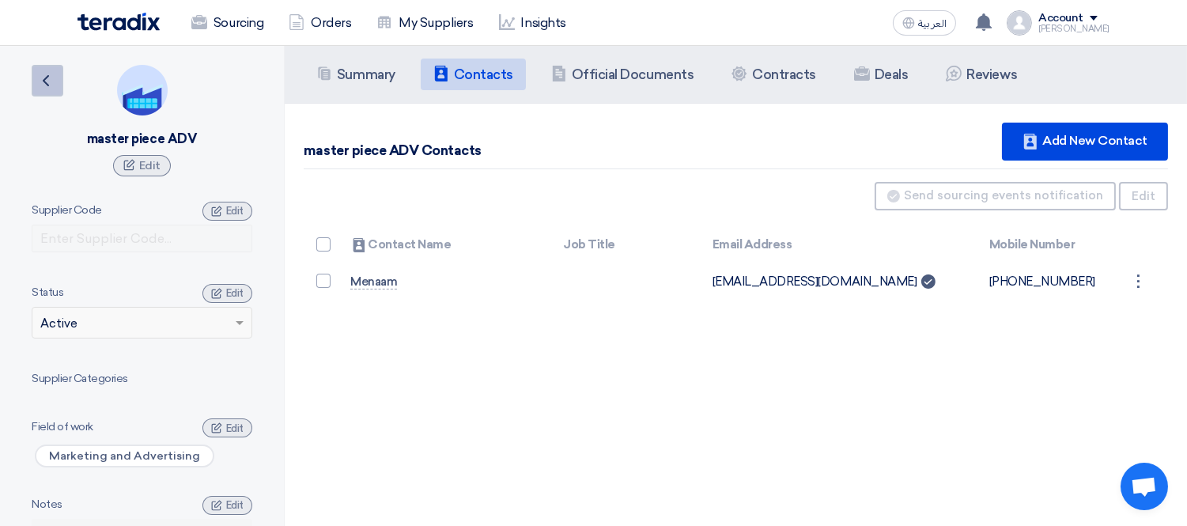
click at [44, 89] on icon "Back" at bounding box center [45, 80] width 19 height 19
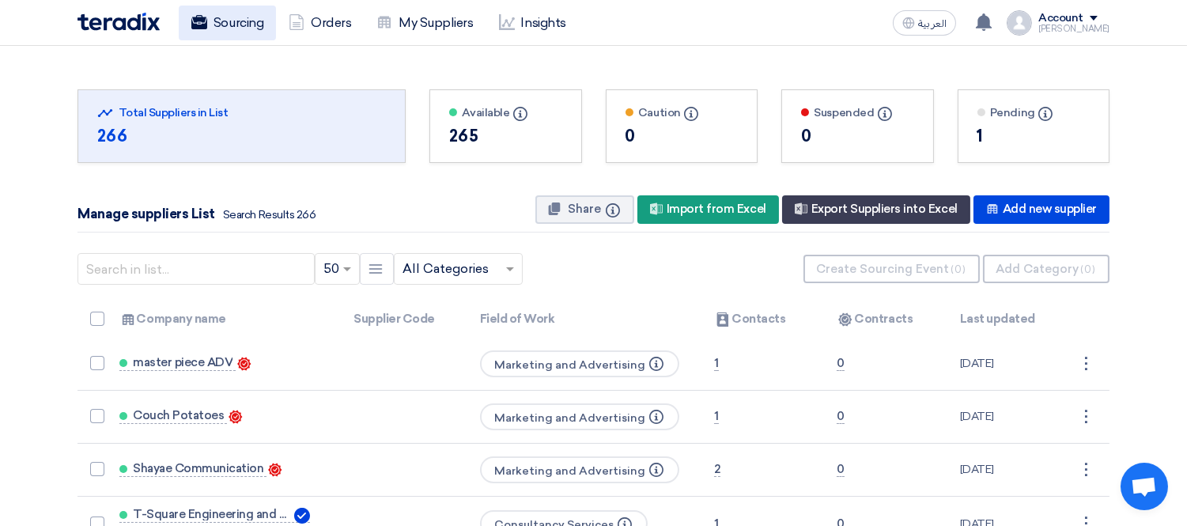
click at [234, 16] on link "Sourcing" at bounding box center [227, 23] width 97 height 35
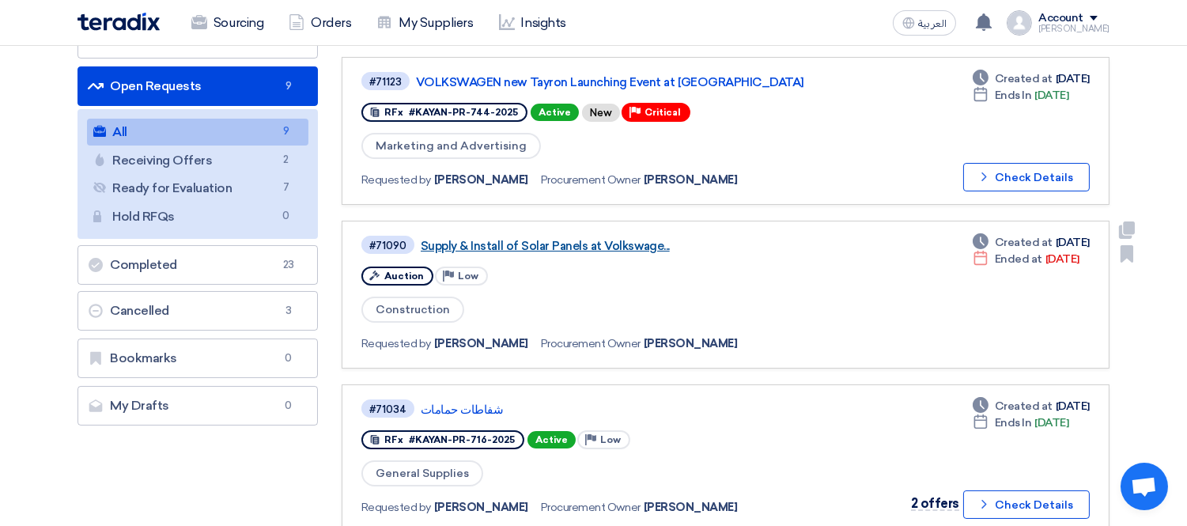
scroll to position [176, 0]
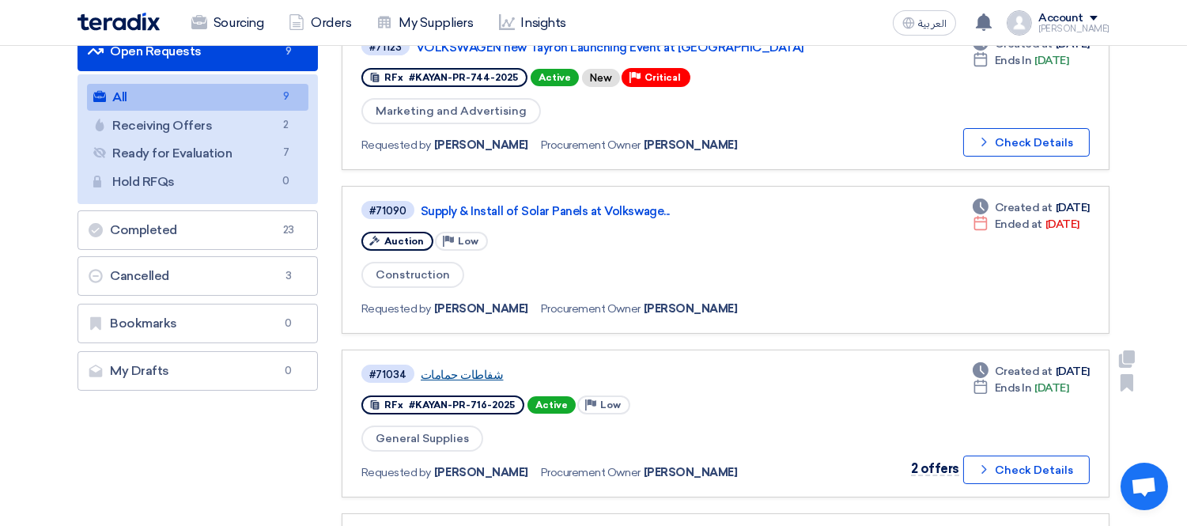
click at [470, 368] on link "شفاطات حمامات" at bounding box center [619, 375] width 396 height 14
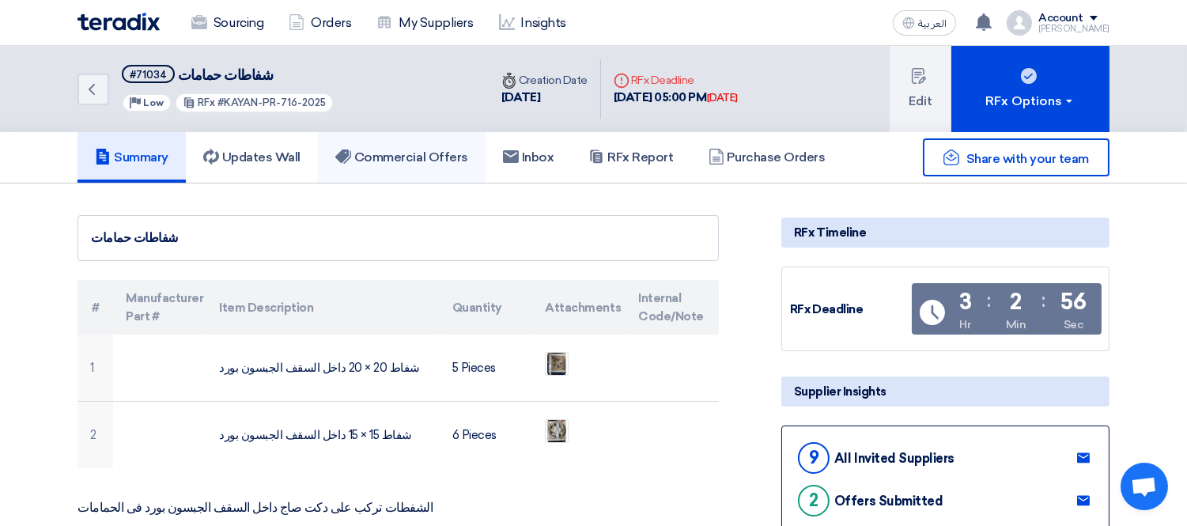
click at [430, 150] on h5 "Commercial Offers" at bounding box center [401, 158] width 133 height 16
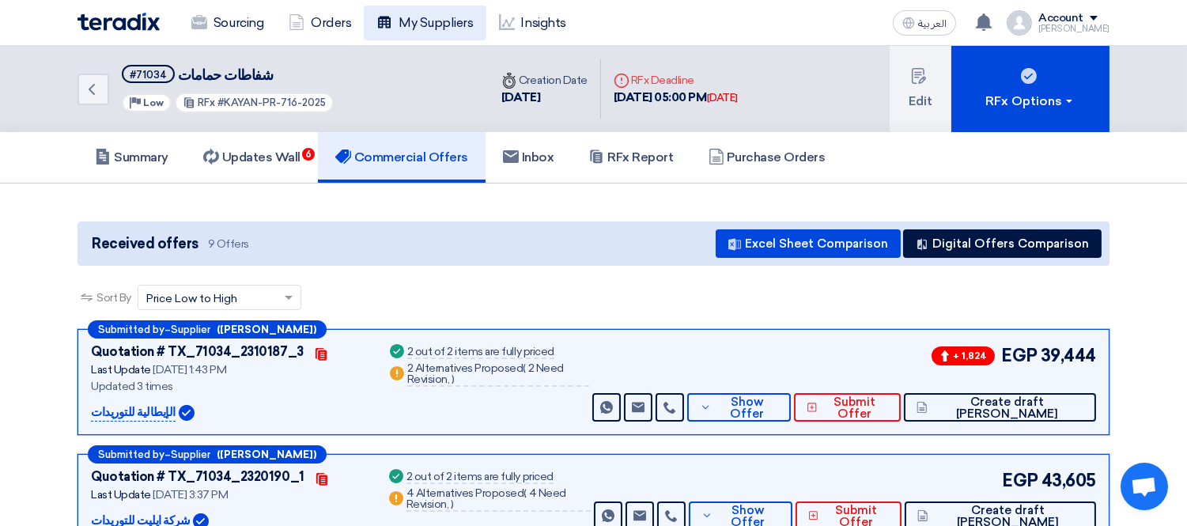
click at [430, 24] on link "My Suppliers" at bounding box center [425, 23] width 122 height 35
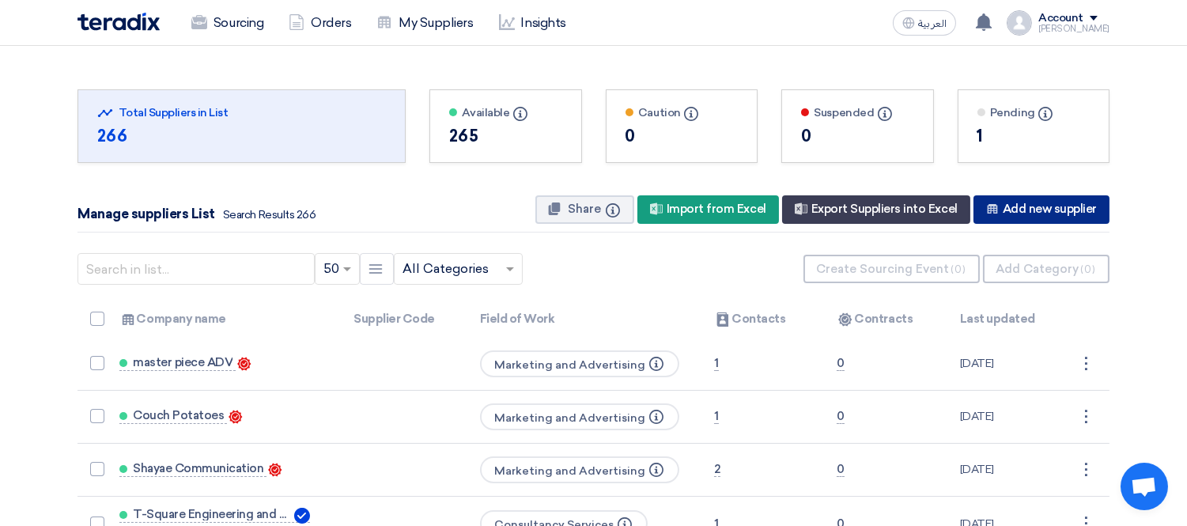
click at [1066, 210] on div "New Supplier Add new supplier" at bounding box center [1042, 209] width 136 height 28
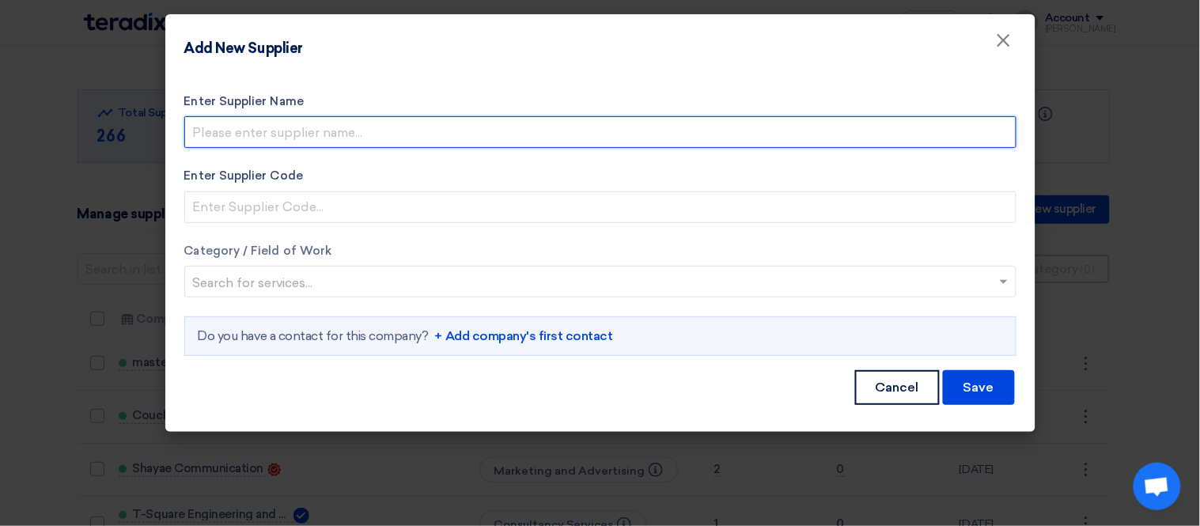
click at [279, 139] on input "Enter Supplier Name" at bounding box center [600, 132] width 832 height 32
type input "{"
type input "Vision"
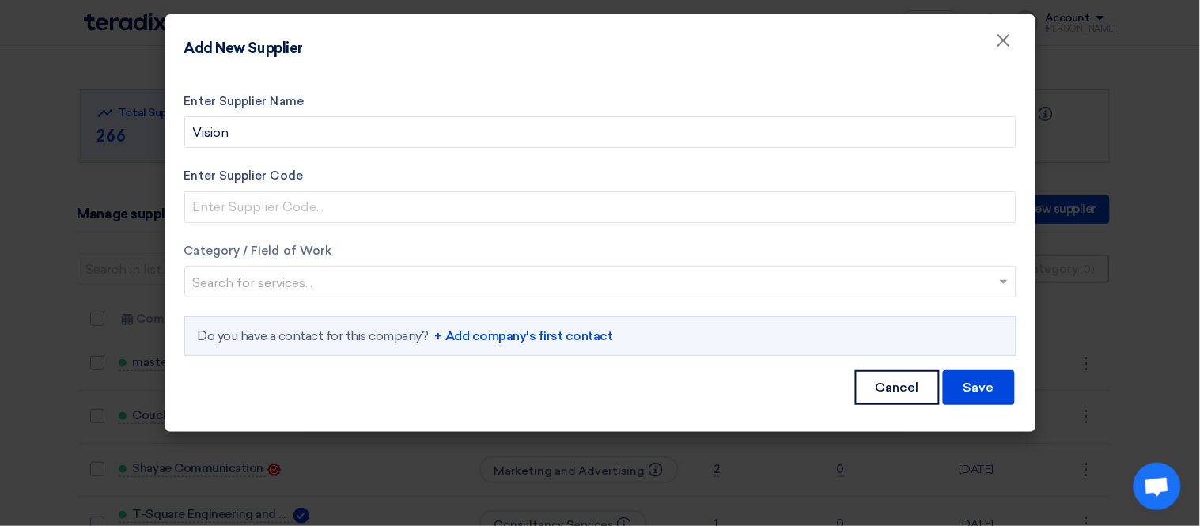
click at [265, 285] on input "text" at bounding box center [592, 284] width 799 height 26
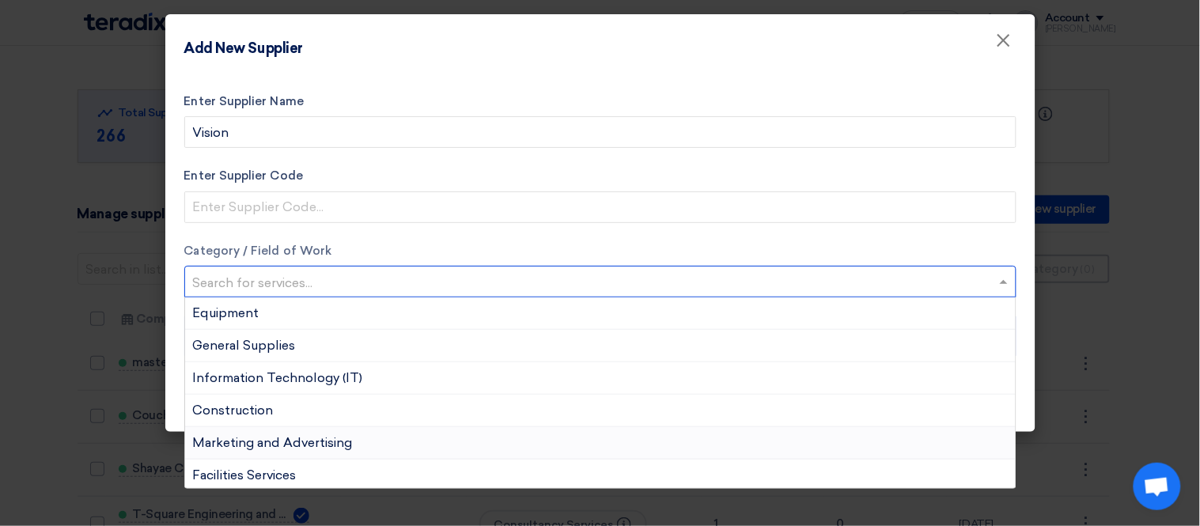
click at [315, 449] on span "Marketing and Advertising" at bounding box center [273, 442] width 160 height 15
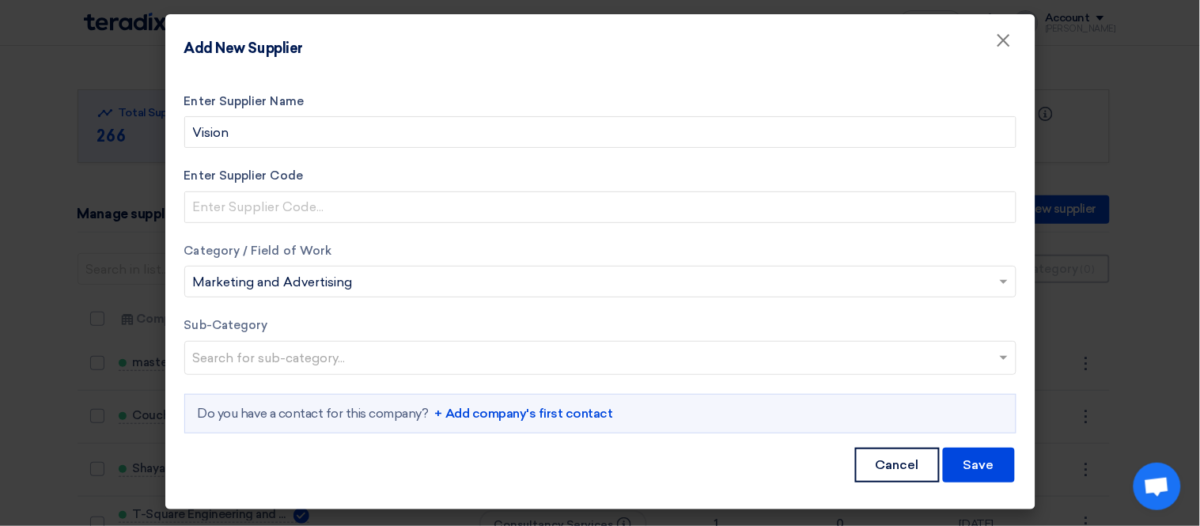
click at [297, 359] on input "text" at bounding box center [602, 359] width 819 height 26
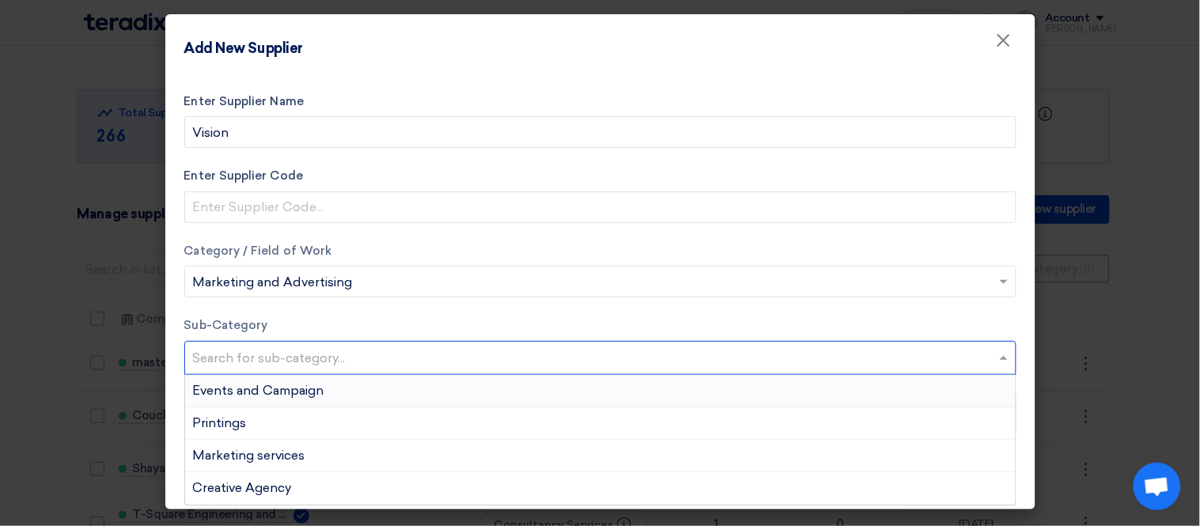
click at [306, 384] on span "Events and Campaign" at bounding box center [258, 390] width 131 height 15
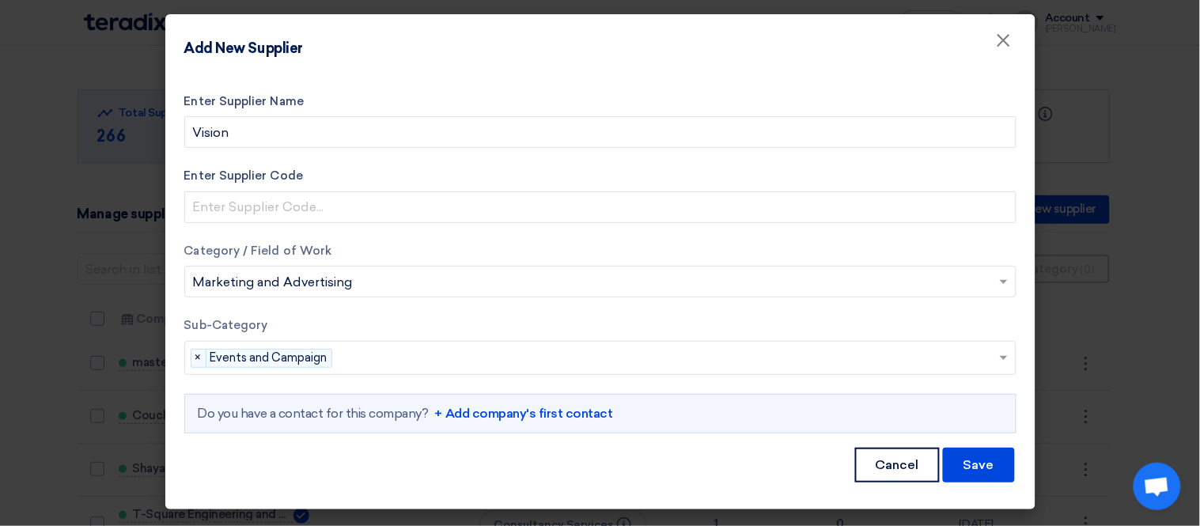
click at [457, 410] on link "+ Add company's first contact" at bounding box center [524, 413] width 178 height 19
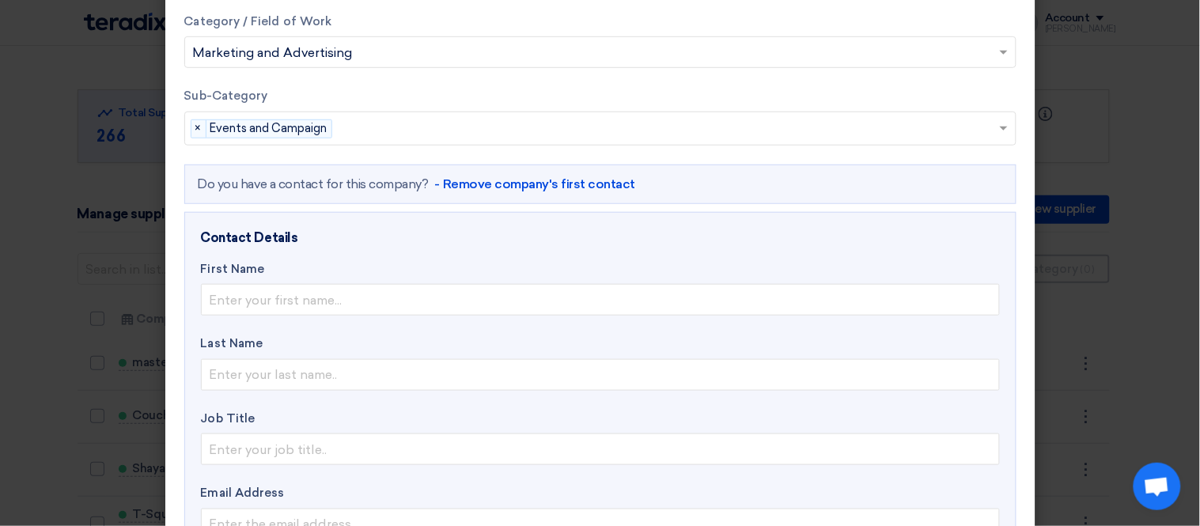
scroll to position [351, 0]
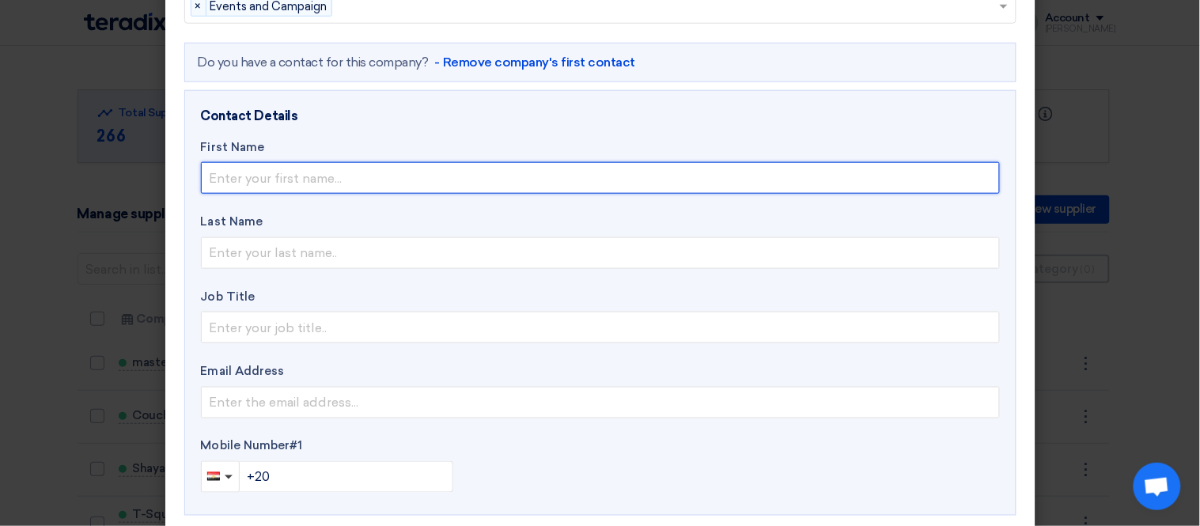
drag, startPoint x: 312, startPoint y: 184, endPoint x: 310, endPoint y: 193, distance: 9.6
click at [312, 184] on input "text" at bounding box center [600, 178] width 799 height 32
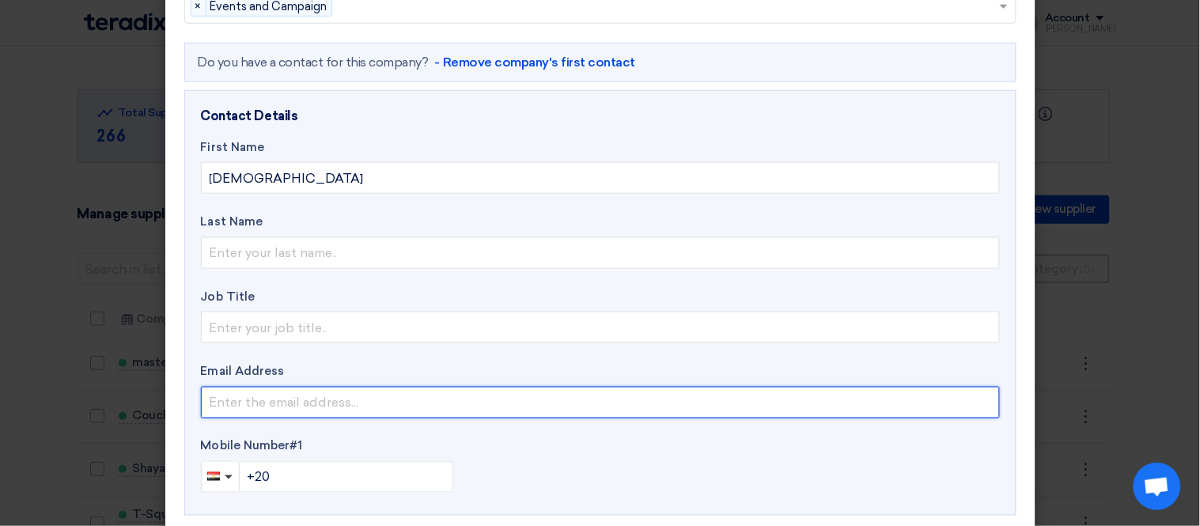
click at [324, 396] on input "email" at bounding box center [600, 403] width 799 height 32
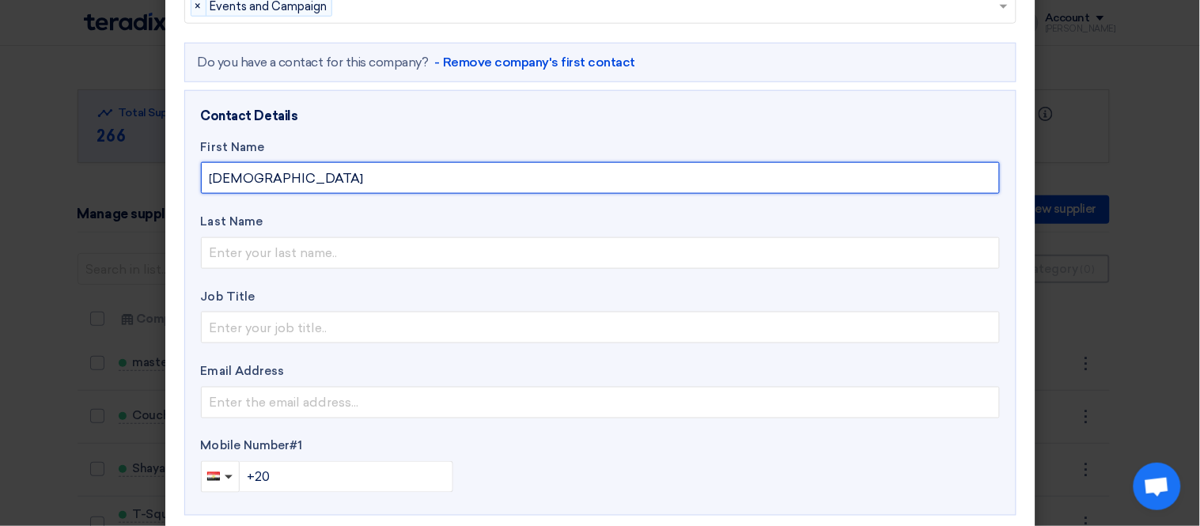
click at [223, 172] on input "[DEMOGRAPHIC_DATA]" at bounding box center [600, 178] width 799 height 32
type input "[PERSON_NAME]"
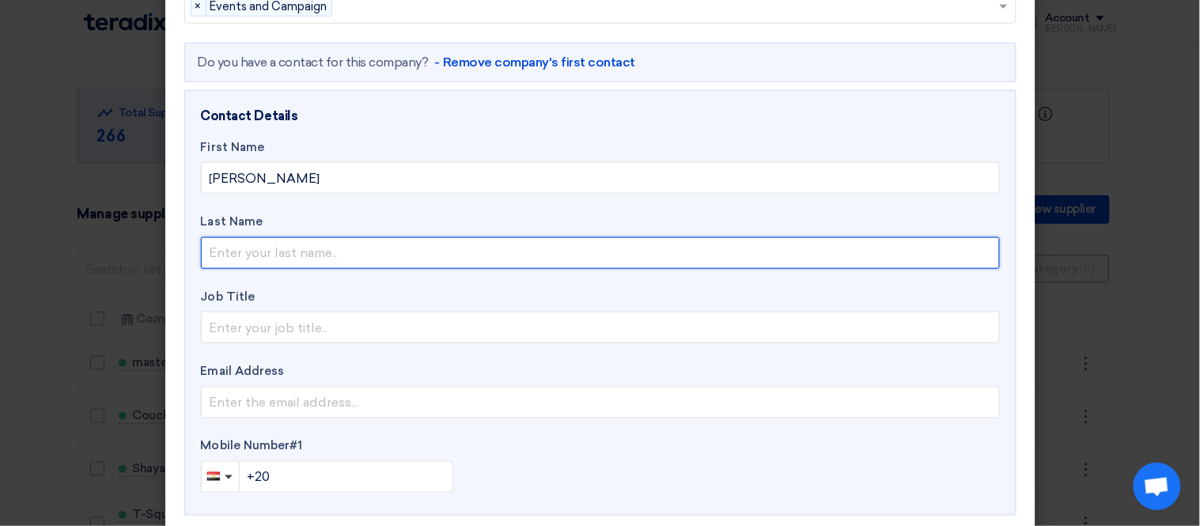
click at [289, 259] on input "text" at bounding box center [600, 253] width 799 height 32
type input "Hakem"
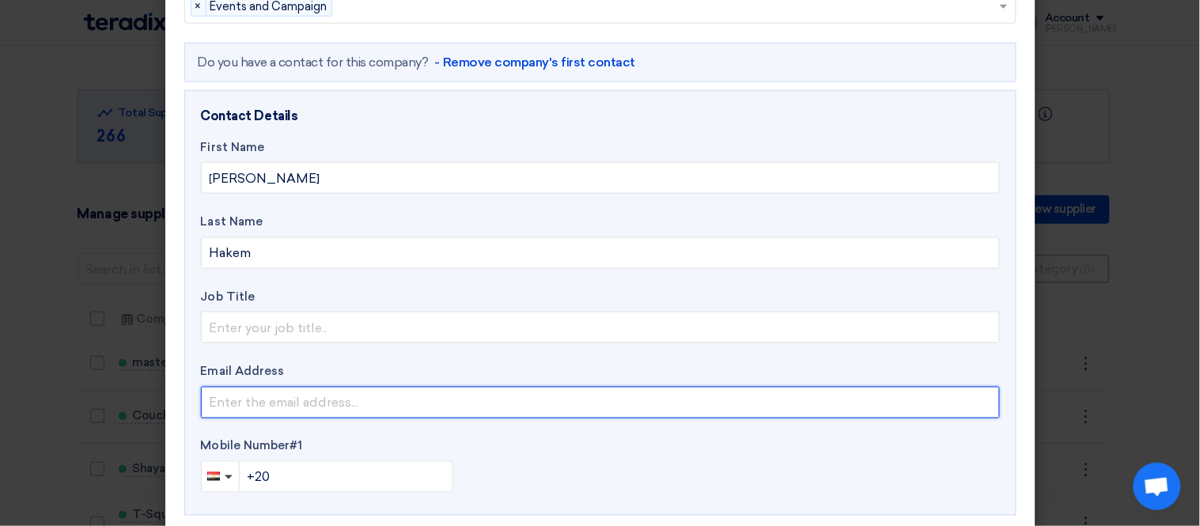
click at [248, 403] on input "email" at bounding box center [600, 403] width 799 height 32
type input "A"
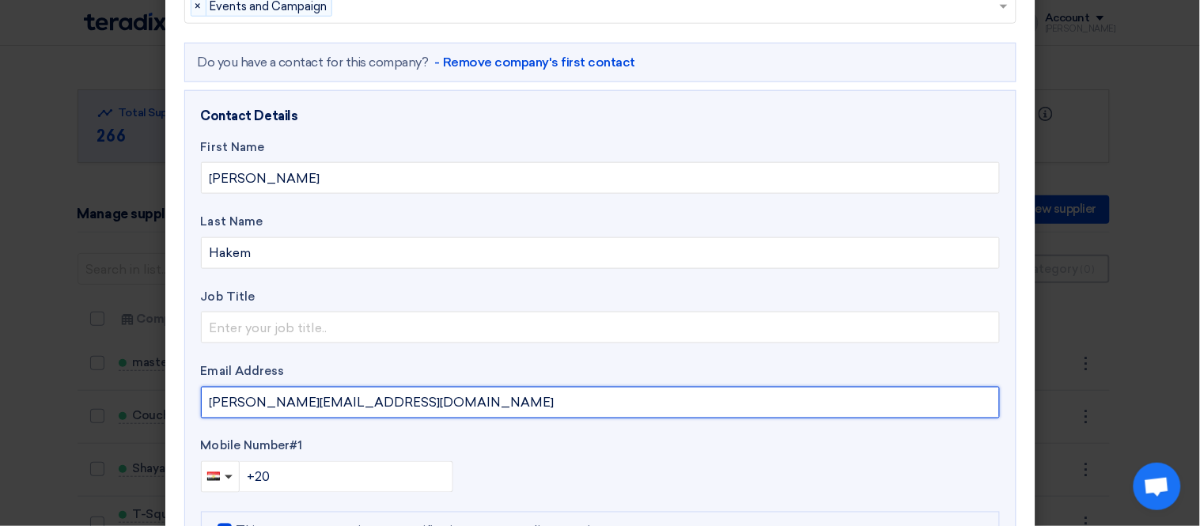
type input "[PERSON_NAME][EMAIL_ADDRESS][DOMAIN_NAME]"
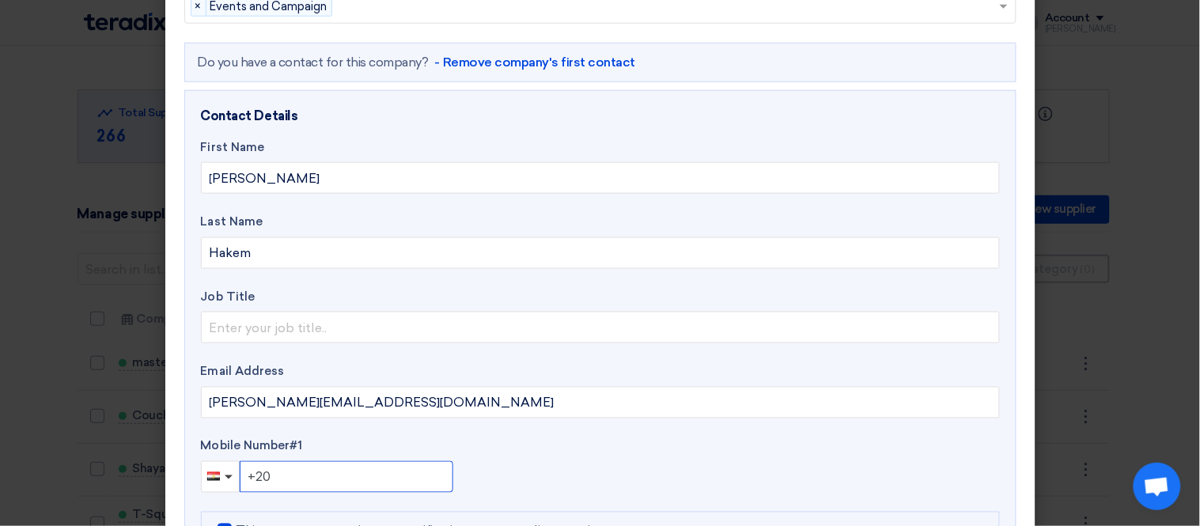
click at [385, 469] on input "+20" at bounding box center [347, 477] width 214 height 32
type input "[PHONE_NUMBER]"
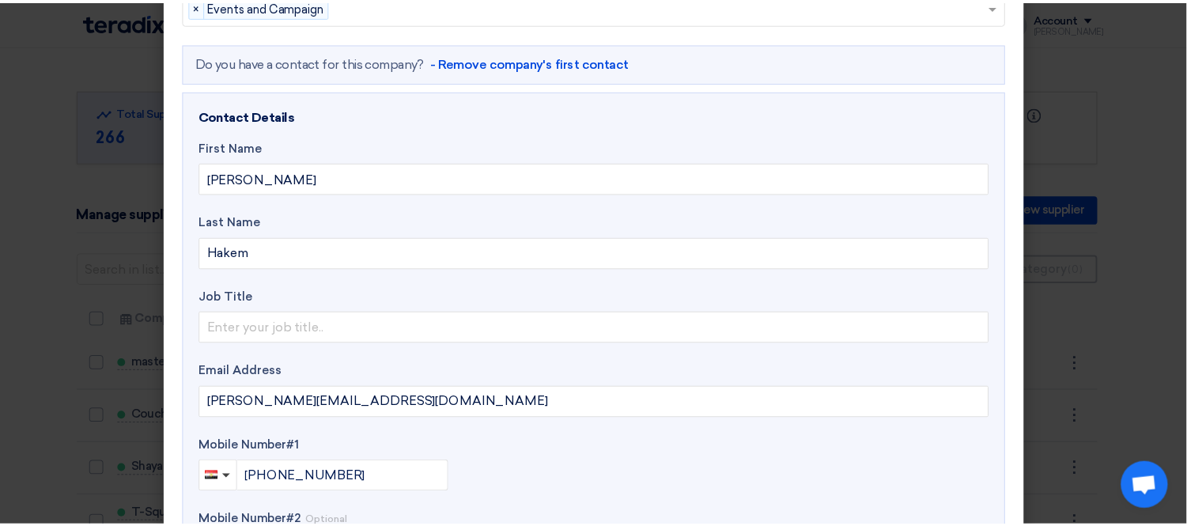
scroll to position [527, 0]
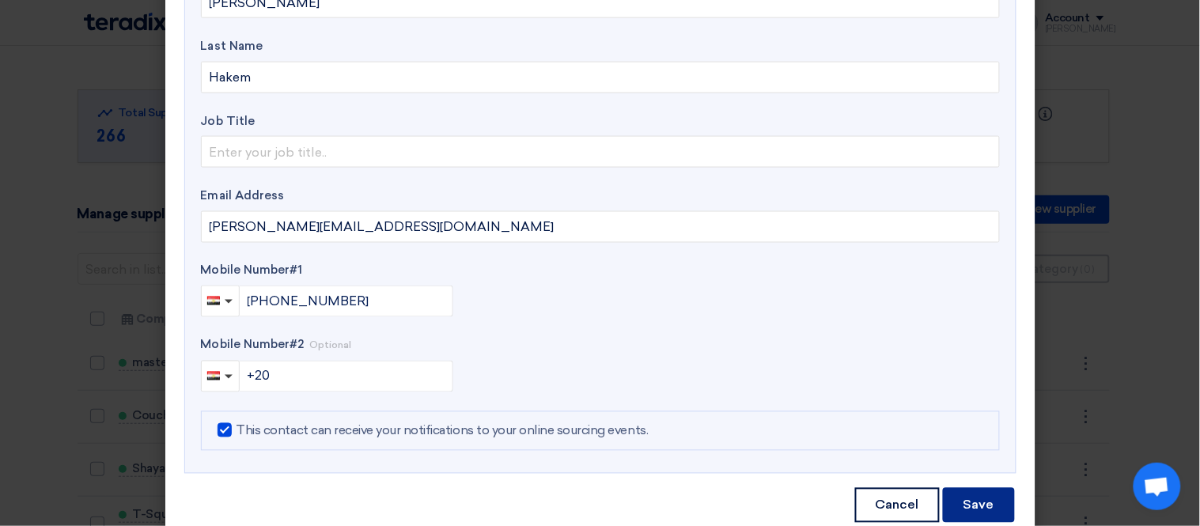
click at [965, 502] on button "Save" at bounding box center [979, 505] width 72 height 35
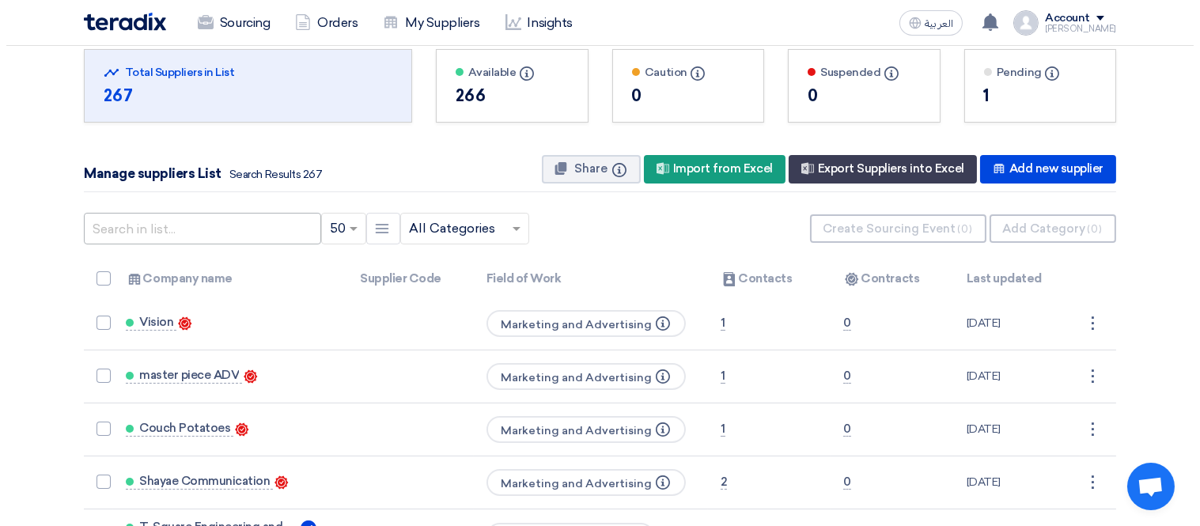
scroll to position [0, 0]
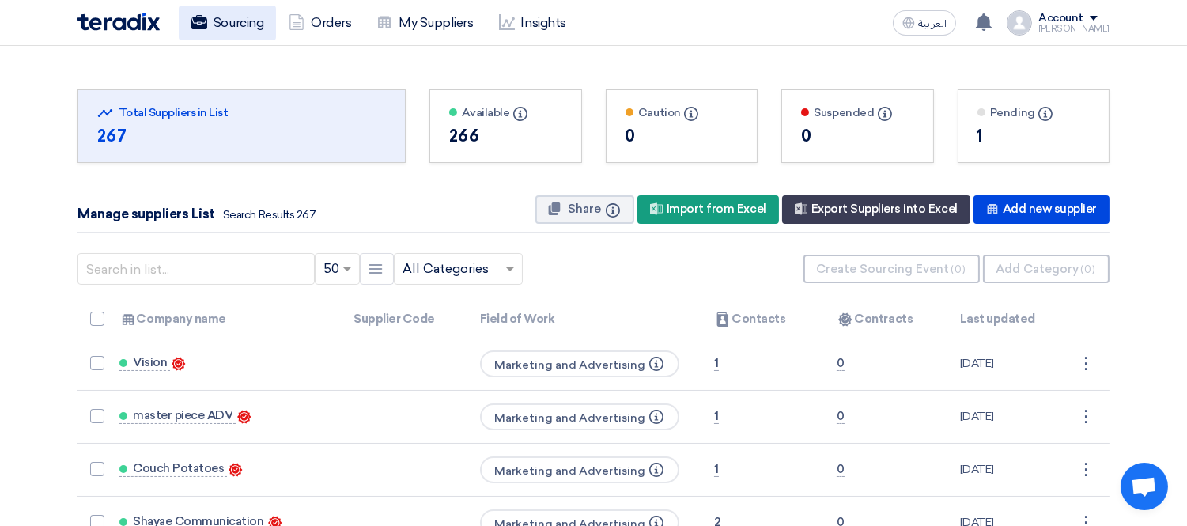
click at [259, 21] on link "Sourcing" at bounding box center [227, 23] width 97 height 35
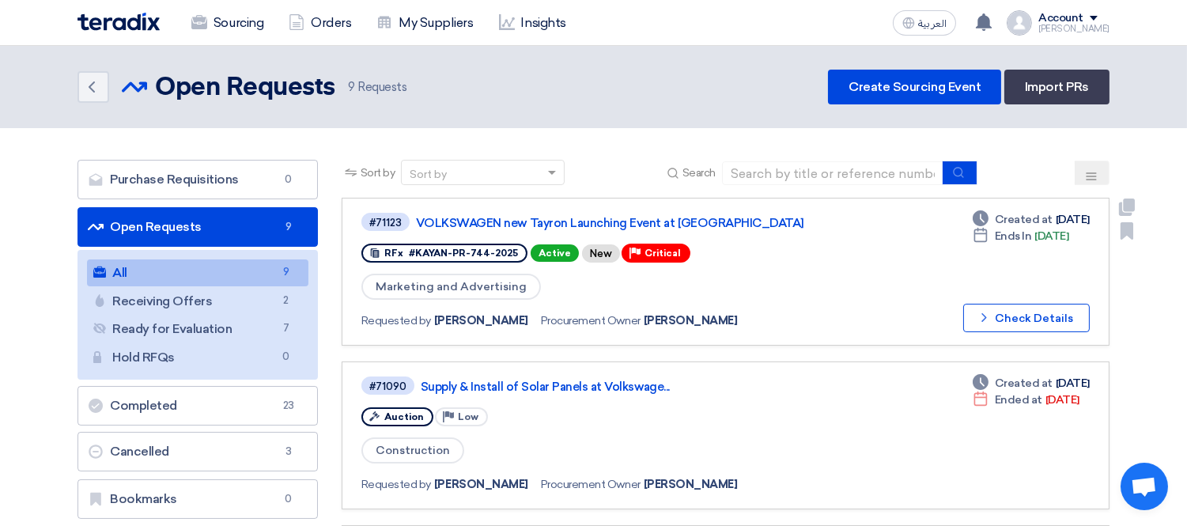
click at [557, 211] on div "#71123 VOLKSWAGEN new Tayron Launching Event at [GEOGRAPHIC_DATA]" at bounding box center [588, 221] width 453 height 21
click at [570, 222] on link "VOLKSWAGEN new Tayron Launching Event at [GEOGRAPHIC_DATA]" at bounding box center [614, 223] width 396 height 14
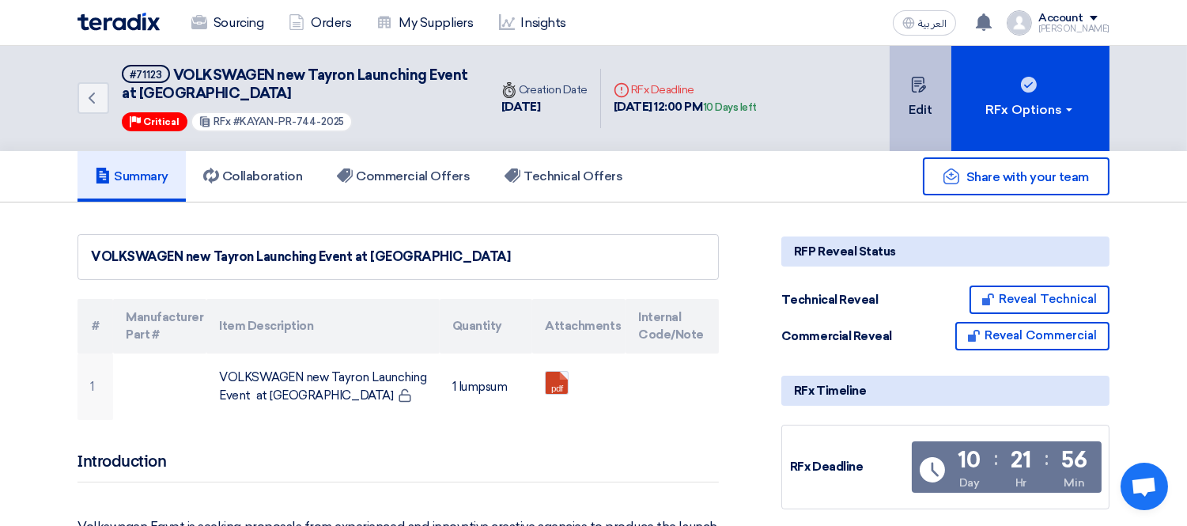
click at [930, 89] on button "Edit" at bounding box center [921, 98] width 62 height 105
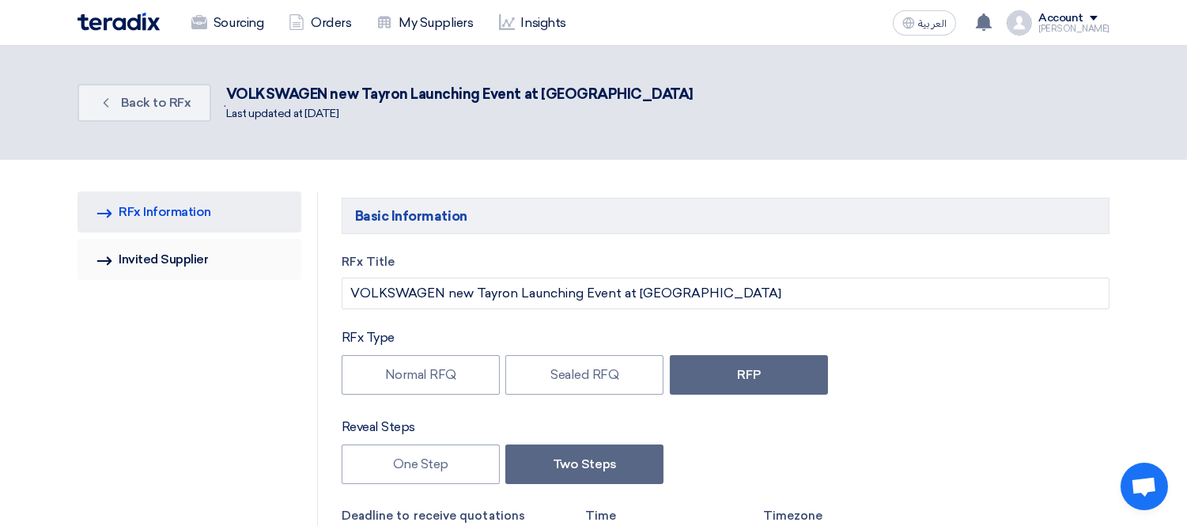
click at [202, 269] on link "Invited Suppliers Invited Supplier" at bounding box center [190, 259] width 224 height 41
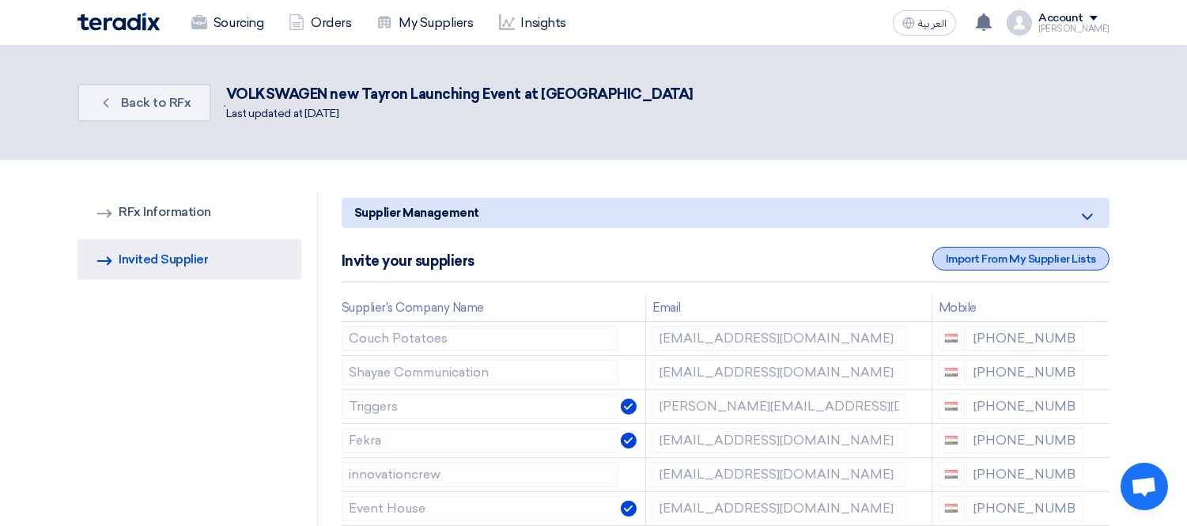
click at [992, 256] on div "Import From My Supplier Lists" at bounding box center [1021, 259] width 177 height 24
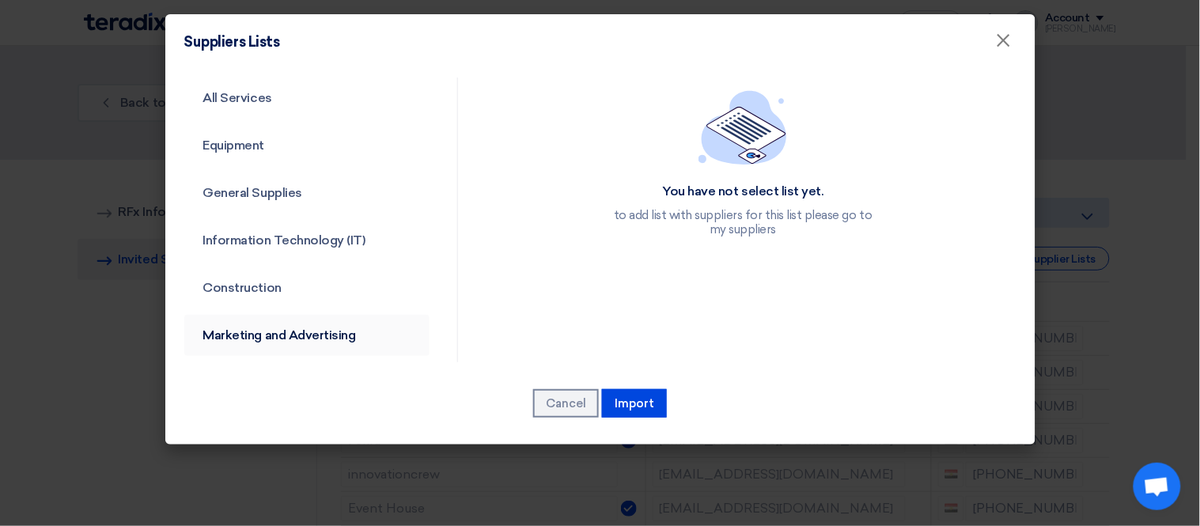
click at [310, 326] on link "Marketing and Advertising" at bounding box center [307, 335] width 246 height 41
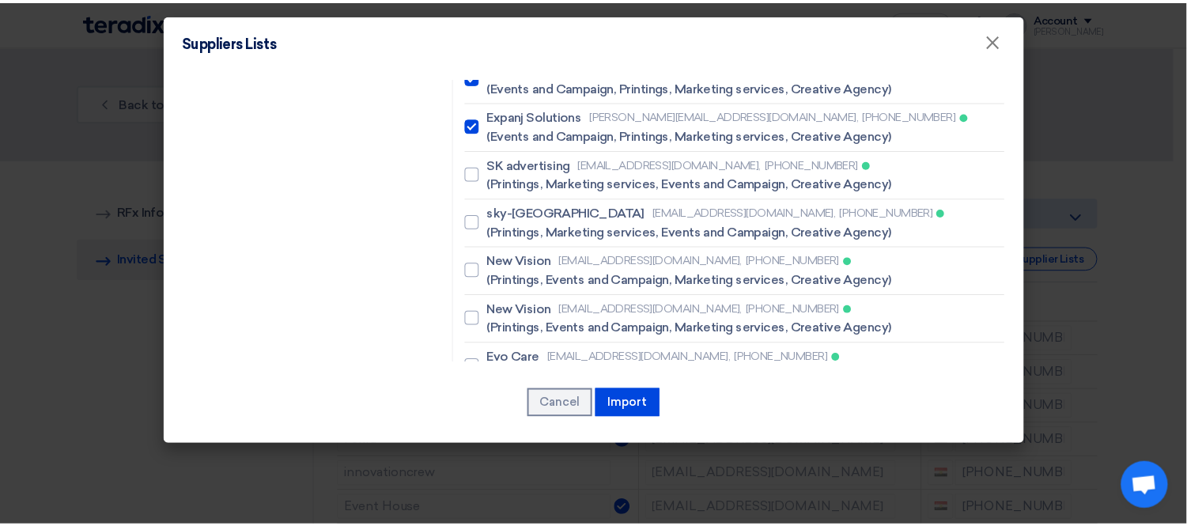
scroll to position [4025, 0]
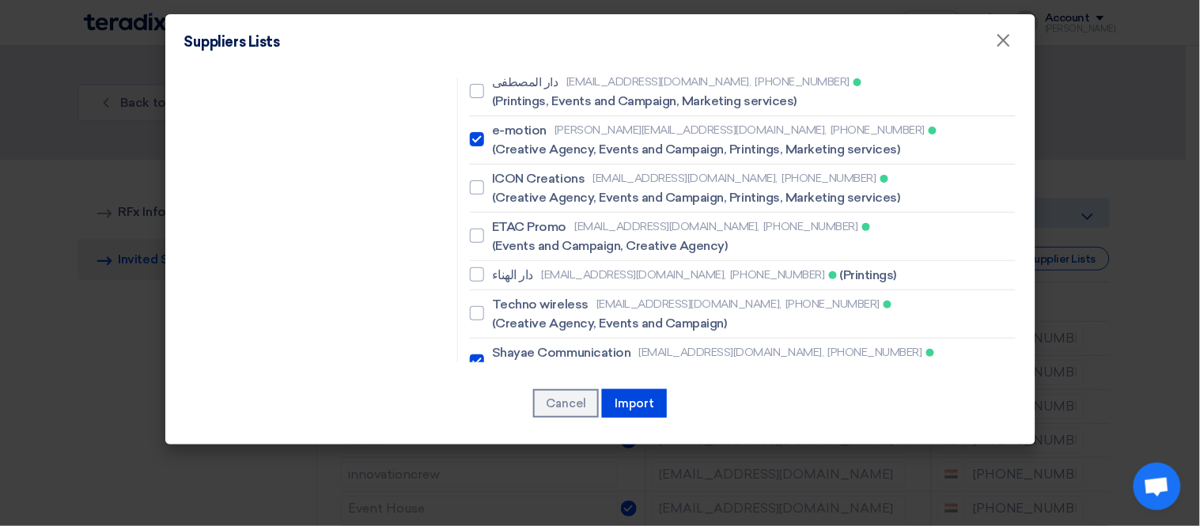
click at [477, 499] on div at bounding box center [477, 506] width 14 height 14
checkbox input "true"
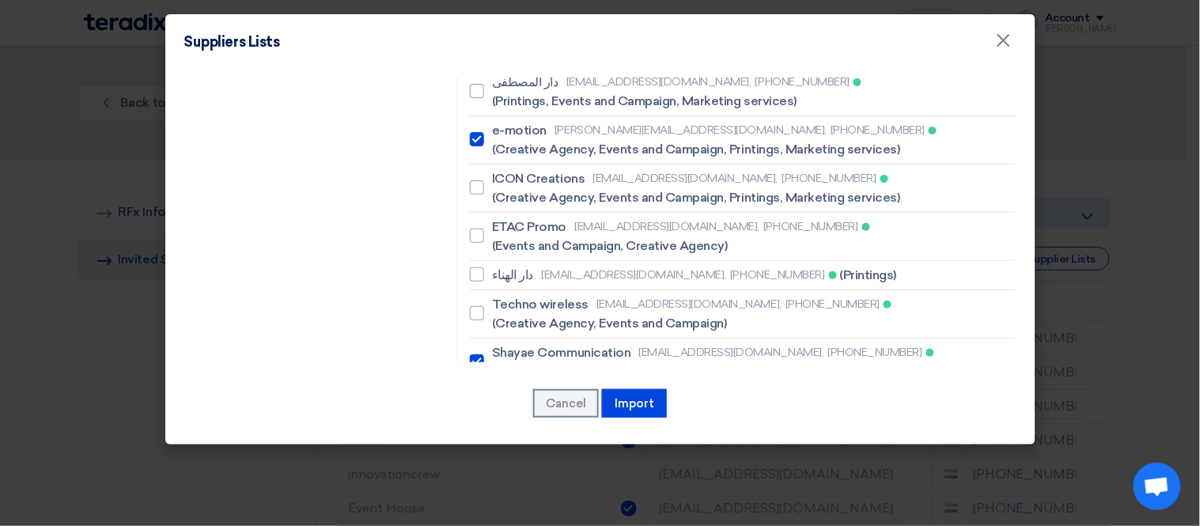
checkbox input "true"
click at [653, 406] on button "Import" at bounding box center [634, 403] width 65 height 28
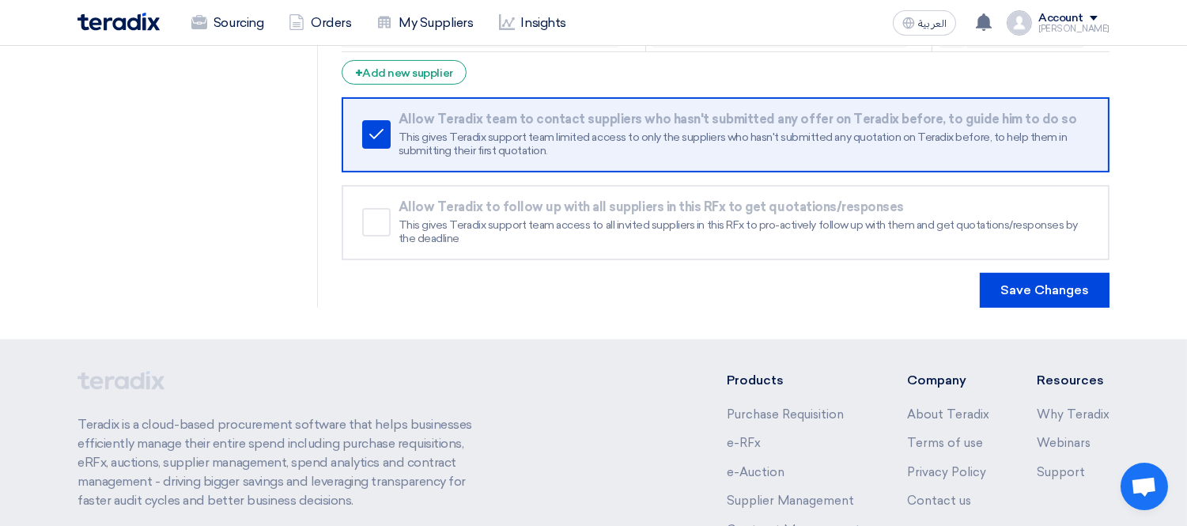
scroll to position [886, 0]
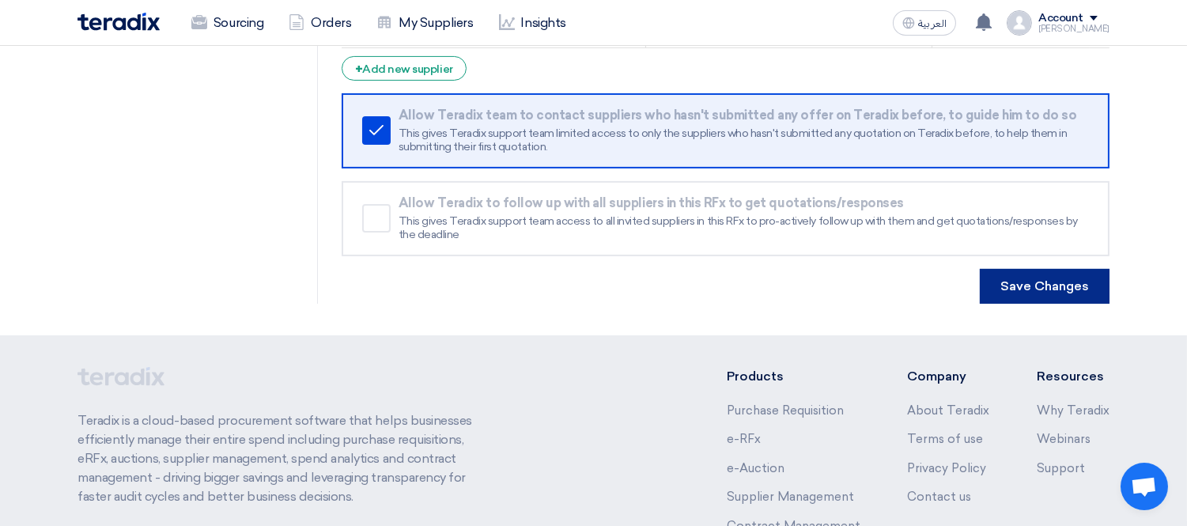
click at [1053, 280] on button "Save Changes" at bounding box center [1045, 286] width 130 height 35
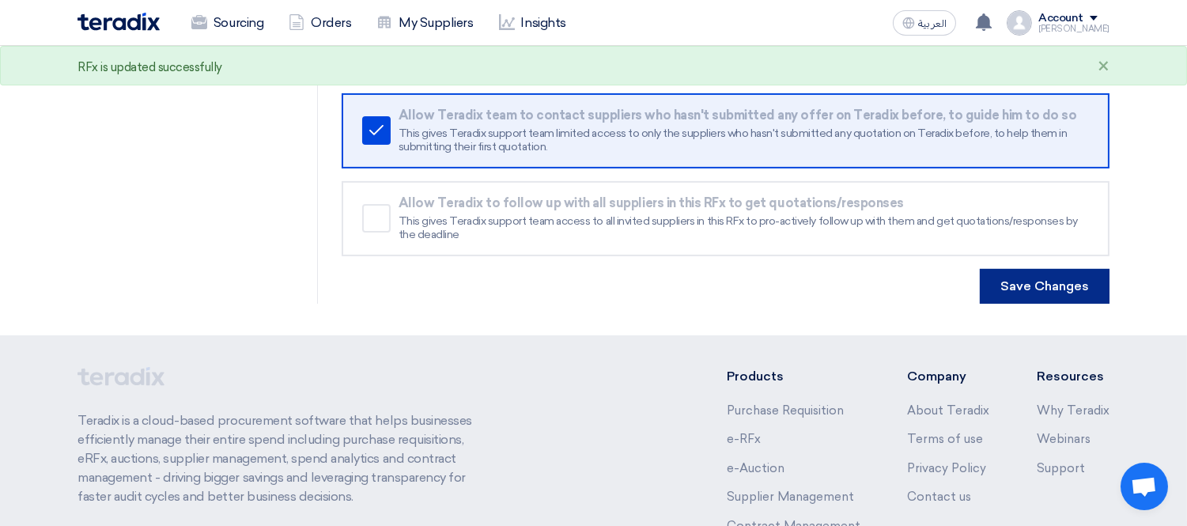
scroll to position [0, 0]
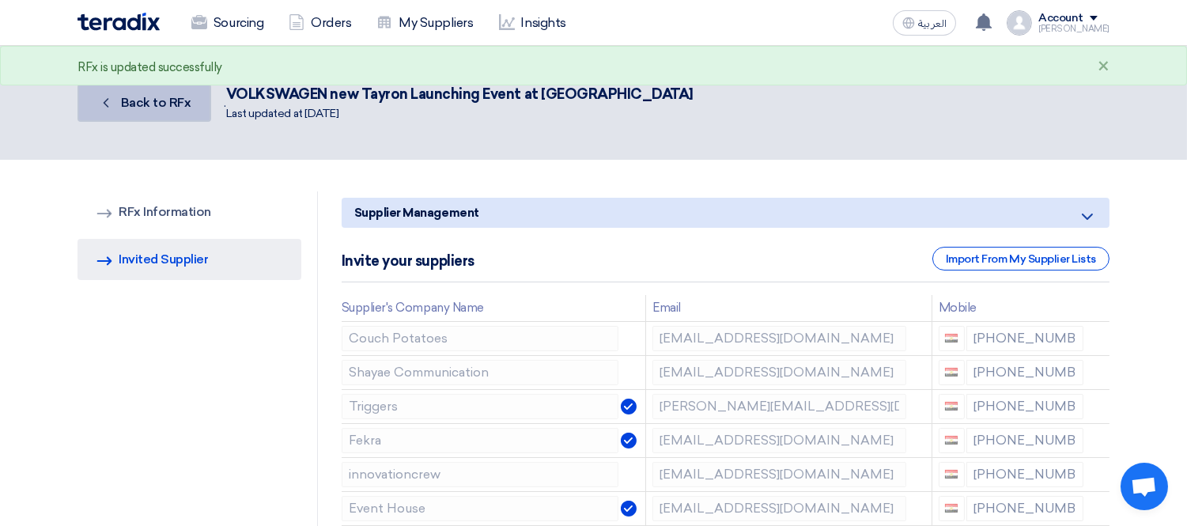
click at [134, 105] on span "Back to RFx" at bounding box center [156, 102] width 70 height 15
